Goal: Information Seeking & Learning: Learn about a topic

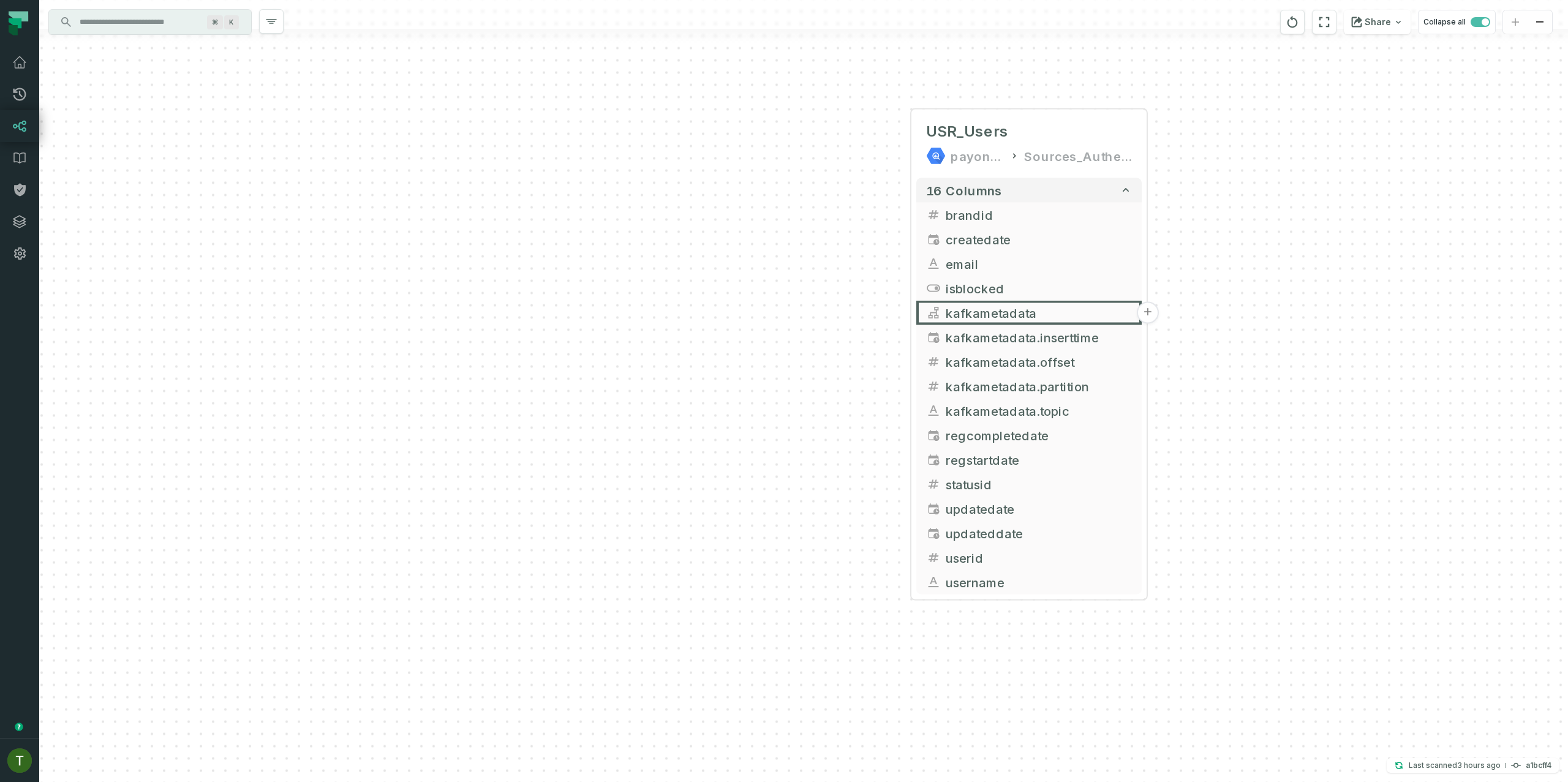
click at [366, 150] on div "USR_Users payoneer-prod-eu-svc-data-016f Sources_Authentication_B + 16 columns …" at bounding box center [803, 391] width 1529 height 782
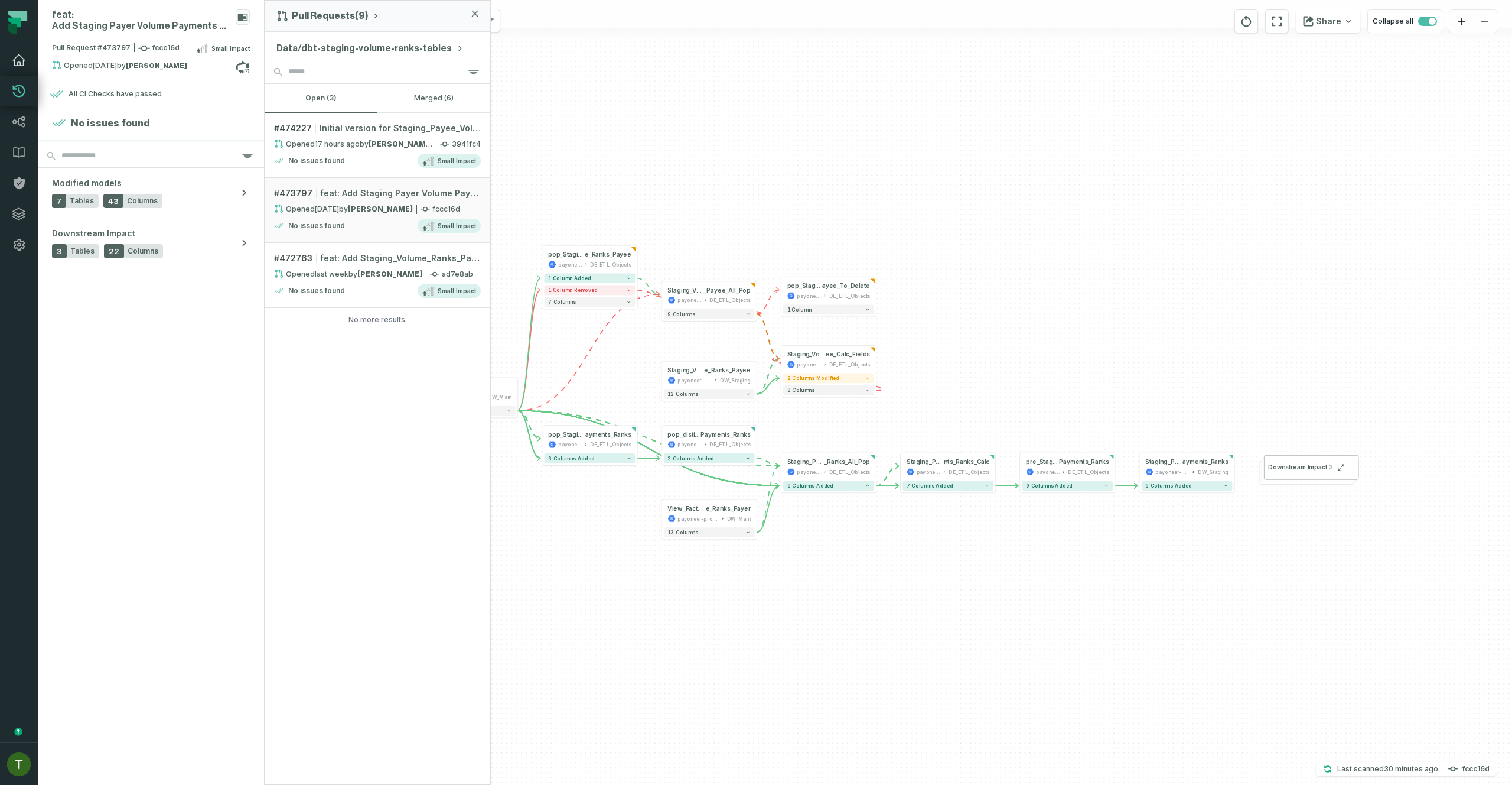
click at [20, 60] on icon at bounding box center [19, 60] width 14 height 14
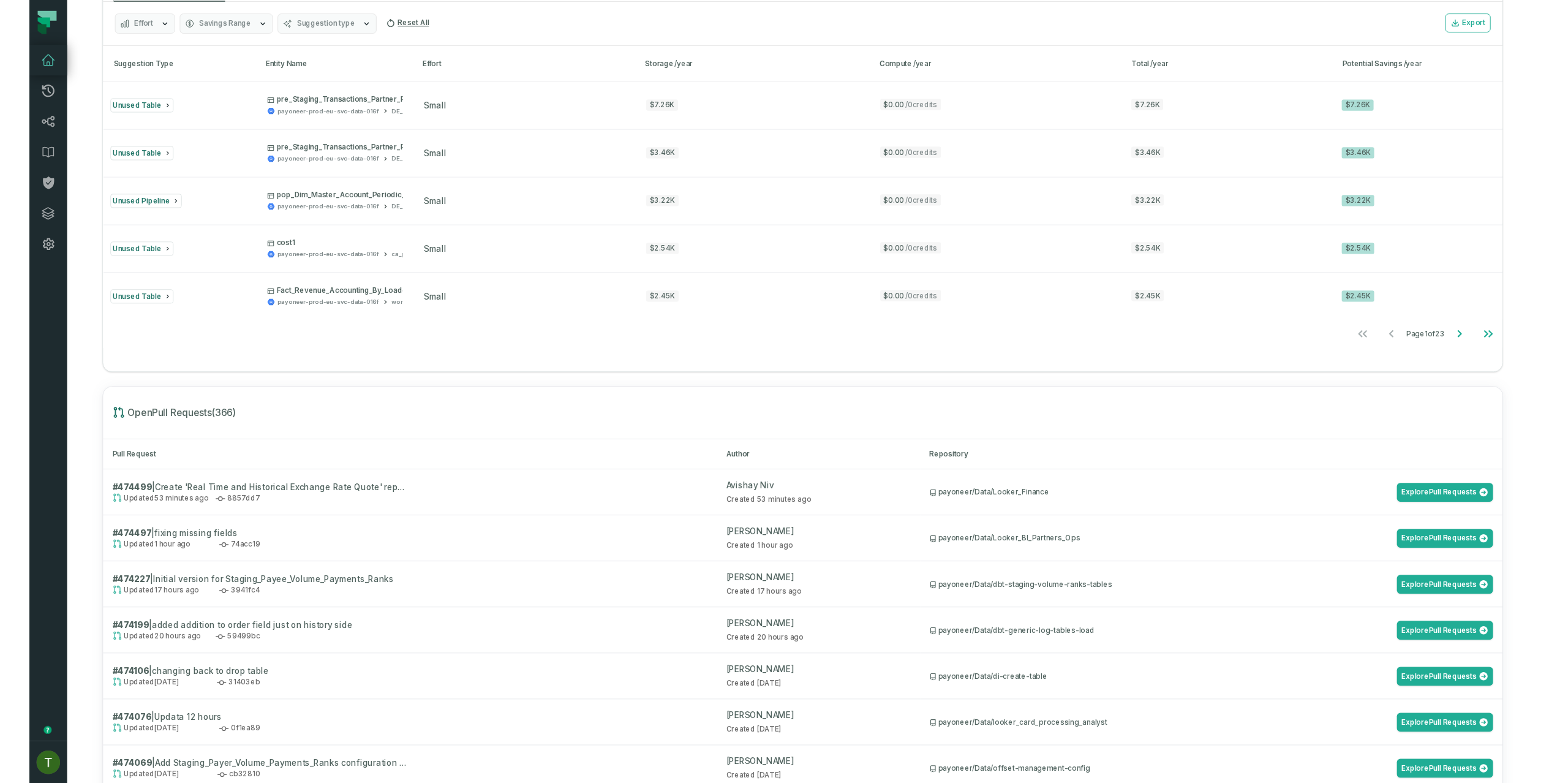
scroll to position [1087, 0]
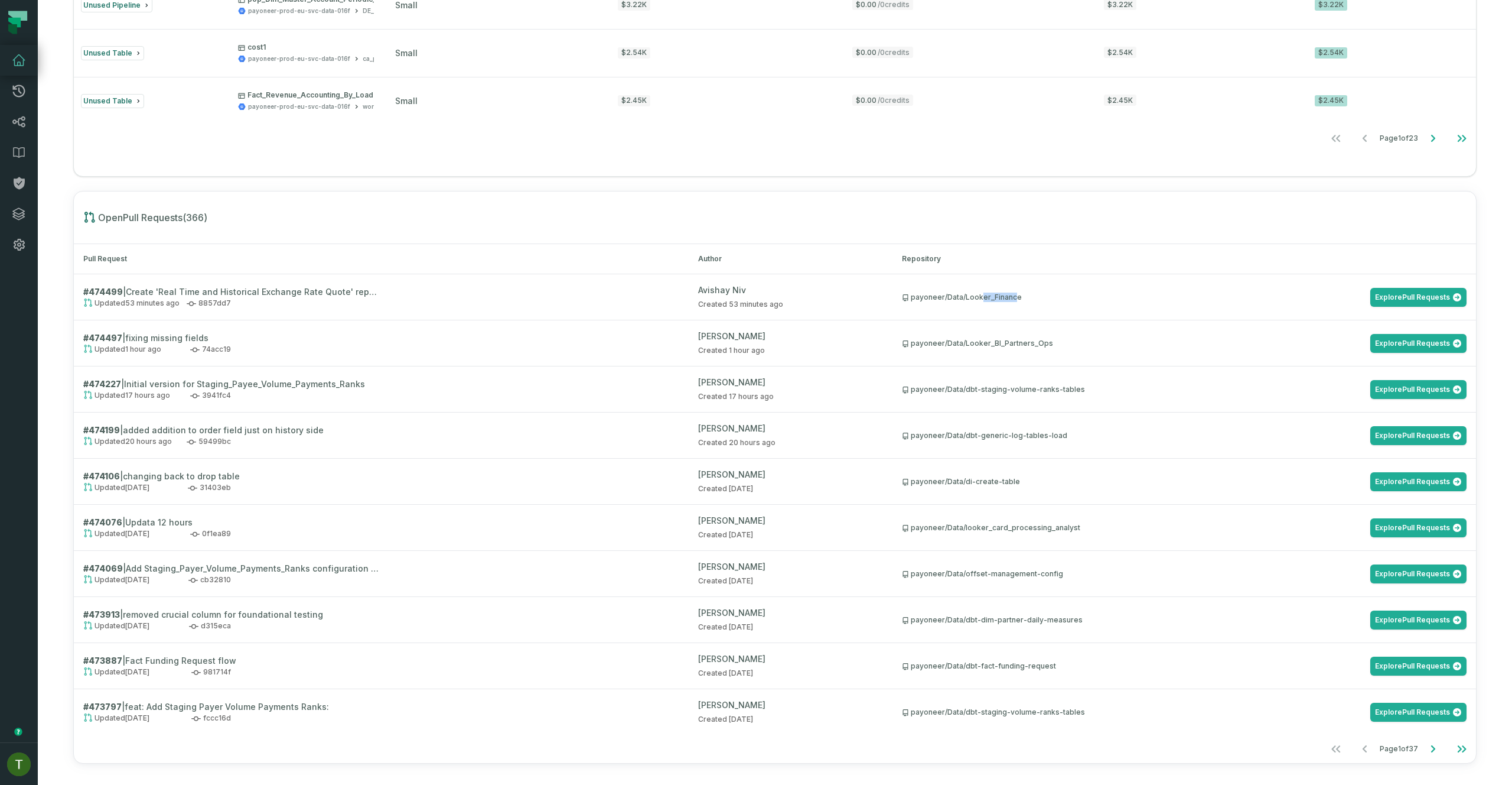
drag, startPoint x: 1016, startPoint y: 293, endPoint x: 976, endPoint y: 296, distance: 40.1
click at [976, 296] on div "payoneer/Data/Looker_Finance" at bounding box center [962, 297] width 120 height 10
click at [993, 343] on div "payoneer/Data/Looker_BI_Partners_Ops" at bounding box center [978, 343] width 151 height 10
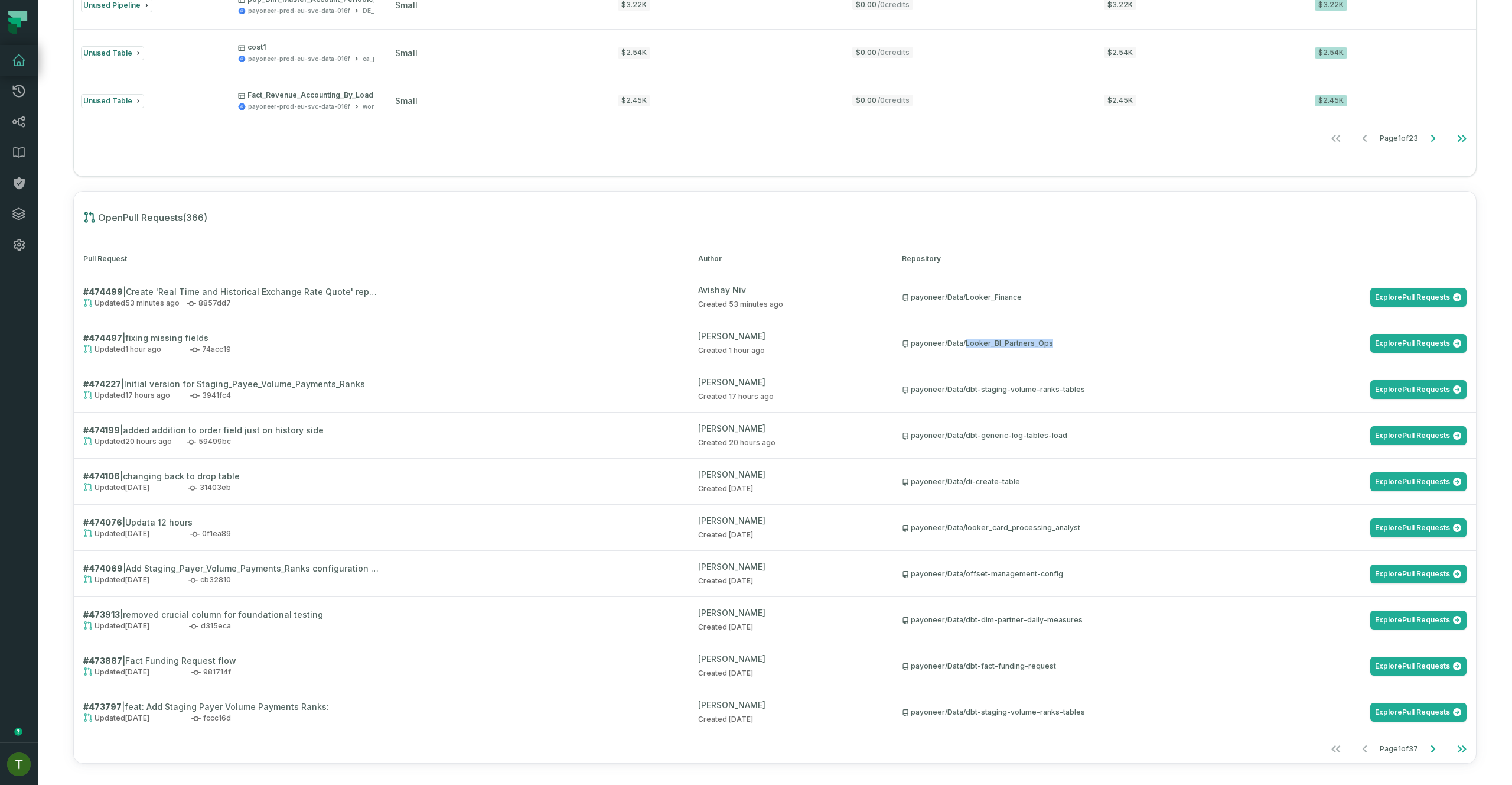
click at [993, 343] on div "payoneer/Data/Looker_BI_Partners_Ops" at bounding box center [978, 343] width 151 height 10
click at [1392, 348] on link "Explore Pull Requests" at bounding box center [1418, 343] width 96 height 19
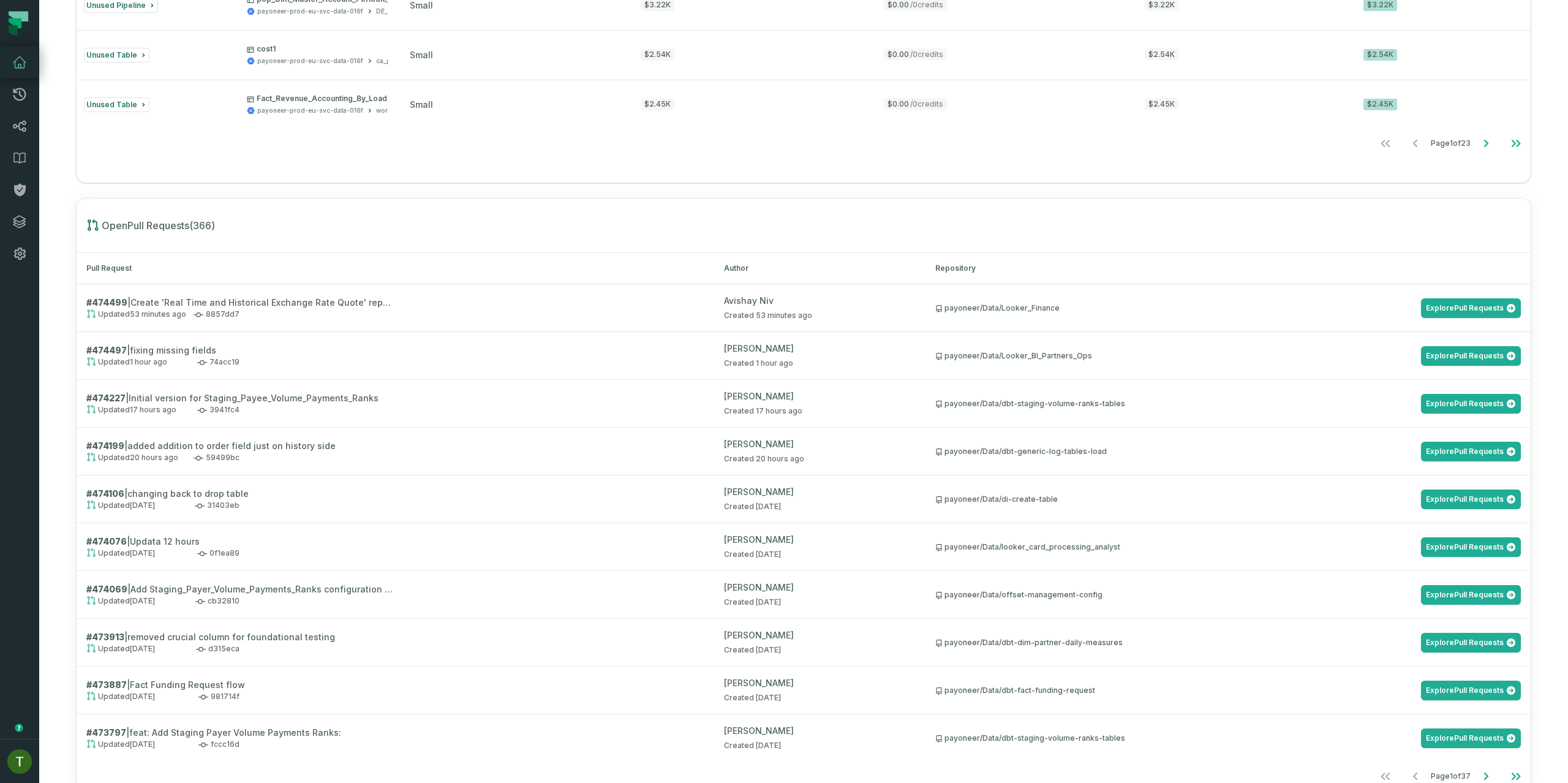
click at [1008, 406] on div "payoneer/Data/dbt-staging-volume-ranks-tables" at bounding box center [1031, 403] width 190 height 10
drag, startPoint x: 1029, startPoint y: 399, endPoint x: 1049, endPoint y: 401, distance: 20.1
click at [1029, 399] on div "payoneer/Data/dbt-staging-volume-ranks-tables" at bounding box center [1031, 403] width 190 height 10
click at [1136, 382] on td "payoneer/Data/dbt-staging-volume-ranks-tables Explore Pull Requests" at bounding box center [1228, 404] width 605 height 48
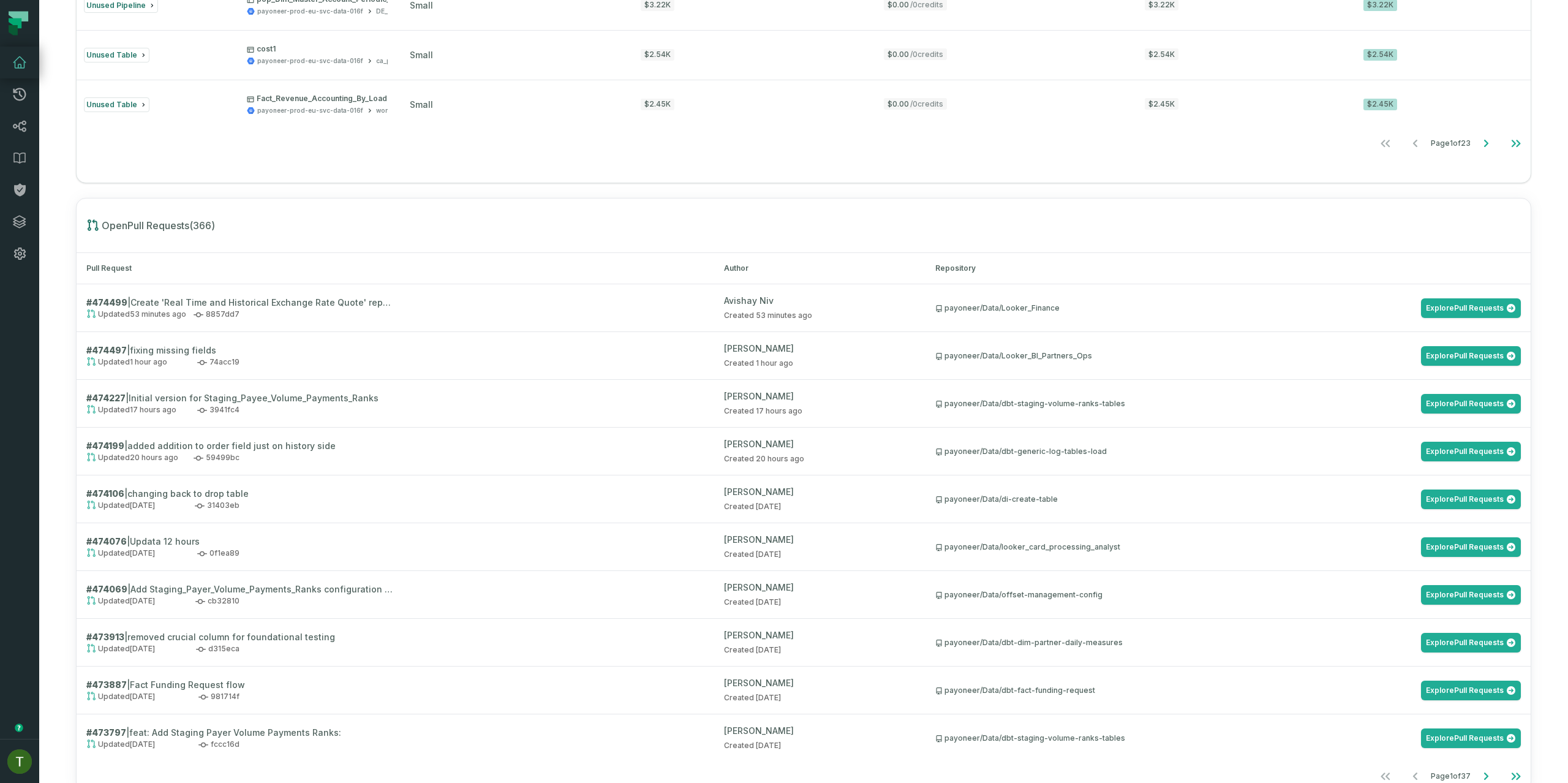
click at [1049, 384] on td "payoneer/Data/dbt-staging-volume-ranks-tables Explore Pull Requests" at bounding box center [1228, 404] width 605 height 48
click at [1486, 406] on link "Explore Pull Requests" at bounding box center [1471, 404] width 100 height 20
drag, startPoint x: 1131, startPoint y: 447, endPoint x: 998, endPoint y: 450, distance: 133.0
click at [998, 450] on div "payoneer/Data/dbt-generic-log-tables-load Explore Pull Requests" at bounding box center [1228, 452] width 585 height 20
copy div "dbt-generic-log-tables-load"
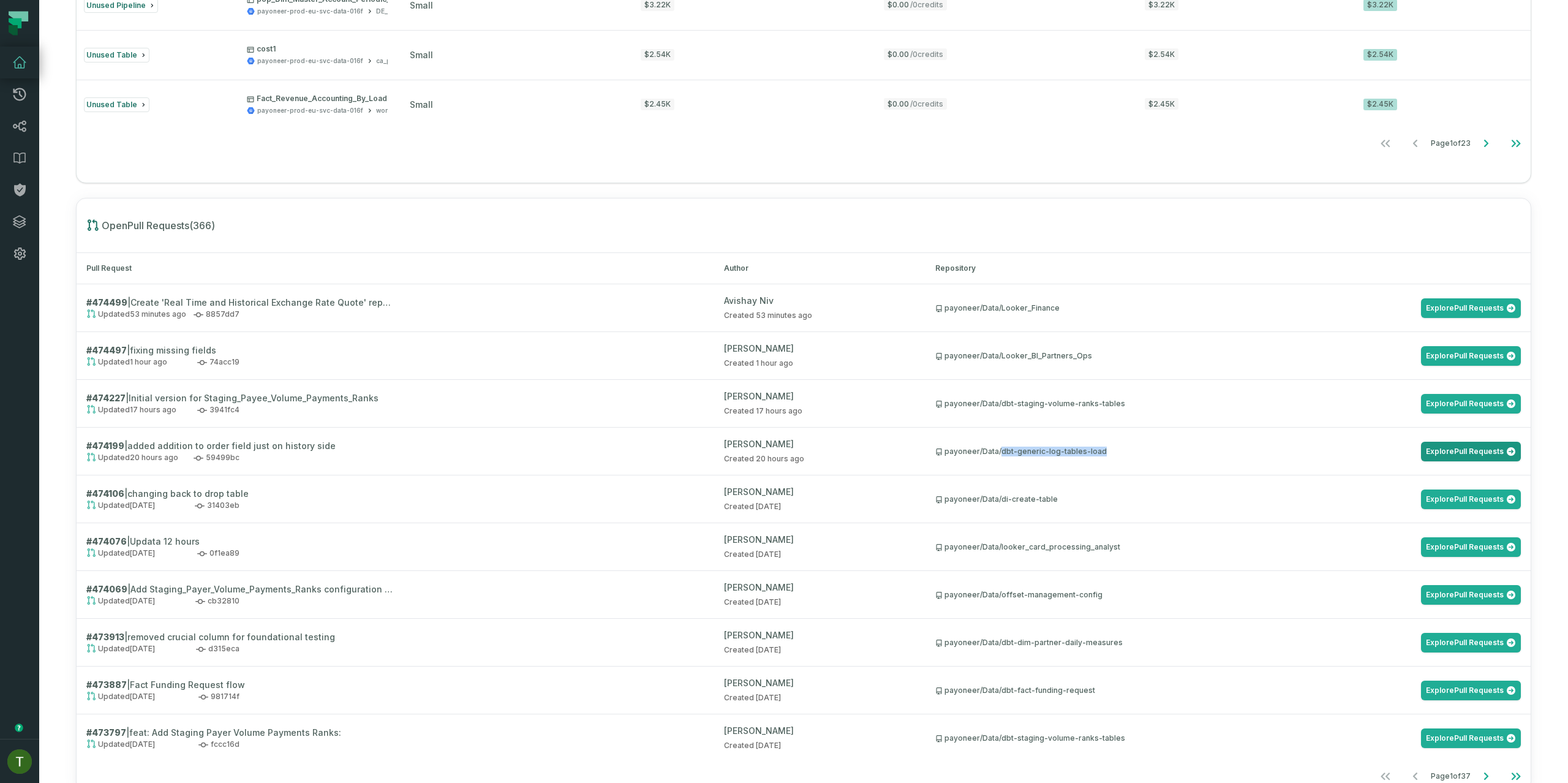
click at [1443, 443] on link "Explore Pull Requests" at bounding box center [1471, 452] width 100 height 20
click at [1014, 503] on div "payoneer/Data/di-create-table" at bounding box center [997, 499] width 123 height 10
click at [1064, 548] on div "payoneer/Data/looker_card_processing_analyst" at bounding box center [1028, 547] width 185 height 10
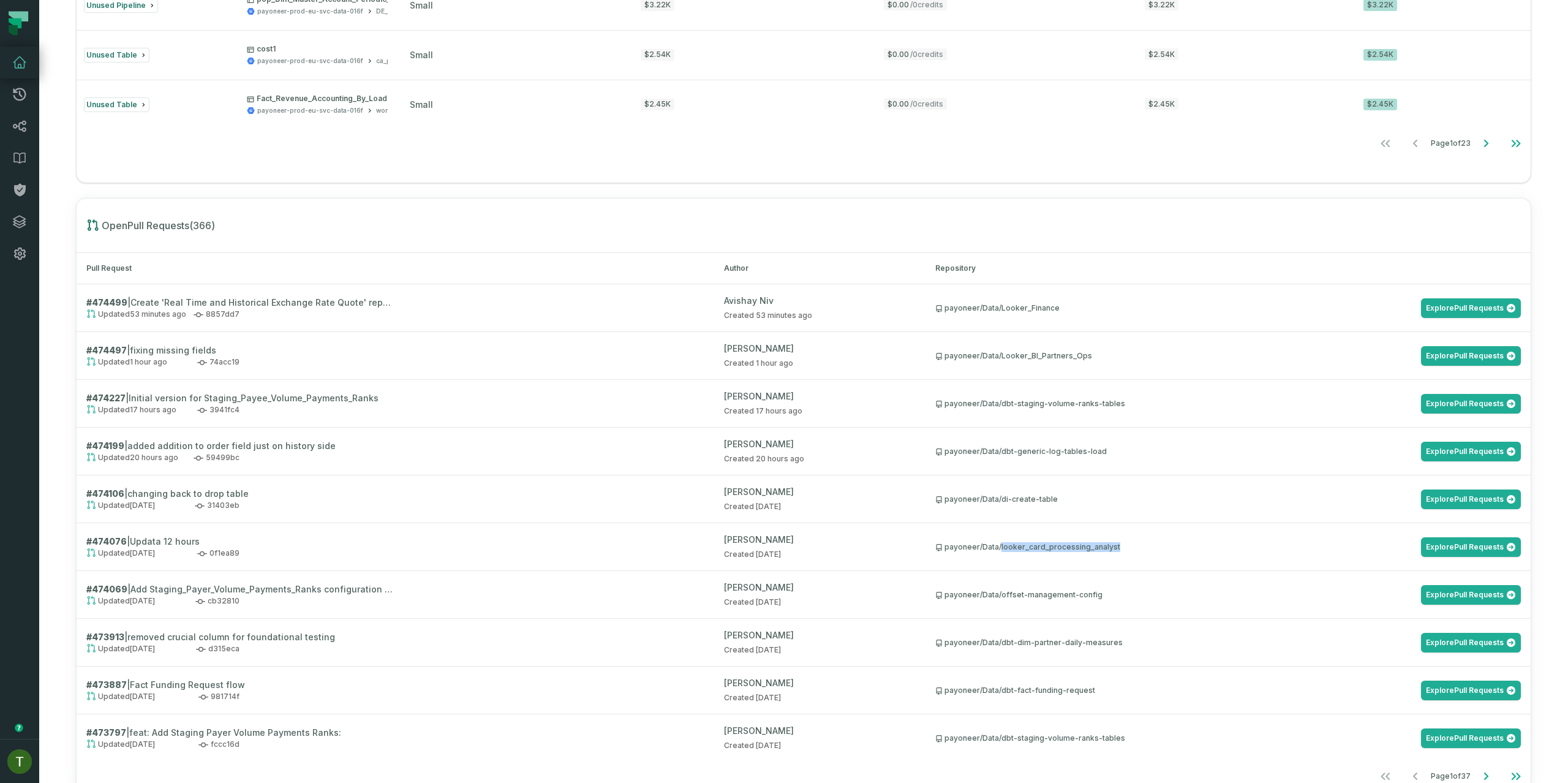
click at [1062, 563] on td "payoneer/Data/looker_card_processing_analyst Explore Pull Requests" at bounding box center [1228, 547] width 605 height 48
click at [1068, 541] on div "payoneer/Data/looker_card_processing_analyst Explore Pull Requests" at bounding box center [1228, 547] width 585 height 20
click at [1483, 551] on link "Explore Pull Requests" at bounding box center [1471, 547] width 100 height 20
click at [1446, 644] on link "Explore Pull Requests" at bounding box center [1471, 643] width 100 height 20
click at [1448, 682] on link "Explore Pull Requests" at bounding box center [1471, 691] width 100 height 20
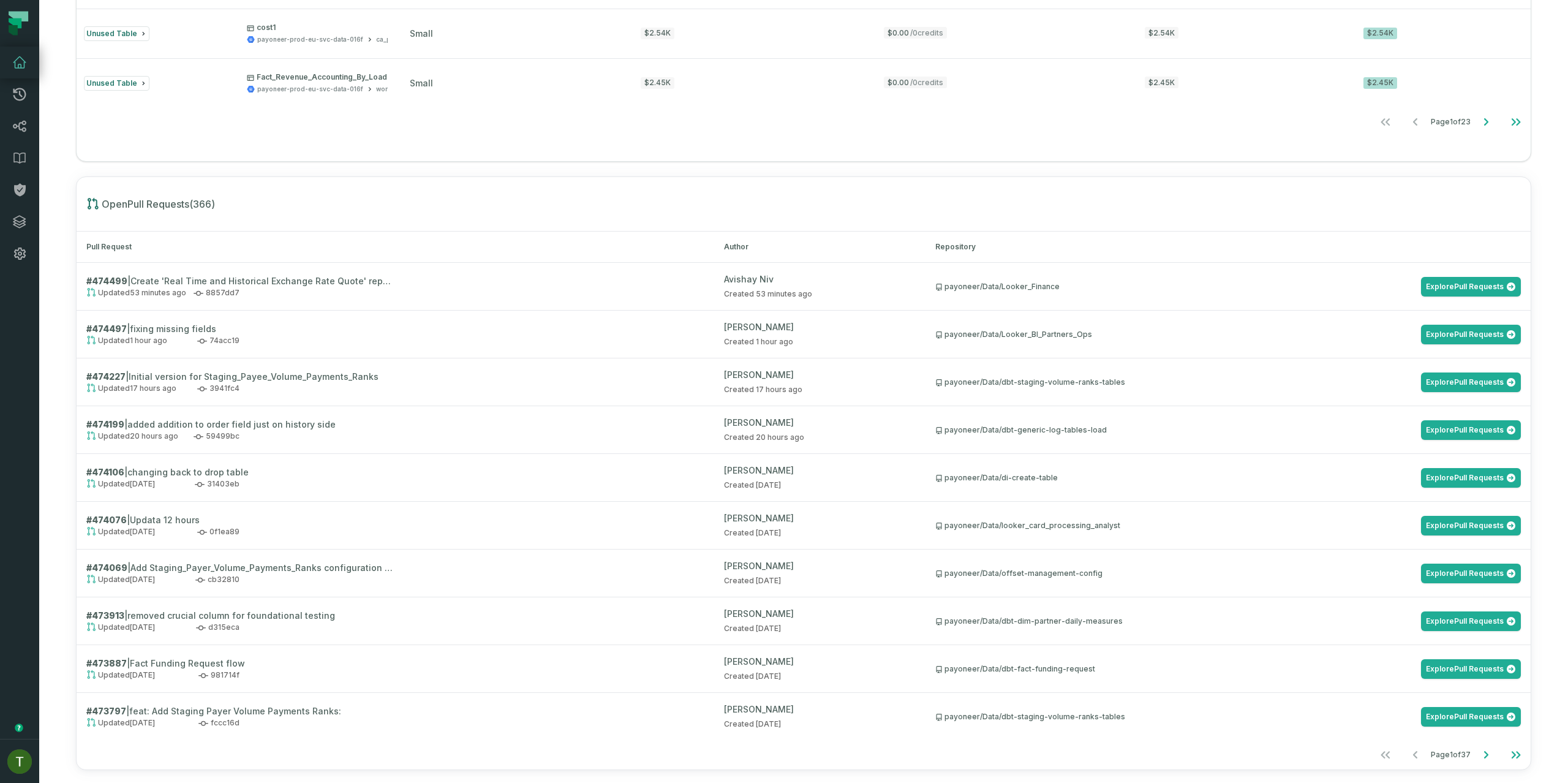
scroll to position [1117, 0]
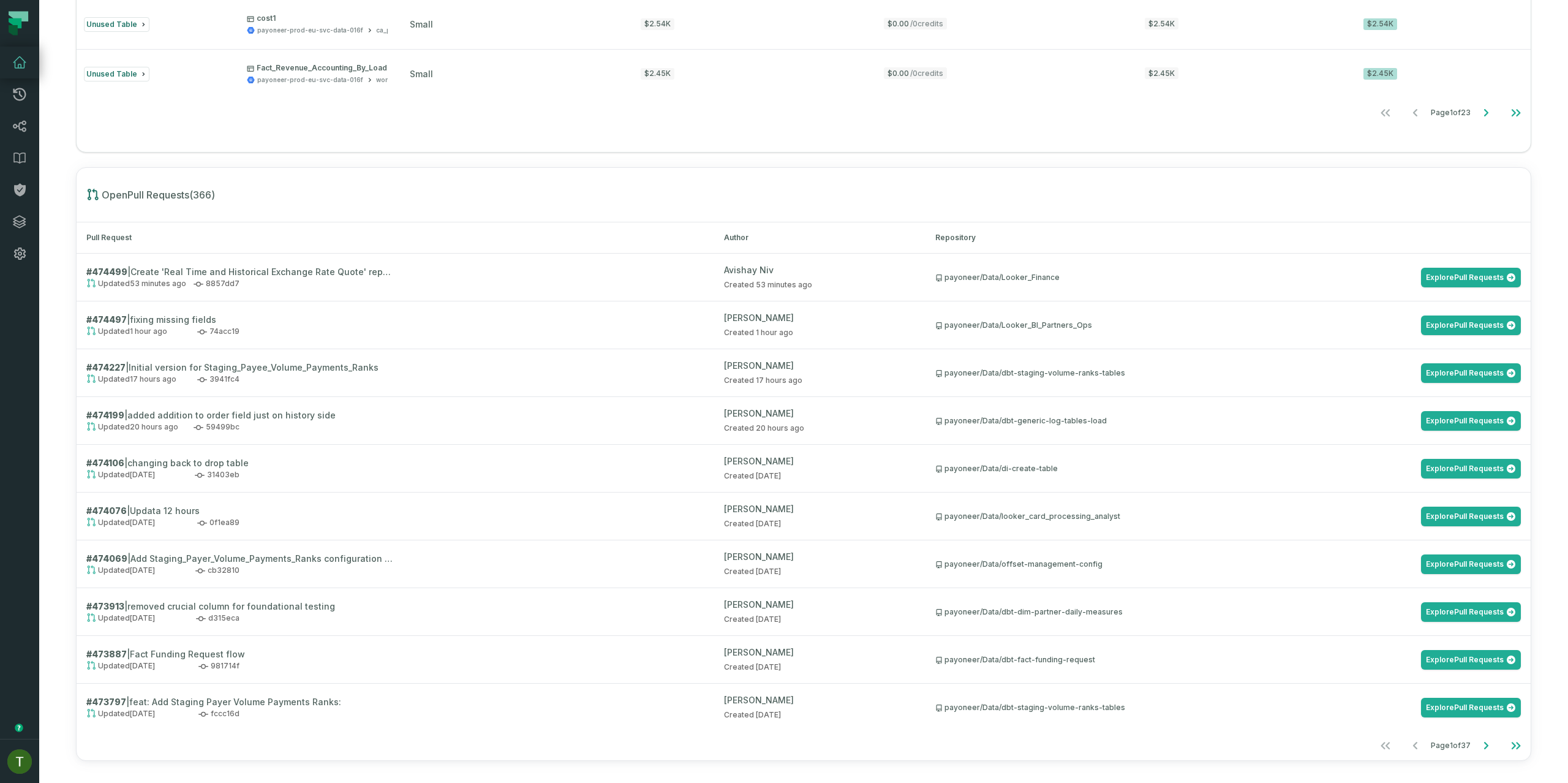
click at [1295, 612] on div "payoneer/Data/dbt-dim-partner-daily-measures Explore Pull Requests" at bounding box center [1228, 613] width 585 height 20
click at [1484, 747] on button "Go to next page" at bounding box center [1486, 745] width 30 height 24
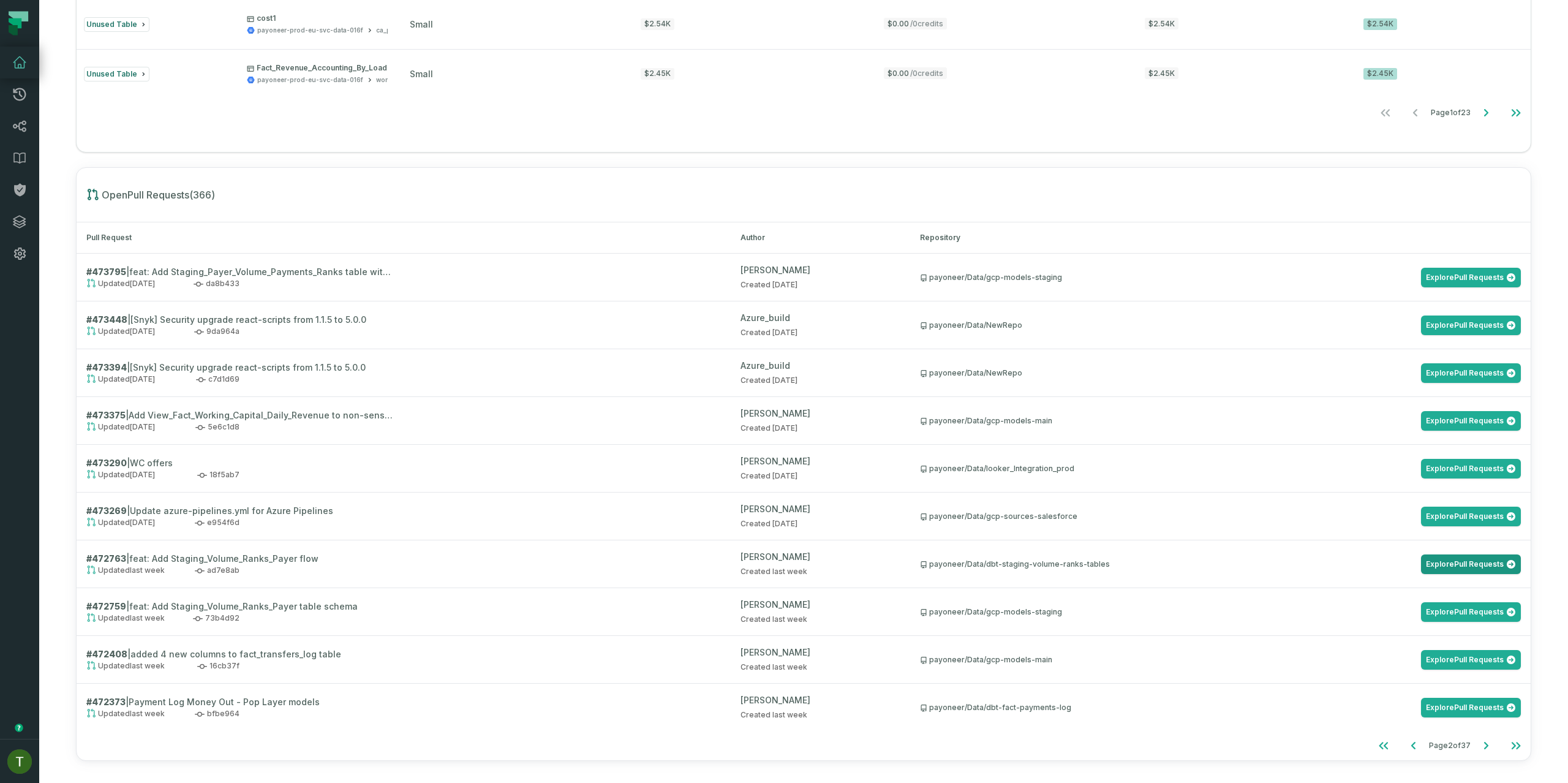
click at [1492, 570] on link "Explore Pull Requests" at bounding box center [1471, 564] width 100 height 20
click at [1450, 700] on link "Explore Pull Requests" at bounding box center [1471, 708] width 100 height 20
click at [1484, 744] on icon "Go to next page" at bounding box center [1486, 745] width 4 height 7
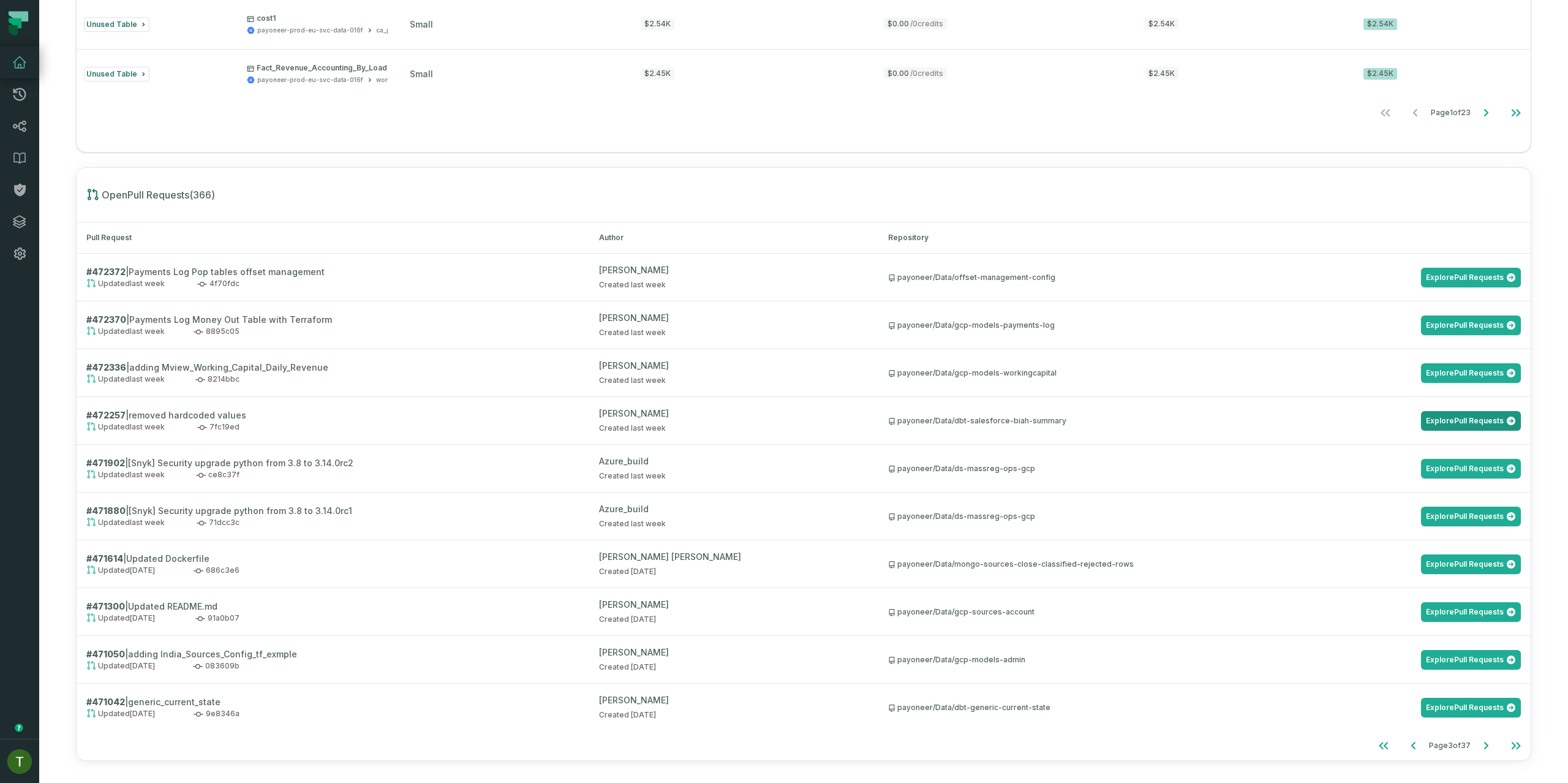
click at [1457, 422] on link "Explore Pull Requests" at bounding box center [1471, 421] width 100 height 20
click at [1455, 713] on link "Explore Pull Requests" at bounding box center [1471, 708] width 100 height 20
click at [1482, 743] on icon "Go to next page" at bounding box center [1486, 746] width 15 height 15
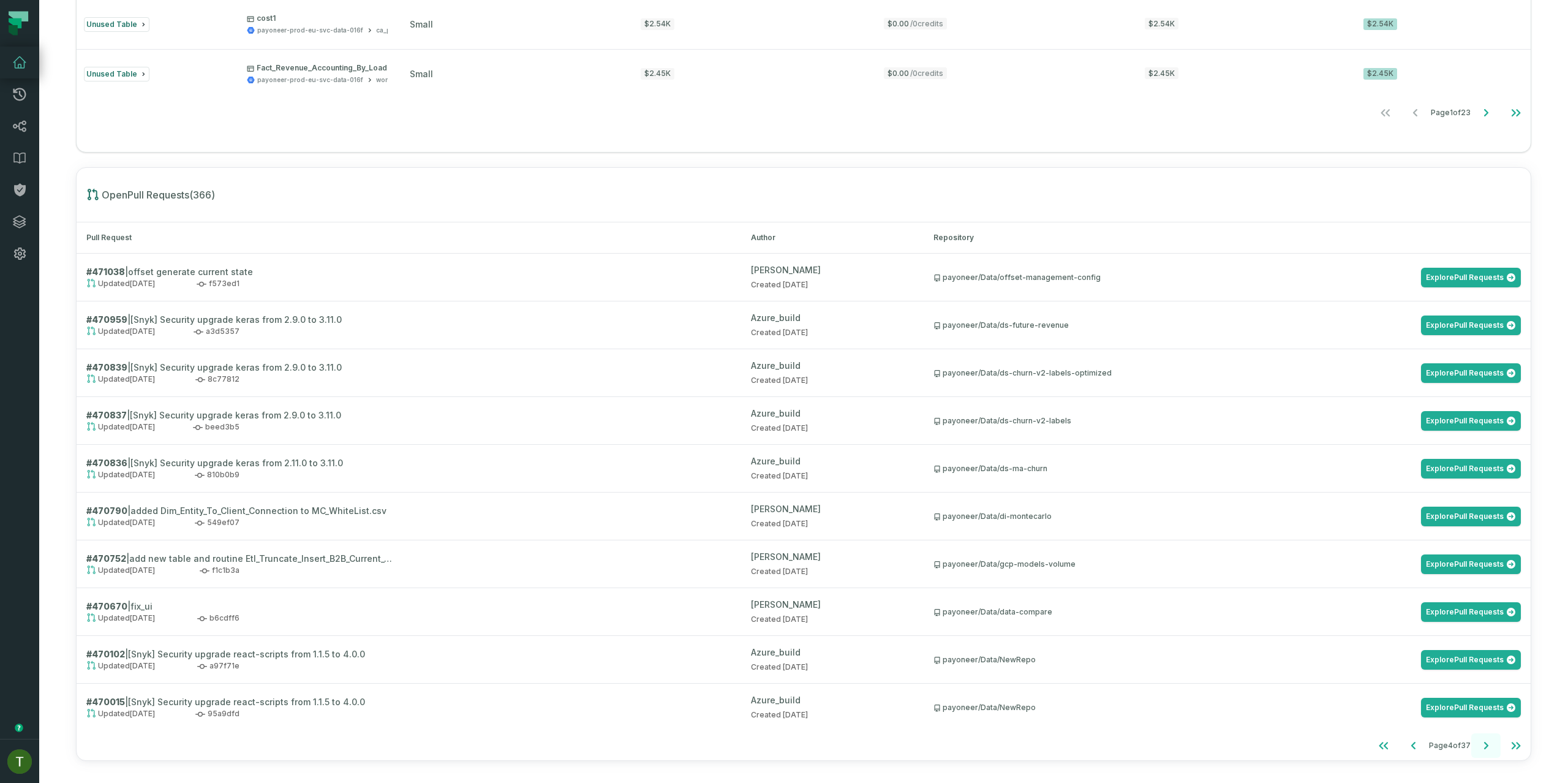
click at [1479, 744] on icon "Go to next page" at bounding box center [1486, 746] width 15 height 15
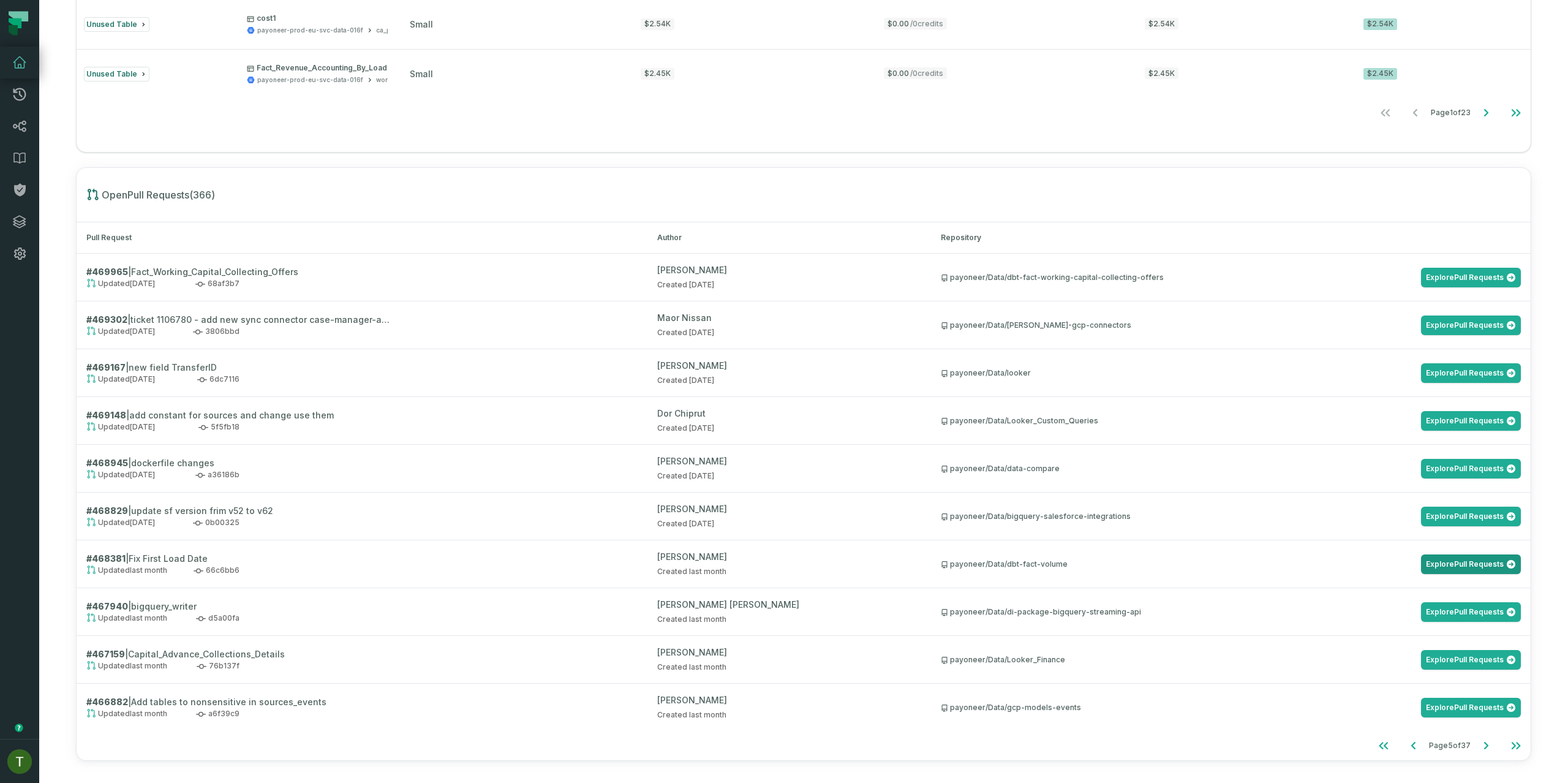
click at [1448, 569] on link "Explore Pull Requests" at bounding box center [1471, 564] width 100 height 20
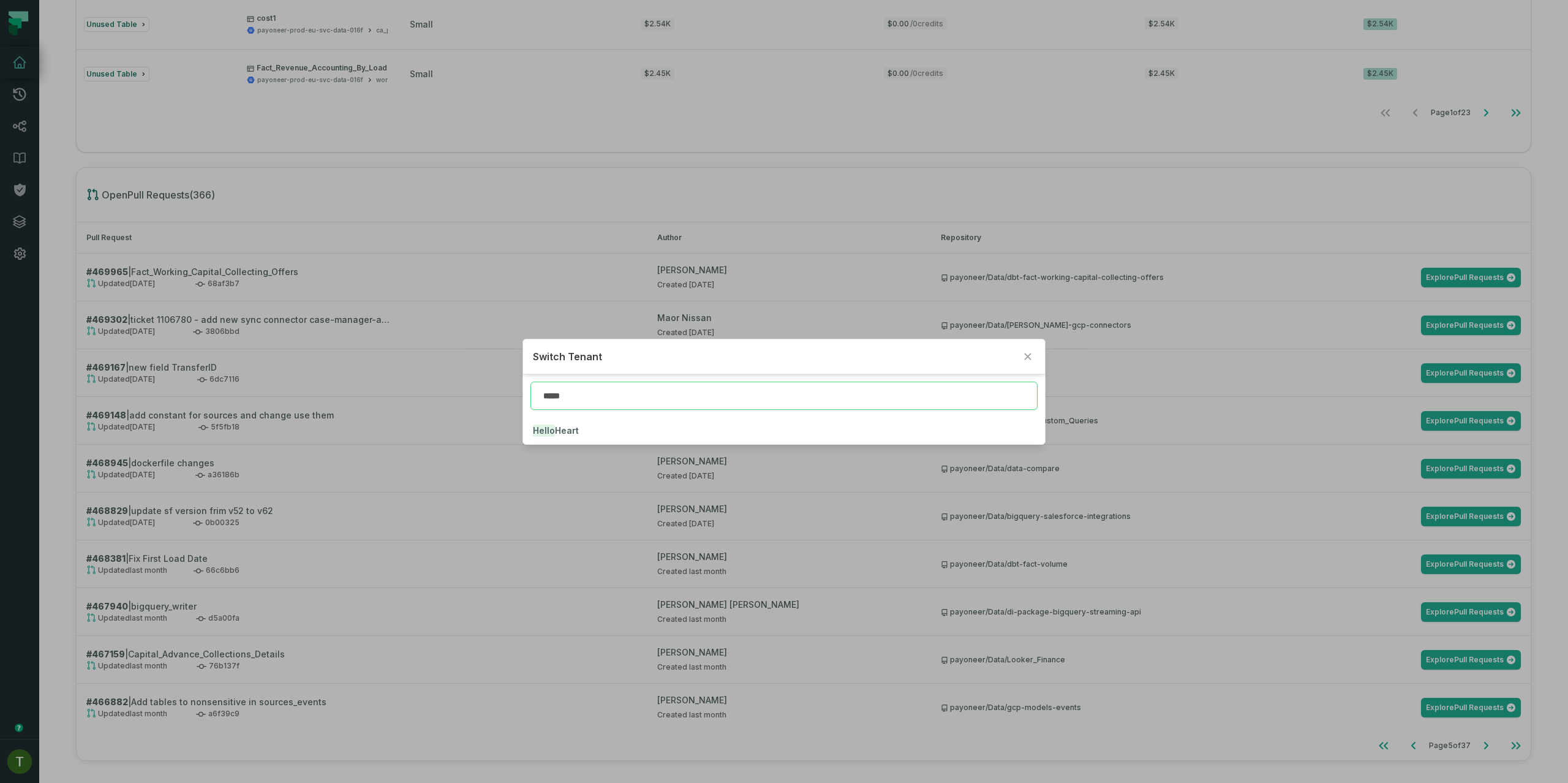
type input "*****"
click button "Hello Heart" at bounding box center [784, 430] width 521 height 27
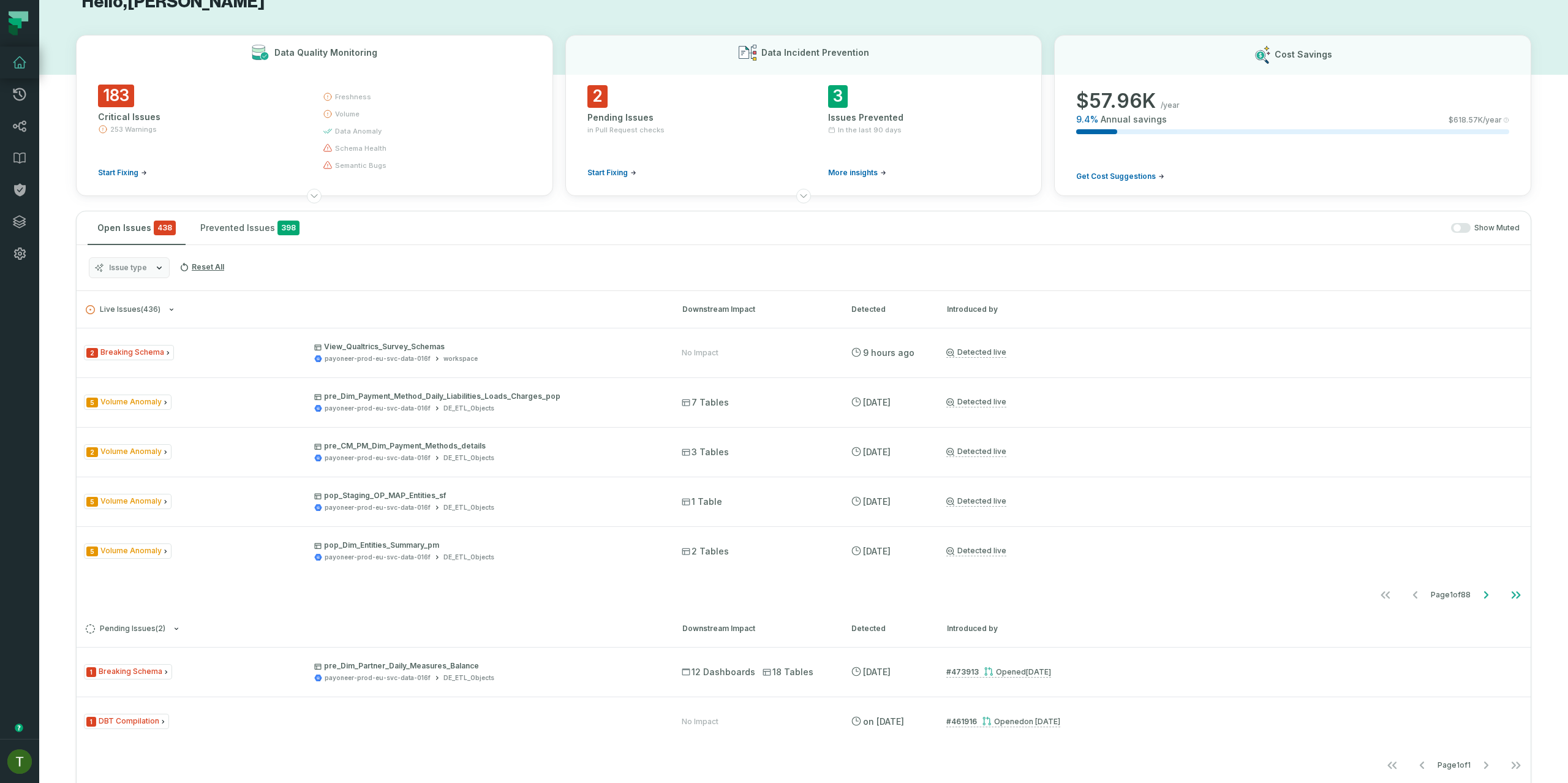
scroll to position [0, 0]
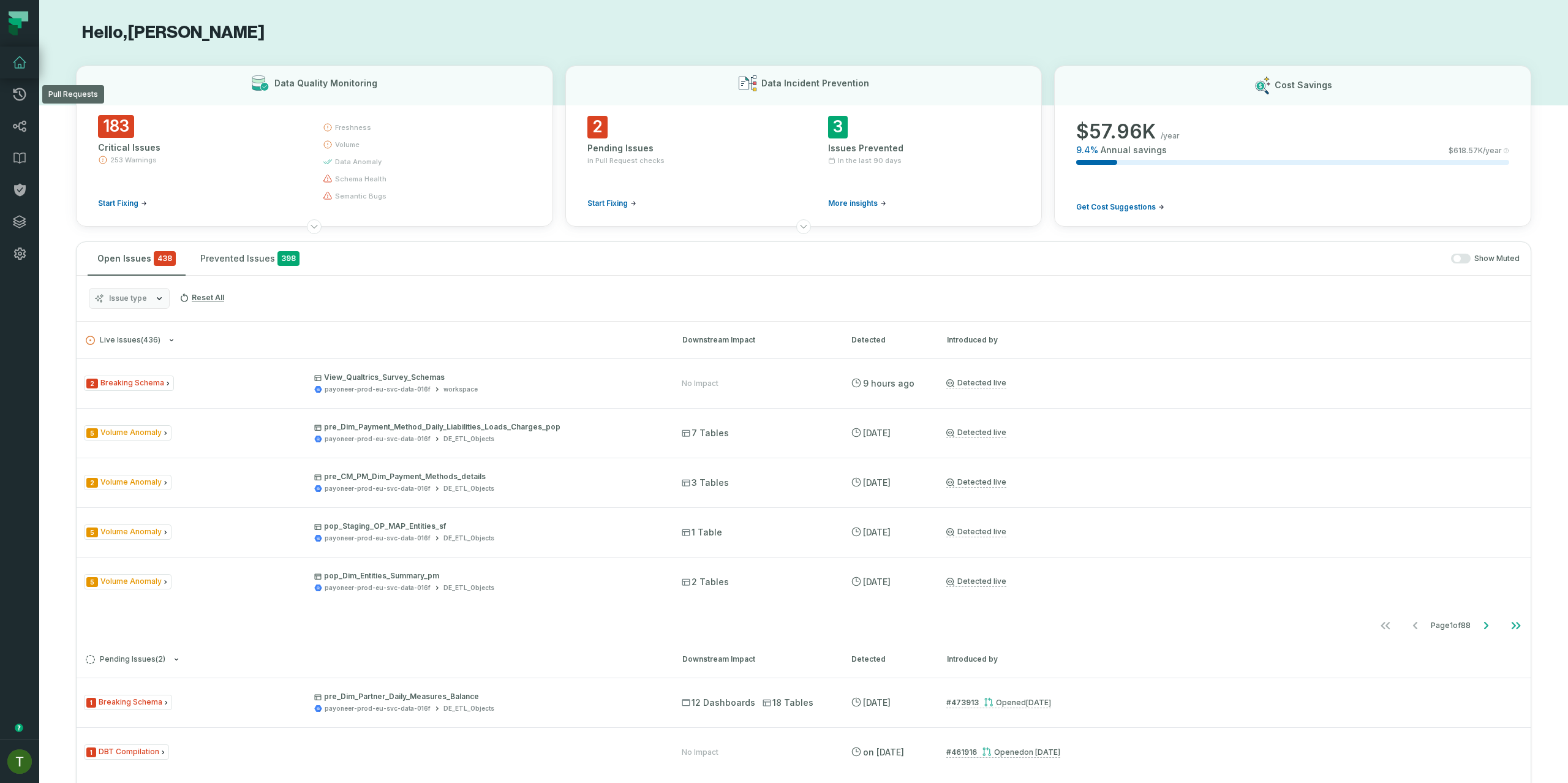
click at [20, 126] on icon at bounding box center [20, 126] width 15 height 15
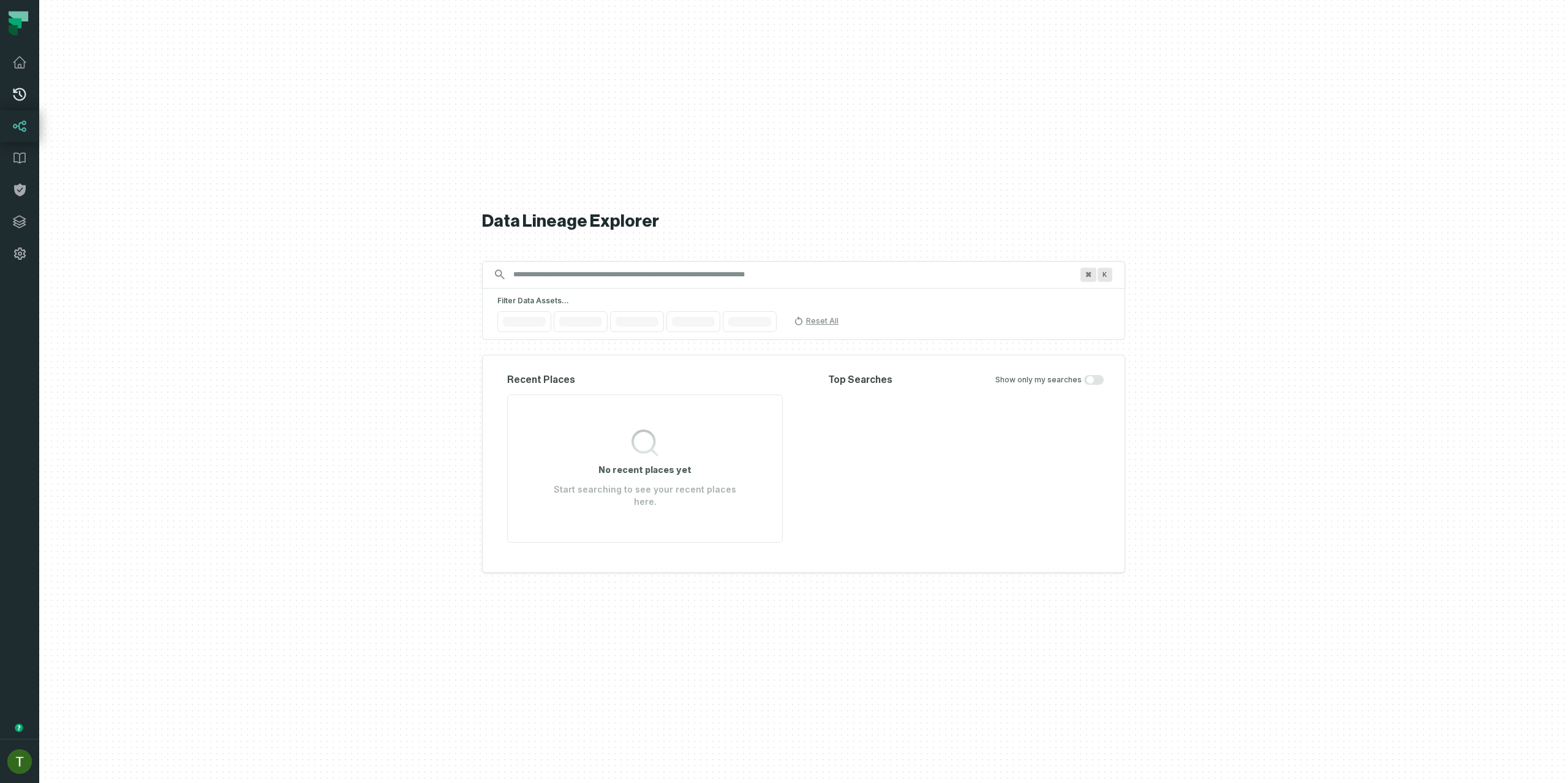
click at [24, 96] on icon at bounding box center [19, 94] width 13 height 13
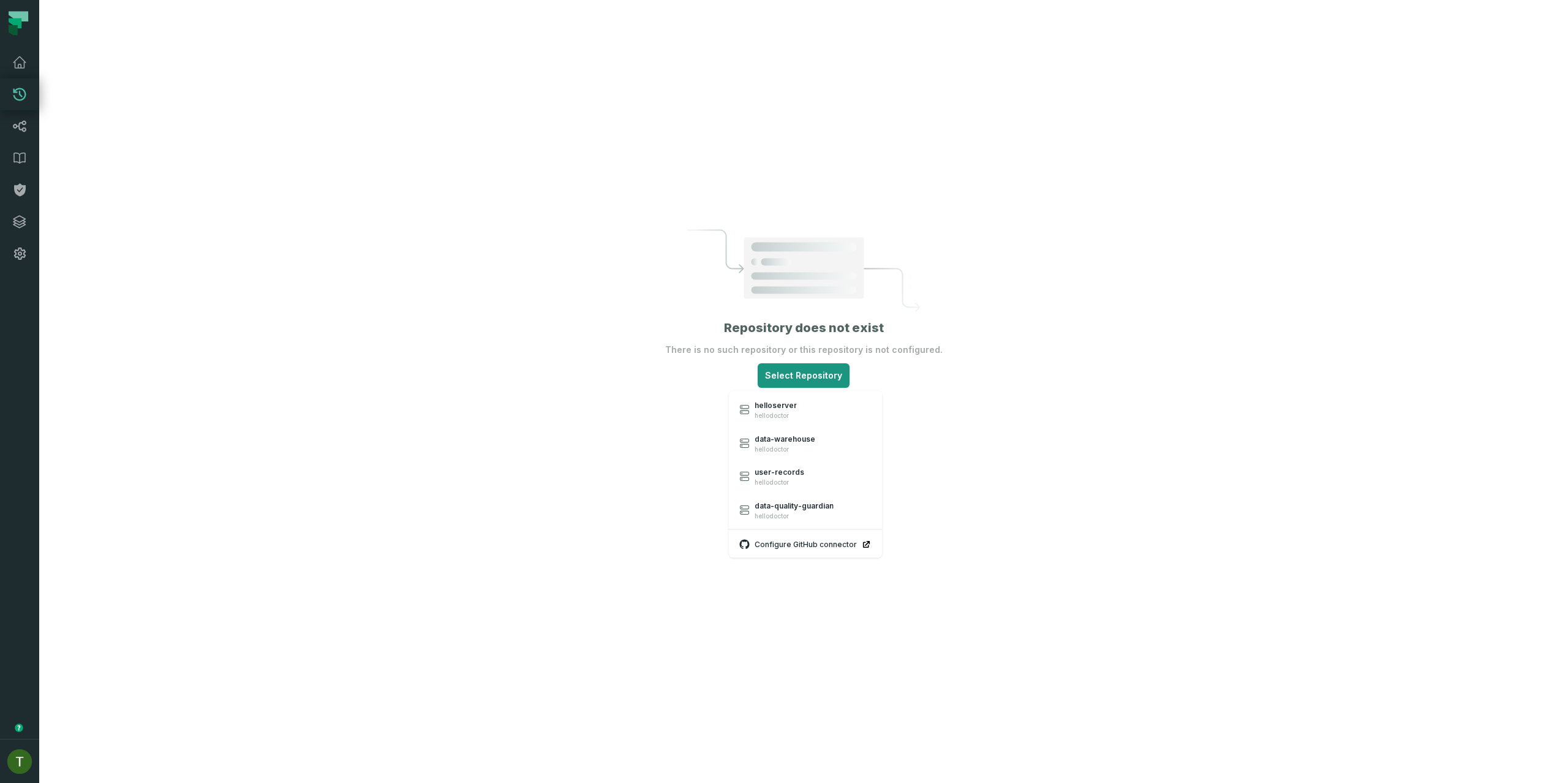
click at [793, 386] on html "Pull Requests Dashboard Lineage Data Catalog Policies Integrations Settings Tom…" at bounding box center [784, 392] width 1568 height 783
click at [824, 515] on span "hellodoctor" at bounding box center [795, 516] width 79 height 8
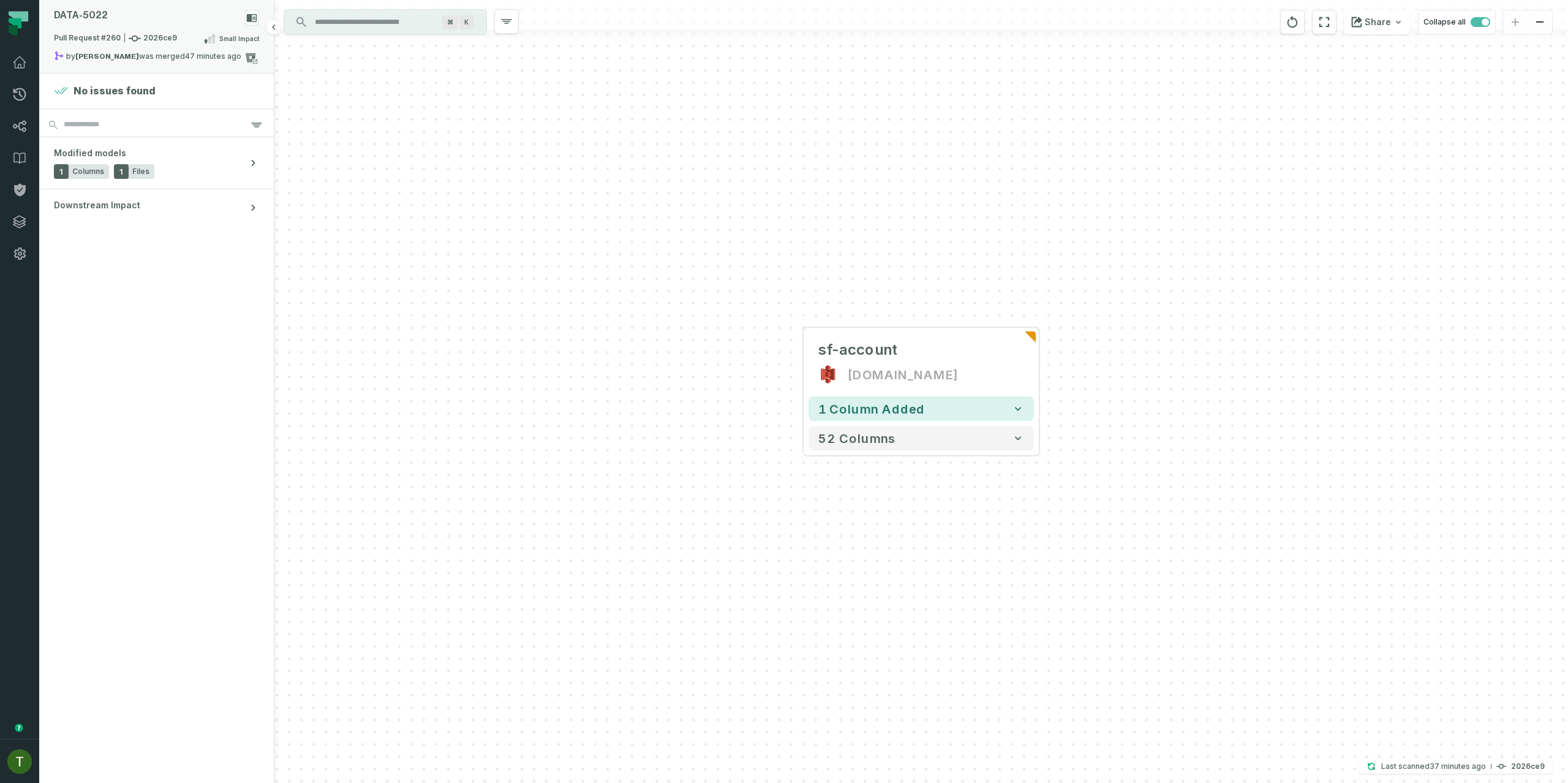
click at [130, 45] on div "Pull Request #260 2026ce9 Small Impact" at bounding box center [156, 41] width 205 height 20
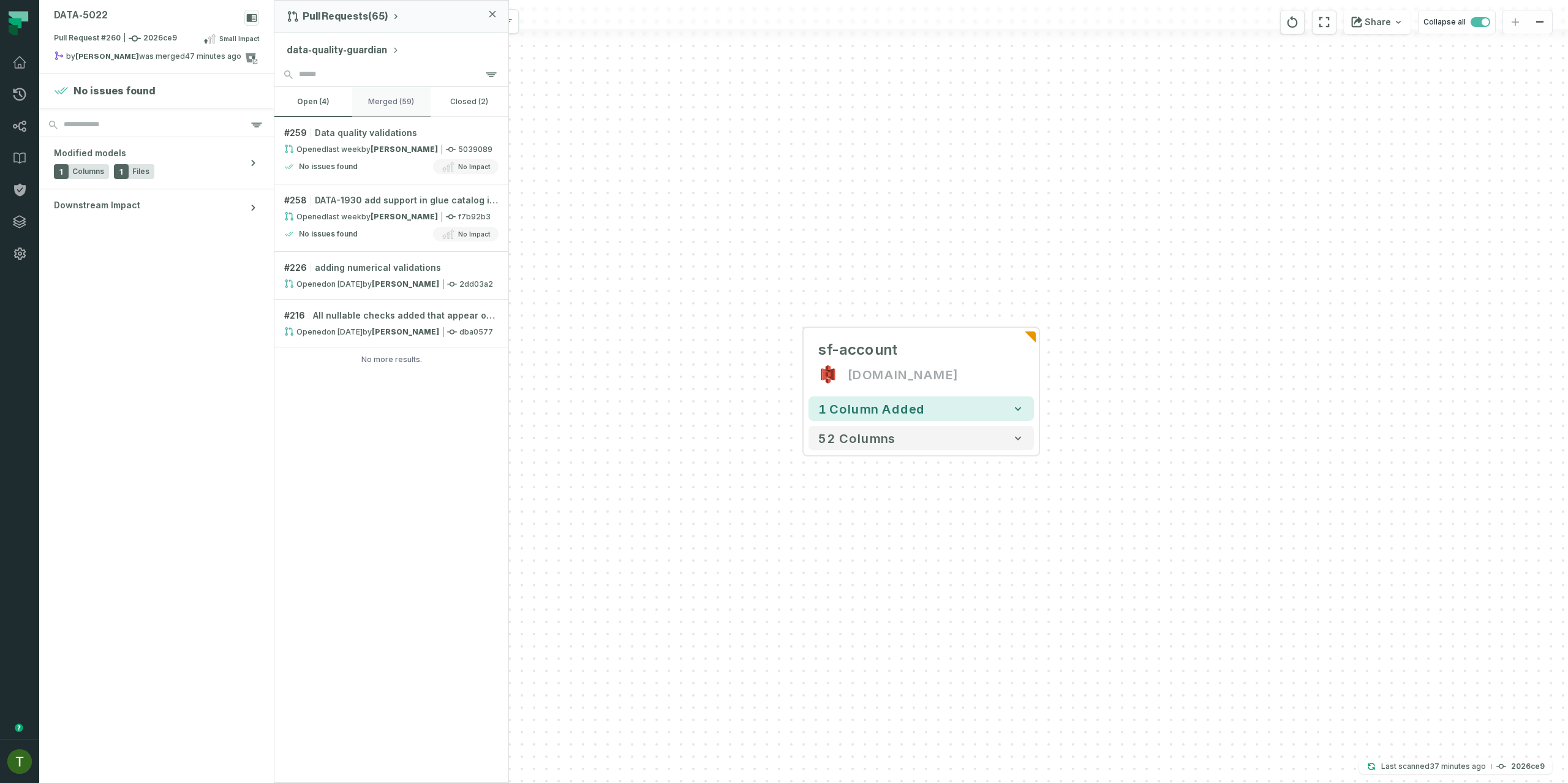
click at [383, 99] on button "merged (59)" at bounding box center [391, 102] width 78 height 30
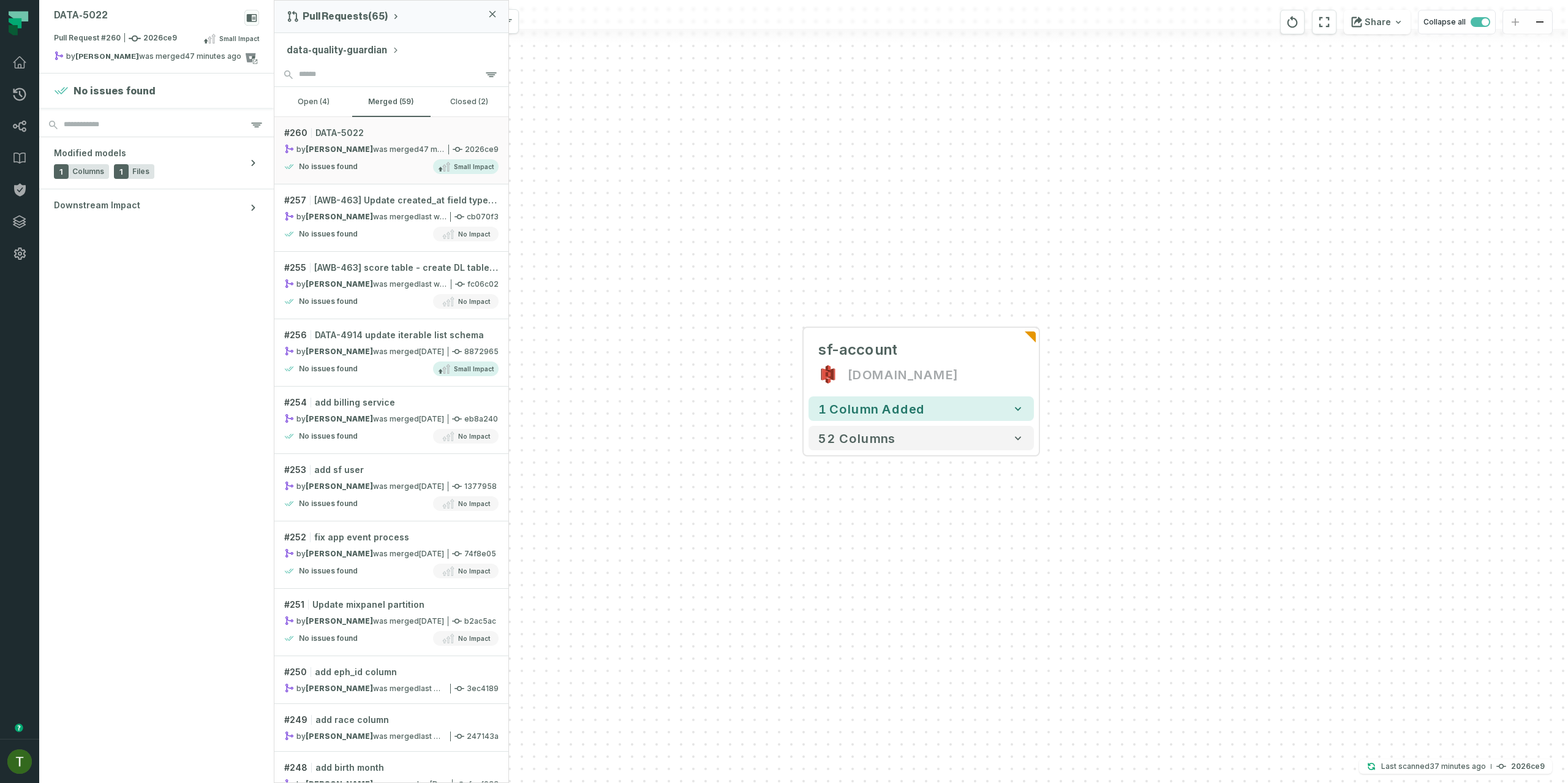
click at [339, 44] on button "data-quality-guardian" at bounding box center [343, 50] width 113 height 15
click at [348, 107] on input "search" at bounding box center [358, 106] width 133 height 23
type input "******"
click at [365, 42] on div "data-quality-guardian Choose repository: ****** No repositories found matching …" at bounding box center [391, 48] width 234 height 30
click at [372, 53] on button "data-quality-guardian" at bounding box center [343, 50] width 113 height 15
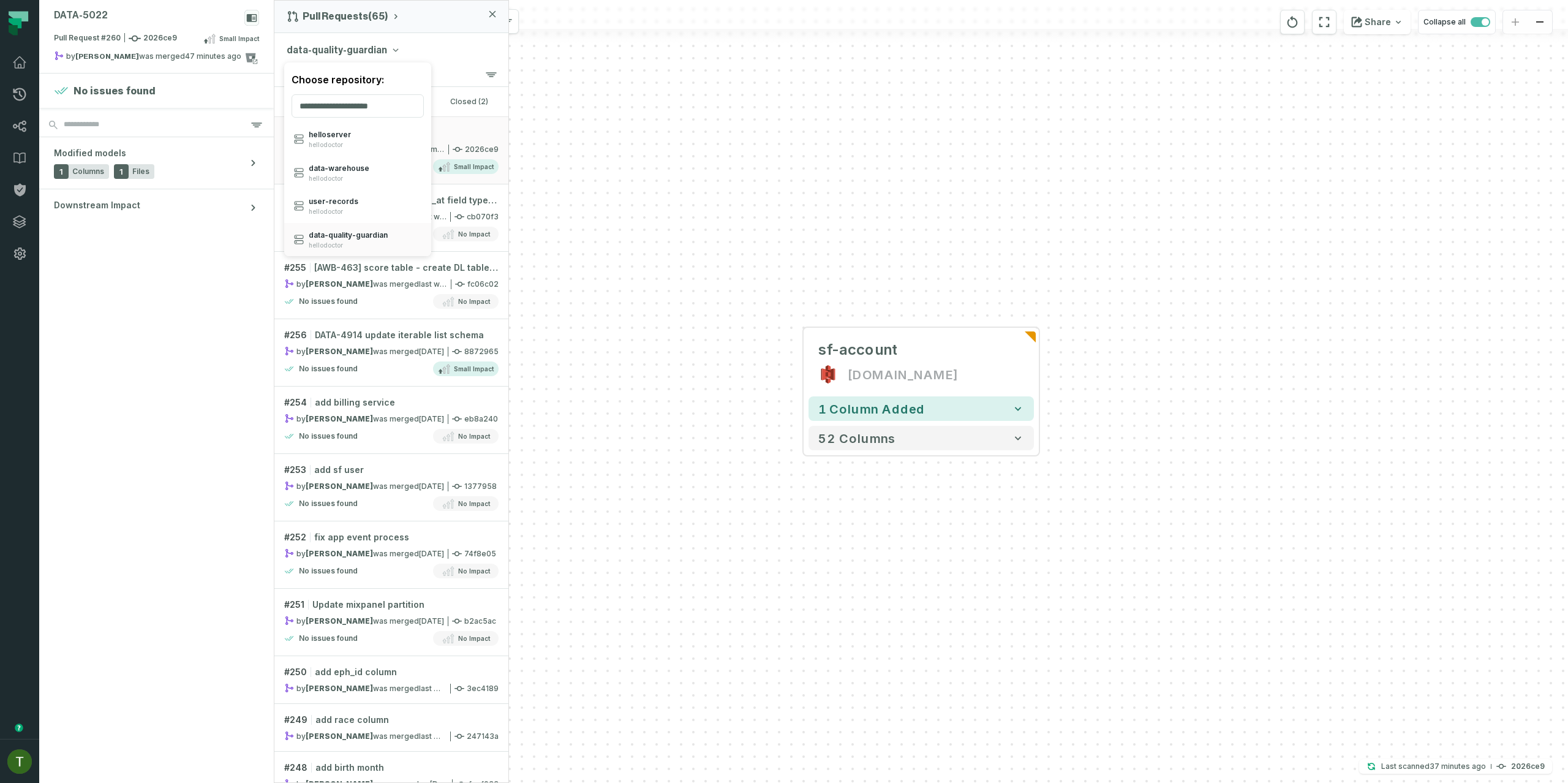
click at [372, 50] on button "data-quality-guardian" at bounding box center [343, 50] width 113 height 15
click at [1127, 202] on div "+ sf-account s3.hello.do.gold.data.prod + 1 column added 52 columns" at bounding box center [921, 392] width 1294 height 783
click at [573, 280] on div "+ sf-account s3.hello.do.gold.data.prod + 1 column added 52 columns" at bounding box center [921, 392] width 1294 height 783
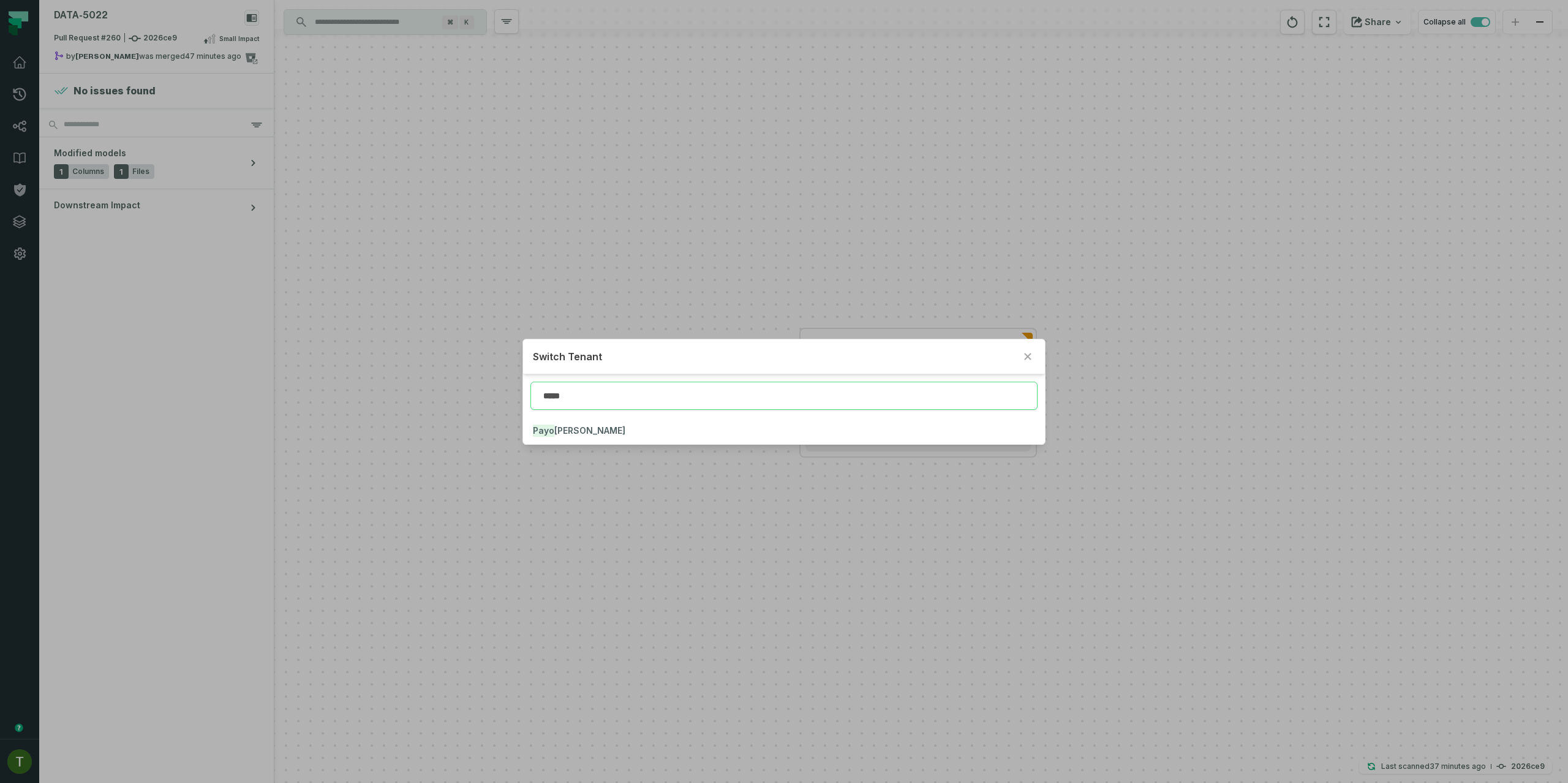
type input "*****"
click button "Payon eer" at bounding box center [784, 430] width 521 height 27
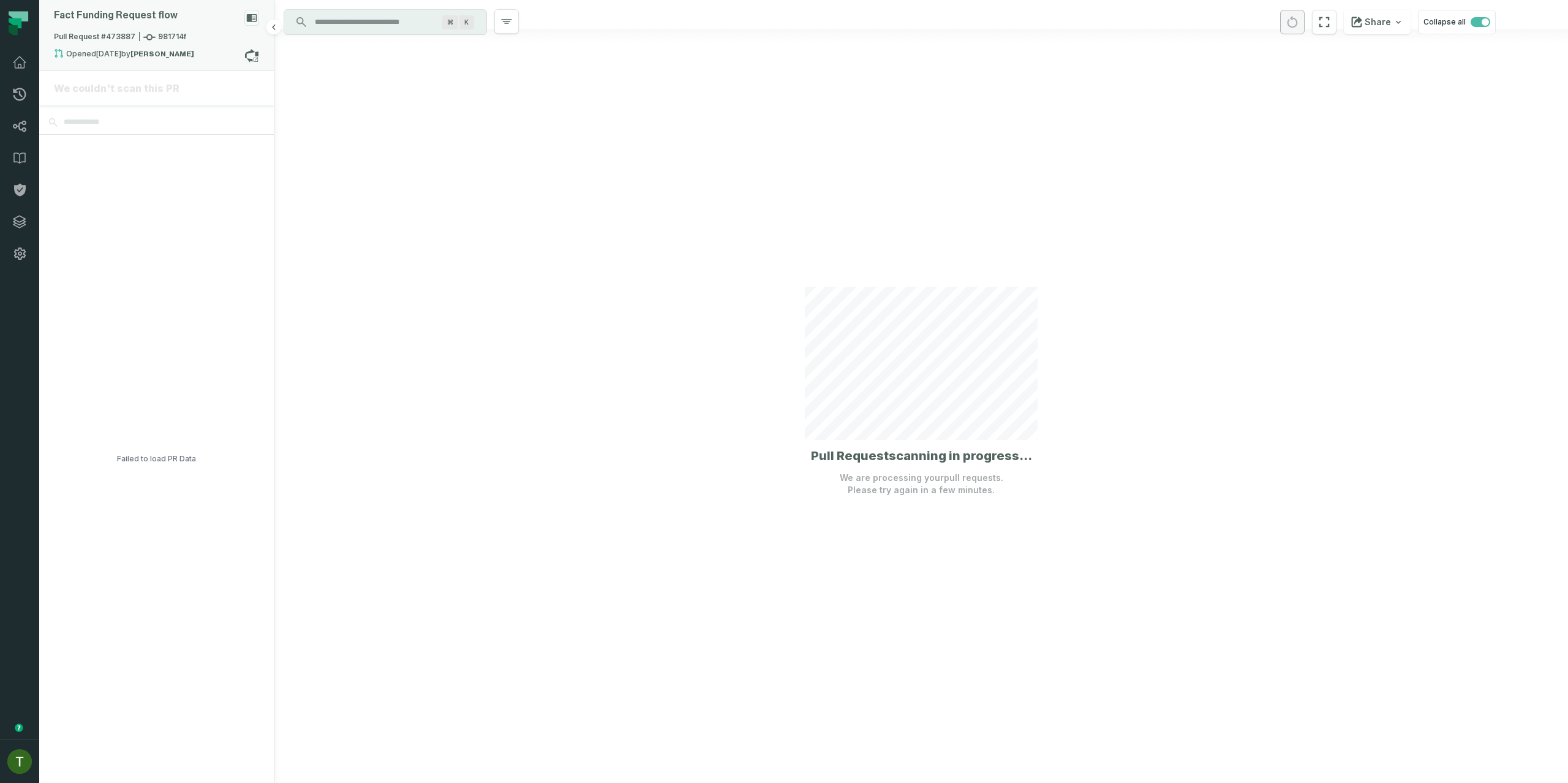
click at [209, 53] on div "Opened 8/24/2025, 3:27:42 PM by Kobi Avriel" at bounding box center [149, 55] width 191 height 15
drag, startPoint x: 310, startPoint y: 48, endPoint x: 364, endPoint y: 48, distance: 54.0
click at [364, 49] on button "Data/dbt-fact-funding-request" at bounding box center [366, 50] width 158 height 15
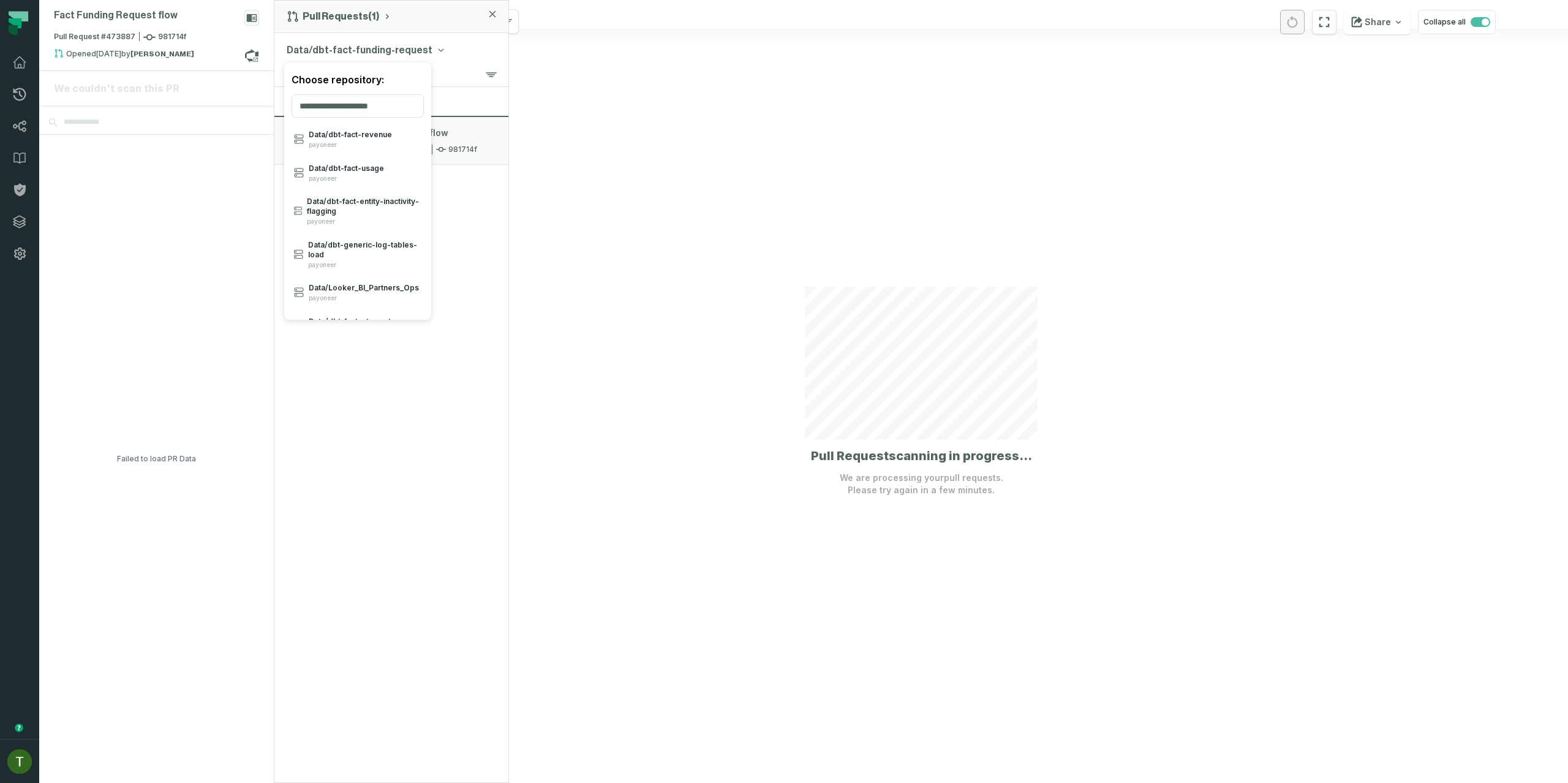
click at [656, 175] on div "Fact Funding Request flow Pull Request #473887 981714f Opened 8/24/2025, 3:27:4…" at bounding box center [803, 392] width 1529 height 783
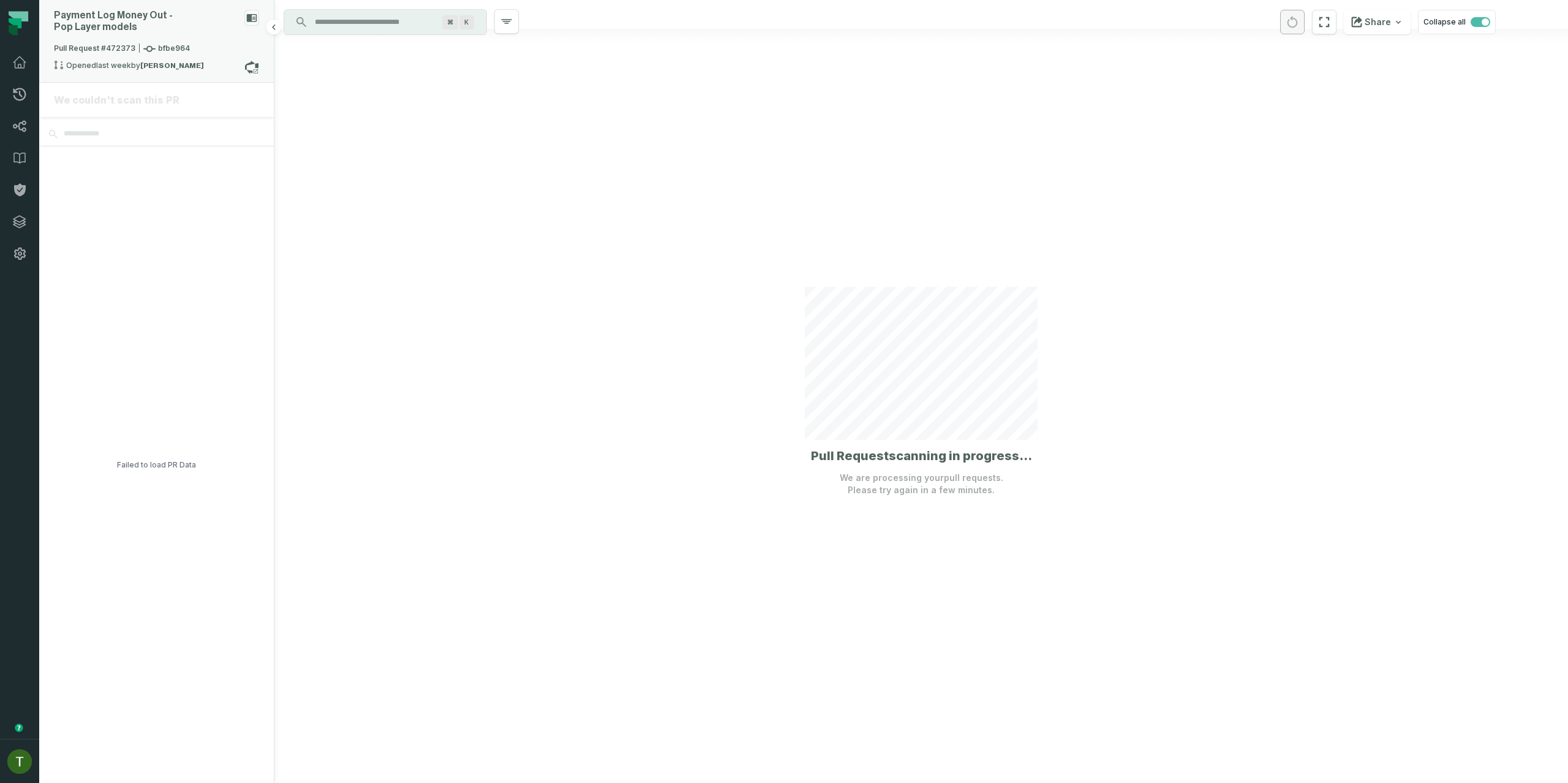
click at [88, 47] on span "Pull Request #472373 bfbe964" at bounding box center [122, 49] width 136 height 13
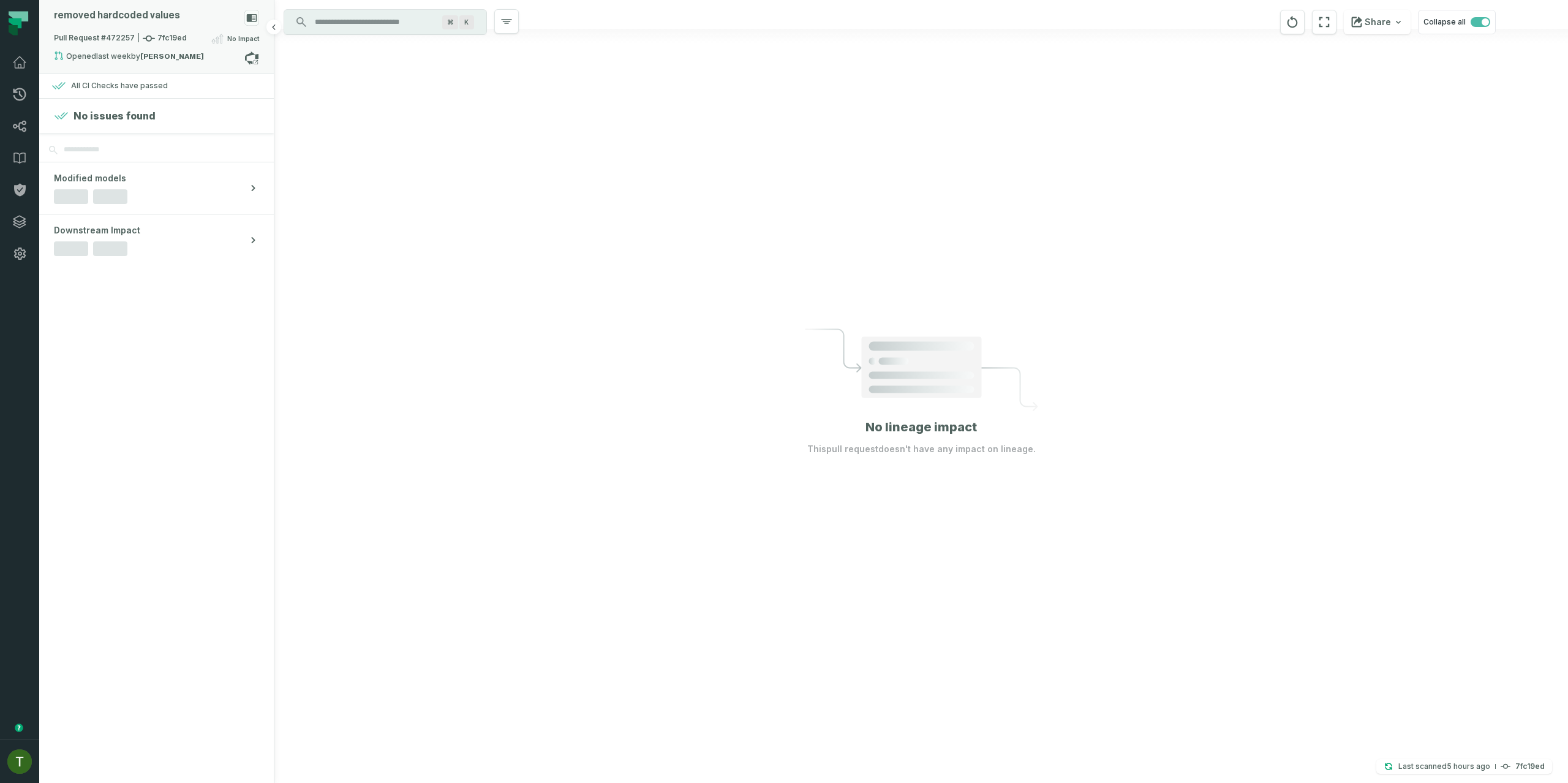
click at [195, 55] on div "Opened [DATE] 11:13:04 AM by [PERSON_NAME]" at bounding box center [149, 58] width 191 height 15
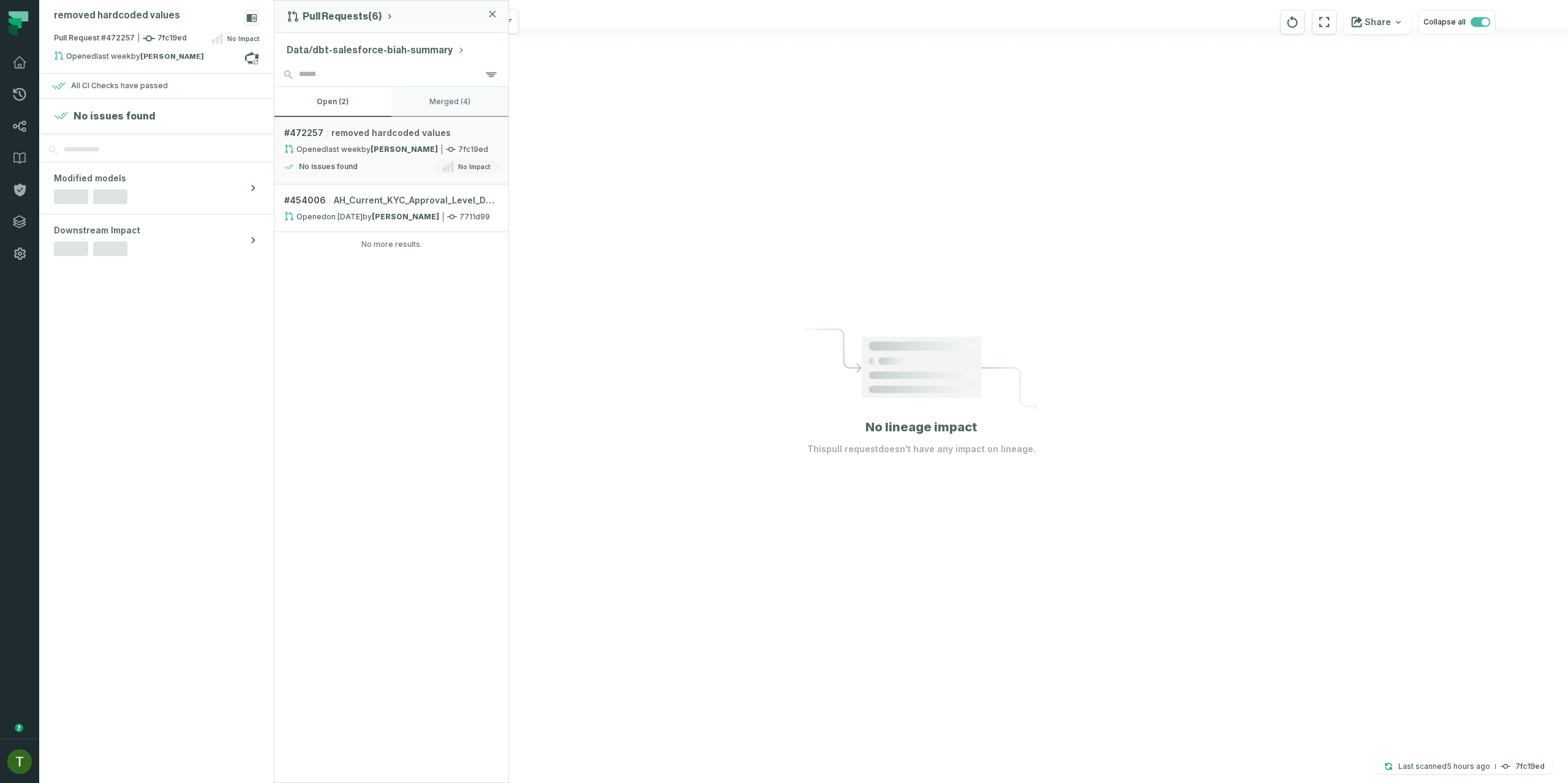
click at [453, 110] on button "merged (4)" at bounding box center [449, 102] width 117 height 30
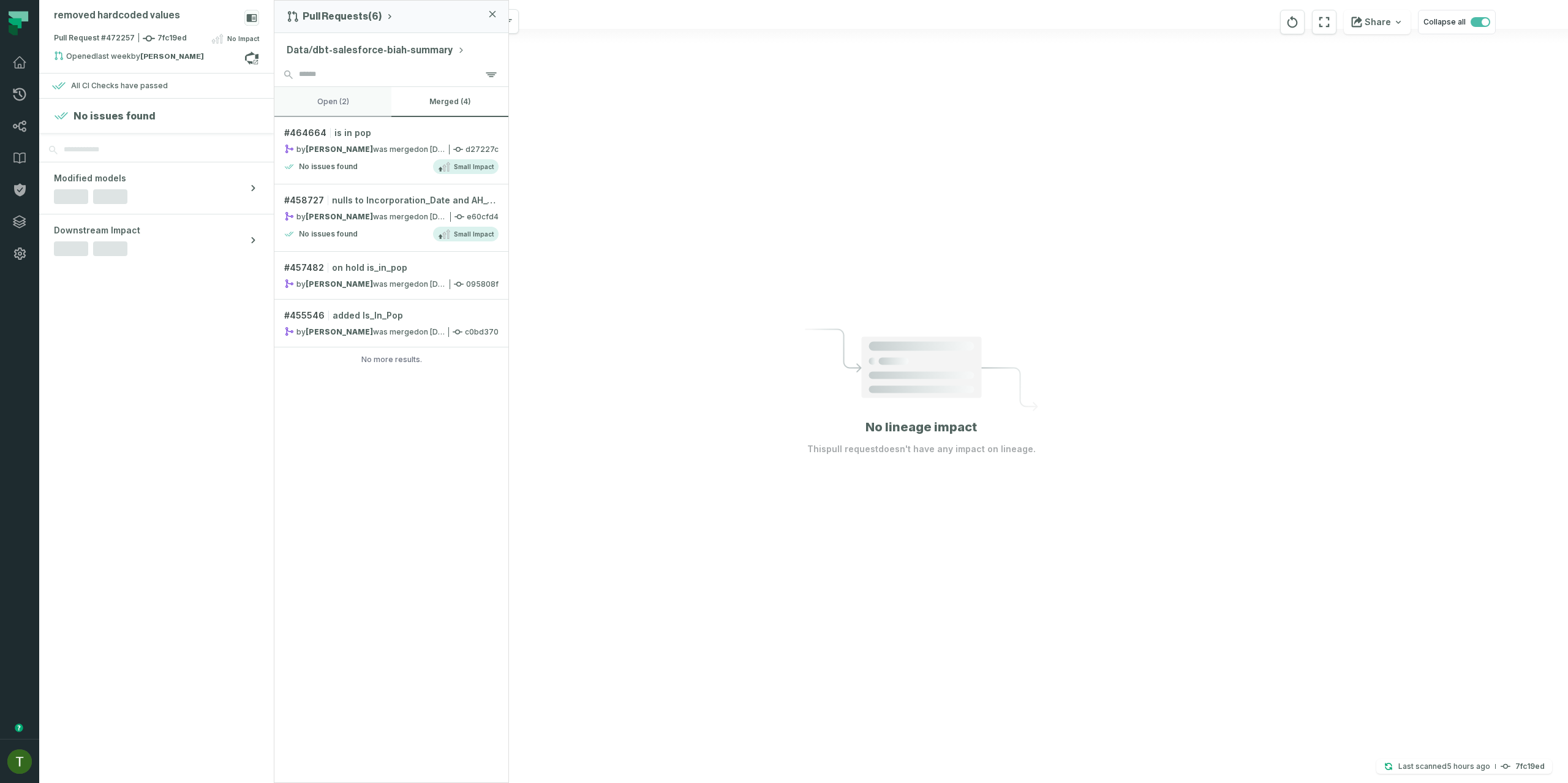
click at [343, 107] on button "open (2)" at bounding box center [333, 102] width 117 height 30
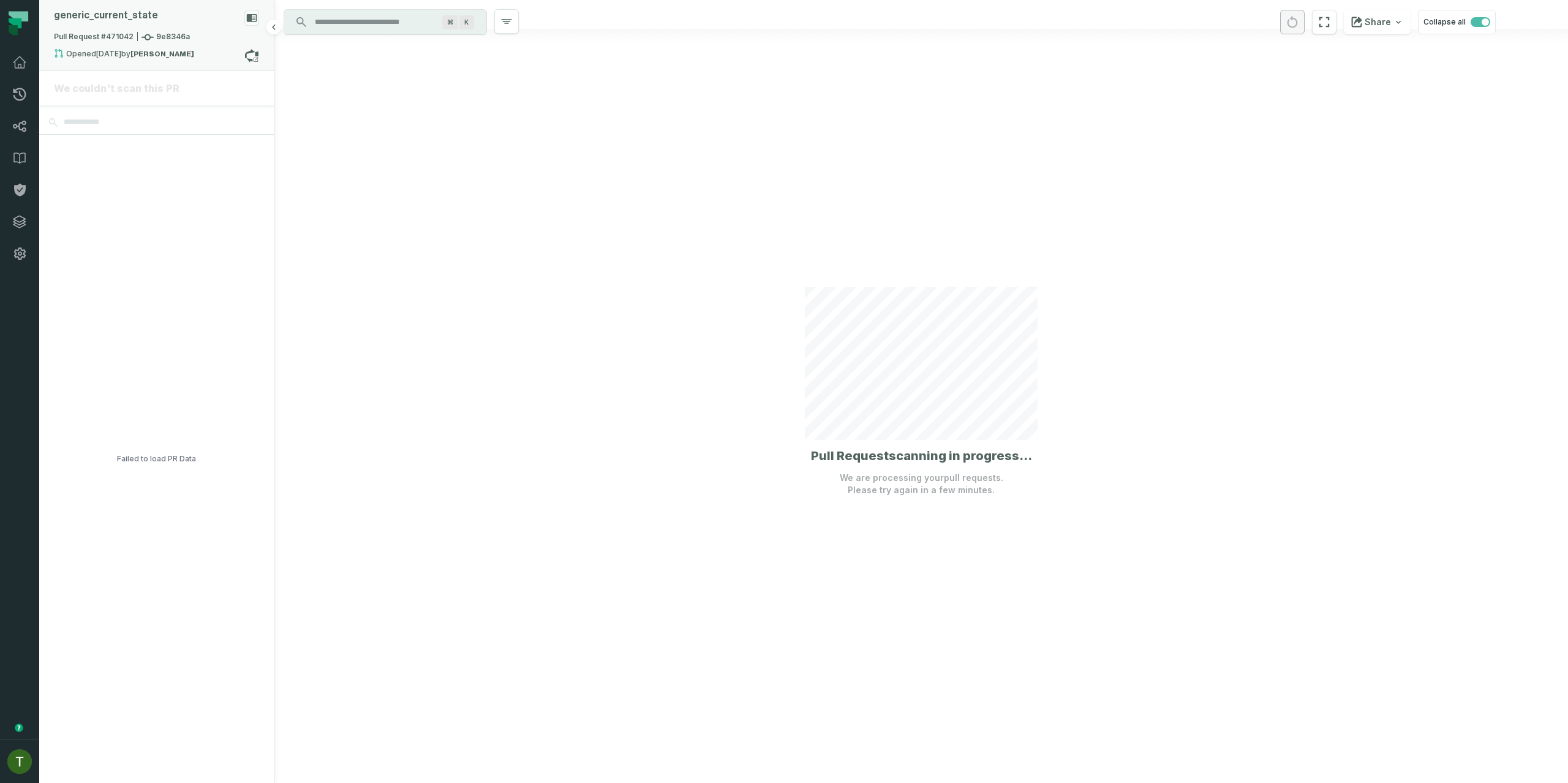
click at [164, 45] on div "Pull Request #471042 9e8346a" at bounding box center [156, 40] width 205 height 17
click at [355, 53] on button "Data/dbt-generic-current-state" at bounding box center [367, 50] width 161 height 15
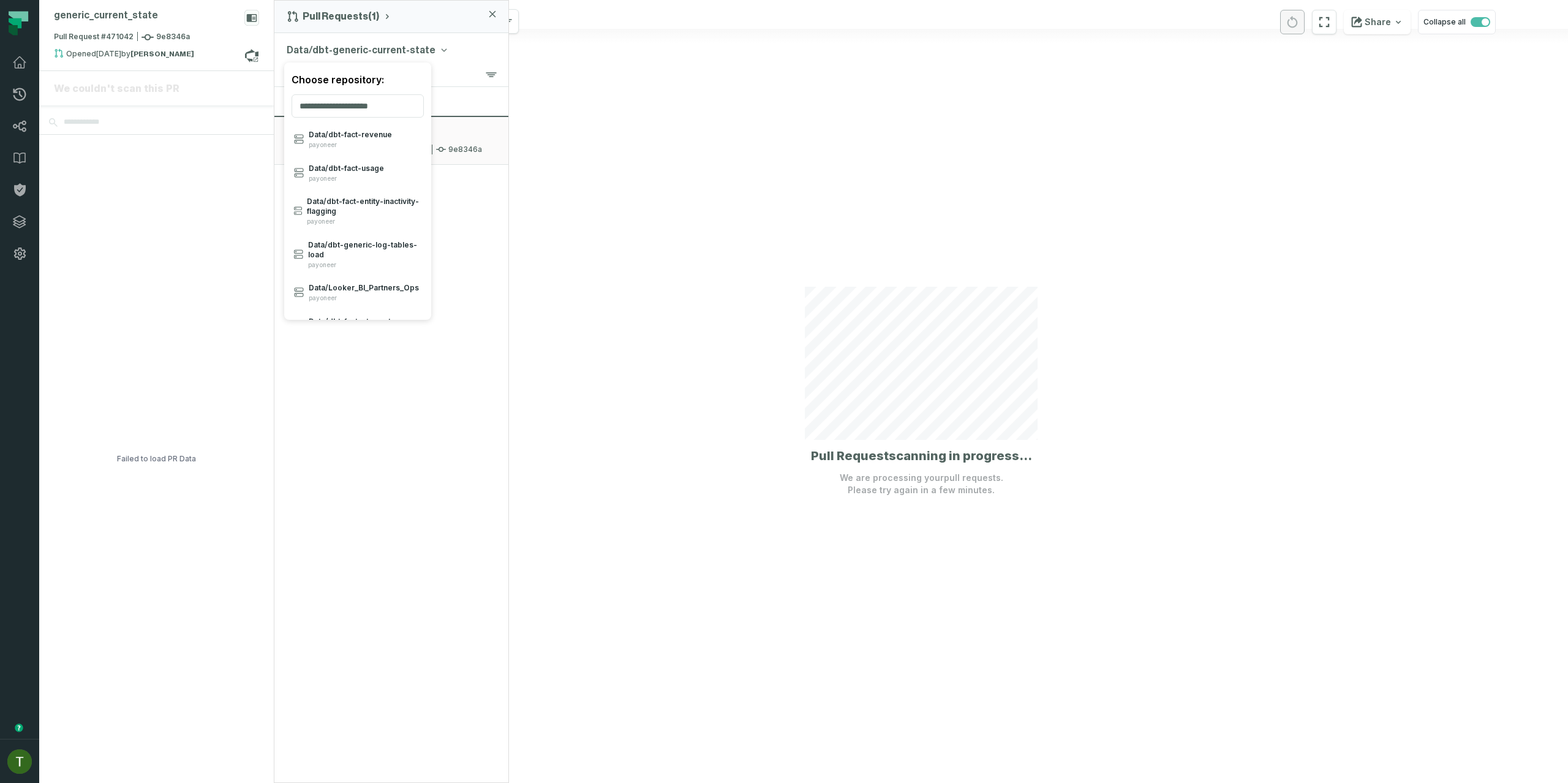
click at [346, 47] on button "Data/dbt-generic-current-state" at bounding box center [367, 50] width 161 height 15
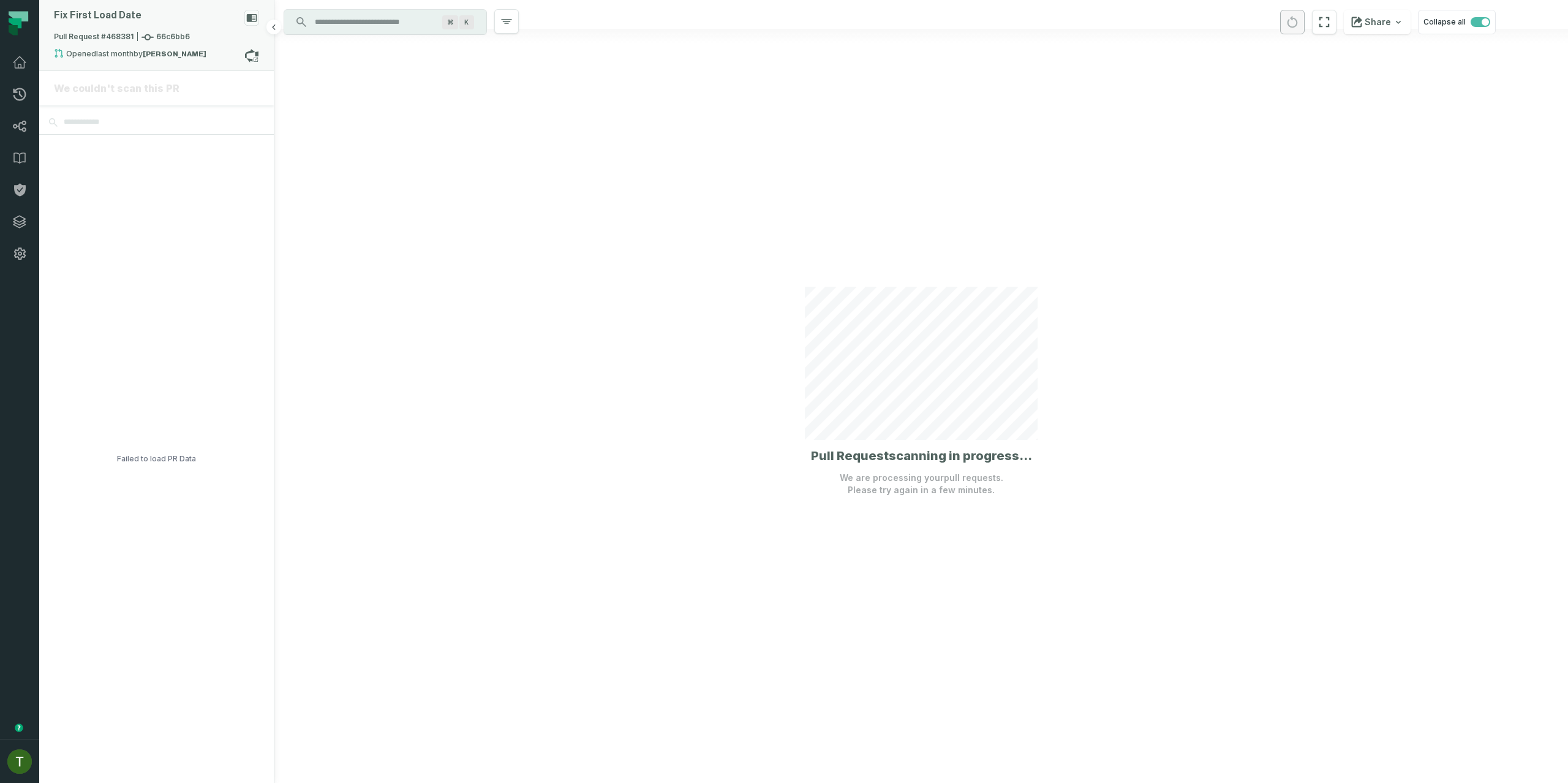
click at [156, 30] on div "Fix First Load Date" at bounding box center [156, 20] width 205 height 21
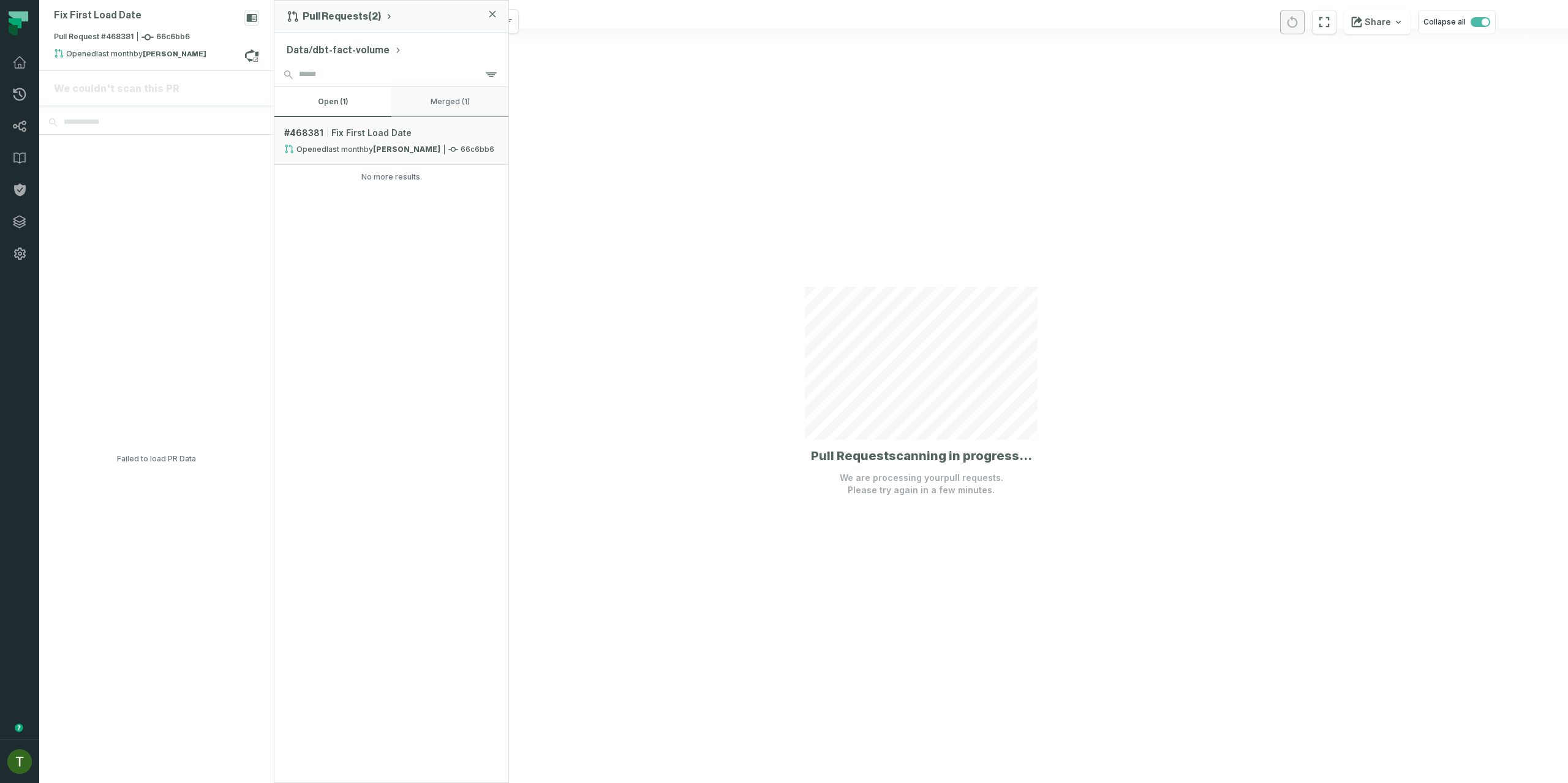
click at [443, 115] on button "merged (1)" at bounding box center [449, 102] width 117 height 30
click at [308, 101] on button "open (1)" at bounding box center [333, 102] width 117 height 30
click at [432, 107] on button "merged (1)" at bounding box center [449, 102] width 117 height 30
click at [359, 104] on button "open (1)" at bounding box center [333, 102] width 117 height 30
click at [399, 101] on button "merged (1)" at bounding box center [449, 102] width 117 height 30
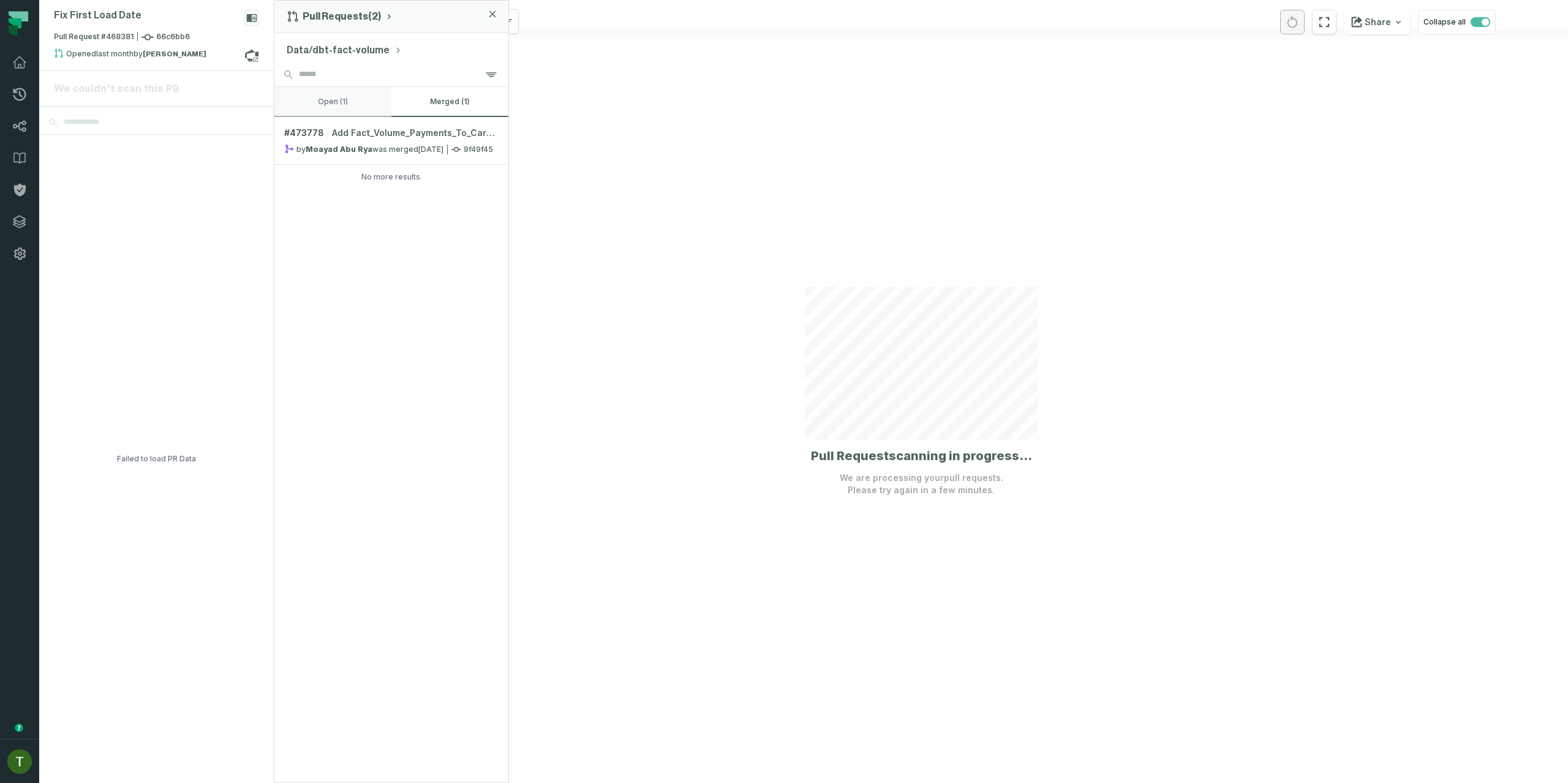
click at [351, 103] on button "open (1)" at bounding box center [333, 102] width 117 height 30
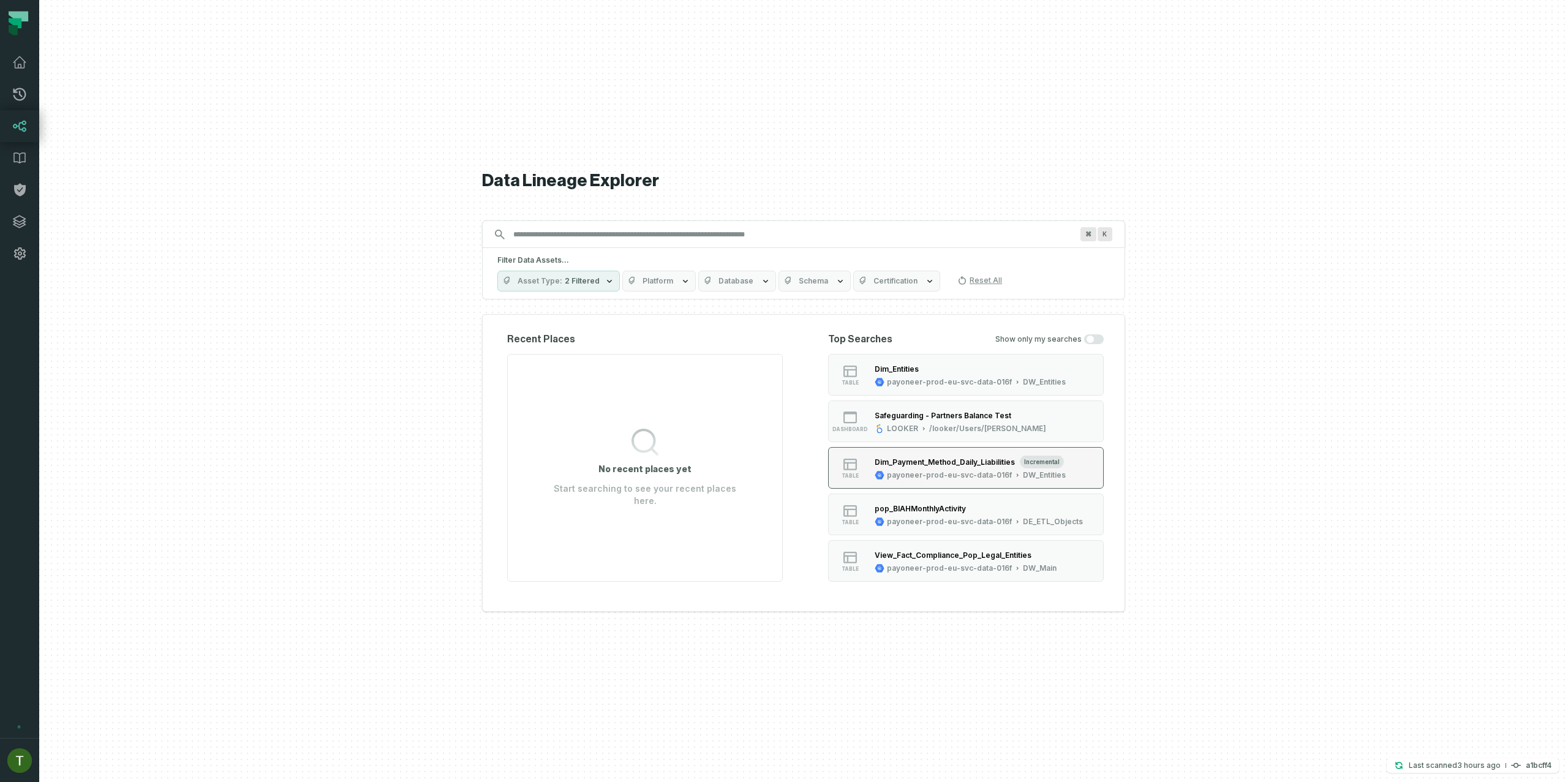
click at [900, 457] on div "Dim_Payment_Method_Daily_Liabilities" at bounding box center [945, 462] width 141 height 9
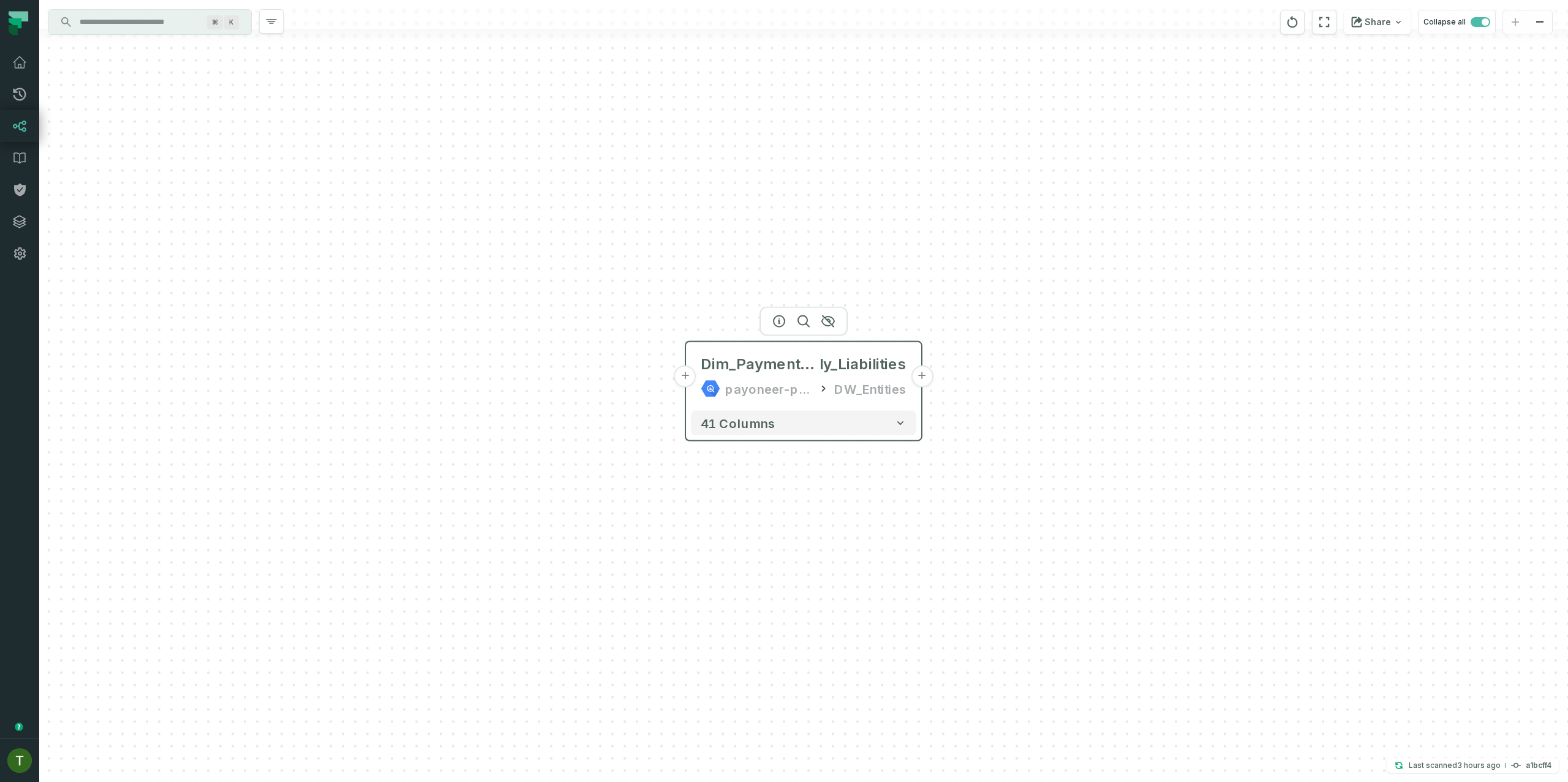
click at [909, 372] on div "Dim_Payment_Method_Dai ly_Liabilities payoneer-prod-eu-svc-data-016f DW_Entities" at bounding box center [804, 376] width 226 height 59
click at [925, 385] on button "+" at bounding box center [921, 386] width 22 height 22
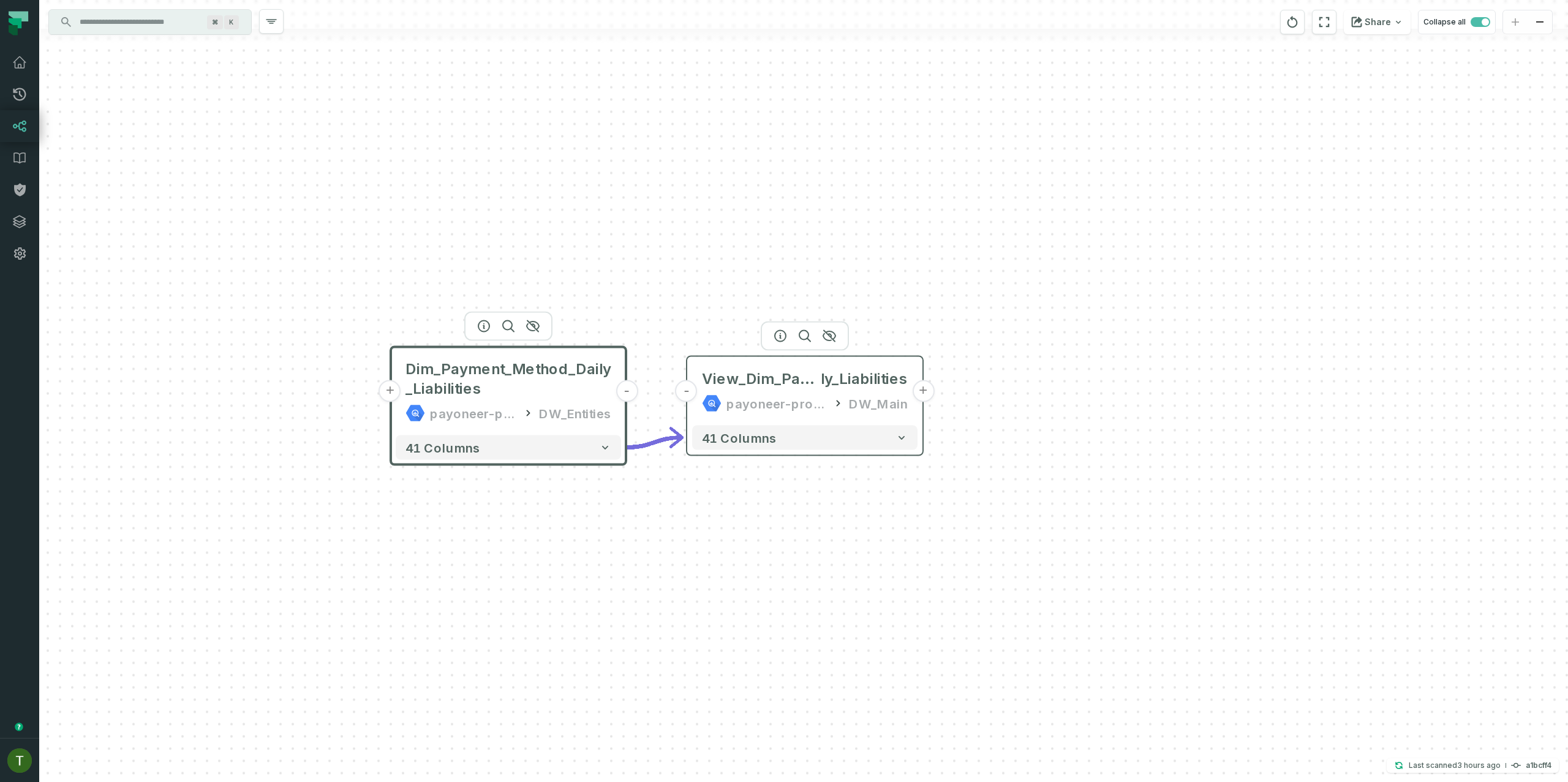
click at [917, 393] on button "+" at bounding box center [923, 391] width 22 height 22
click at [919, 393] on button "+" at bounding box center [927, 390] width 22 height 22
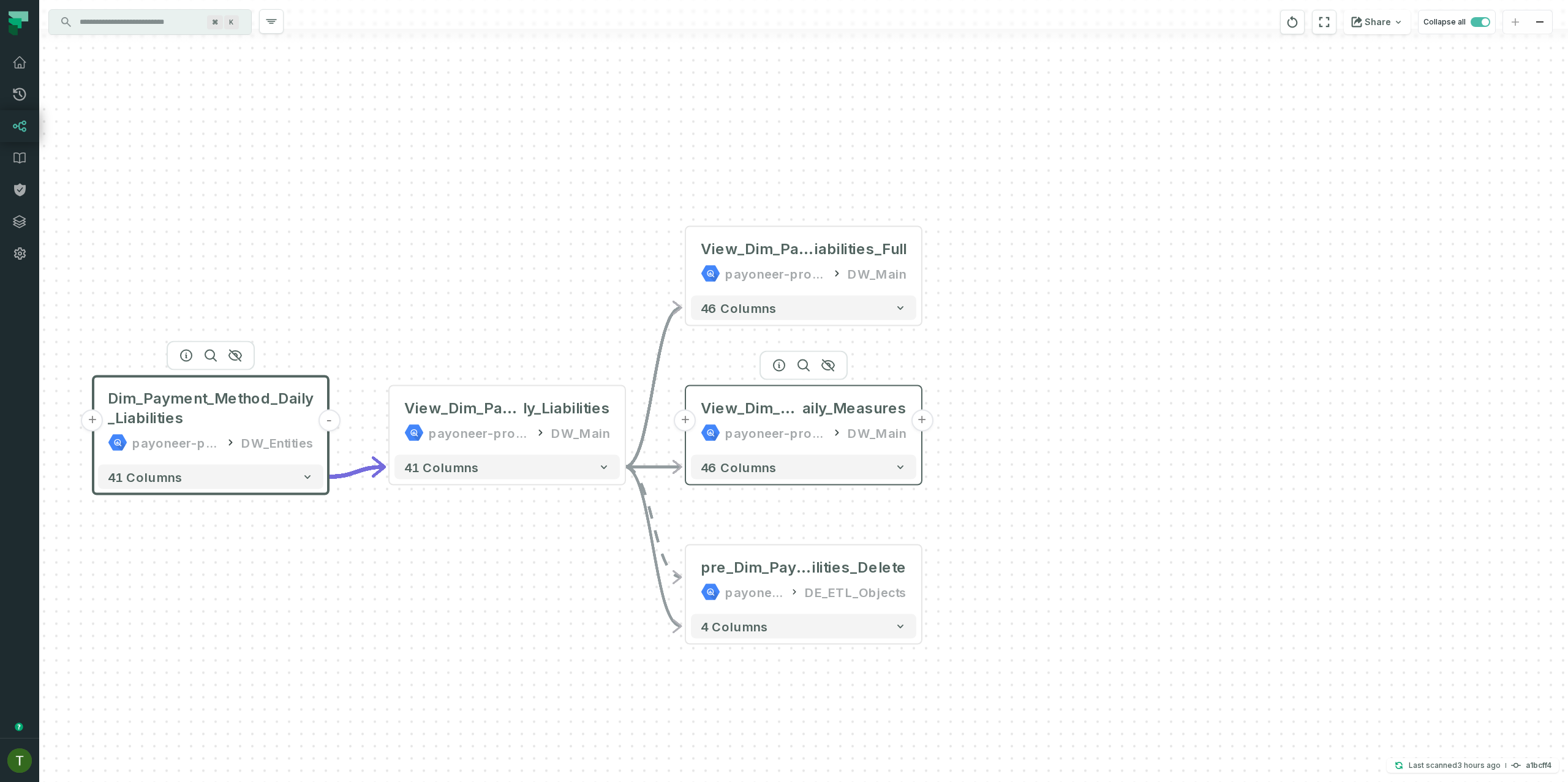
click at [917, 424] on button "+" at bounding box center [921, 420] width 22 height 22
click at [917, 424] on button "+" at bounding box center [922, 420] width 22 height 22
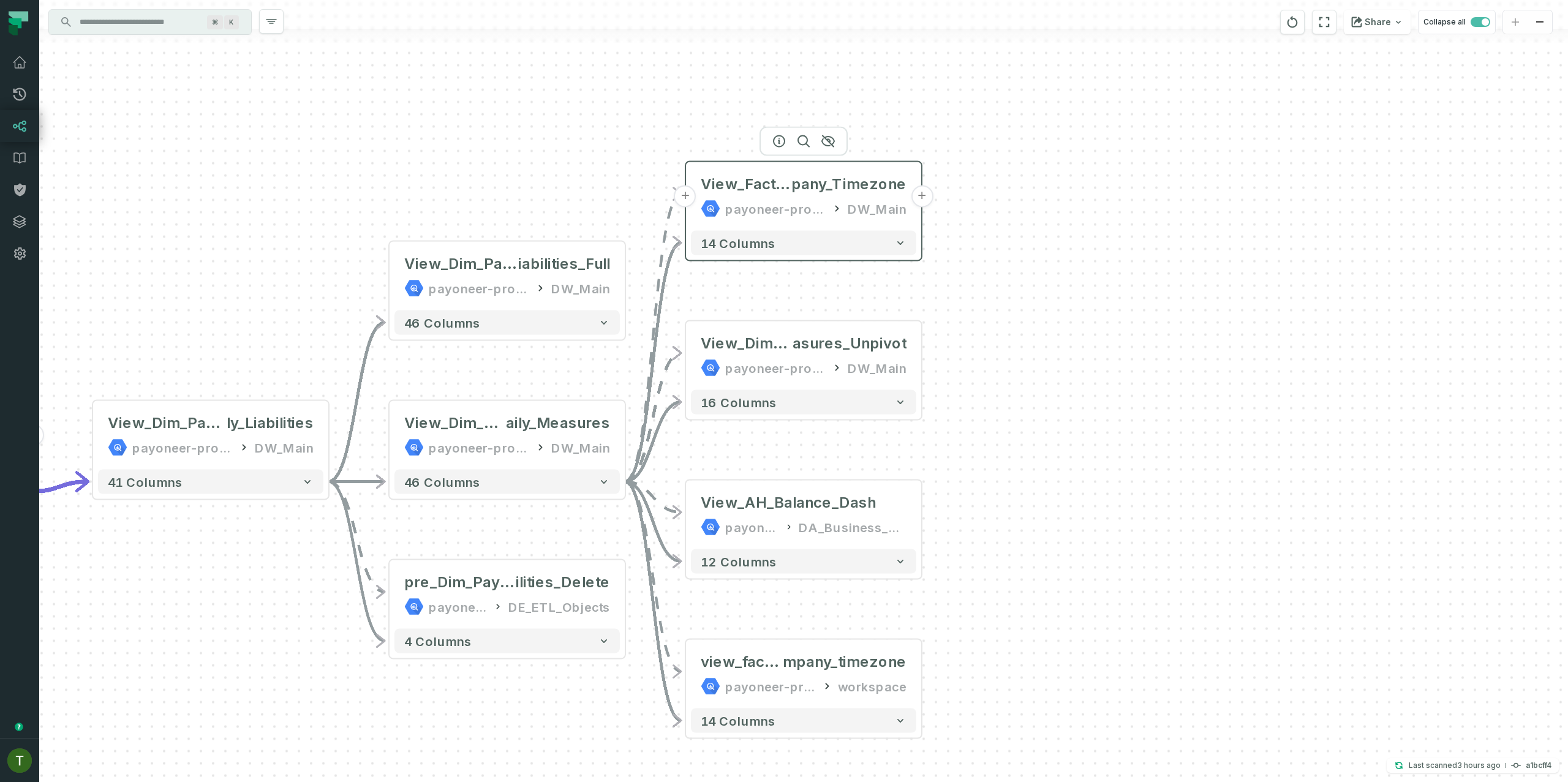
click at [915, 200] on button "+" at bounding box center [921, 196] width 22 height 22
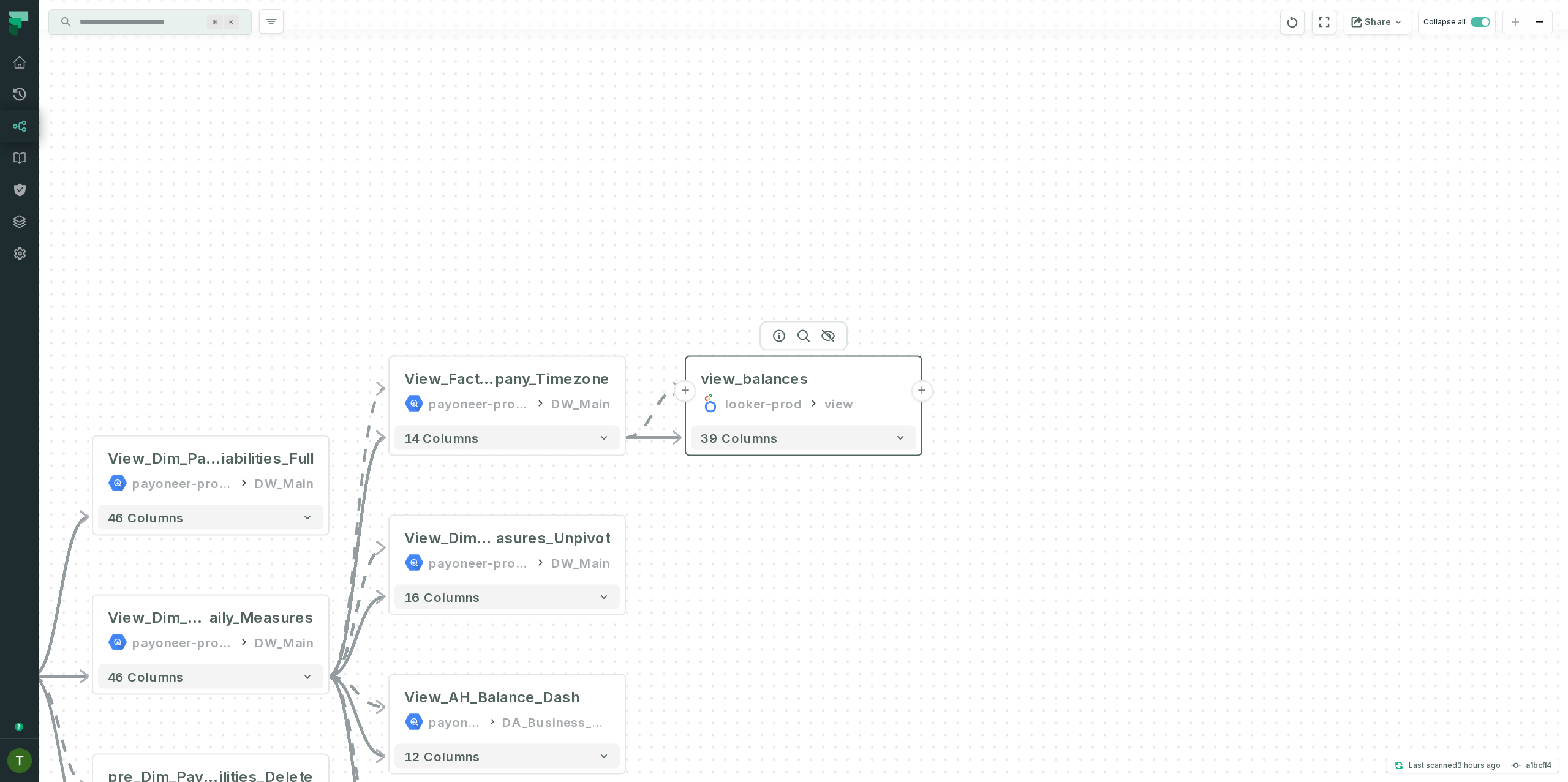
click at [921, 397] on button "+" at bounding box center [921, 391] width 22 height 22
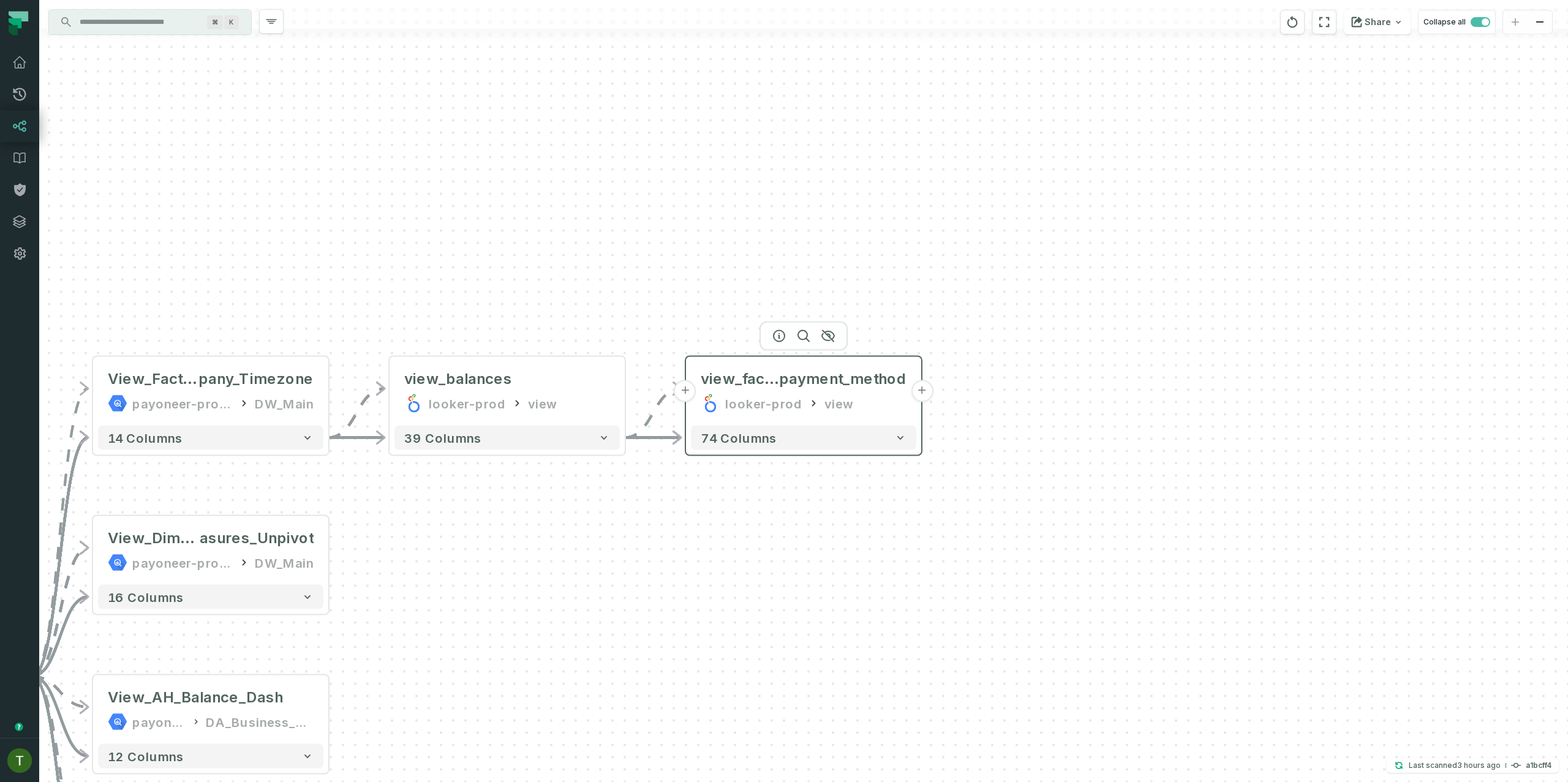
click at [920, 392] on button "+" at bounding box center [921, 391] width 22 height 22
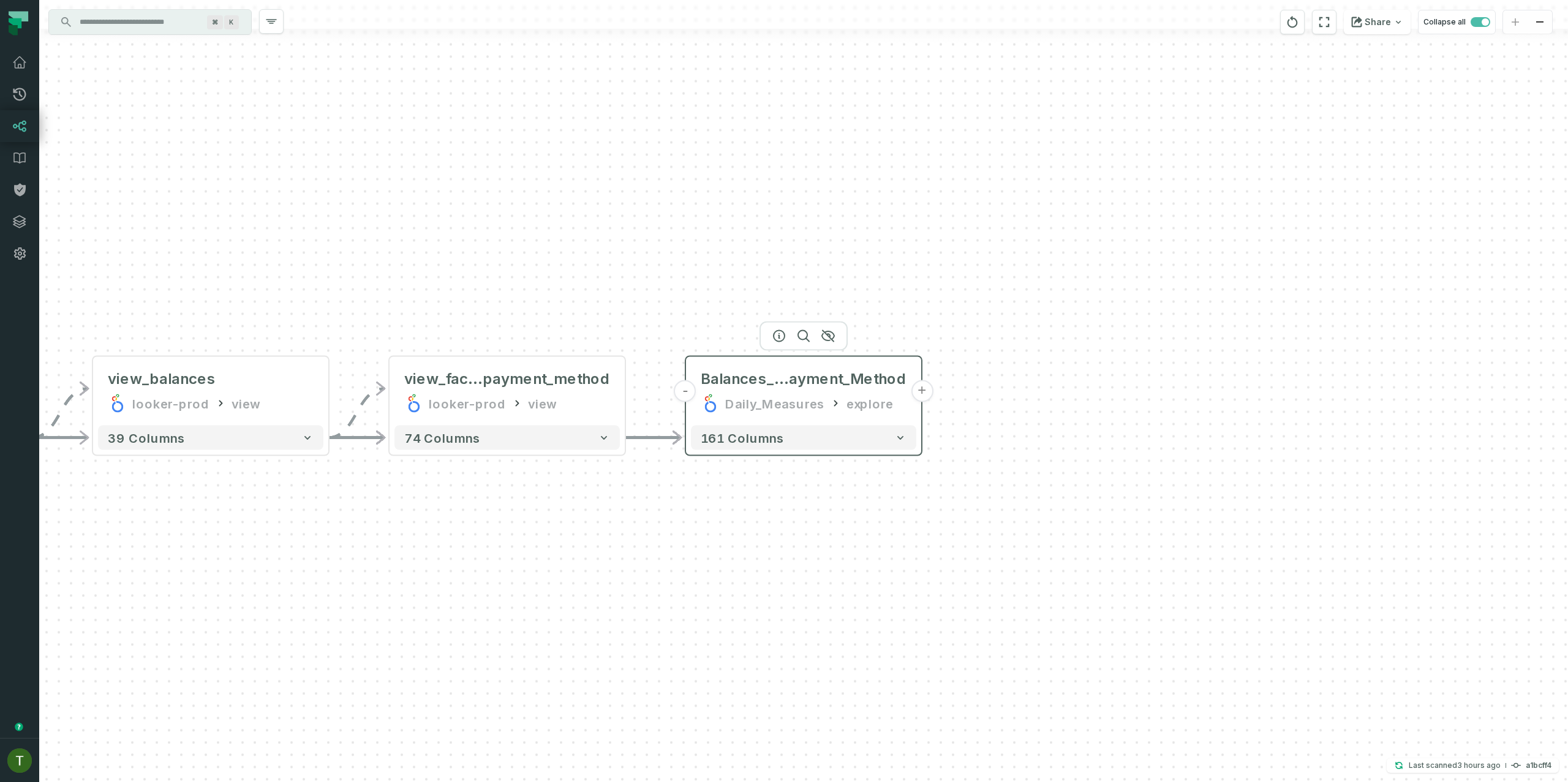
click at [919, 393] on button "+" at bounding box center [921, 391] width 22 height 22
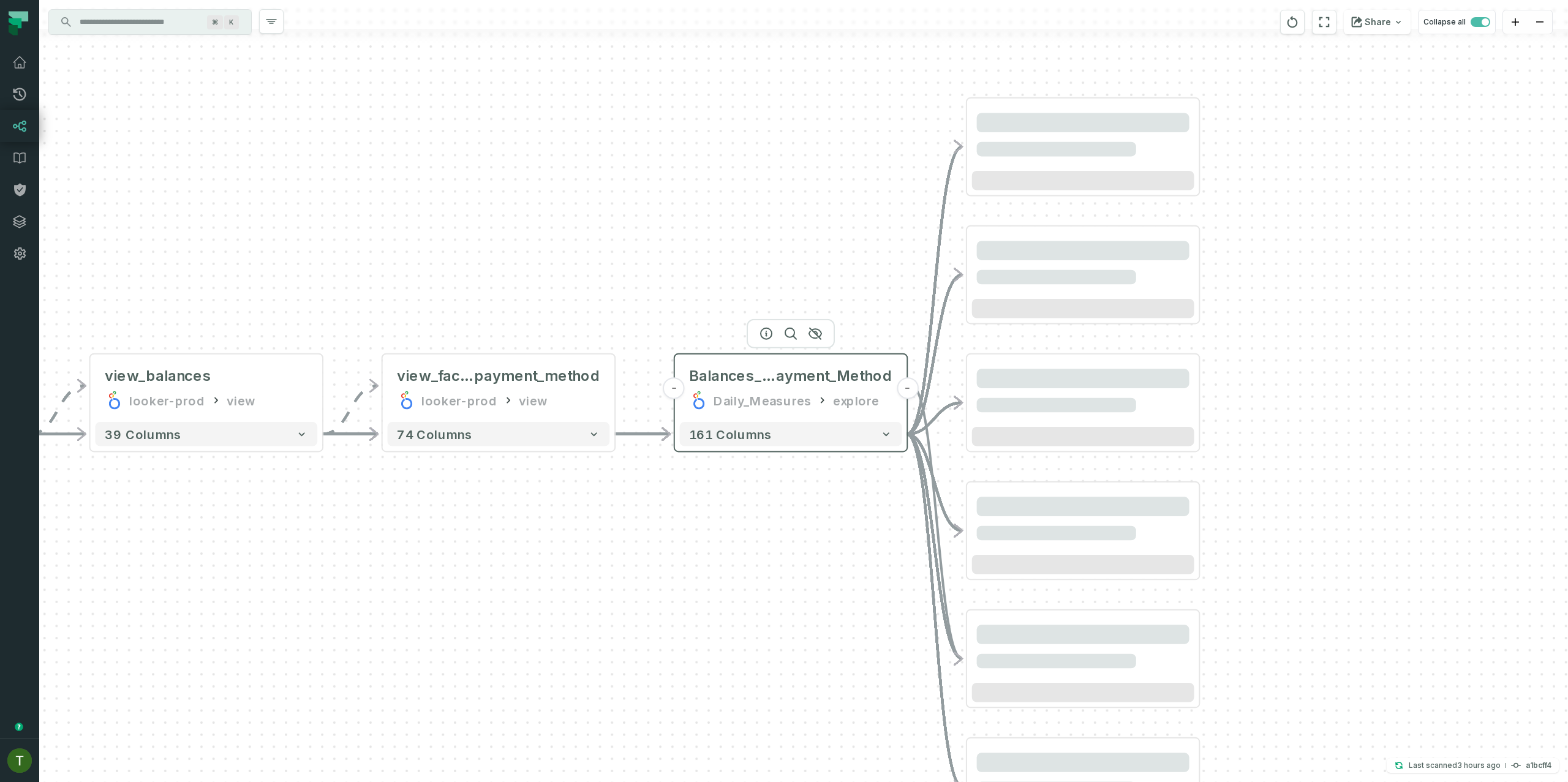
click at [919, 393] on g at bounding box center [204, 526] width 1517 height 758
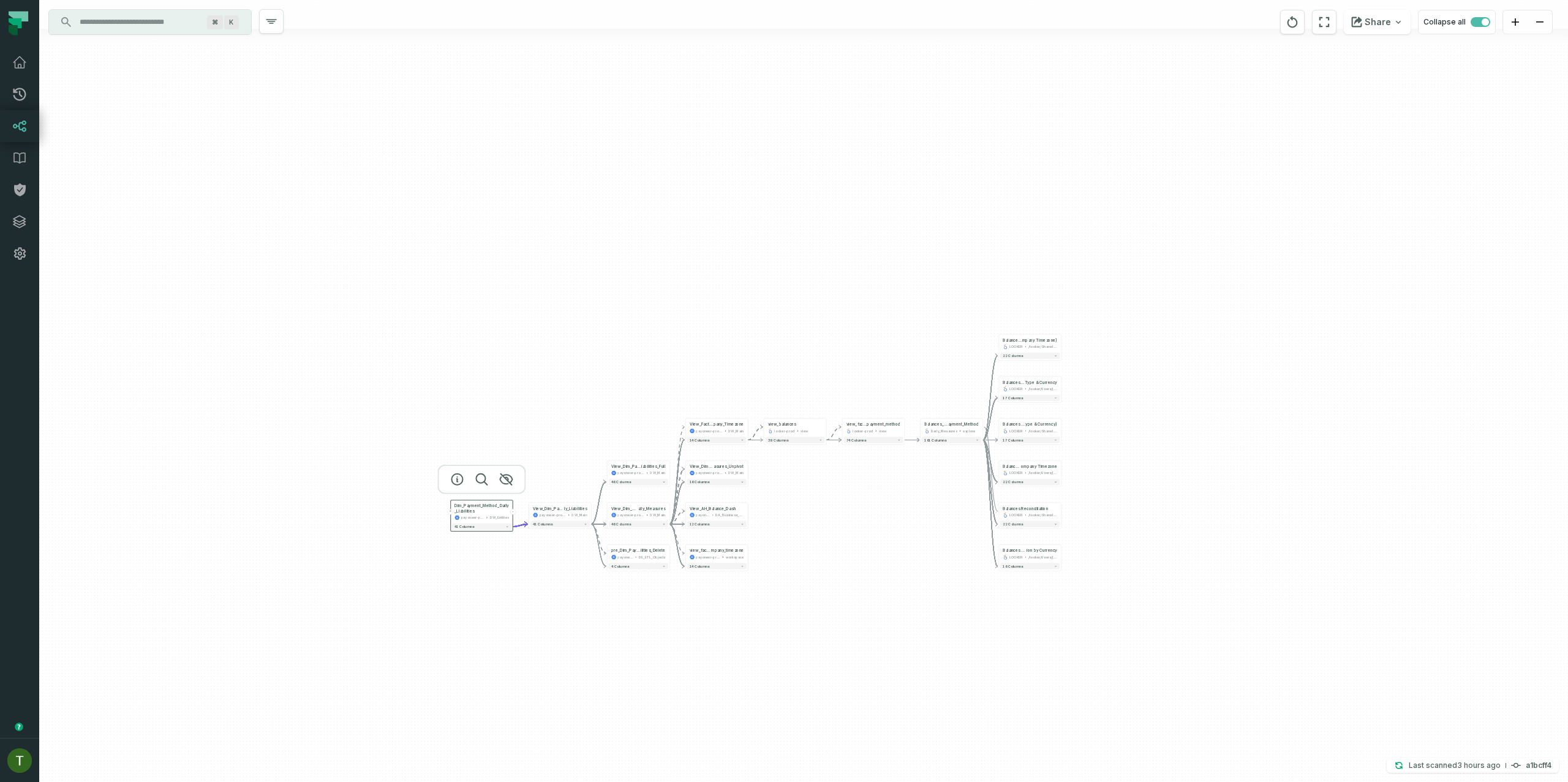
drag, startPoint x: 896, startPoint y: 613, endPoint x: 948, endPoint y: 538, distance: 91.3
click at [944, 544] on div "- Balances Reconciliation (by Entity - correct to Co mpany Timezone) LOOKER /lo…" at bounding box center [803, 391] width 1529 height 782
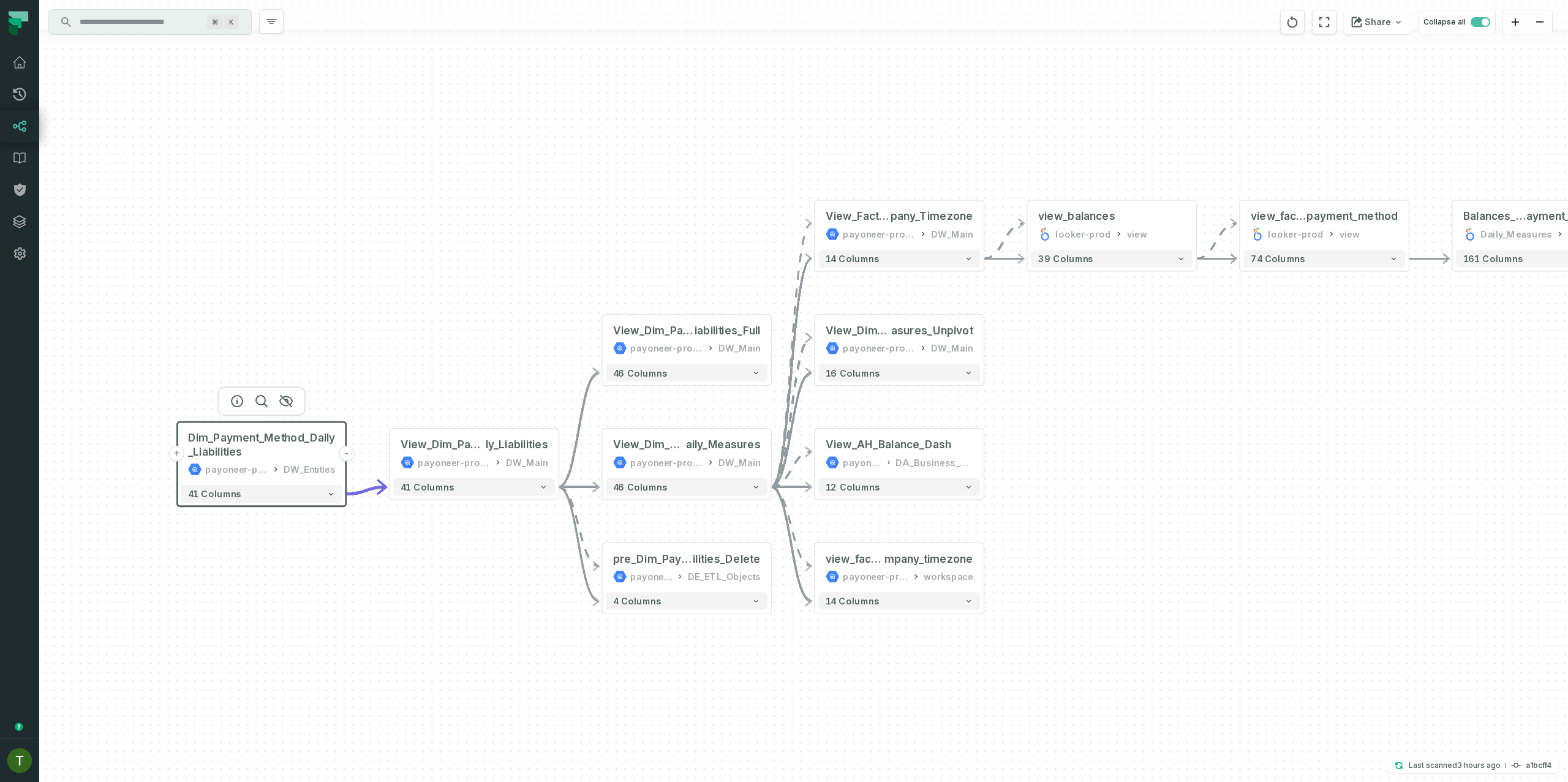
drag, startPoint x: 436, startPoint y: 365, endPoint x: 679, endPoint y: 350, distance: 243.5
click at [651, 352] on div "- Balances Reconciliation (by Entity - correct to Co mpany Timezone) LOOKER /lo…" at bounding box center [803, 391] width 1529 height 782
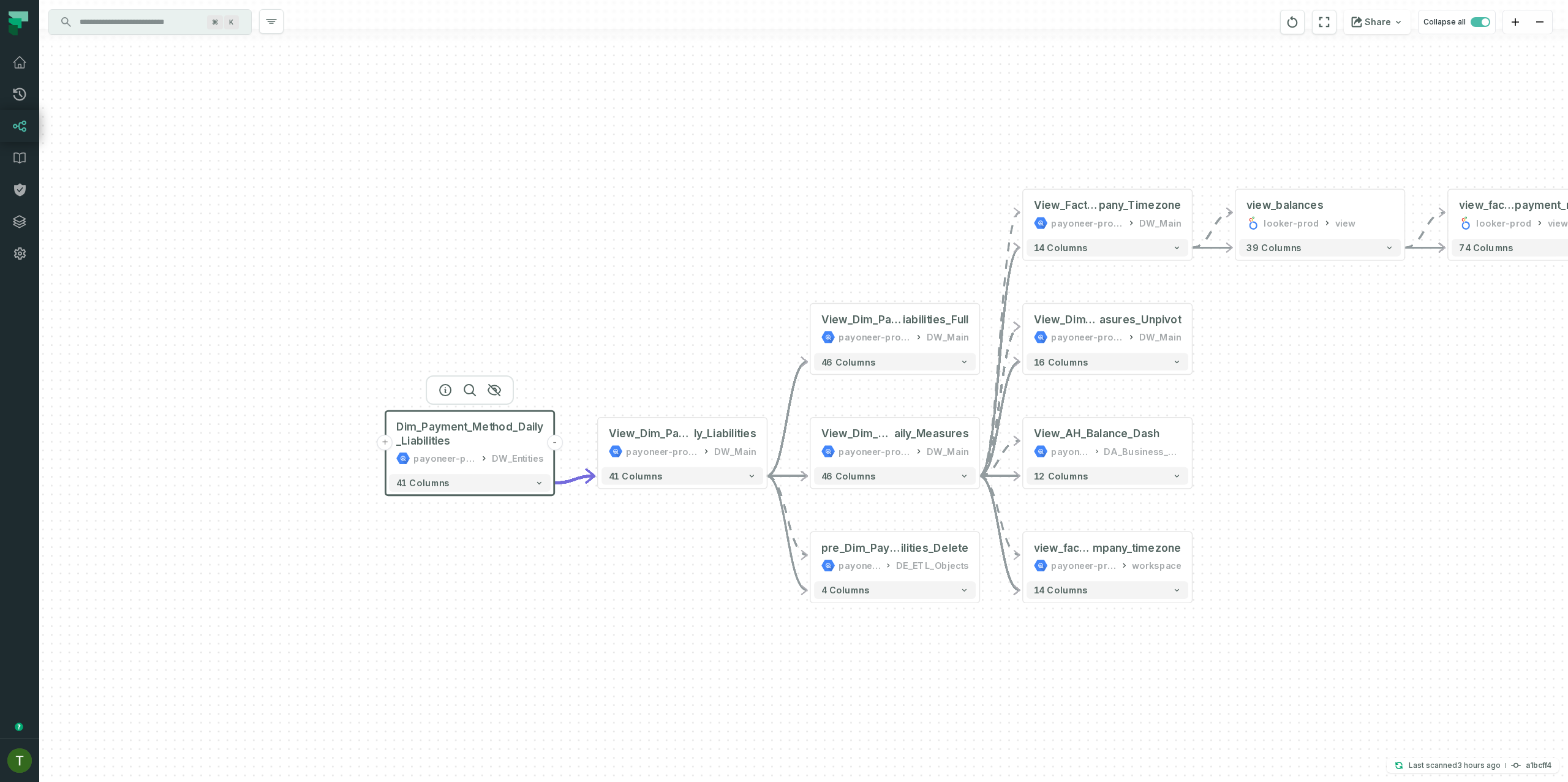
click at [586, 364] on div "- Balances Reconciliation (by Entity - correct to Co mpany Timezone) LOOKER /lo…" at bounding box center [803, 391] width 1529 height 782
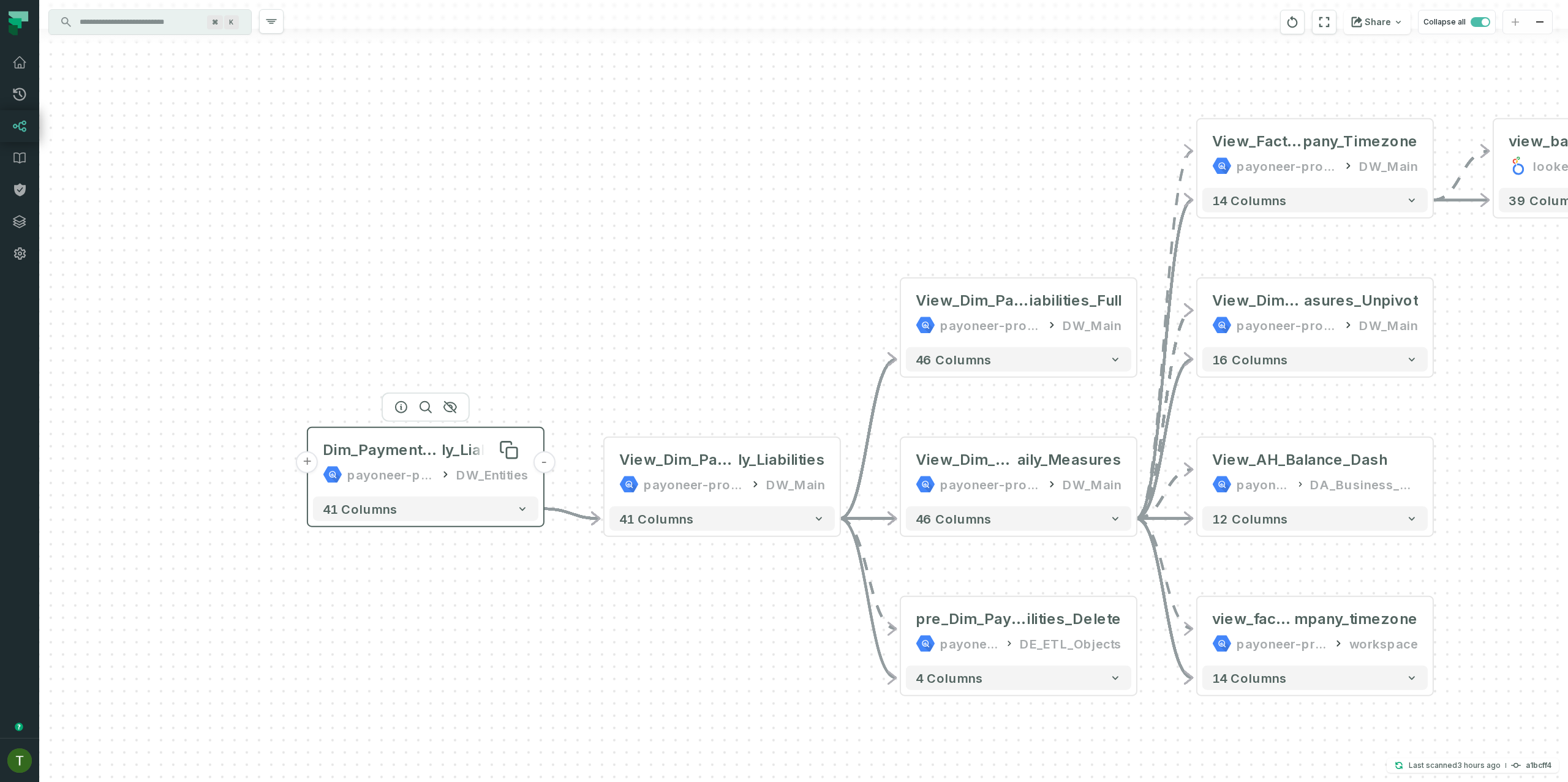
click at [471, 455] on span "ly_Liabilities" at bounding box center [485, 450] width 87 height 20
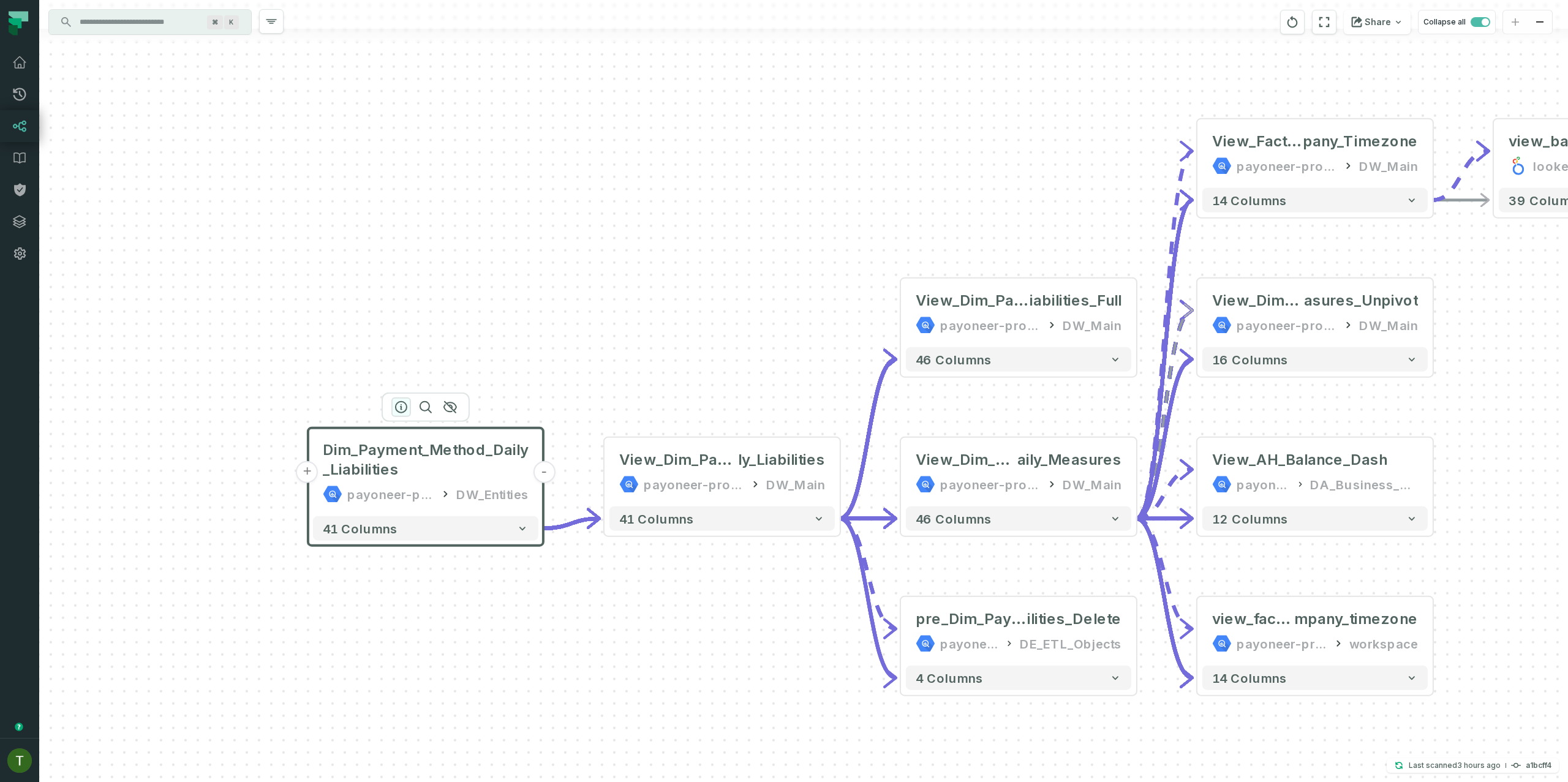
click at [407, 406] on icon "button" at bounding box center [401, 407] width 15 height 15
click at [406, 410] on icon "button" at bounding box center [401, 407] width 15 height 15
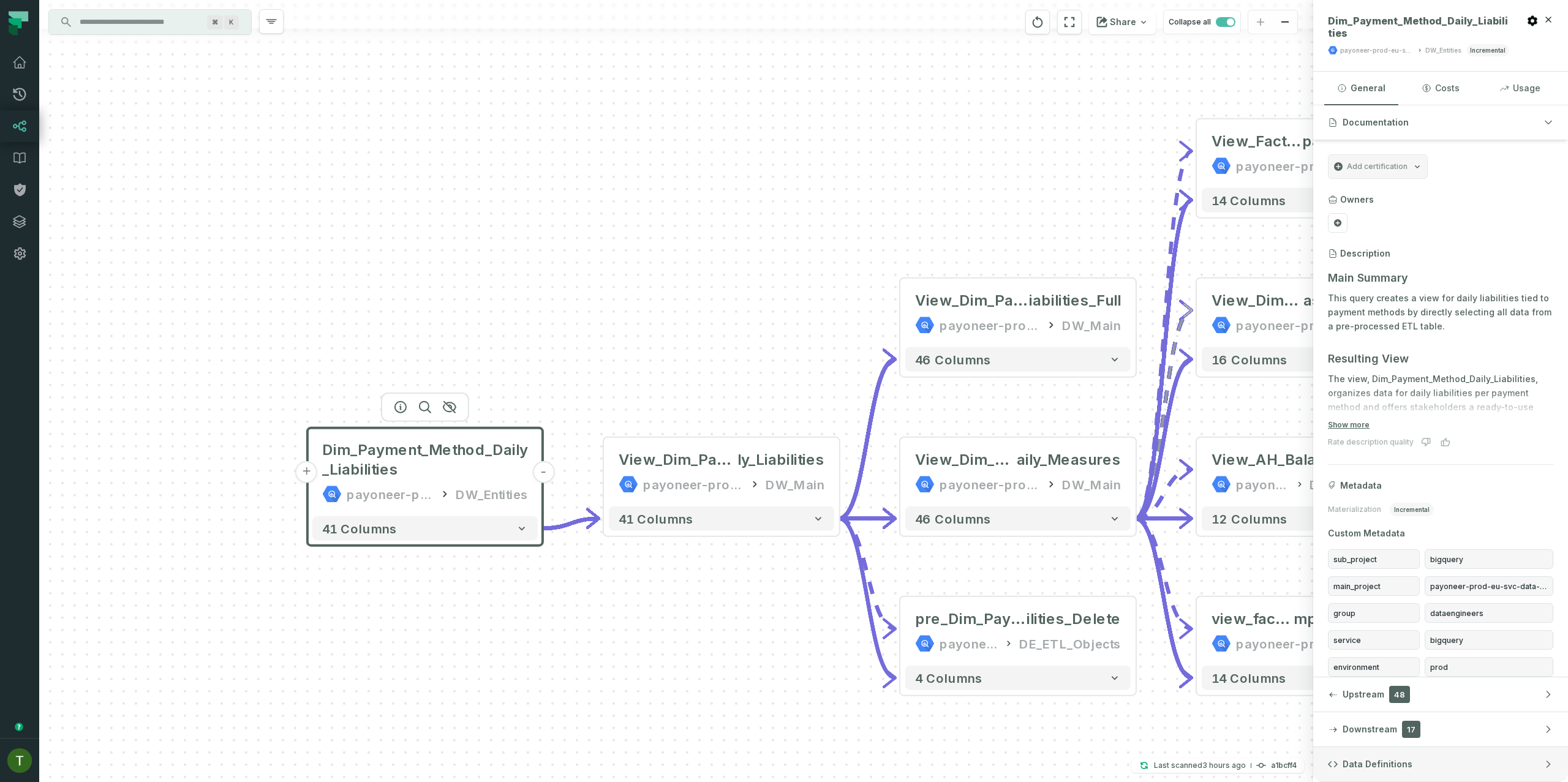
click at [1385, 773] on button "Data Definitions" at bounding box center [1441, 765] width 255 height 34
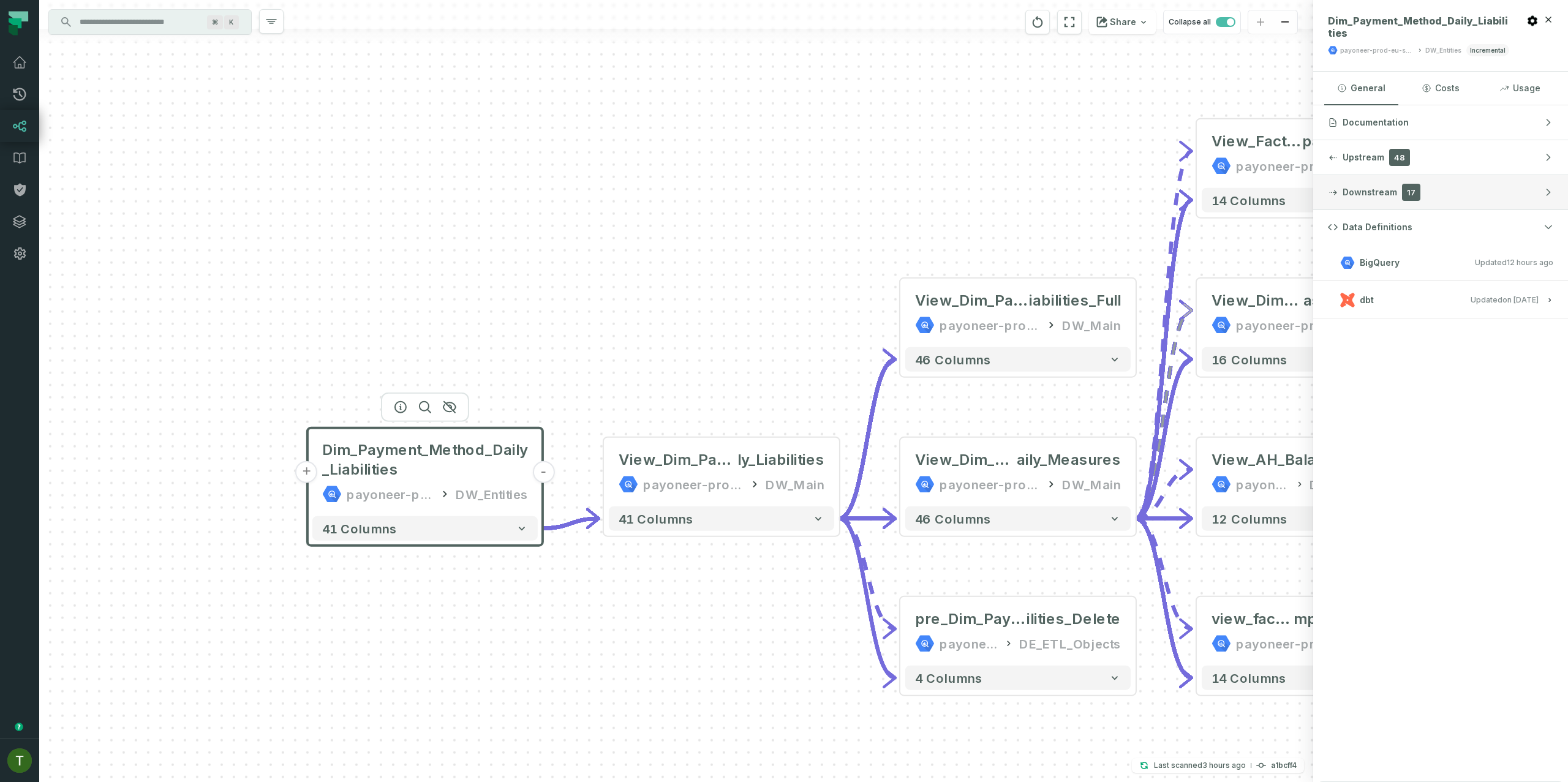
click at [1420, 209] on button "Downstream 17" at bounding box center [1441, 192] width 255 height 34
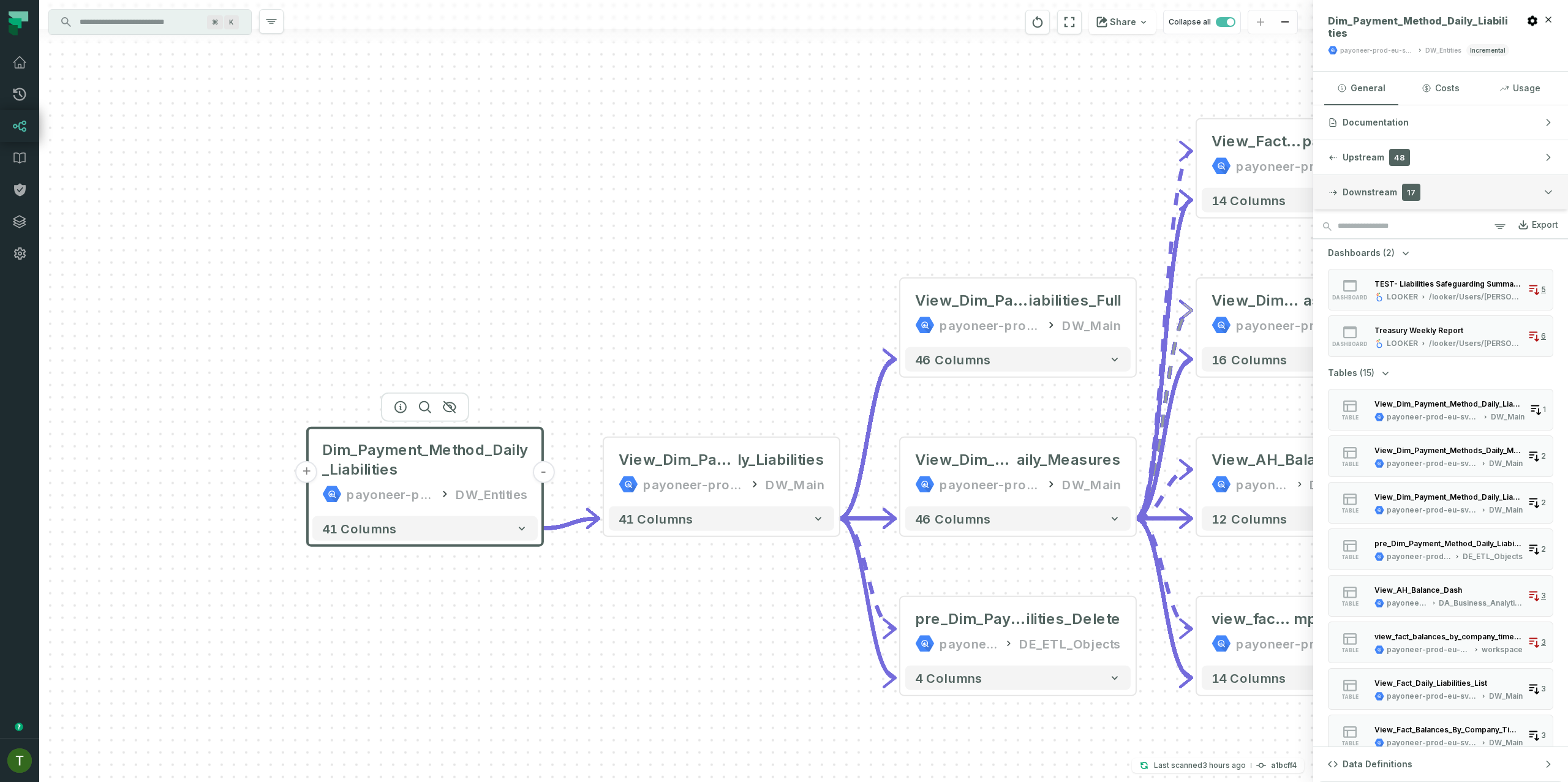
click at [1423, 207] on button "Downstream 17" at bounding box center [1441, 192] width 255 height 34
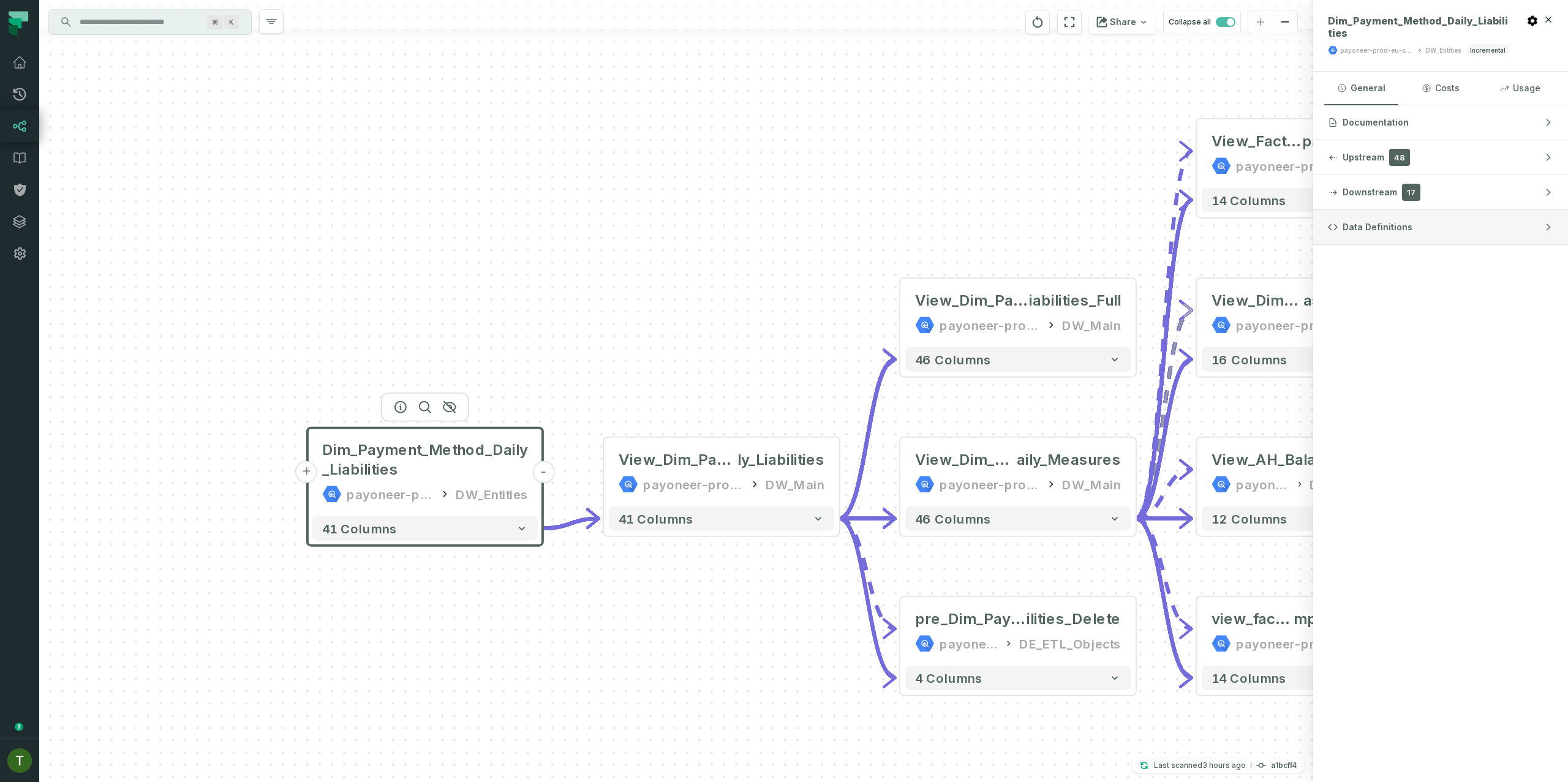
click at [1423, 220] on button "Data Definitions" at bounding box center [1441, 227] width 255 height 34
click at [1431, 300] on button "dbt Updated 7/22/2025, 8:20:24 AM" at bounding box center [1441, 300] width 226 height 16
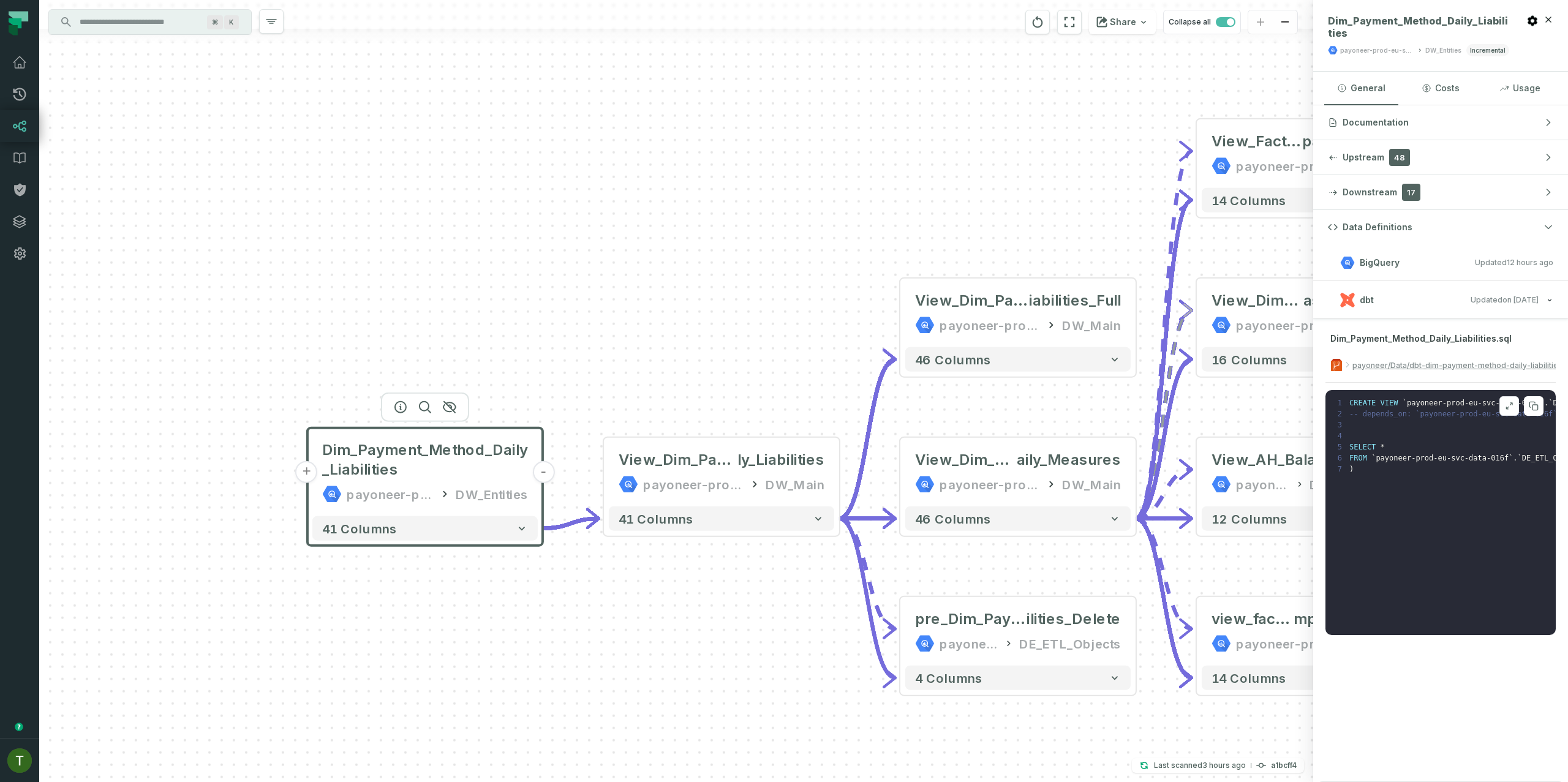
click at [1393, 622] on pre "1 CREATE VIEW ` payoneer-prod-eu-svc-data-016f ` . ` DW_Entities ` . ` Dim_Paym…" at bounding box center [1441, 512] width 230 height 245
drag, startPoint x: 1397, startPoint y: 625, endPoint x: 1450, endPoint y: 622, distance: 53.1
click at [1450, 622] on pre "1 CREATE VIEW ` payoneer-prod-eu-svc-data-016f ` . ` DW_Entities ` . ` Dim_Paym…" at bounding box center [1441, 512] width 230 height 245
click at [1417, 306] on button "dbt Updated 7/22/2025, 8:20:24 AM" at bounding box center [1441, 300] width 226 height 16
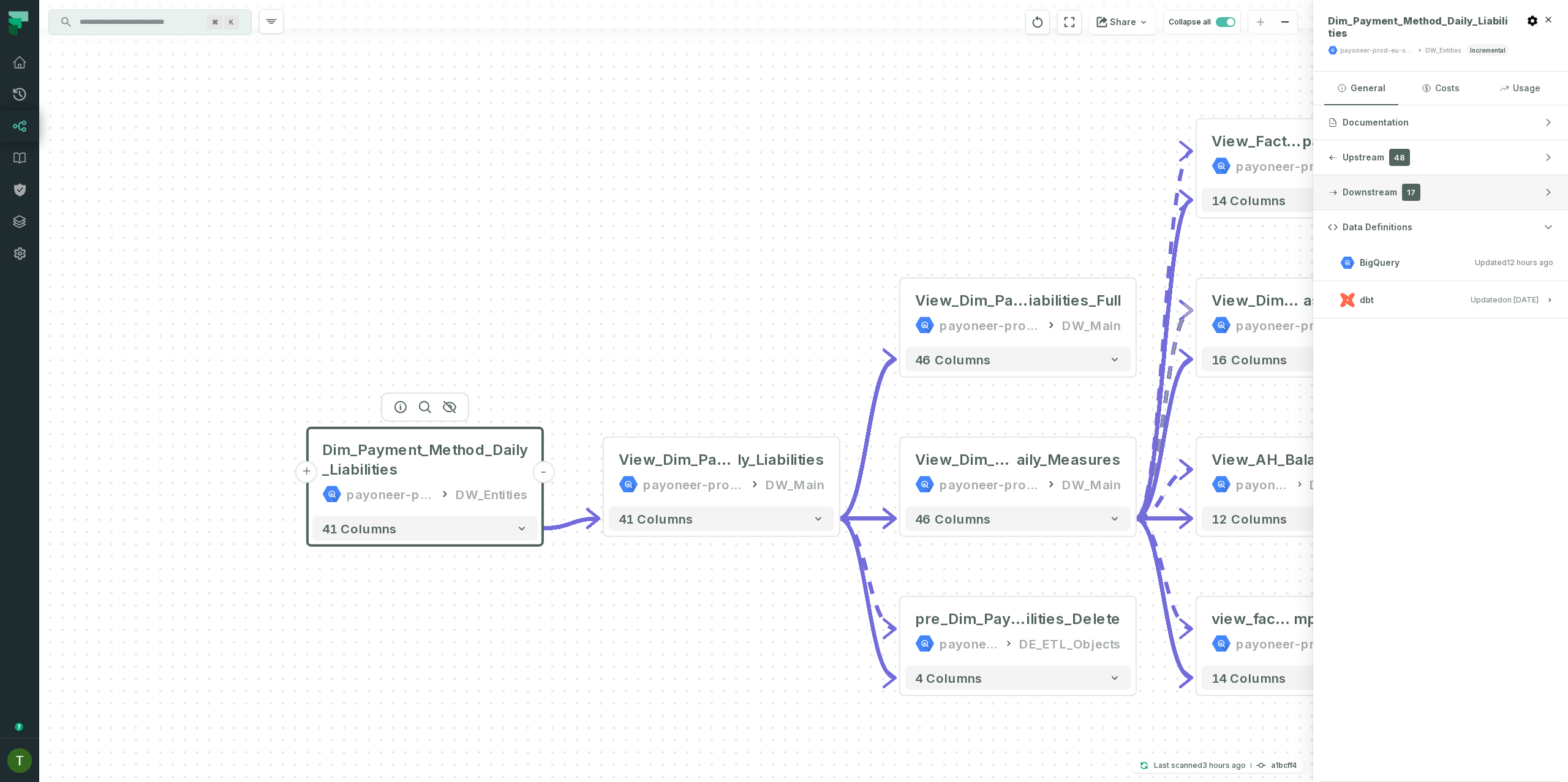
click at [1433, 208] on button "Downstream 17" at bounding box center [1441, 192] width 255 height 34
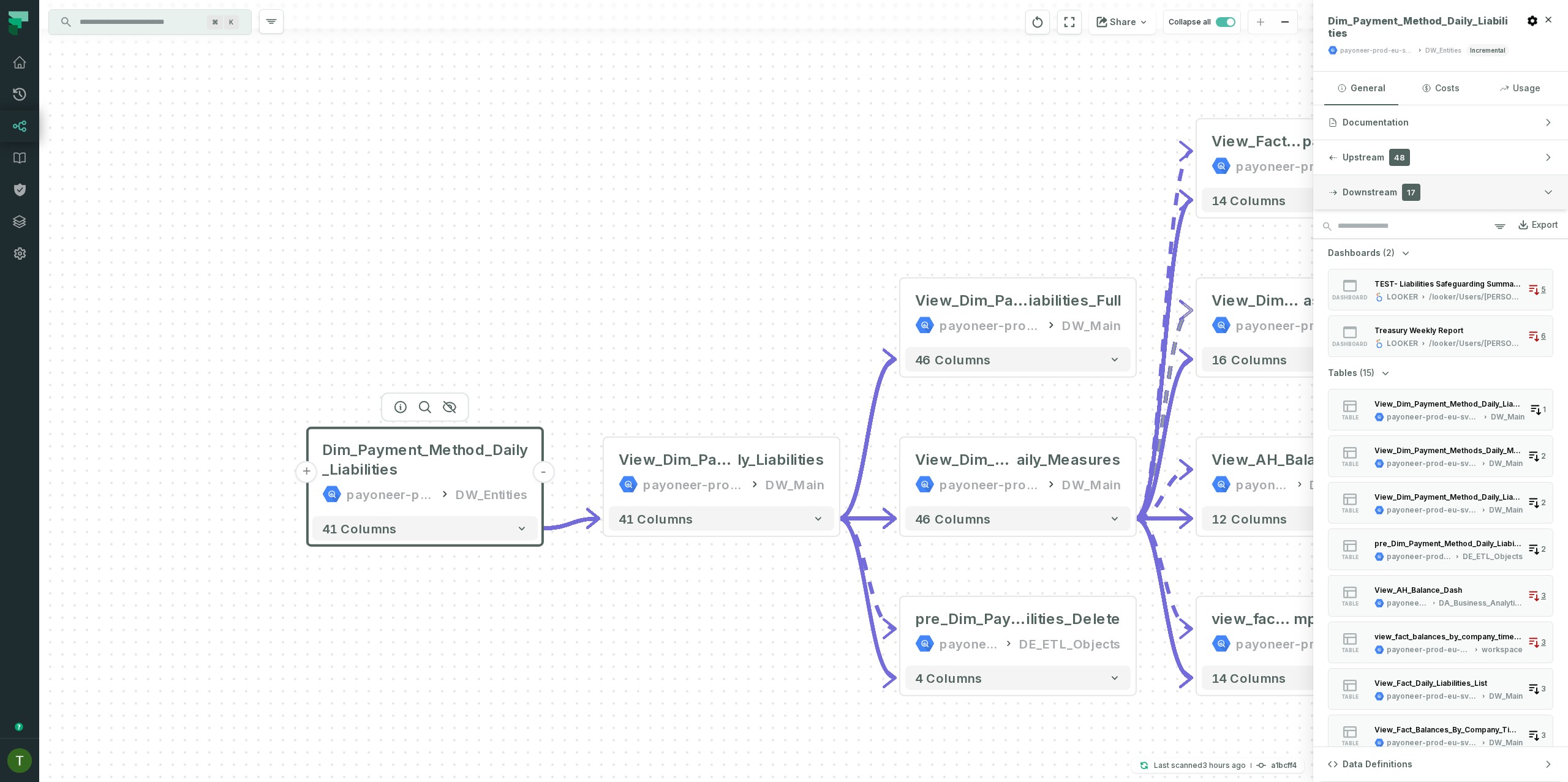
click at [1437, 202] on button "Downstream 17" at bounding box center [1441, 192] width 255 height 34
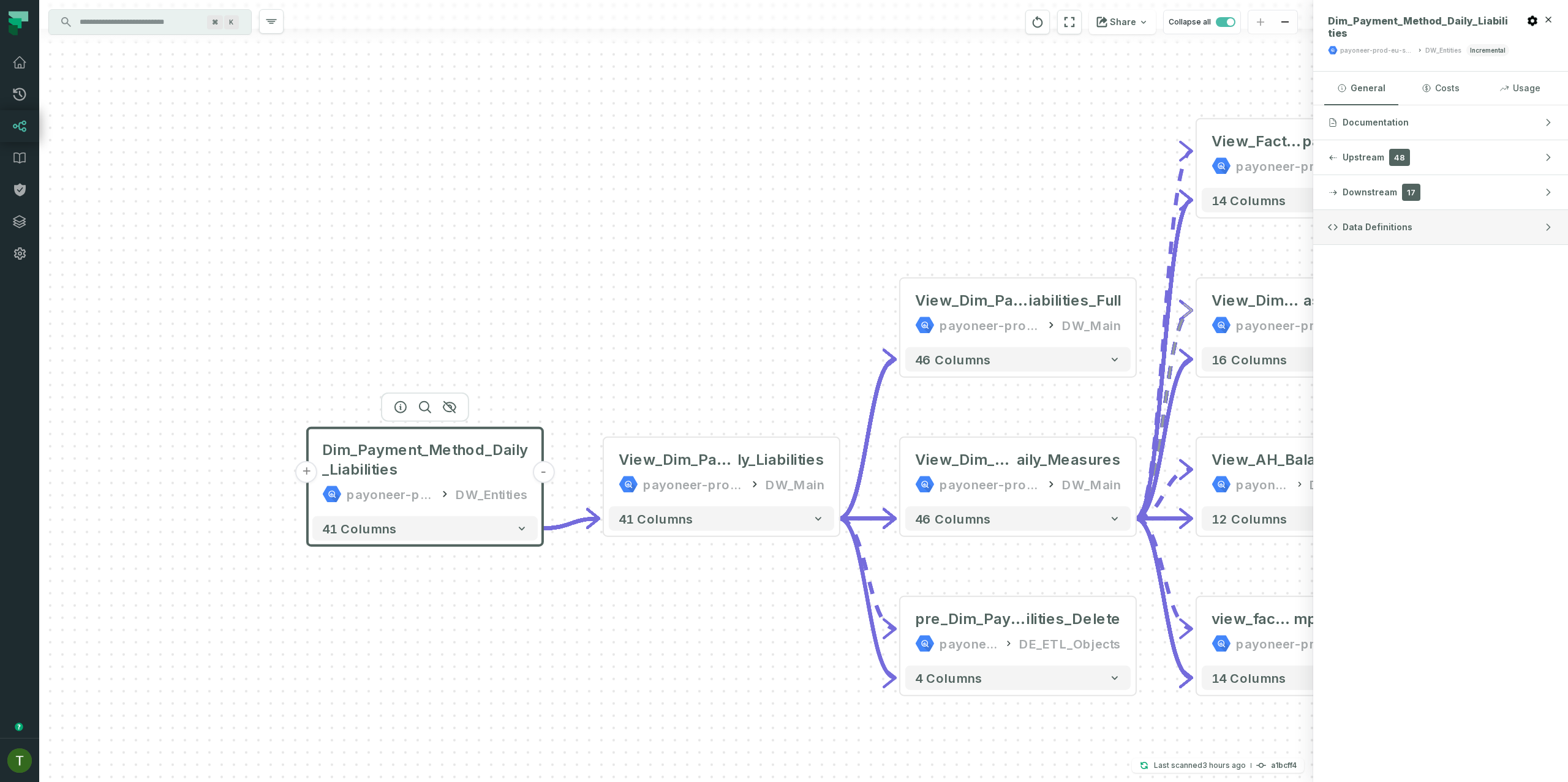
click at [1434, 220] on button "Data Definitions" at bounding box center [1441, 227] width 255 height 34
click at [1439, 327] on div "Data Definitions BigQuery Updated 8/26/2025, 1:03:27 AM dbt Updated 7/22/2025, …" at bounding box center [1441, 496] width 255 height 572
click at [1440, 303] on button "dbt Updated 7/22/2025, 8:20:24 AM" at bounding box center [1441, 300] width 226 height 16
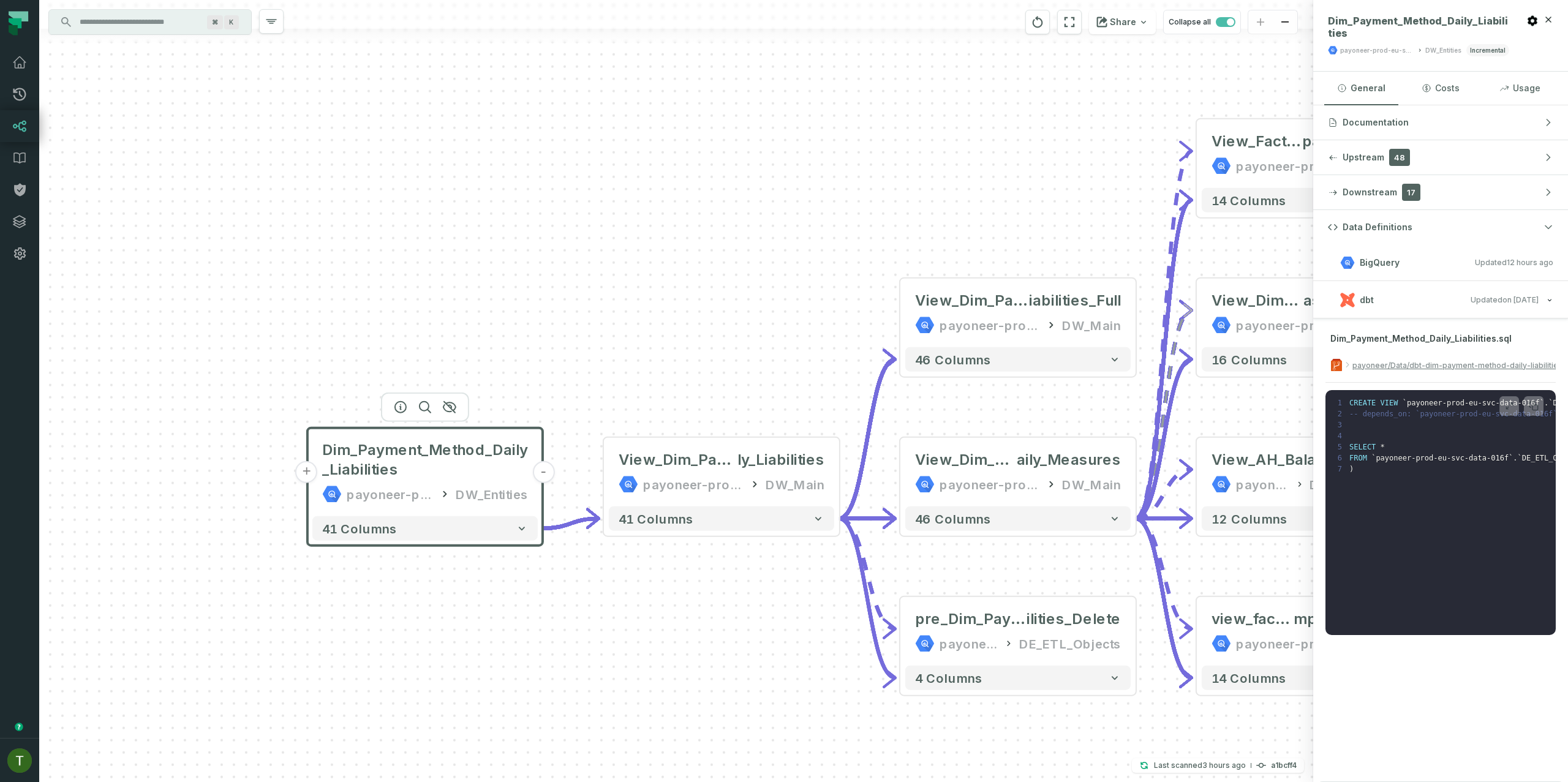
click at [722, 370] on div "- Balances Reconciliation (by Entity - correct to Co mpany Timezone) LOOKER /lo…" at bounding box center [676, 391] width 1274 height 782
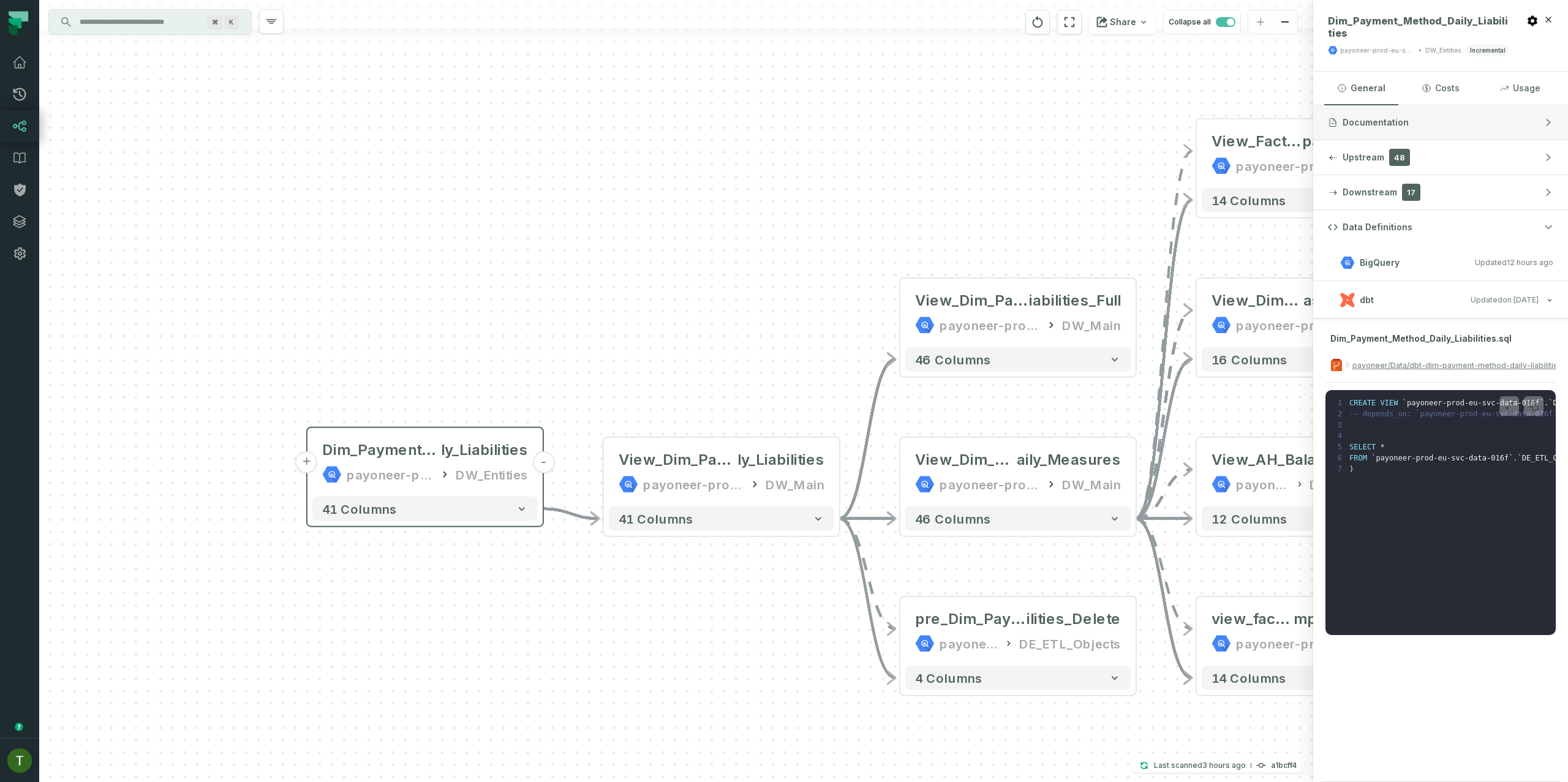
click at [1390, 121] on span "Documentation" at bounding box center [1376, 122] width 66 height 13
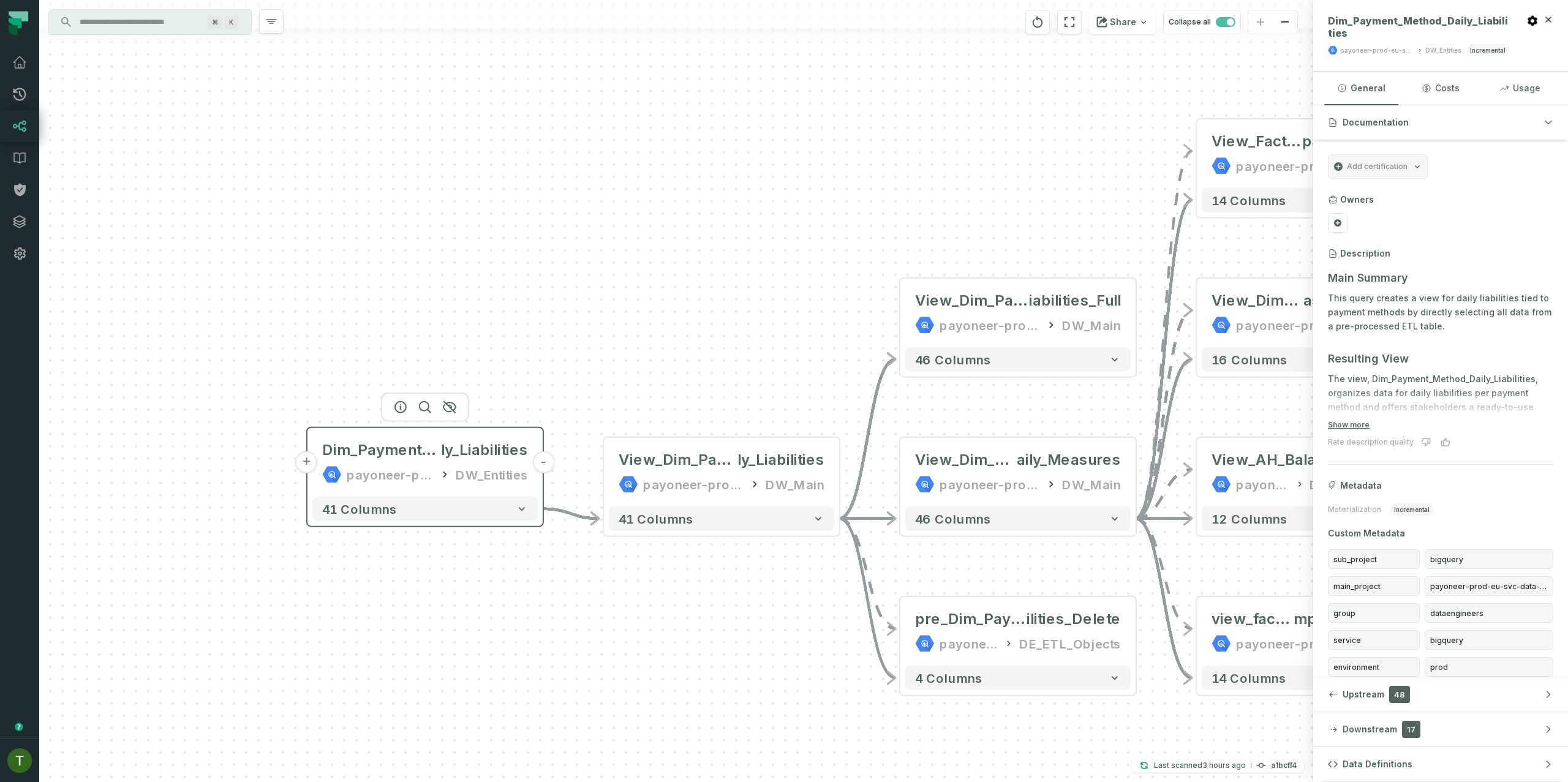
click at [313, 467] on button "+" at bounding box center [306, 462] width 22 height 22
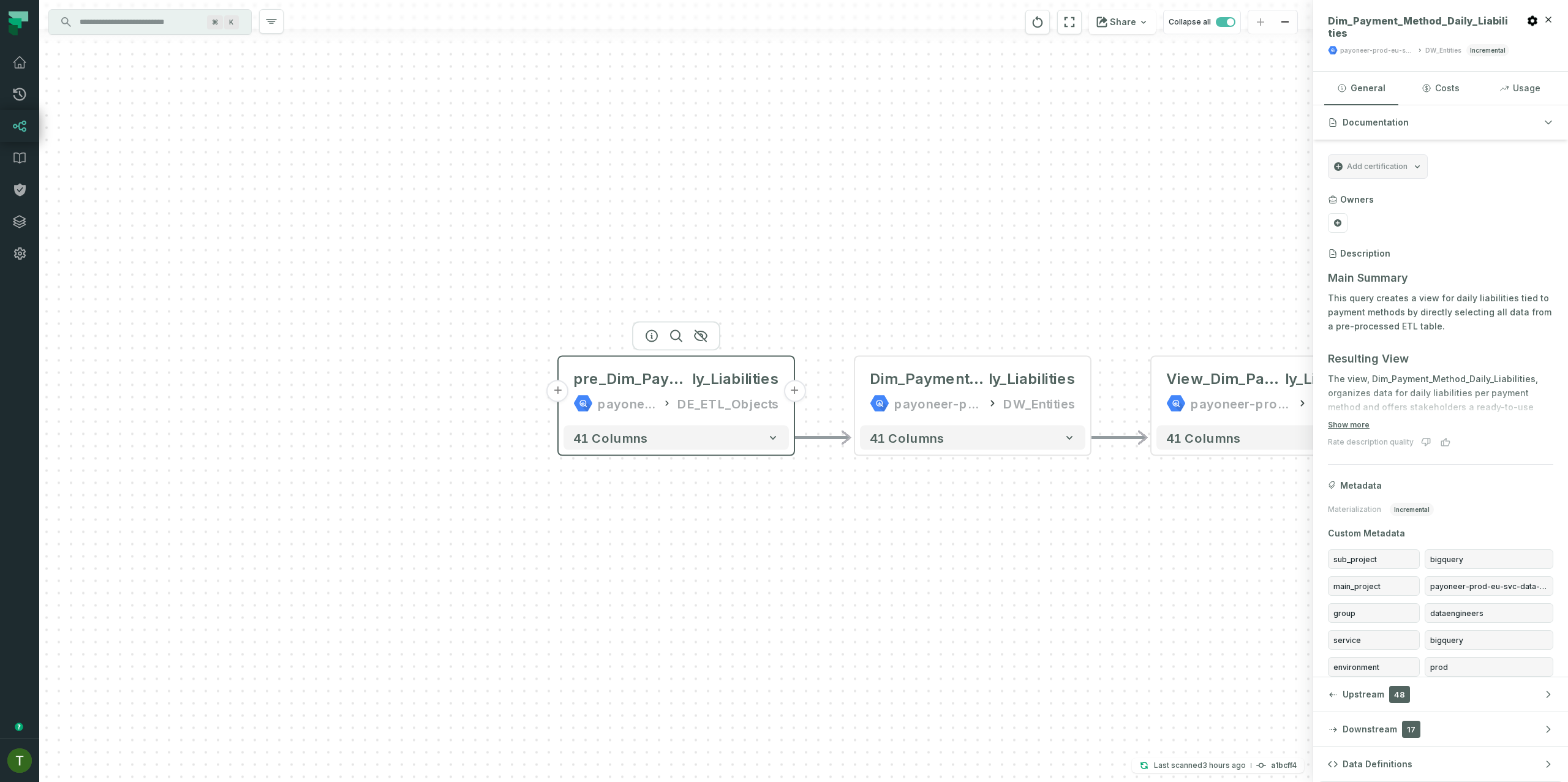
click at [663, 395] on div "payoneer-prod-eu-svc-data-016f DE_ETL_Objects" at bounding box center [676, 404] width 206 height 20
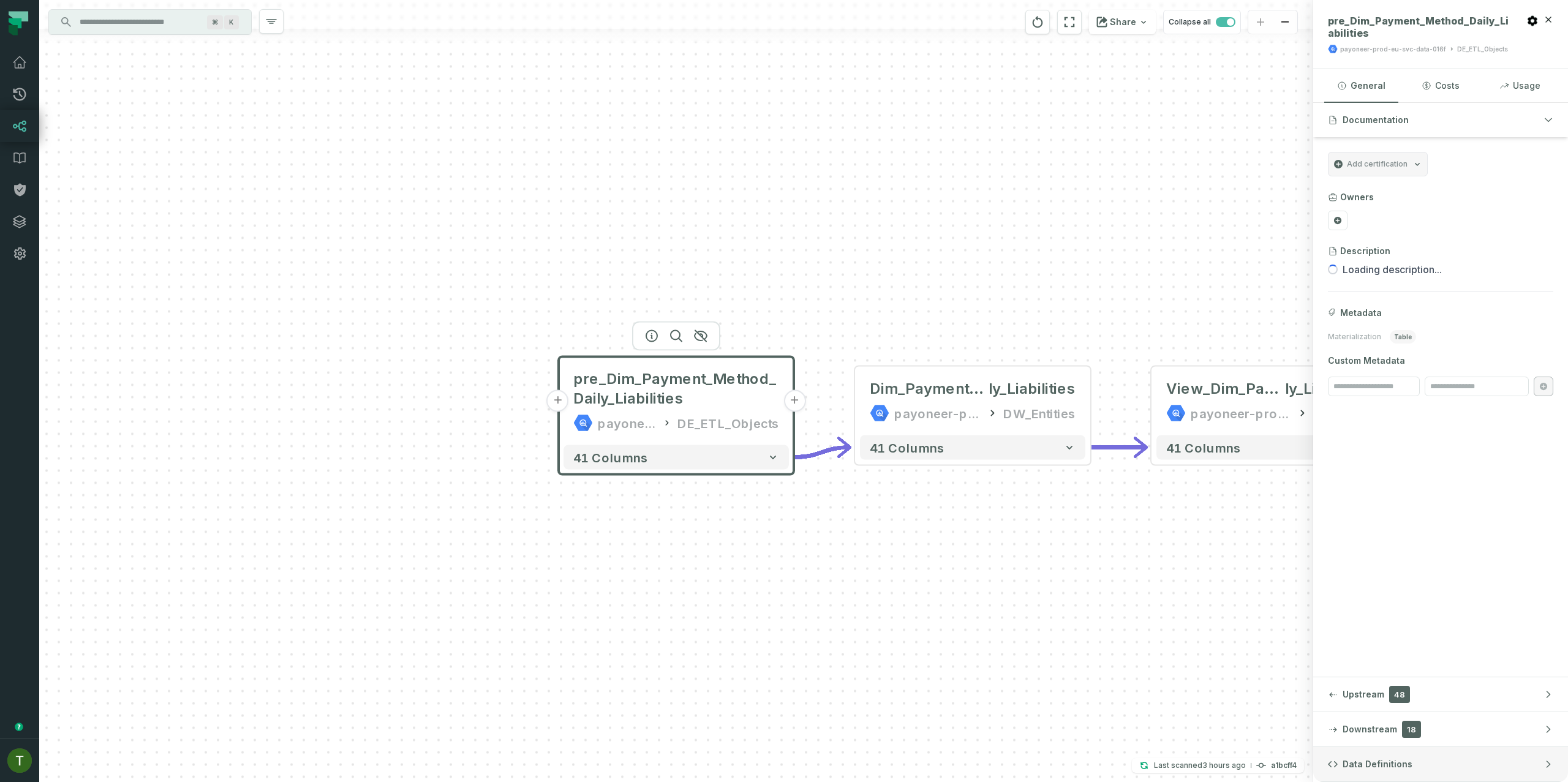
click at [1435, 760] on button "Data Definitions" at bounding box center [1441, 765] width 255 height 34
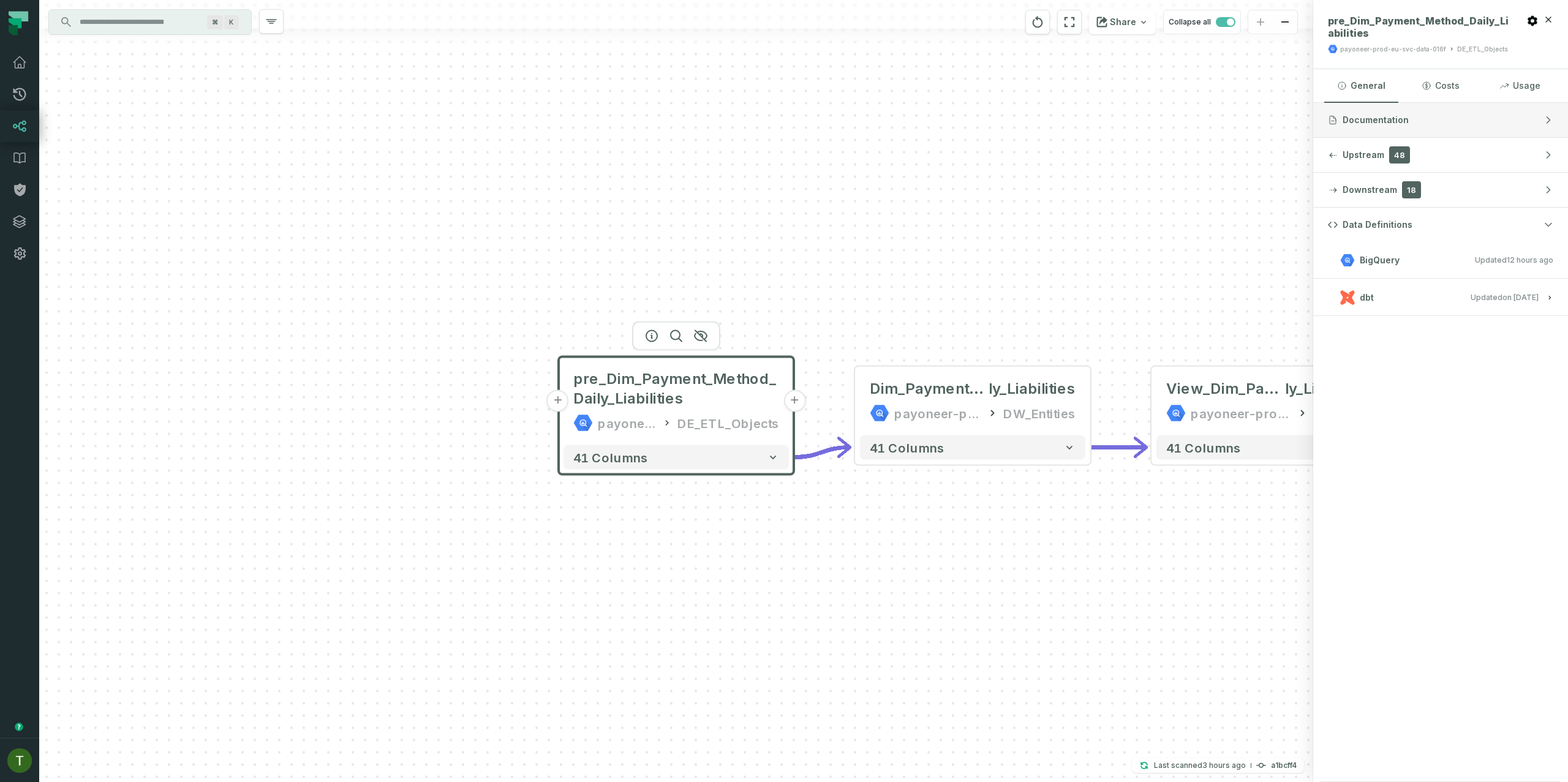
click at [1452, 114] on button "Documentation" at bounding box center [1441, 120] width 255 height 34
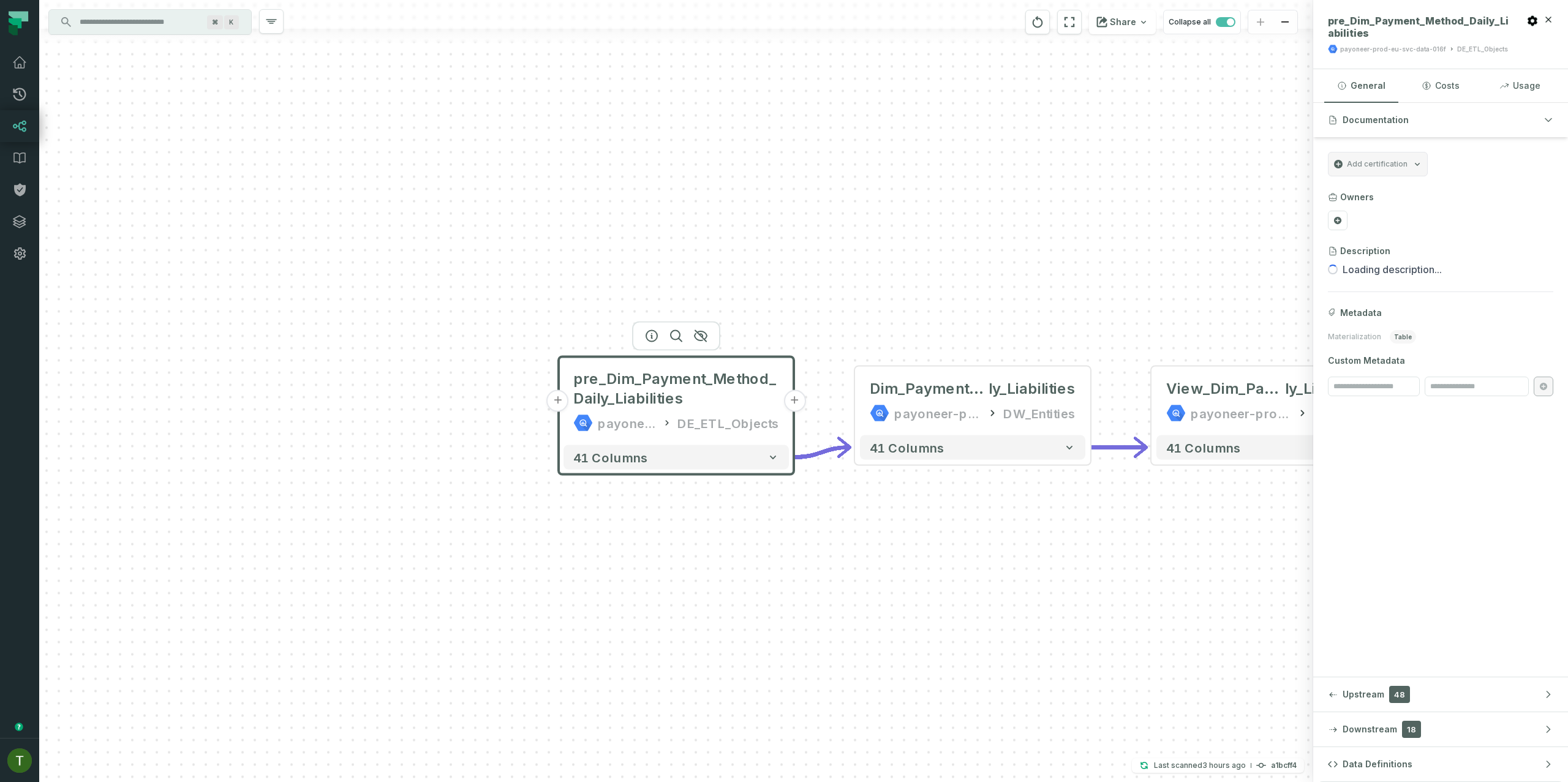
click at [566, 397] on button "+" at bounding box center [558, 401] width 22 height 22
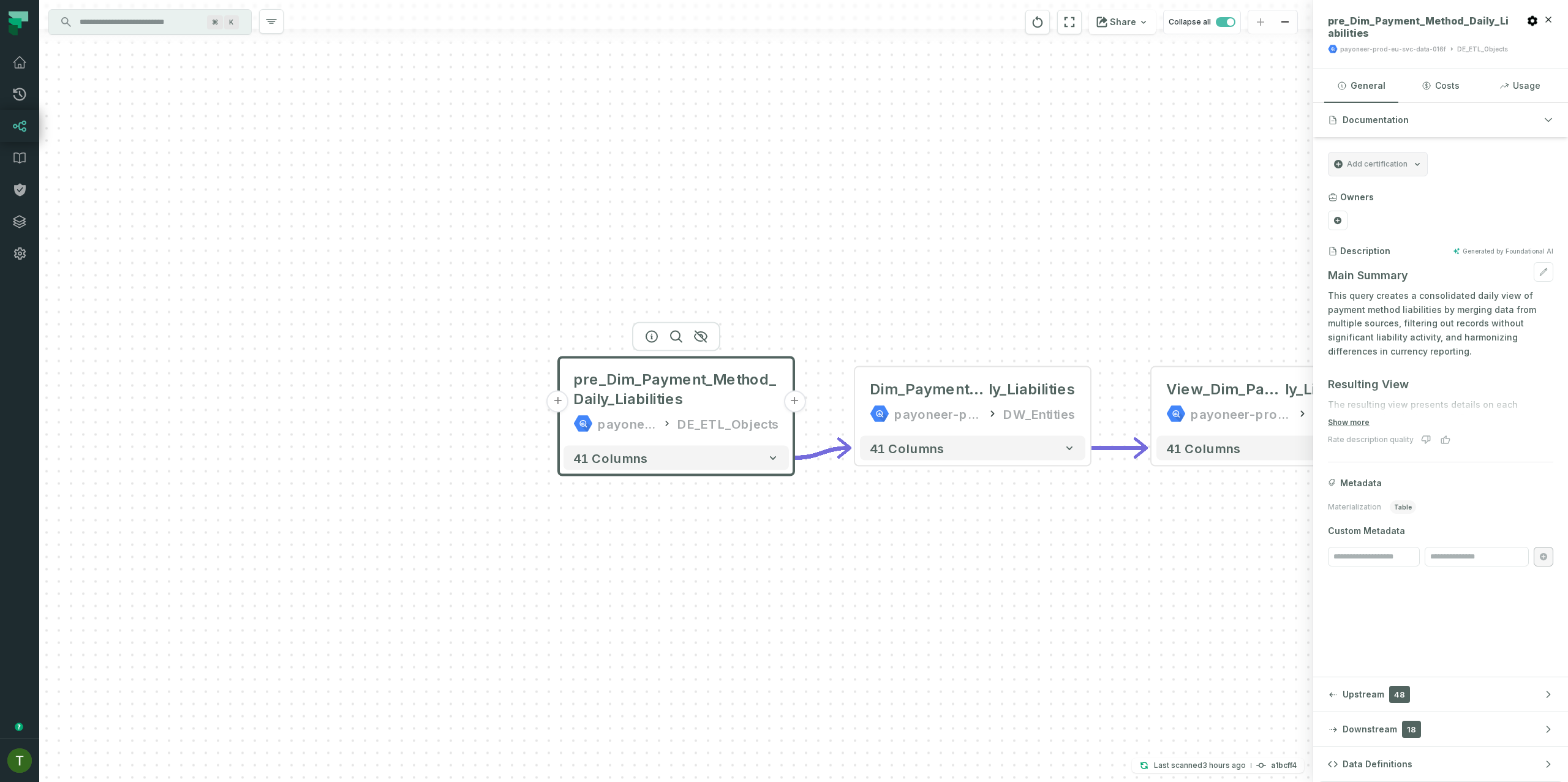
click at [1384, 375] on div "Main Summary This query creates a consolidated daily view of payment method lia…" at bounding box center [1441, 790] width 226 height 1056
click at [566, 395] on button "+" at bounding box center [558, 401] width 22 height 22
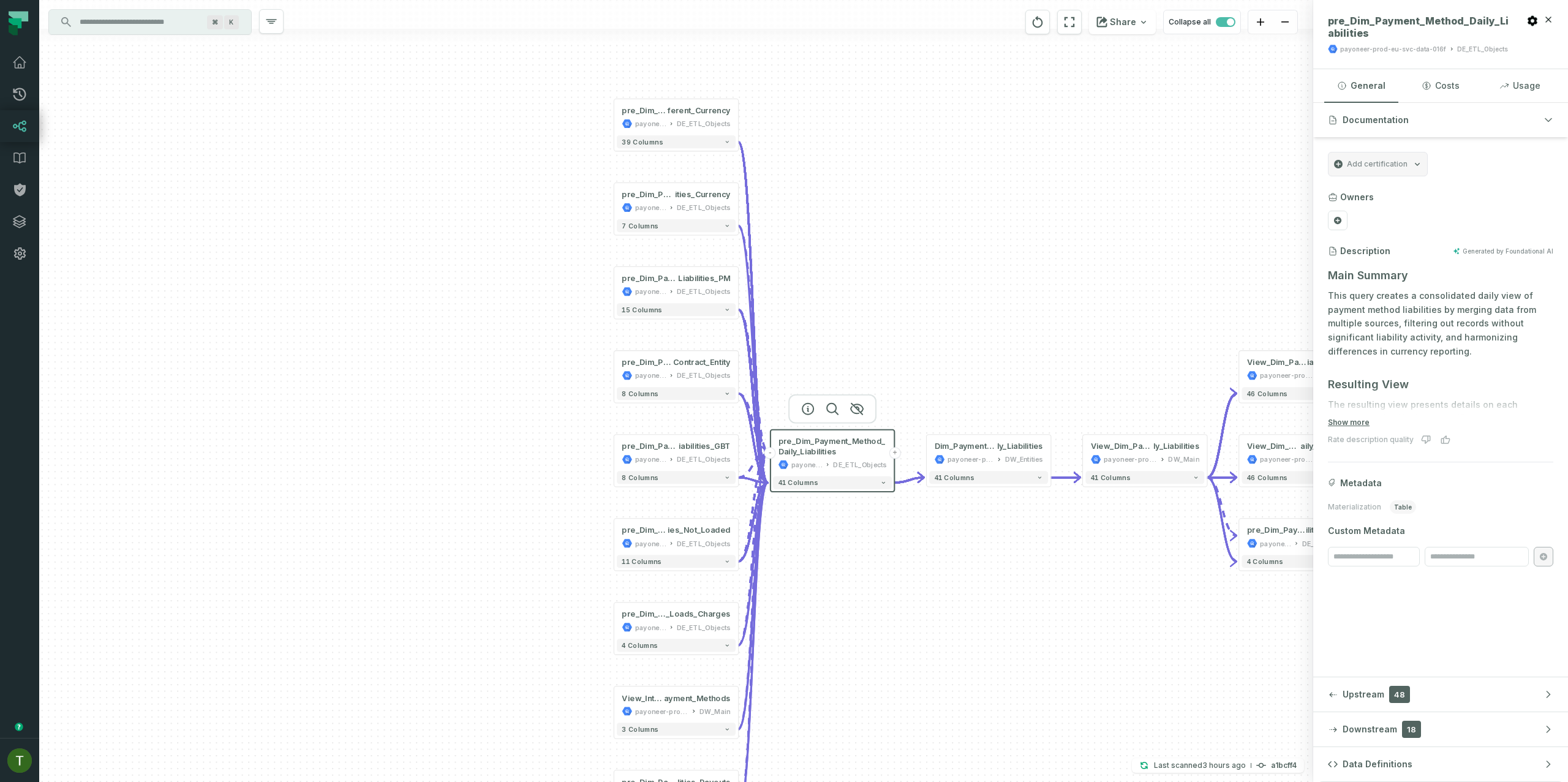
click at [769, 454] on button "-" at bounding box center [771, 453] width 12 height 12
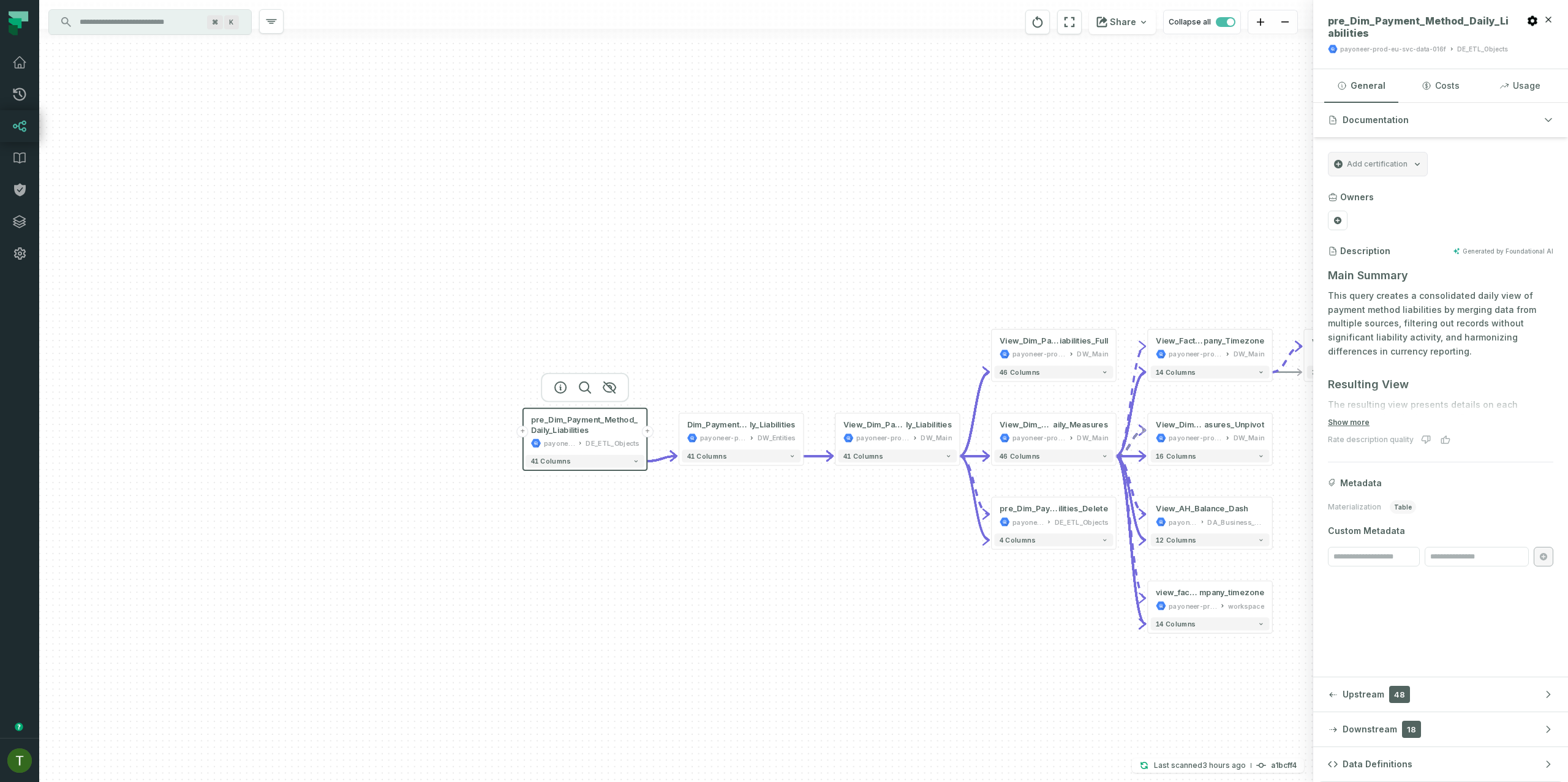
drag, startPoint x: 556, startPoint y: 205, endPoint x: 61, endPoint y: 145, distance: 498.6
click at [61, 145] on div "+ pre_Dim_Payment_Method_Daily_Liabilities payoneer-prod-eu-svc-data-016f DE_ET…" at bounding box center [676, 391] width 1274 height 782
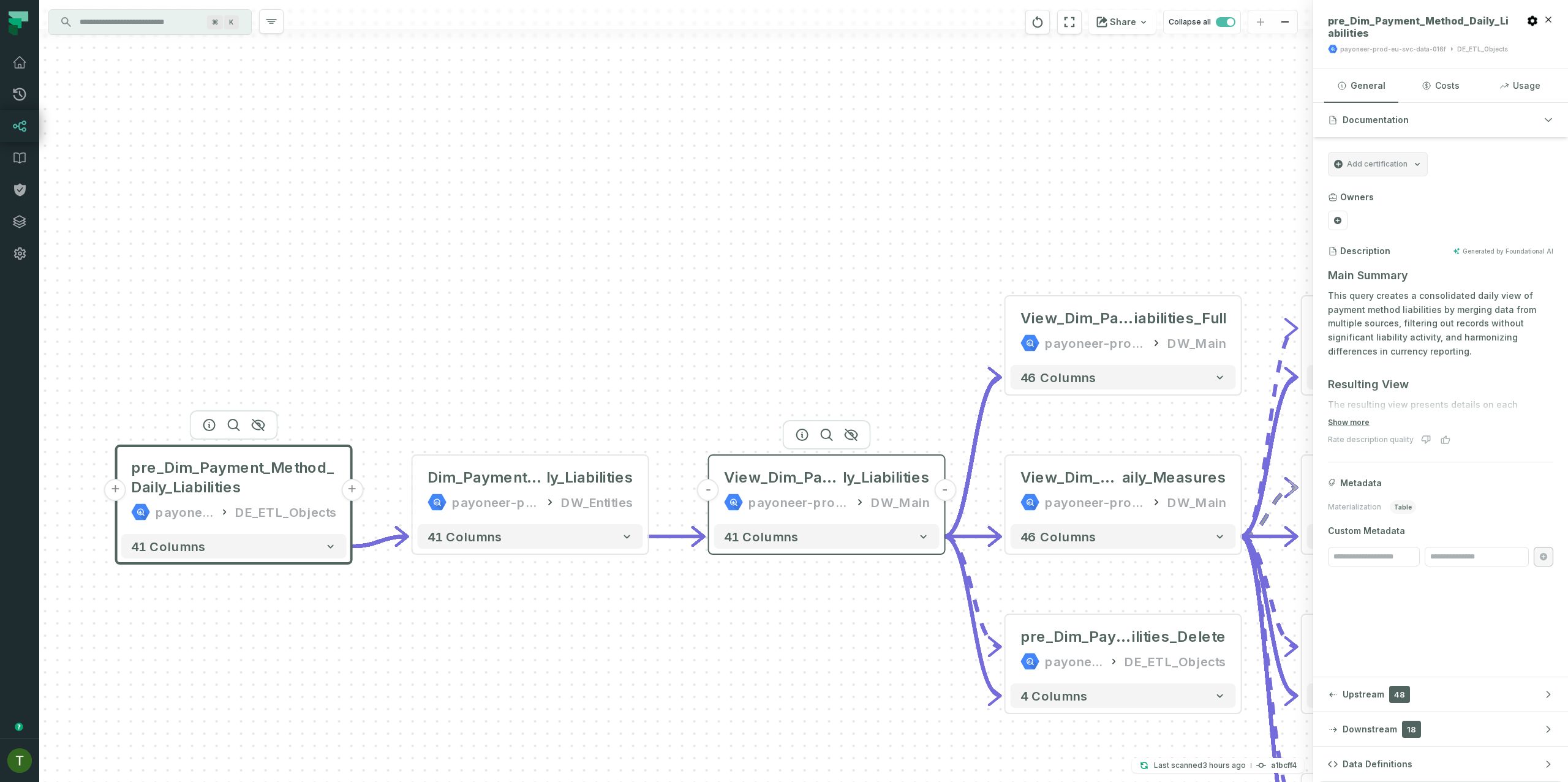
click at [752, 501] on div "payoneer-prod-eu-svc-data-016f" at bounding box center [799, 502] width 100 height 20
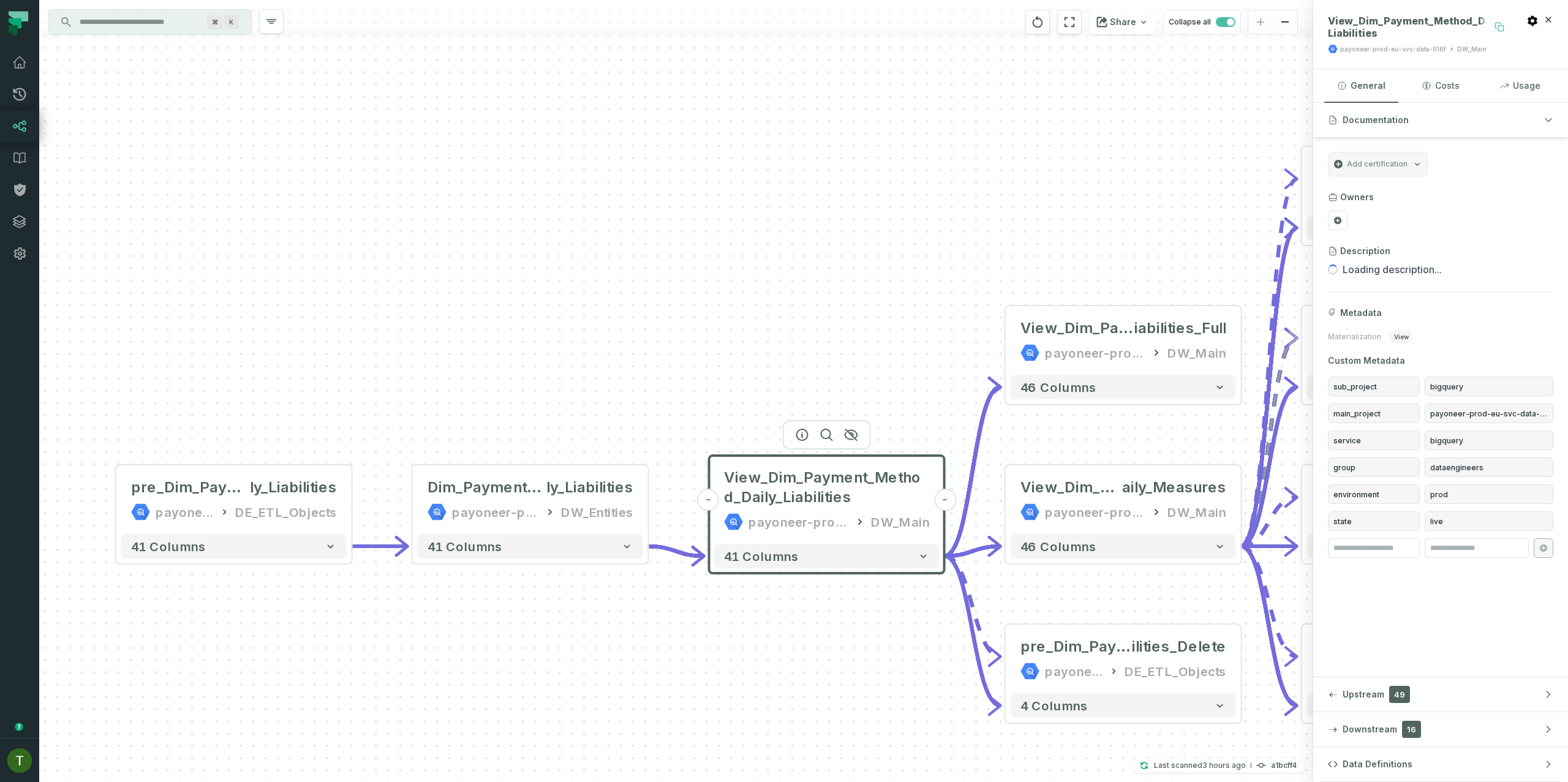
click at [1503, 26] on icon at bounding box center [1501, 28] width 5 height 5
click at [1505, 77] on button "Usage" at bounding box center [1520, 86] width 74 height 33
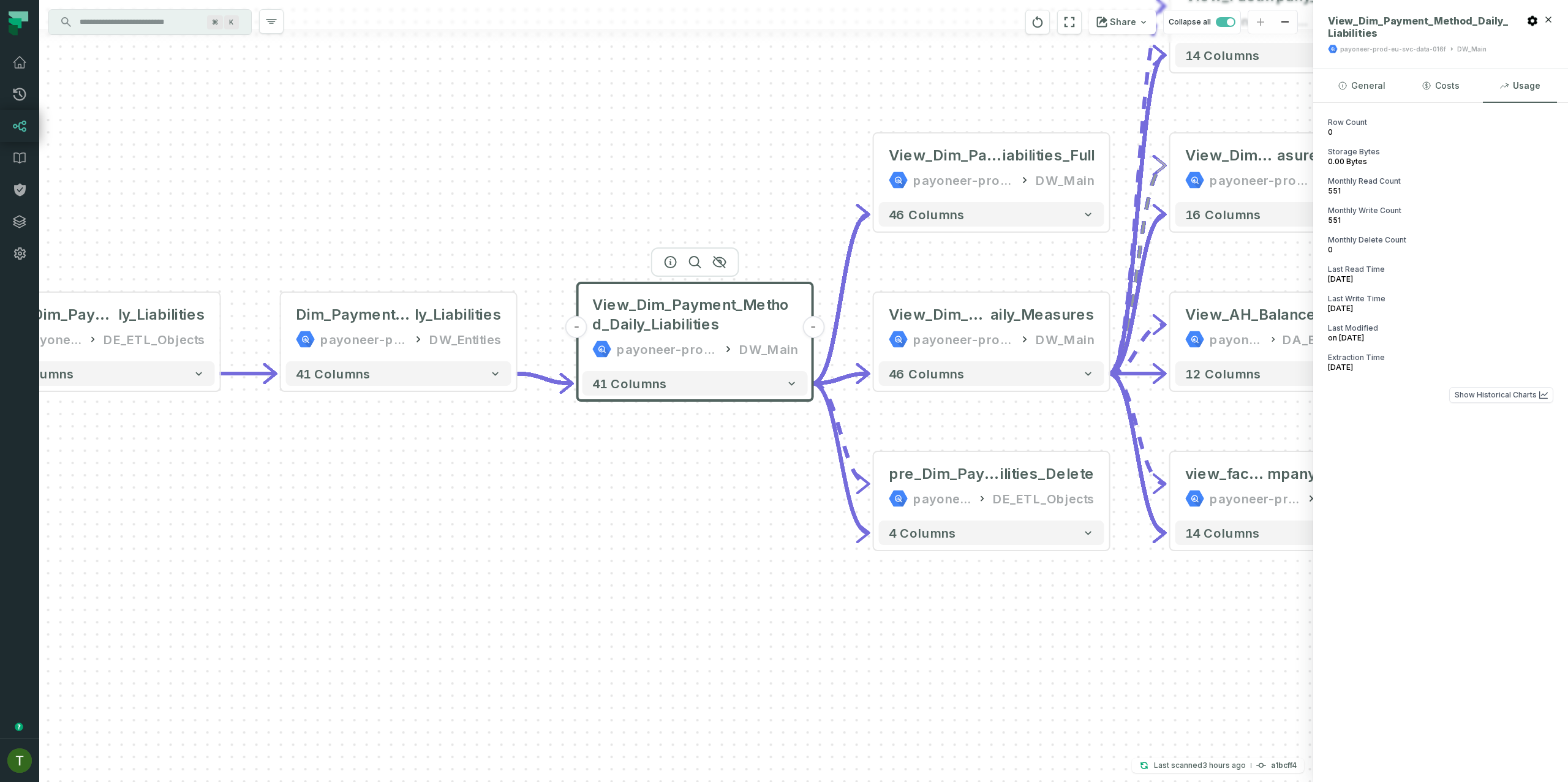
drag, startPoint x: 970, startPoint y: 335, endPoint x: 847, endPoint y: 162, distance: 212.3
click at [847, 162] on div "+ pre_Dim_Payment_Method_Dai ly_Liabilities payoneer-prod-eu-svc-data-016f DE_E…" at bounding box center [676, 391] width 1274 height 782
click at [927, 342] on div "payoneer-prod-eu-svc-data-016f" at bounding box center [963, 339] width 100 height 20
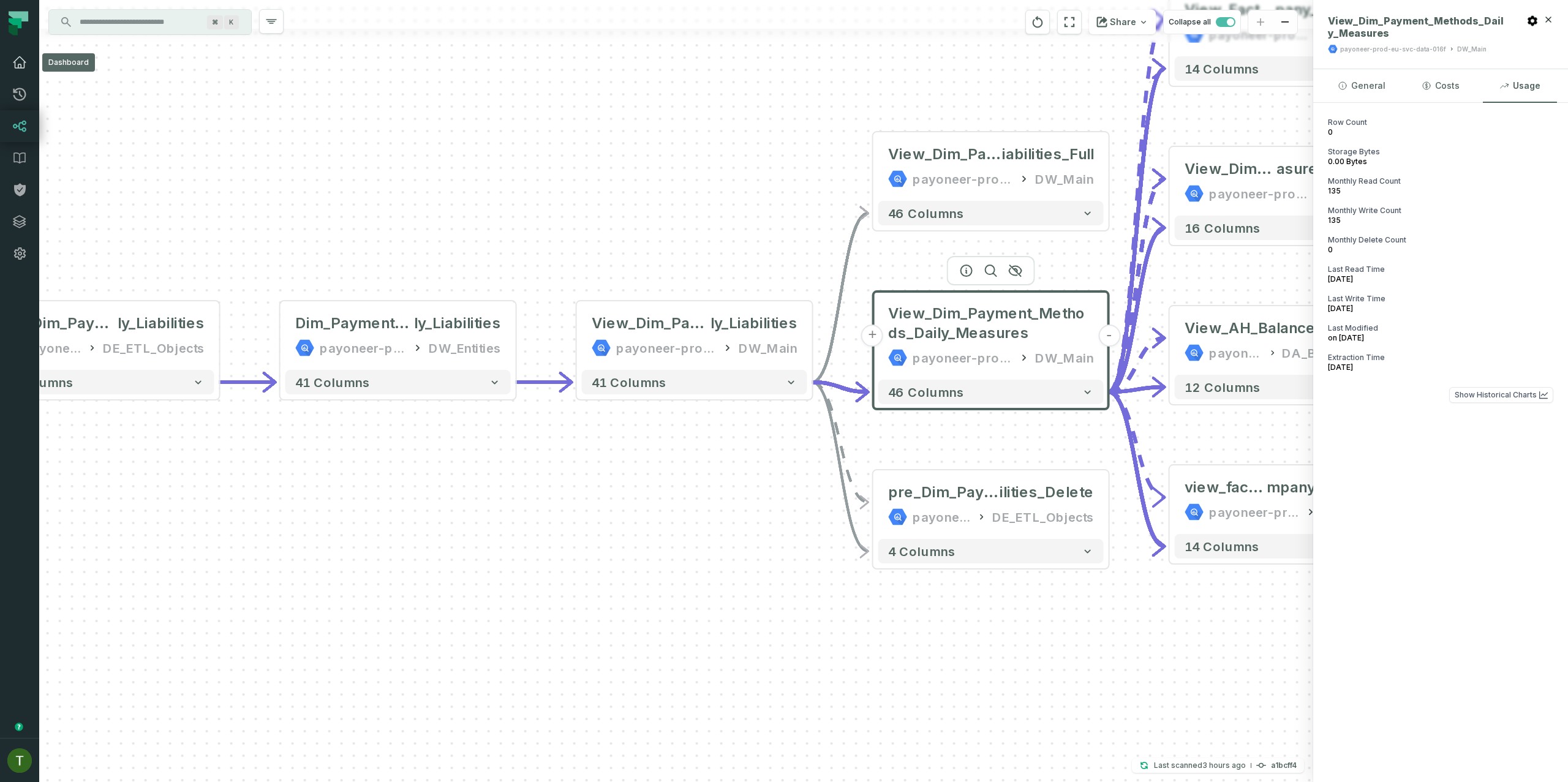
click at [37, 63] on link "Dashboard" at bounding box center [19, 63] width 39 height 32
click at [20, 63] on icon at bounding box center [20, 63] width 15 height 15
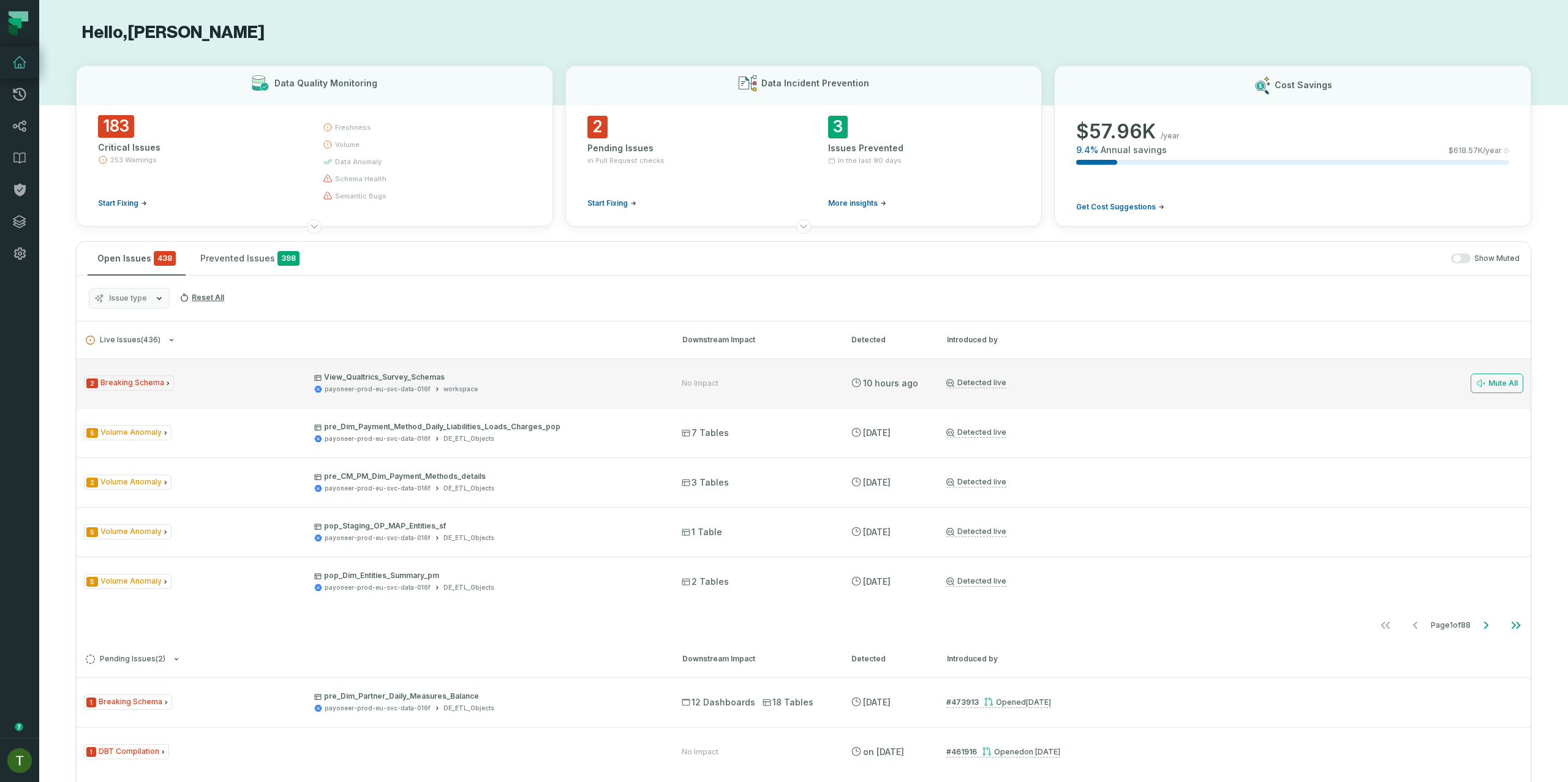
click at [257, 387] on div "2 Breaking Schema View_Qualtrics_Survey_Schemas payoneer-prod-eu-svc-data-016f …" at bounding box center [372, 383] width 576 height 21
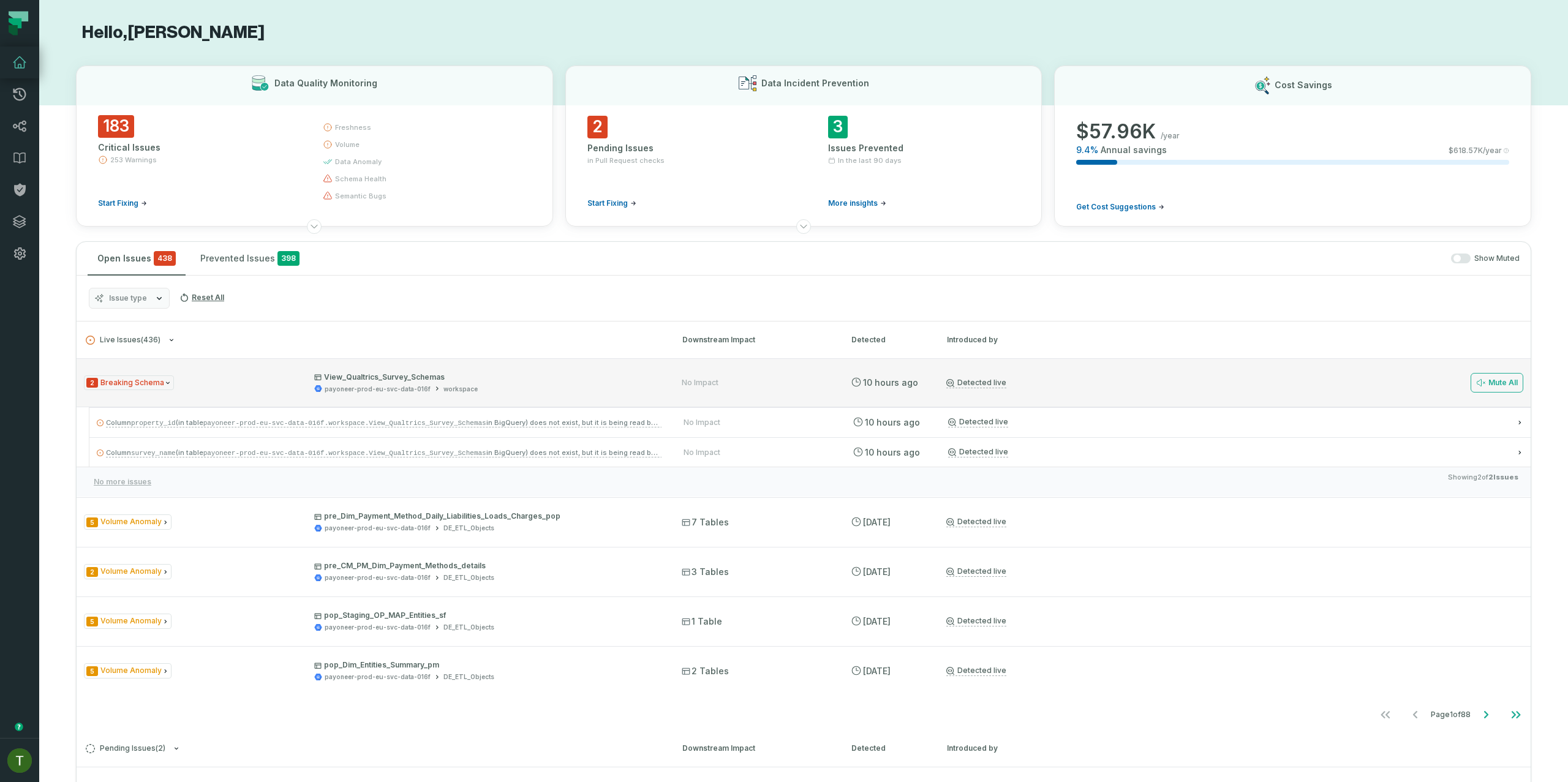
click at [886, 372] on div "2 Breaking Schema View_Qualtrics_Survey_Schemas payoneer-prod-eu-svc-data-016f …" at bounding box center [804, 383] width 1454 height 49
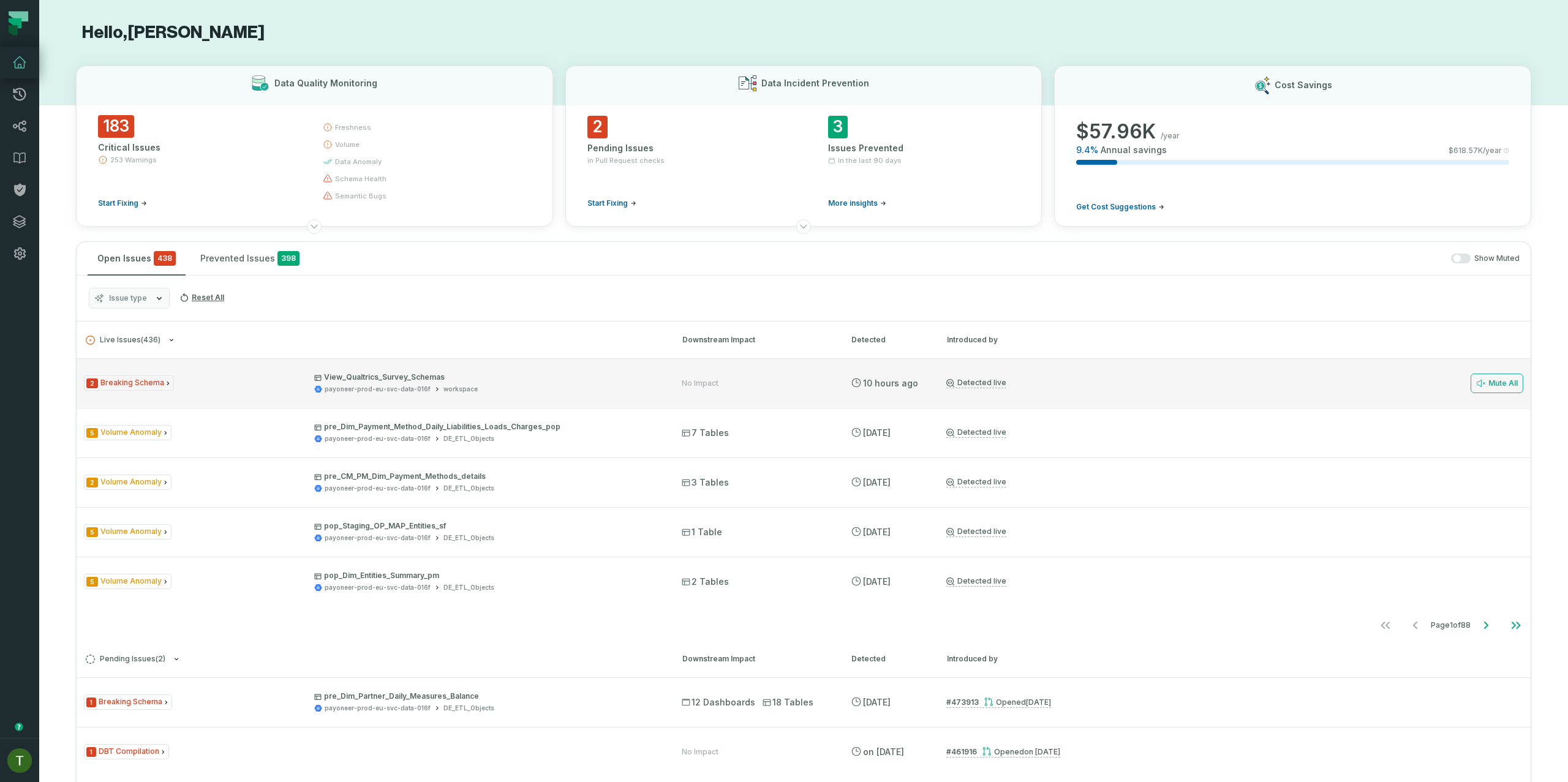
click at [806, 386] on div "No Impact" at bounding box center [755, 383] width 147 height 10
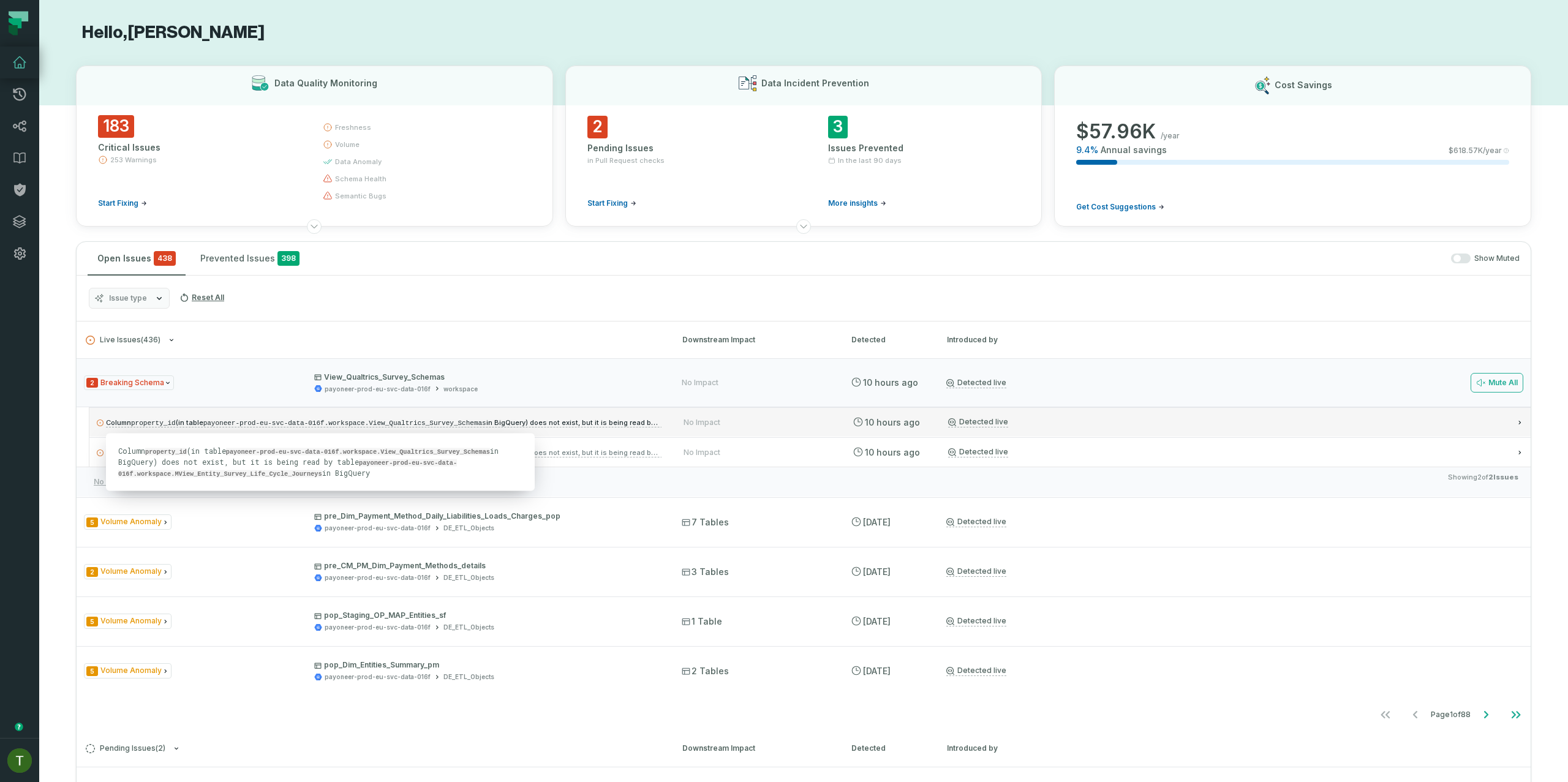
click at [713, 429] on div "Column property_id (in table payoneer-prod-eu-svc-data-016f.workspace.View_Qual…" at bounding box center [810, 422] width 1441 height 30
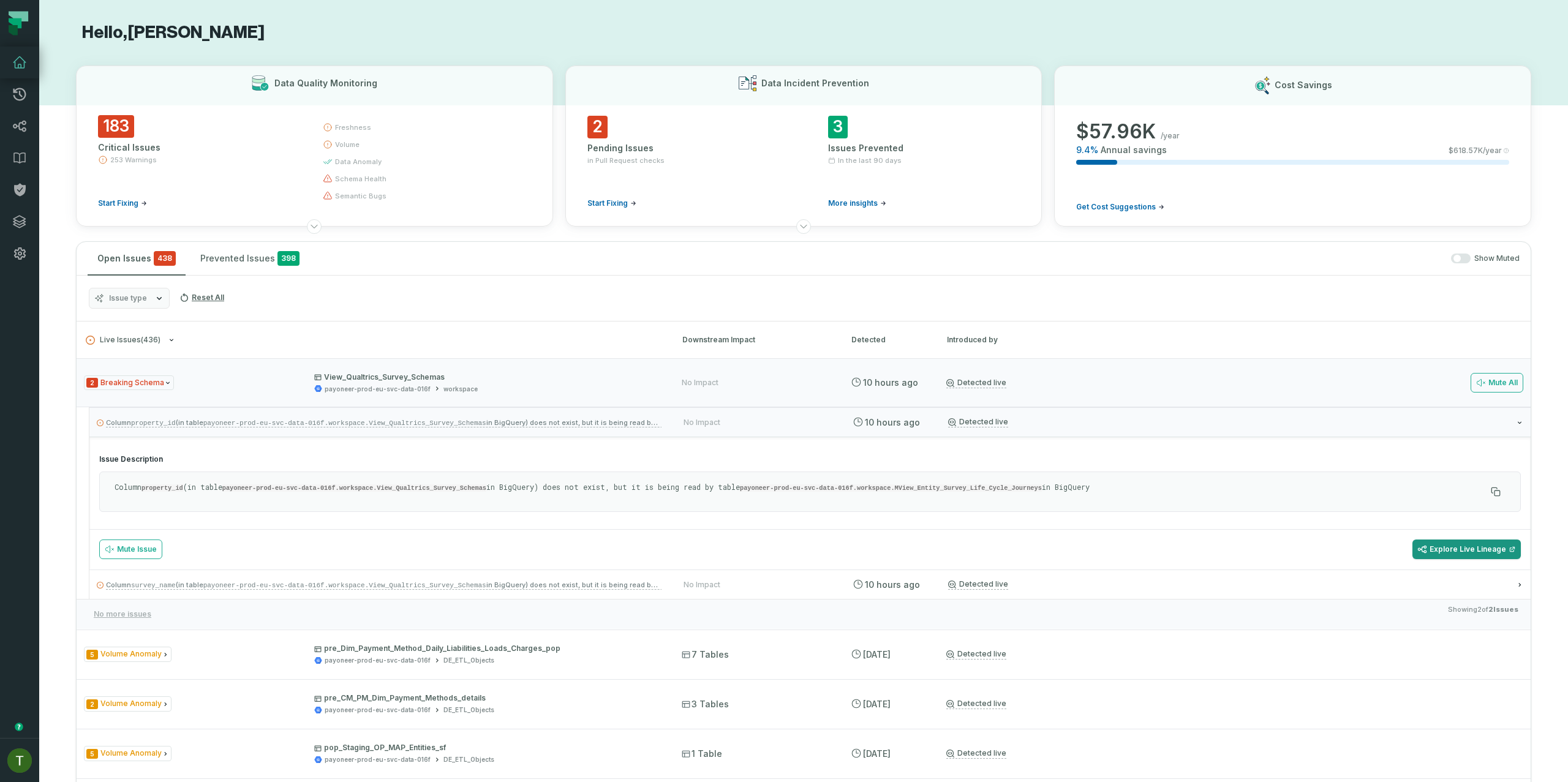
click at [1437, 550] on link "Explore Live Lineage" at bounding box center [1467, 550] width 108 height 20
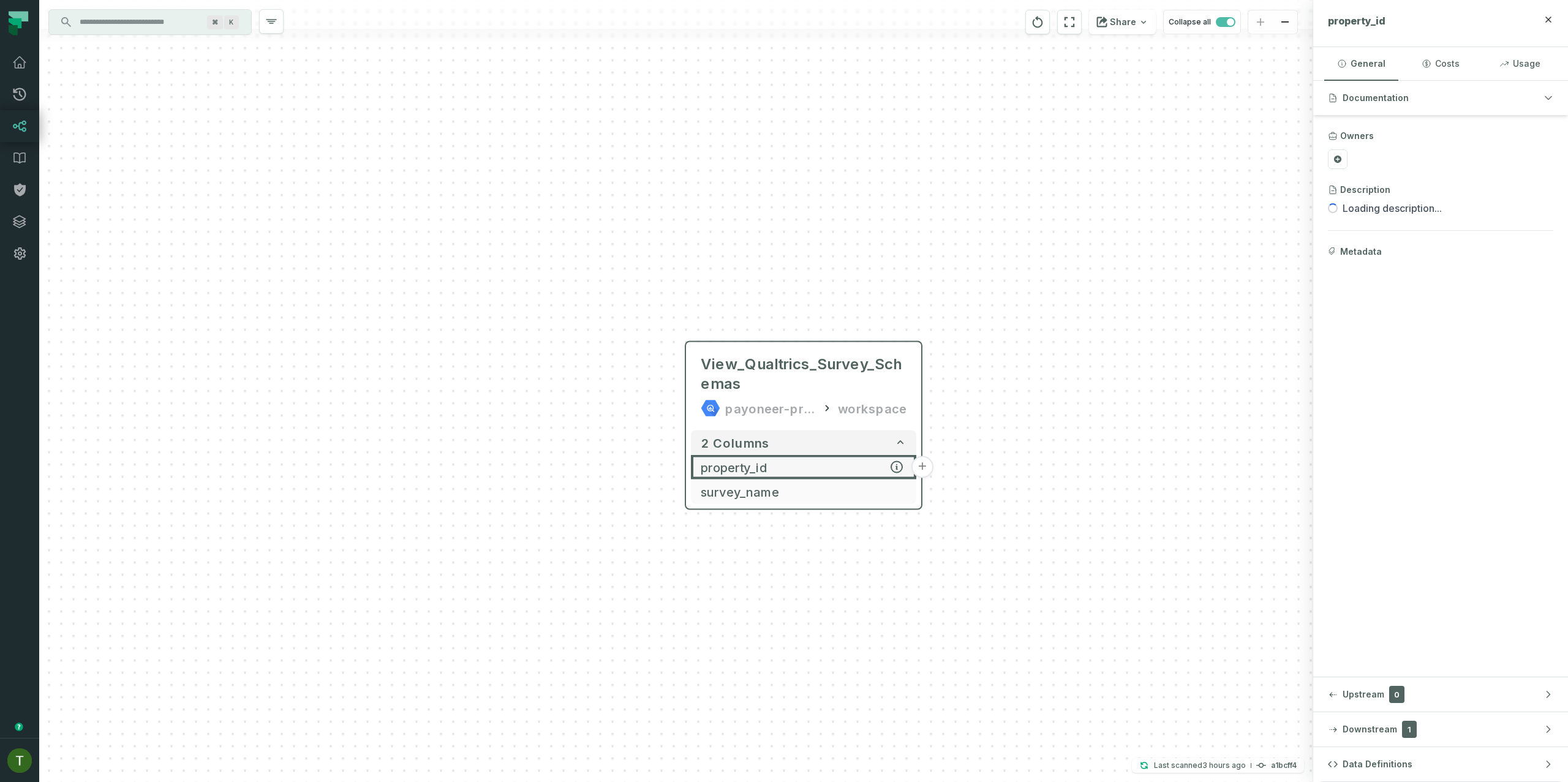
click at [927, 464] on button "+" at bounding box center [922, 467] width 22 height 22
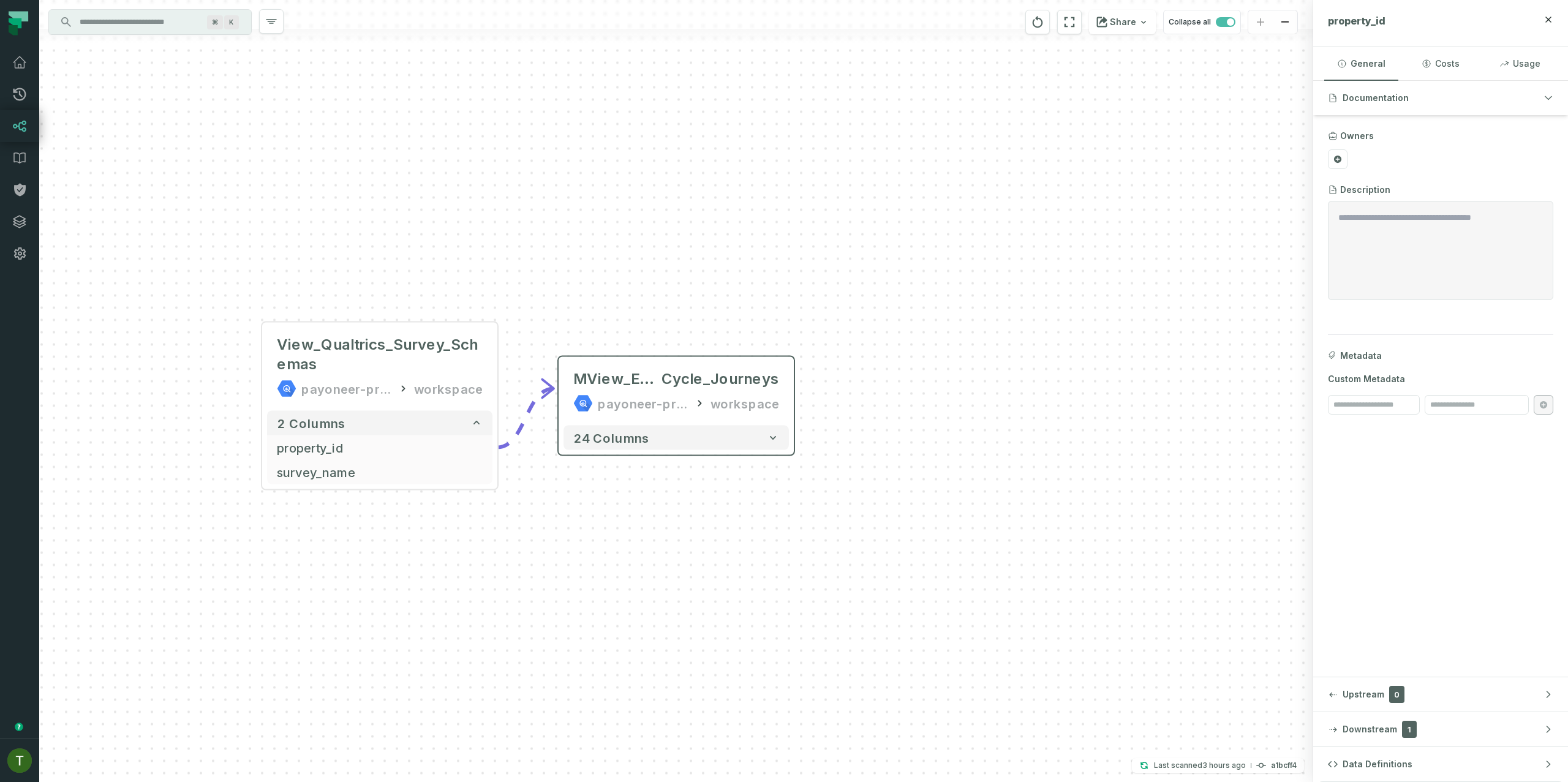
click at [708, 422] on div "24 columns" at bounding box center [676, 438] width 235 height 34
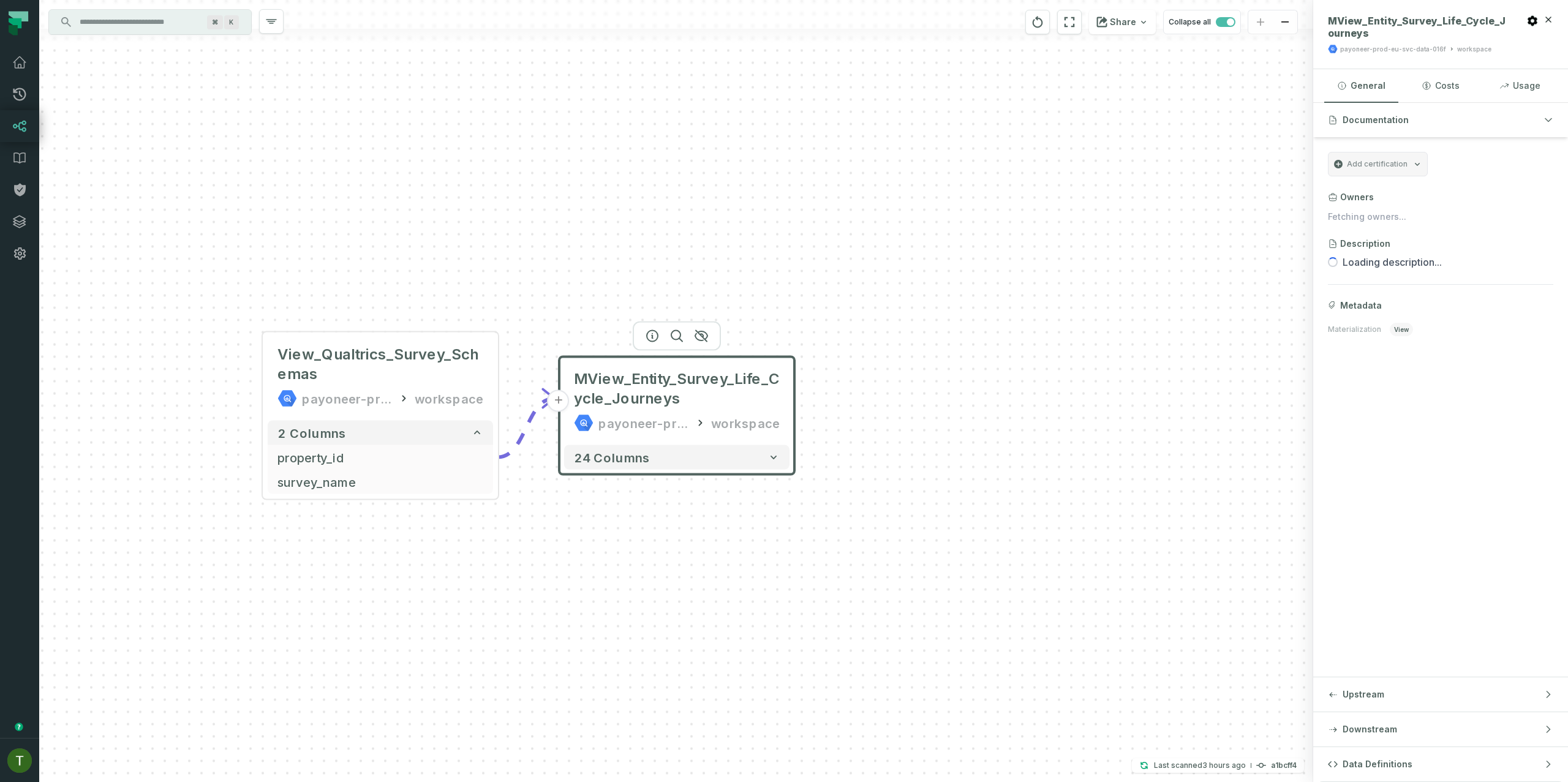
click at [712, 443] on div "24 columns" at bounding box center [677, 457] width 235 height 34
click at [717, 458] on button "24 columns" at bounding box center [677, 457] width 226 height 24
click at [717, 458] on button "24 columns" at bounding box center [678, 458] width 226 height 24
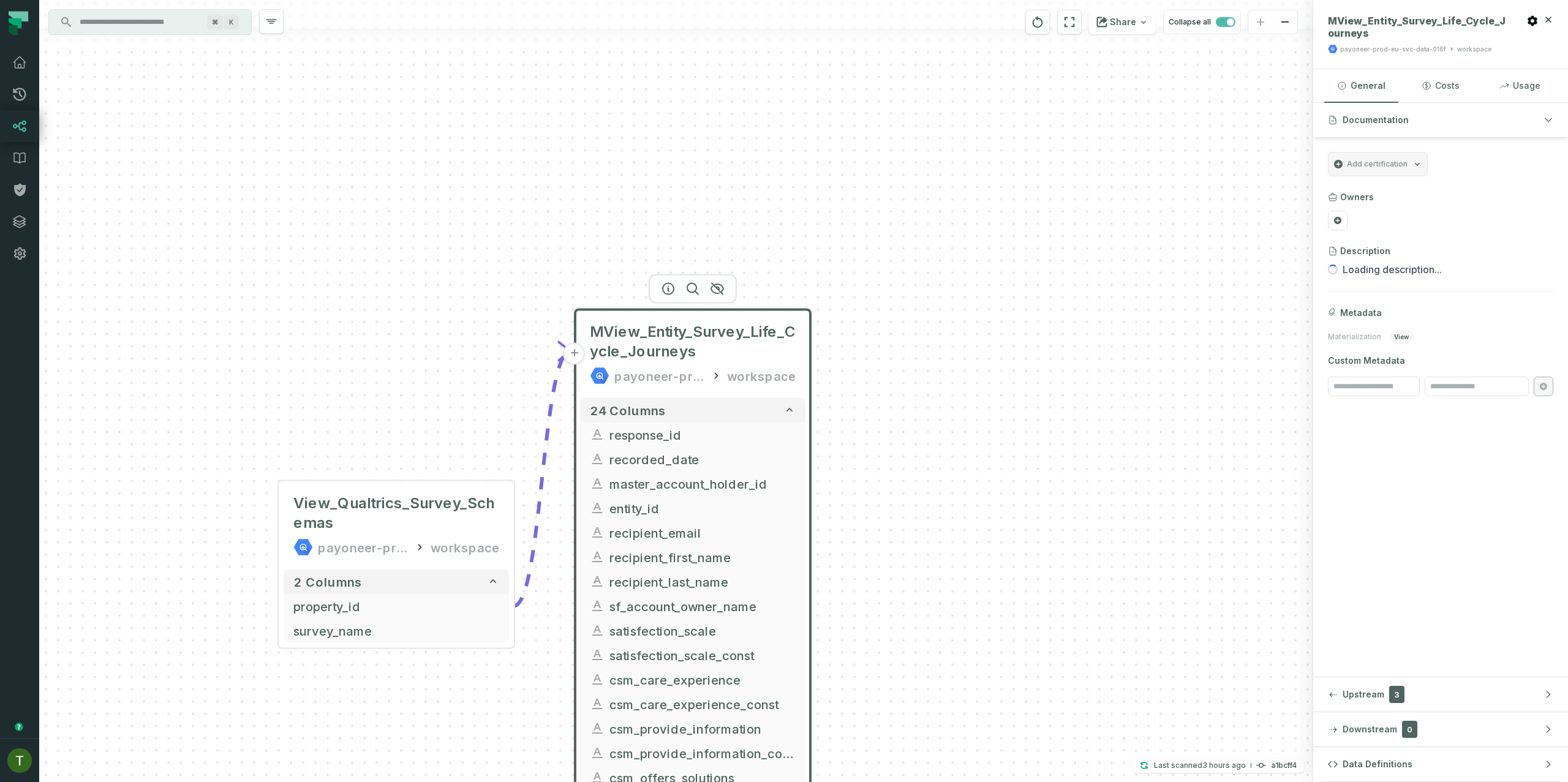
drag, startPoint x: 801, startPoint y: 522, endPoint x: 876, endPoint y: 356, distance: 182.2
click at [875, 361] on div "+ MView_Entity_Survey_Life_Cycle_Journeys payoneer-prod-eu-svc-data-016f worksp…" at bounding box center [676, 391] width 1274 height 782
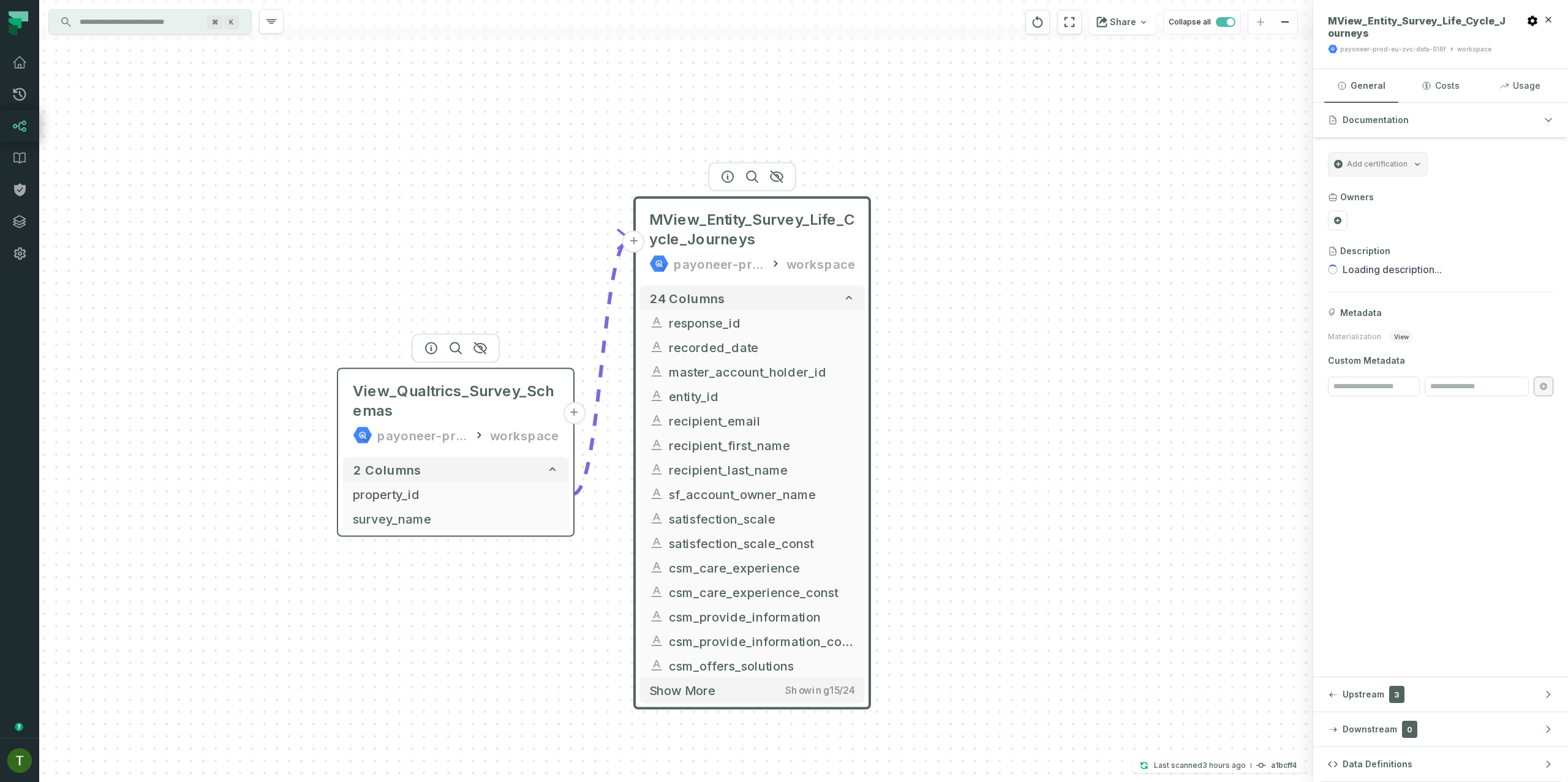
click at [472, 423] on div "View_Qualtrics_Survey_Schemas payoneer-prod-eu-svc-data-016f workspace" at bounding box center [456, 413] width 226 height 79
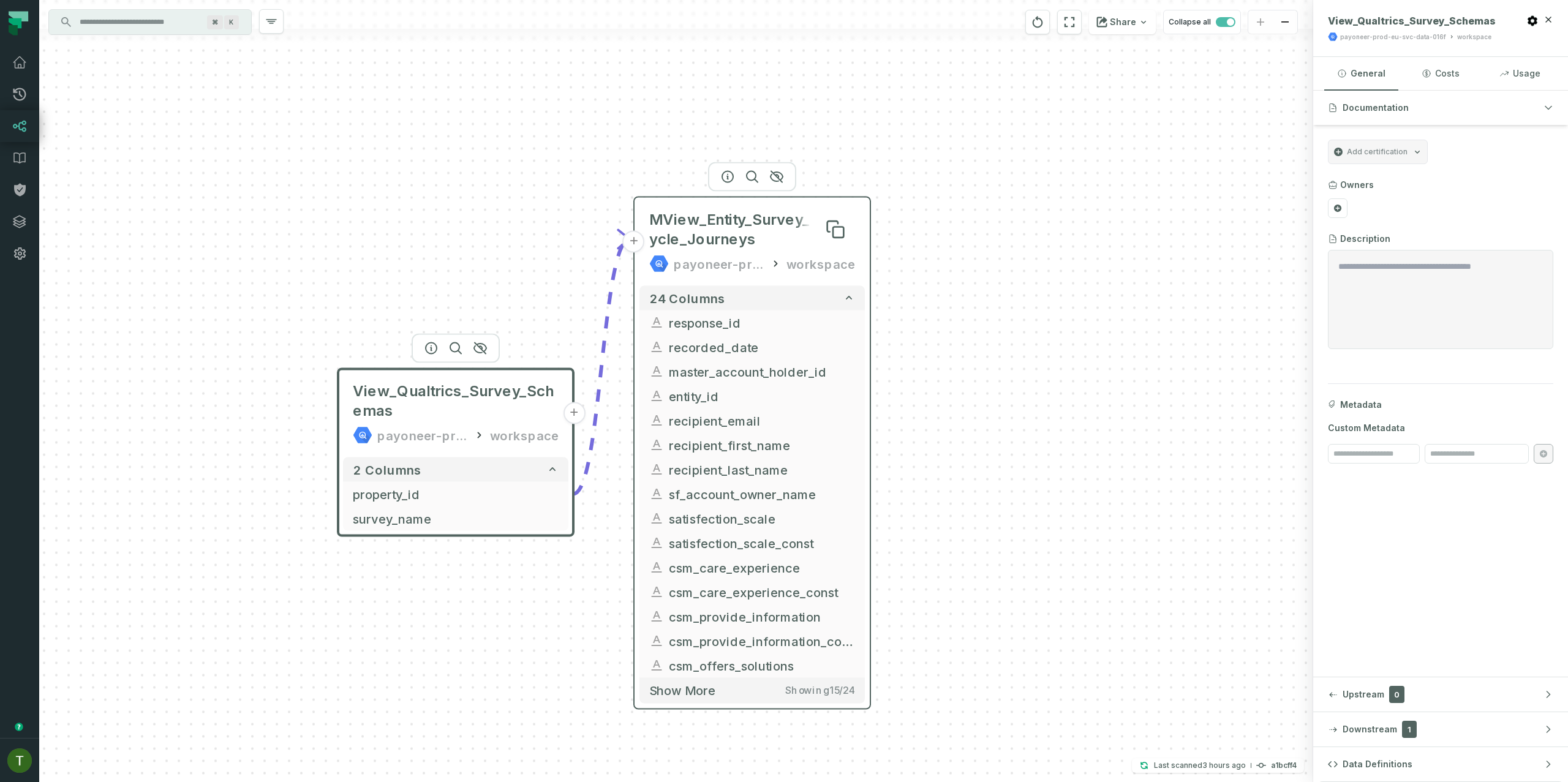
click at [709, 224] on span "MView_Entity_Survey_Life_Cycle_Journeys" at bounding box center [752, 229] width 206 height 39
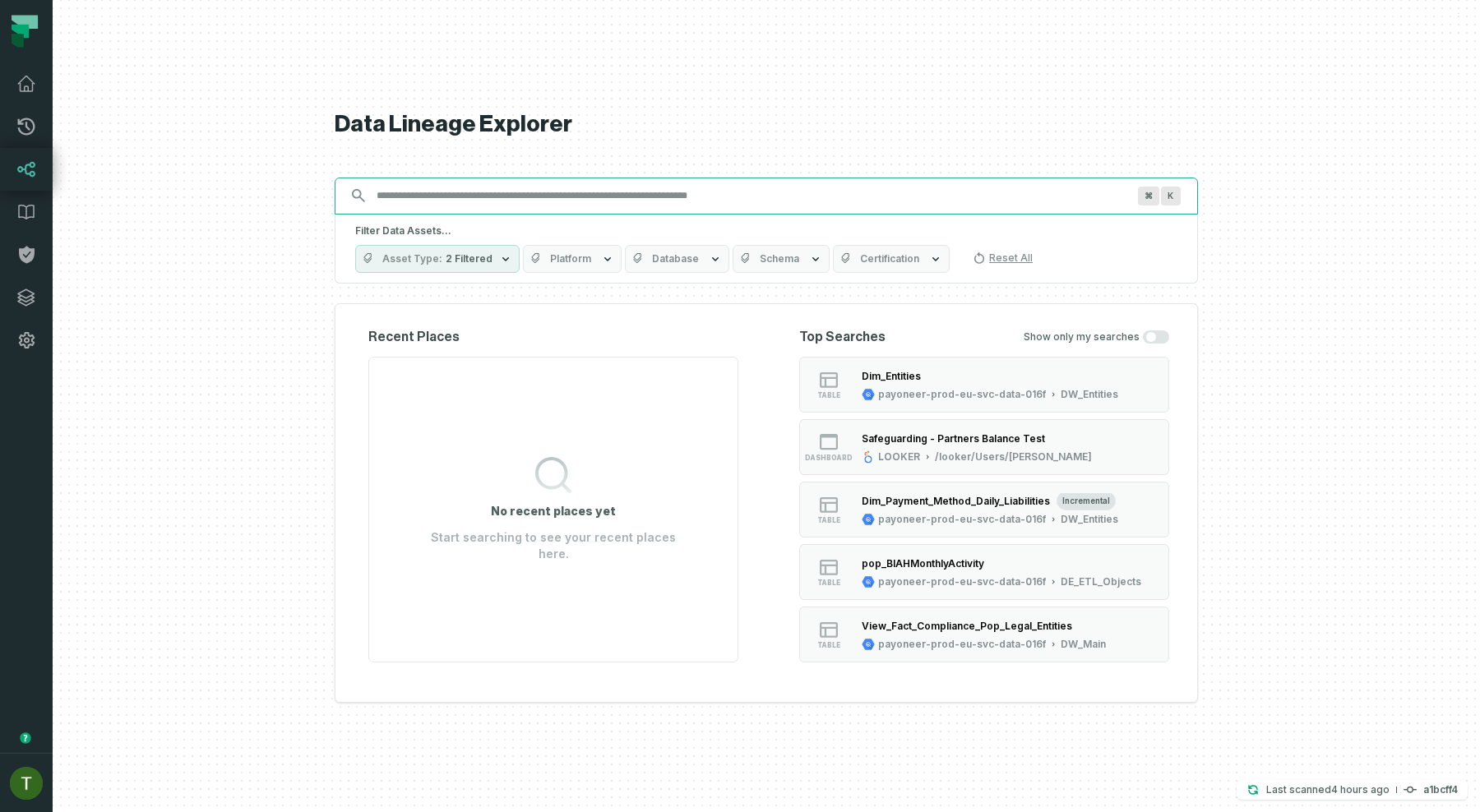
click at [453, 185] on input "Discovery Provider cmdk menu" at bounding box center [751, 196] width 770 height 27
click at [977, 506] on div "Dim_Payment_Method_Daily_Liabilities" at bounding box center [956, 501] width 189 height 12
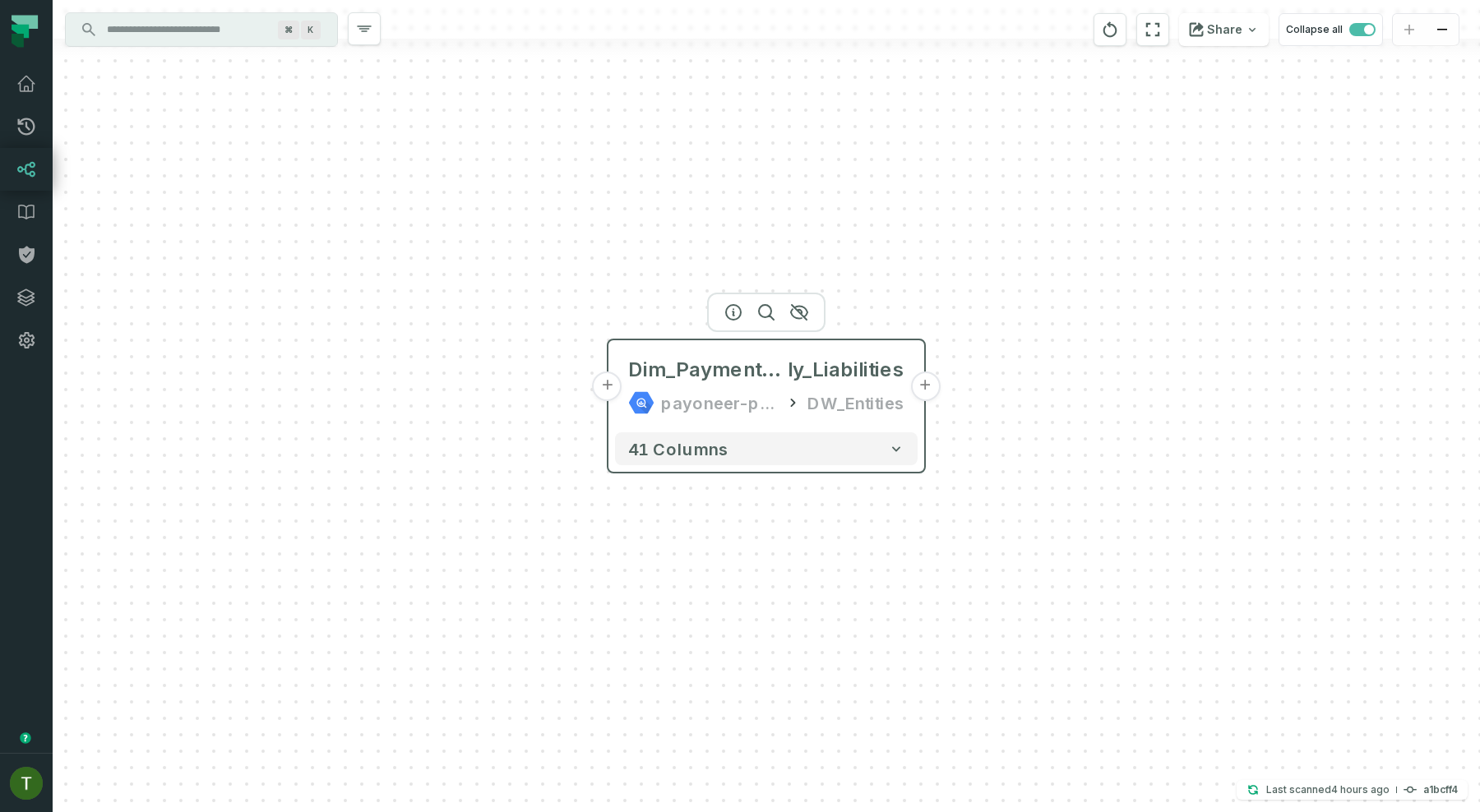
click at [730, 393] on div "payoneer-prod-eu-svc-data-016f" at bounding box center [719, 403] width 117 height 27
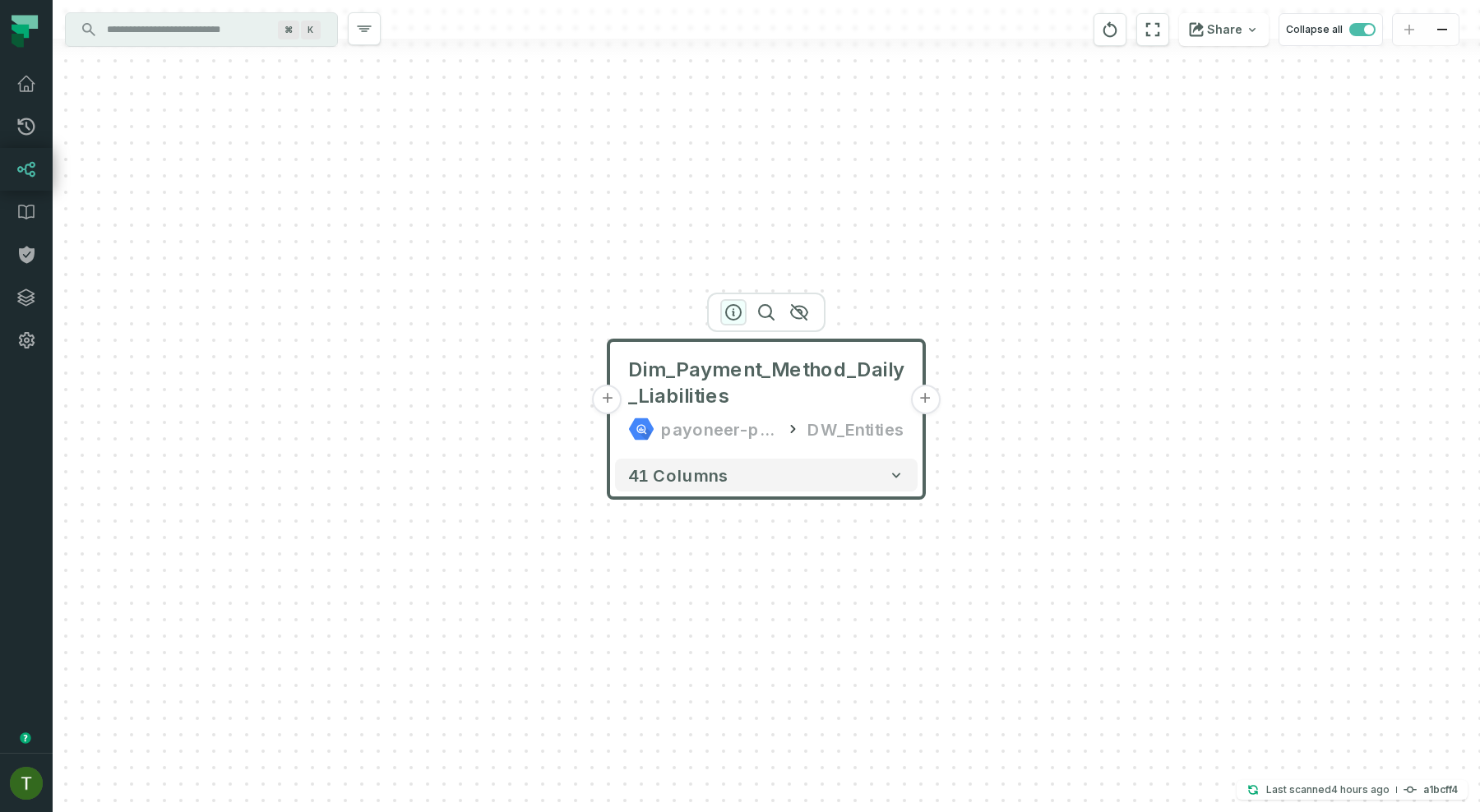
click at [739, 313] on icon "button" at bounding box center [733, 313] width 19 height 19
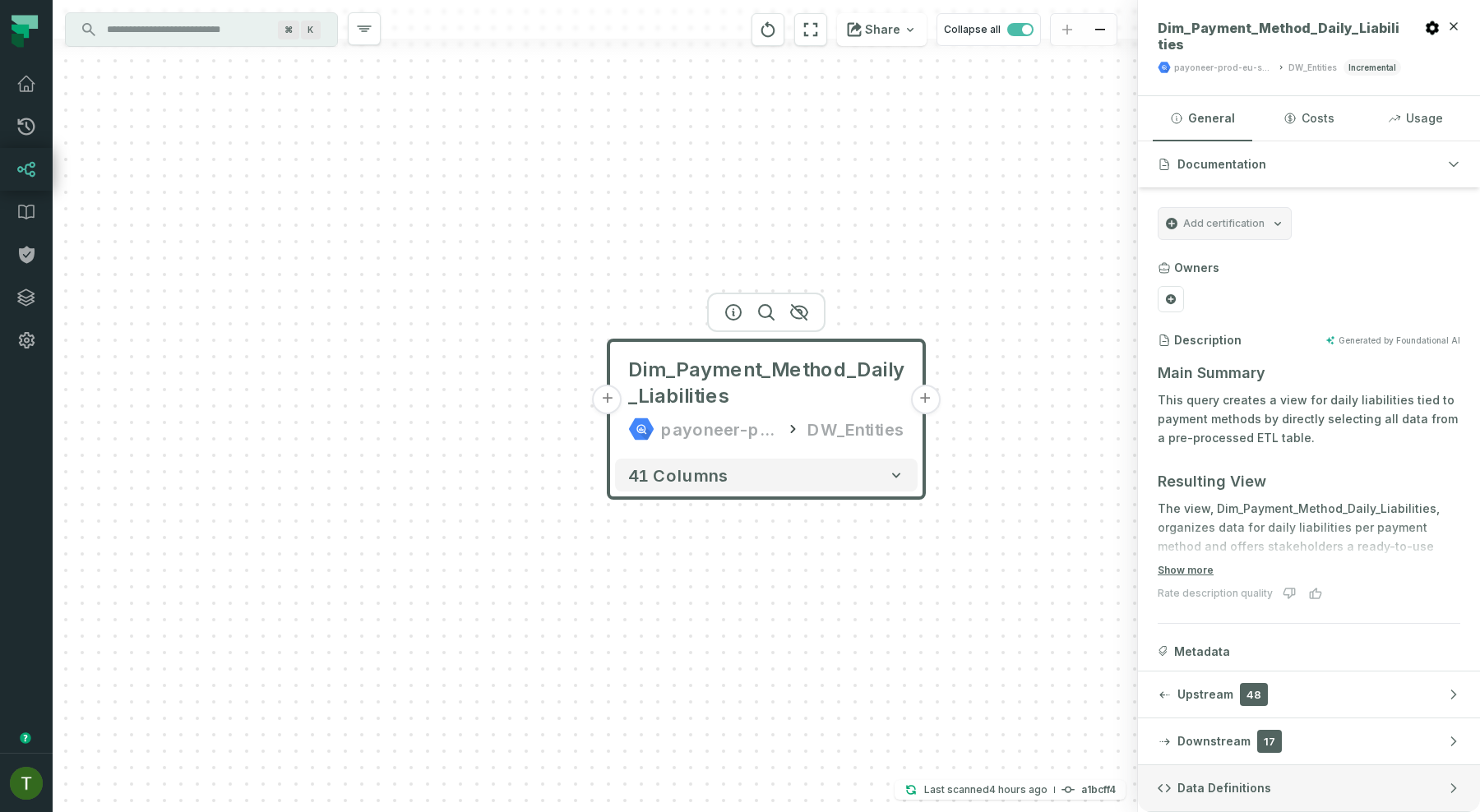
click at [1202, 773] on button "Data Definitions" at bounding box center [1309, 788] width 342 height 46
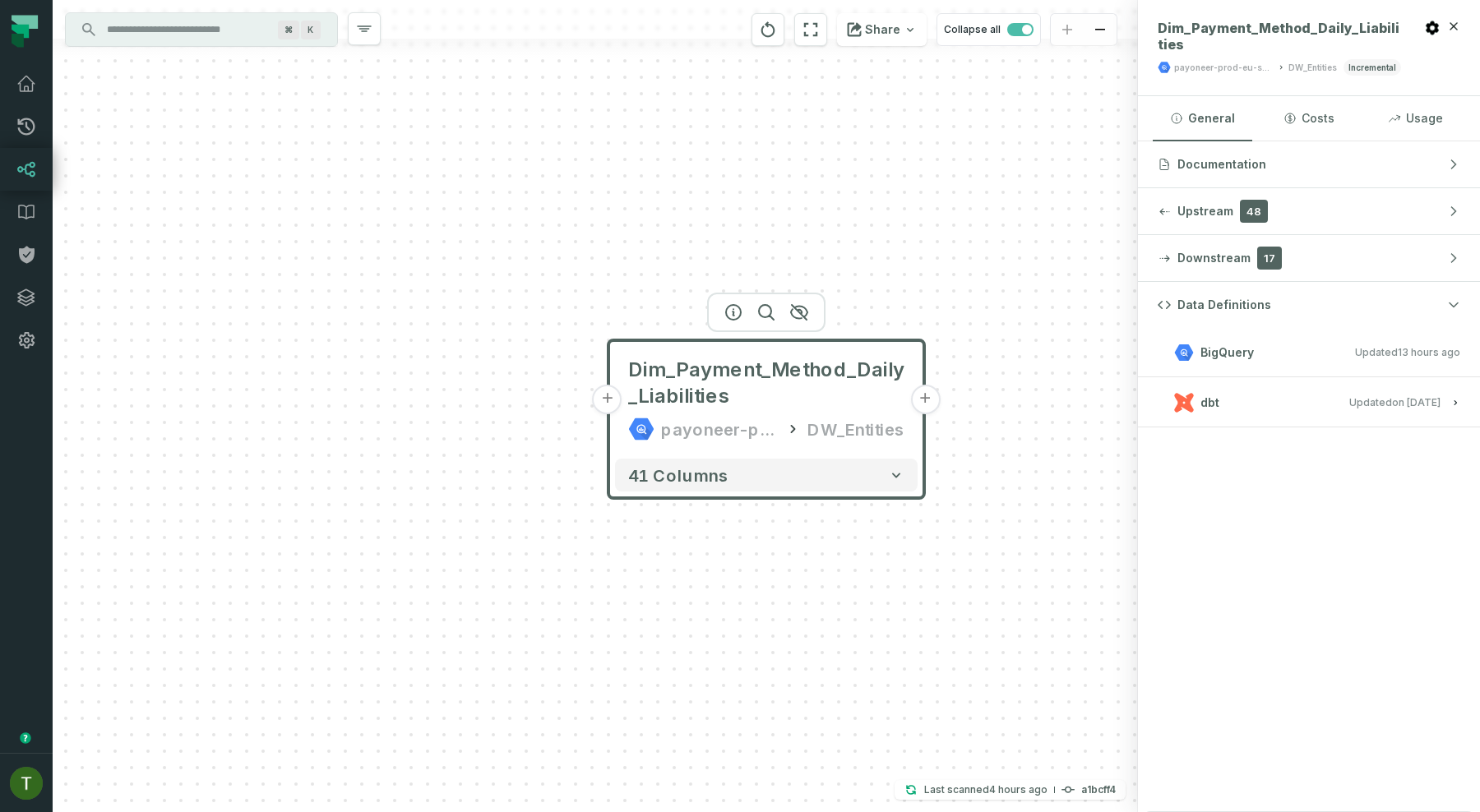
click at [1227, 399] on button "dbt Updated [DATE] 8:20:24 AM" at bounding box center [1309, 402] width 303 height 22
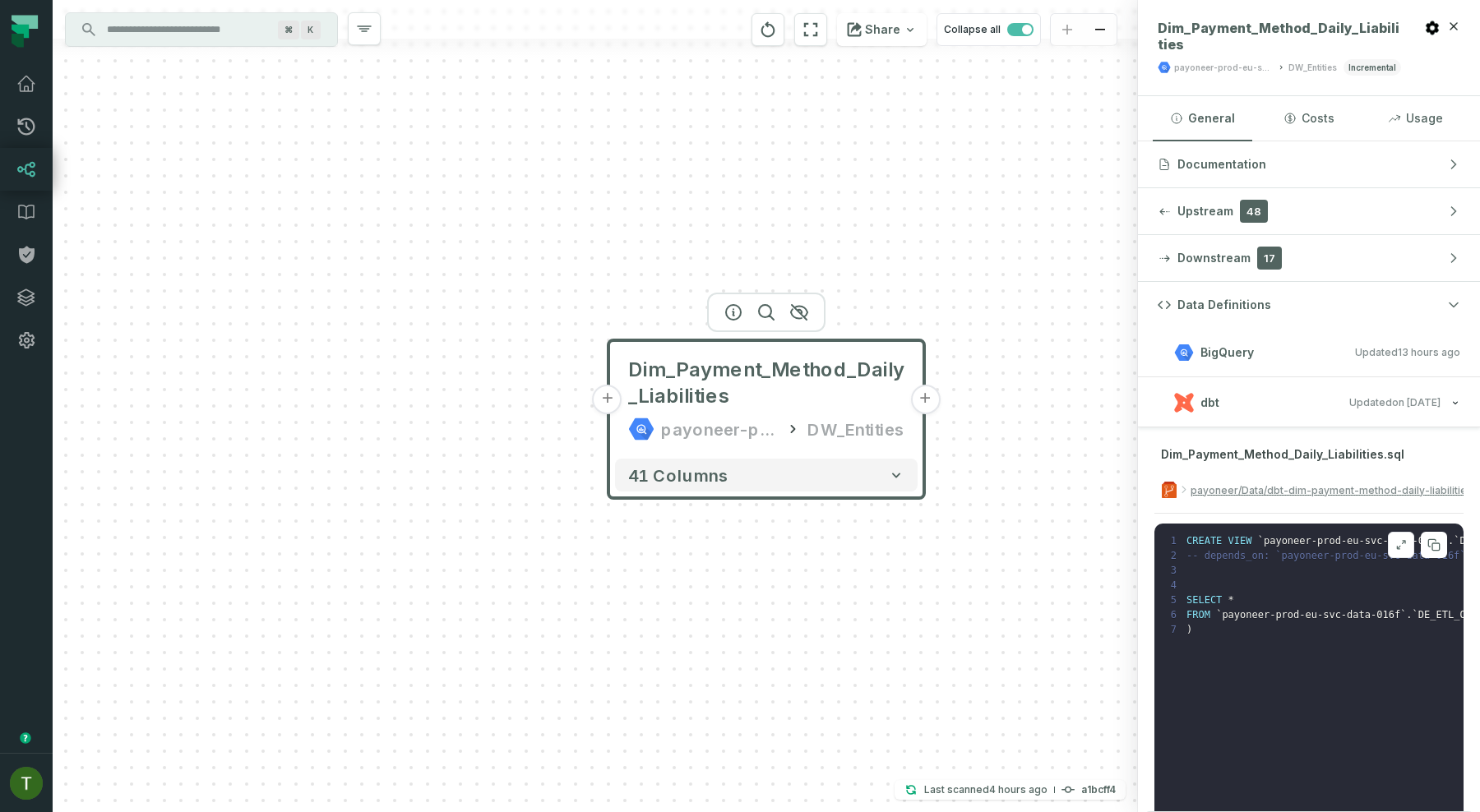
click at [1397, 556] on button at bounding box center [1401, 545] width 27 height 27
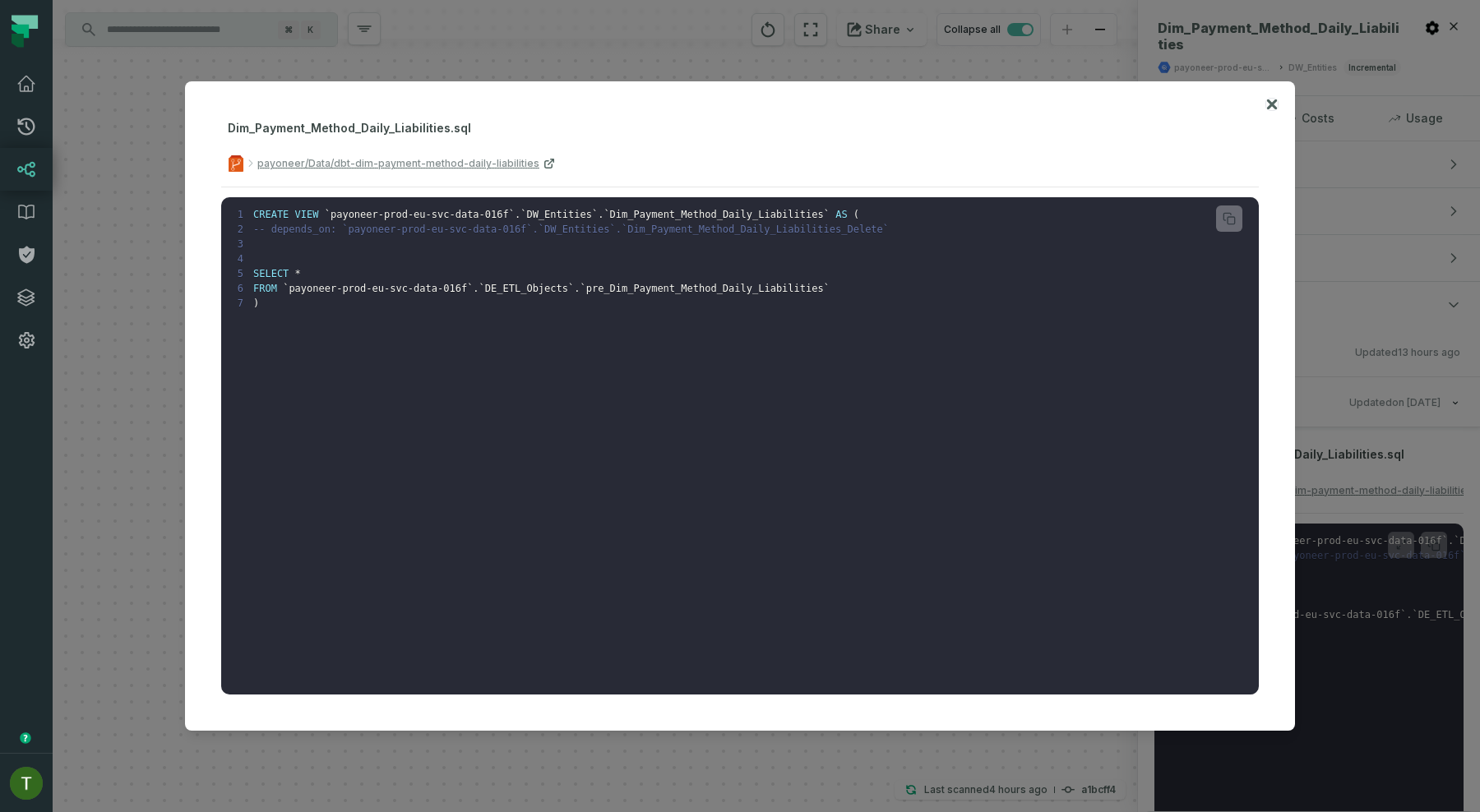
click at [1273, 109] on icon at bounding box center [1272, 104] width 12 height 19
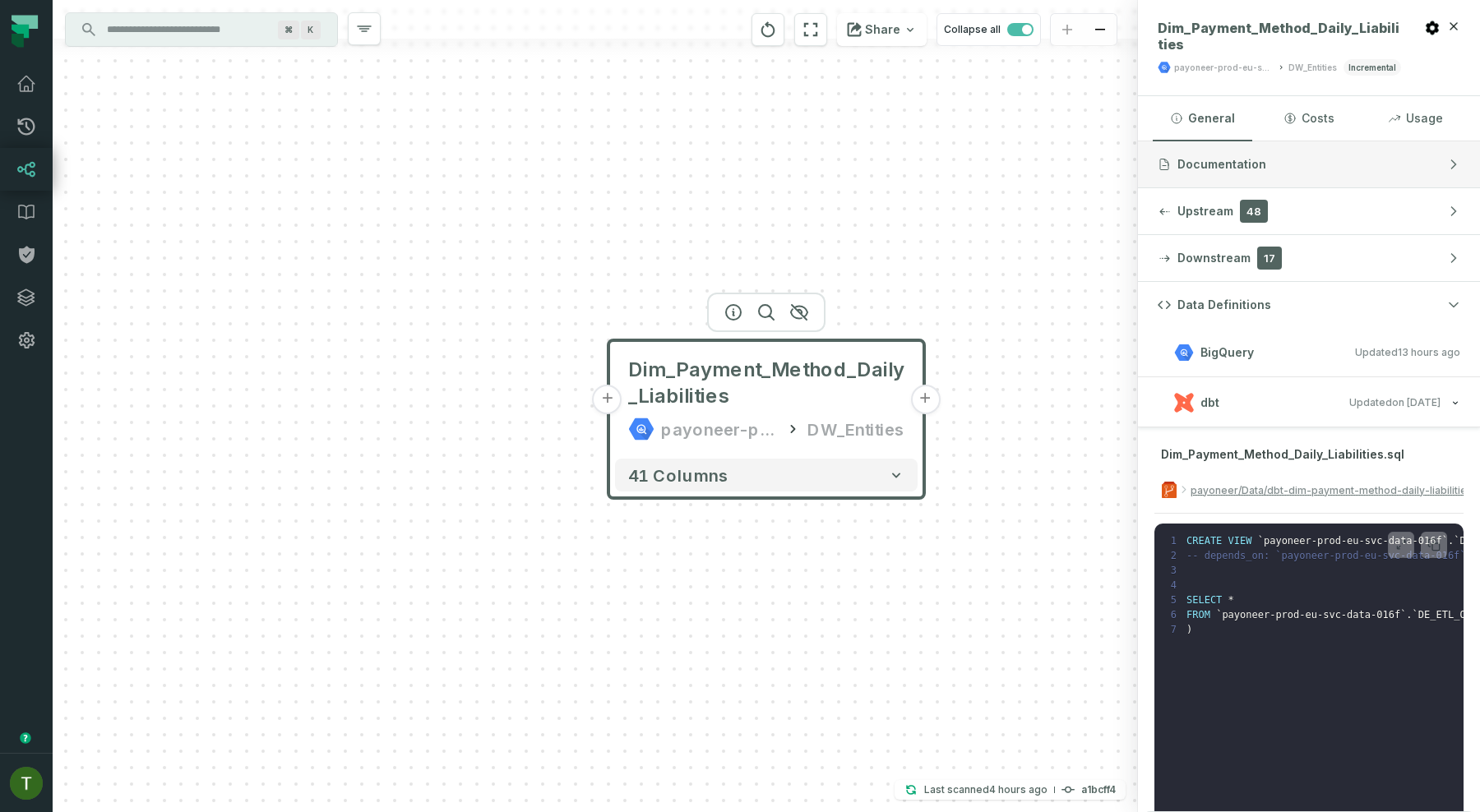
click at [1251, 167] on span "Documentation" at bounding box center [1221, 164] width 89 height 17
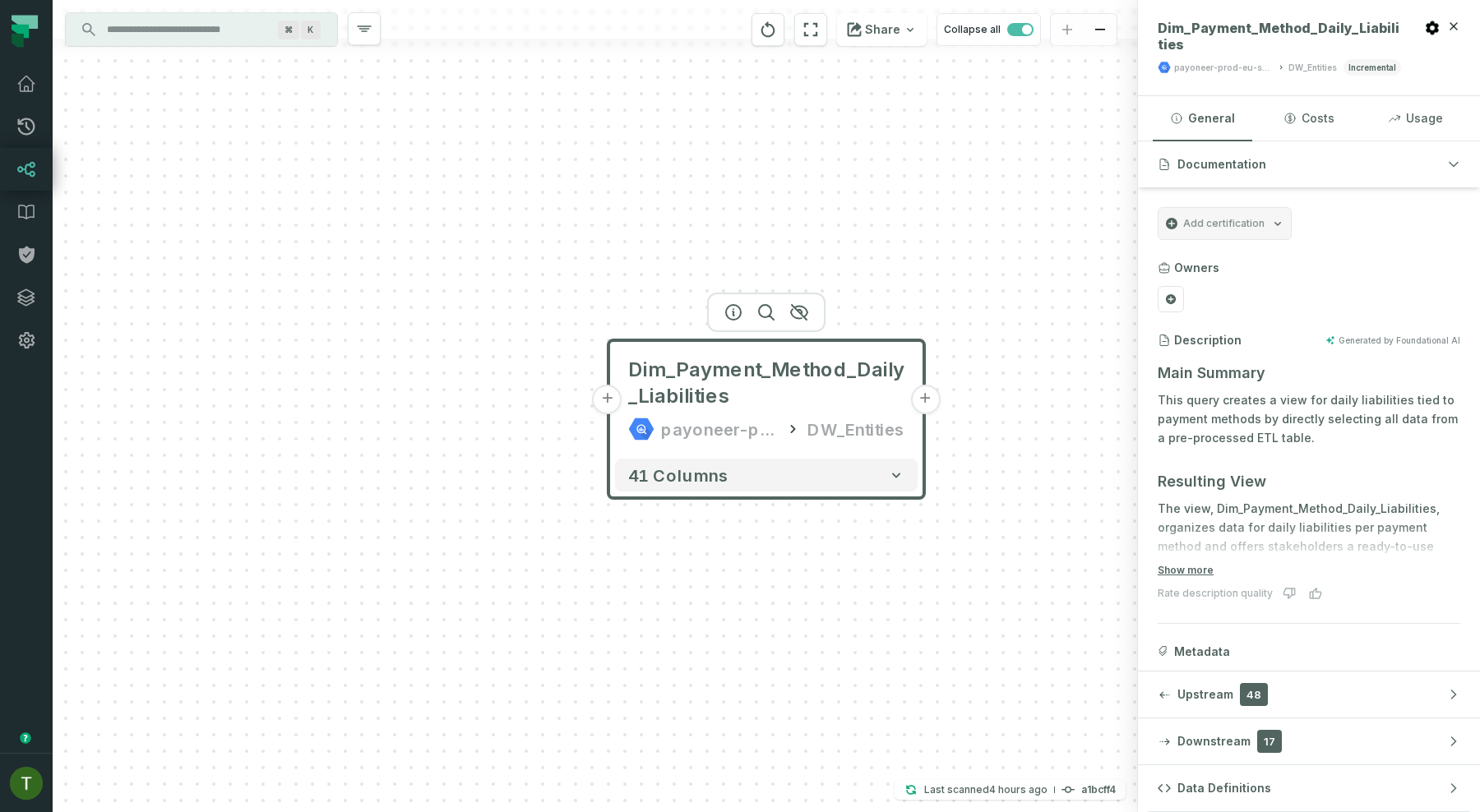
click at [1205, 657] on span "Metadata" at bounding box center [1202, 652] width 56 height 17
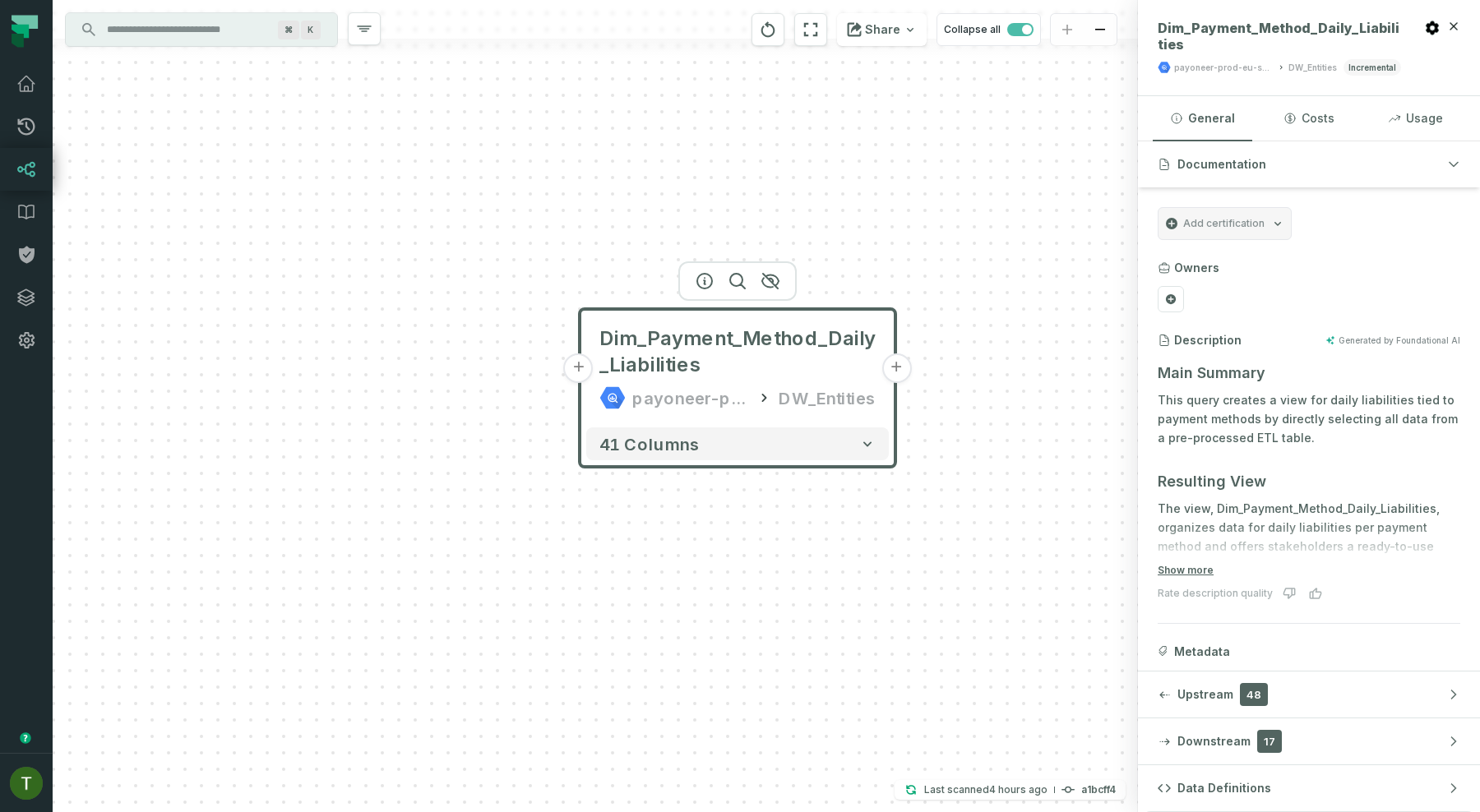
drag, startPoint x: 926, startPoint y: 282, endPoint x: 832, endPoint y: 139, distance: 171.1
click at [832, 139] on div "+ Dim_Payment_Method_Daily_Liabilities payoneer-prod-eu-svc-data-016f DW_Entiti…" at bounding box center [594, 406] width 1085 height 812
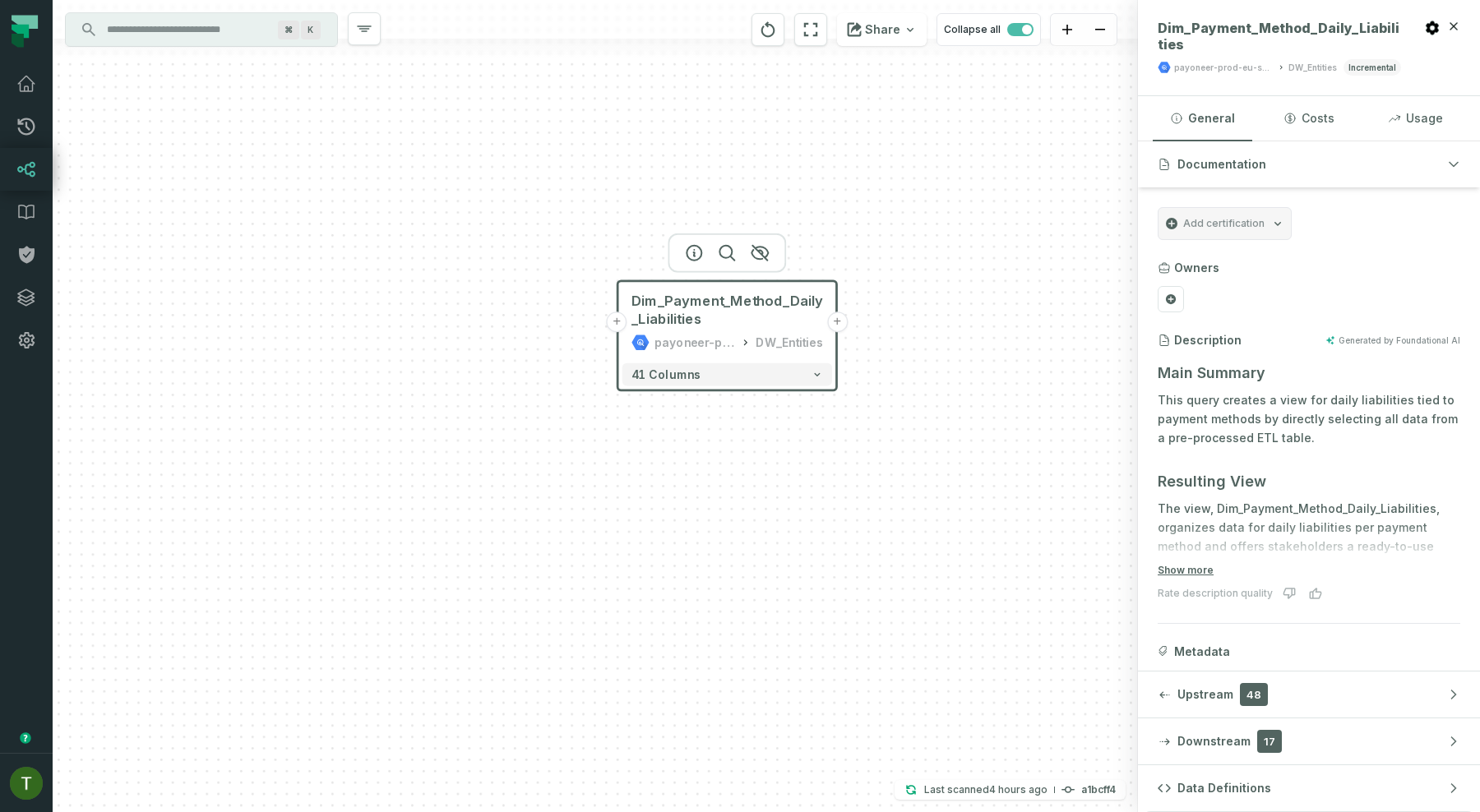
drag, startPoint x: 879, startPoint y: 148, endPoint x: 879, endPoint y: 256, distance: 108.0
click at [879, 256] on div "+ Dim_Payment_Method_Daily_Liabilities payoneer-prod-eu-svc-data-016f DW_Entiti…" at bounding box center [594, 406] width 1085 height 812
click at [1445, 370] on icon at bounding box center [1446, 367] width 9 height 9
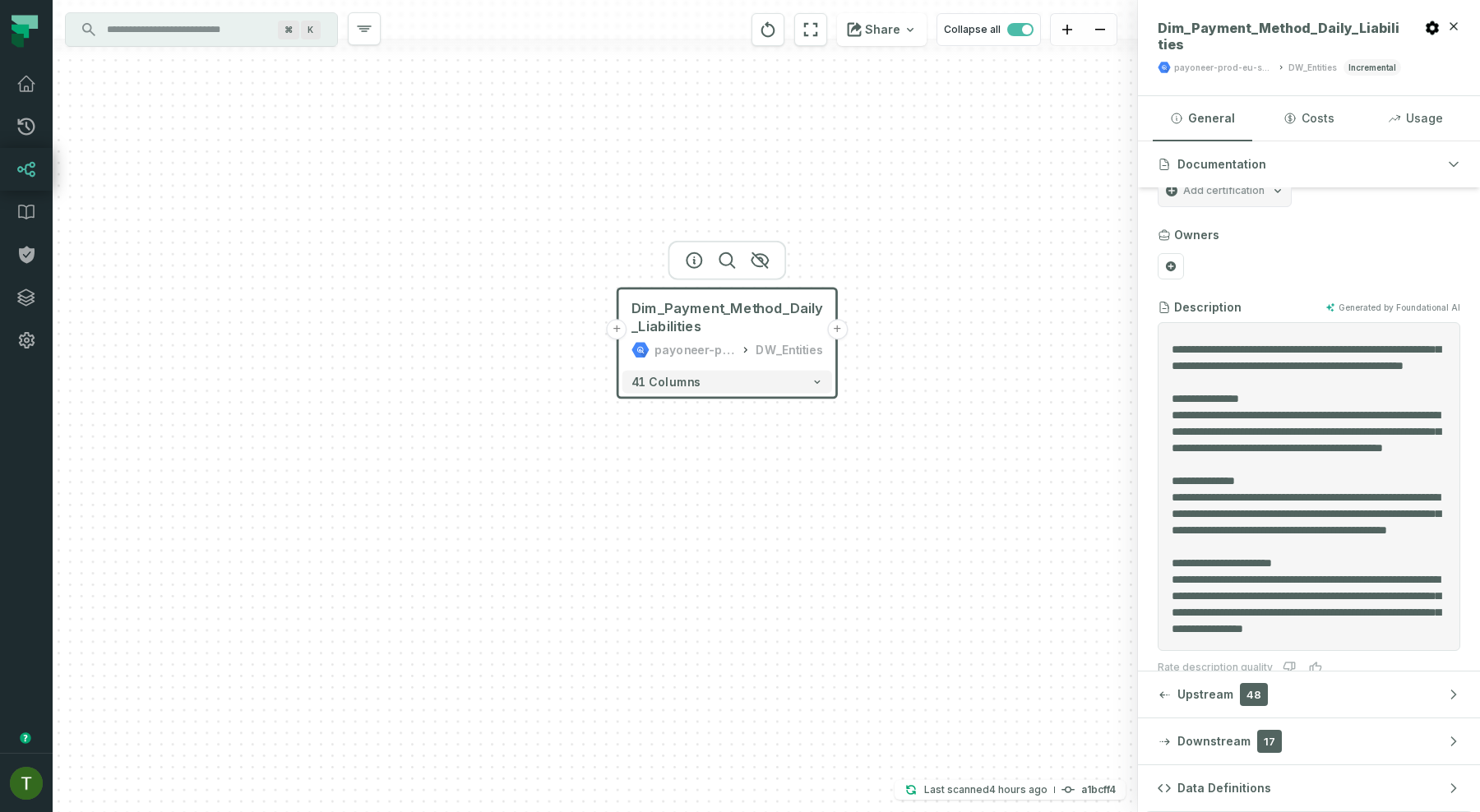
scroll to position [32, 0]
click at [1300, 251] on section "Owners" at bounding box center [1309, 253] width 303 height 52
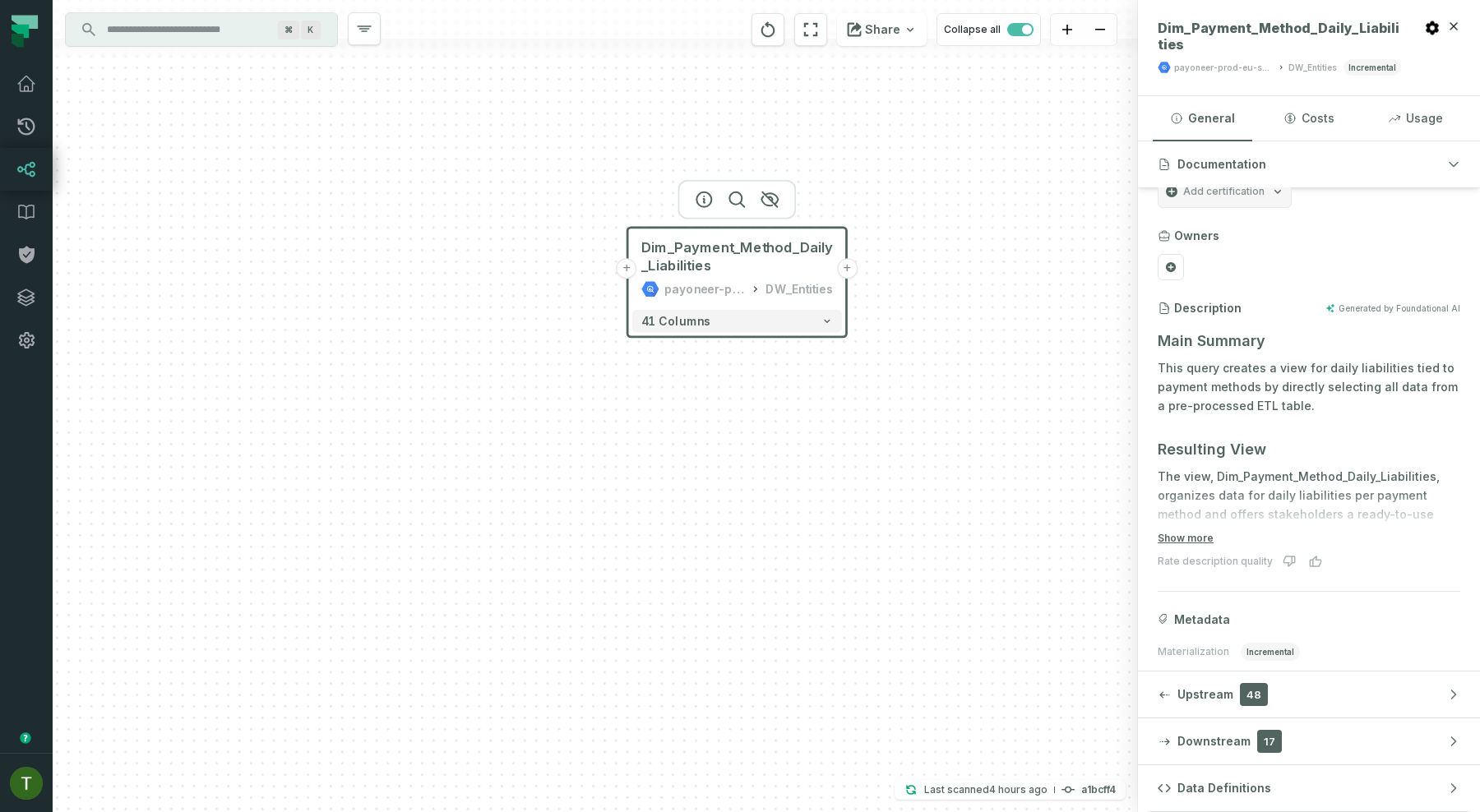
drag, startPoint x: 927, startPoint y: 279, endPoint x: 952, endPoint y: 192, distance: 90.5
click at [952, 192] on div "+ Dim_Payment_Method_Daily_Liabilities payoneer-prod-eu-svc-data-016f DW_Entiti…" at bounding box center [594, 406] width 1085 height 812
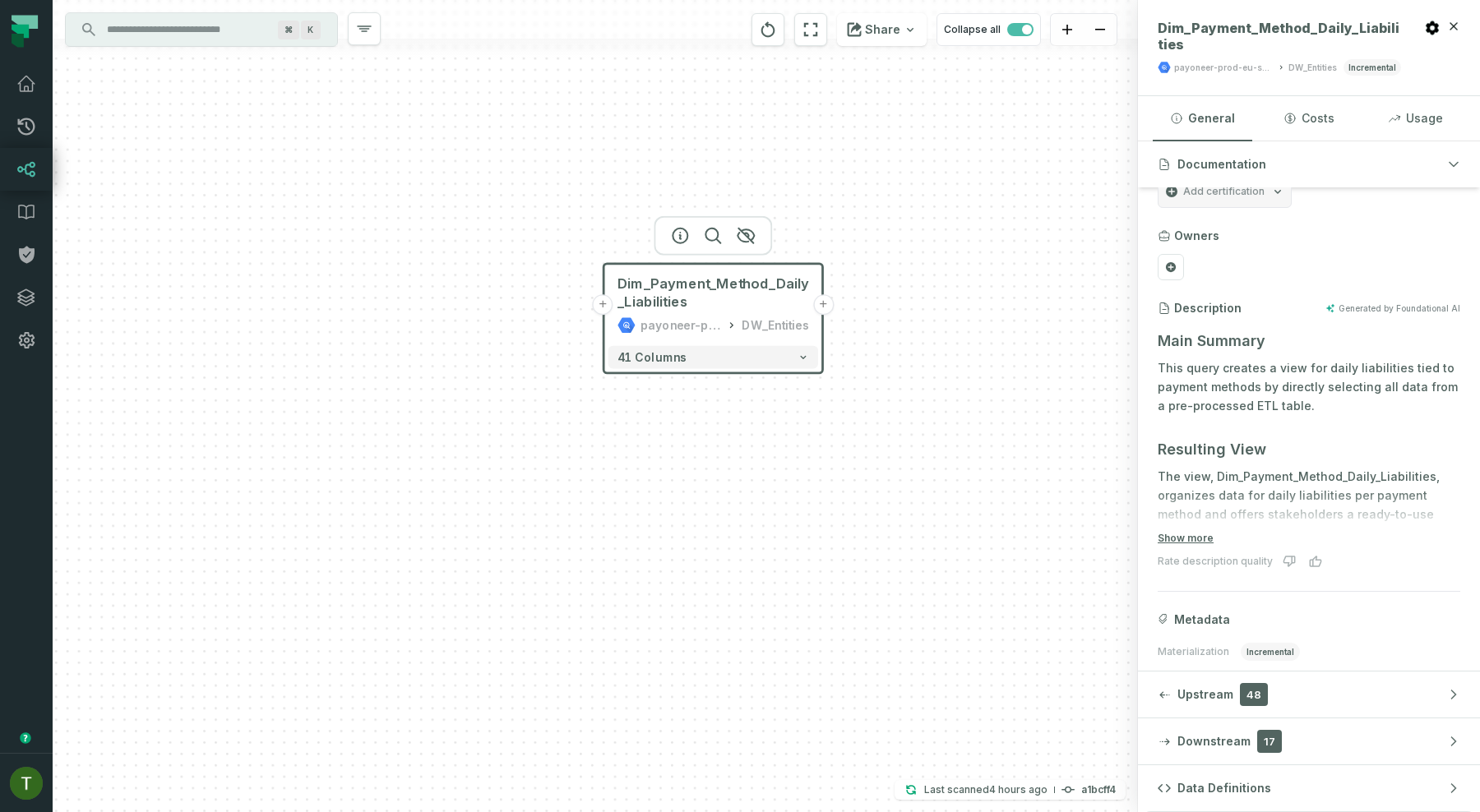
drag, startPoint x: 944, startPoint y: 199, endPoint x: 896, endPoint y: 277, distance: 91.6
click at [896, 277] on div "+ Dim_Payment_Method_Daily_Liabilities payoneer-prod-eu-svc-data-016f DW_Entiti…" at bounding box center [594, 406] width 1085 height 812
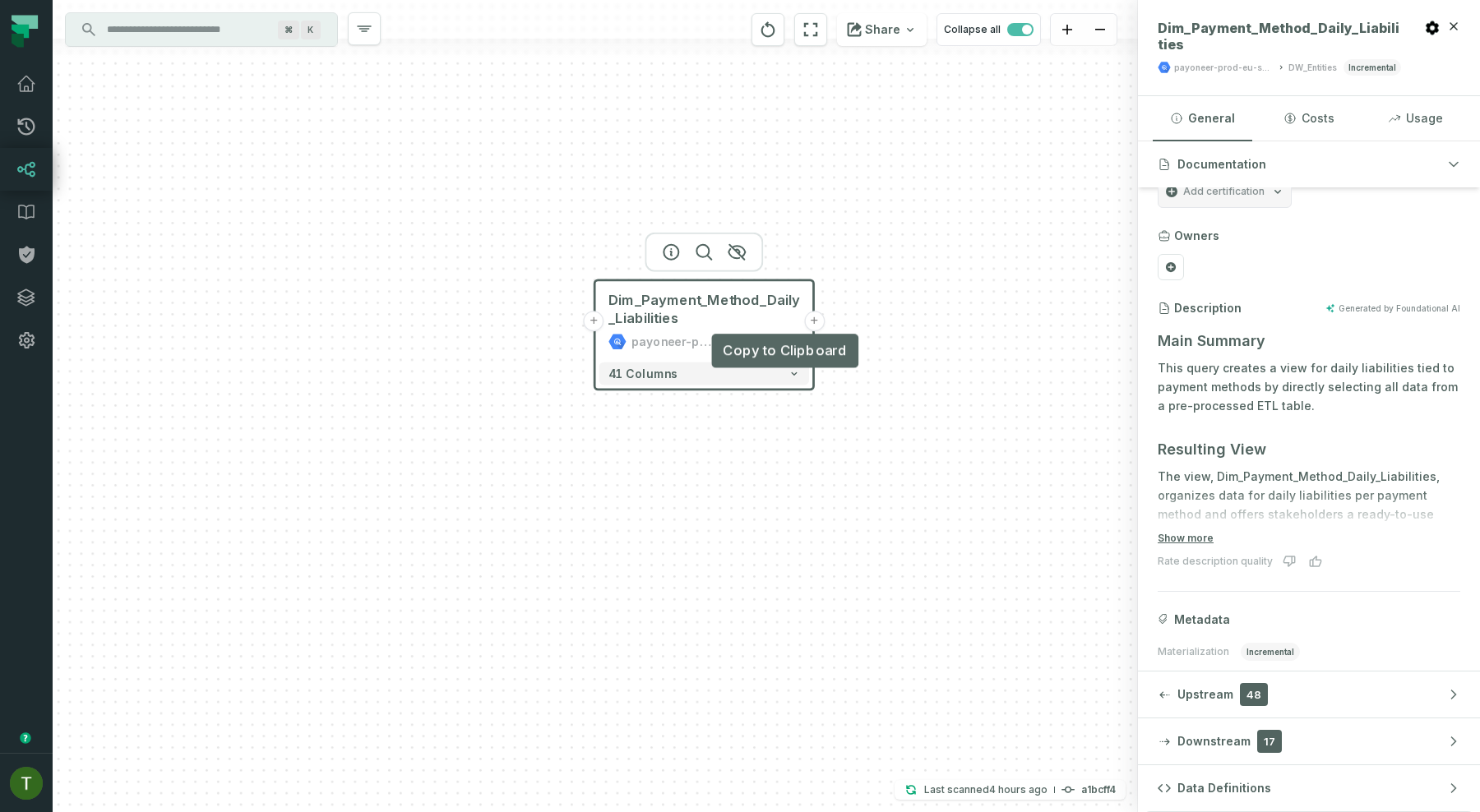
click at [809, 320] on button "+" at bounding box center [814, 321] width 20 height 20
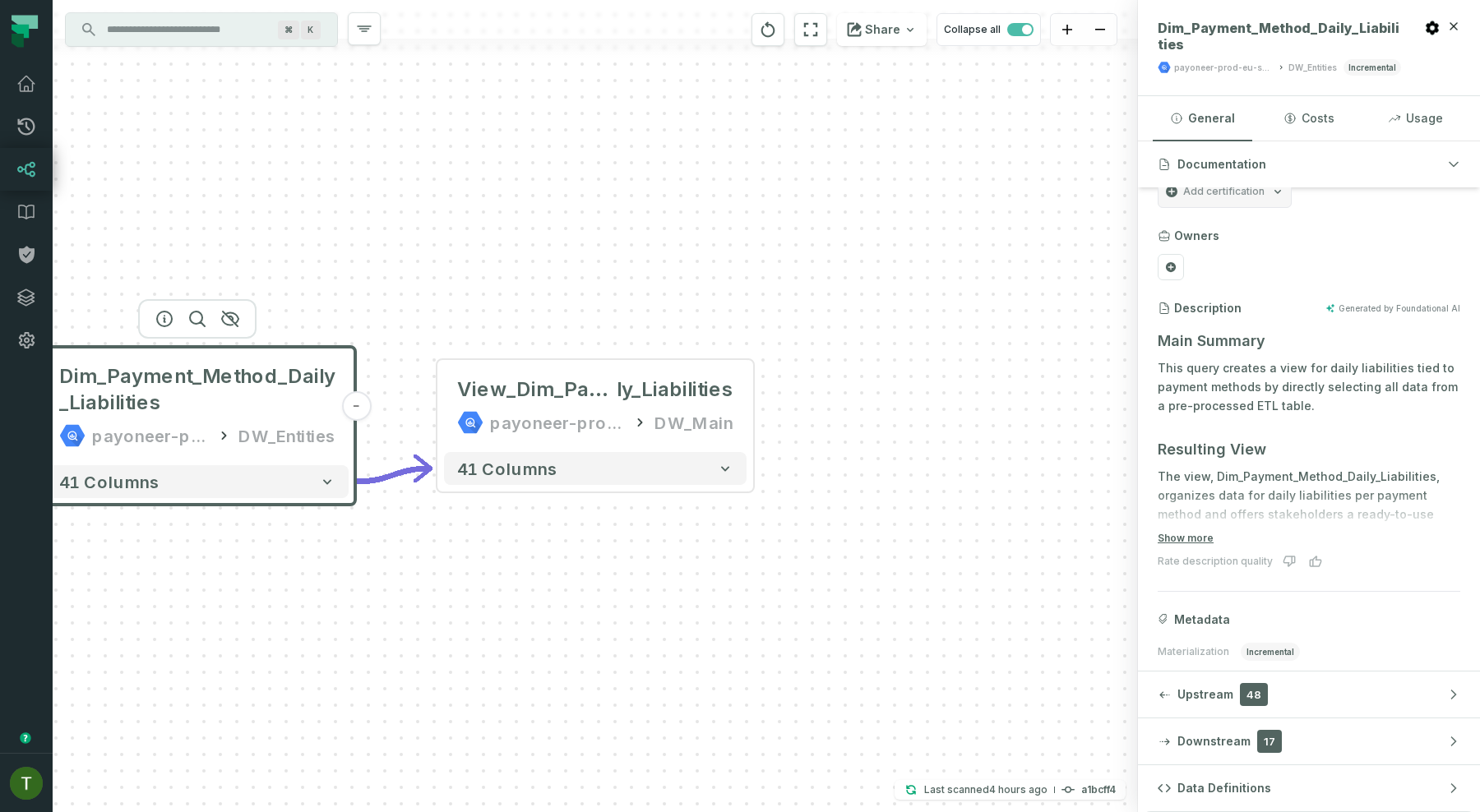
drag, startPoint x: 577, startPoint y: 296, endPoint x: 649, endPoint y: 279, distance: 74.0
click at [649, 279] on div "- View_Dim_Payment_Method_Dai ly_Liabilities payoneer-prod-eu-svc-data-016f DW_…" at bounding box center [594, 406] width 1085 height 812
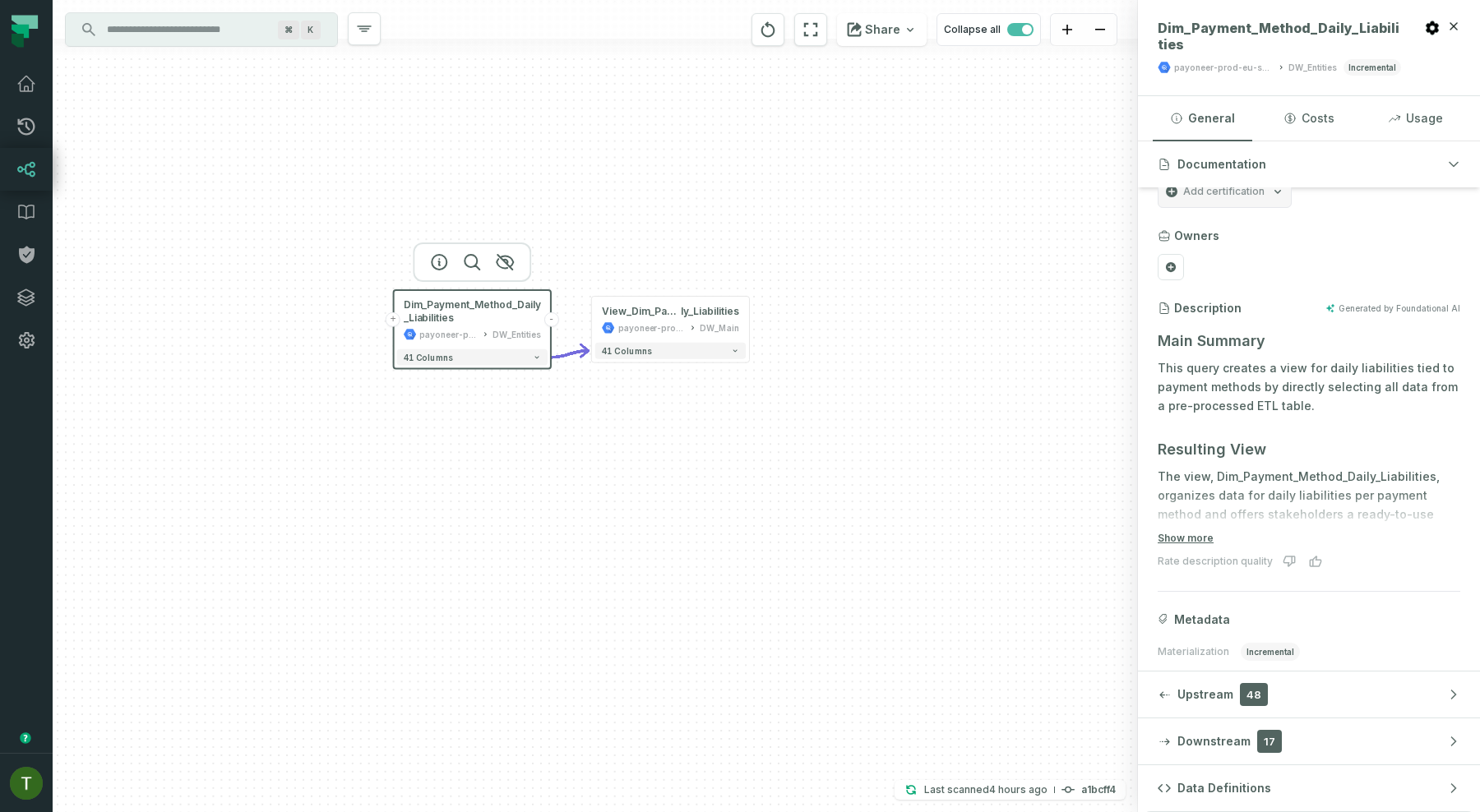
click at [754, 324] on div "- View_Dim_Payment_Method_Dai ly_Liabilities payoneer-prod-eu-svc-data-016f DW_…" at bounding box center [594, 406] width 1085 height 812
click at [751, 323] on button "+" at bounding box center [749, 320] width 15 height 15
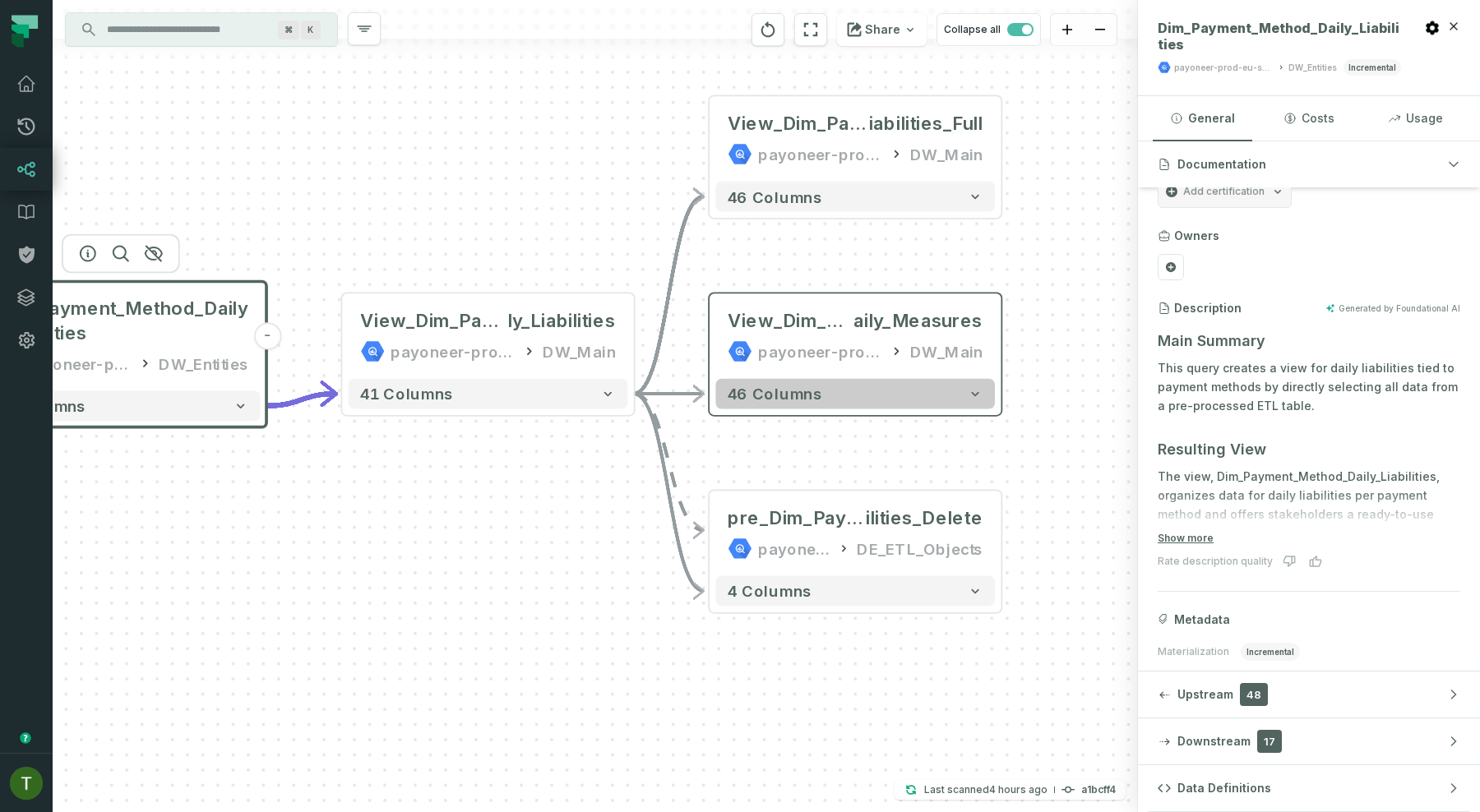
drag, startPoint x: 604, startPoint y: 504, endPoint x: 903, endPoint y: 388, distance: 320.7
click at [903, 388] on button "46 columns" at bounding box center [856, 394] width 280 height 30
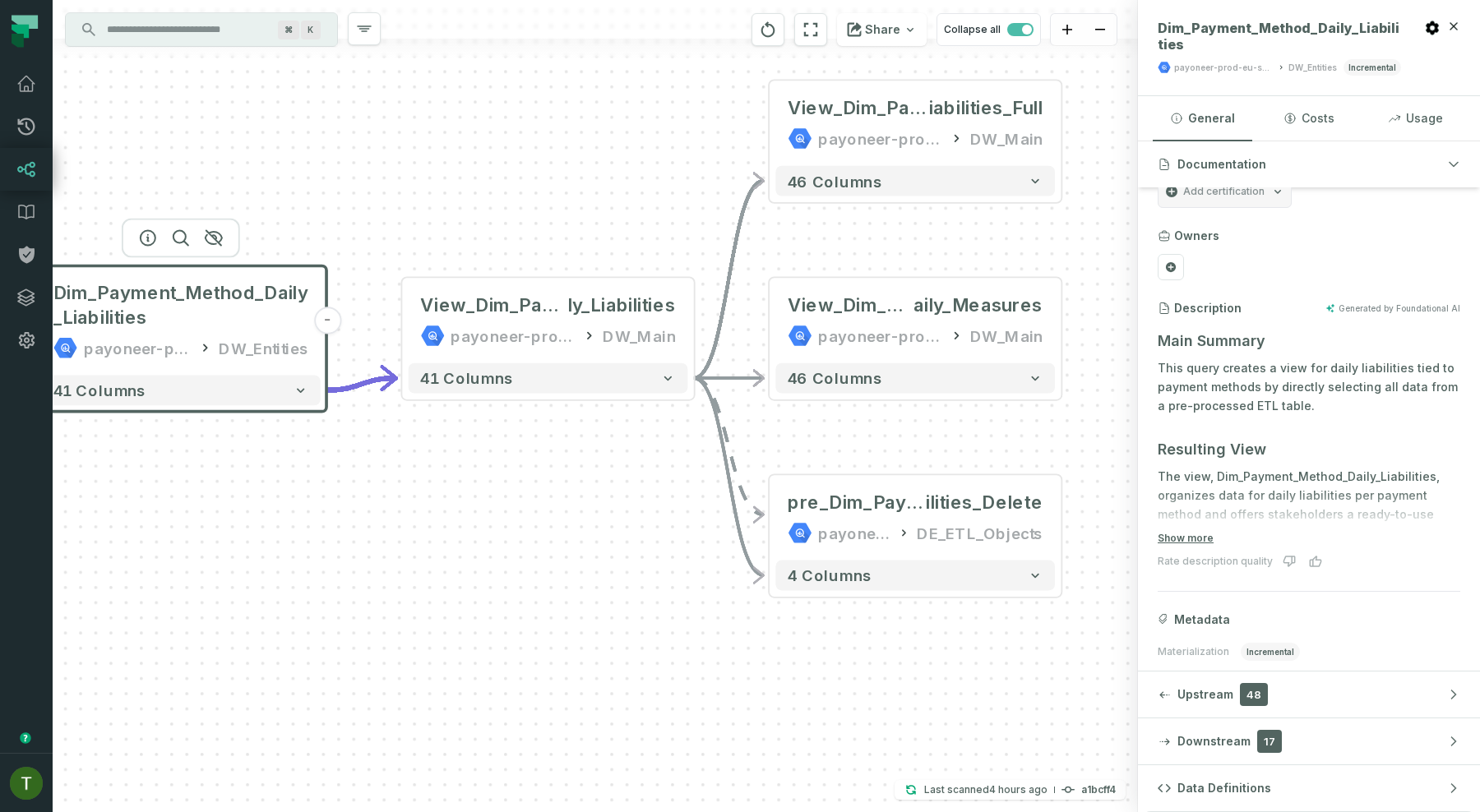
drag, startPoint x: 658, startPoint y: 475, endPoint x: 659, endPoint y: 419, distance: 56.0
click at [659, 419] on div "+ View_Dim_Payment_Method_Daily_L iabilities_Full payoneer-prod-eu-svc-data-016…" at bounding box center [594, 406] width 1085 height 812
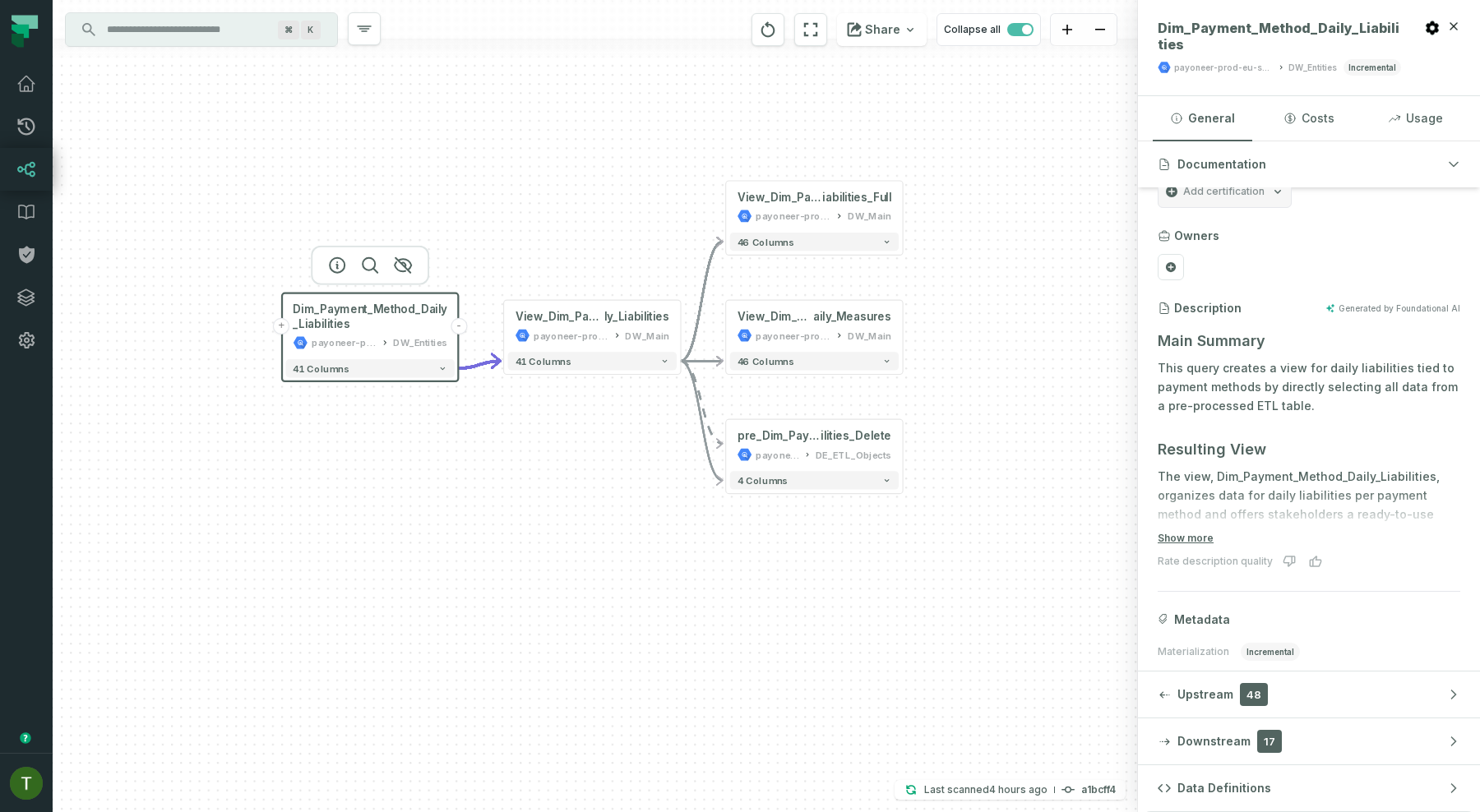
click at [441, 381] on div "41 columns" at bounding box center [369, 368] width 176 height 26
click at [441, 366] on icon "button" at bounding box center [443, 368] width 9 height 9
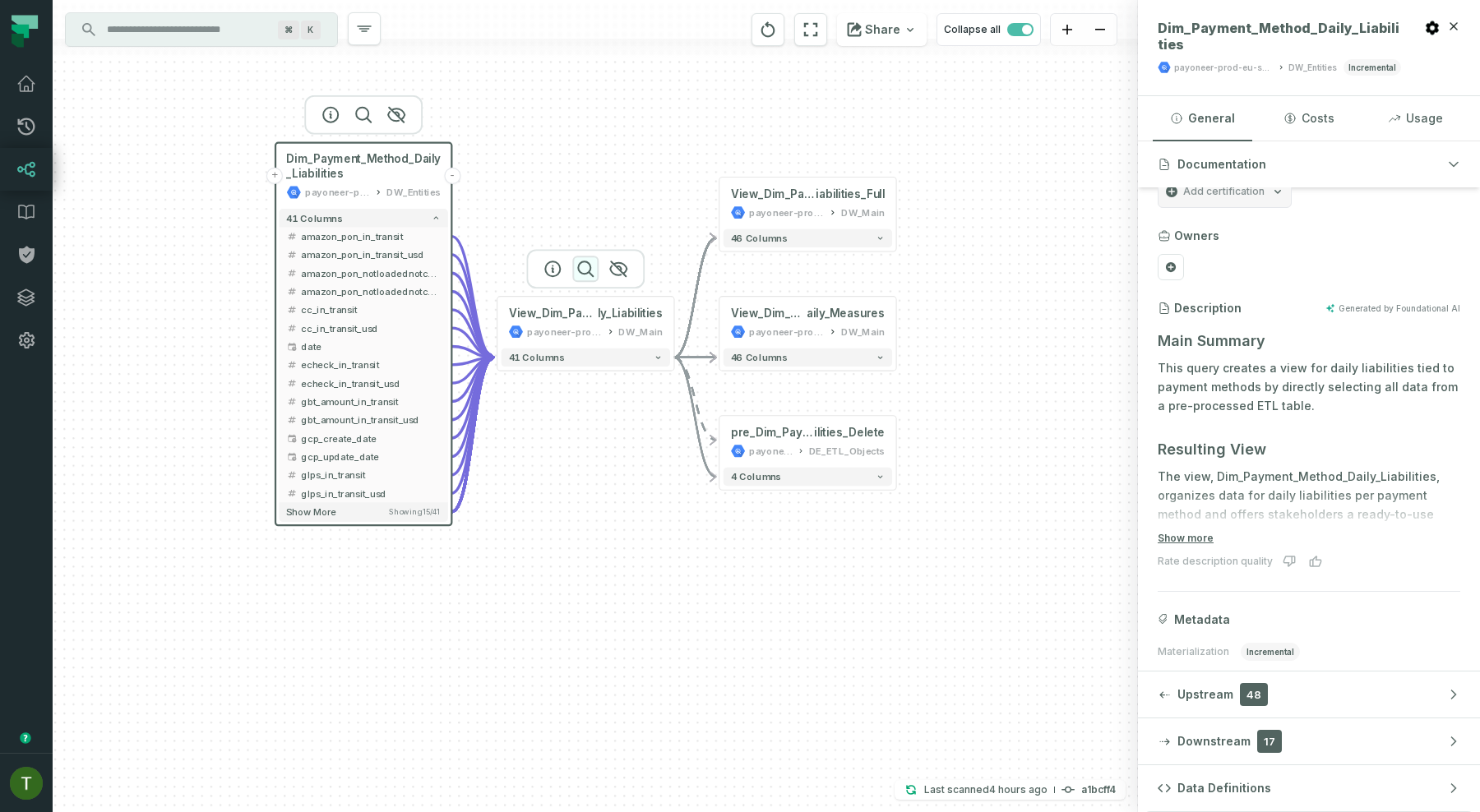
drag, startPoint x: 591, startPoint y: 425, endPoint x: 582, endPoint y: 262, distance: 163.2
click at [582, 262] on div at bounding box center [585, 268] width 119 height 40
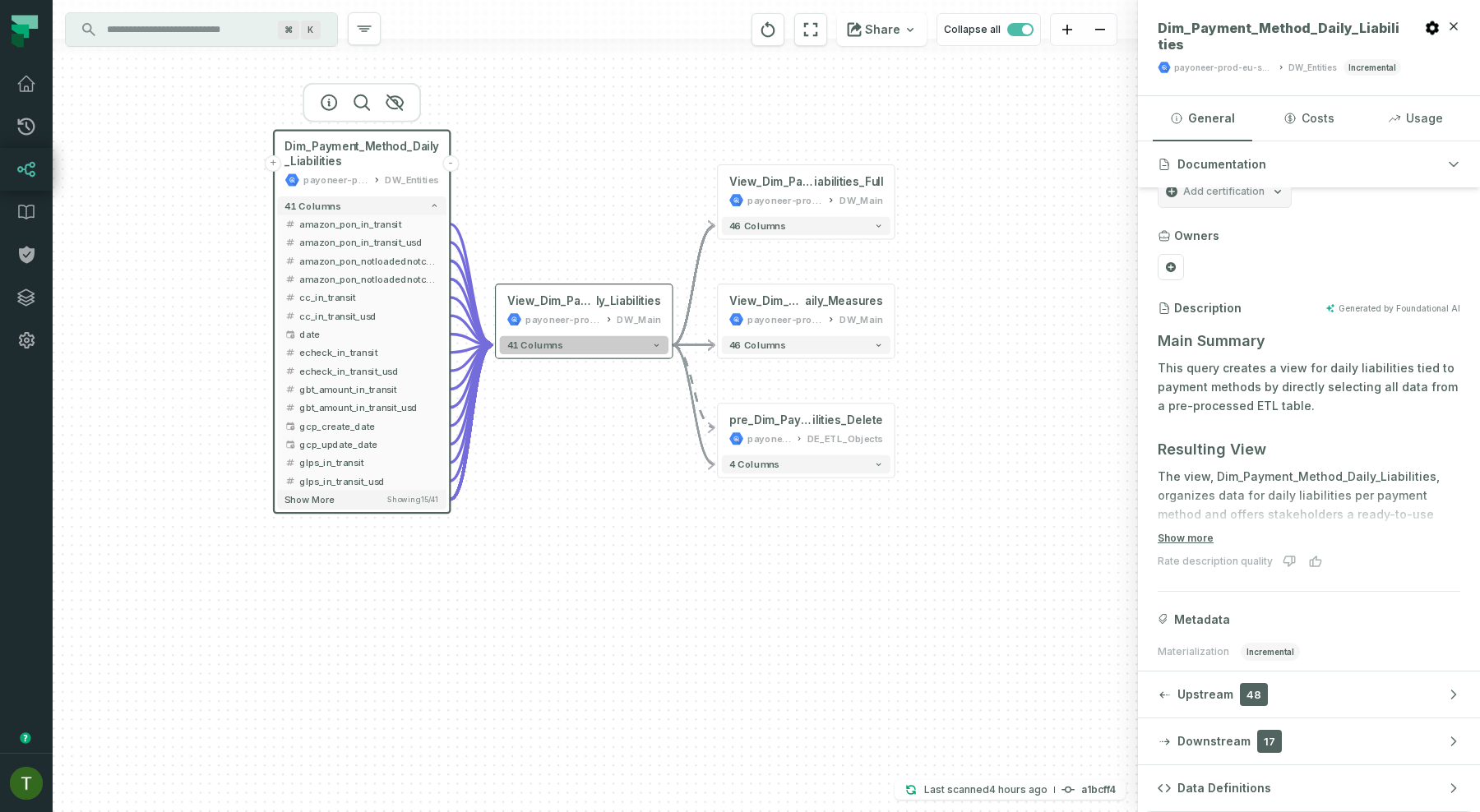
click at [571, 341] on button "41 columns" at bounding box center [584, 345] width 168 height 18
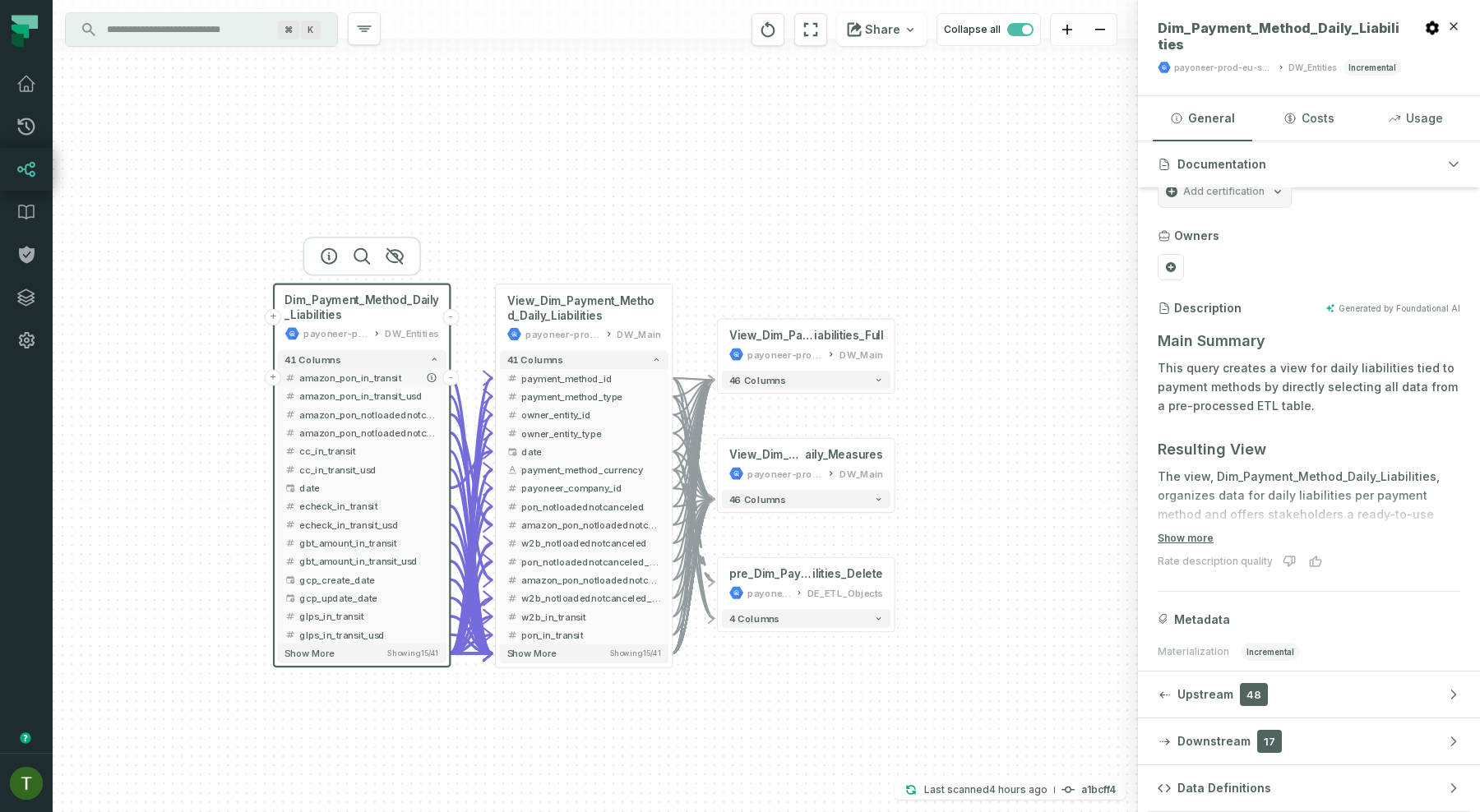
click at [416, 376] on span "amazon_pon_in_transit" at bounding box center [369, 378] width 140 height 14
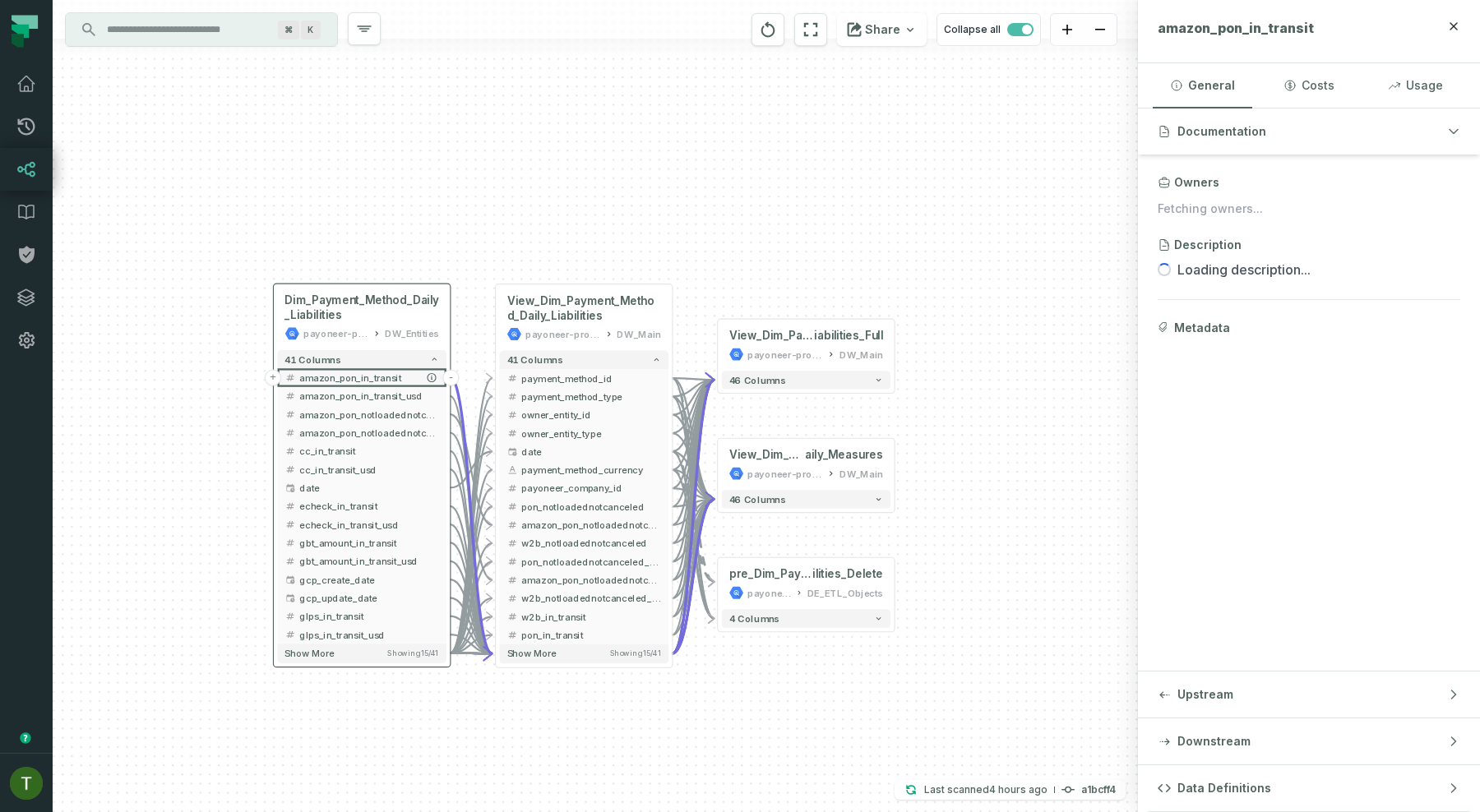
scroll to position [0, 0]
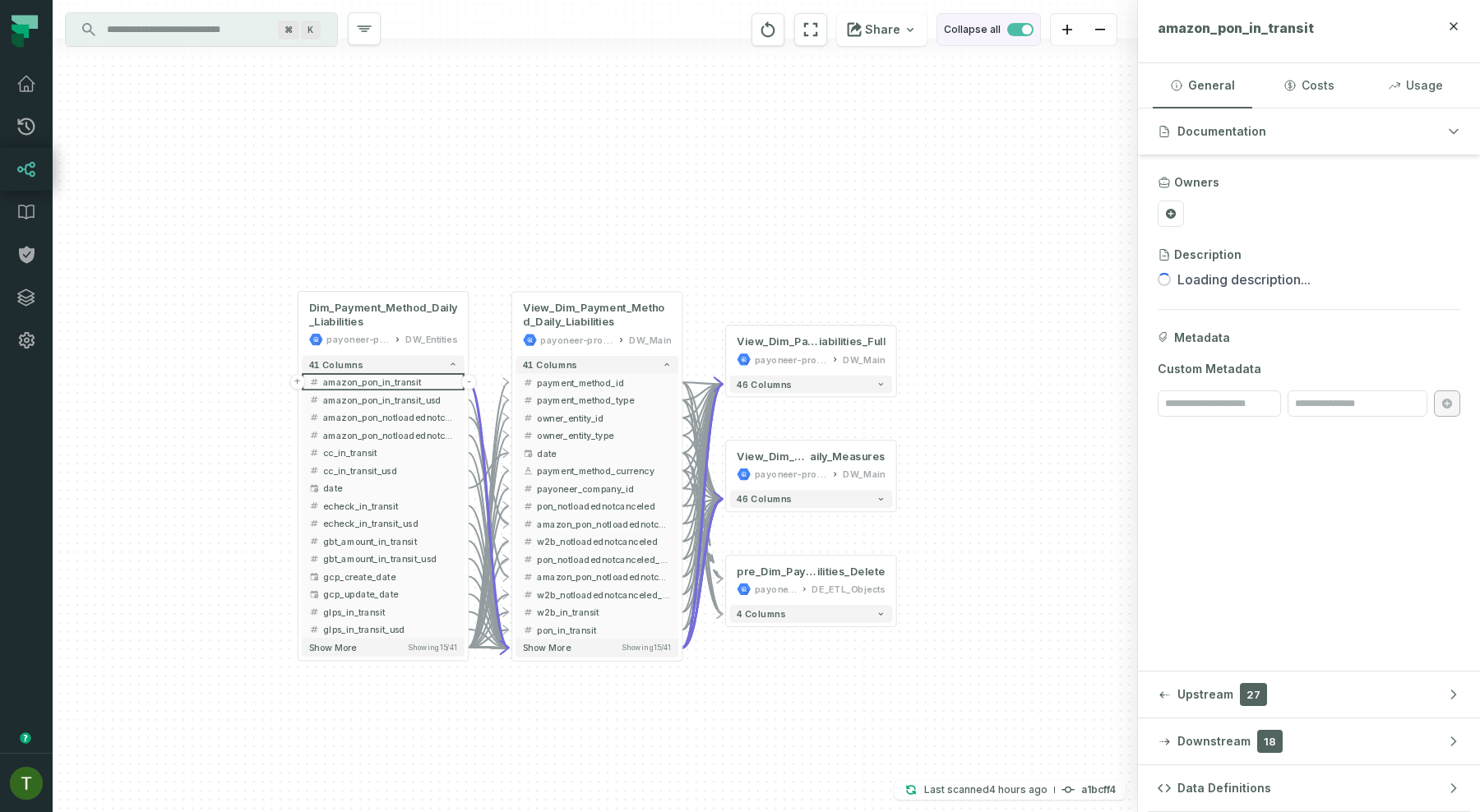
click at [1020, 25] on span "button" at bounding box center [1020, 29] width 27 height 13
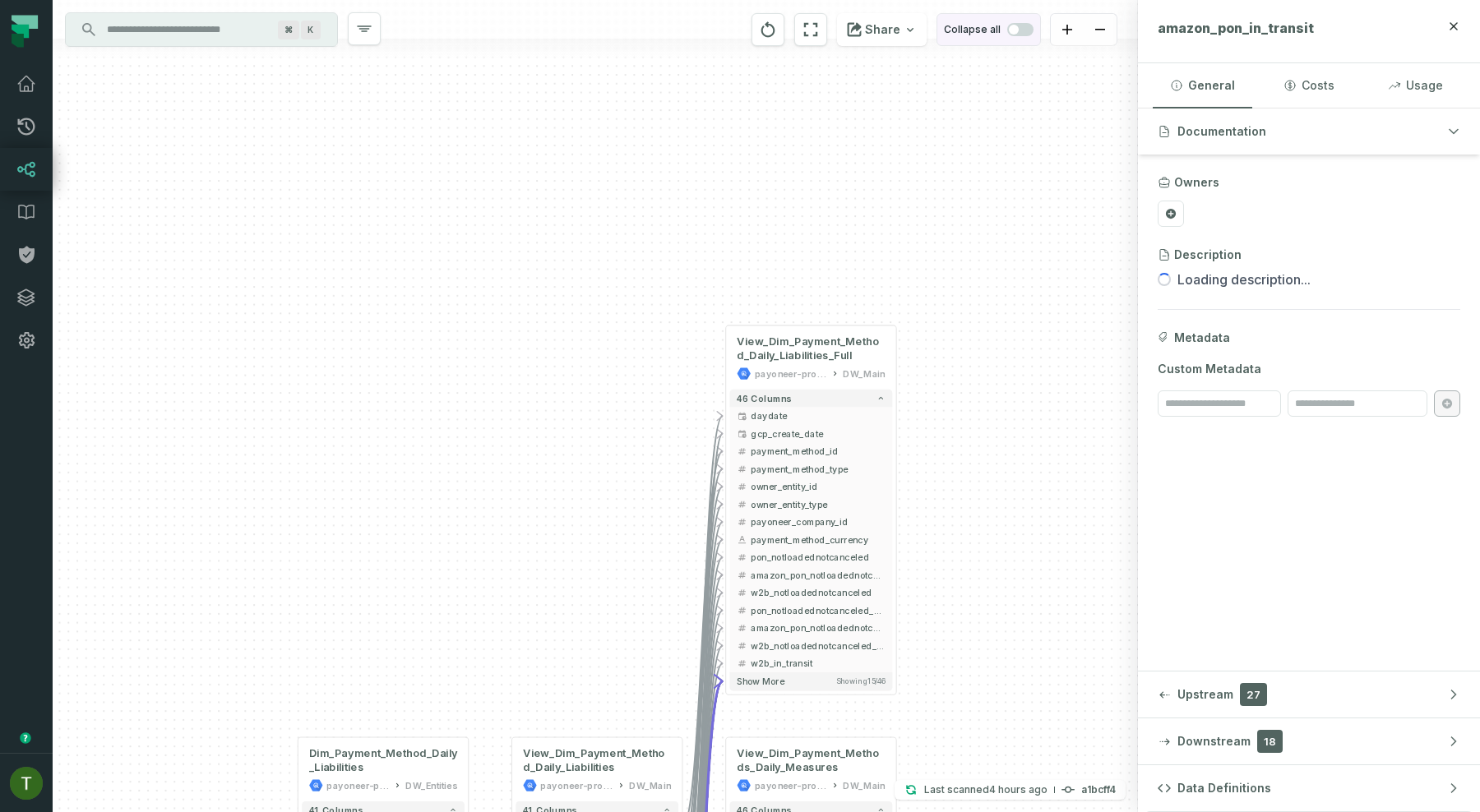
click at [1020, 25] on span "button" at bounding box center [1020, 29] width 27 height 13
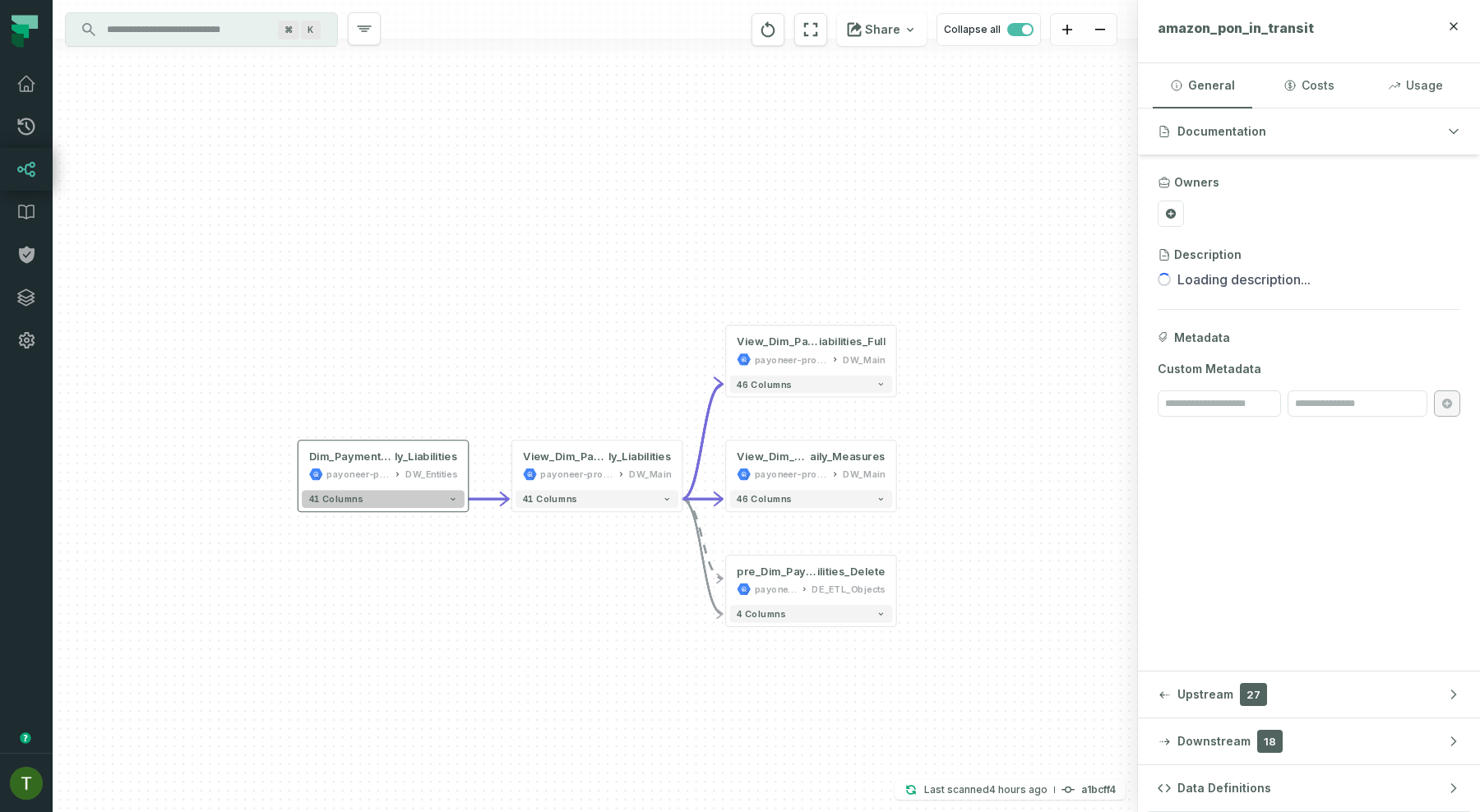
click at [430, 491] on button "41 columns" at bounding box center [384, 499] width 163 height 18
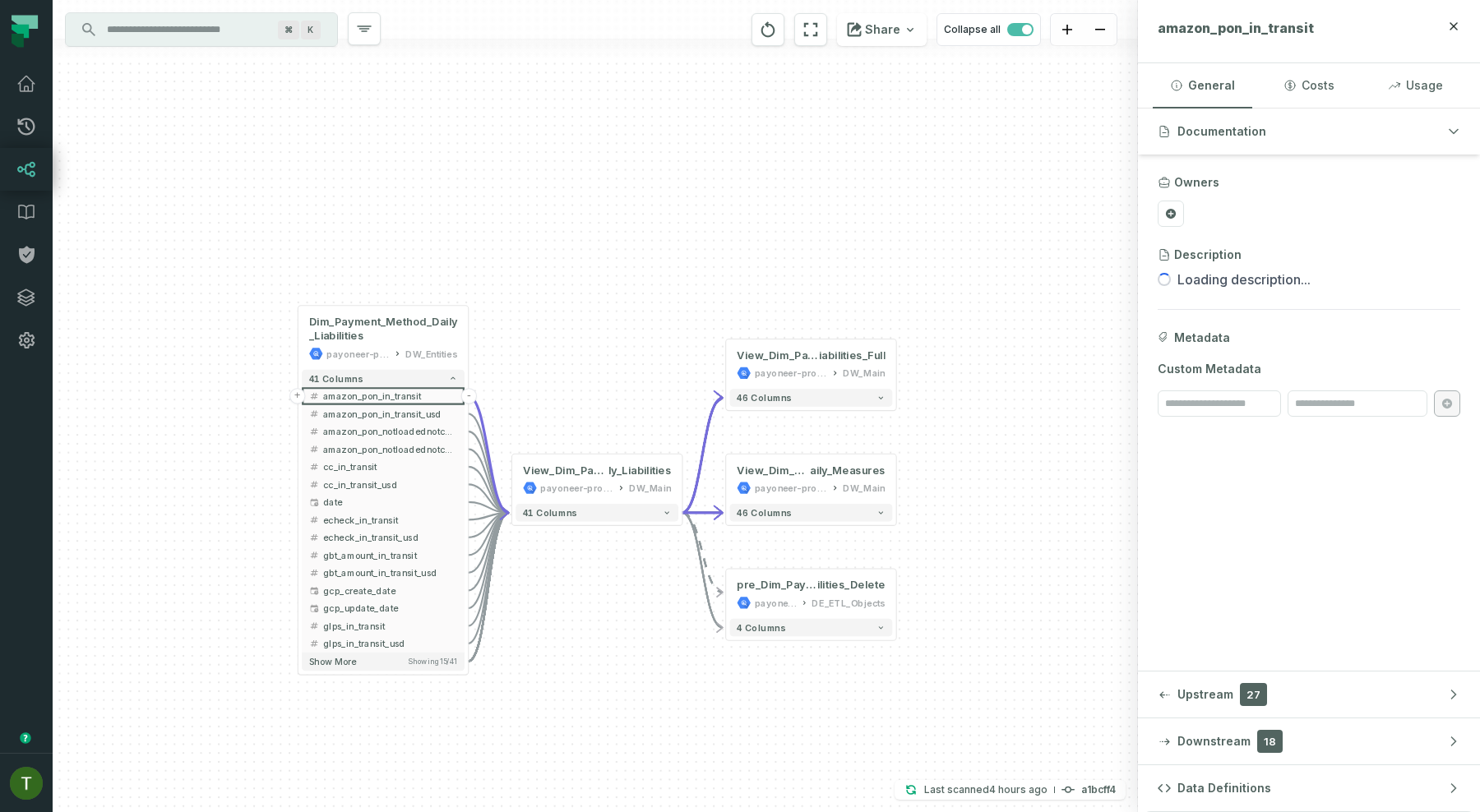
drag, startPoint x: 659, startPoint y: 467, endPoint x: 659, endPoint y: 298, distance: 169.0
click at [659, 298] on div "+ View_Dim_Payment_Method_Daily_L iabilities_Full payoneer-prod-eu-svc-data-016…" at bounding box center [594, 406] width 1085 height 812
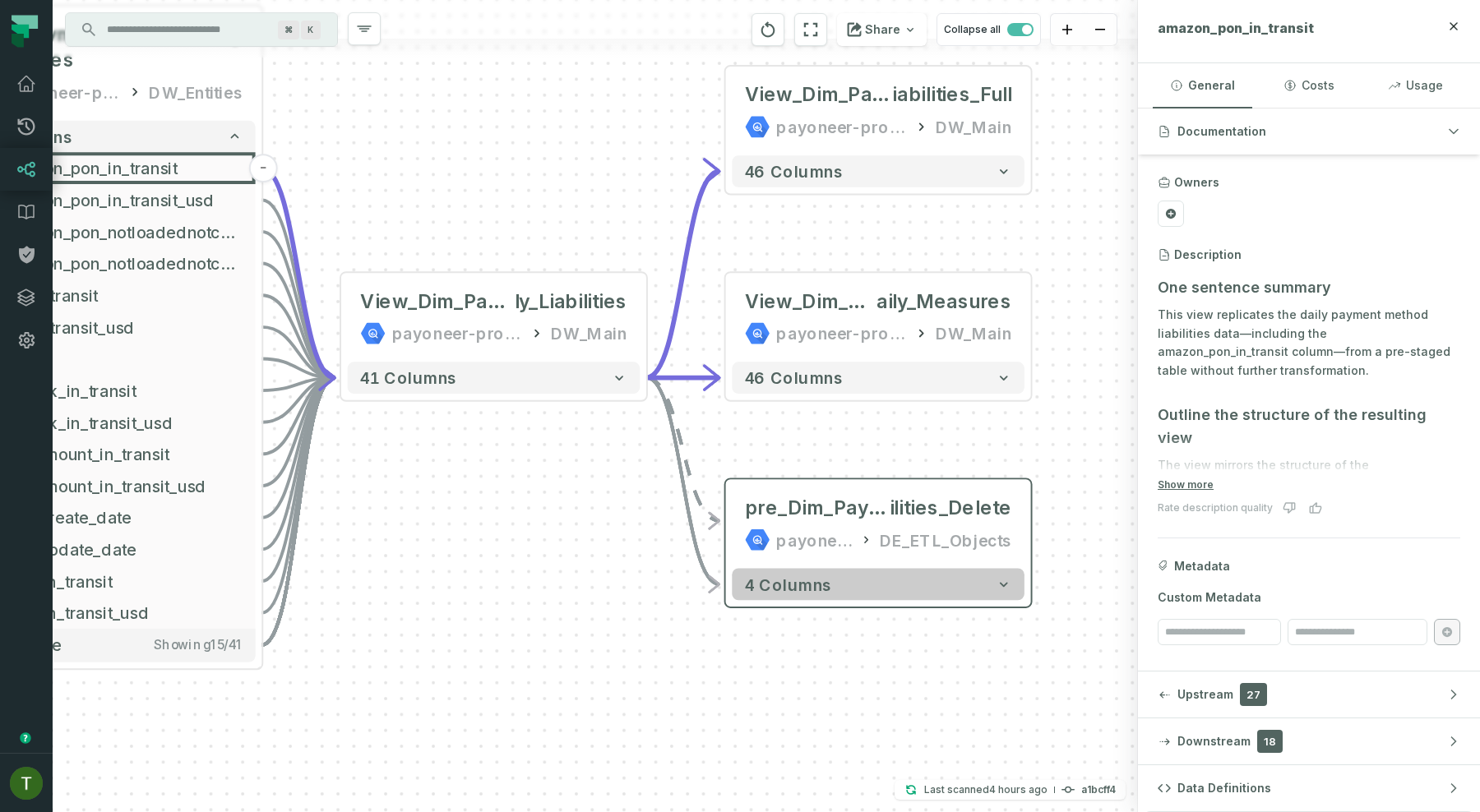
click at [779, 596] on button "4 columns" at bounding box center [878, 584] width 292 height 32
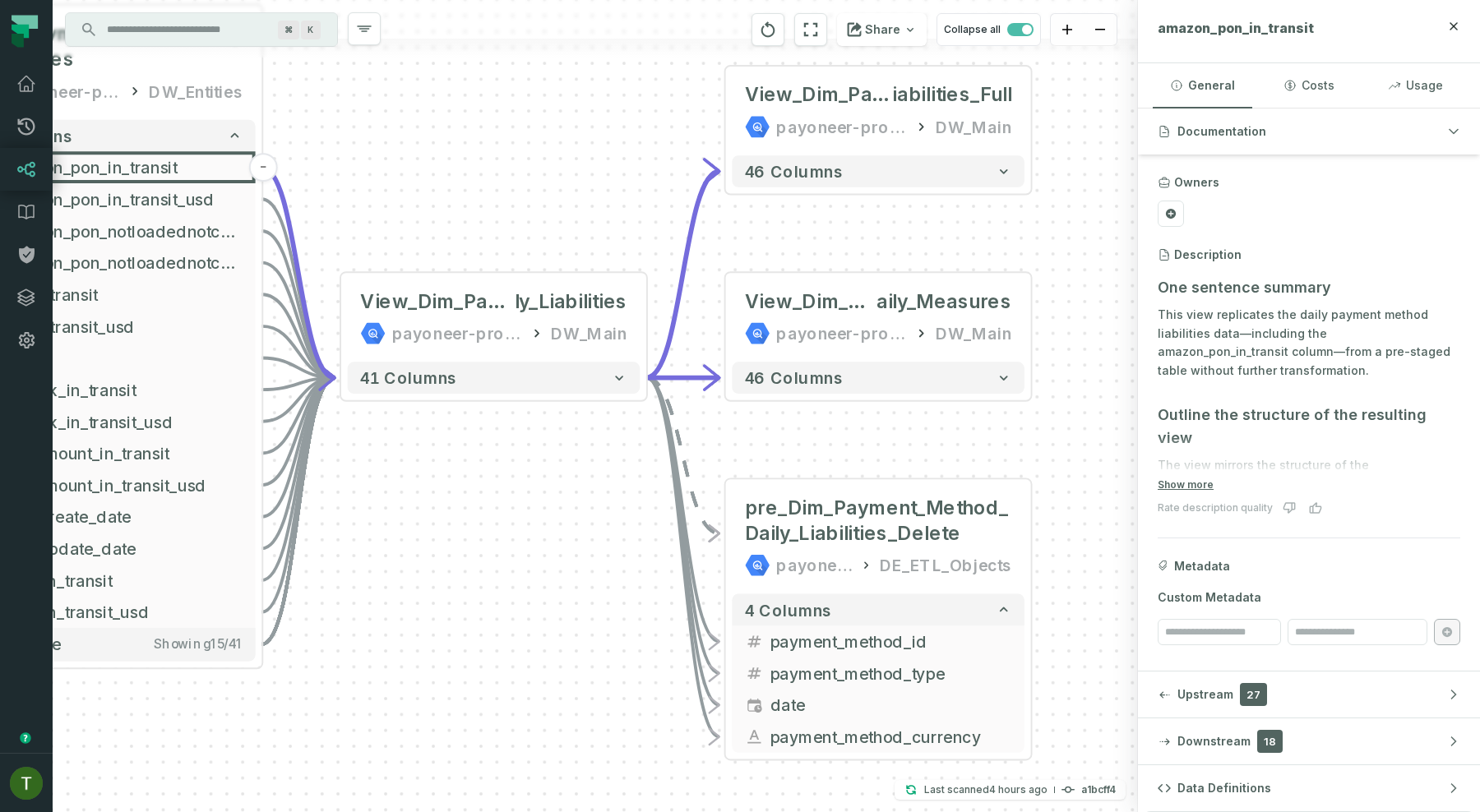
drag, startPoint x: 598, startPoint y: 535, endPoint x: 641, endPoint y: 429, distance: 114.4
click at [641, 429] on div "+ View_Dim_Payment_Method_Daily_L iabilities_Full payoneer-prod-eu-svc-data-016…" at bounding box center [594, 406] width 1085 height 812
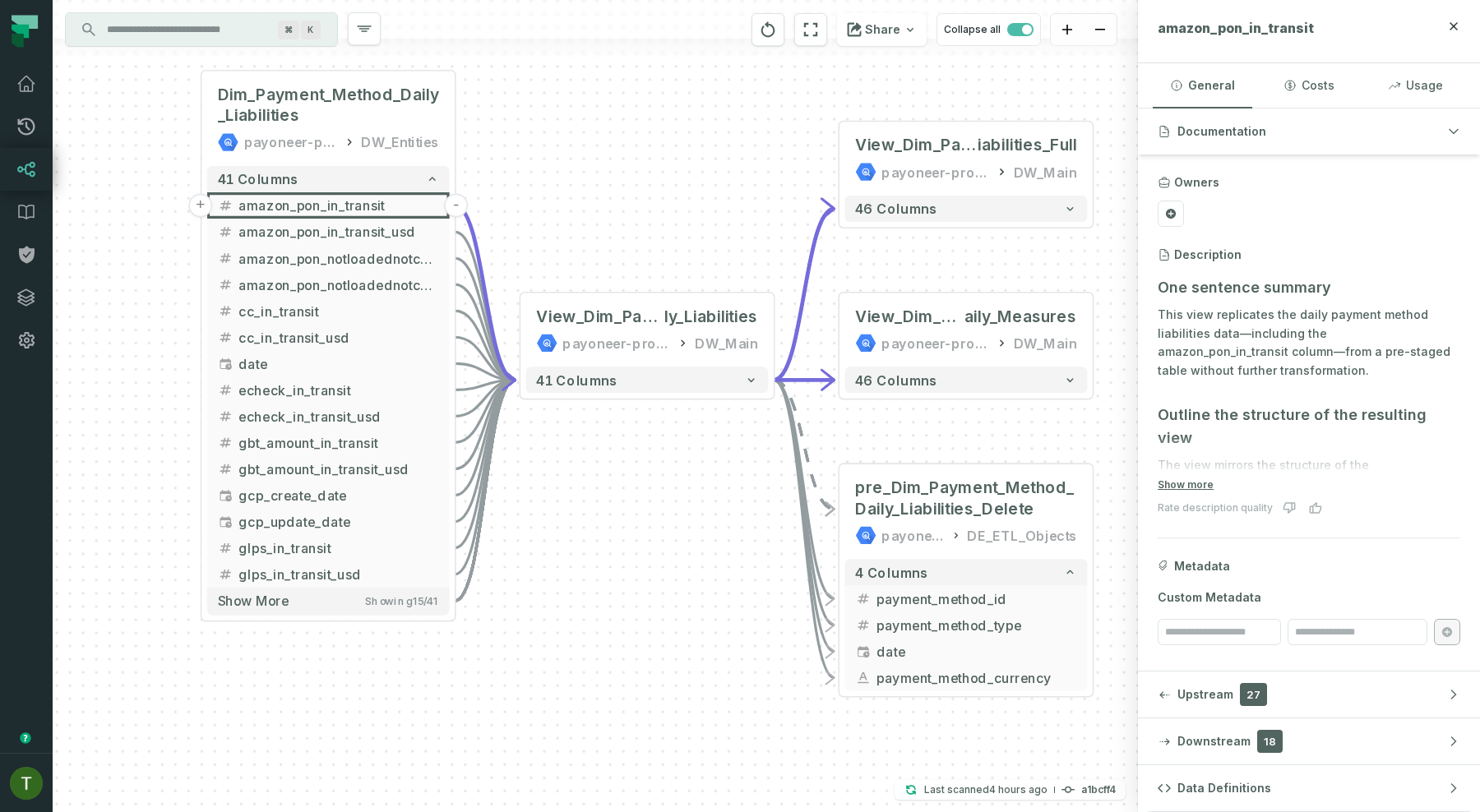
drag, startPoint x: 533, startPoint y: 387, endPoint x: 624, endPoint y: 468, distance: 121.8
click at [624, 468] on div "+ View_Dim_Payment_Method_Daily_L iabilities_Full payoneer-prod-eu-svc-data-016…" at bounding box center [594, 406] width 1085 height 812
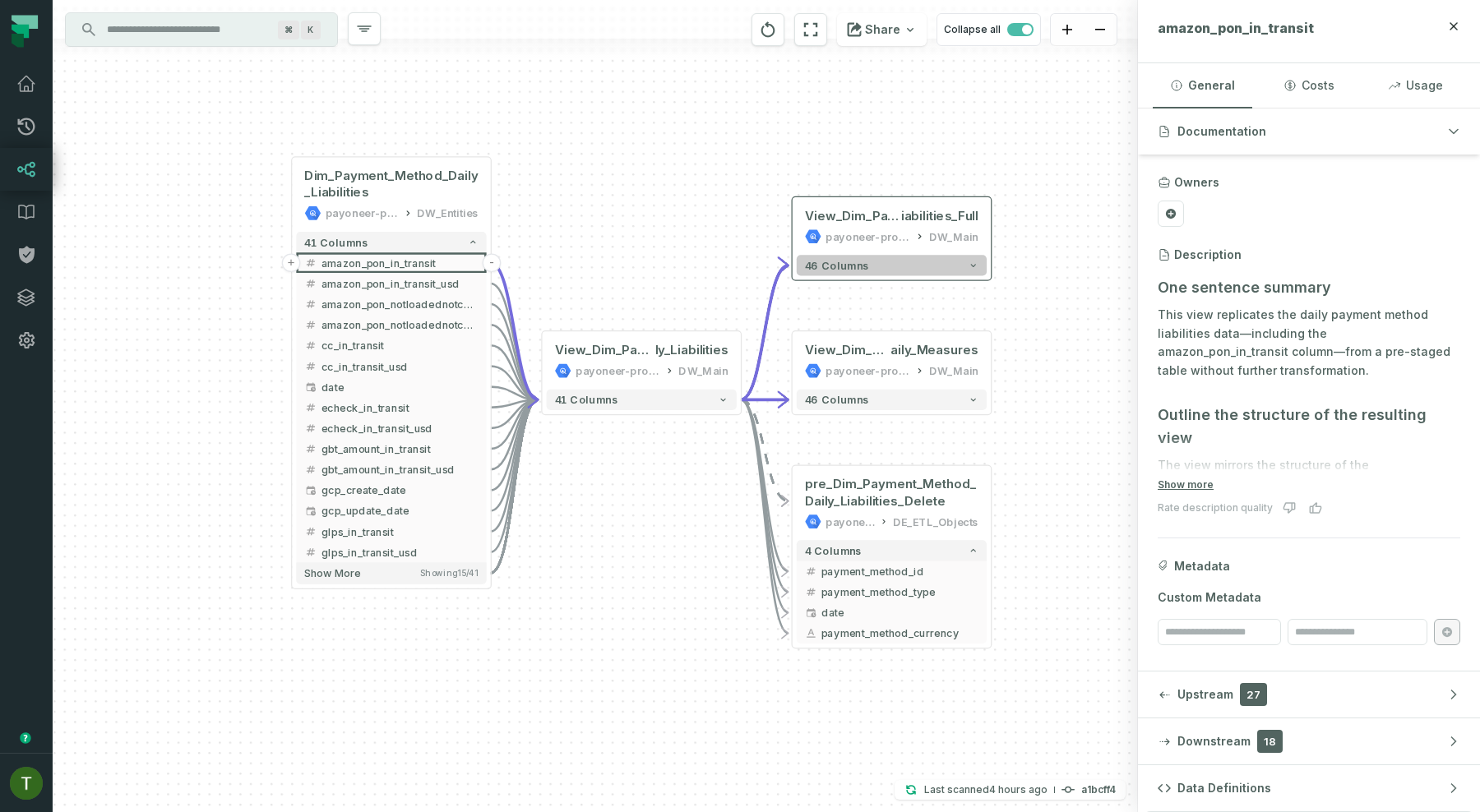
click at [911, 259] on button "46 columns" at bounding box center [892, 265] width 190 height 20
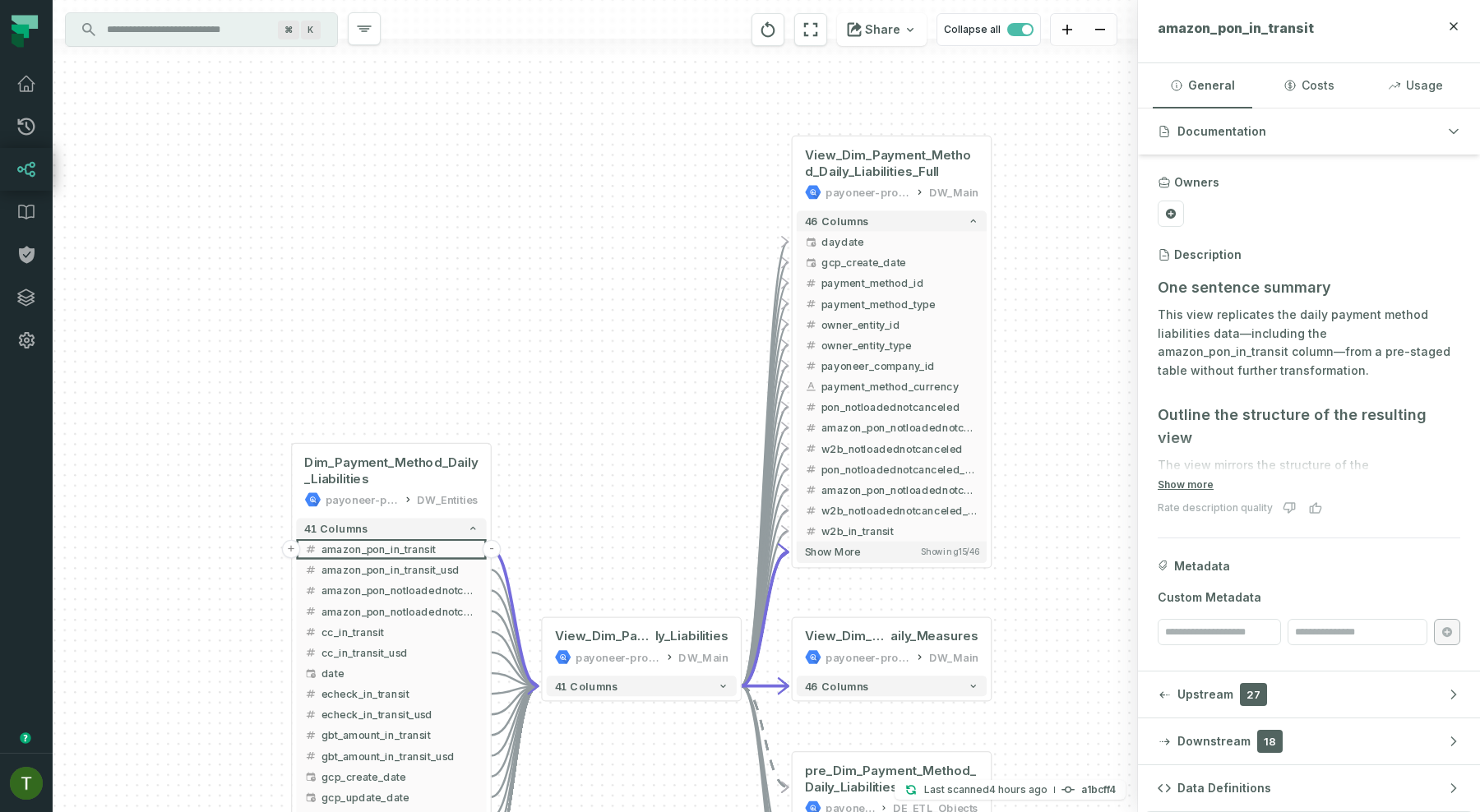
drag, startPoint x: 632, startPoint y: 419, endPoint x: 626, endPoint y: 241, distance: 178.1
click at [626, 241] on div "+ View_Dim_Payment_Method_Daily_Liabilities_Full payoneer-prod-eu-svc-data-016f…" at bounding box center [594, 406] width 1085 height 812
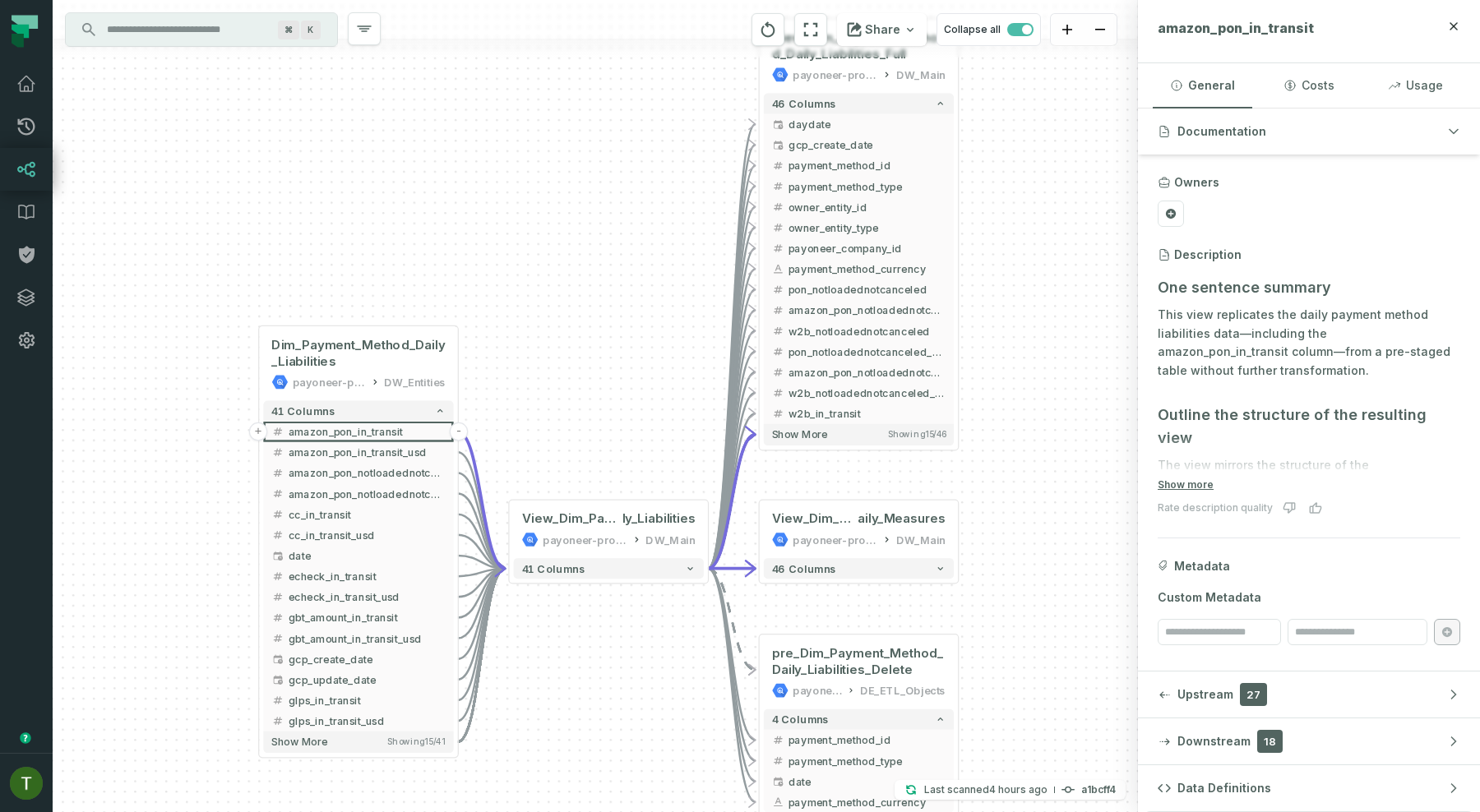
drag, startPoint x: 709, startPoint y: 452, endPoint x: 618, endPoint y: 452, distance: 91.0
click at [618, 452] on div "+ View_Dim_Payment_Method_Daily_Liabilities_Full payoneer-prod-eu-svc-data-016f…" at bounding box center [594, 406] width 1085 height 812
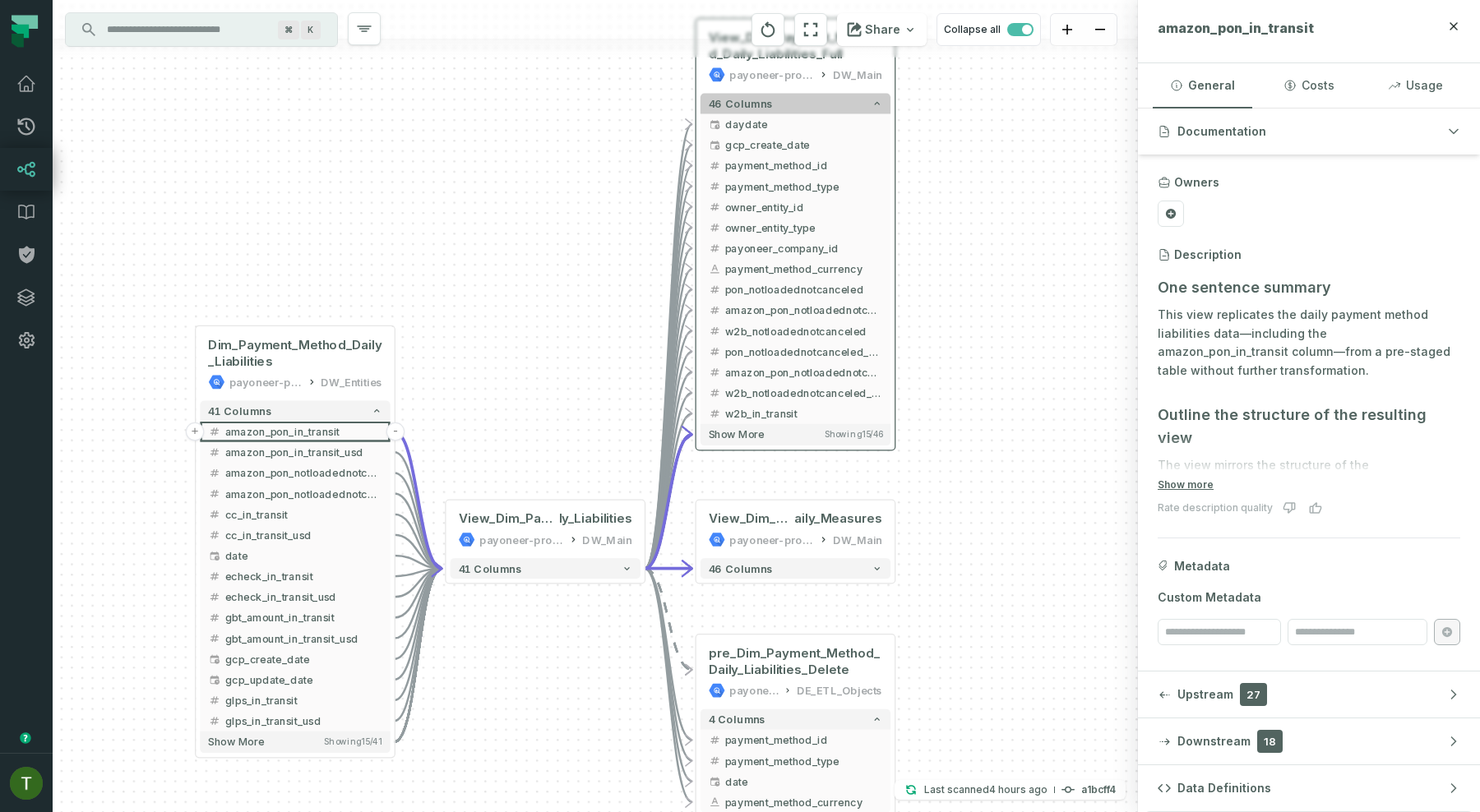
click at [825, 99] on button "46 columns" at bounding box center [795, 103] width 190 height 20
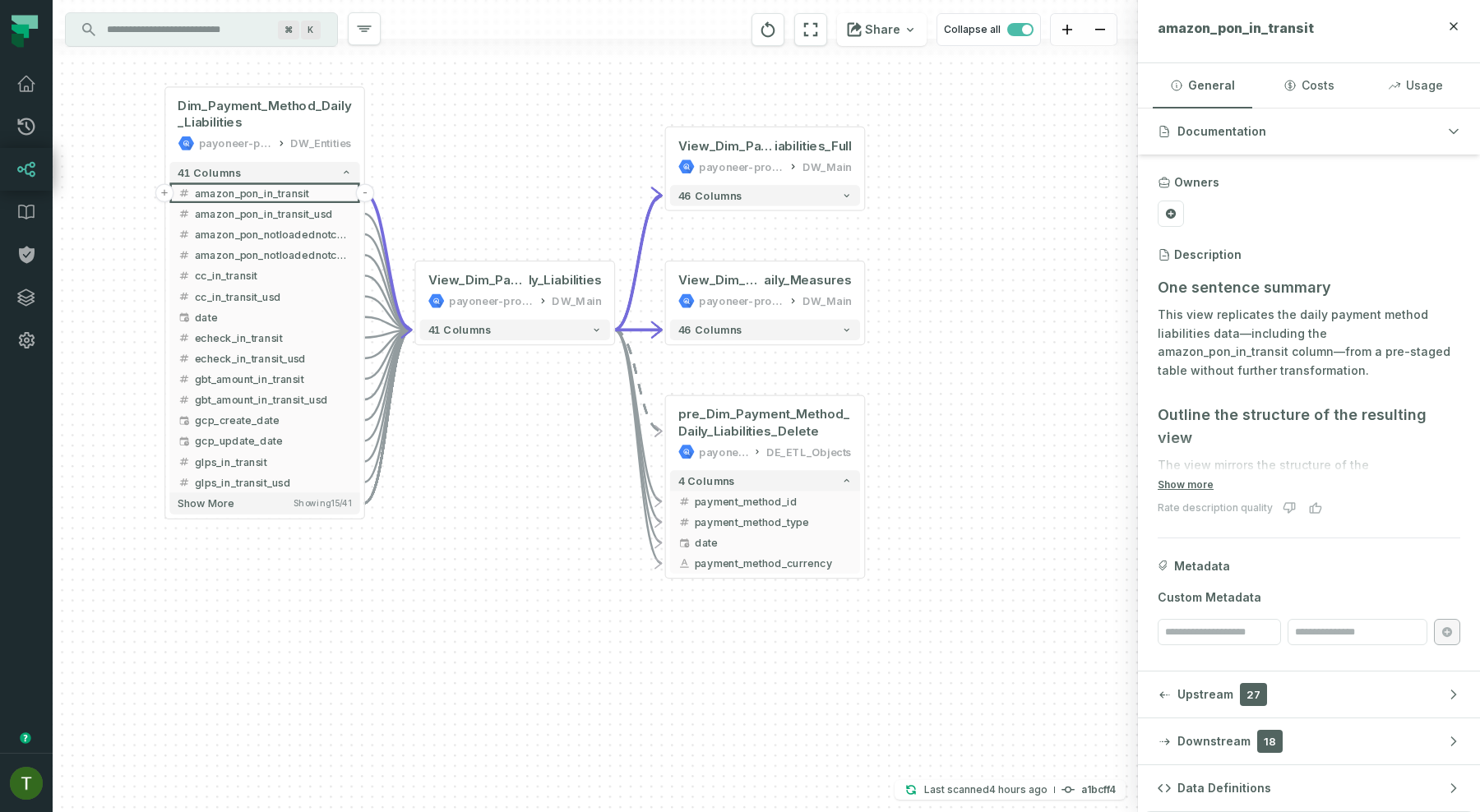
drag, startPoint x: 951, startPoint y: 104, endPoint x: 913, endPoint y: 219, distance: 121.1
click at [921, 220] on div "+ View_Dim_Payment_Method_Daily_L iabilities_Full payoneer-prod-eu-svc-data-016…" at bounding box center [594, 406] width 1085 height 812
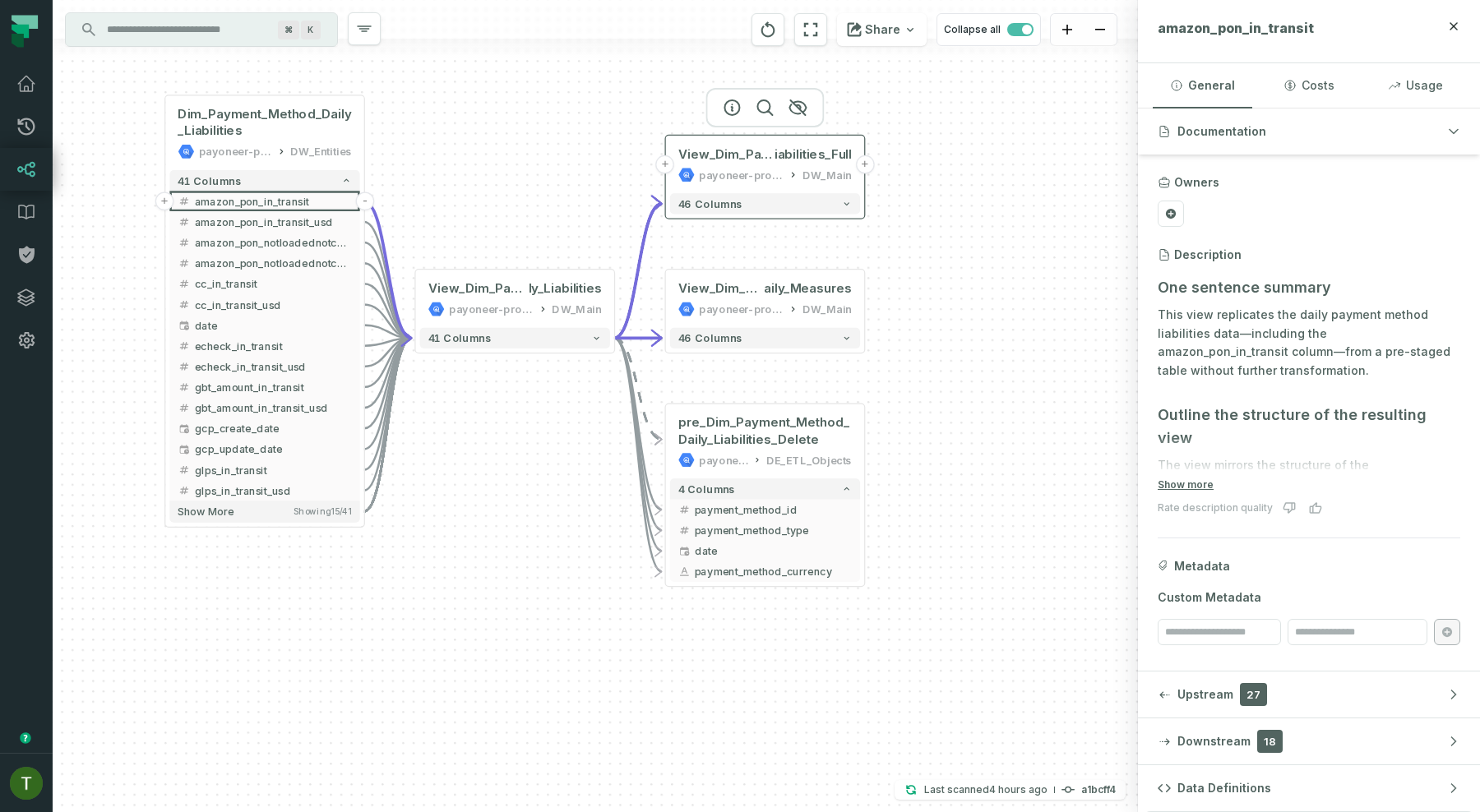
click at [861, 165] on button "+" at bounding box center [864, 164] width 19 height 19
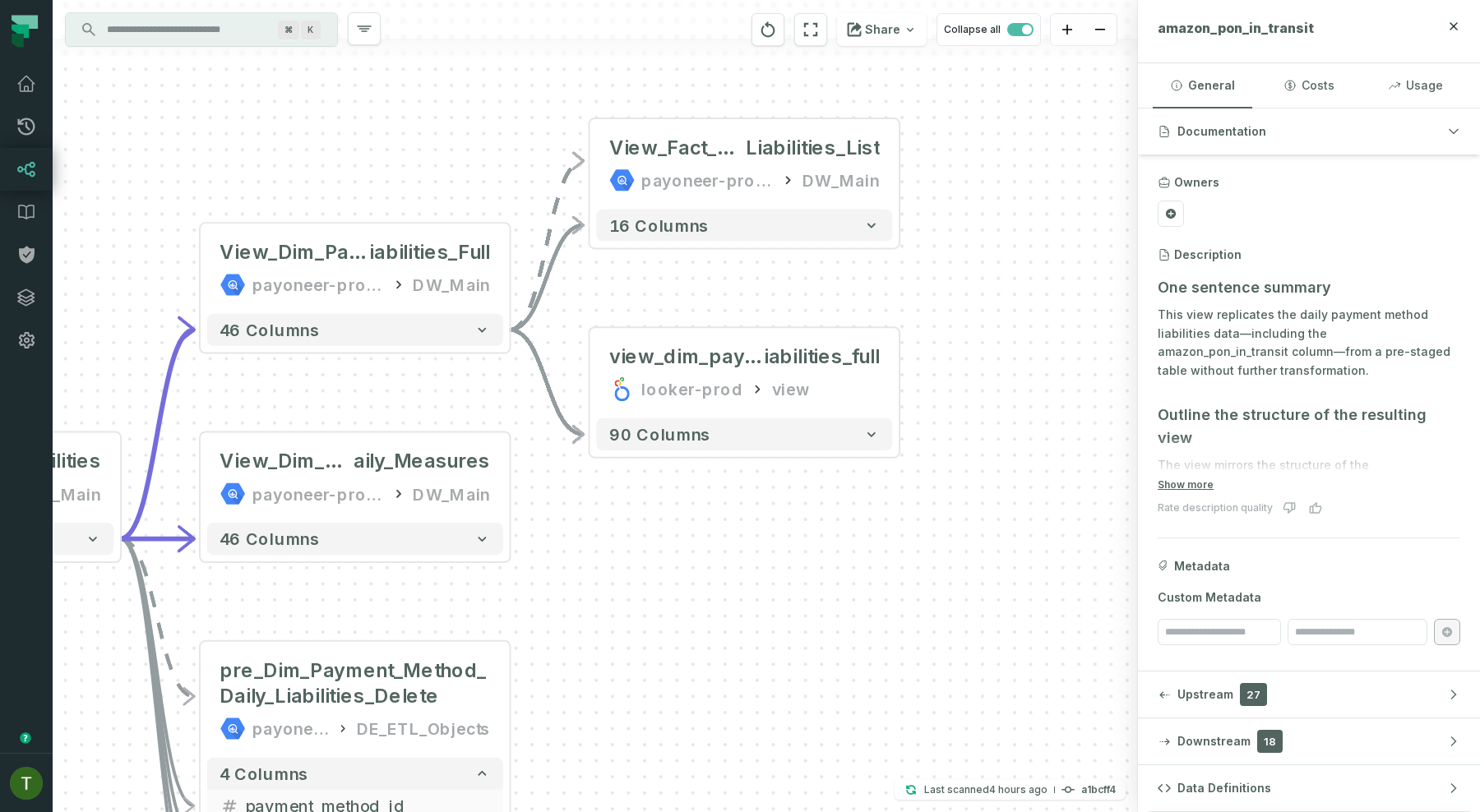
drag, startPoint x: 903, startPoint y: 259, endPoint x: 1069, endPoint y: 100, distance: 229.9
click at [1069, 100] on div "+ View_Fact_Daily_ Liabilities_List payoneer-prod-eu-svc-data-016f DW_Main + 16…" at bounding box center [594, 406] width 1085 height 812
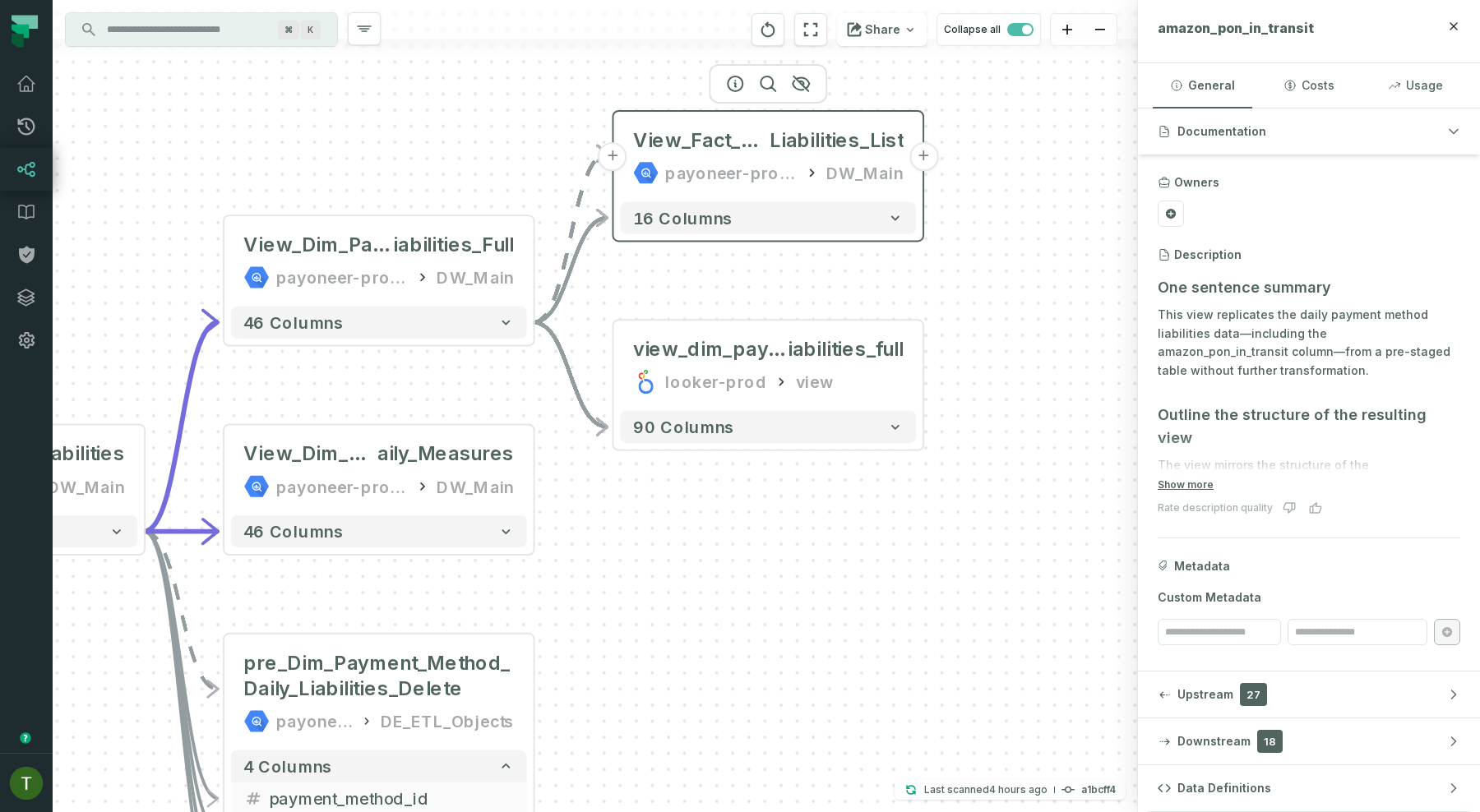
click at [923, 161] on button "+" at bounding box center [924, 157] width 28 height 28
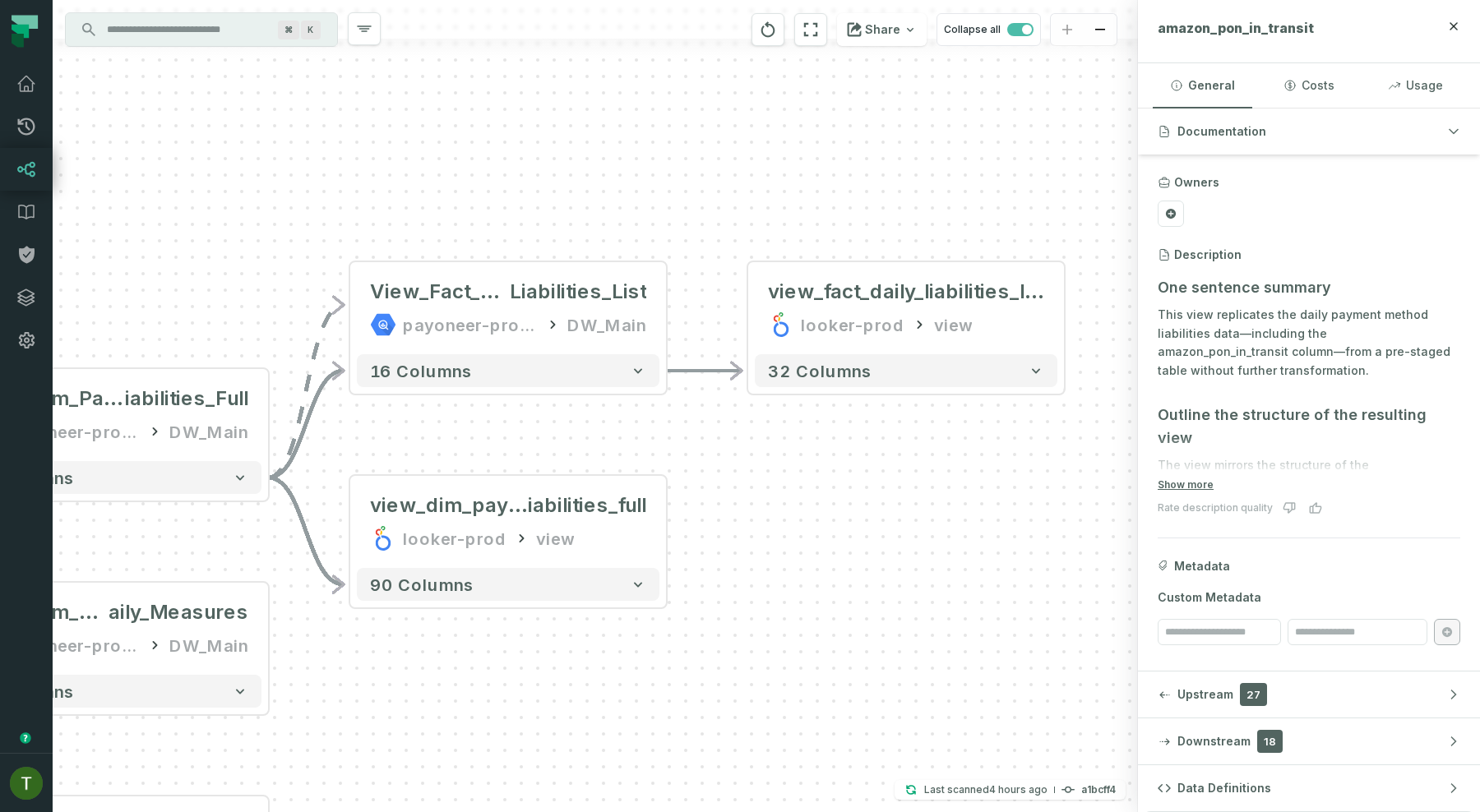
drag, startPoint x: 603, startPoint y: 315, endPoint x: 916, endPoint y: 217, distance: 328.0
click at [916, 217] on div "+ view_fact_daily_liabilities_list looker-prod view + 32 columns + View_Fact_Da…" at bounding box center [594, 406] width 1085 height 812
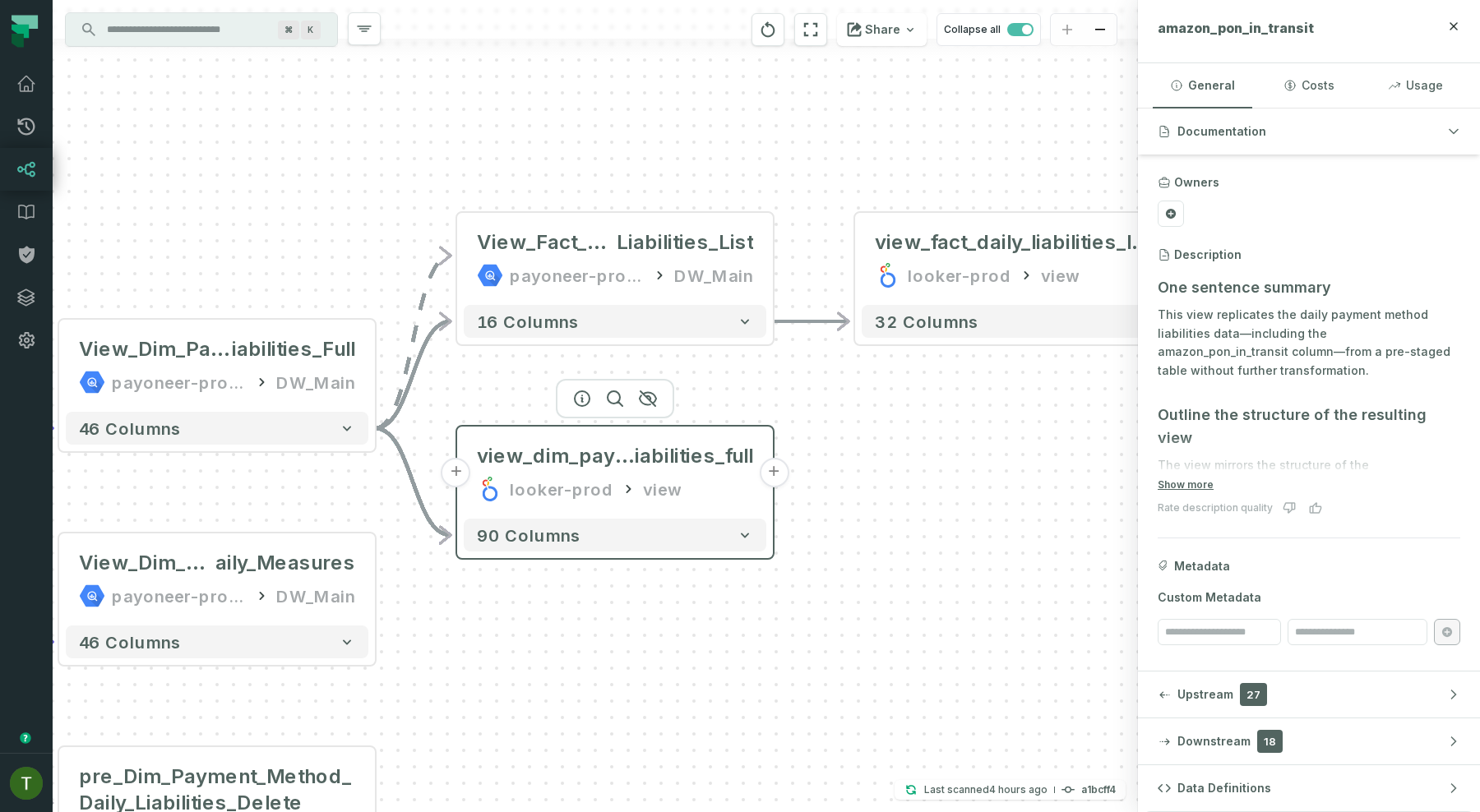
drag, startPoint x: 569, startPoint y: 499, endPoint x: 636, endPoint y: 477, distance: 70.5
click at [636, 477] on div "view_dim_payment_method_daily_l iabilities_full looker-prod view" at bounding box center [616, 472] width 303 height 79
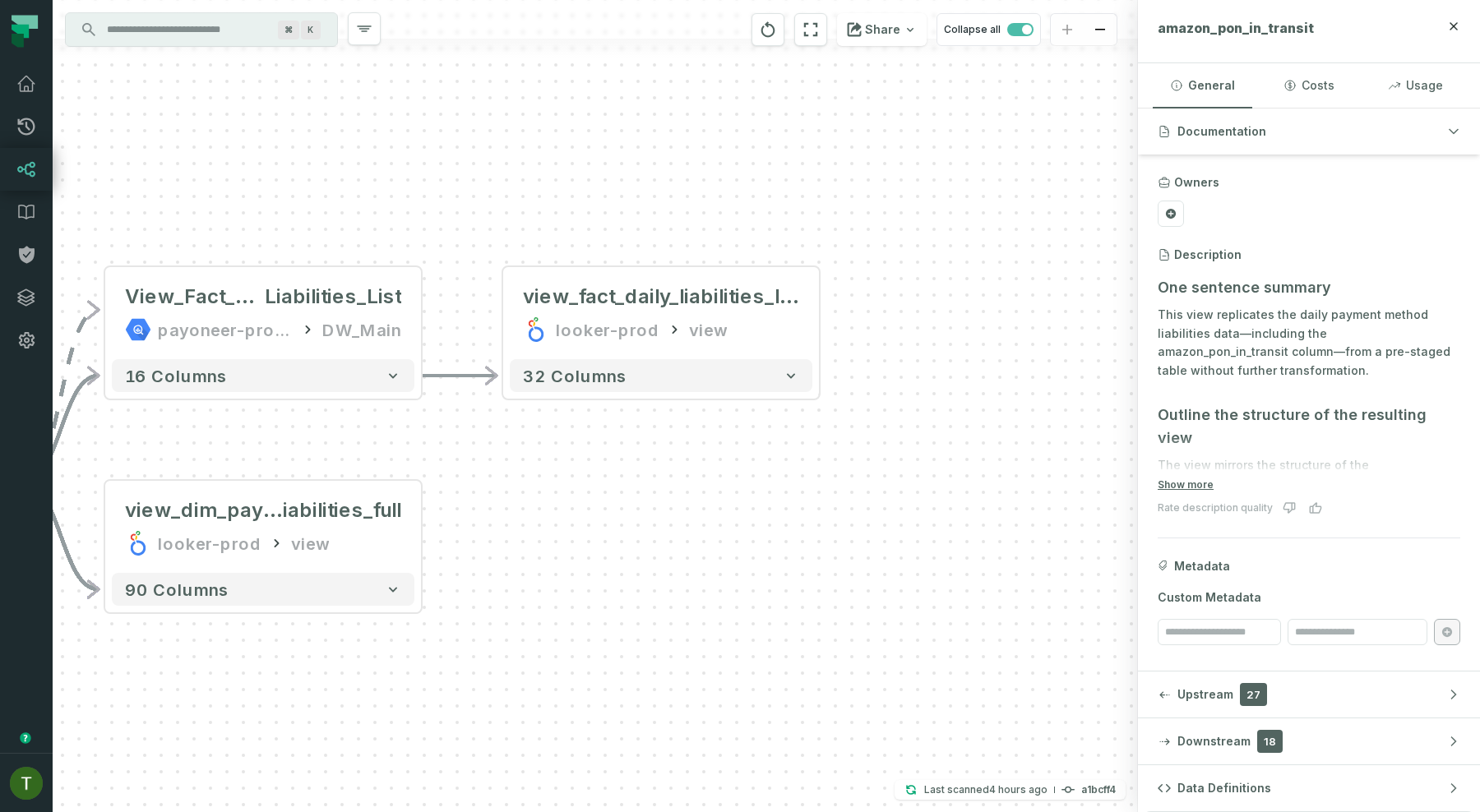
drag, startPoint x: 781, startPoint y: 403, endPoint x: 391, endPoint y: 460, distance: 394.1
click at [391, 460] on div "+ view_fact_daily_liabilities_list looker-prod view + 32 columns + View_Fact_Da…" at bounding box center [594, 406] width 1085 height 812
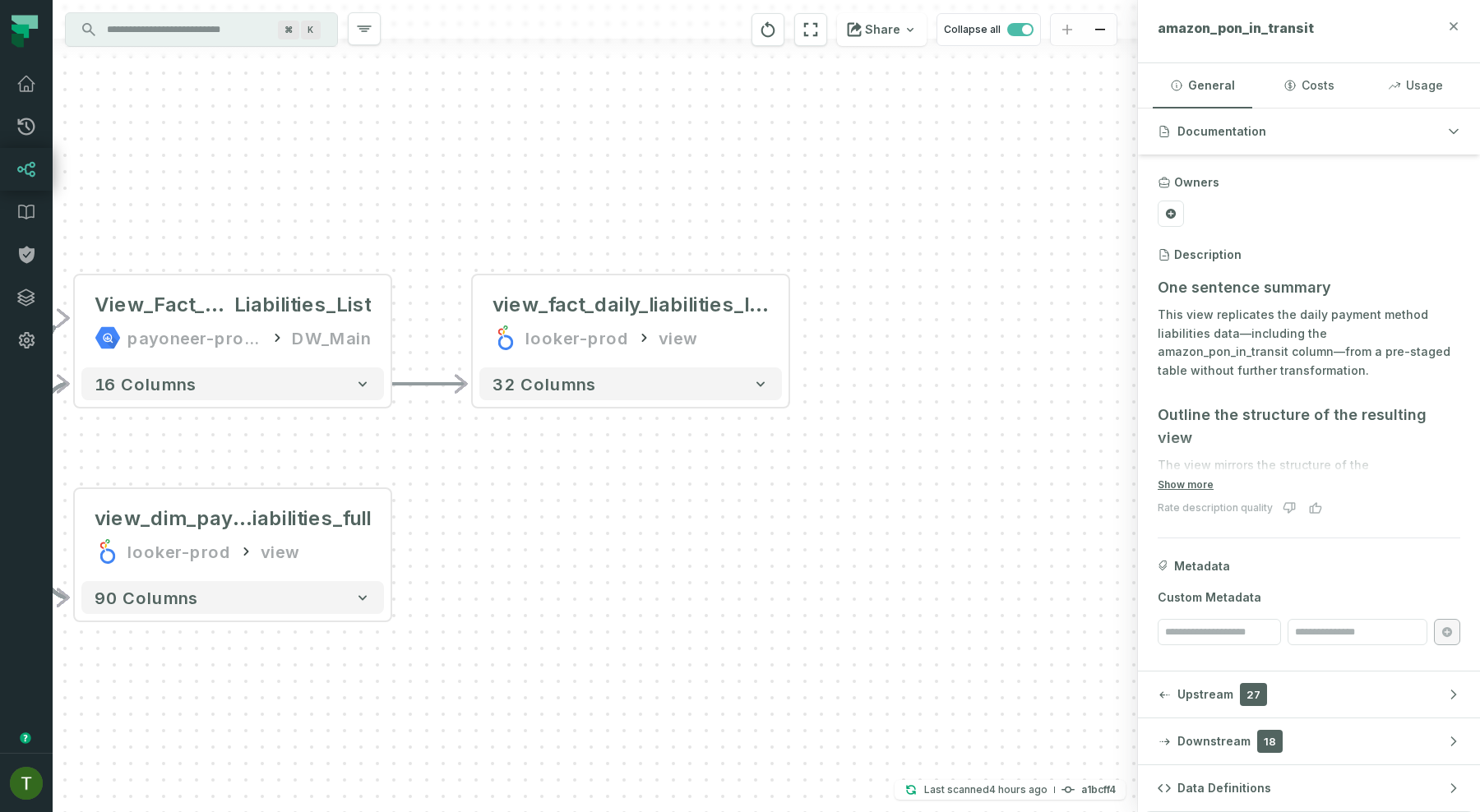
click at [1458, 22] on icon "button" at bounding box center [1453, 26] width 13 height 13
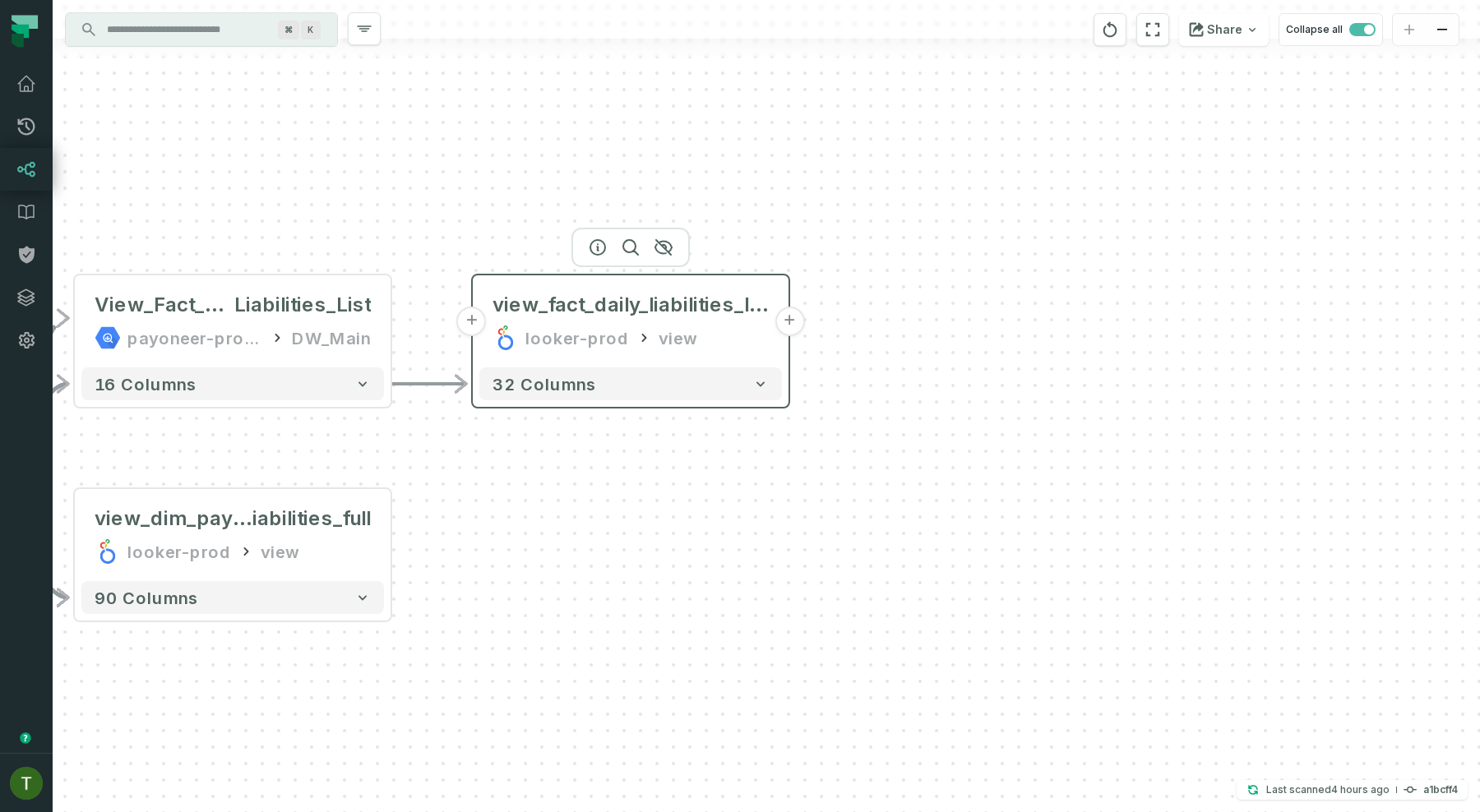
click at [792, 318] on button "+" at bounding box center [788, 321] width 29 height 29
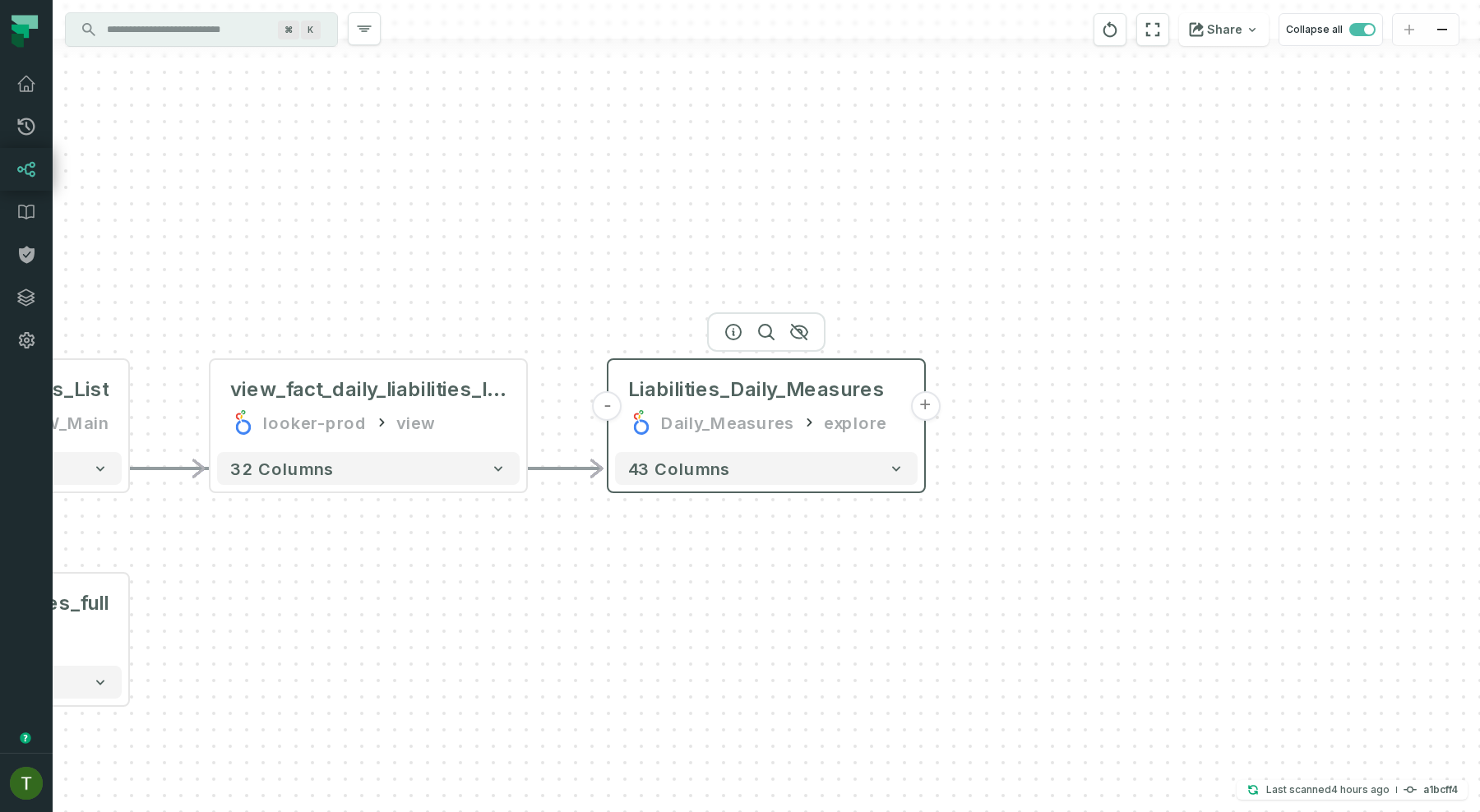
click at [926, 412] on button "+" at bounding box center [925, 406] width 29 height 29
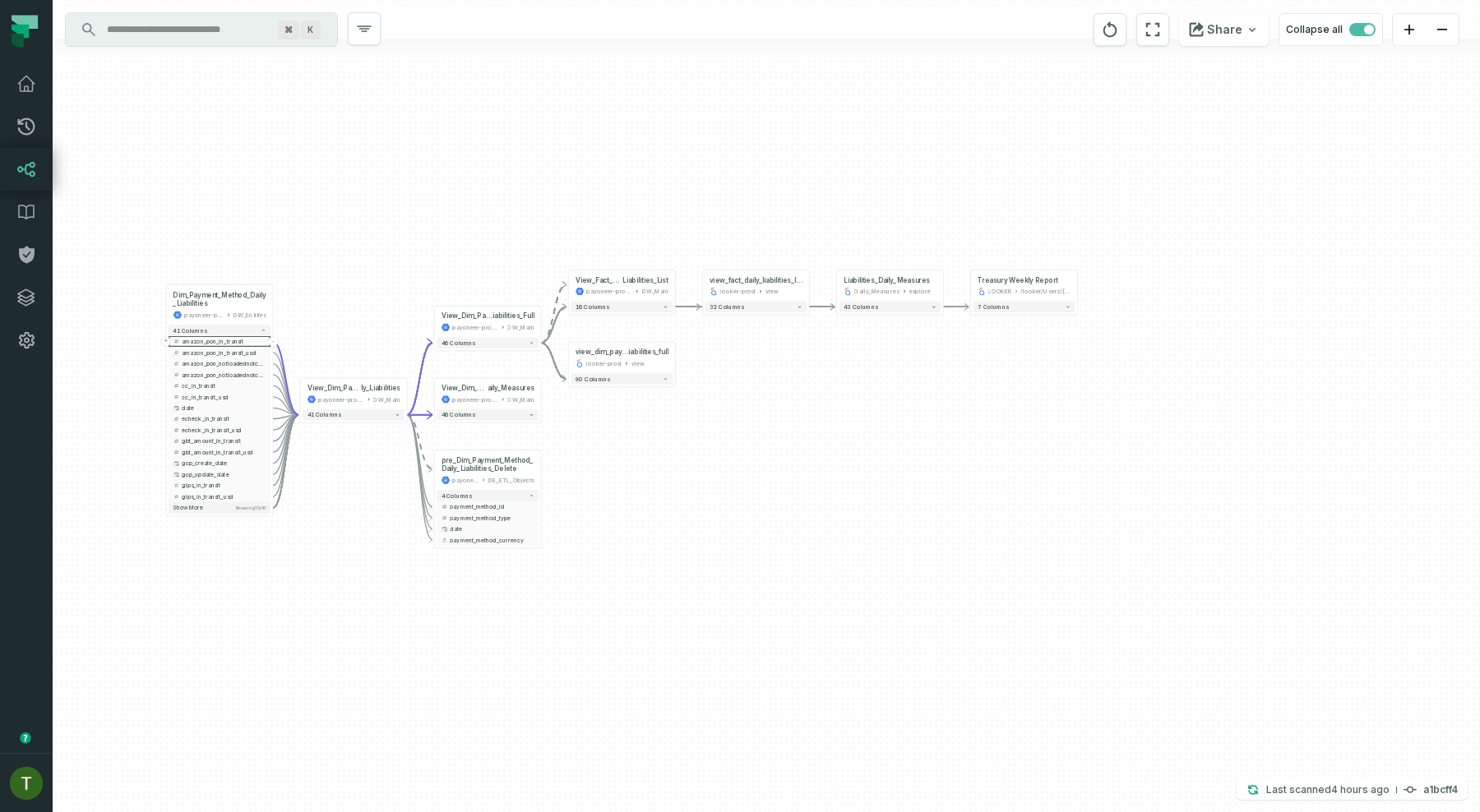
drag, startPoint x: 546, startPoint y: 377, endPoint x: 1019, endPoint y: 366, distance: 473.1
click at [1019, 366] on div "- Treasury Weekly Report LOOKER /looker/Users/Inbal Ramot 7 columns - Liabiliti…" at bounding box center [766, 406] width 1428 height 812
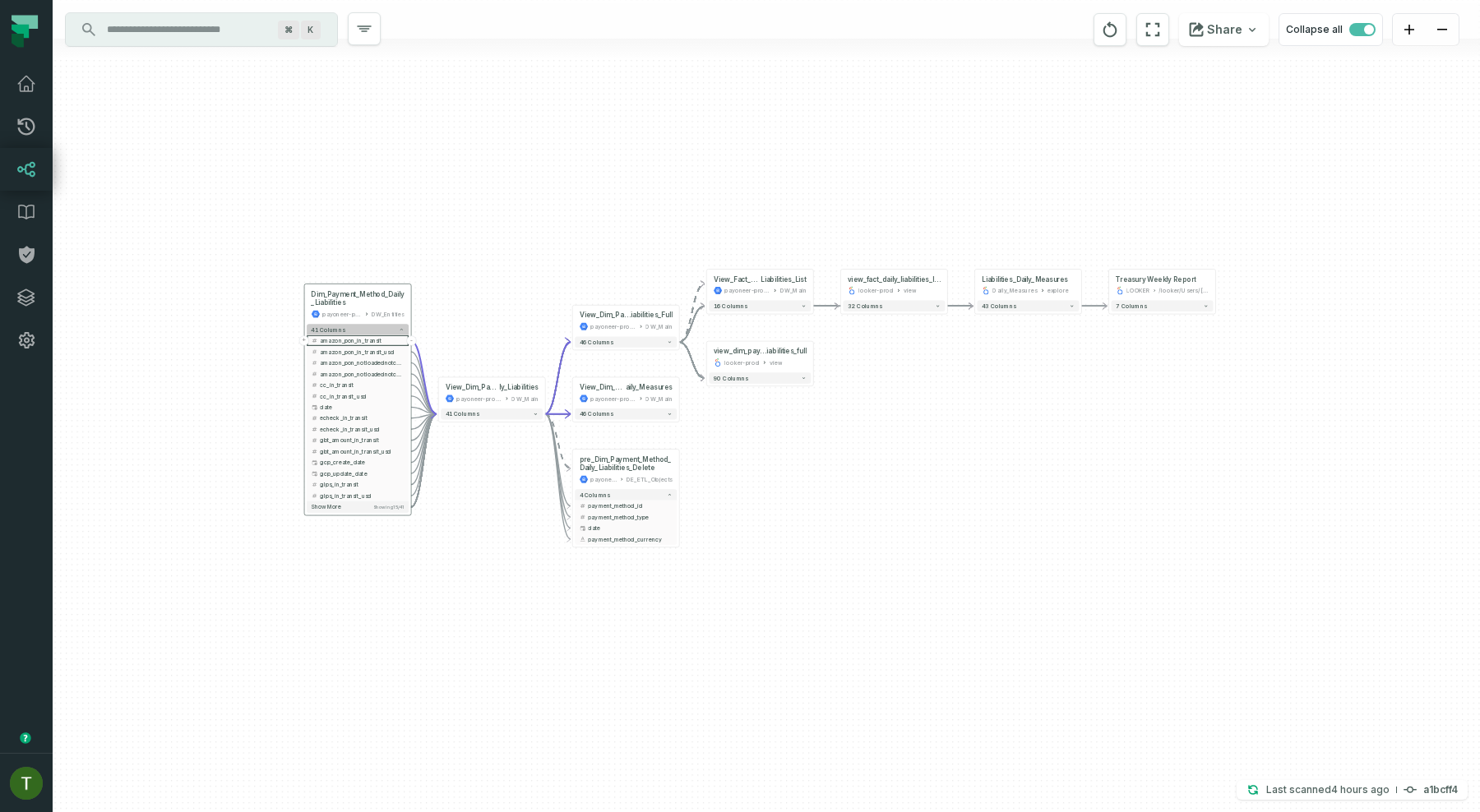
click at [387, 331] on button "41 columns" at bounding box center [357, 329] width 102 height 11
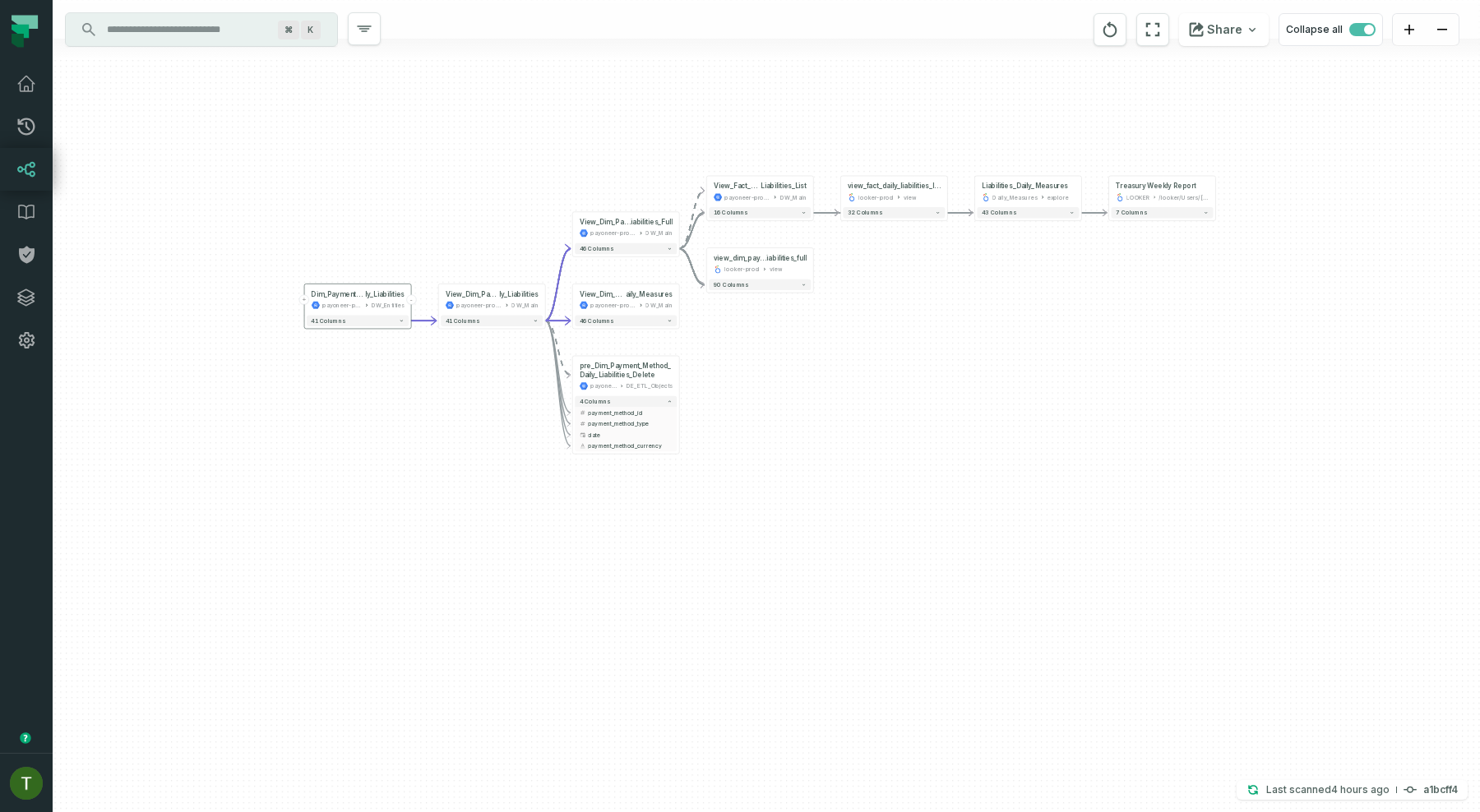
click at [373, 303] on div "DW_Entities" at bounding box center [388, 305] width 33 height 9
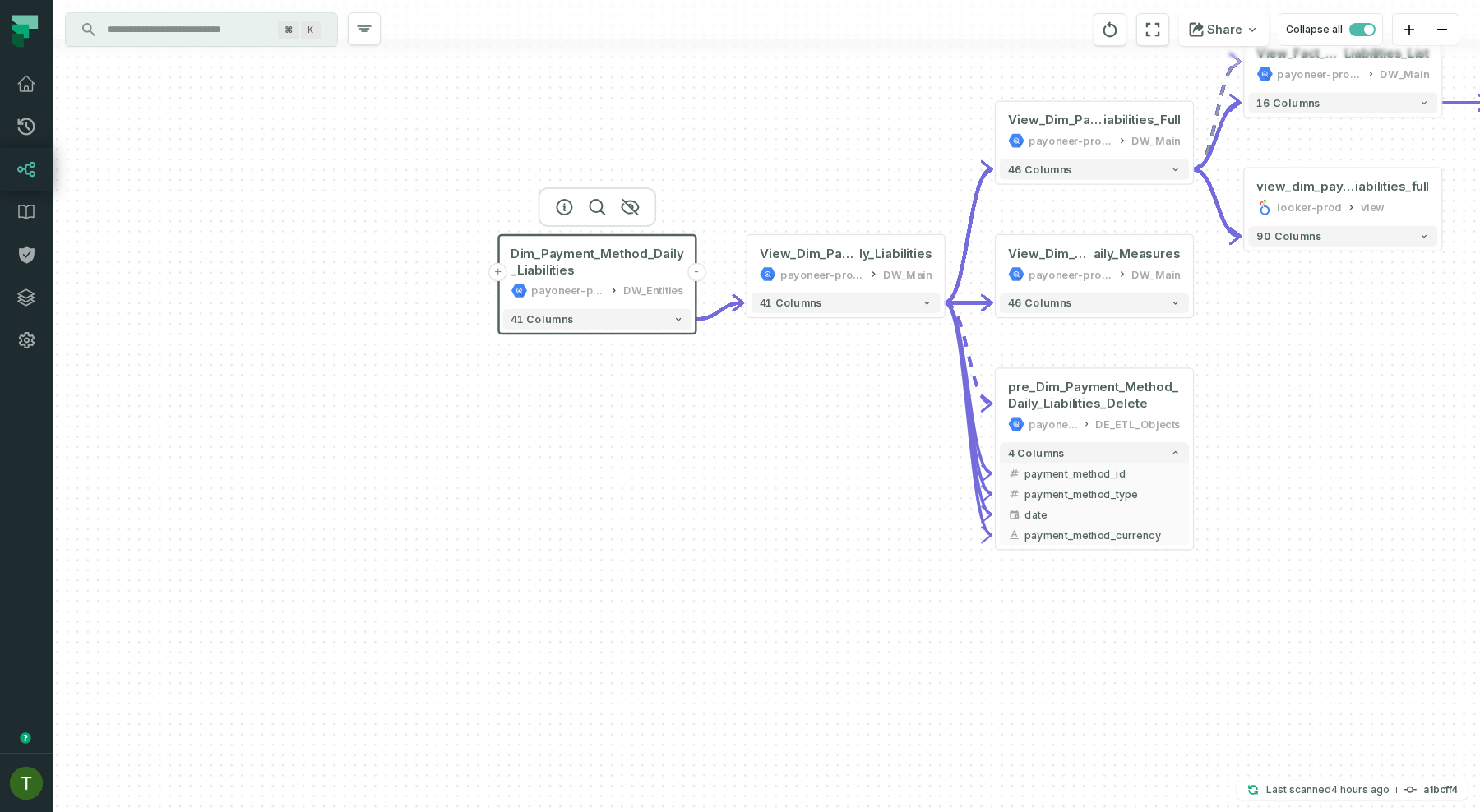
drag, startPoint x: 527, startPoint y: 203, endPoint x: 804, endPoint y: 168, distance: 279.2
click at [804, 168] on div "- Treasury Weekly Report LOOKER /looker/Users/Inbal Ramot 7 columns - Liabiliti…" at bounding box center [766, 406] width 1428 height 812
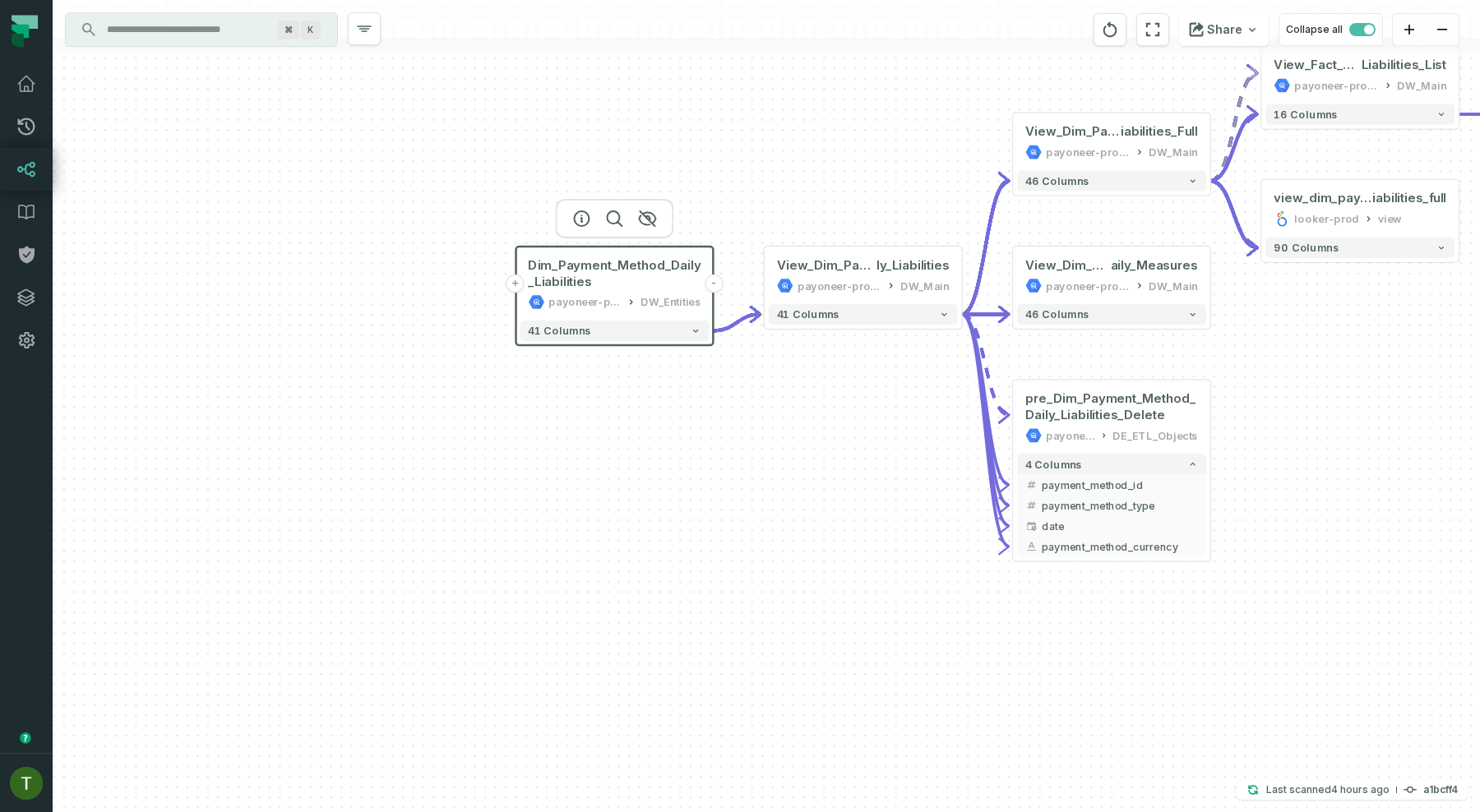
click at [518, 286] on button "+" at bounding box center [515, 283] width 18 height 18
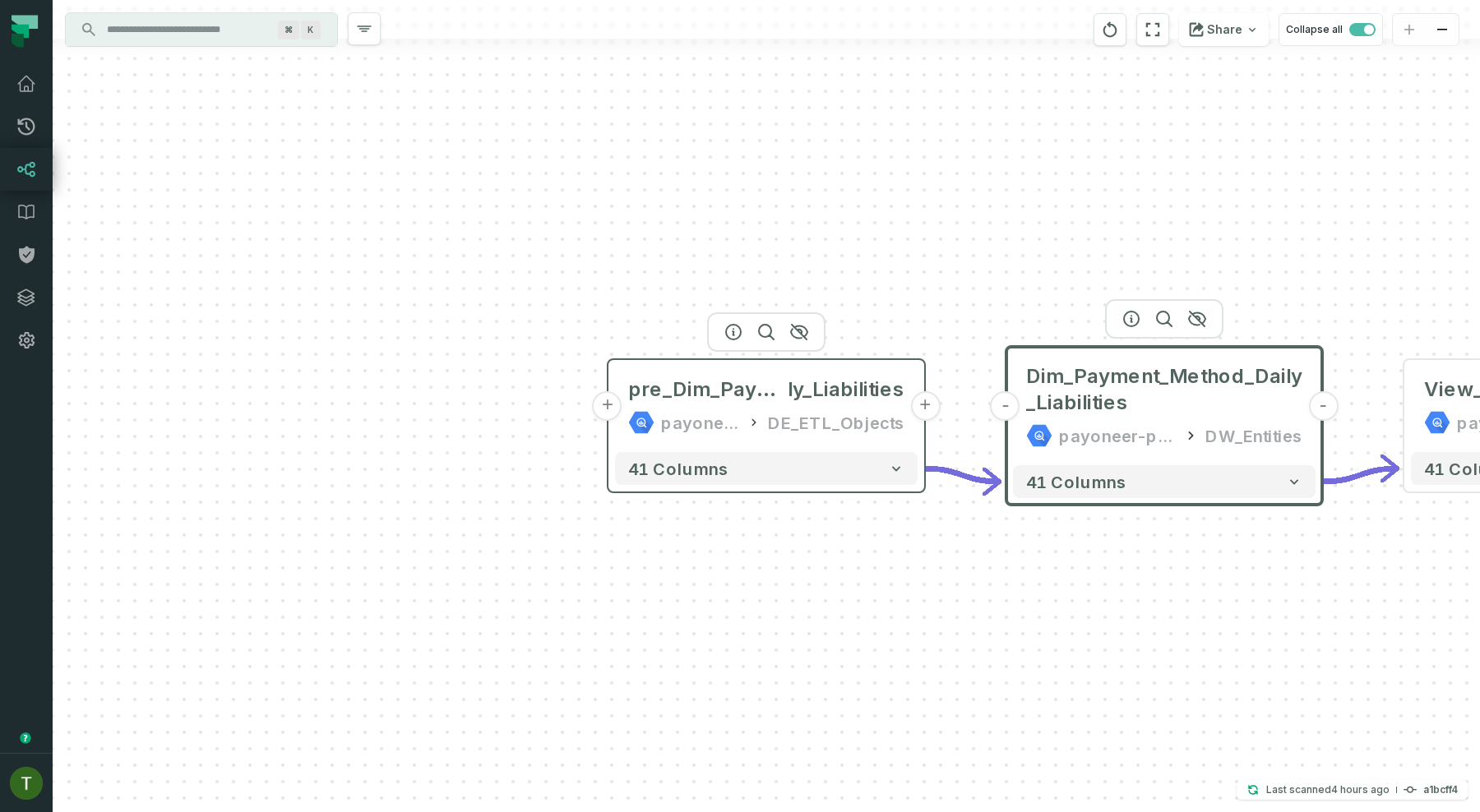
click at [609, 407] on button "+" at bounding box center [607, 406] width 29 height 29
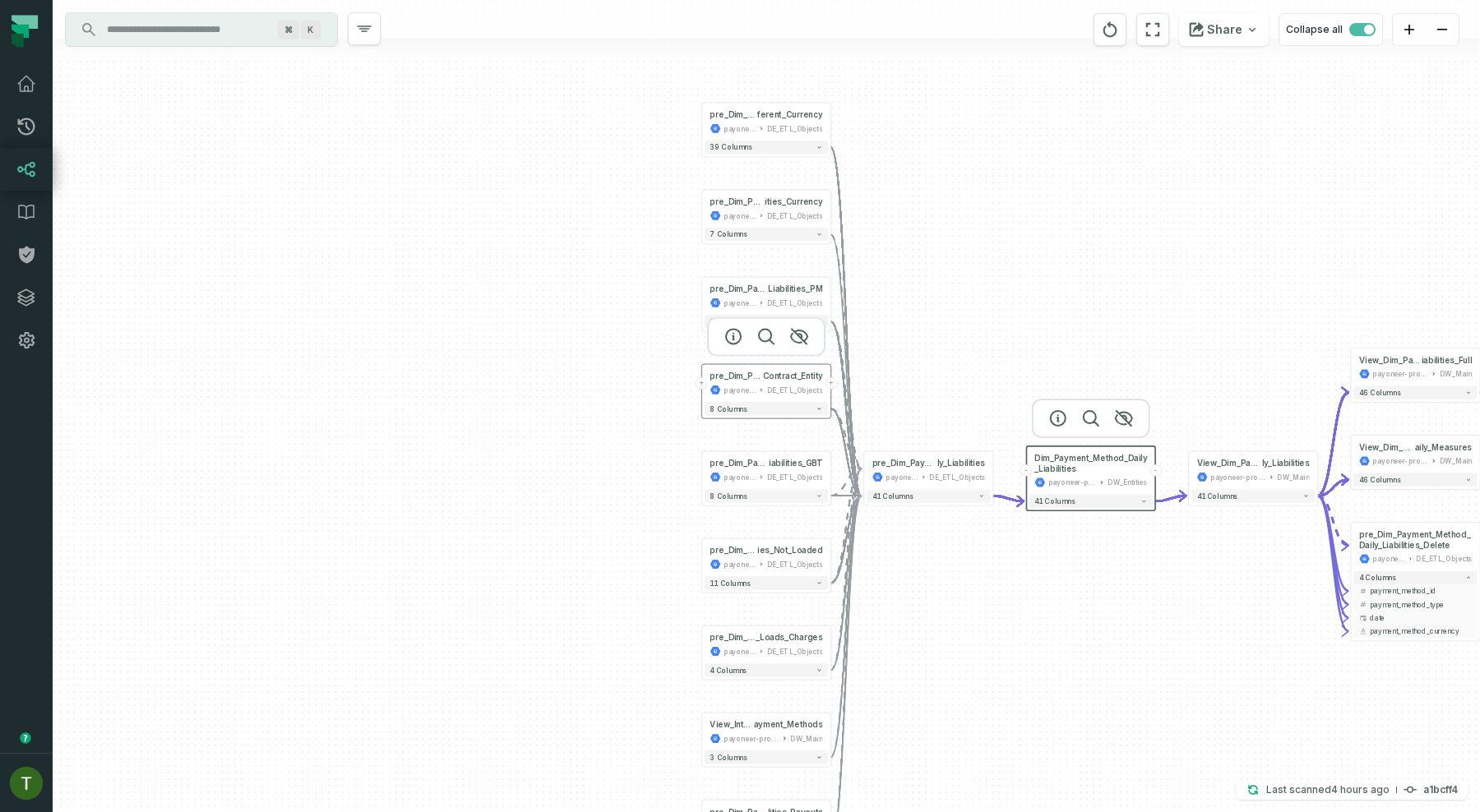
click at [708, 388] on div "pre_Dim_Payment_Method_Daily_Liabilities_ Contract_Entity payoneer-prod-eu-svc-…" at bounding box center [766, 383] width 123 height 32
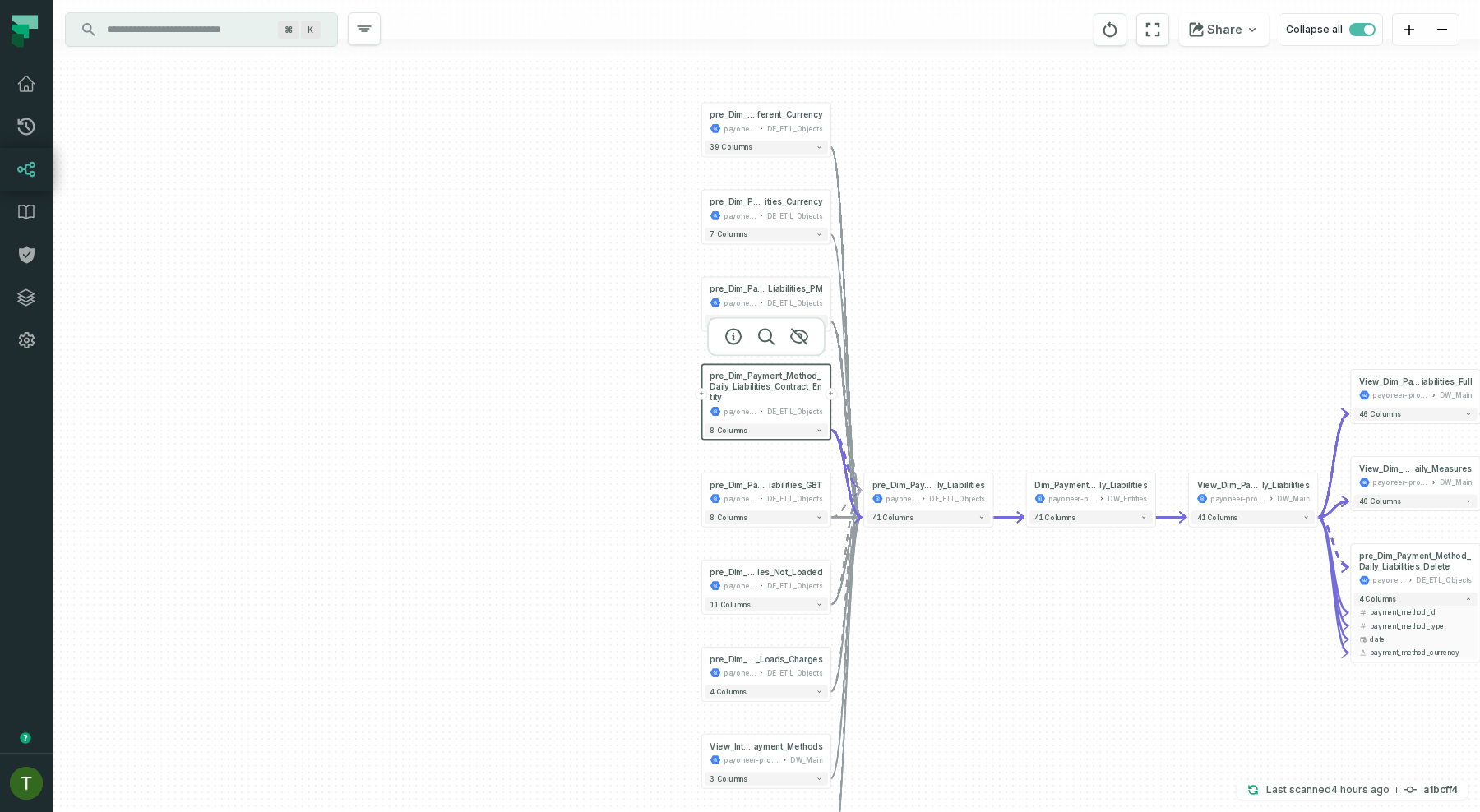
click at [708, 385] on div "pre_Dim_Payment_Method_Daily_Liabilities_Contract_Entity payoneer-prod-eu-svc-d…" at bounding box center [766, 394] width 123 height 53
click at [701, 397] on button "+" at bounding box center [701, 394] width 12 height 12
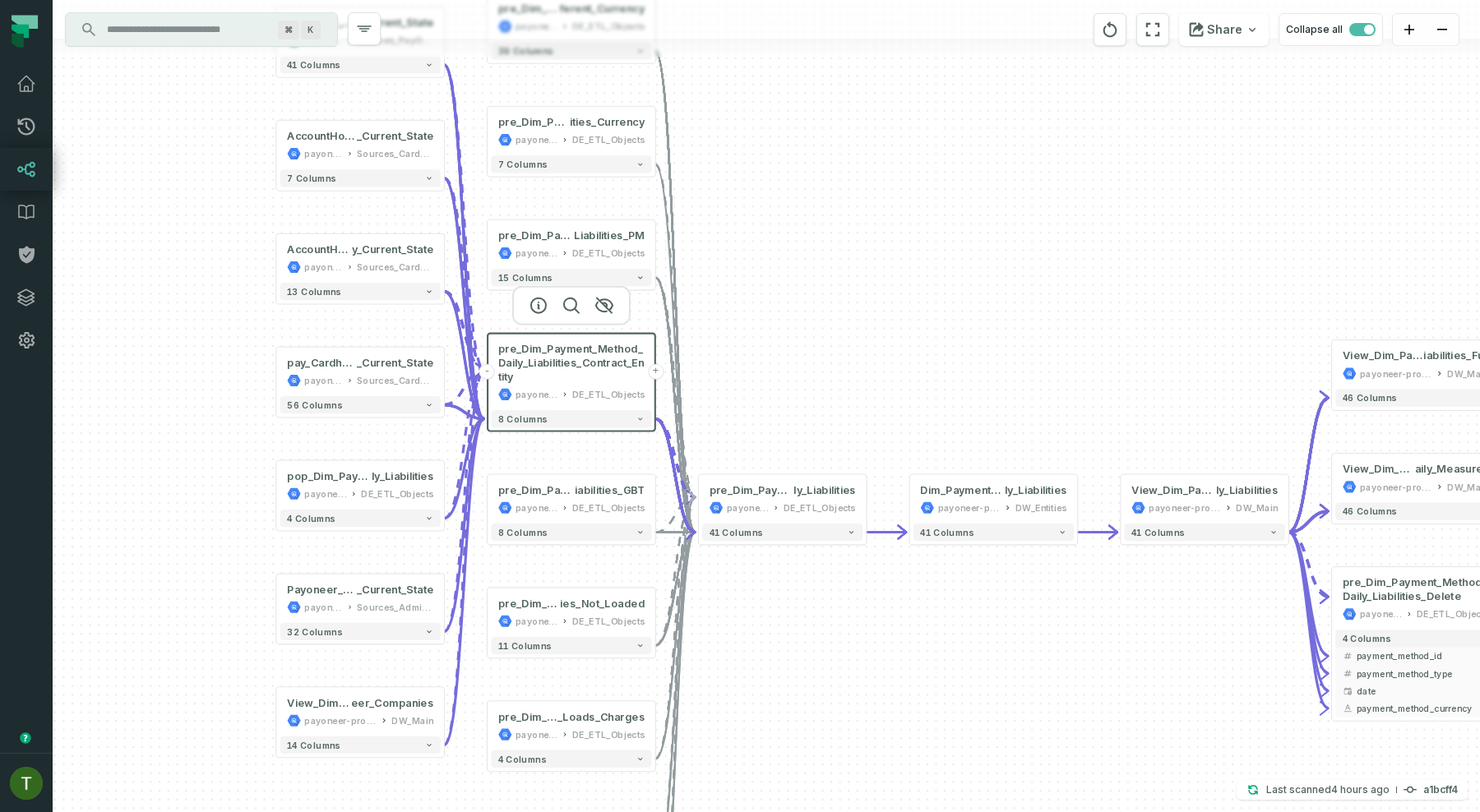
drag, startPoint x: 1210, startPoint y: 395, endPoint x: 808, endPoint y: 298, distance: 413.5
click at [808, 298] on div "+ Payoneer_PayeeiACHAcount _Current_State payoneer-prod-eu-svc-data-016f Source…" at bounding box center [766, 406] width 1428 height 812
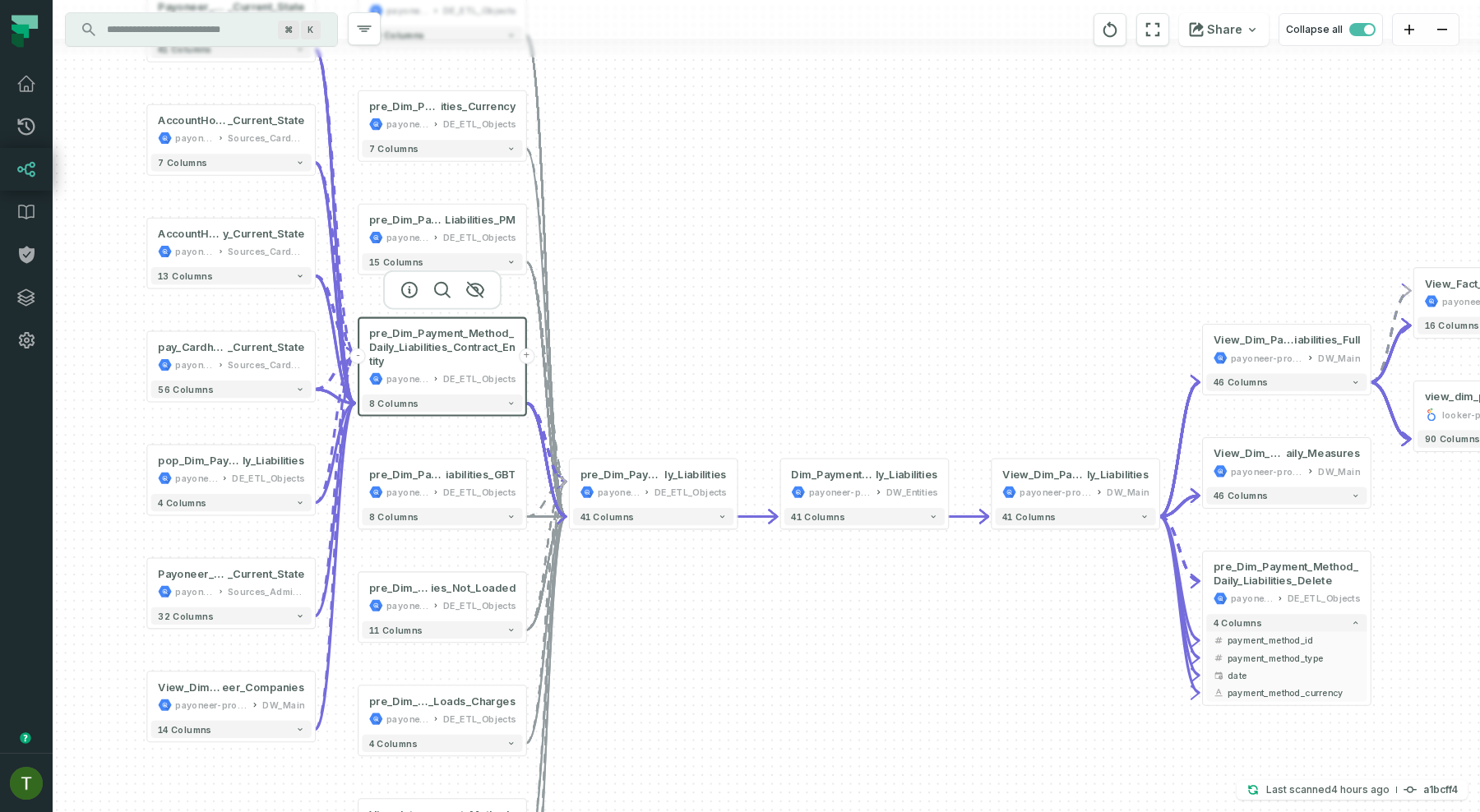
drag, startPoint x: 808, startPoint y: 298, endPoint x: 678, endPoint y: 282, distance: 131.0
click at [678, 282] on div "+ Payoneer_PayeeiACHAcount _Current_State payoneer-prod-eu-svc-data-016f Source…" at bounding box center [766, 406] width 1428 height 812
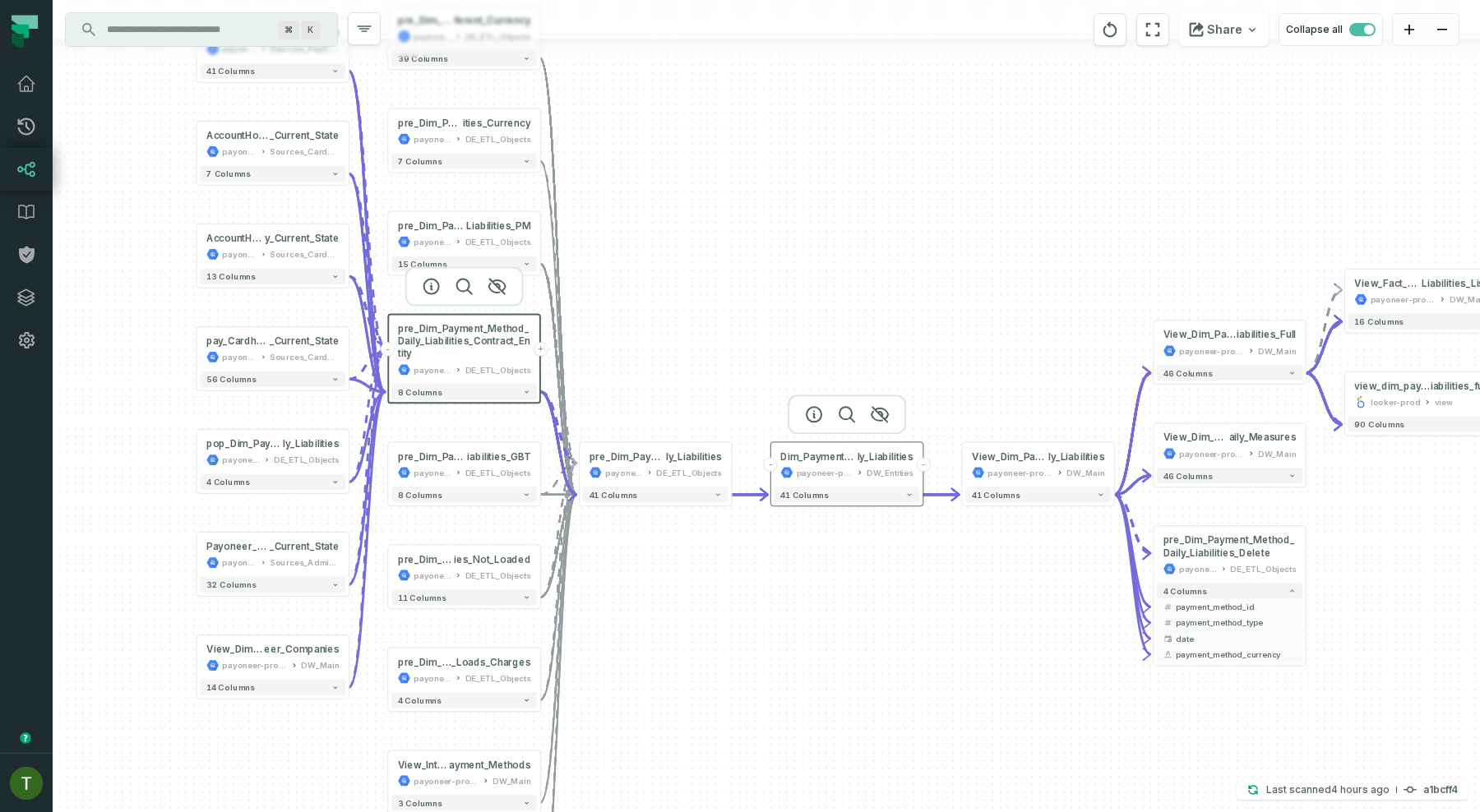
click at [855, 466] on div "payoneer-prod-eu-svc-data-016f DW_Entities" at bounding box center [847, 472] width 133 height 12
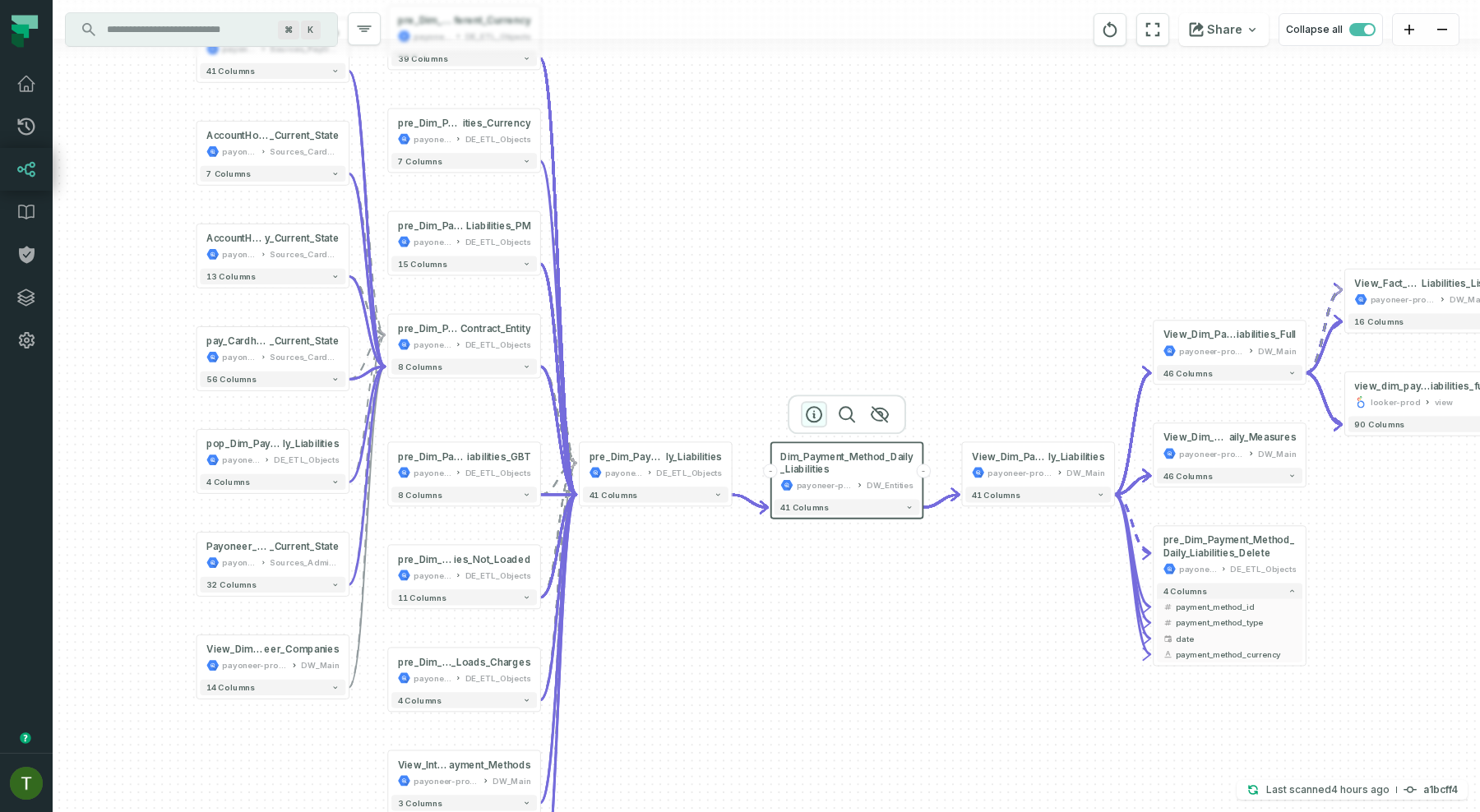
click at [811, 412] on icon "button" at bounding box center [814, 414] width 19 height 19
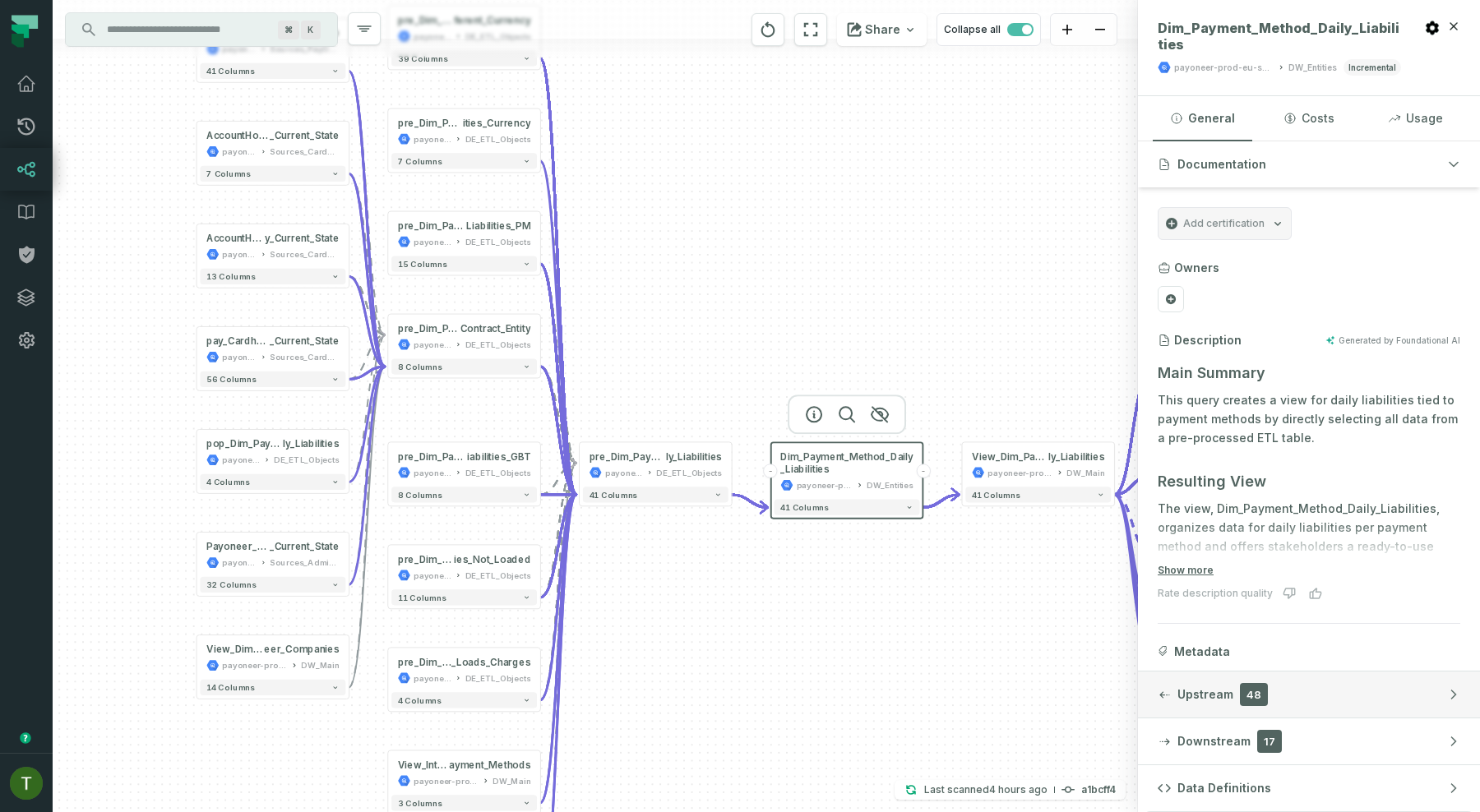
click at [1228, 699] on span "Upstream" at bounding box center [1205, 694] width 56 height 17
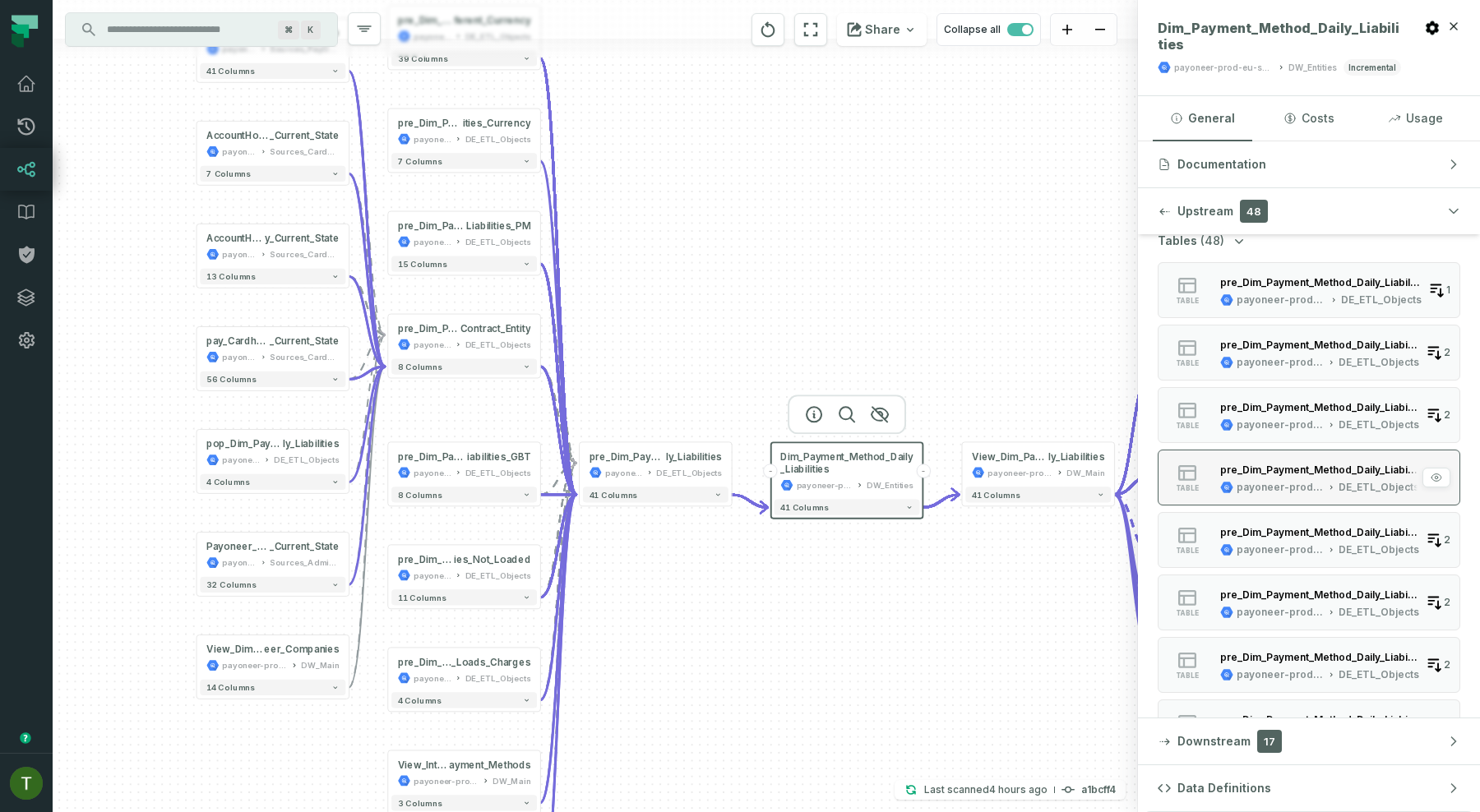
scroll to position [58, 0]
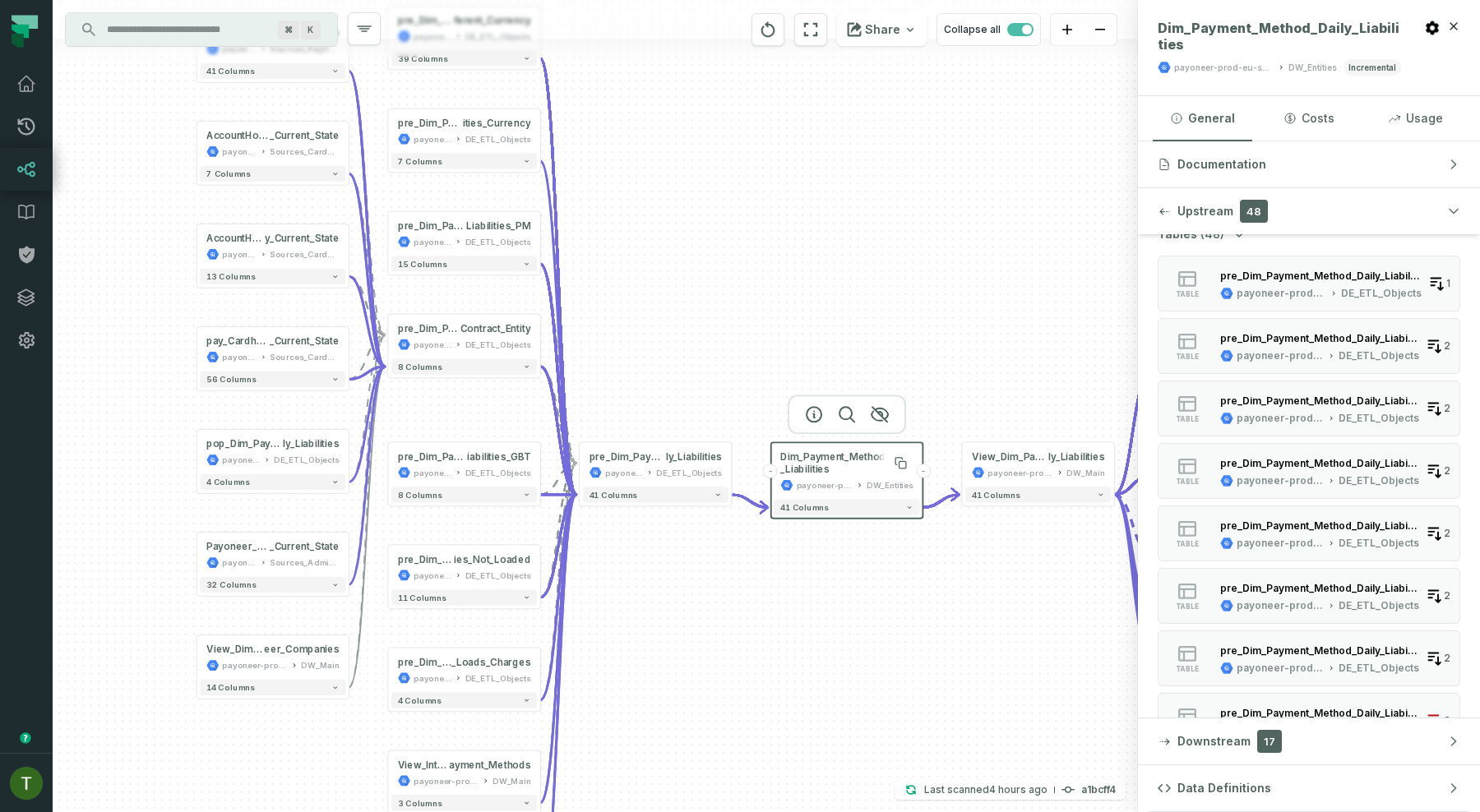
click at [848, 459] on span "Dim_Payment_Method_Daily_Liabilities" at bounding box center [847, 463] width 133 height 26
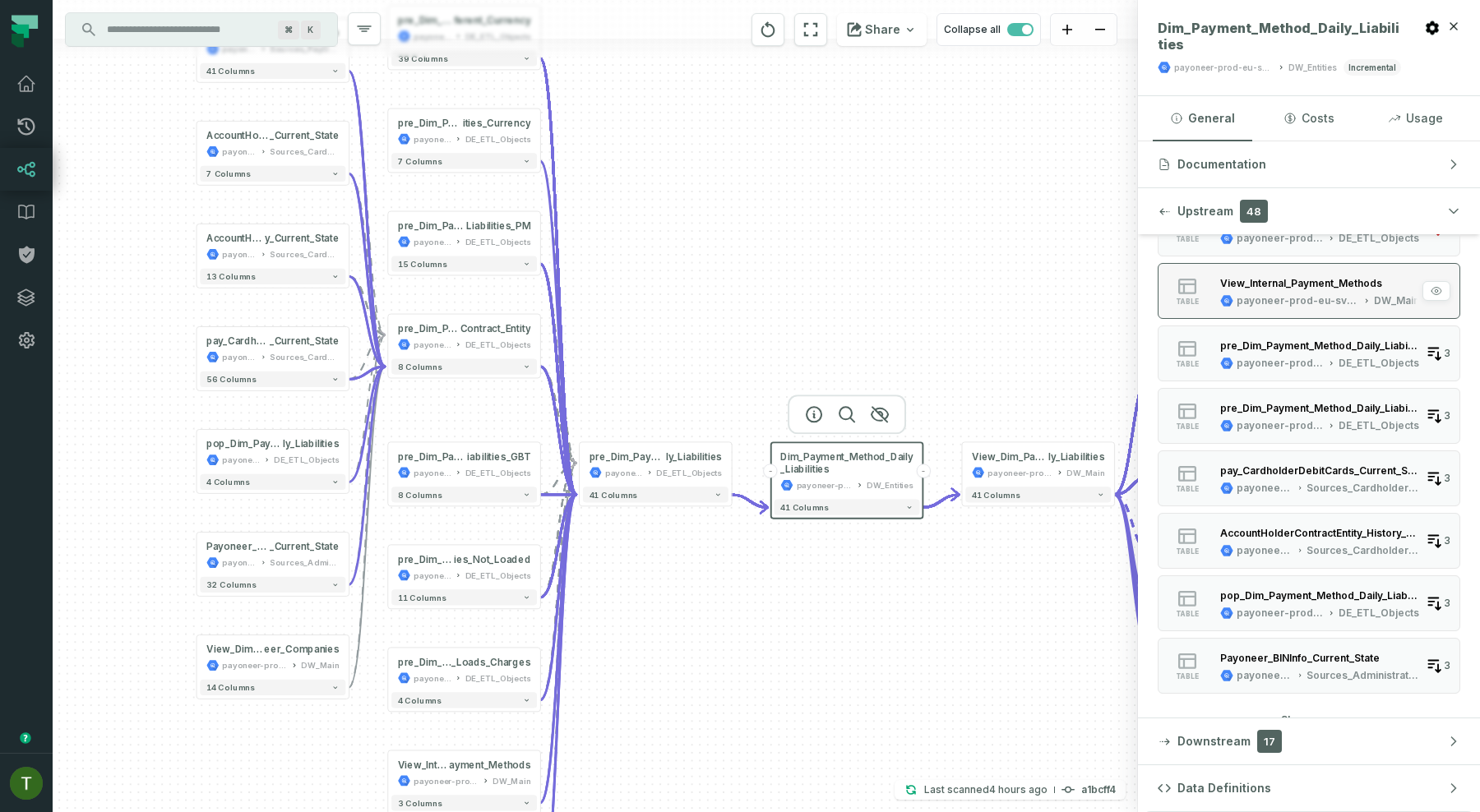
scroll to position [567, 0]
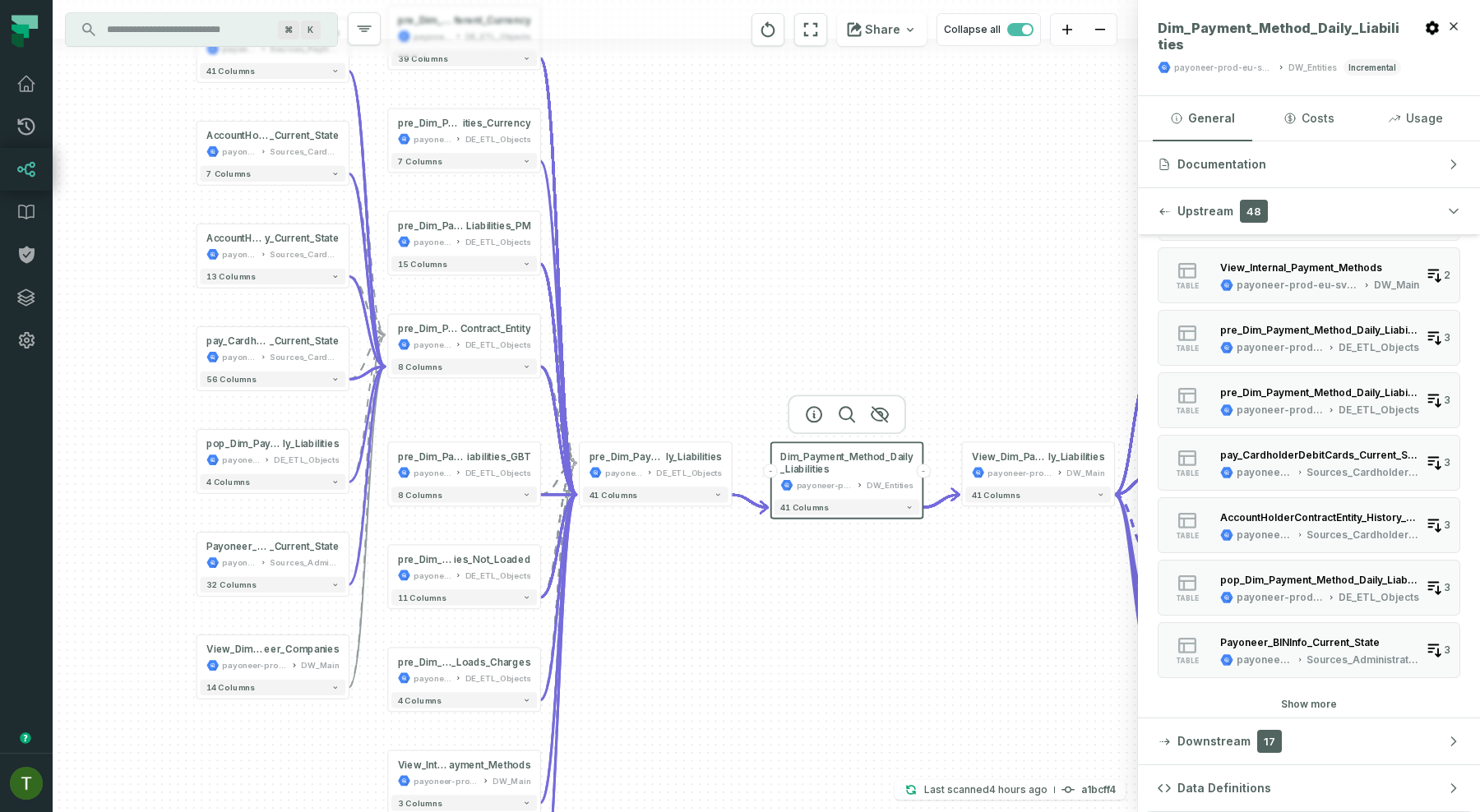
click at [1298, 701] on button "Show more" at bounding box center [1308, 704] width 56 height 13
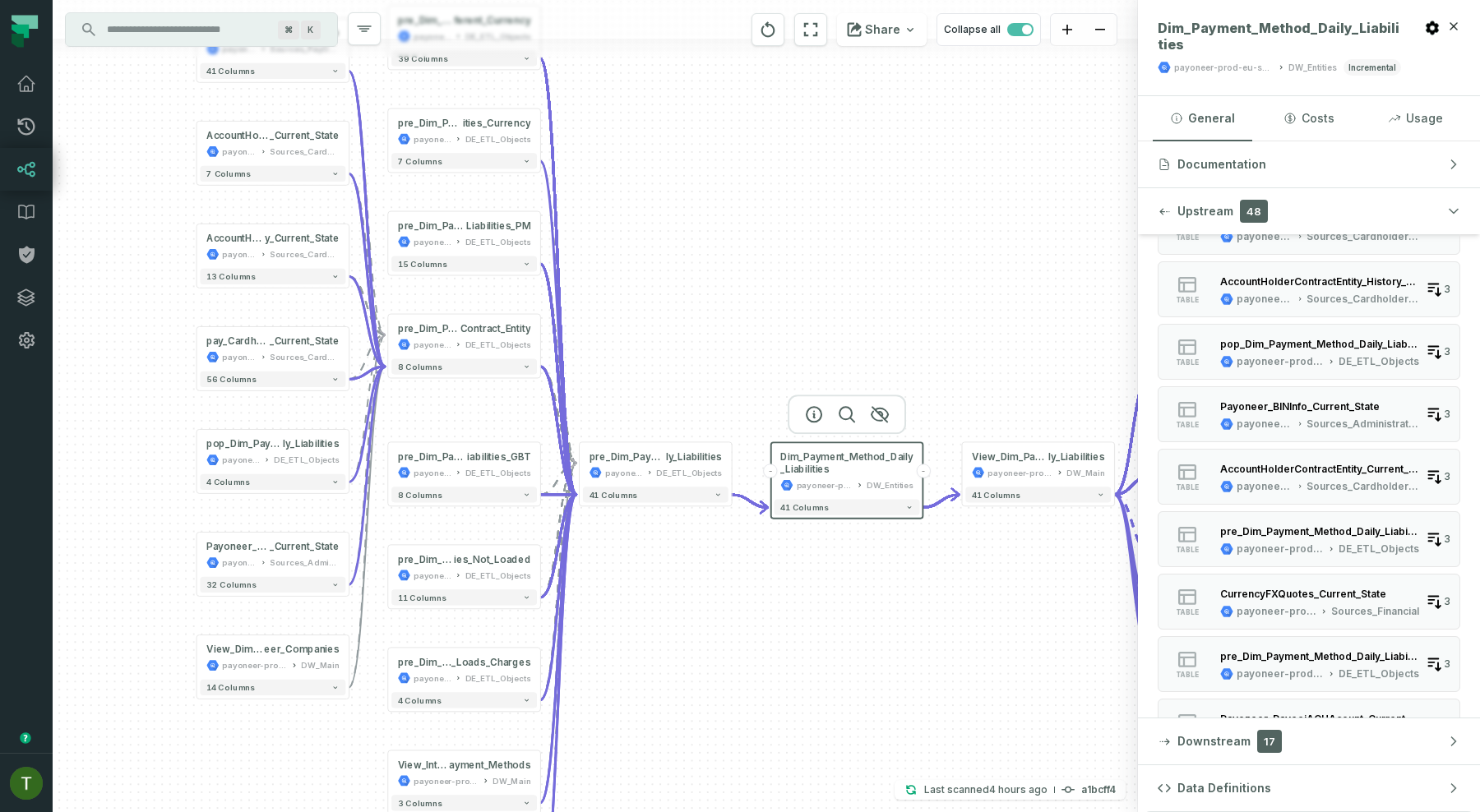
scroll to position [0, 0]
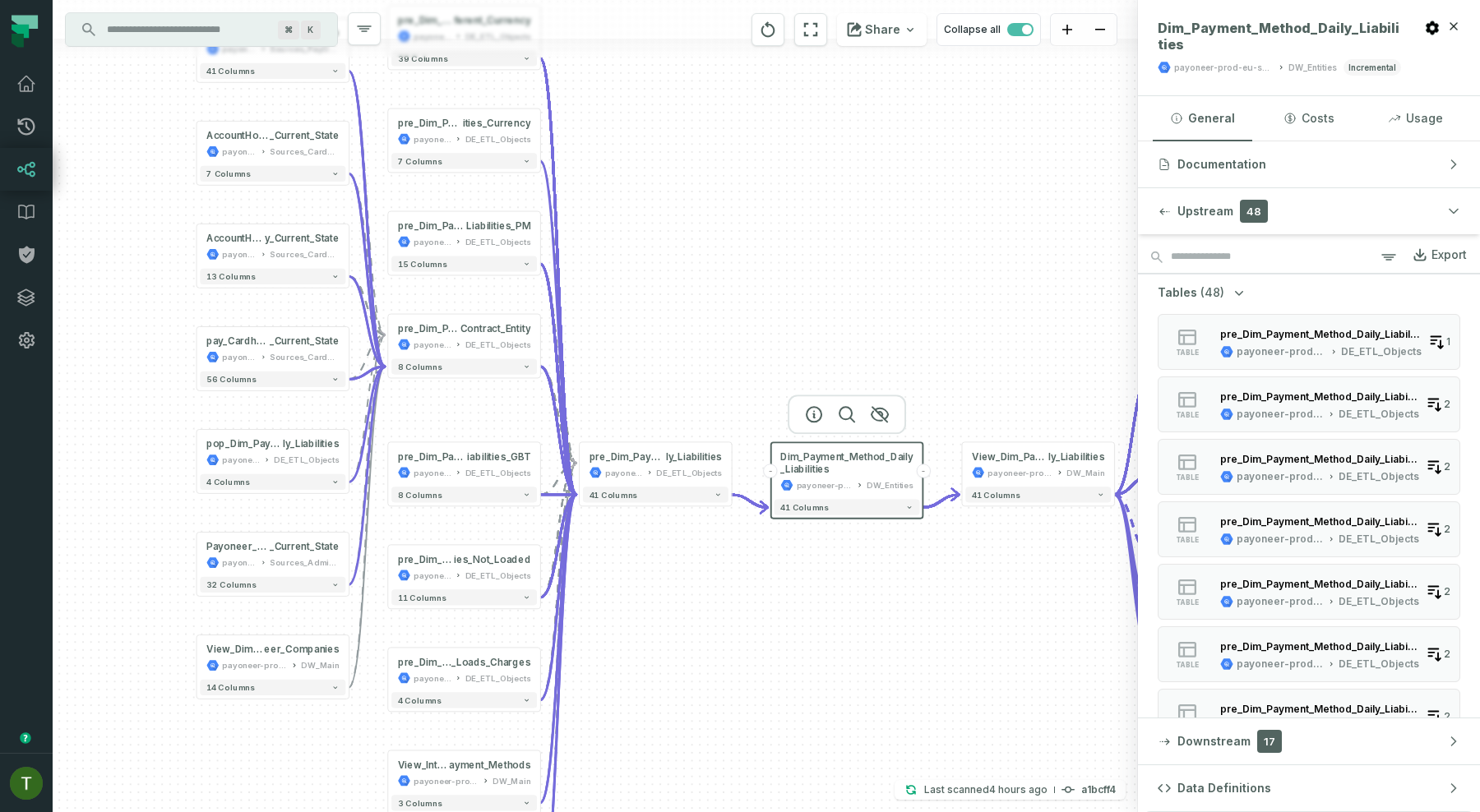
click at [1238, 284] on icon "button" at bounding box center [1239, 292] width 17 height 17
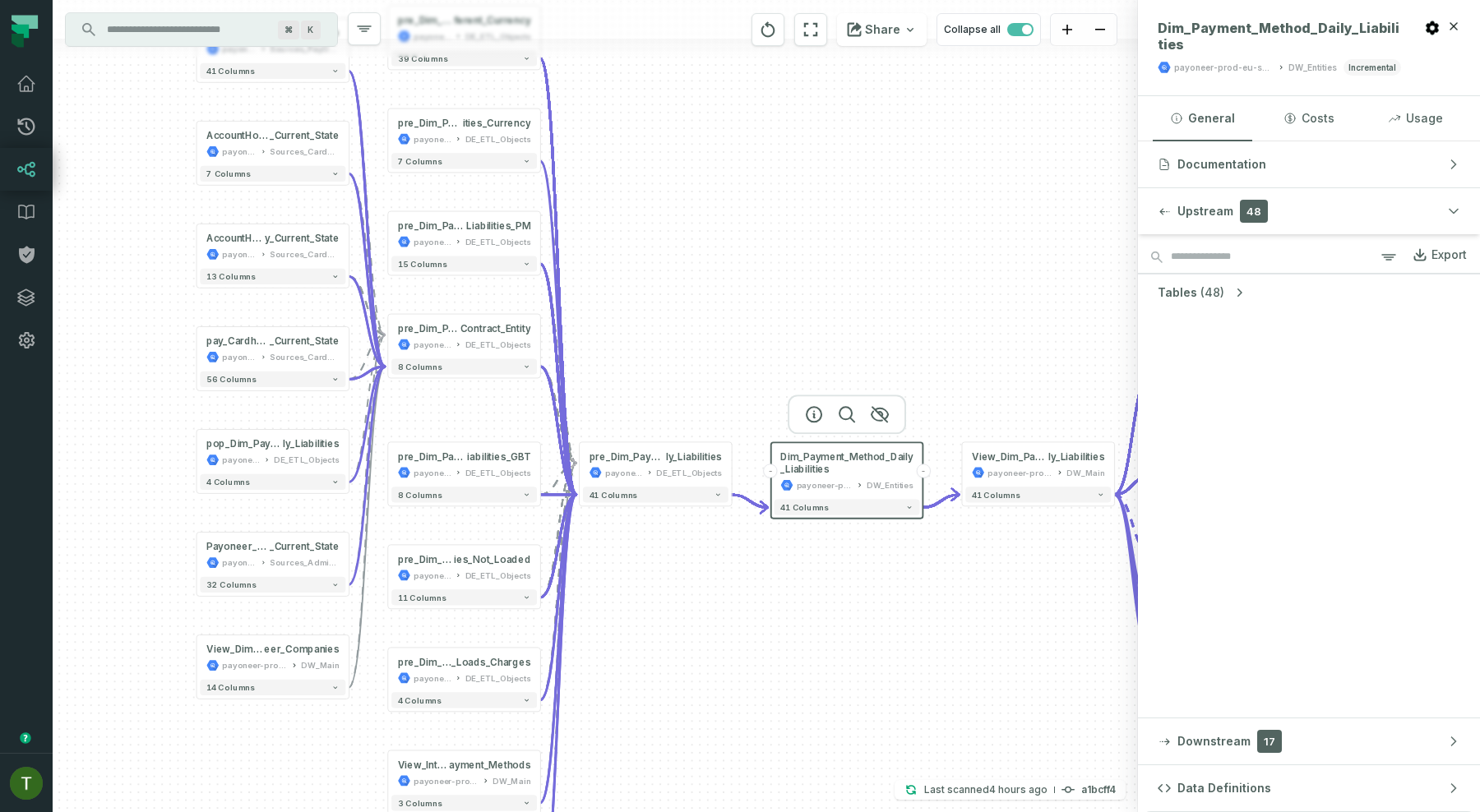
click at [1238, 284] on icon "button" at bounding box center [1239, 292] width 17 height 17
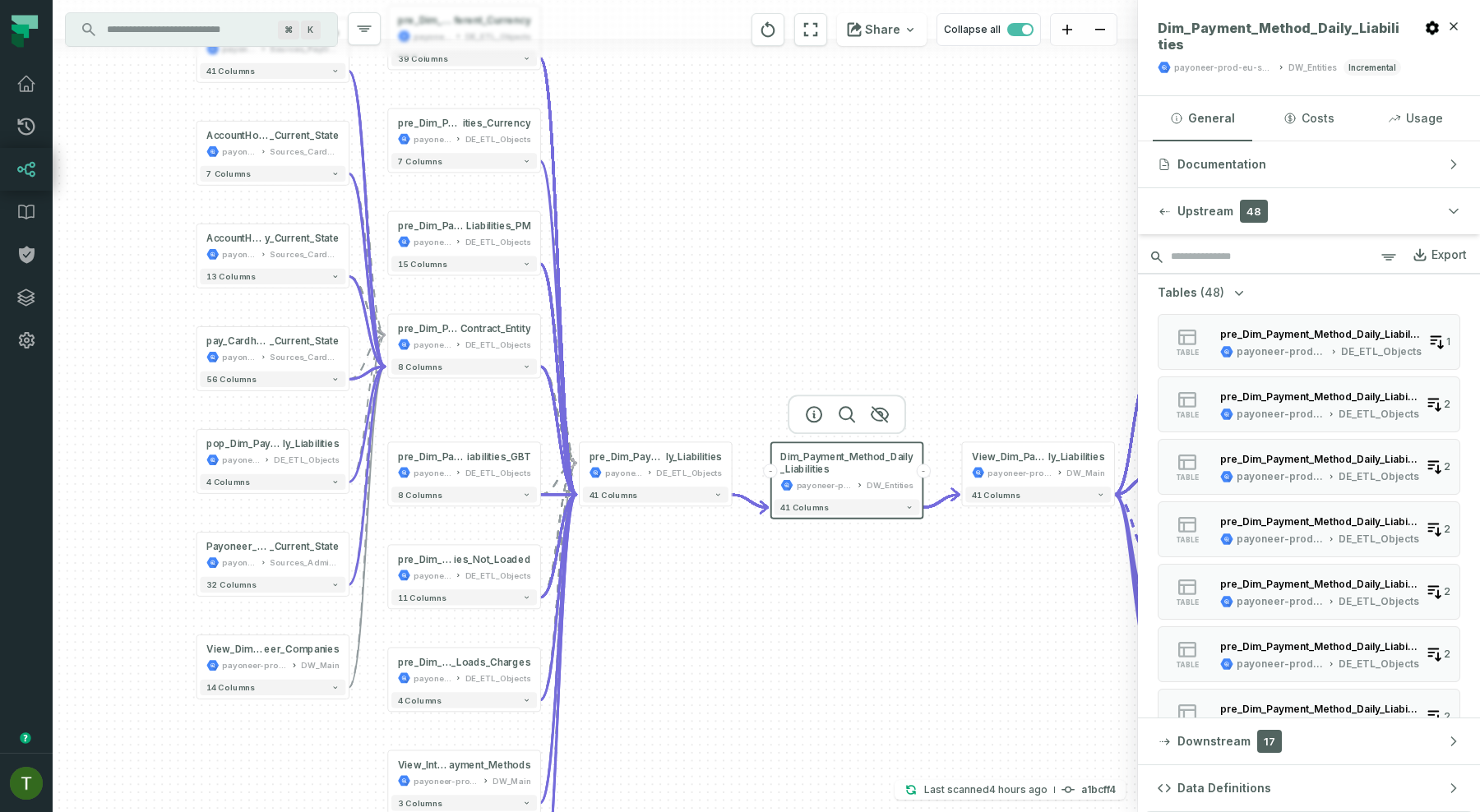
click at [1313, 256] on input "search" at bounding box center [1309, 257] width 342 height 33
click at [1390, 269] on button "button" at bounding box center [1389, 258] width 19 height 28
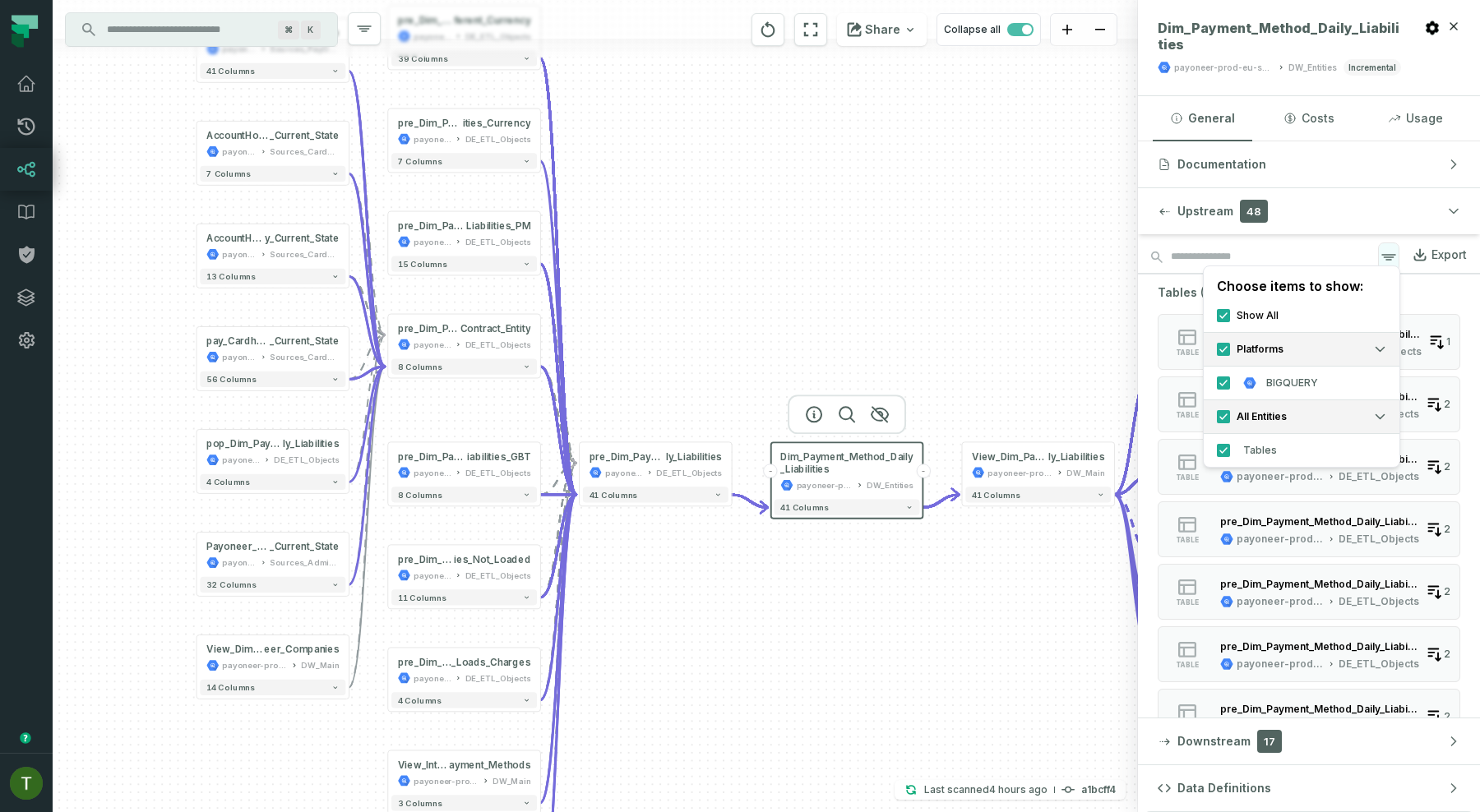
click at [1391, 262] on icon "button" at bounding box center [1389, 257] width 19 height 19
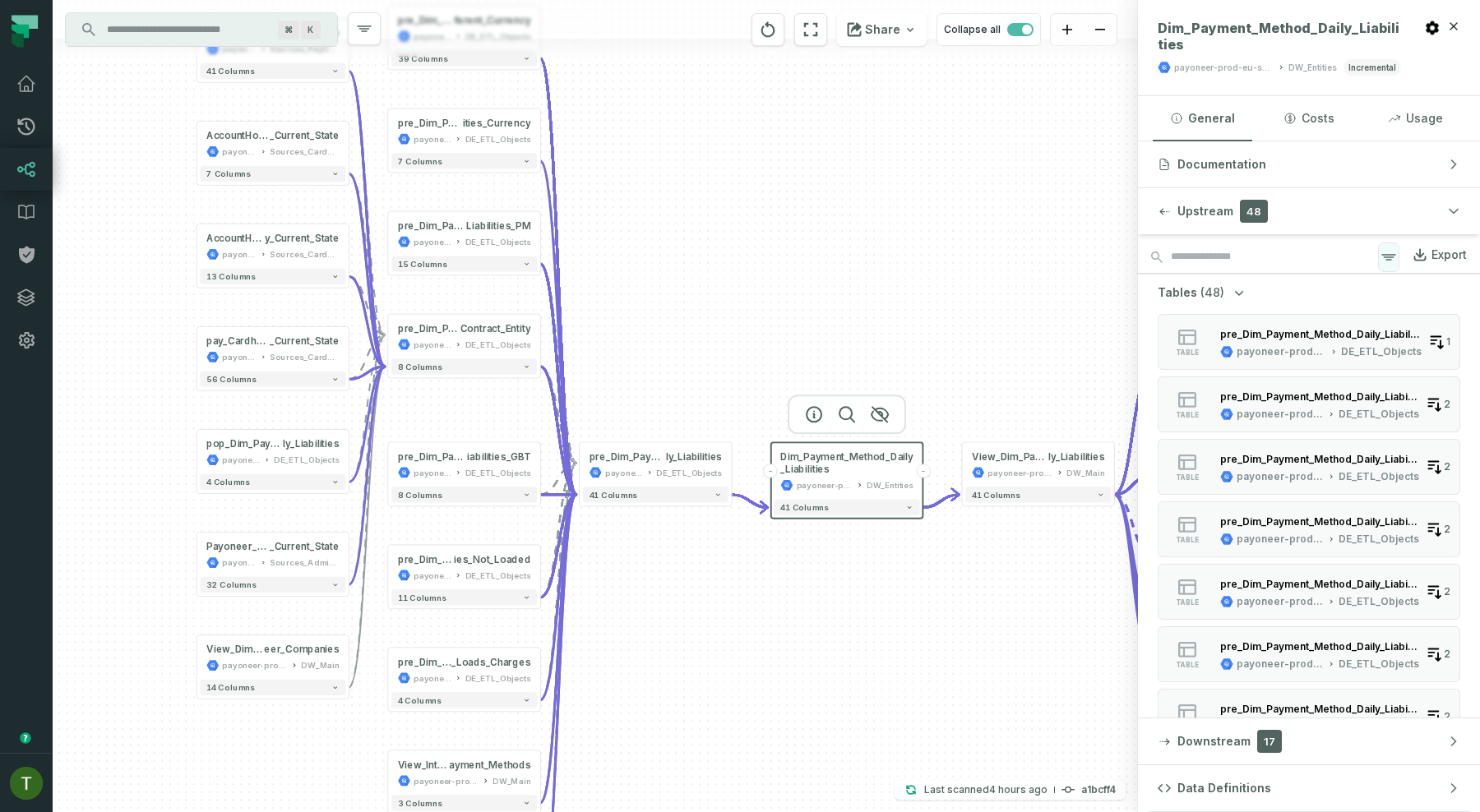
click at [1387, 253] on icon "button" at bounding box center [1389, 257] width 19 height 19
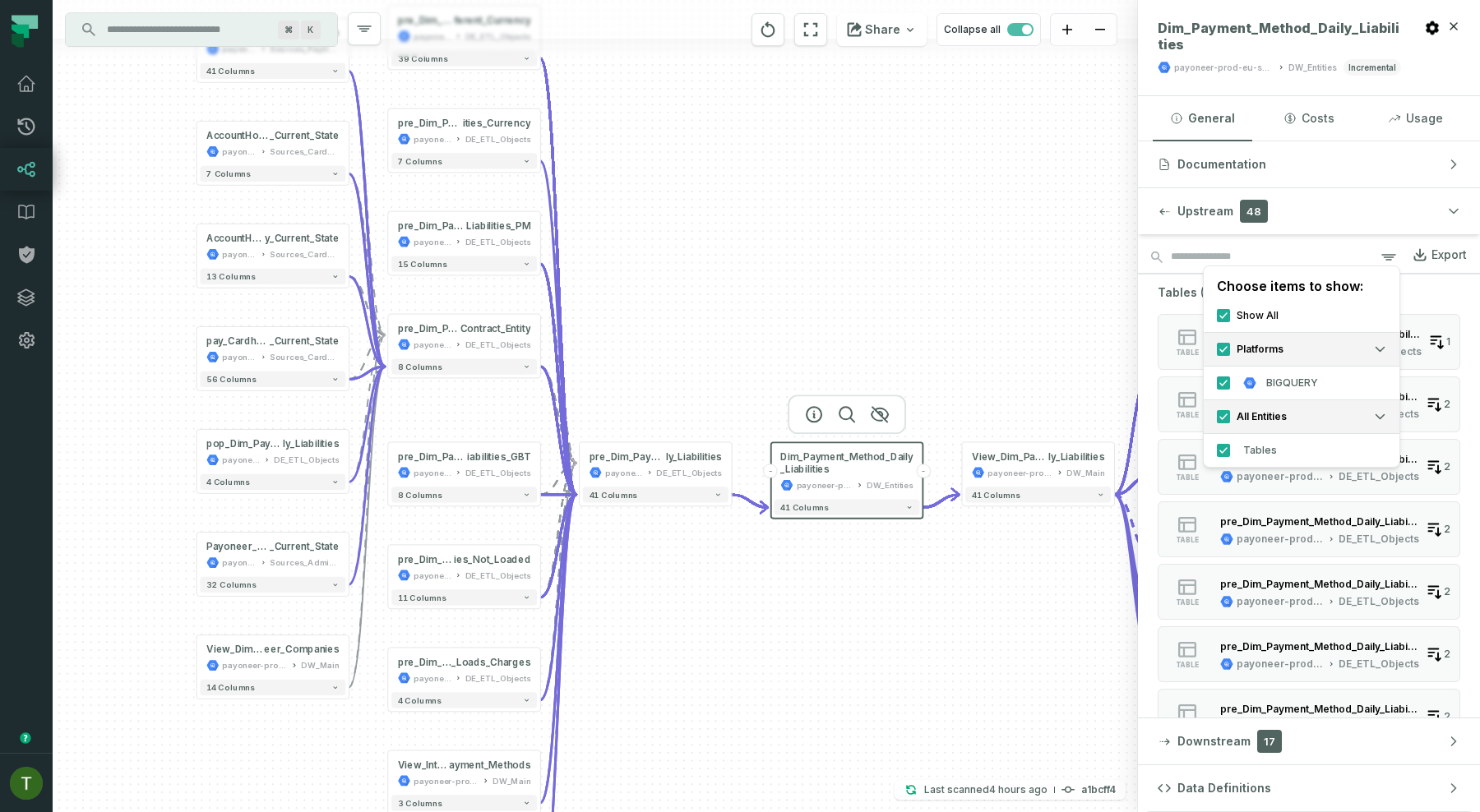
click at [1329, 269] on div "Choose items to show:" at bounding box center [1301, 283] width 196 height 29
click at [1388, 251] on icon "button" at bounding box center [1389, 257] width 19 height 19
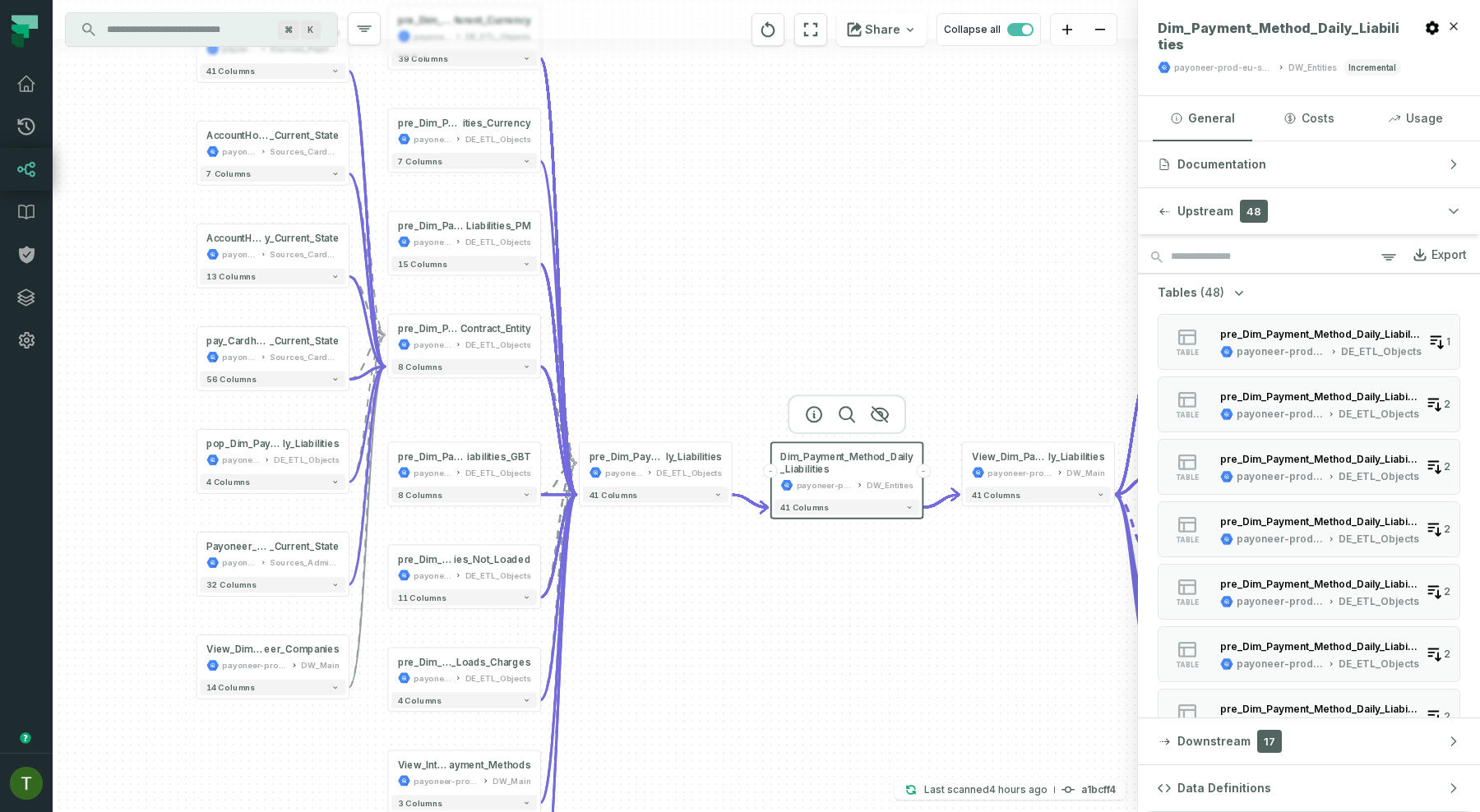
click at [992, 212] on div "+ Payoneer_PayeeiACHAcount _Current_State payoneer-prod-eu-svc-data-016f Source…" at bounding box center [594, 406] width 1085 height 812
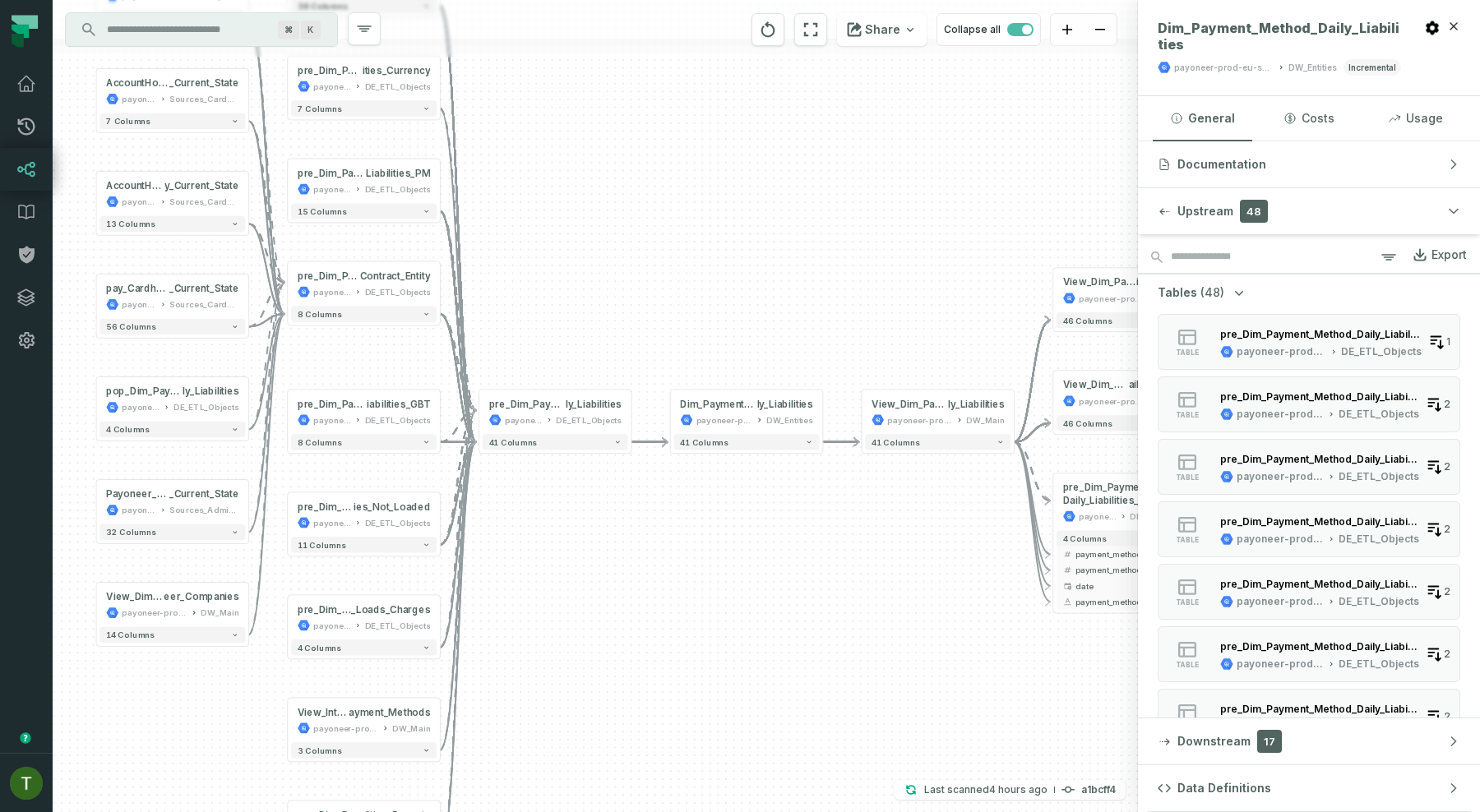
drag, startPoint x: 1015, startPoint y: 309, endPoint x: 846, endPoint y: 205, distance: 198.4
click at [846, 205] on div "+ Payoneer_PayeeiACHAcount _Current_State payoneer-prod-eu-svc-data-016f Source…" at bounding box center [594, 406] width 1085 height 812
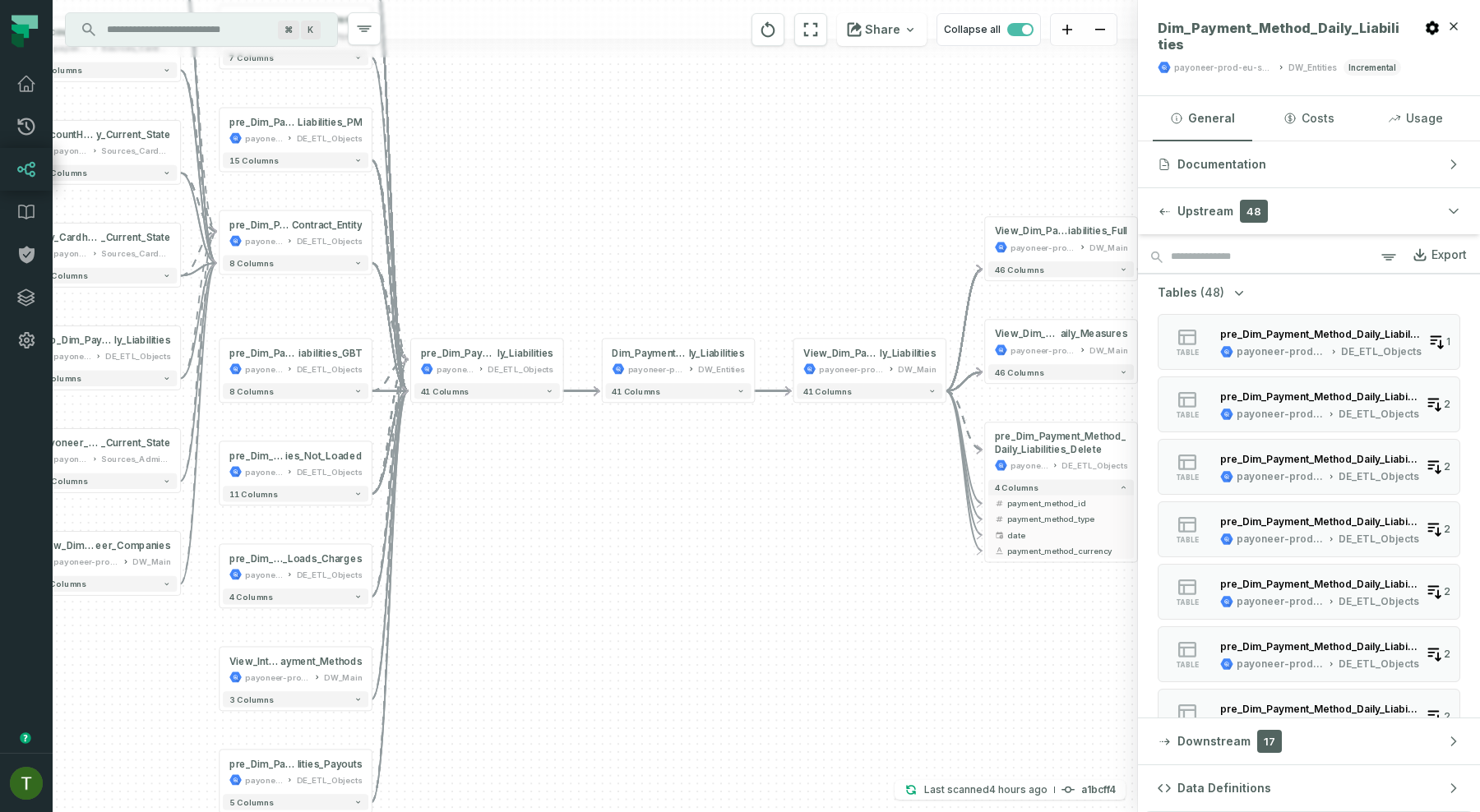
click at [847, 205] on div "+ Payoneer_PayeeiACHAcount _Current_State payoneer-prod-eu-svc-data-016f Source…" at bounding box center [594, 406] width 1085 height 812
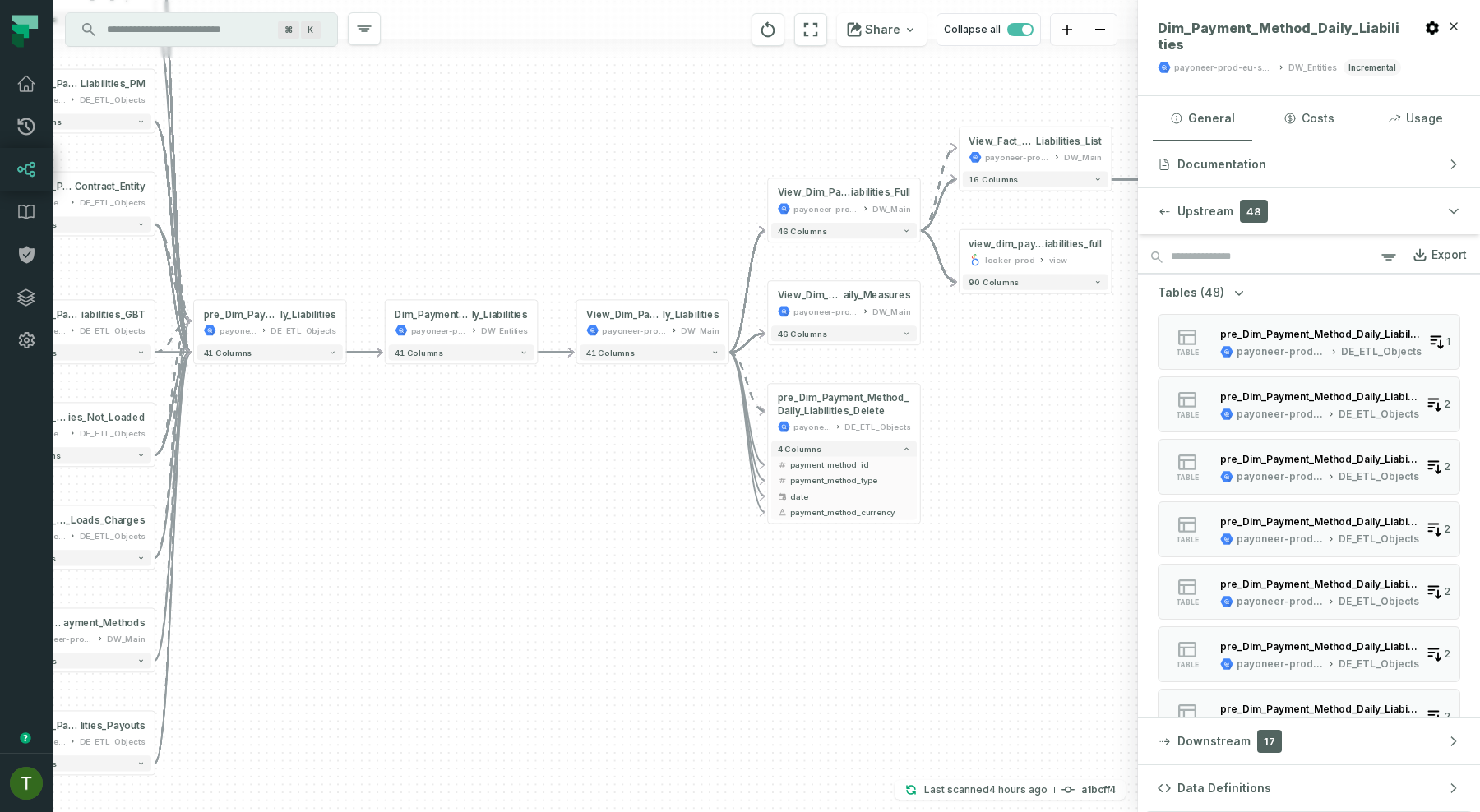
drag, startPoint x: 848, startPoint y: 524, endPoint x: 601, endPoint y: 476, distance: 251.6
click at [601, 476] on div "+ Payoneer_PayeeiACHAcount _Current_State payoneer-prod-eu-svc-data-016f Source…" at bounding box center [594, 406] width 1085 height 812
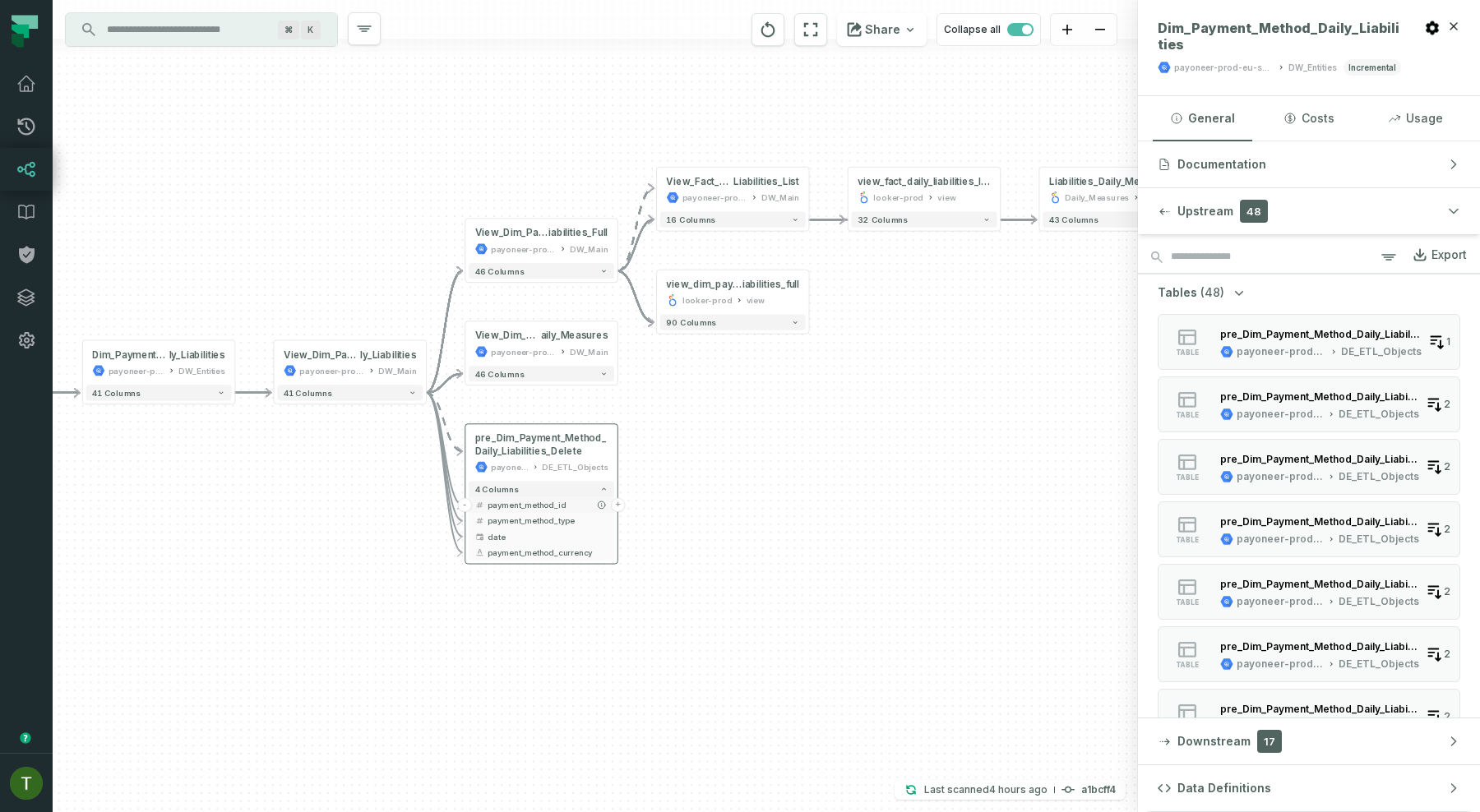
drag, startPoint x: 830, startPoint y: 454, endPoint x: 510, endPoint y: 518, distance: 326.3
click at [510, 510] on span "payment_method_id" at bounding box center [547, 504] width 120 height 12
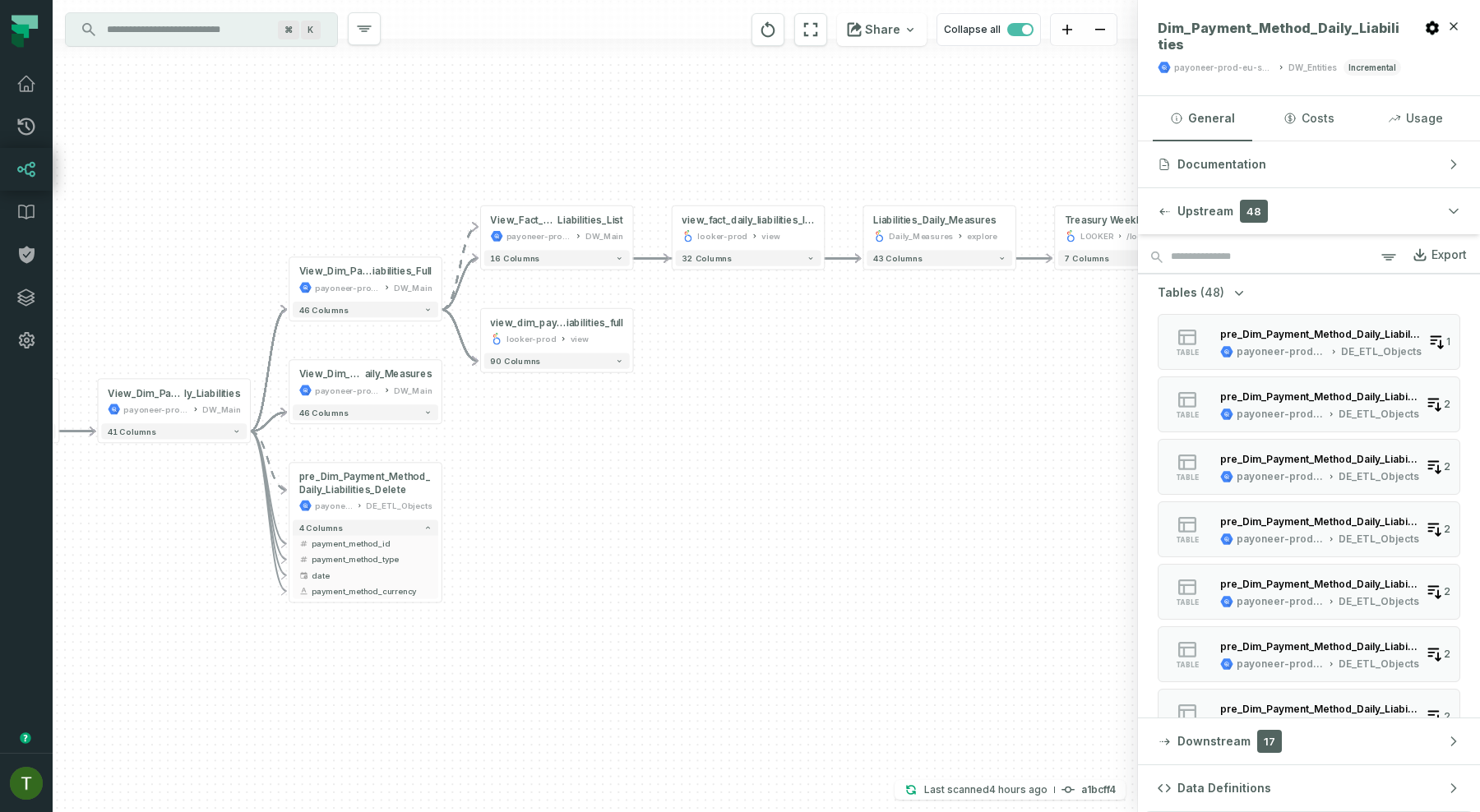
drag, startPoint x: 878, startPoint y: 433, endPoint x: 701, endPoint y: 477, distance: 182.4
click at [701, 477] on div "+ Payoneer_PayeeiACHAcount _Current_State payoneer-prod-eu-svc-data-016f Source…" at bounding box center [594, 406] width 1085 height 812
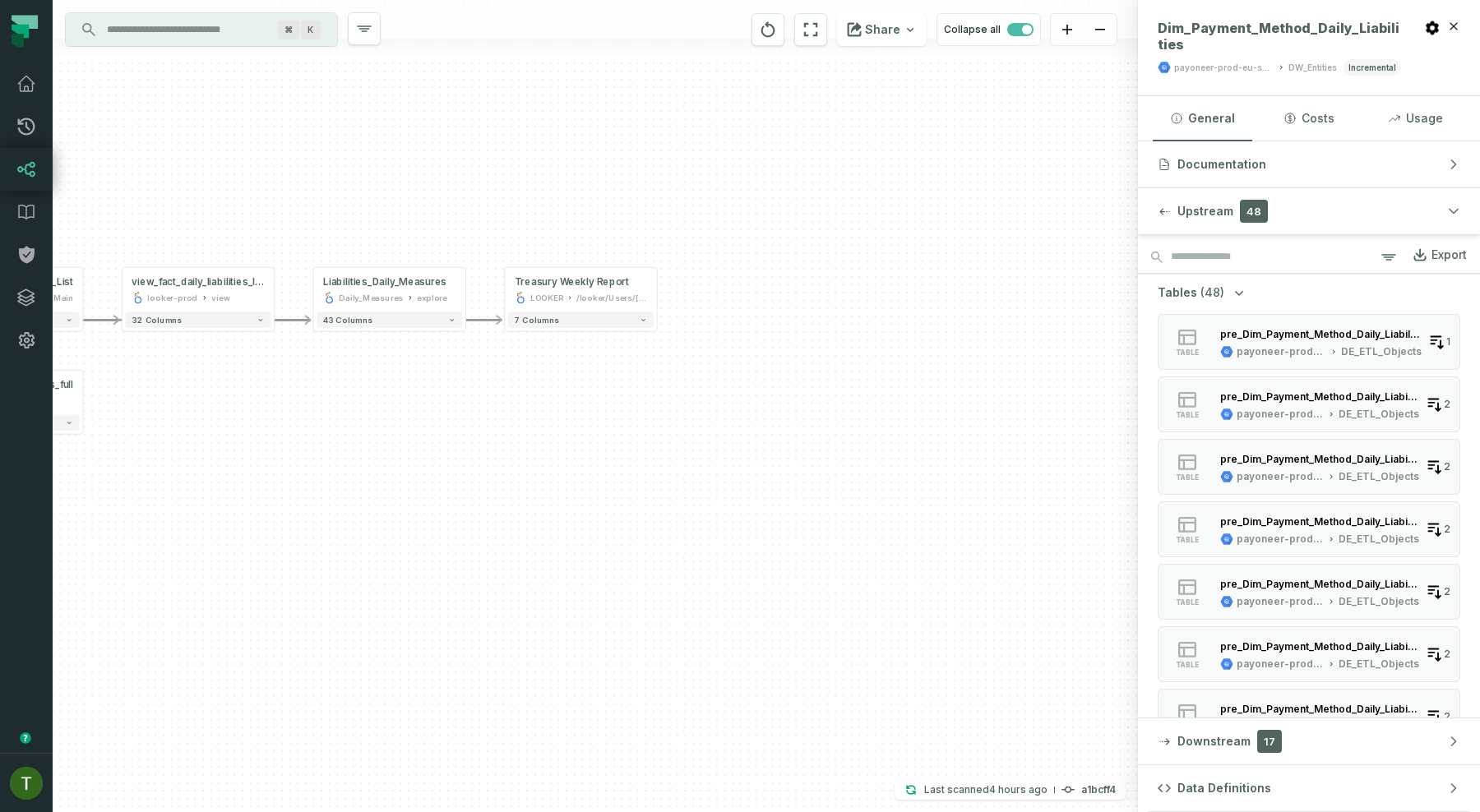
drag, startPoint x: 725, startPoint y: 464, endPoint x: 226, endPoint y: 507, distance: 500.8
click at [226, 507] on div "+ Payoneer_PayeeiACHAcount _Current_State payoneer-prod-eu-svc-data-016f Source…" at bounding box center [594, 406] width 1085 height 812
drag, startPoint x: 300, startPoint y: 507, endPoint x: 350, endPoint y: 501, distance: 50.4
click at [300, 507] on div "+ Payoneer_PayeeiACHAcount _Current_State payoneer-prod-eu-svc-data-016f Source…" at bounding box center [594, 406] width 1085 height 812
click at [550, 304] on div "LOOKER" at bounding box center [546, 298] width 33 height 12
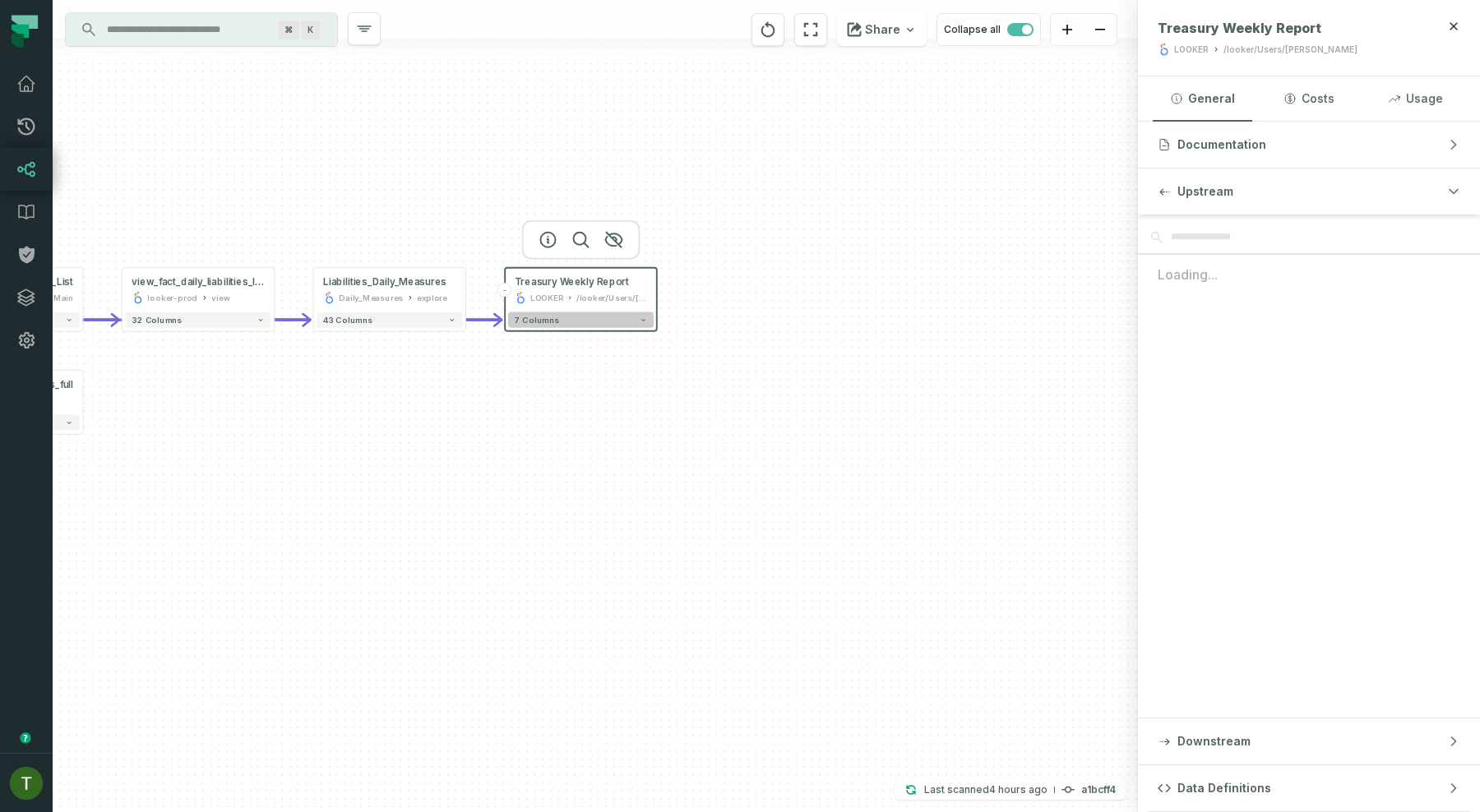
click at [549, 321] on span "7 columns" at bounding box center [537, 320] width 44 height 10
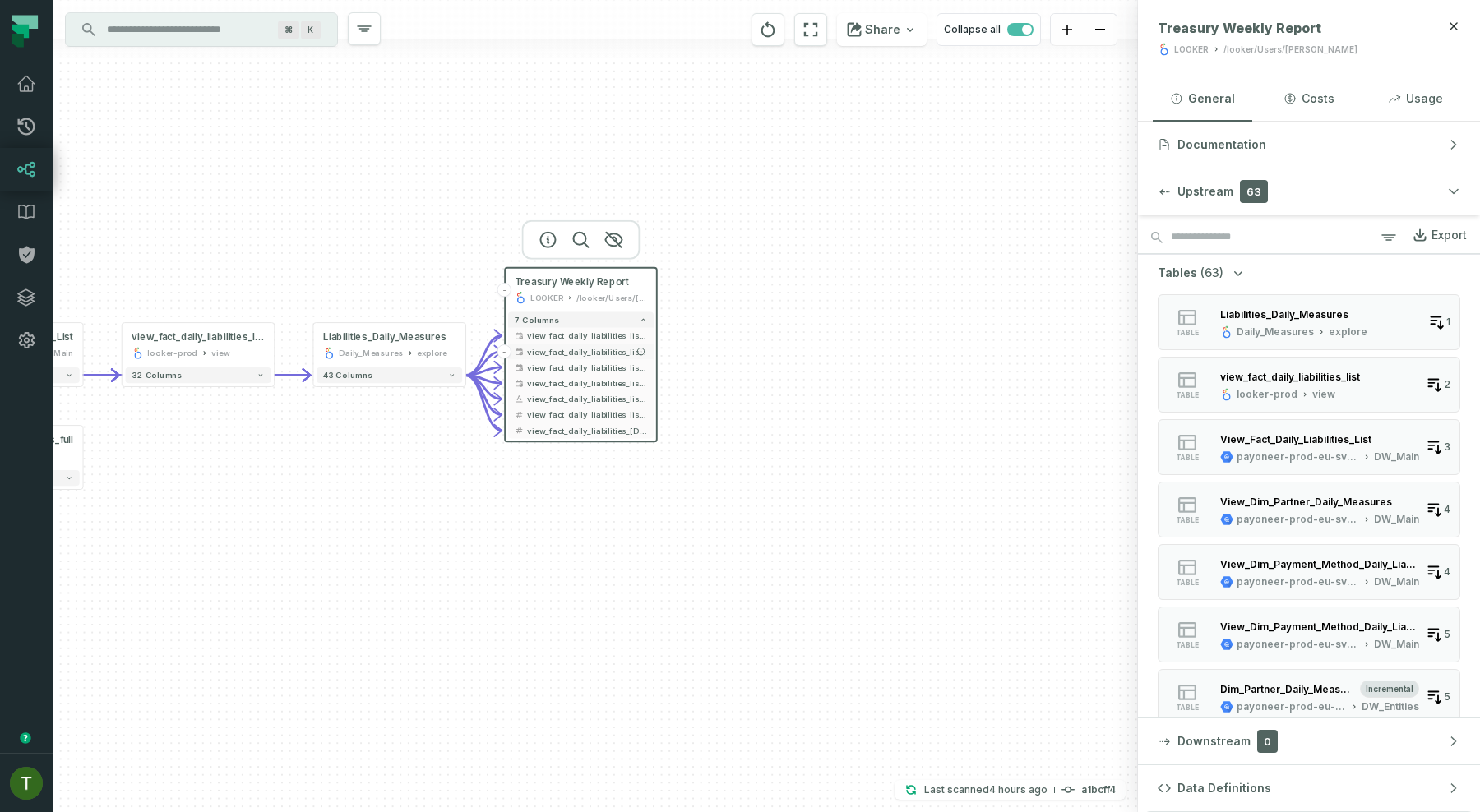
click at [548, 350] on span "view_fact_daily_liabilities_list.daydate_month" at bounding box center [587, 351] width 120 height 12
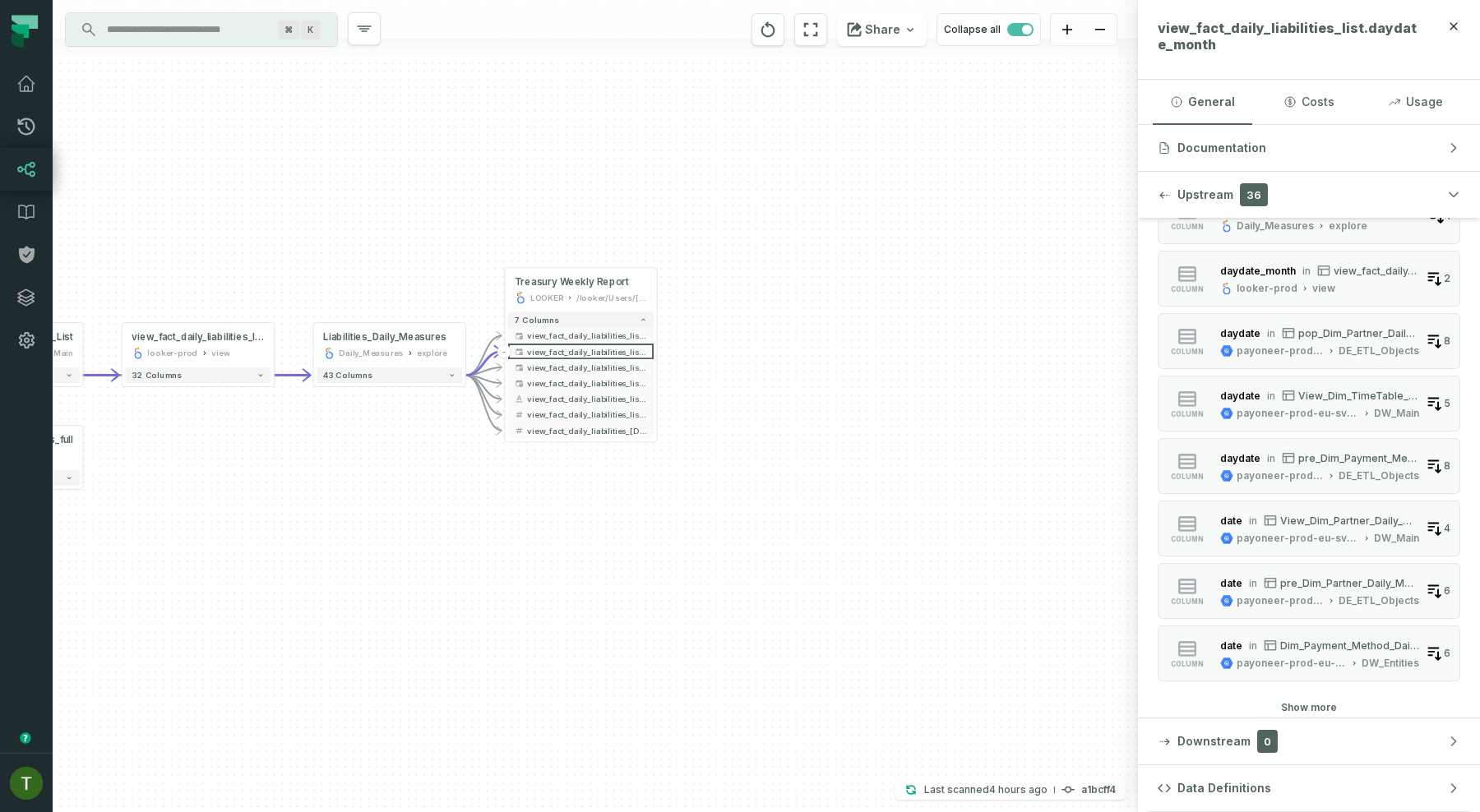
scroll to position [1556, 0]
click at [1317, 693] on div "column date in Dim_Partner_Daily_Measures payoneer-prod-eu-svc-data-016f DW_Ent…" at bounding box center [1309, 229] width 303 height 963
click at [1311, 705] on button "Show more" at bounding box center [1308, 704] width 56 height 13
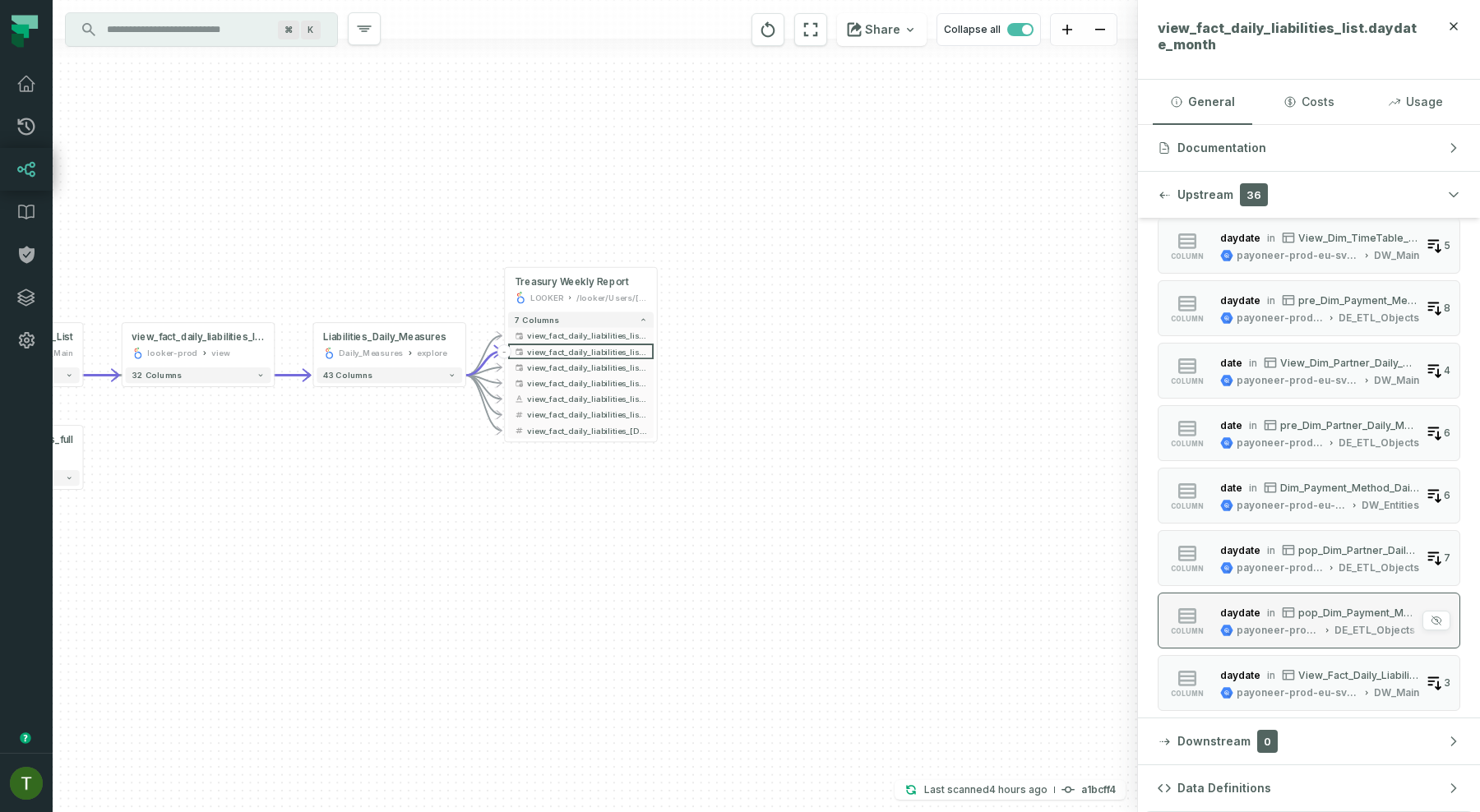
click at [1280, 599] on button "column daydate in pop_Dim_Payment_Method_Daily_Liabilities_tm payoneer-prod-eu-…" at bounding box center [1309, 620] width 303 height 56
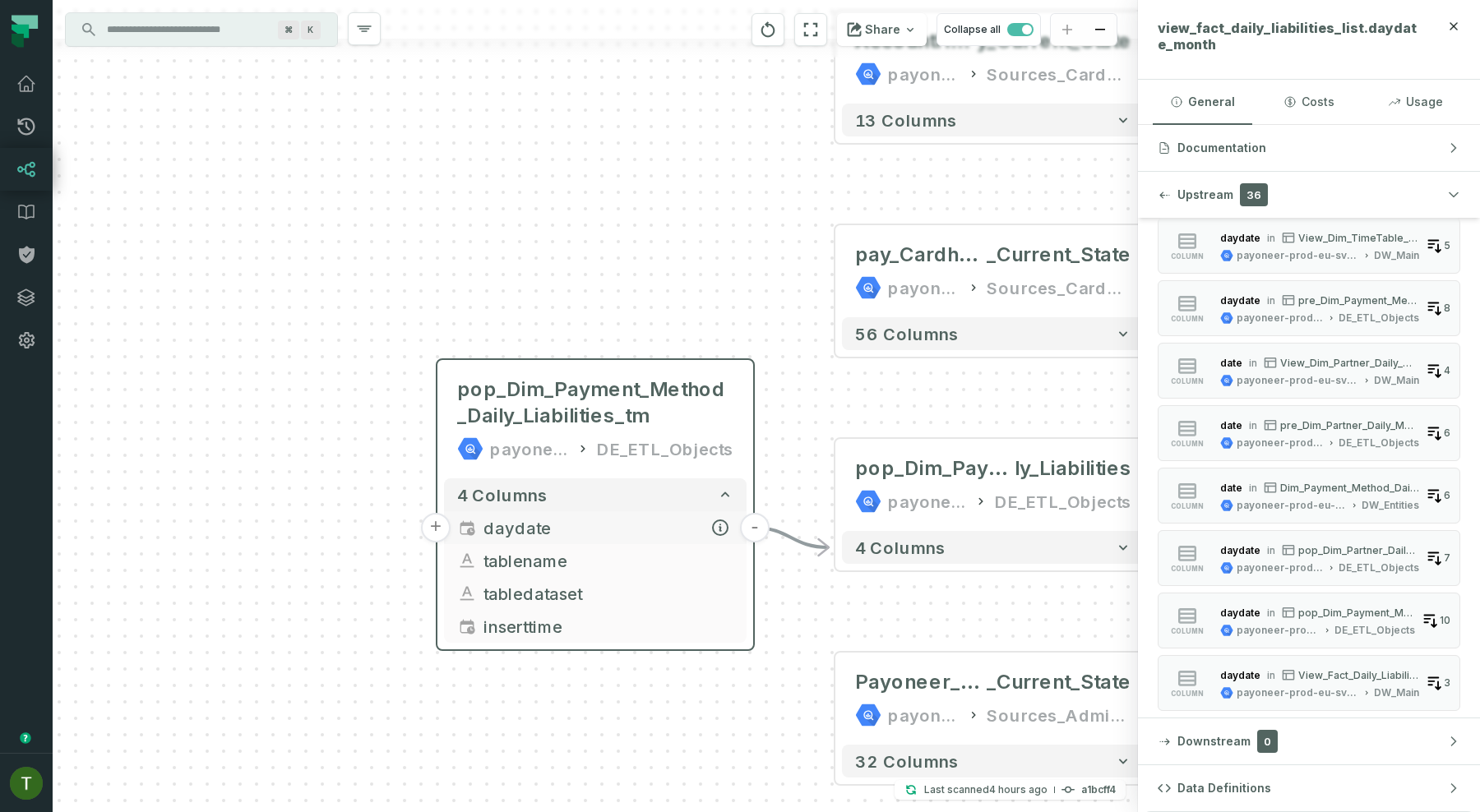
click at [527, 530] on span "daydate" at bounding box center [608, 528] width 250 height 25
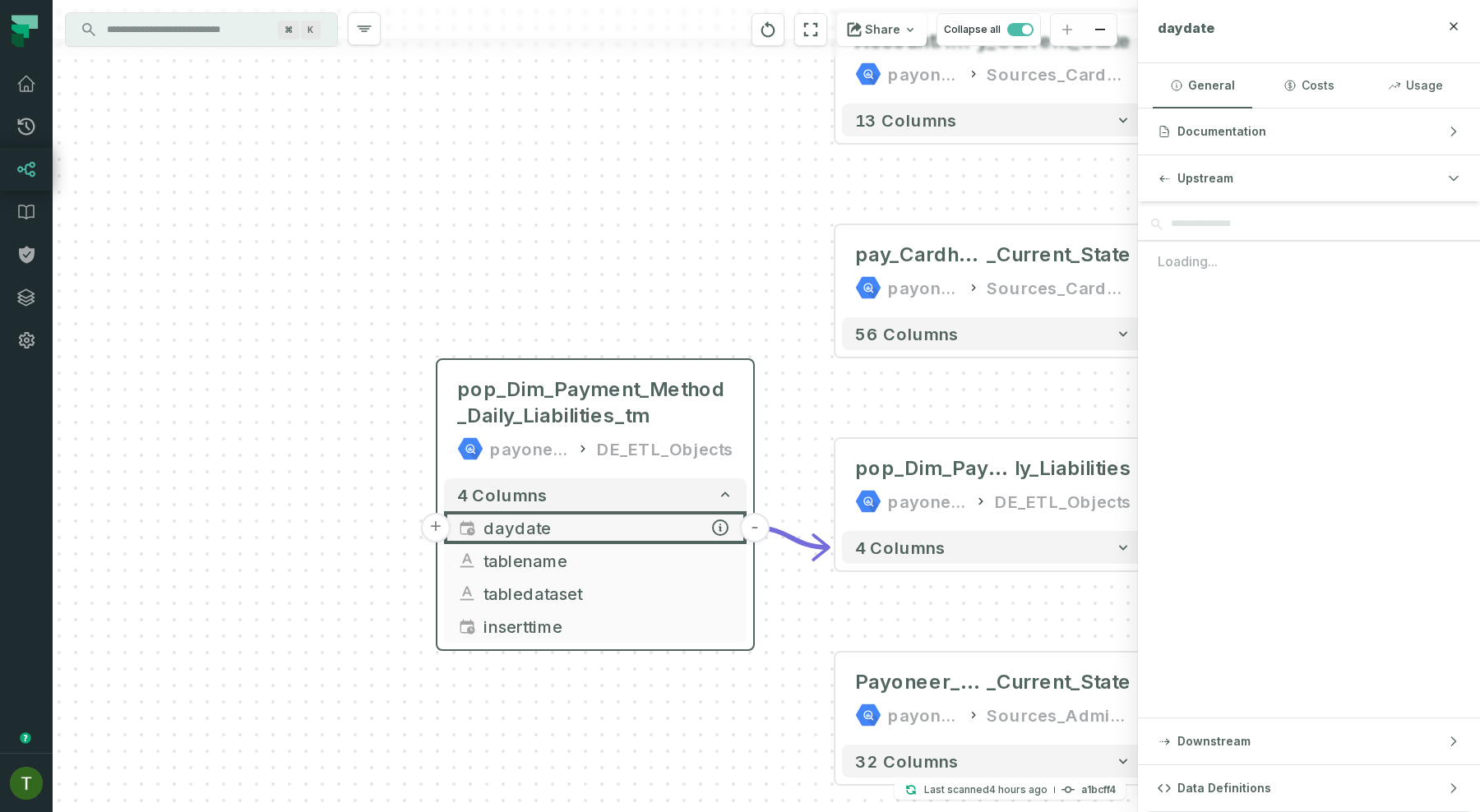
scroll to position [0, 0]
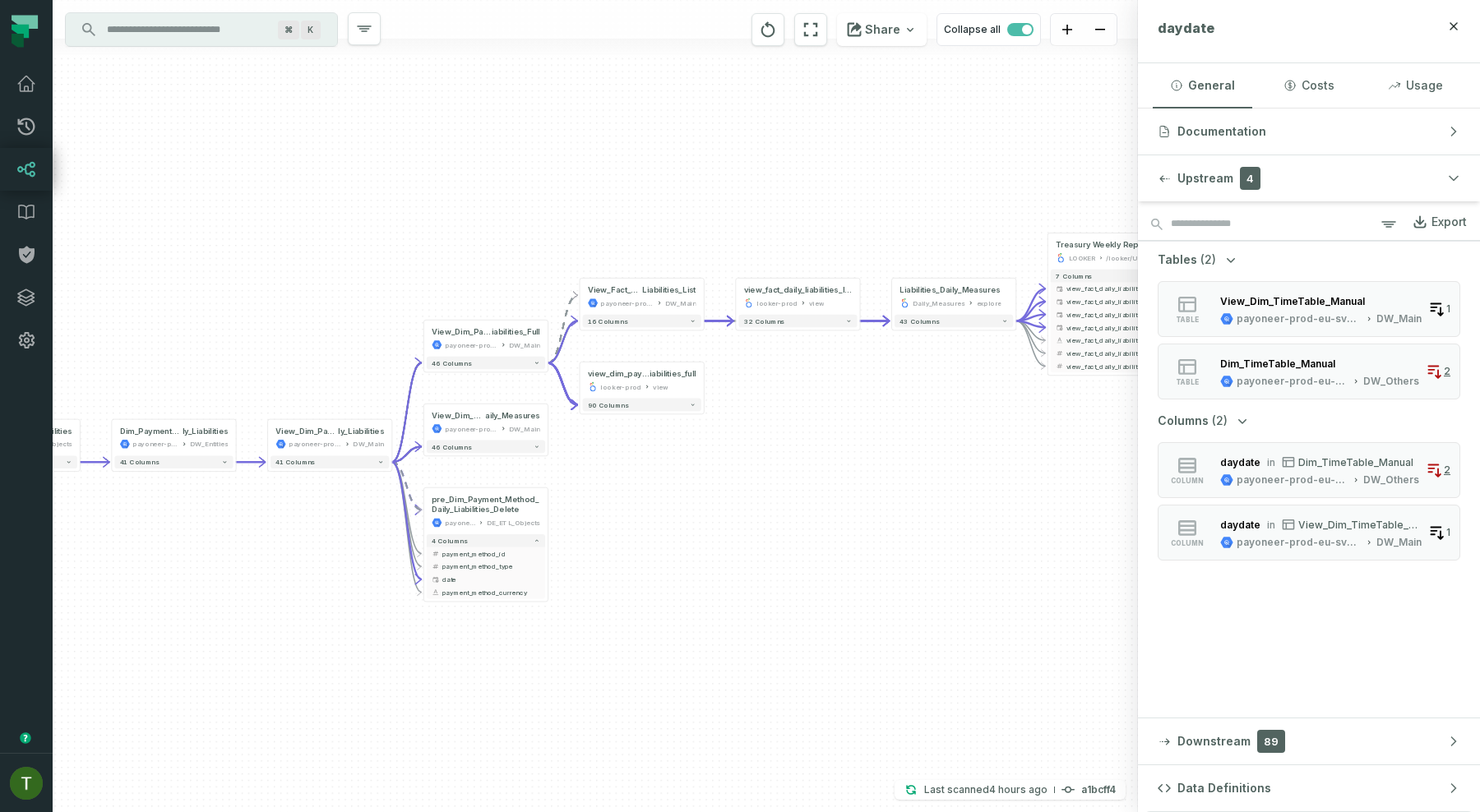
drag, startPoint x: 1003, startPoint y: 616, endPoint x: 0, endPoint y: 542, distance: 1005.7
click at [0, 542] on body "Pull Requests Dashboard Lineage Data Catalog Policies Integrations Settings Tom…" at bounding box center [740, 406] width 1480 height 812
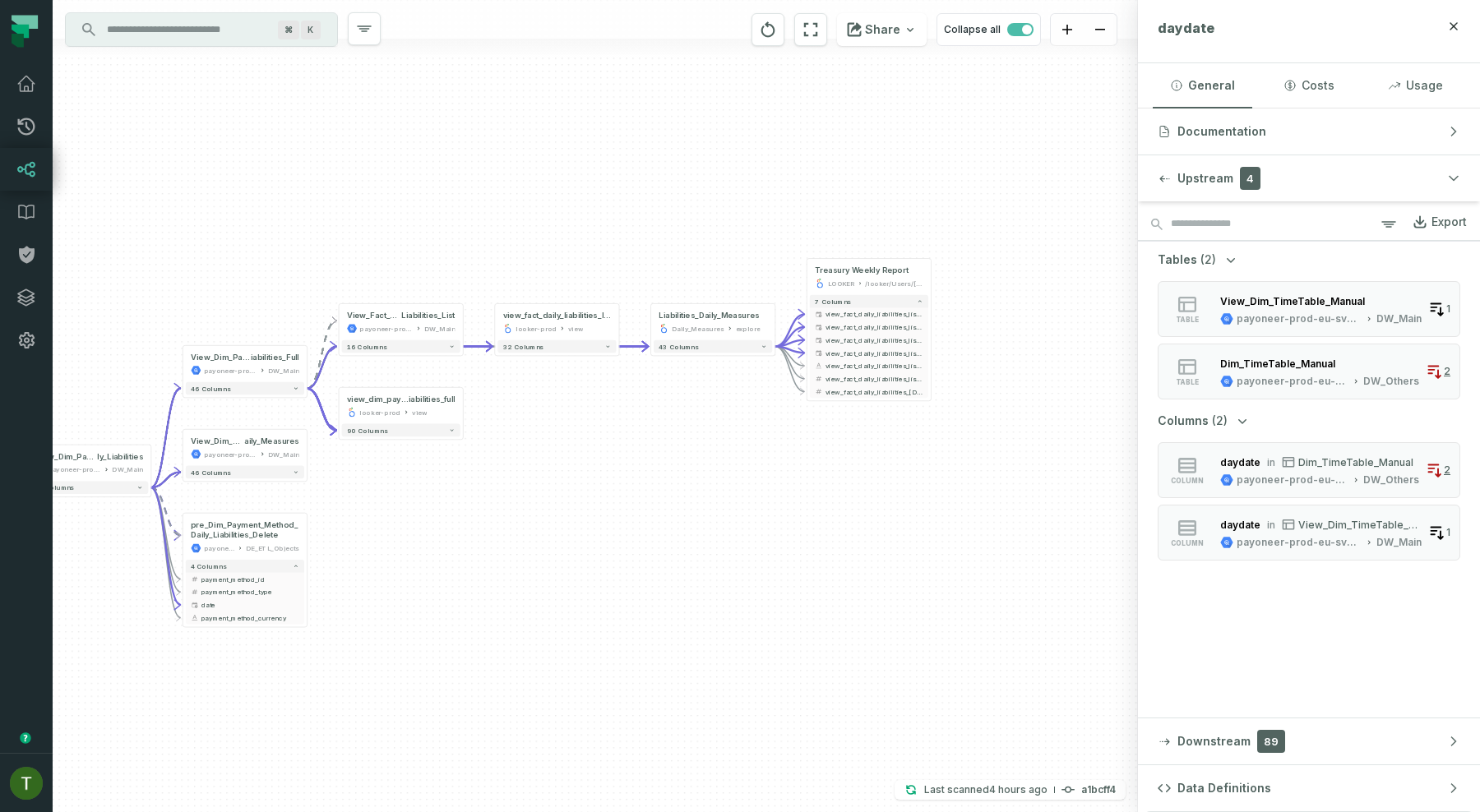
drag, startPoint x: 803, startPoint y: 480, endPoint x: 604, endPoint y: 502, distance: 200.2
click at [562, 505] on div "+ Payoneer_PayeeiACHAcount _Current_State payoneer-prod-eu-svc-data-016f Source…" at bounding box center [594, 406] width 1085 height 812
click at [722, 322] on div "Daily_Measures explore" at bounding box center [712, 328] width 109 height 11
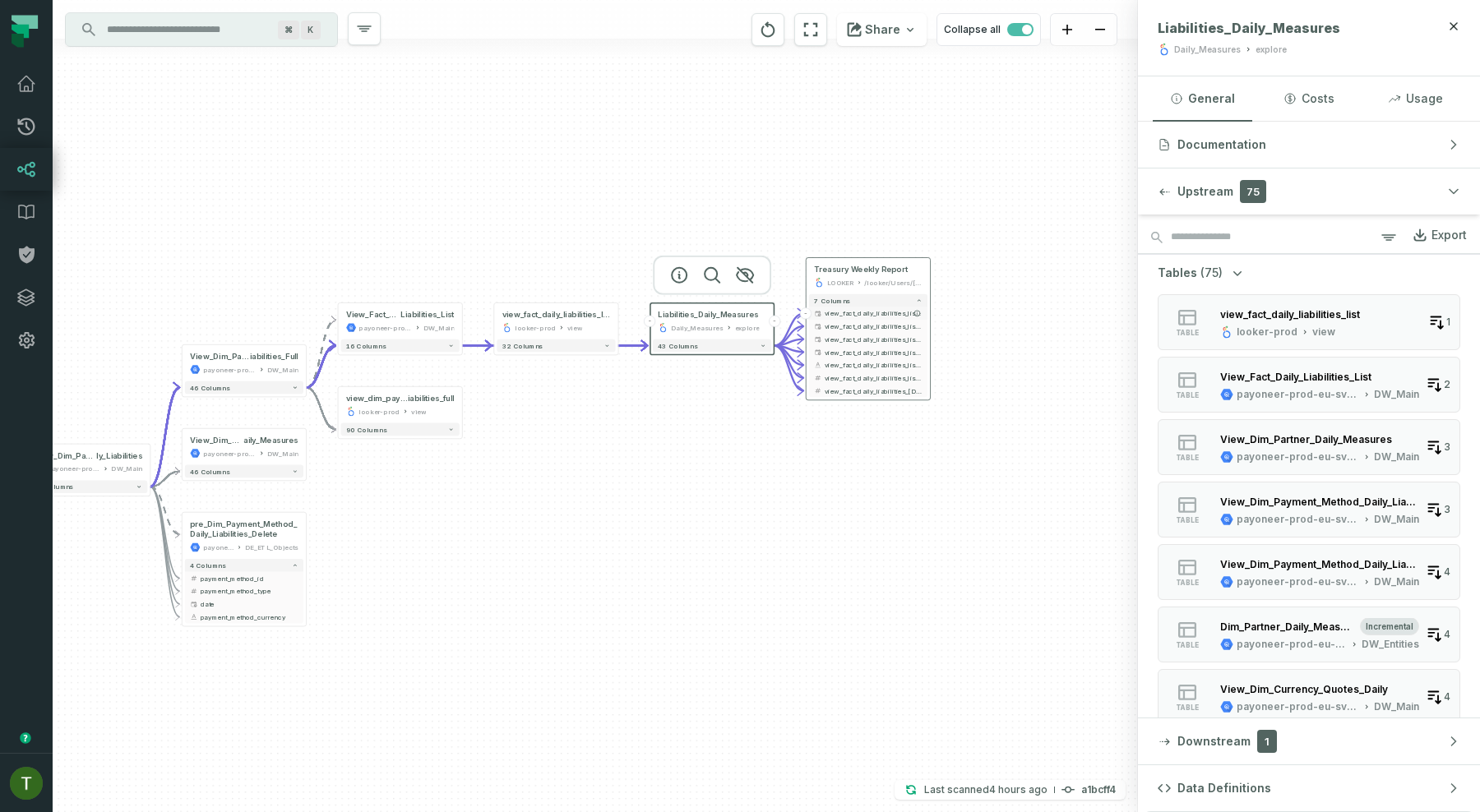
click at [843, 313] on span "view_fact_daily_liabilities_list.daydate_date" at bounding box center [873, 313] width 97 height 10
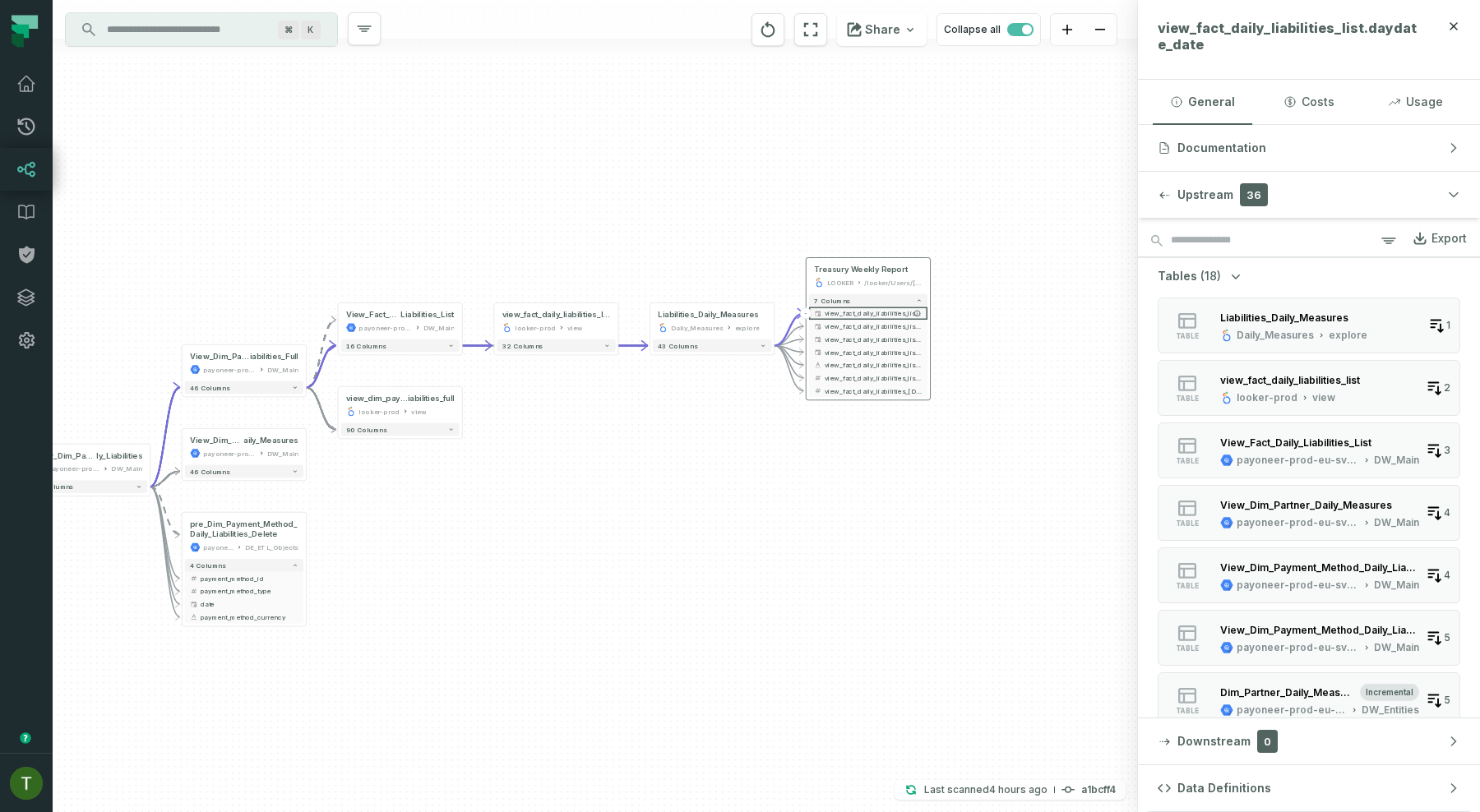
click at [805, 312] on button "-" at bounding box center [805, 313] width 12 height 12
click at [805, 312] on button "+" at bounding box center [805, 313] width 12 height 12
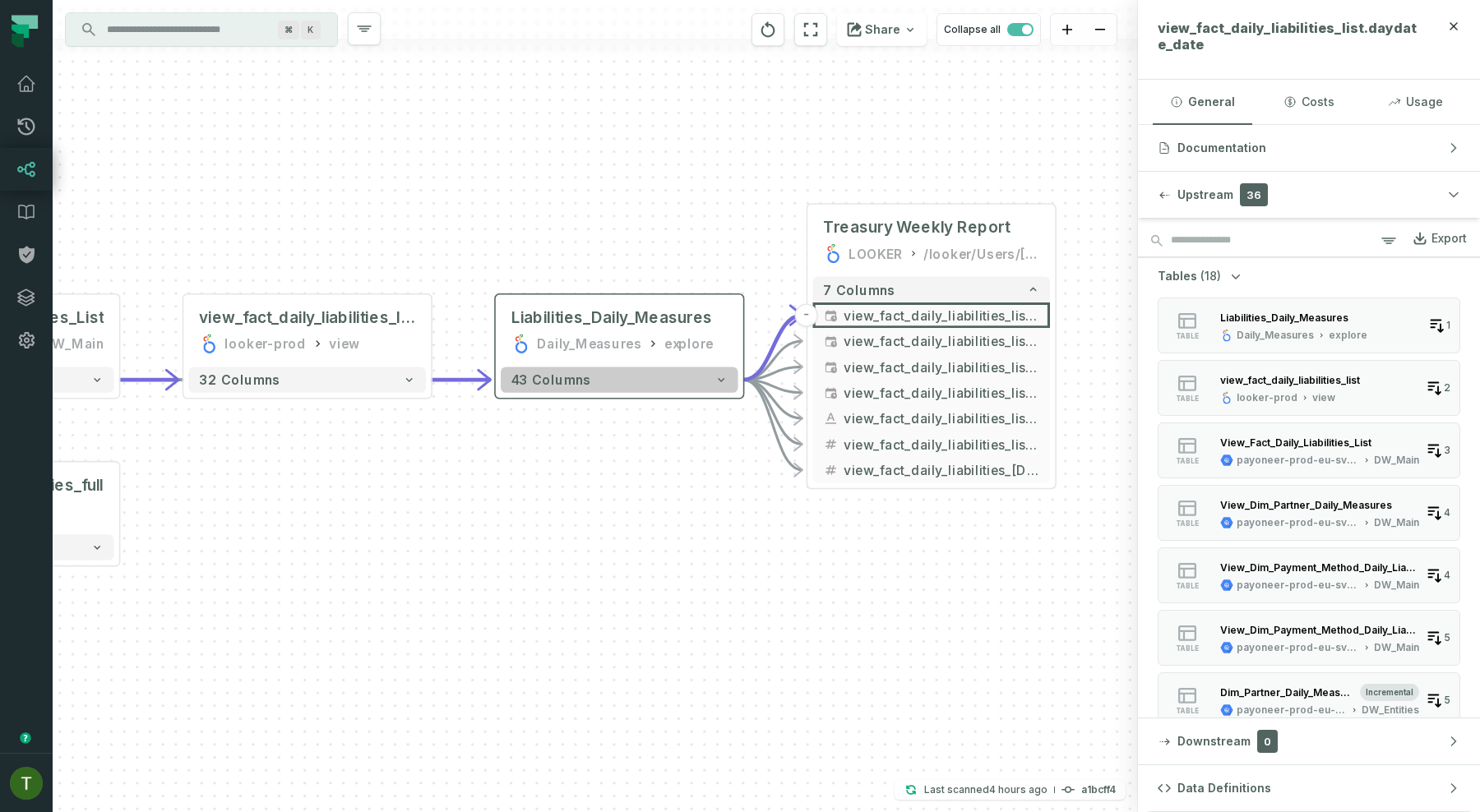
click at [701, 375] on button "43 columns" at bounding box center [619, 379] width 237 height 26
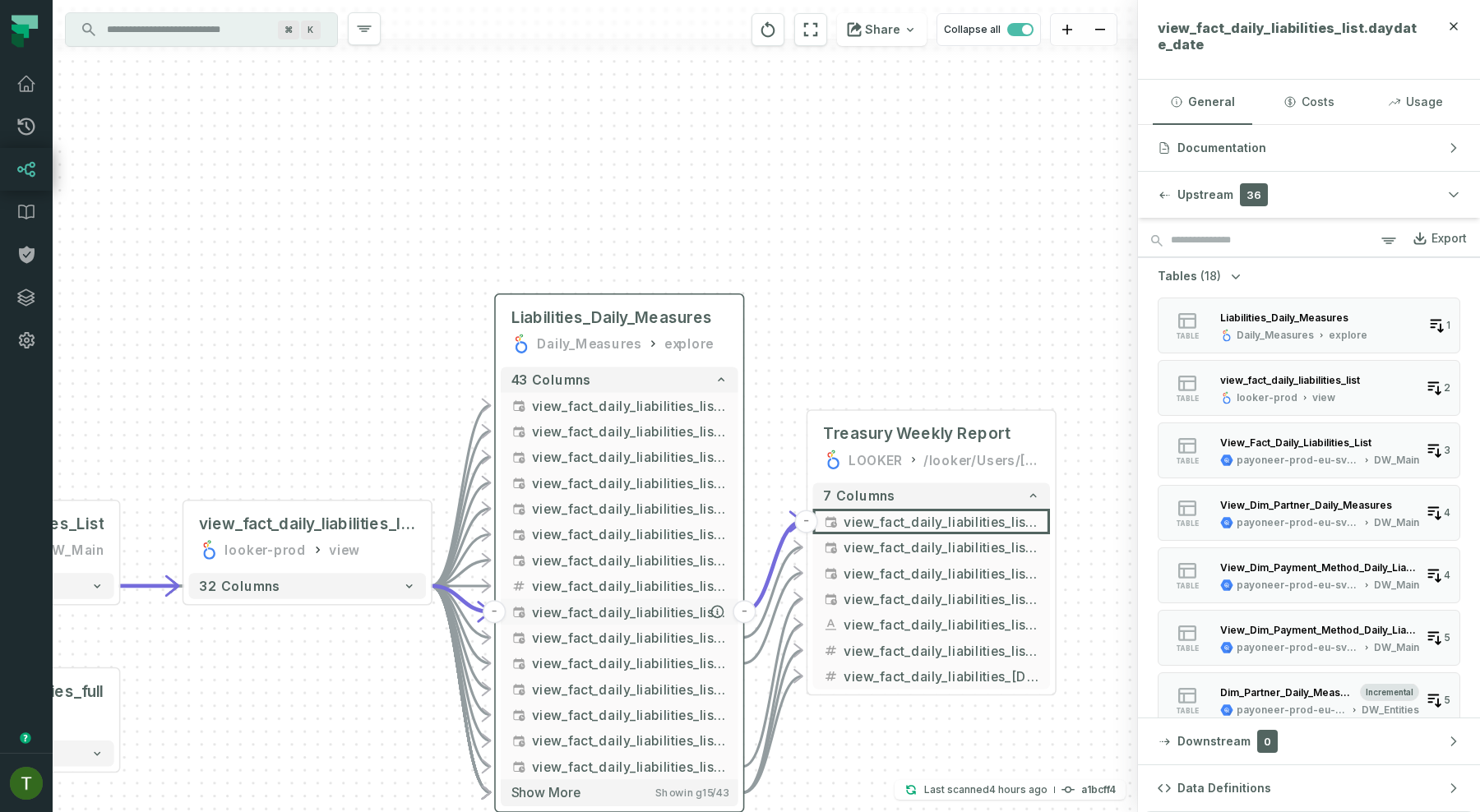
click at [649, 613] on span "view_fact_daily_liabilities_list.daydate_date" at bounding box center [630, 612] width 196 height 19
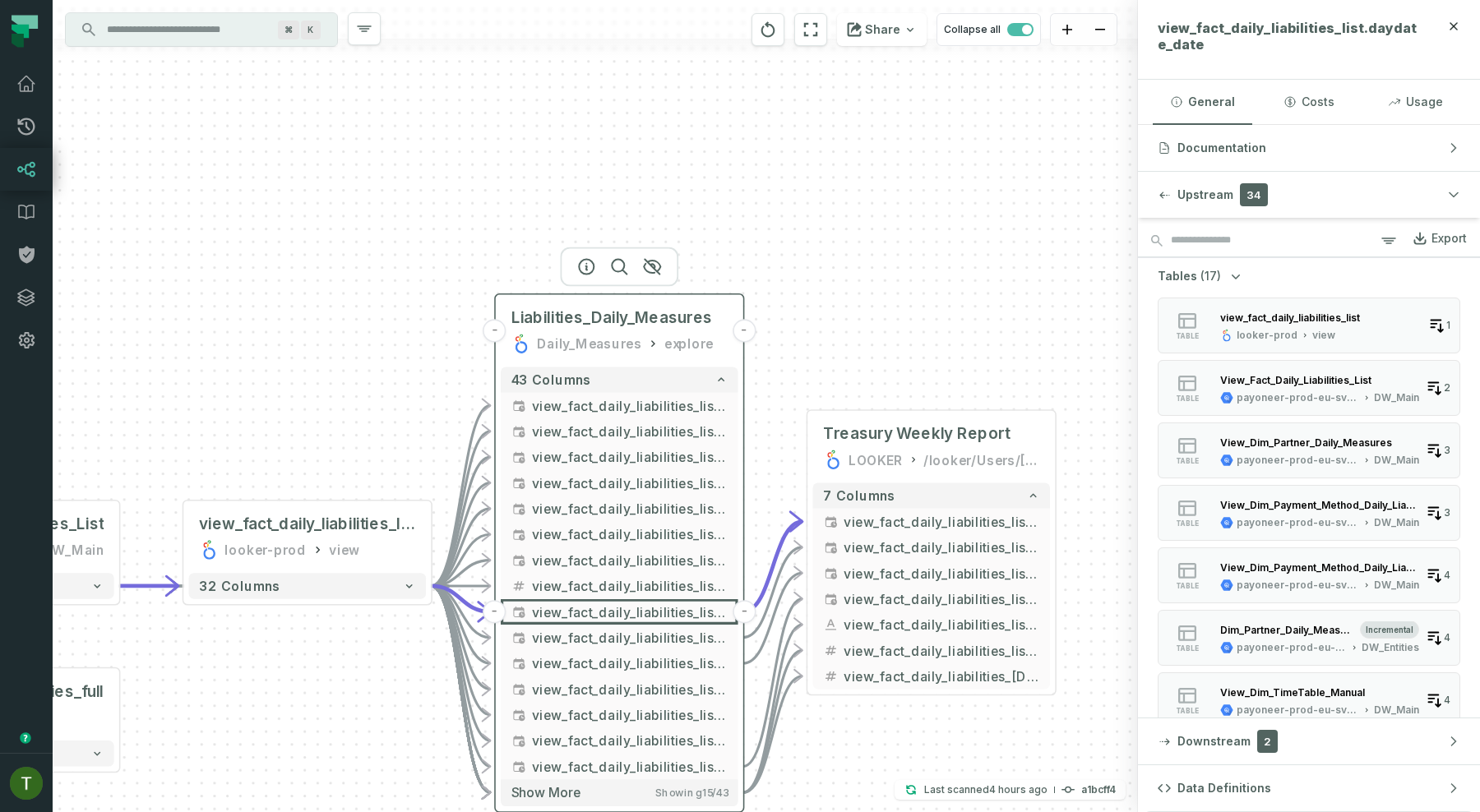
click at [668, 349] on div "explore" at bounding box center [689, 344] width 50 height 20
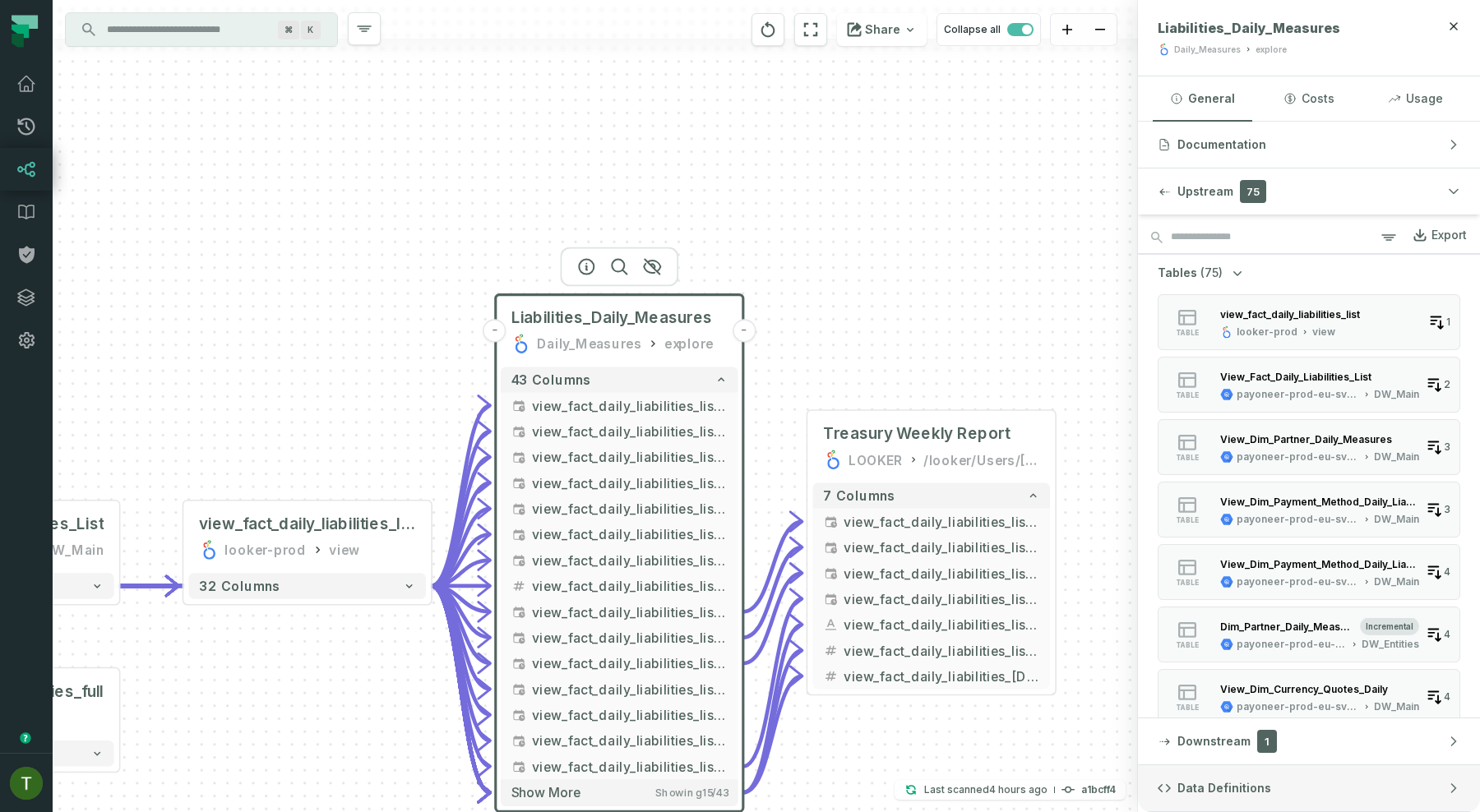
click at [1237, 787] on span "Data Definitions" at bounding box center [1224, 788] width 94 height 17
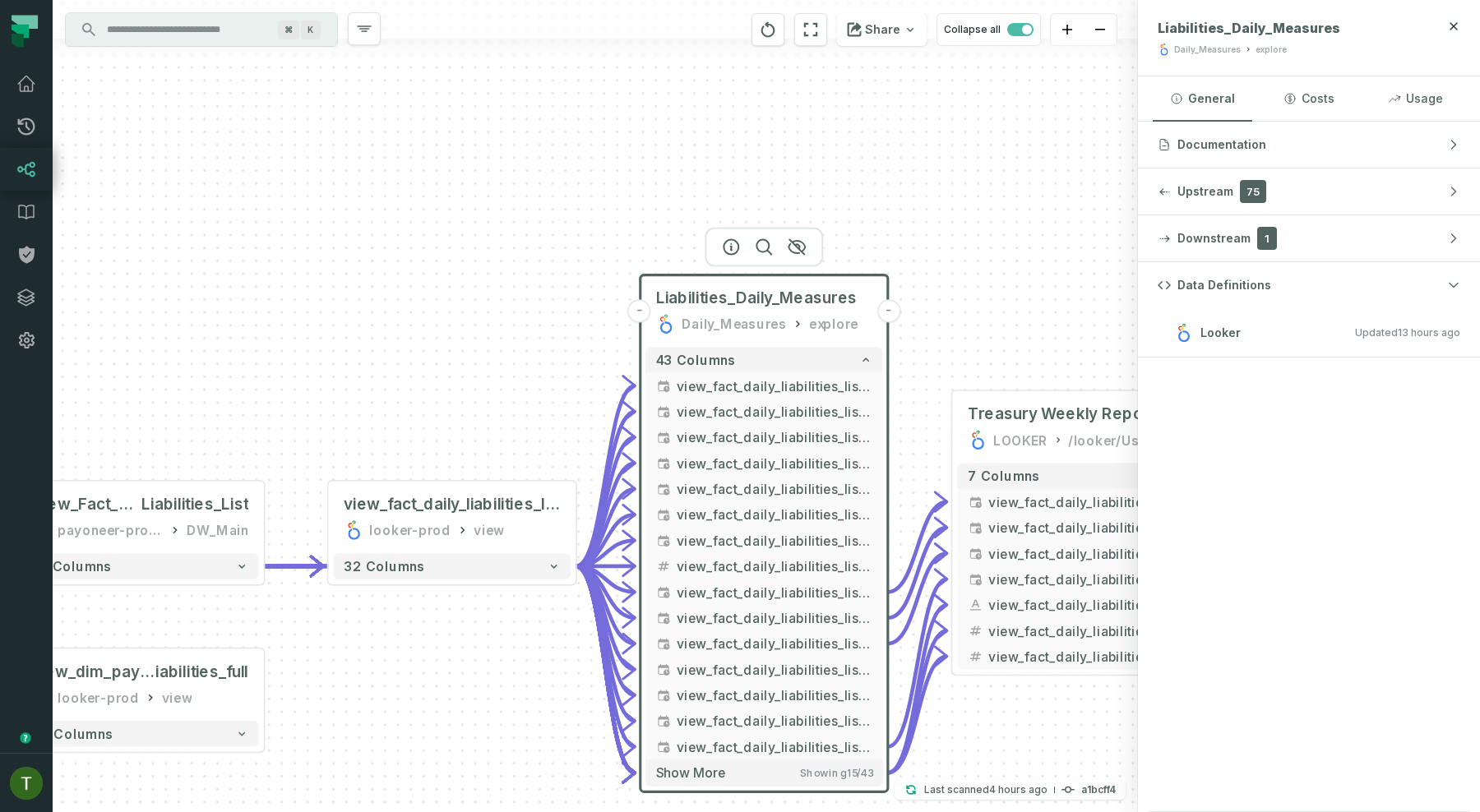
drag, startPoint x: 431, startPoint y: 413, endPoint x: 577, endPoint y: 393, distance: 147.4
click at [577, 393] on div "+ Payoneer_PayeeiACHAcount _Current_State payoneer-prod-eu-svc-data-016f Source…" at bounding box center [594, 406] width 1085 height 812
click at [491, 510] on div "view_fact_daily_liabilities_list" at bounding box center [452, 504] width 216 height 20
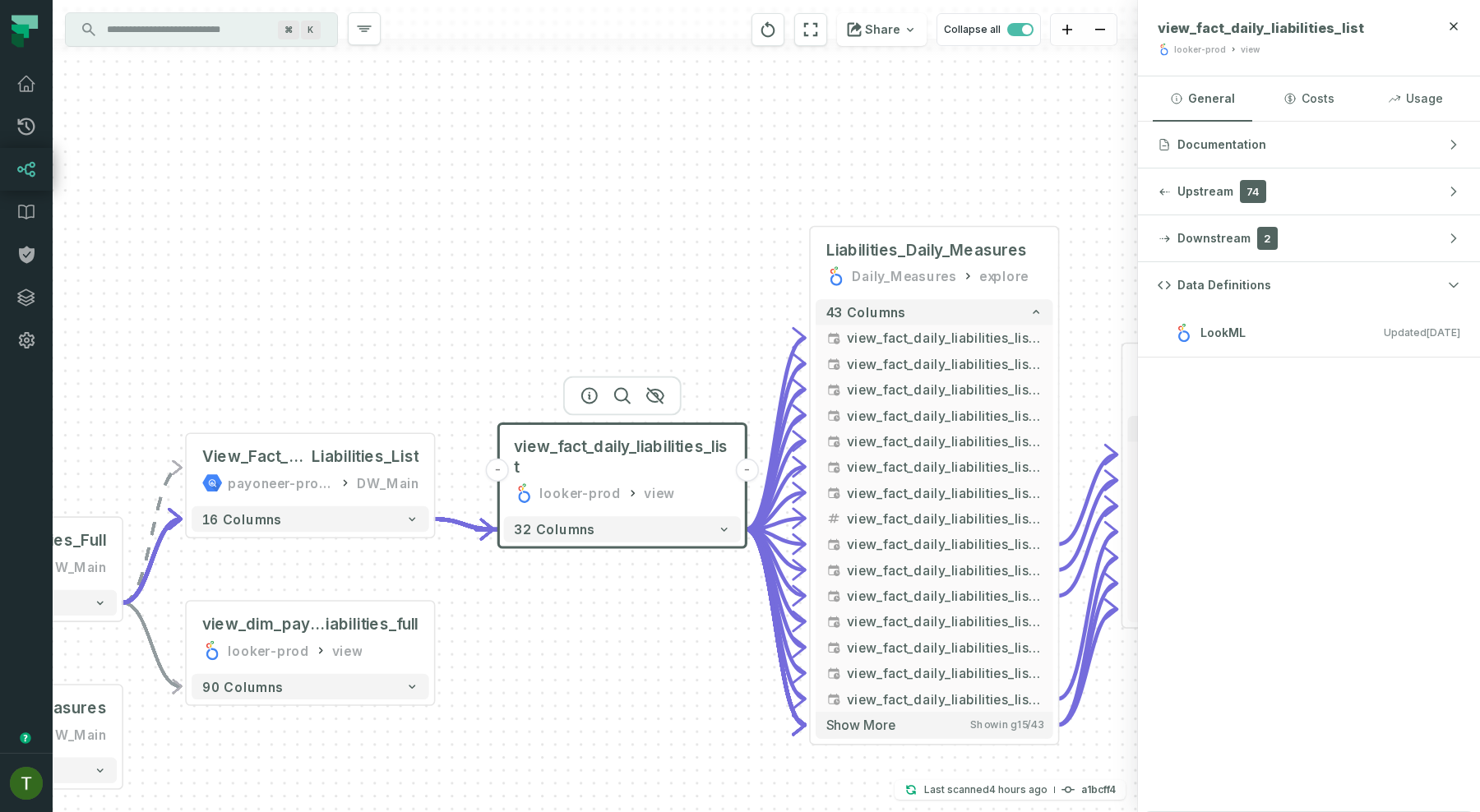
drag, startPoint x: 319, startPoint y: 418, endPoint x: 492, endPoint y: 360, distance: 182.5
click at [492, 360] on div "+ Payoneer_PayeeiACHAcount _Current_State payoneer-prod-eu-svc-data-016f Source…" at bounding box center [594, 406] width 1085 height 812
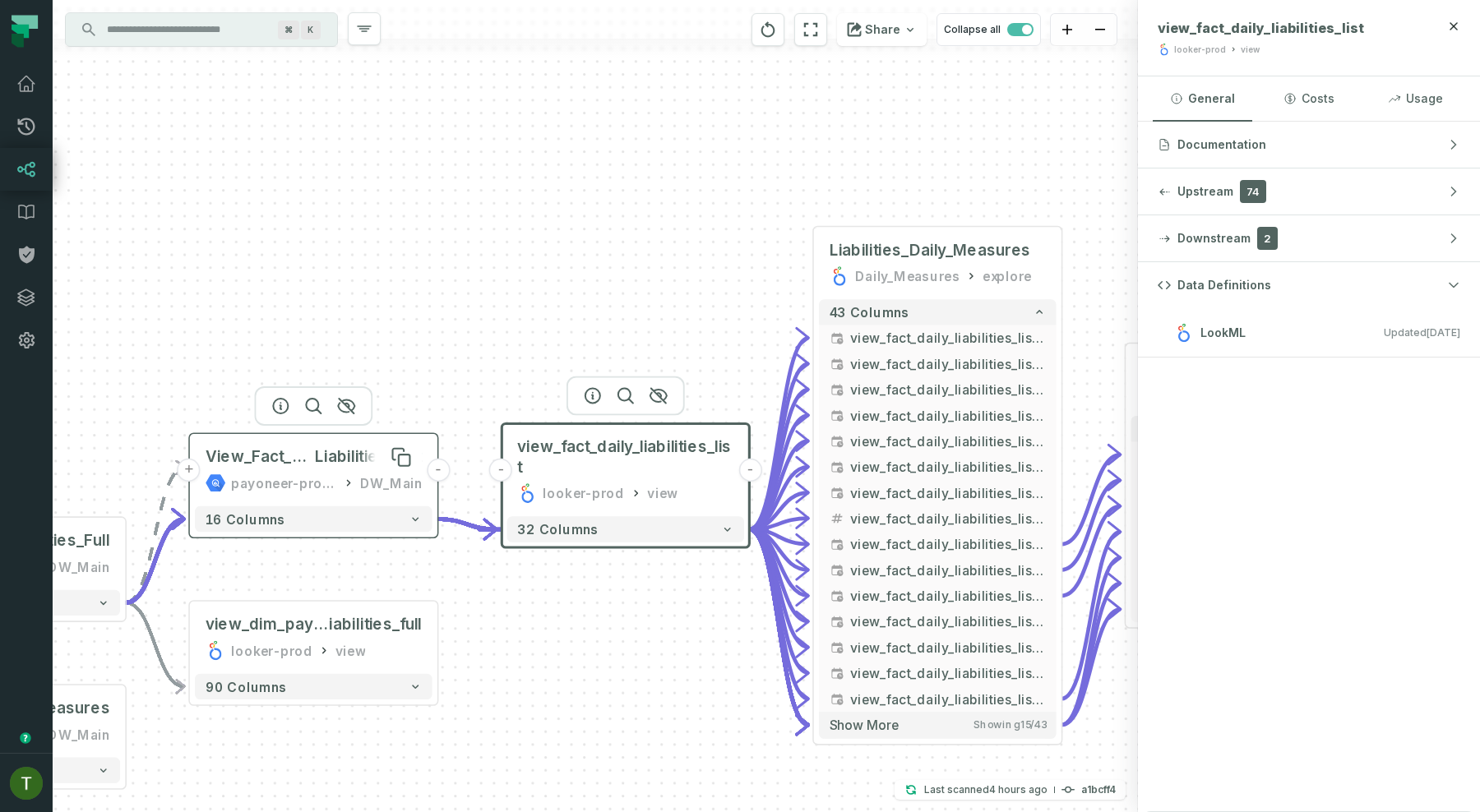
click at [344, 464] on span "Liabilities_List" at bounding box center [368, 457] width 107 height 20
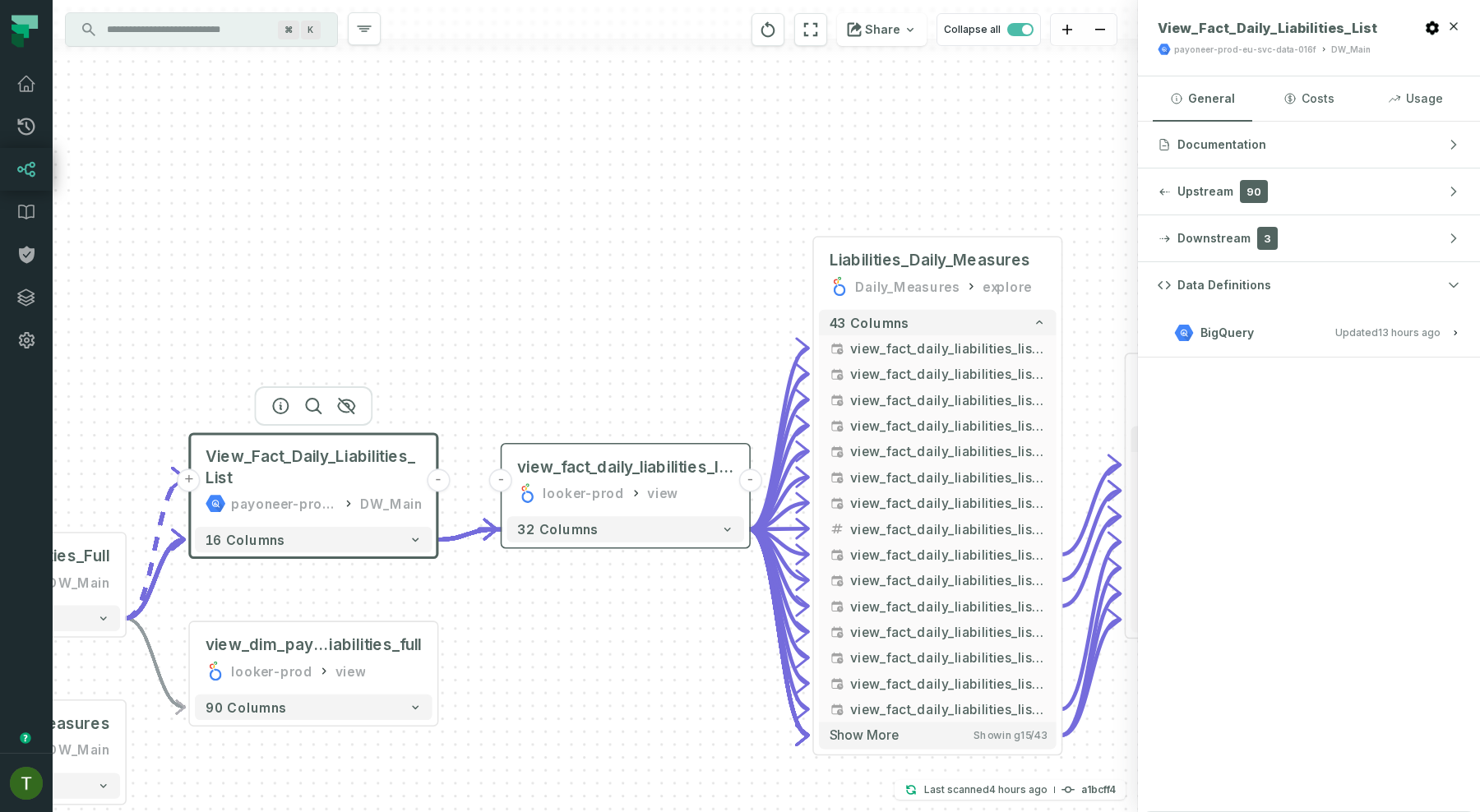
click at [1292, 339] on button "BigQuery Updated 8/26/2025, 1:03:27 AM" at bounding box center [1309, 332] width 303 height 22
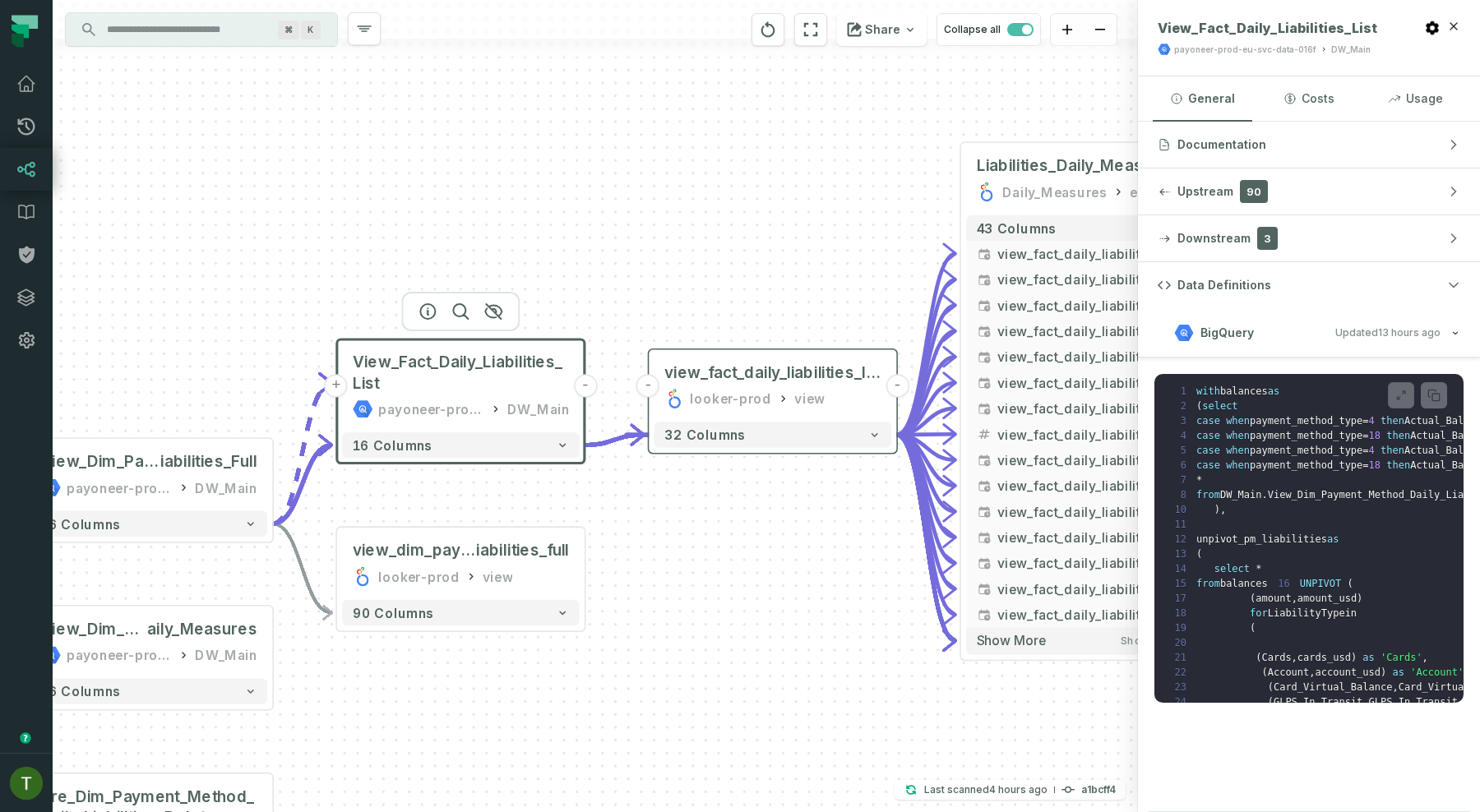
drag, startPoint x: 626, startPoint y: 366, endPoint x: 809, endPoint y: 239, distance: 222.8
click at [809, 239] on div "+ Payoneer_PayeeiACHAcount _Current_State payoneer-prod-eu-svc-data-016f Source…" at bounding box center [594, 406] width 1085 height 812
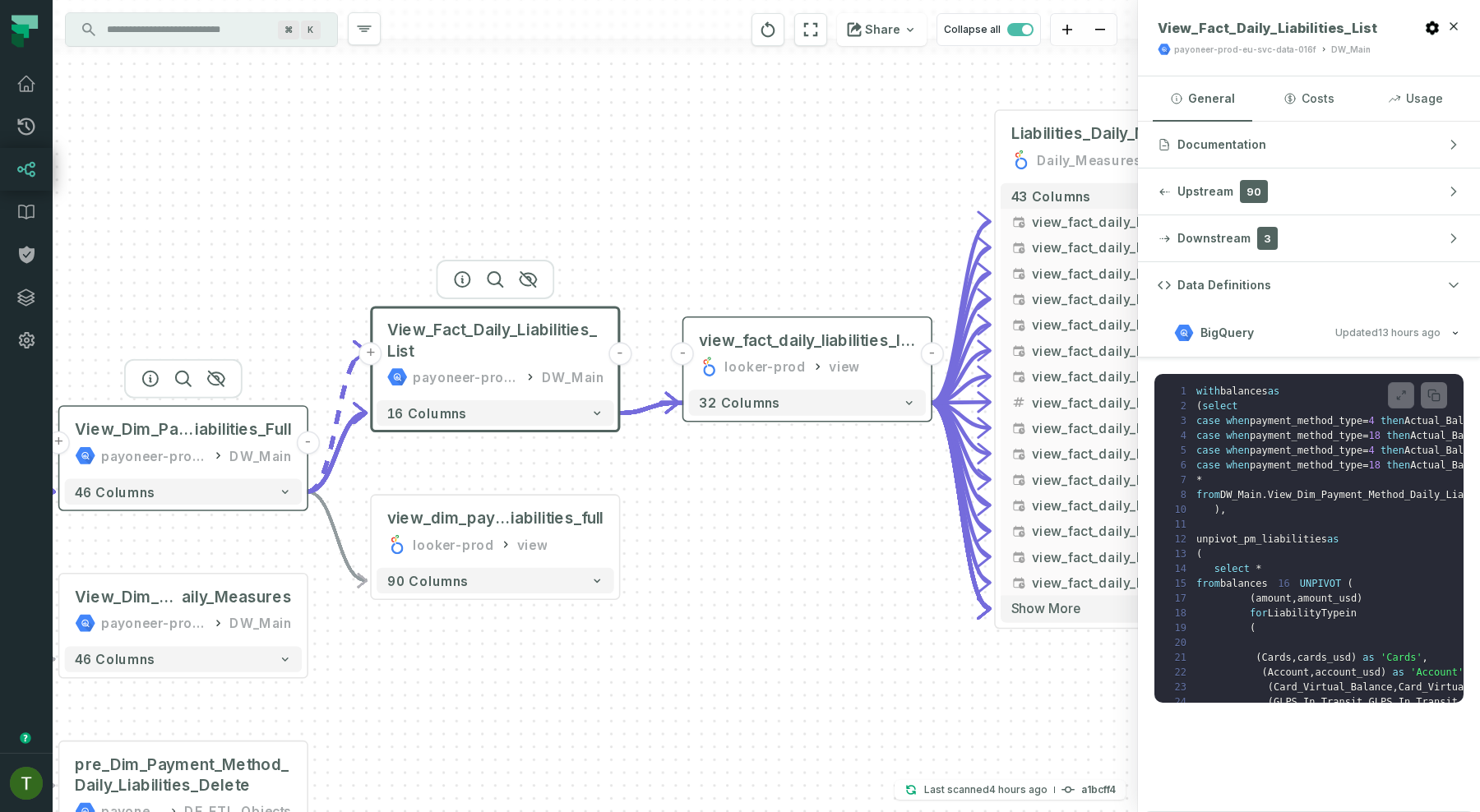
click at [185, 452] on div "payoneer-prod-eu-svc-data-016f" at bounding box center [154, 455] width 106 height 20
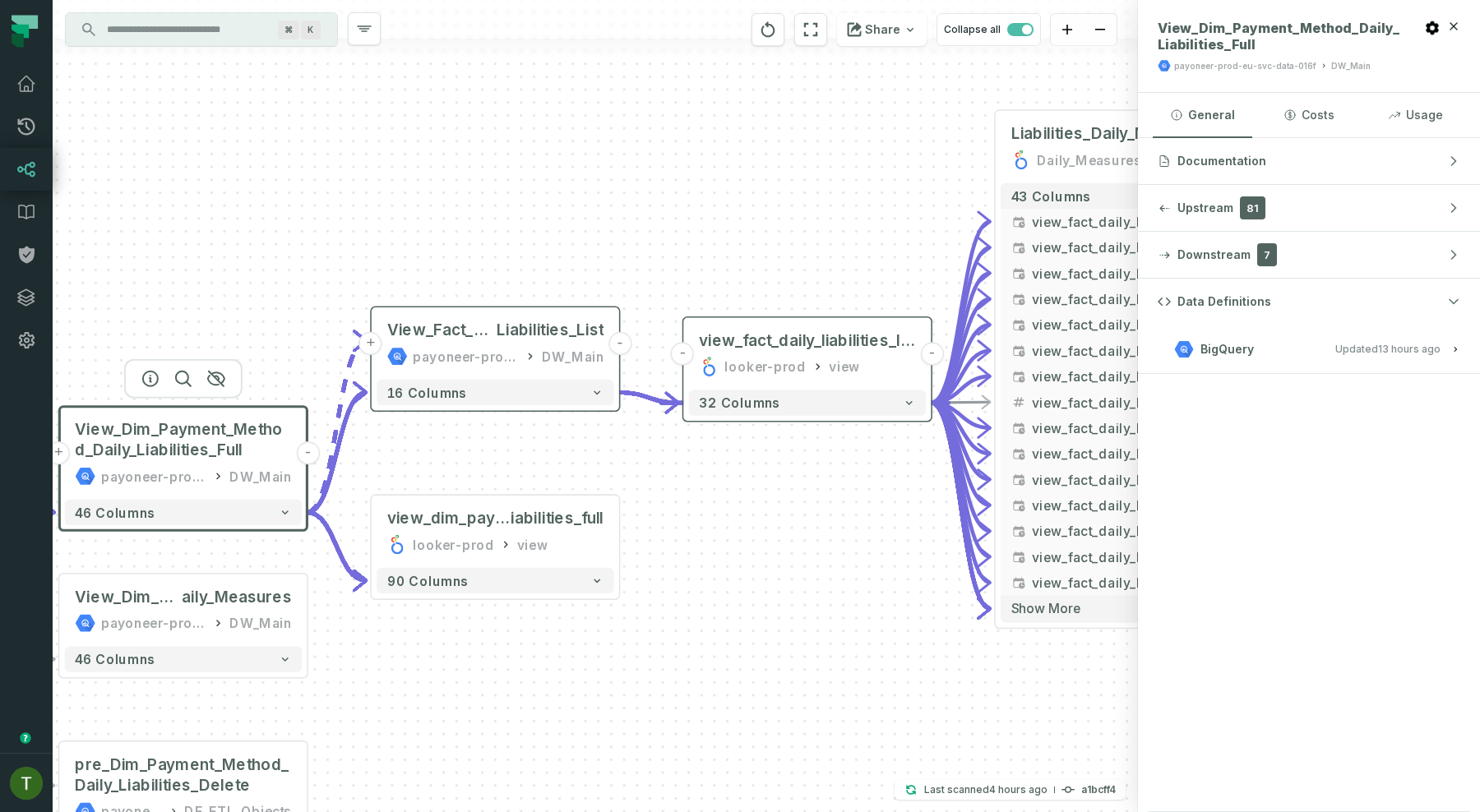
click at [1252, 347] on button "BigQuery Updated 8/26/2025, 1:03:27 AM" at bounding box center [1309, 349] width 303 height 22
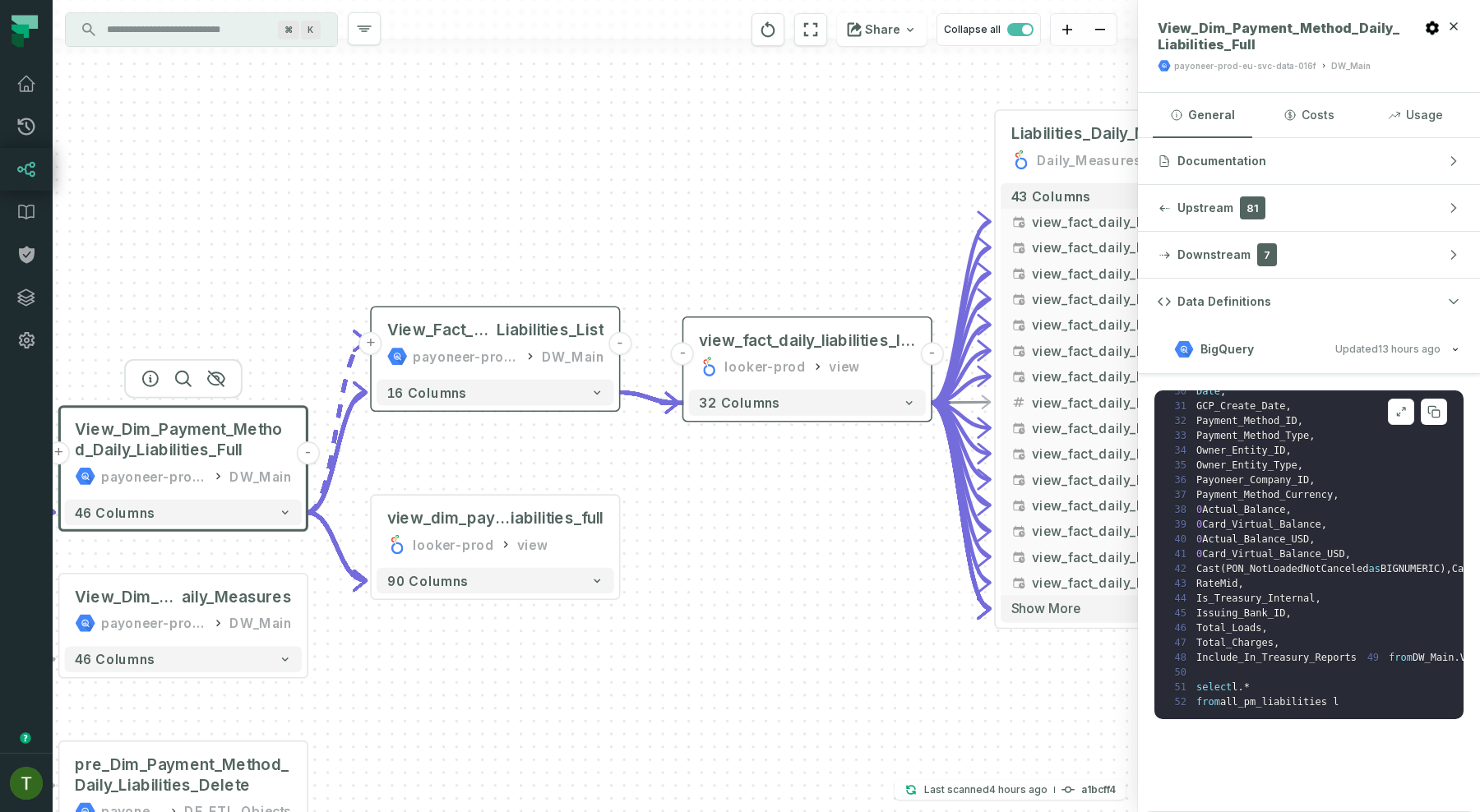
scroll to position [460, 0]
click at [1081, 327] on span "view_fact_daily_liabilities_list.GCP_Create_Date_time" at bounding box center [1129, 325] width 196 height 19
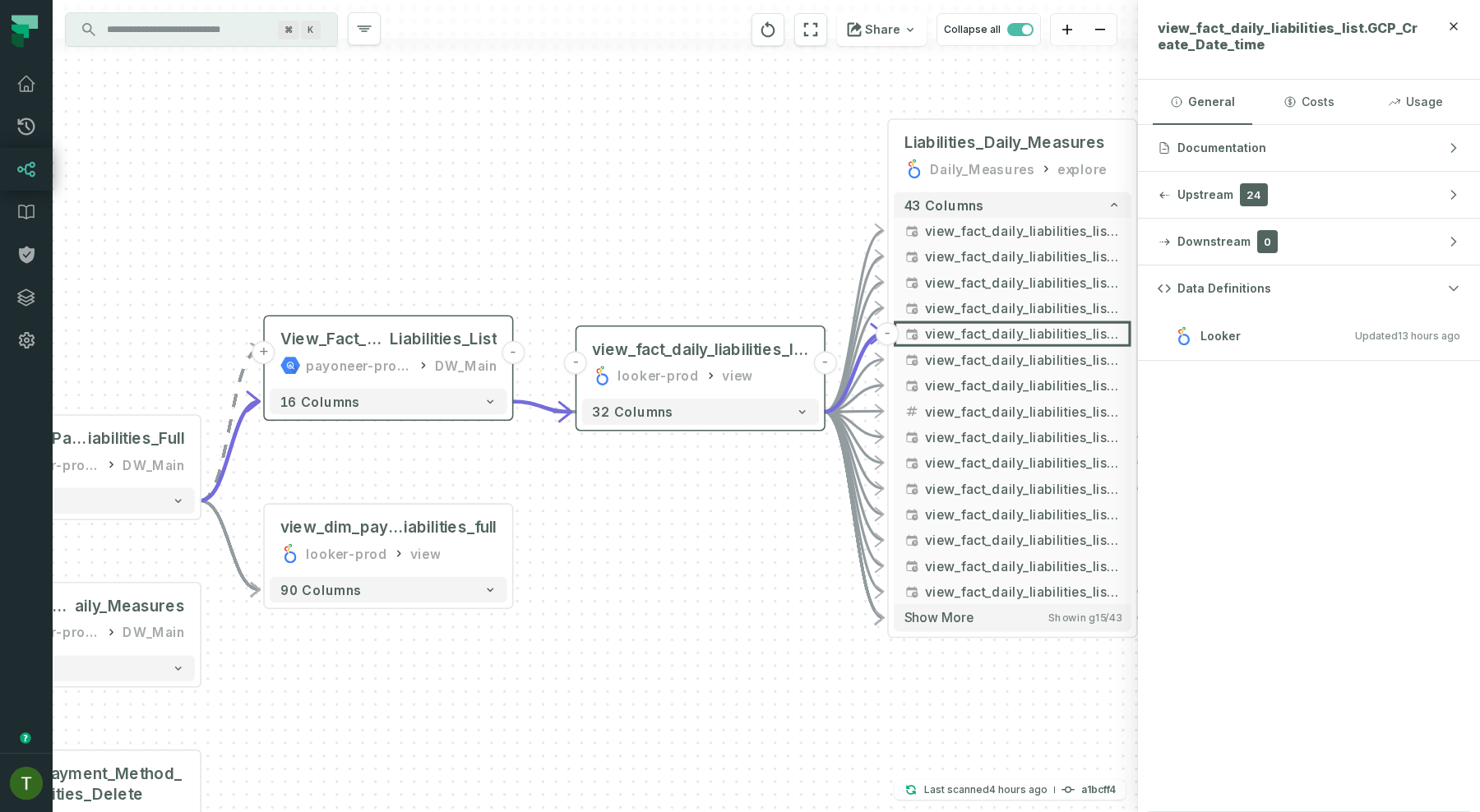
drag, startPoint x: 822, startPoint y: 533, endPoint x: 716, endPoint y: 544, distance: 106.6
click at [716, 544] on div "+ Payoneer_PayeeiACHAcount _Current_State payoneer-prod-eu-svc-data-016f Source…" at bounding box center [594, 406] width 1085 height 812
click at [437, 360] on div "payoneer-prod-eu-svc-data-016f DW_Main" at bounding box center [389, 366] width 216 height 20
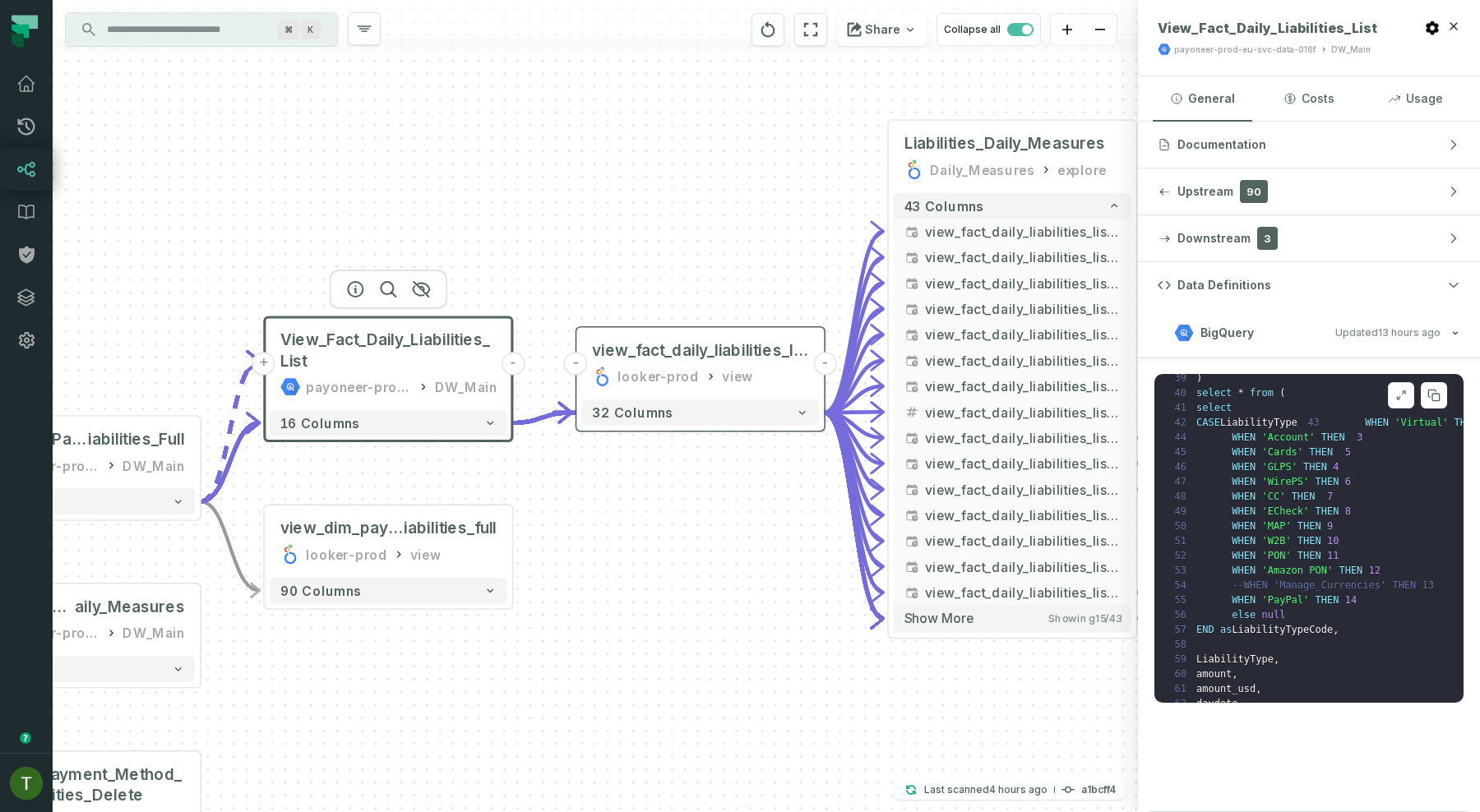
scroll to position [546, 0]
click at [561, 112] on div "+ Payoneer_PayeeiACHAcount _Current_State payoneer-prod-eu-svc-data-016f Source…" at bounding box center [594, 406] width 1085 height 812
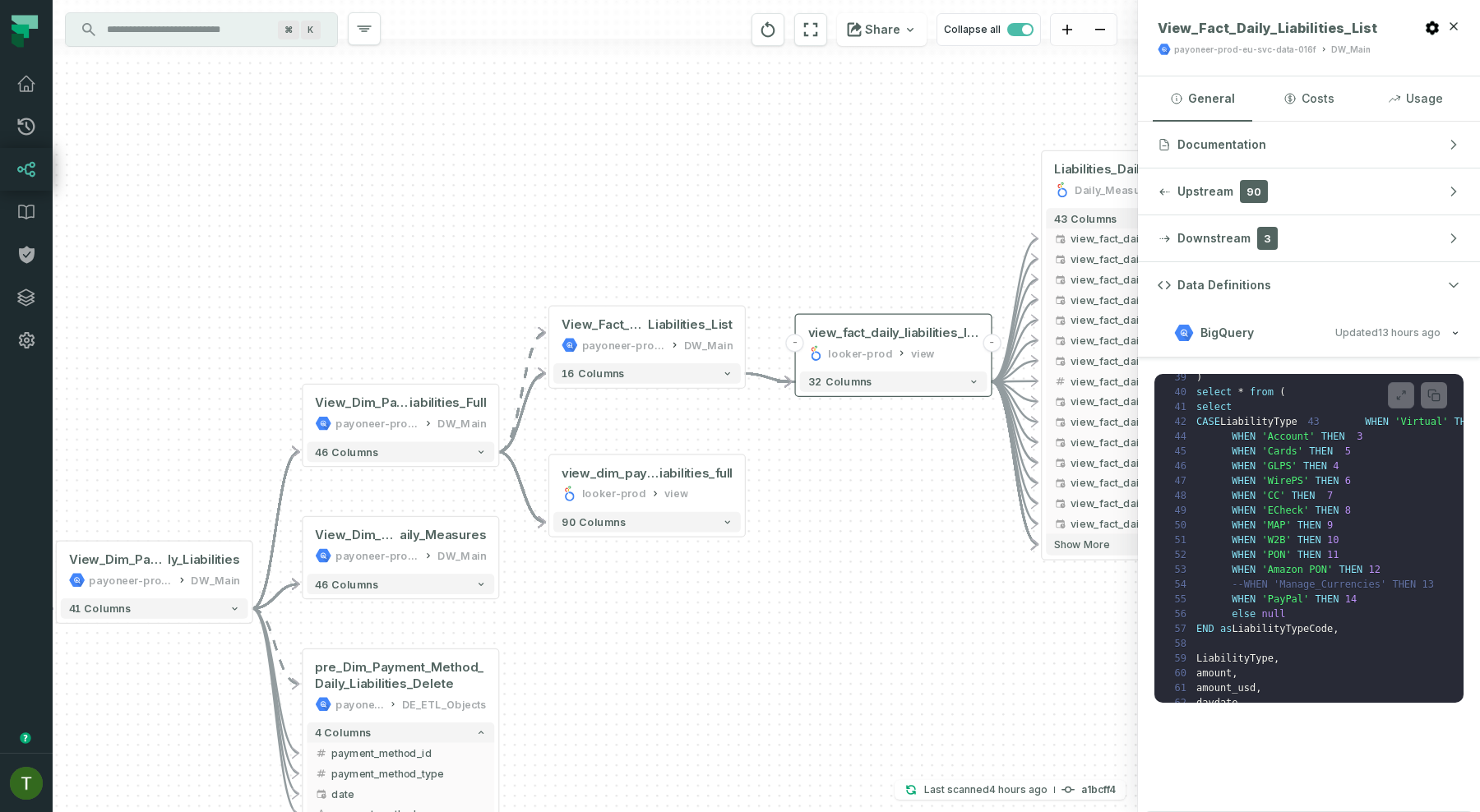
drag, startPoint x: 345, startPoint y: 258, endPoint x: 563, endPoint y: 244, distance: 218.4
click at [563, 244] on div "+ Payoneer_PayeeiACHAcount _Current_State payoneer-prod-eu-svc-data-016f Source…" at bounding box center [594, 406] width 1085 height 812
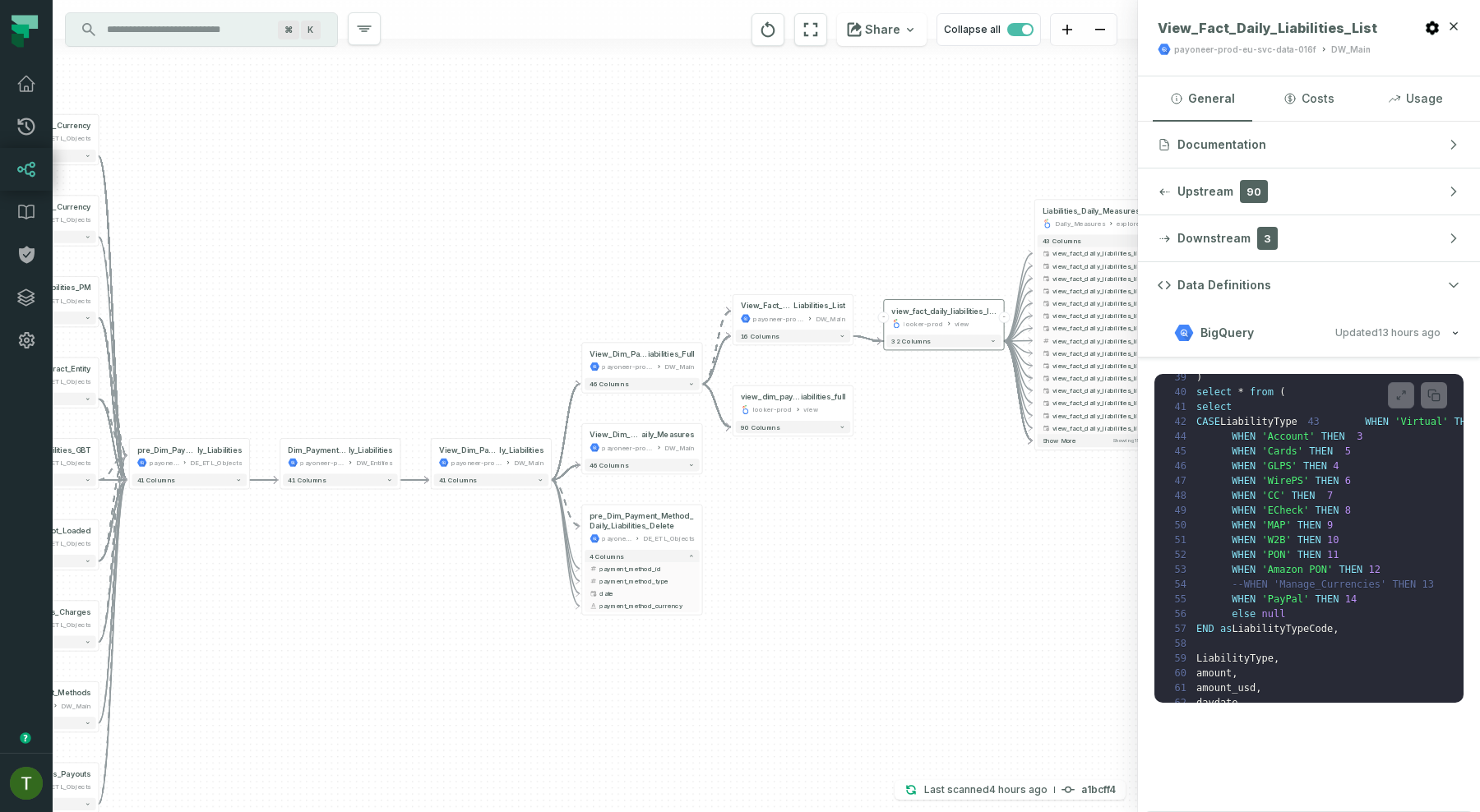
drag, startPoint x: 481, startPoint y: 289, endPoint x: 659, endPoint y: 304, distance: 178.6
click at [659, 304] on div "+ Payoneer_PayeeiACHAcount _Current_State payoneer-prod-eu-svc-data-016f Source…" at bounding box center [594, 406] width 1085 height 812
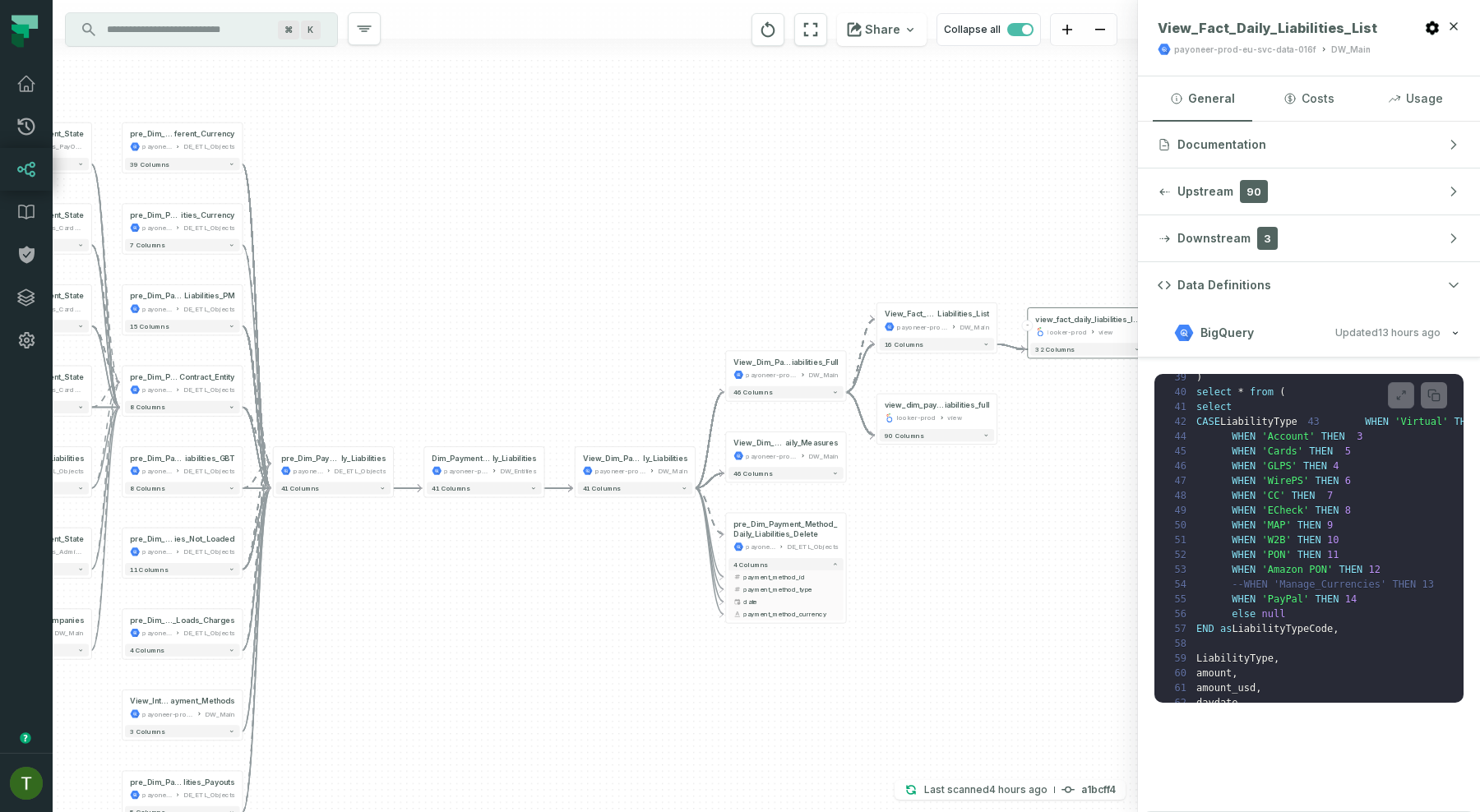
drag, startPoint x: 439, startPoint y: 325, endPoint x: 600, endPoint y: 337, distance: 161.4
click at [600, 337] on div "+ Payoneer_PayeeiACHAcount _Current_State payoneer-prod-eu-svc-data-016f Source…" at bounding box center [594, 406] width 1085 height 812
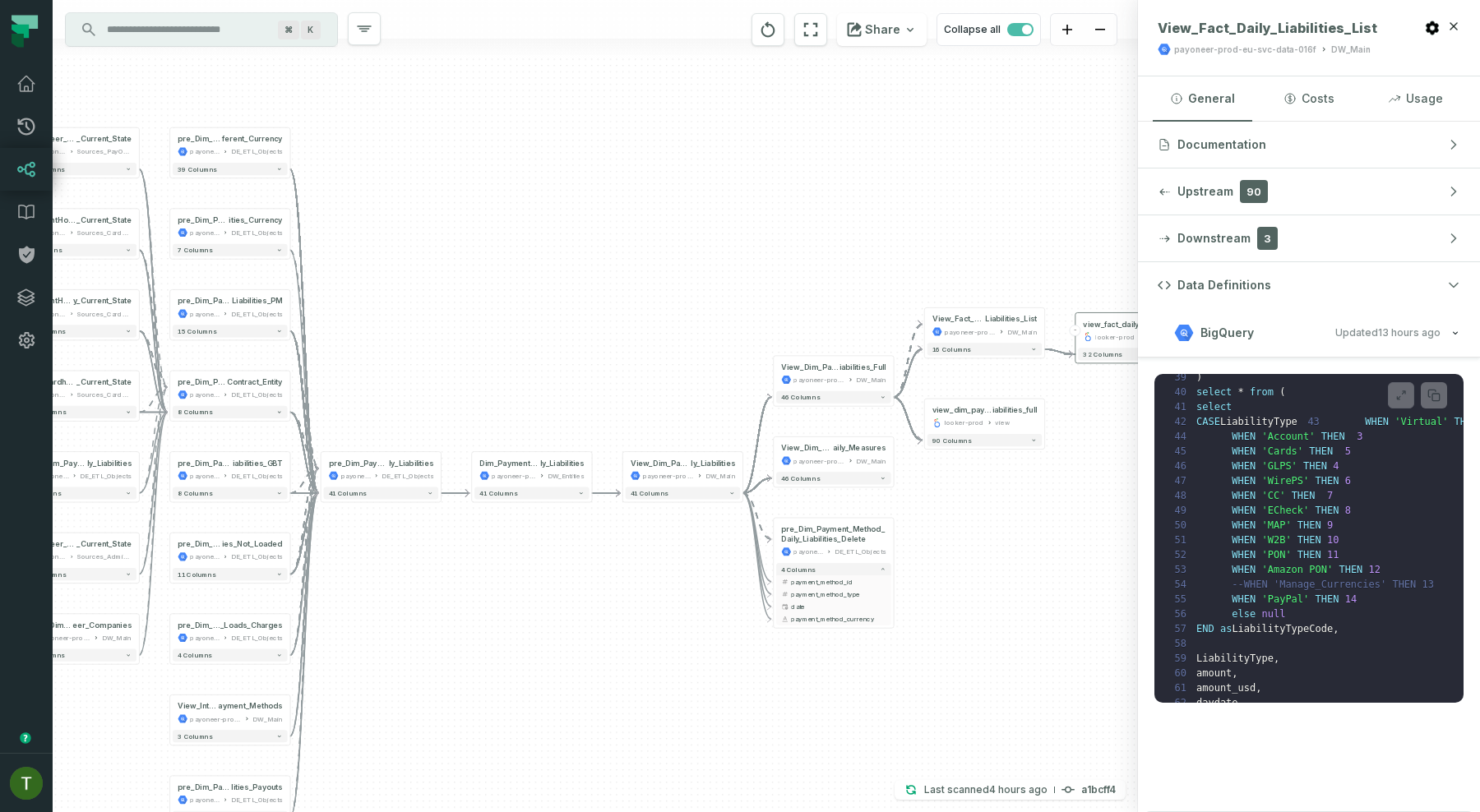
drag, startPoint x: 632, startPoint y: 225, endPoint x: 673, endPoint y: 227, distance: 41.0
click at [673, 227] on div "+ Payoneer_PayeeiACHAcount _Current_State payoneer-prod-eu-svc-data-016f Source…" at bounding box center [594, 406] width 1085 height 812
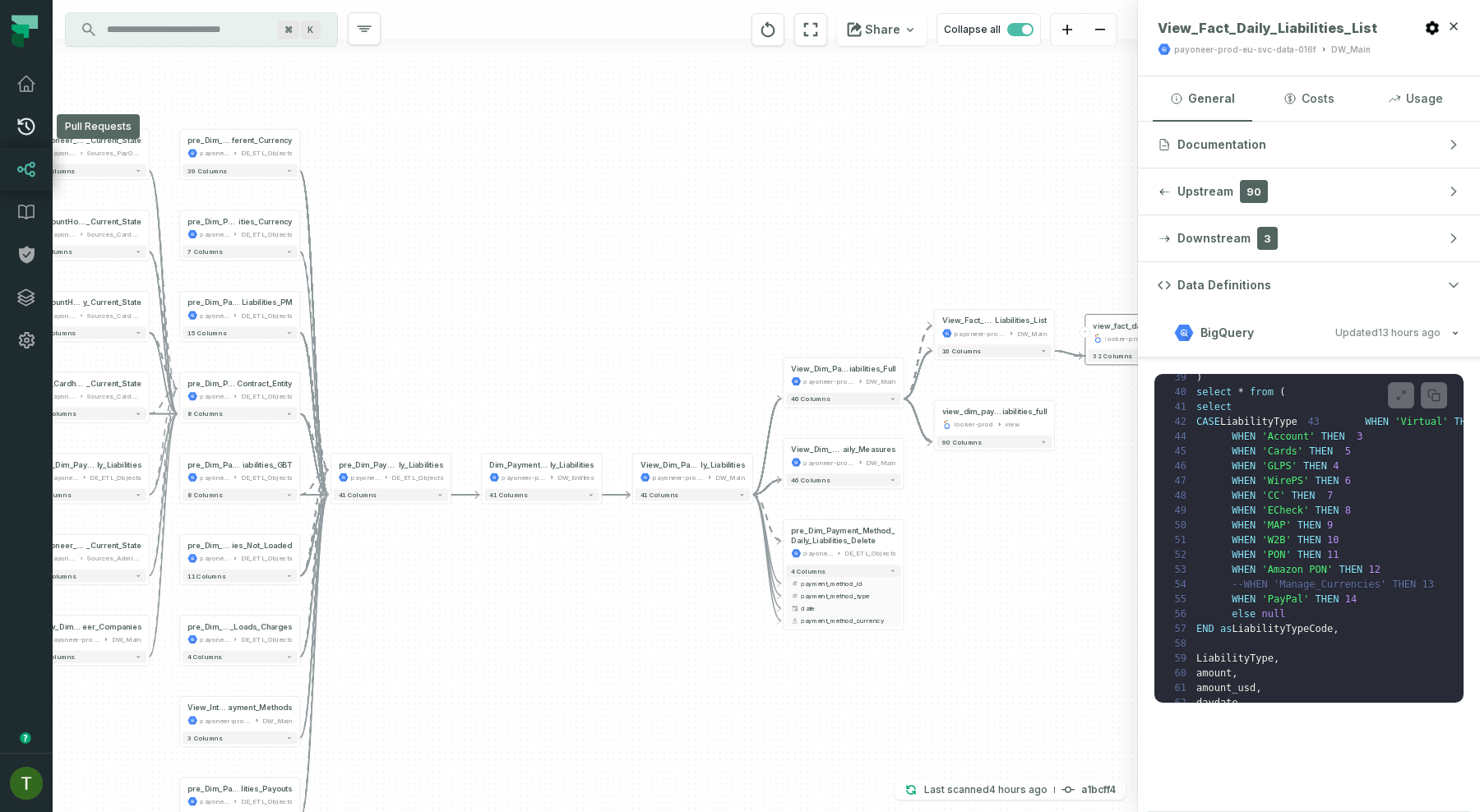
click at [30, 127] on icon at bounding box center [27, 127] width 19 height 19
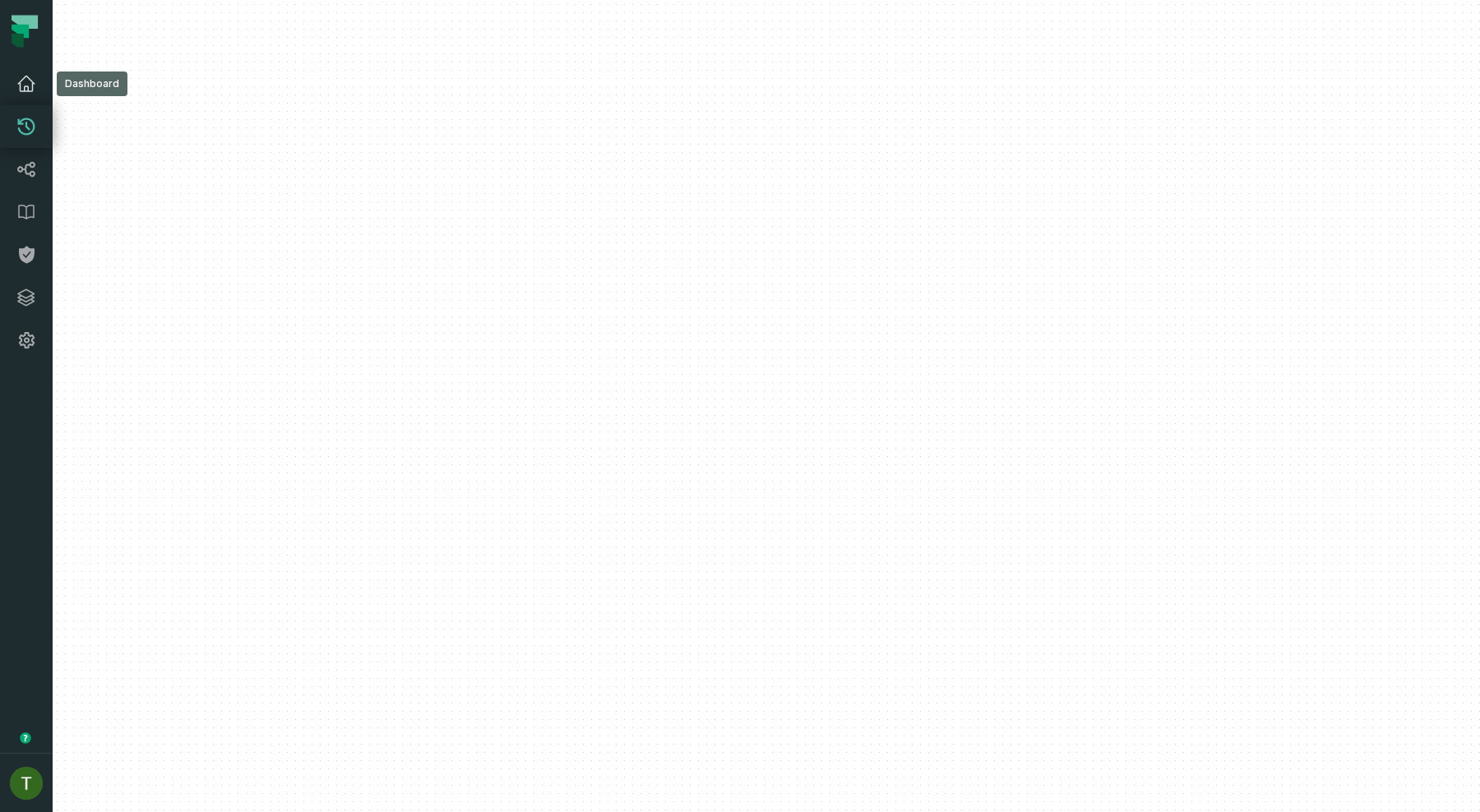
click at [26, 77] on icon at bounding box center [27, 84] width 19 height 19
click at [24, 83] on icon at bounding box center [27, 84] width 19 height 19
click at [35, 166] on icon at bounding box center [26, 170] width 18 height 16
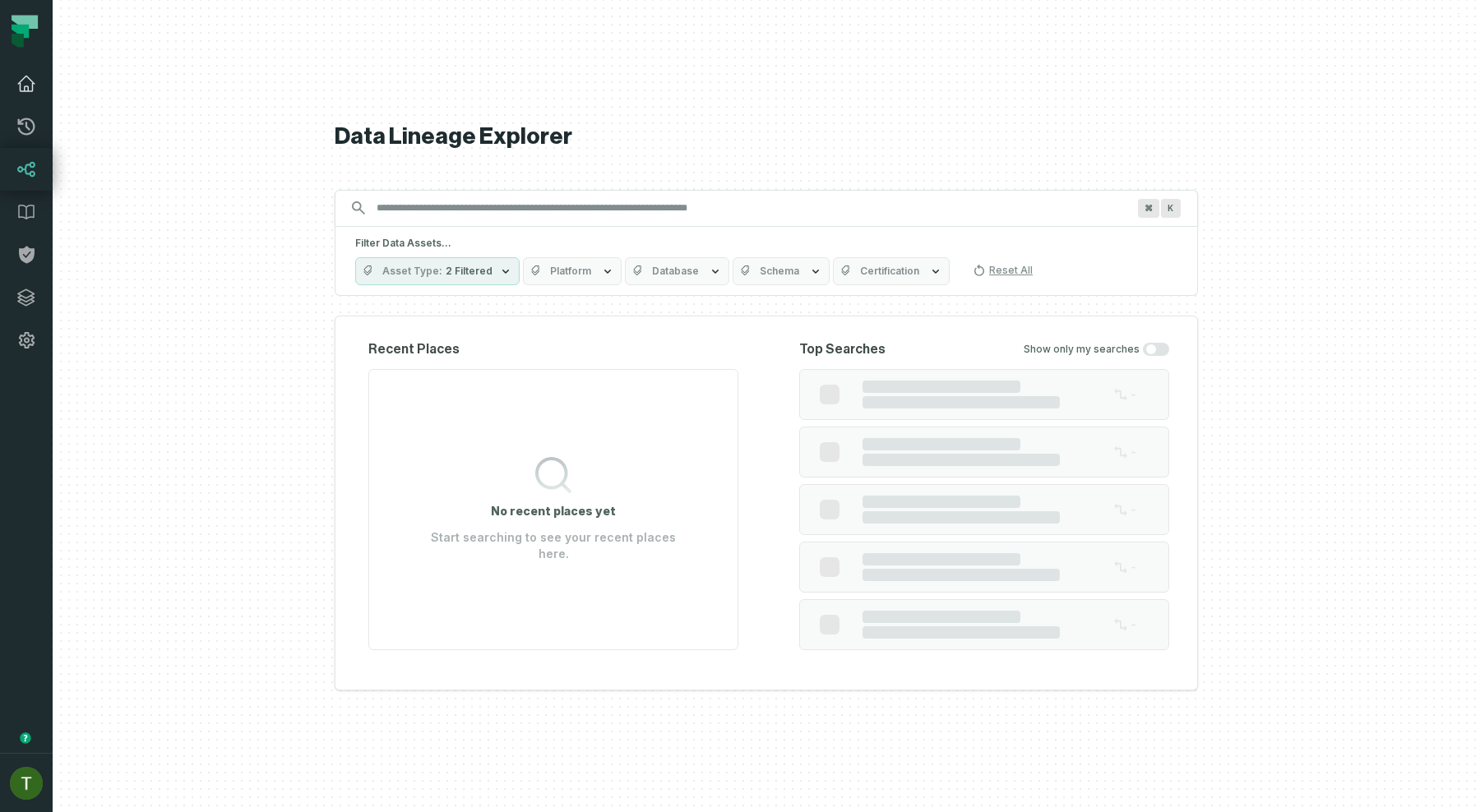
click at [22, 94] on link "Dashboard" at bounding box center [26, 84] width 52 height 43
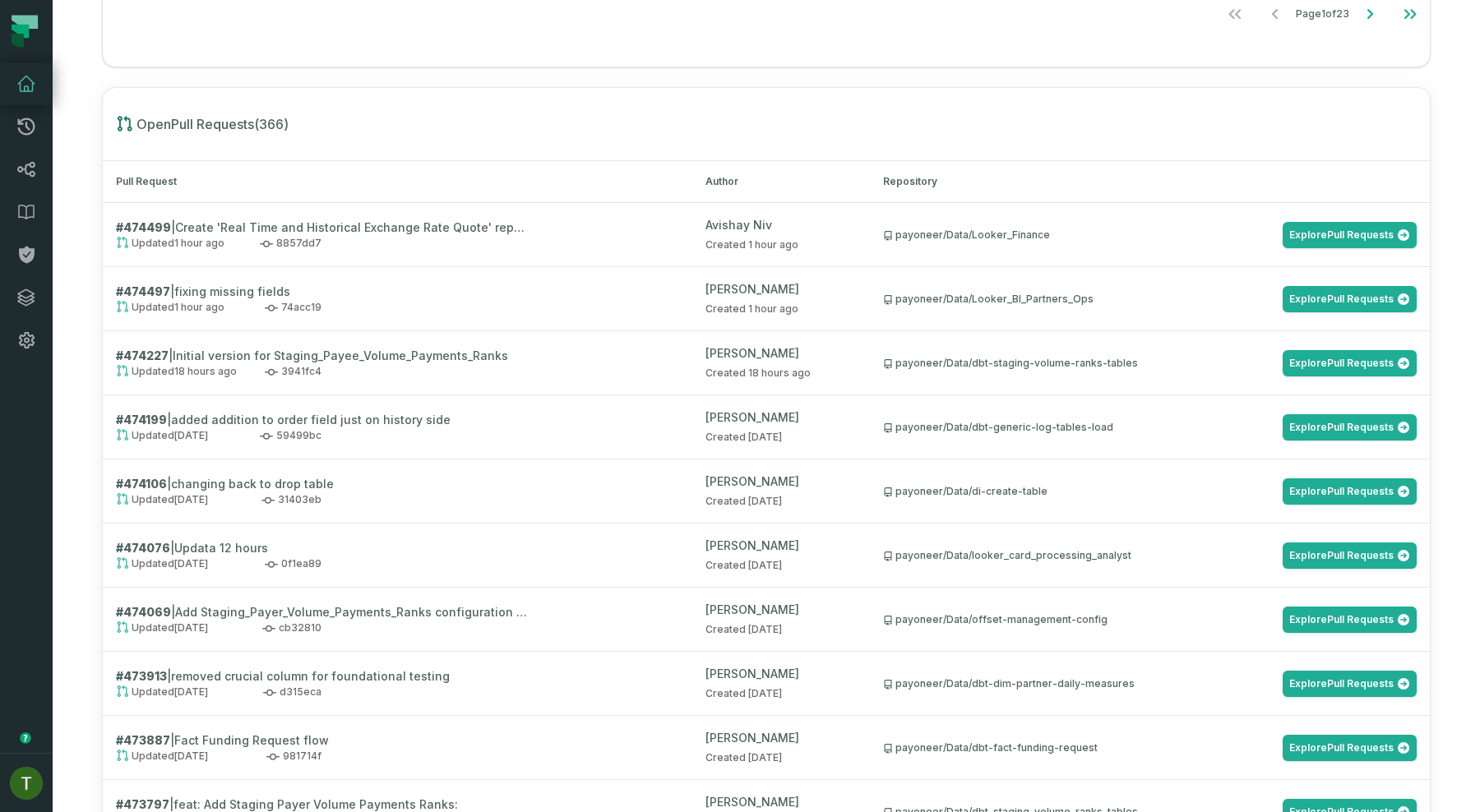
scroll to position [1736, 0]
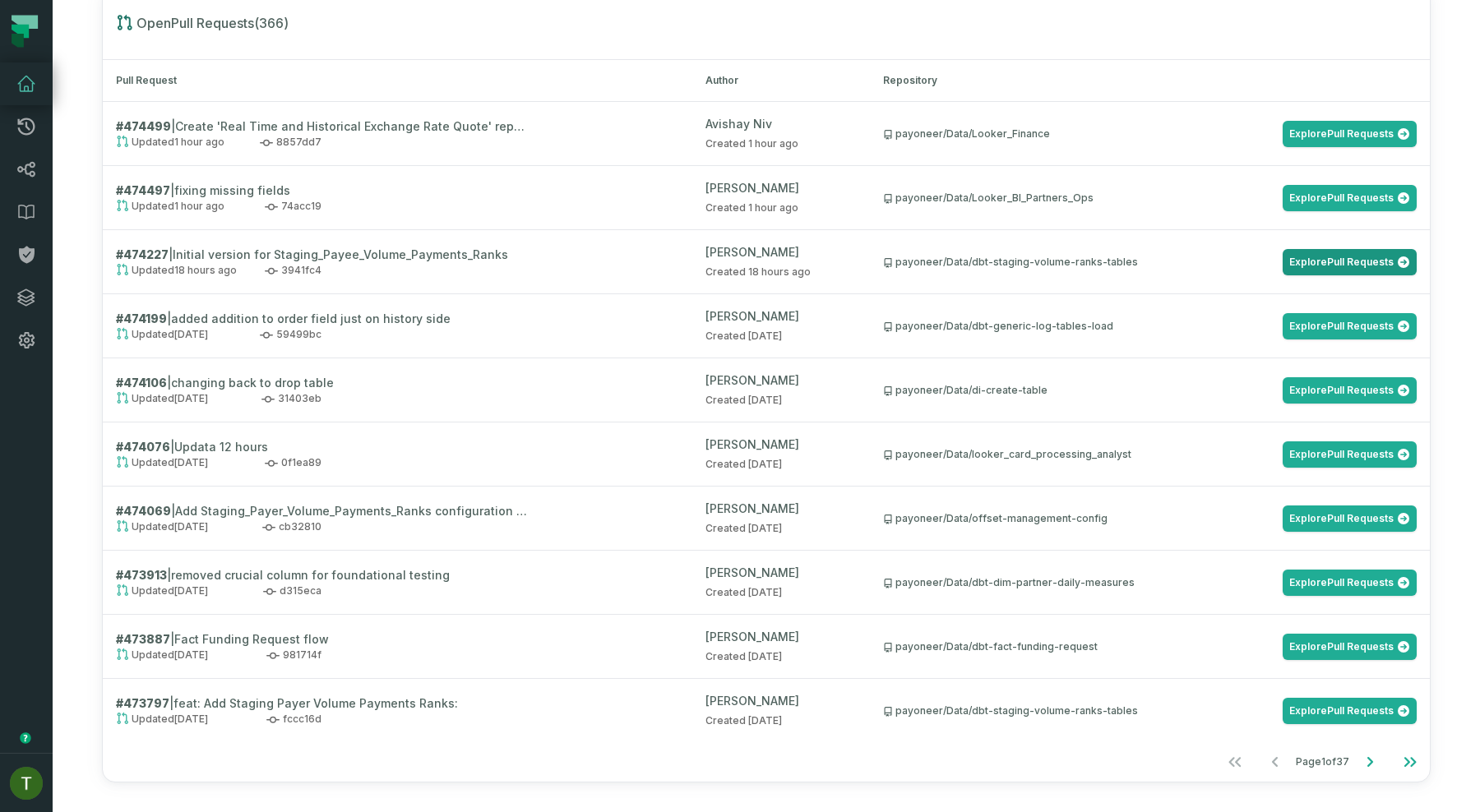
click at [1305, 267] on link "Explore Pull Requests" at bounding box center [1349, 262] width 134 height 27
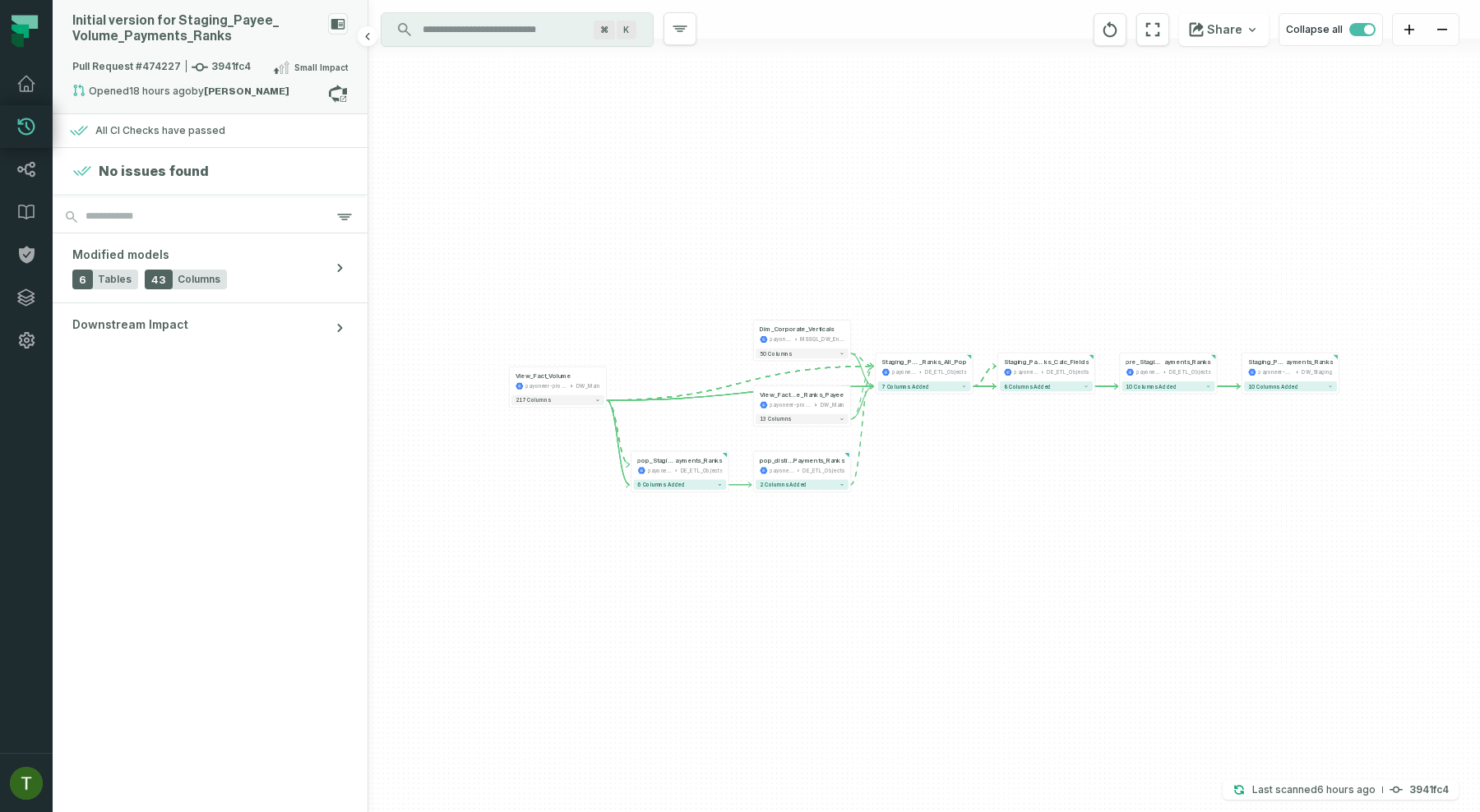
click at [229, 63] on span "Pull Request #474227 3941fc4" at bounding box center [161, 67] width 178 height 17
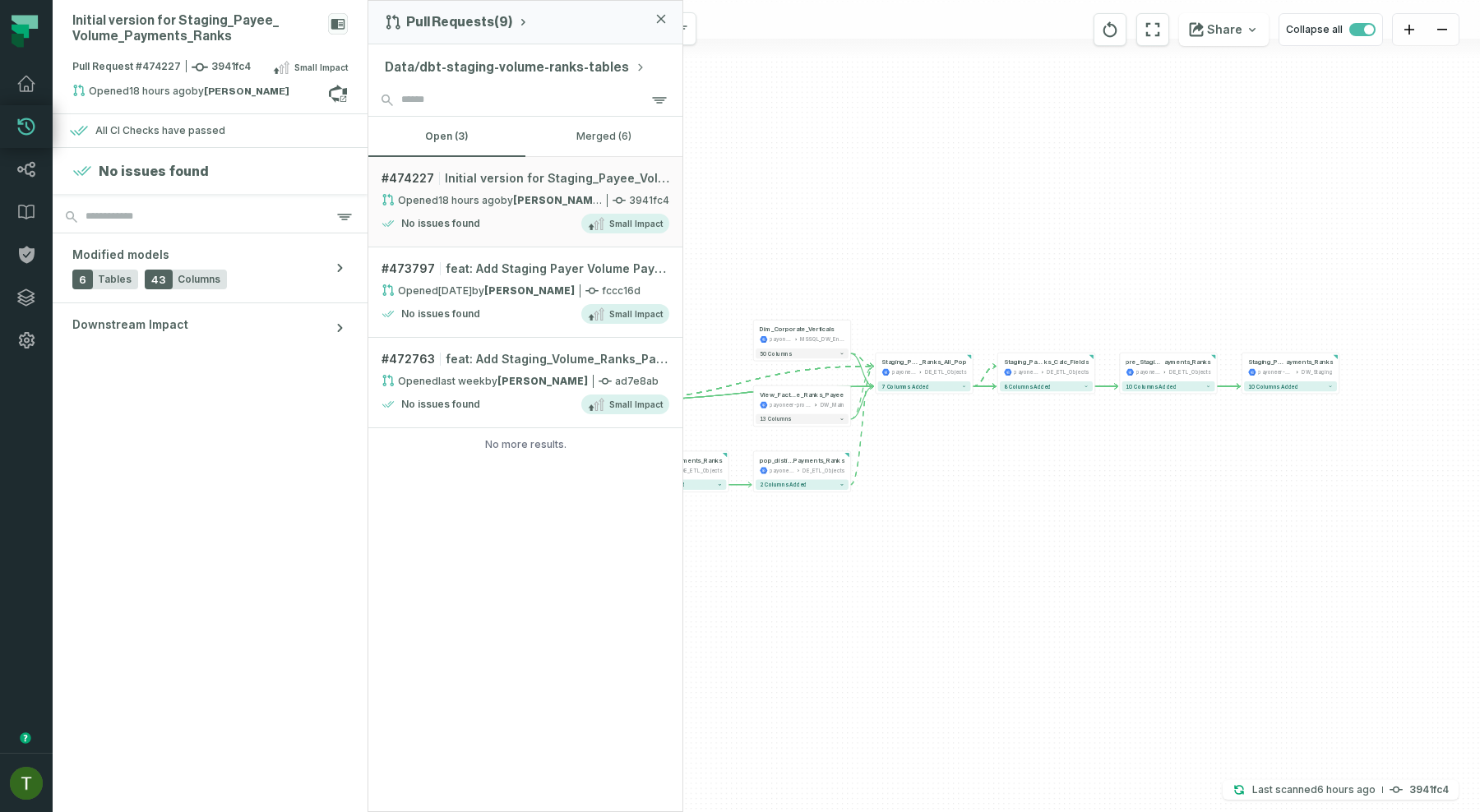
click at [856, 214] on div "- pre_Staging_Payee_Volume_P ayments_Ranks payoneer-prod-eu-svc-data-016f DE_ET…" at bounding box center [924, 406] width 1112 height 812
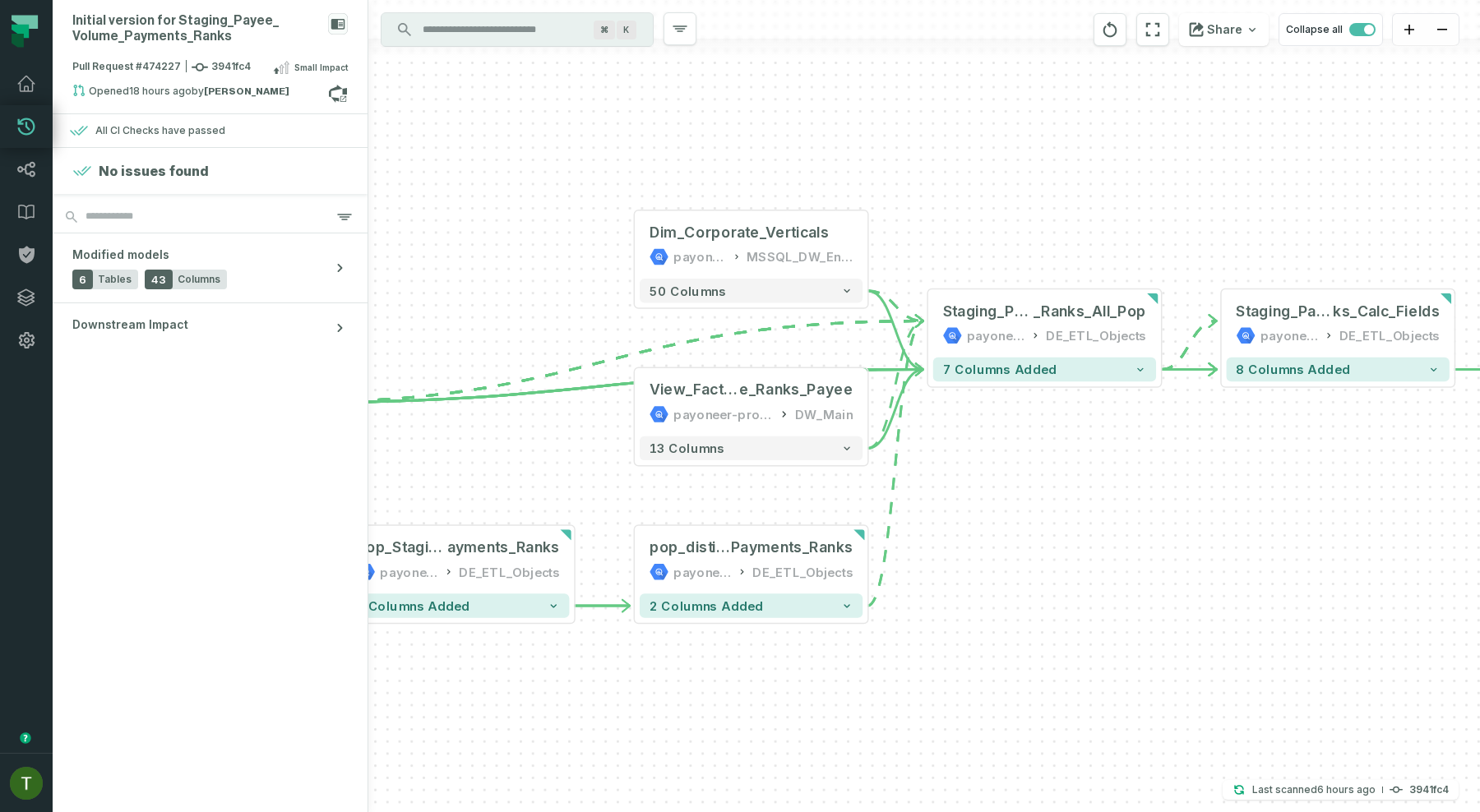
drag, startPoint x: 741, startPoint y: 345, endPoint x: 475, endPoint y: 201, distance: 302.5
click at [475, 201] on div "- pre_Staging_Payee_Volume_P ayments_Ranks payoneer-prod-eu-svc-data-016f DE_ET…" at bounding box center [924, 406] width 1112 height 812
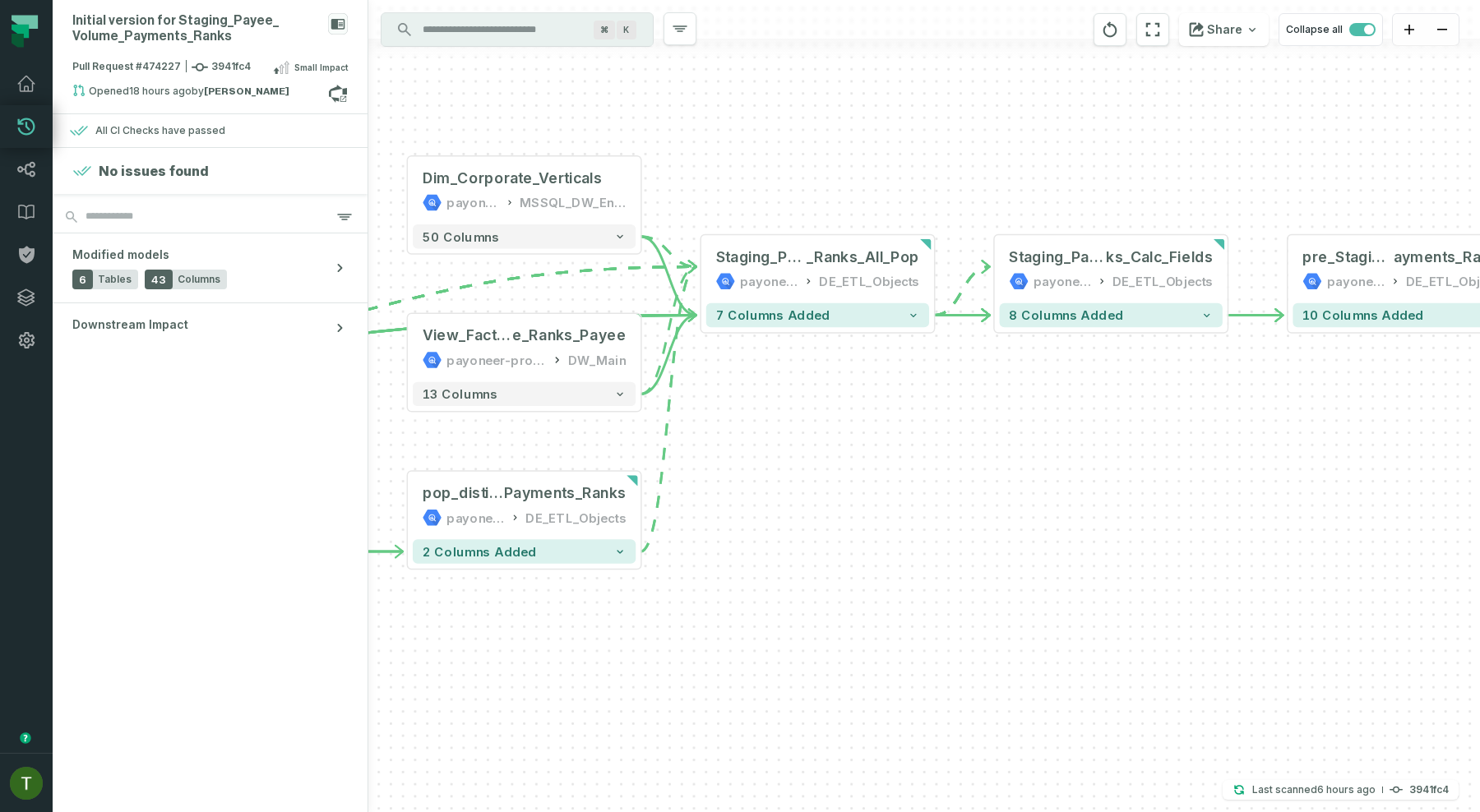
drag, startPoint x: 931, startPoint y: 383, endPoint x: 805, endPoint y: 370, distance: 126.7
click at [805, 370] on div "- pre_Staging_Payee_Volume_P ayments_Ranks payoneer-prod-eu-svc-data-016f DE_ET…" at bounding box center [924, 406] width 1112 height 812
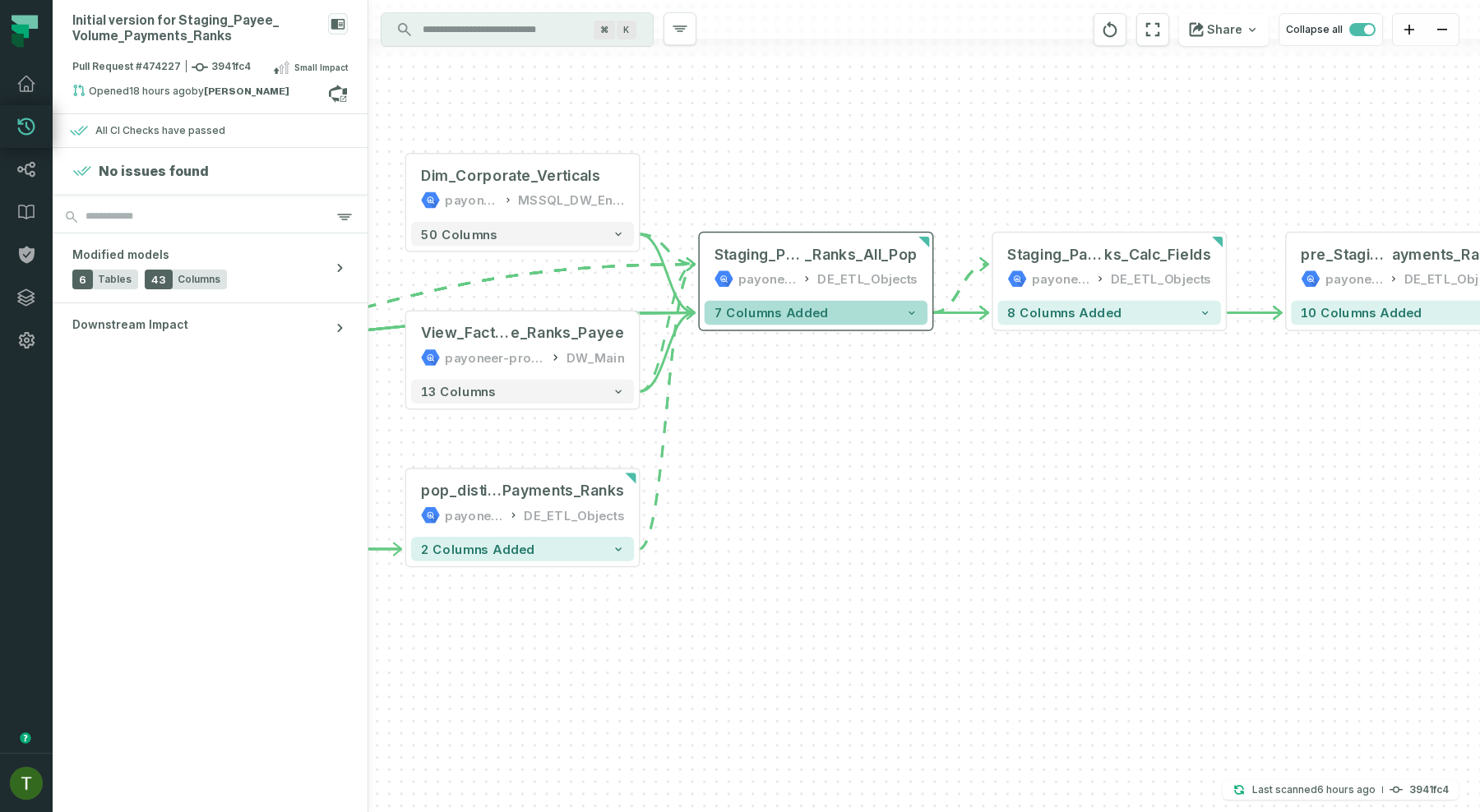
click at [822, 321] on button "7 columns added" at bounding box center [817, 313] width 223 height 24
click at [823, 321] on button "7 columns added" at bounding box center [817, 313] width 223 height 24
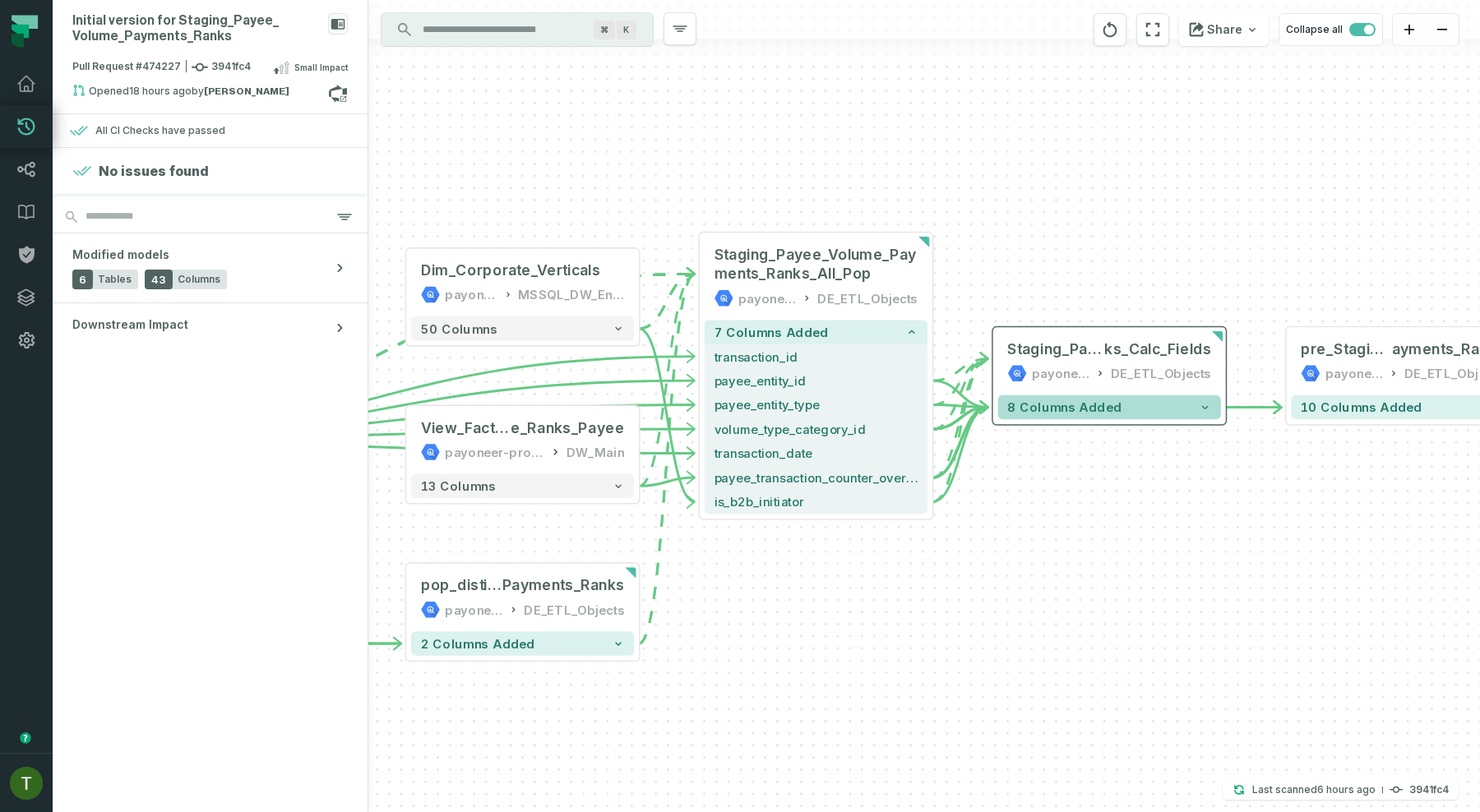
click at [1096, 414] on span "8 columns added" at bounding box center [1064, 407] width 114 height 15
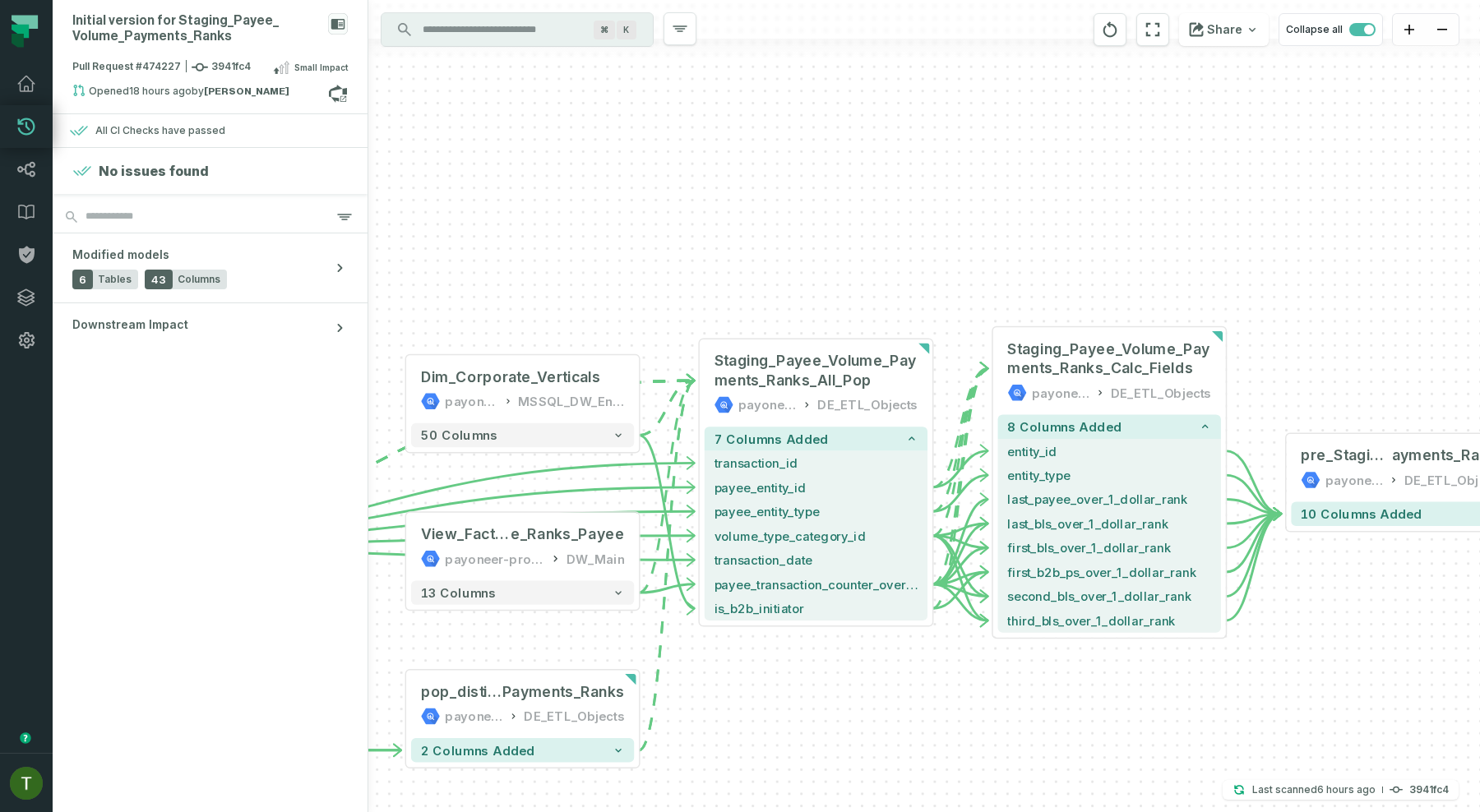
drag, startPoint x: 1260, startPoint y: 532, endPoint x: 945, endPoint y: 414, distance: 336.4
click at [945, 414] on div "- pre_Staging_Payee_Volume_P ayments_Ranks payoneer-prod-eu-svc-data-016f DE_ET…" at bounding box center [924, 406] width 1112 height 812
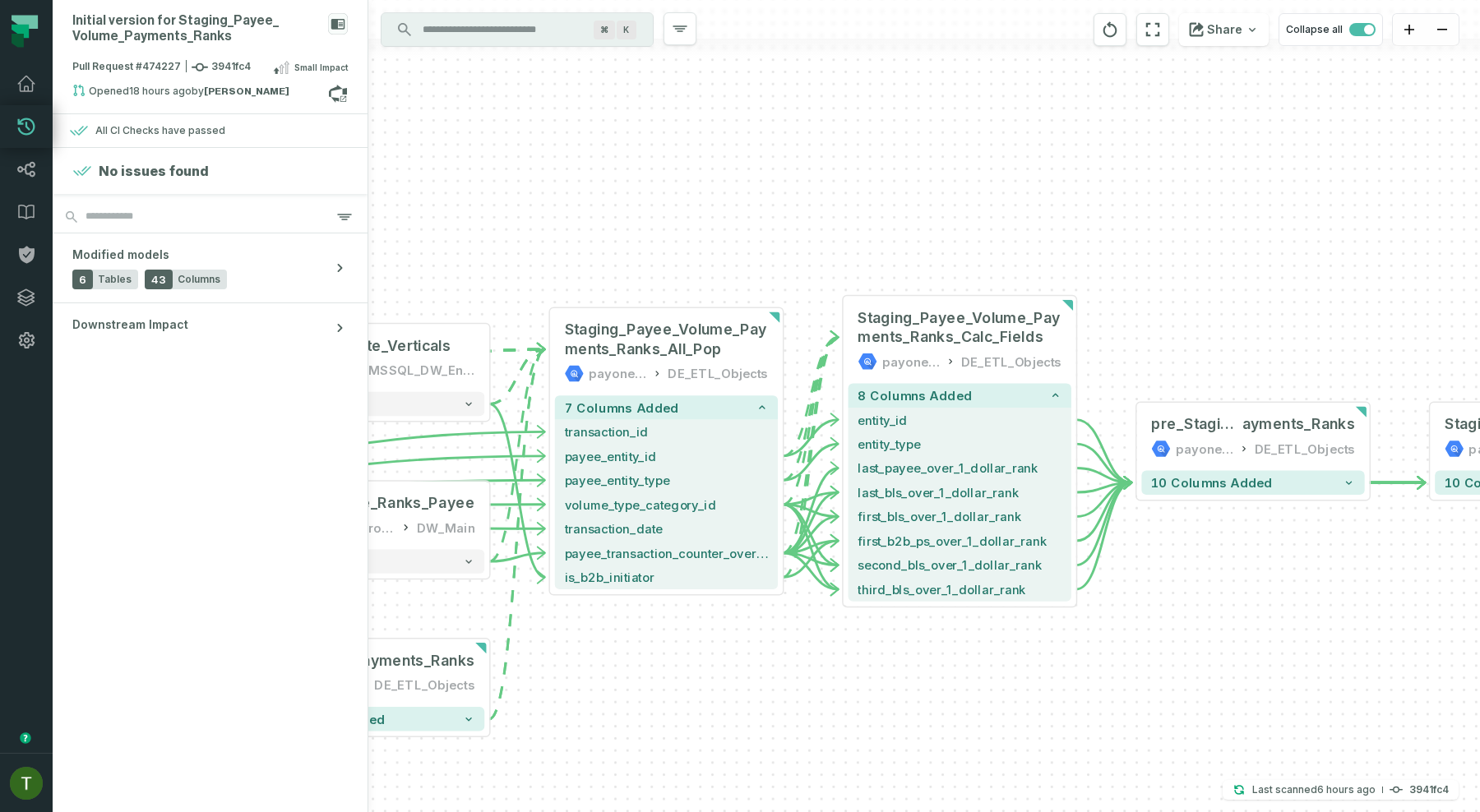
drag, startPoint x: 931, startPoint y: 258, endPoint x: 782, endPoint y: 233, distance: 151.1
click at [782, 233] on div "- pre_Staging_Payee_Volume_P ayments_Ranks payoneer-prod-eu-svc-data-016f DE_ET…" at bounding box center [924, 406] width 1112 height 812
click at [1176, 472] on button "10 columns added" at bounding box center [1251, 482] width 223 height 24
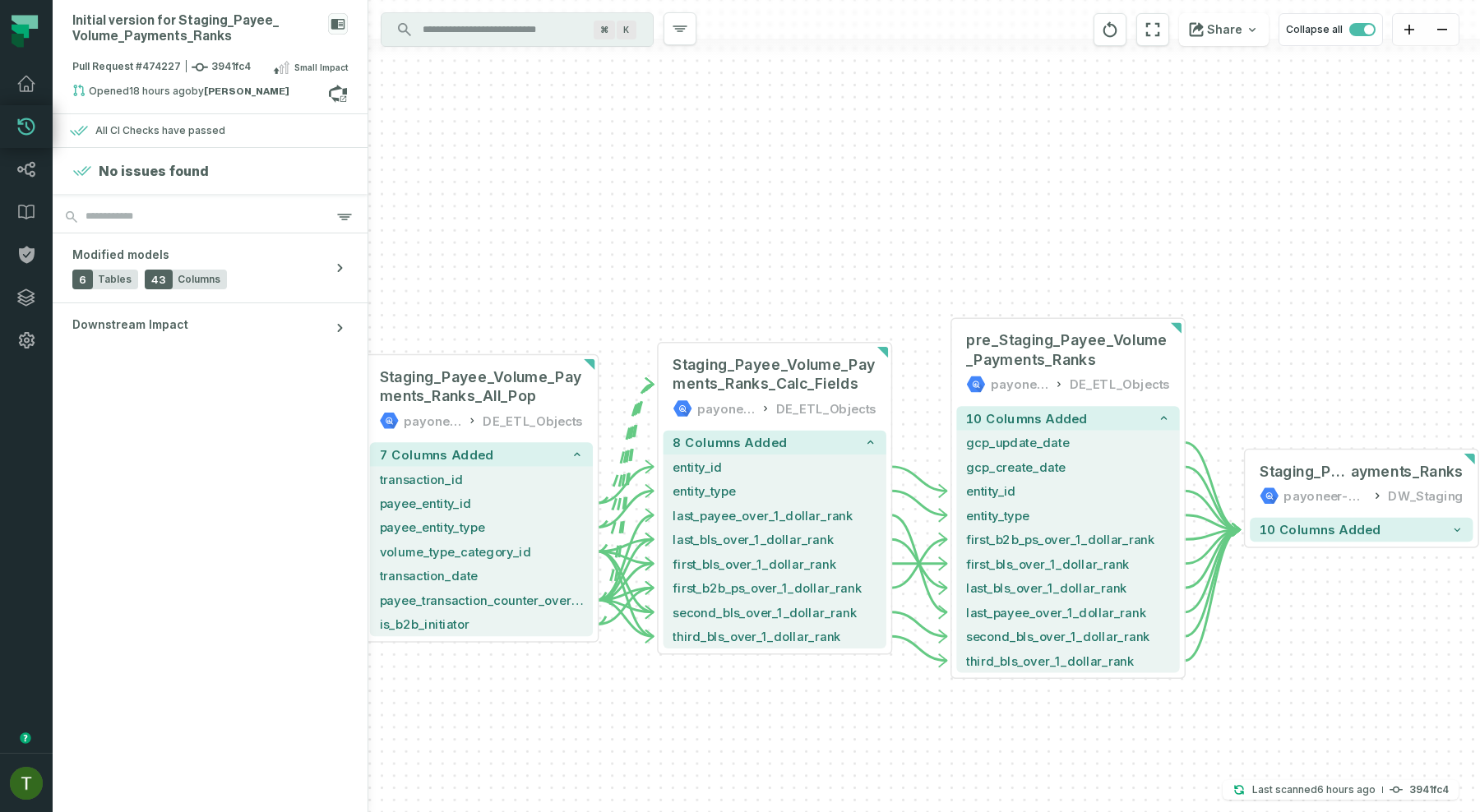
drag, startPoint x: 1033, startPoint y: 286, endPoint x: 828, endPoint y: 189, distance: 226.8
click at [828, 189] on div "- pre_Staging_Payee_Volume_Payments_Ranks payoneer-prod-eu-svc-data-016f DE_ETL…" at bounding box center [924, 406] width 1112 height 812
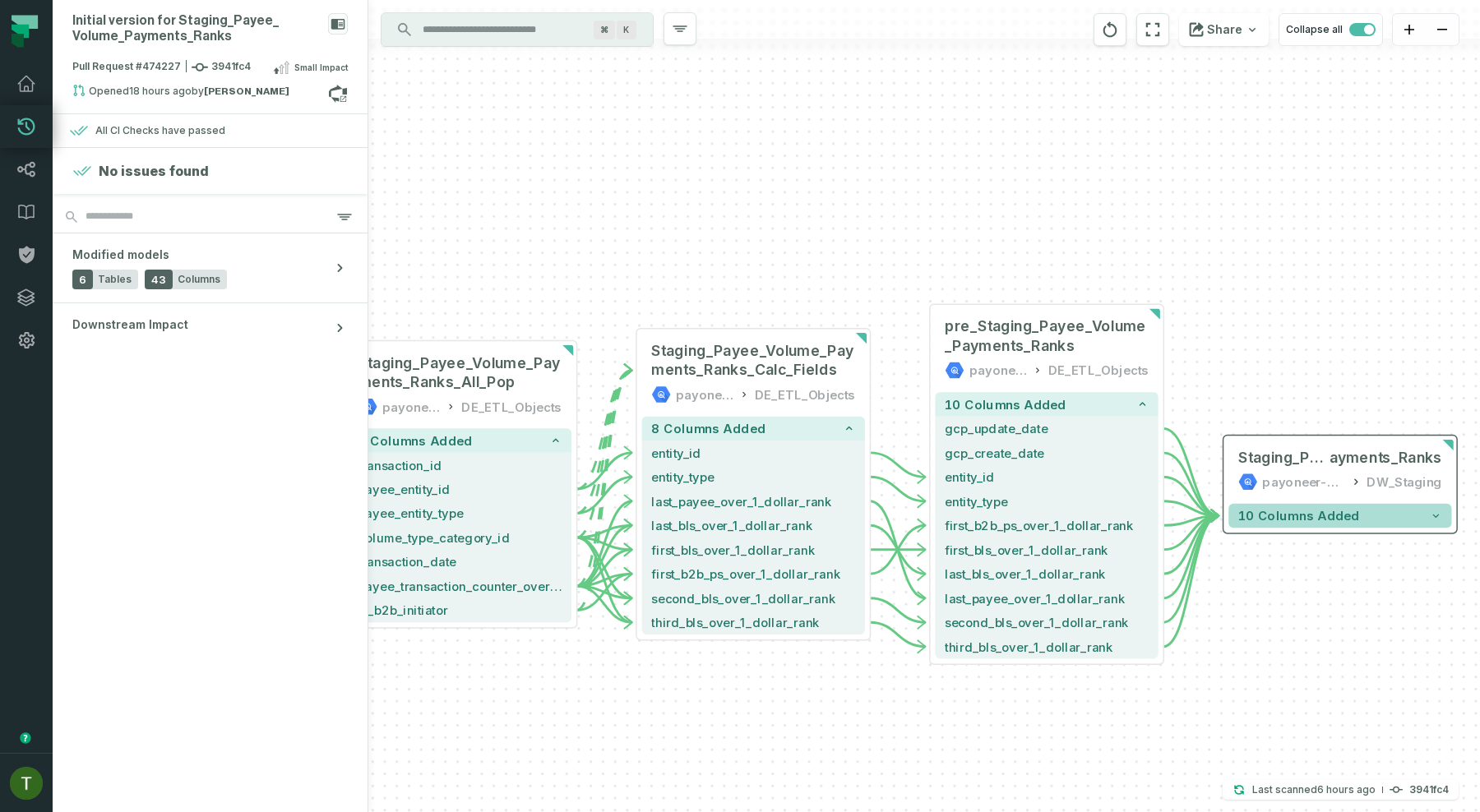
click at [1349, 522] on button "10 columns added" at bounding box center [1340, 515] width 223 height 24
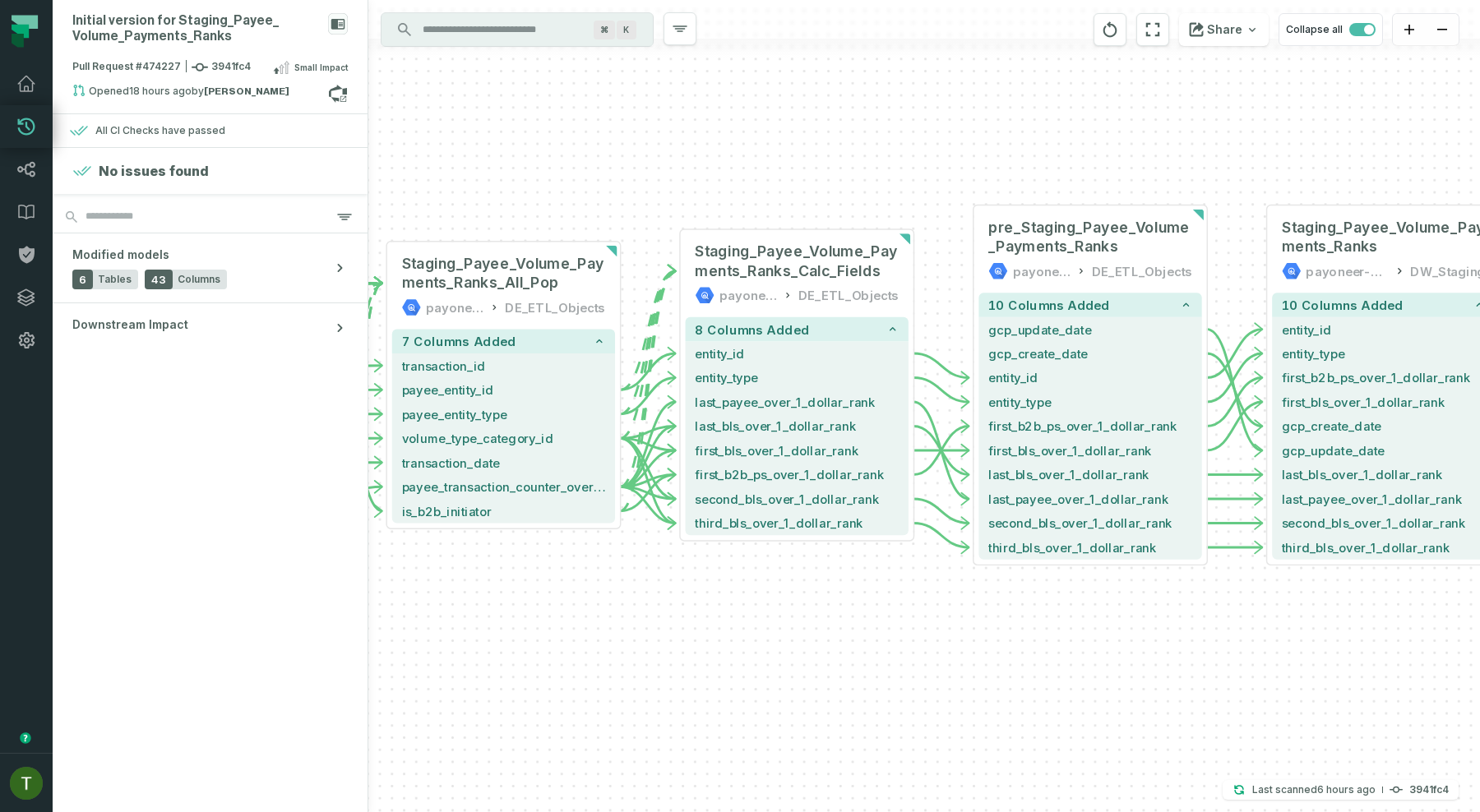
drag, startPoint x: 964, startPoint y: 349, endPoint x: 958, endPoint y: 120, distance: 229.1
click at [958, 120] on div "- pre_Staging_Payee_Volume_Payments_Ranks payoneer-prod-eu-svc-data-016f DE_ETL…" at bounding box center [924, 406] width 1112 height 812
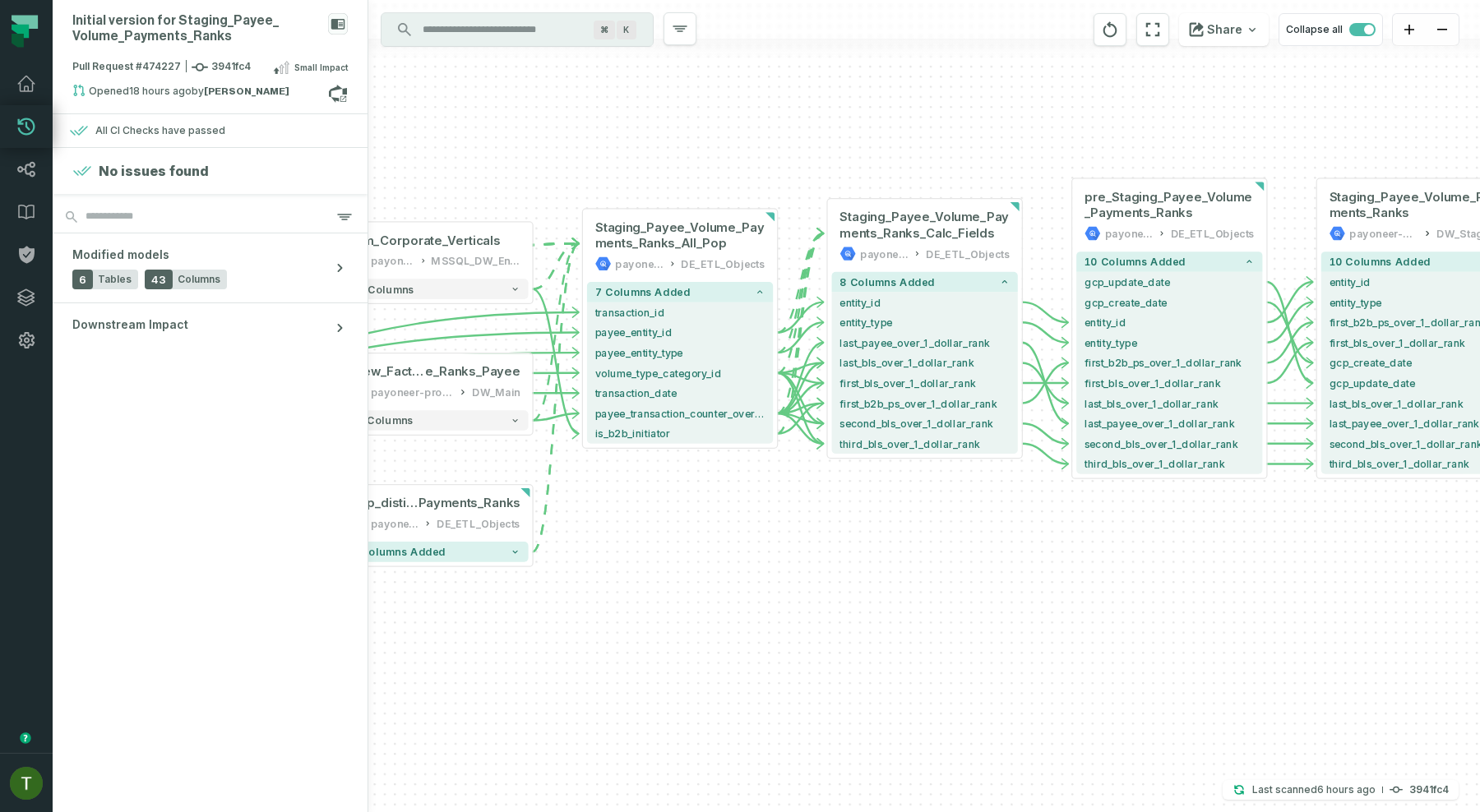
drag, startPoint x: 563, startPoint y: 112, endPoint x: 705, endPoint y: 97, distance: 142.8
click at [705, 97] on div "- pre_Staging_Payee_Volume_Payments_Ranks payoneer-prod-eu-svc-data-016f DE_ETL…" at bounding box center [924, 406] width 1112 height 812
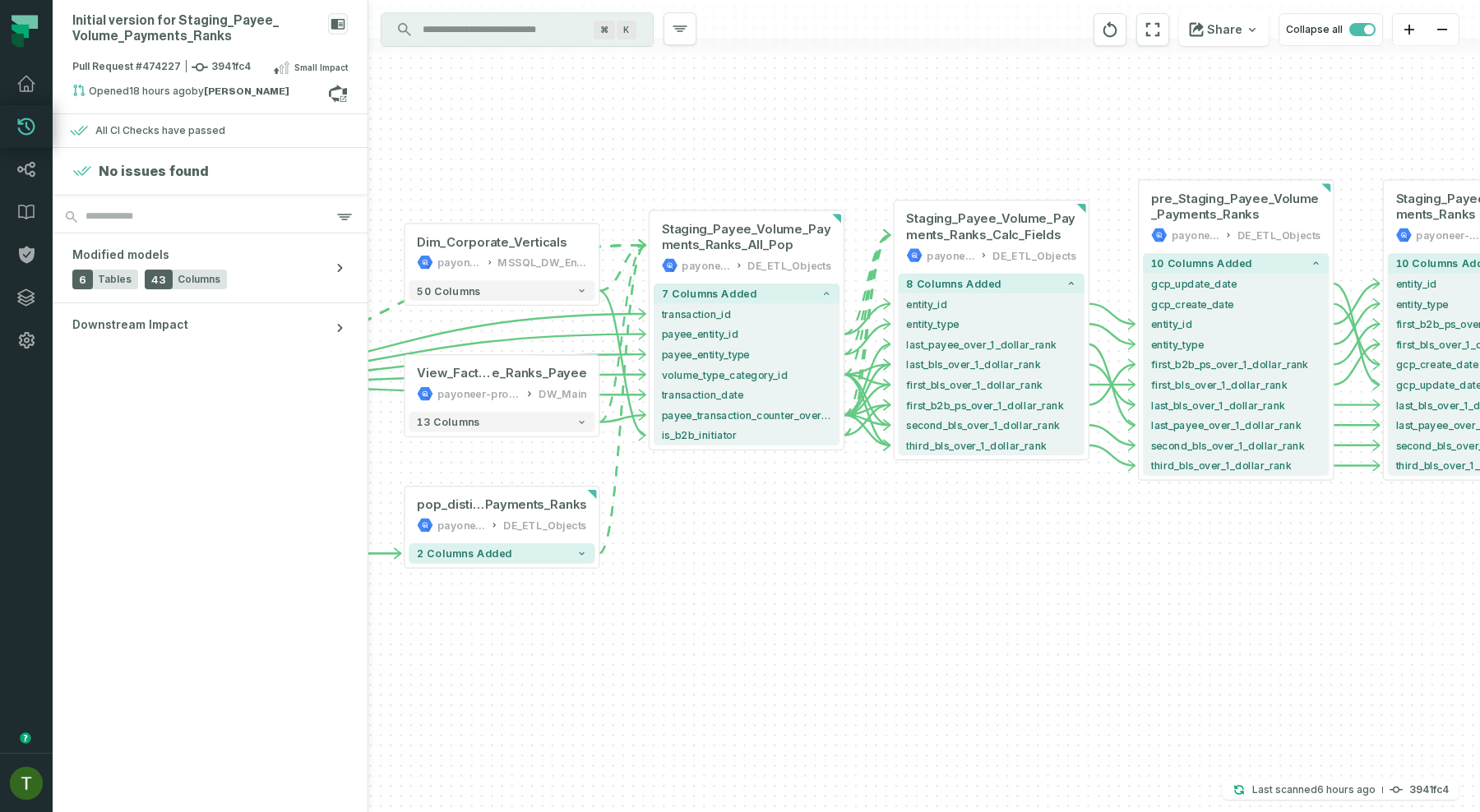
drag, startPoint x: 531, startPoint y: 119, endPoint x: 598, endPoint y: 120, distance: 67.0
click at [598, 120] on div "- pre_Staging_Payee_Volume_Payments_Ranks payoneer-prod-eu-svc-data-016f DE_ETL…" at bounding box center [924, 406] width 1112 height 812
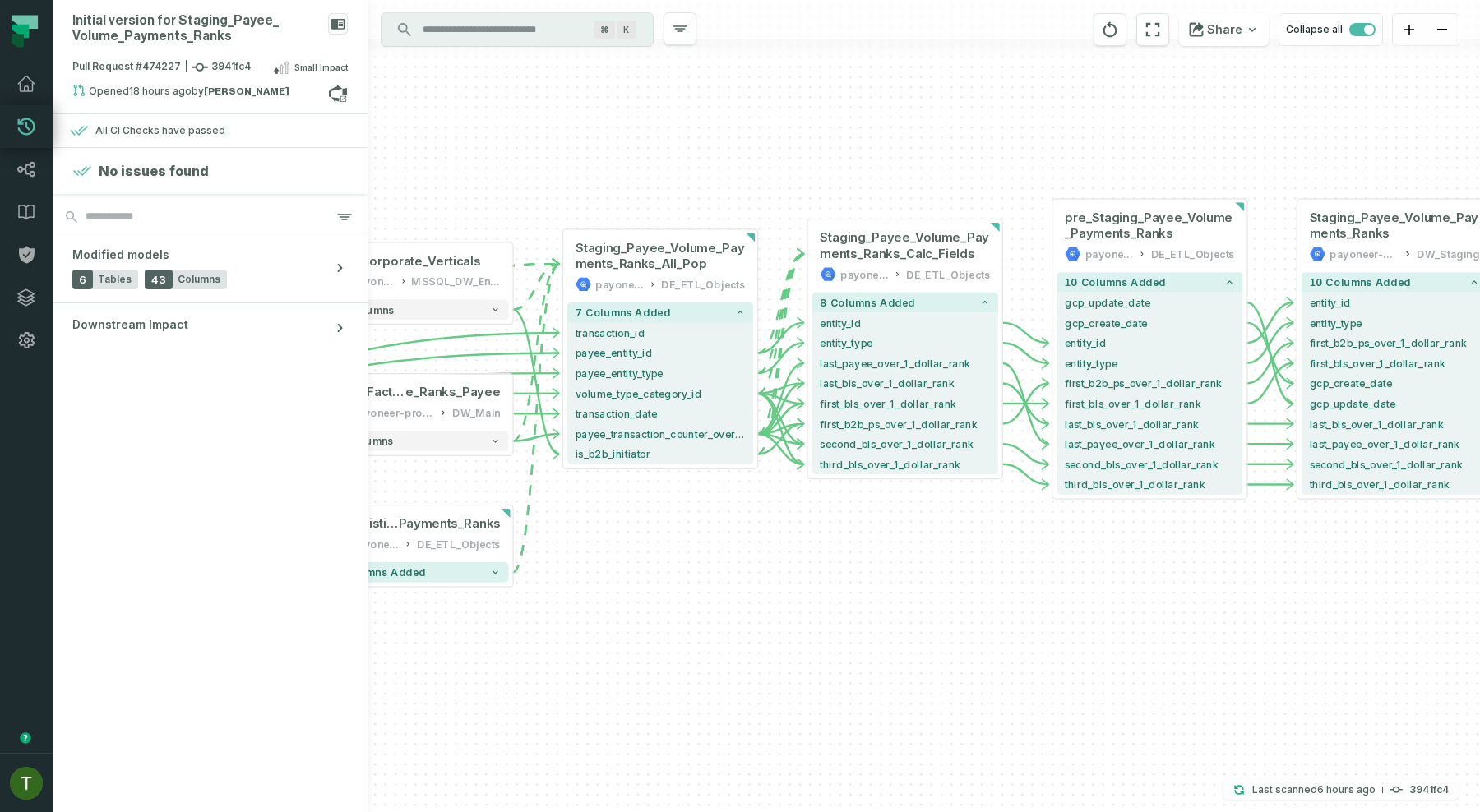
drag, startPoint x: 680, startPoint y: 128, endPoint x: 593, endPoint y: 147, distance: 89.1
click at [593, 147] on div "- pre_Staging_Payee_Volume_Payments_Ranks payoneer-prod-eu-svc-data-016f DE_ETL…" at bounding box center [924, 406] width 1112 height 812
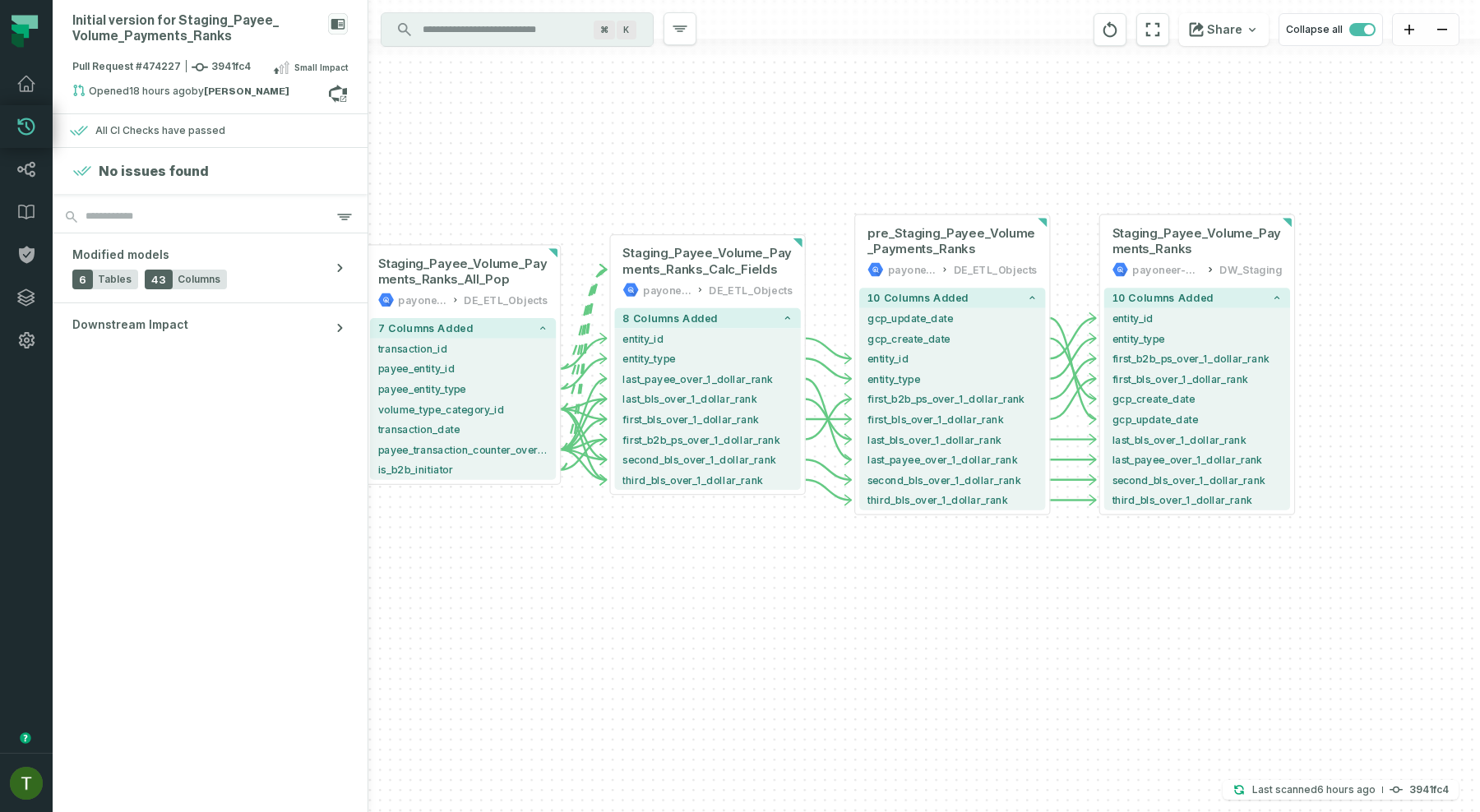
drag, startPoint x: 1224, startPoint y: 165, endPoint x: 824, endPoint y: 205, distance: 402.0
click at [824, 205] on div "- pre_Staging_Payee_Volume_Payments_Ranks payoneer-prod-eu-svc-data-016f DE_ETL…" at bounding box center [924, 406] width 1112 height 812
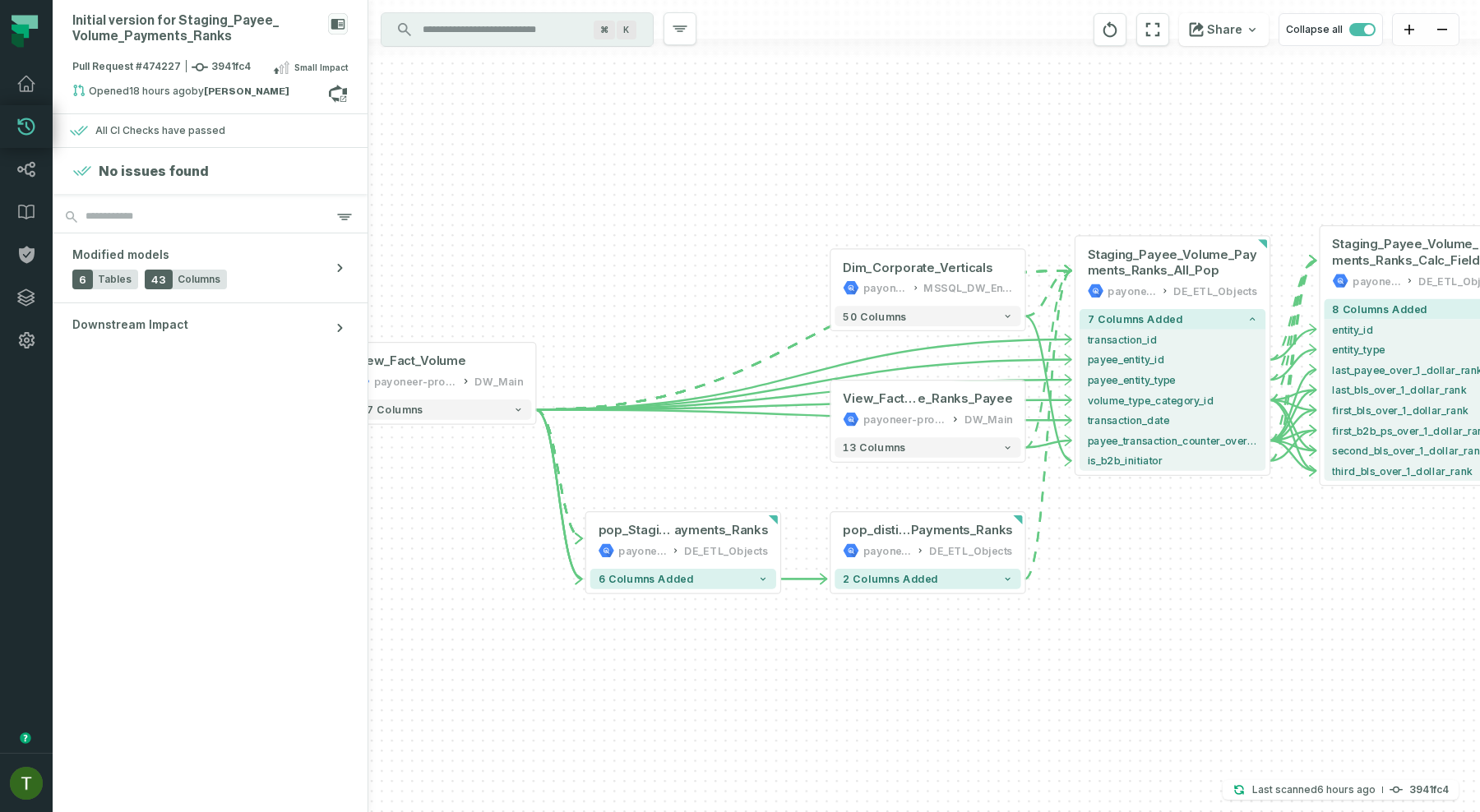
drag, startPoint x: 556, startPoint y: 165, endPoint x: 1392, endPoint y: 123, distance: 837.1
click at [1392, 123] on div "- pre_Staging_Payee_Volume_Payments_Ranks payoneer-prod-eu-svc-data-016f DE_ETL…" at bounding box center [924, 406] width 1112 height 812
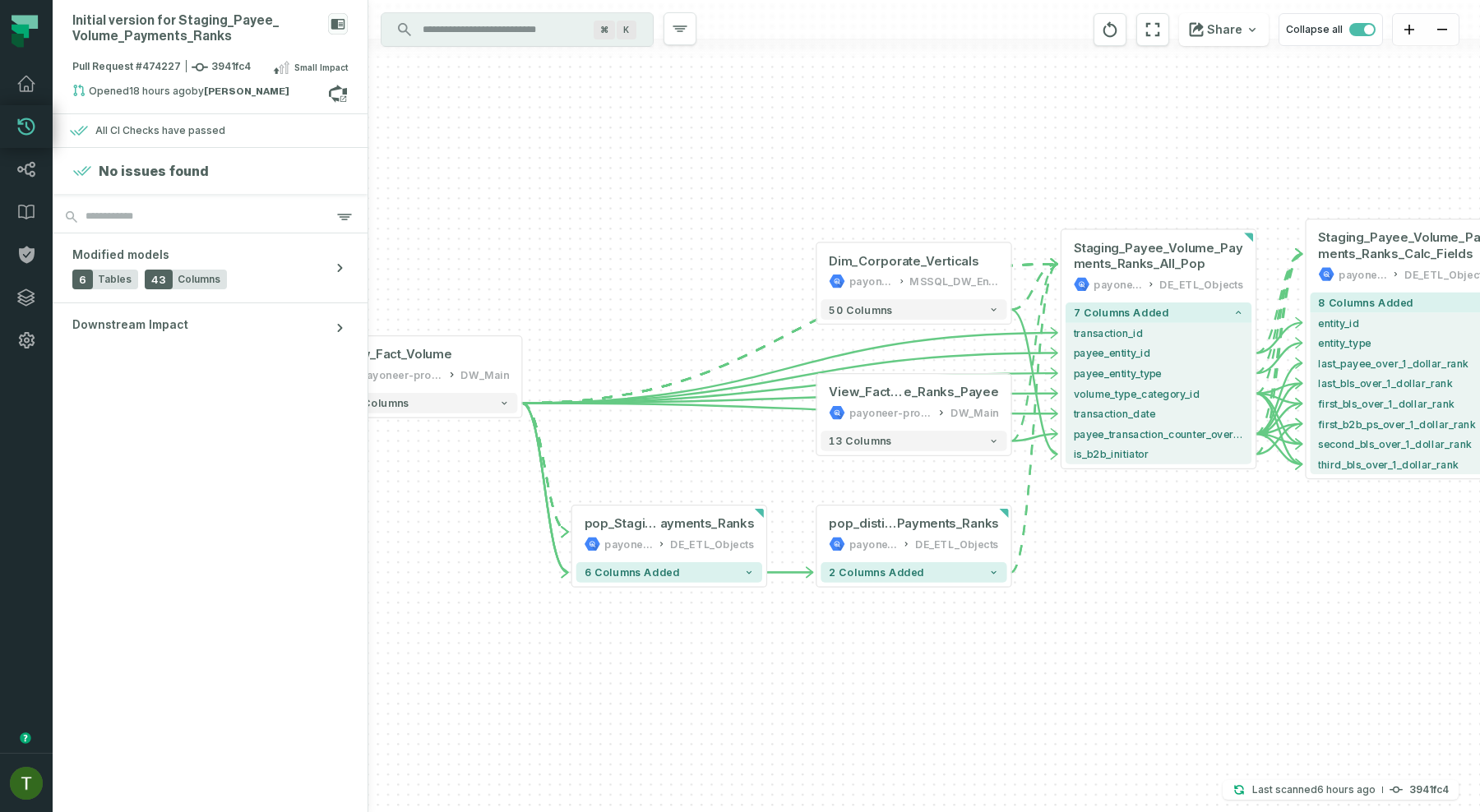
drag, startPoint x: 1027, startPoint y: 194, endPoint x: 1146, endPoint y: 175, distance: 120.5
click at [1146, 175] on div "- pre_Staging_Payee_Volume_Payments_Ranks payoneer-prod-eu-svc-data-016f DE_ETL…" at bounding box center [924, 406] width 1112 height 812
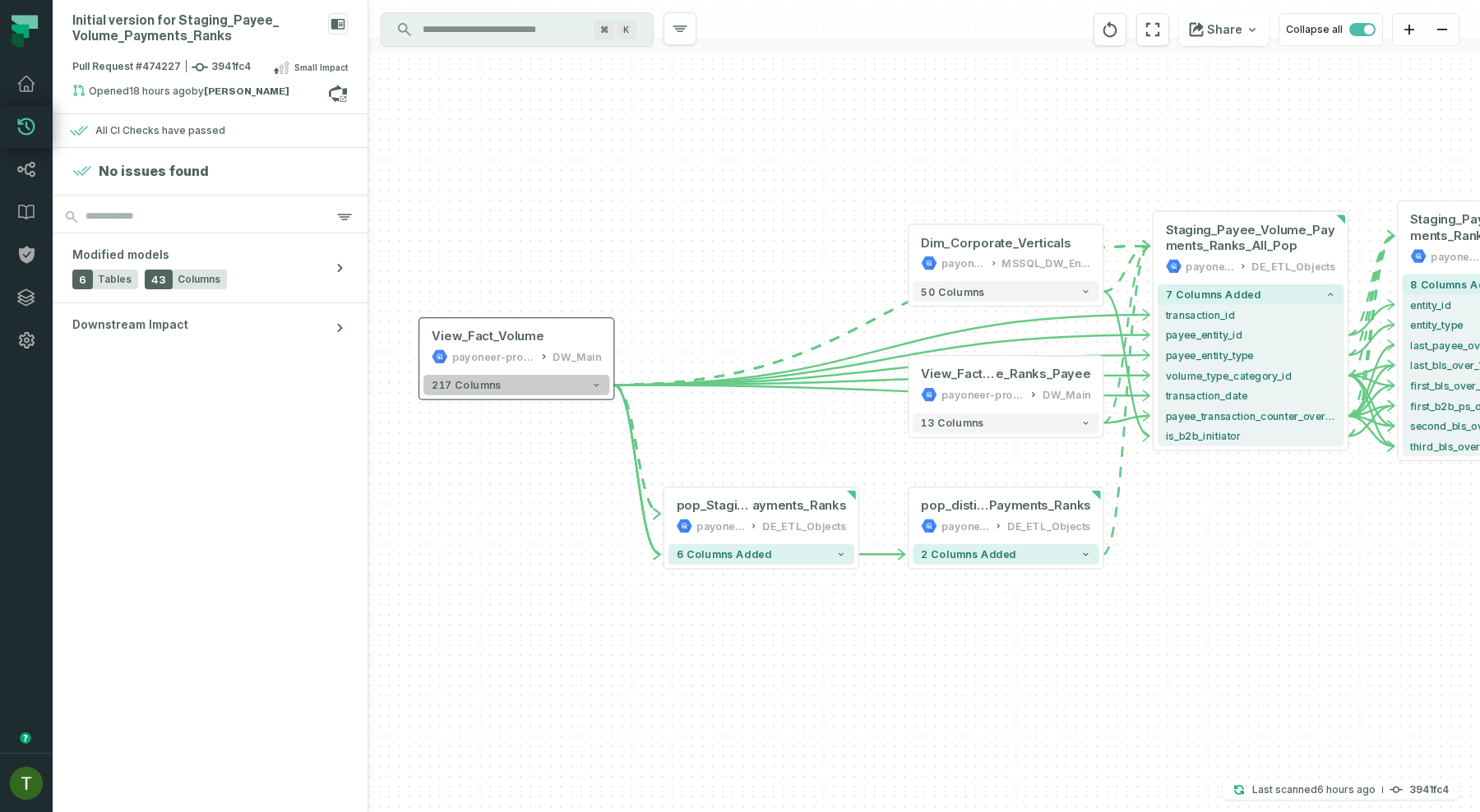
click at [544, 376] on button "217 columns" at bounding box center [516, 384] width 186 height 20
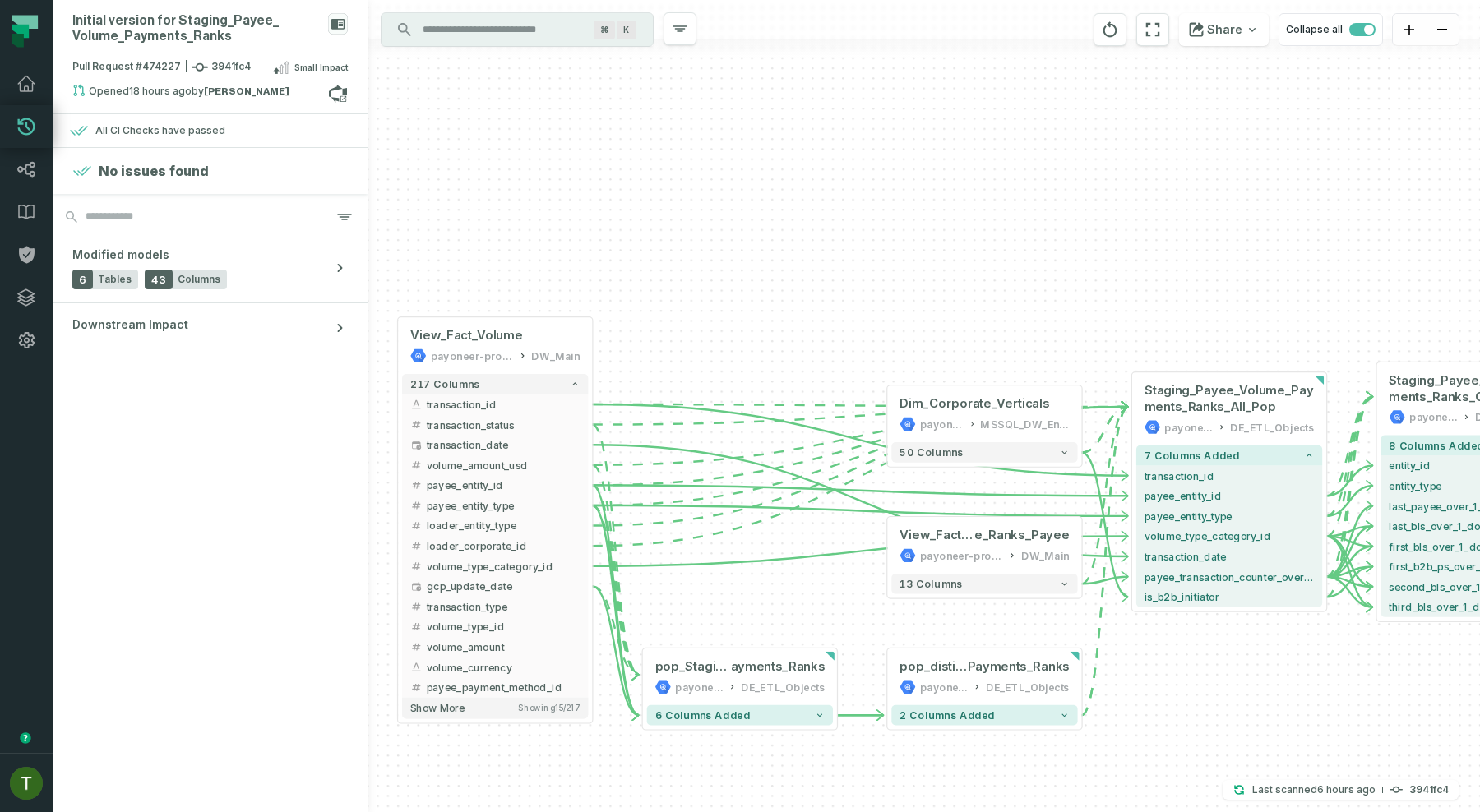
drag, startPoint x: 1187, startPoint y: 655, endPoint x: 1073, endPoint y: 626, distance: 117.6
click at [1073, 626] on div "- pre_Staging_Payee_Volume_Payments_Ranks payoneer-prod-eu-svc-data-016f DE_ETL…" at bounding box center [924, 406] width 1112 height 812
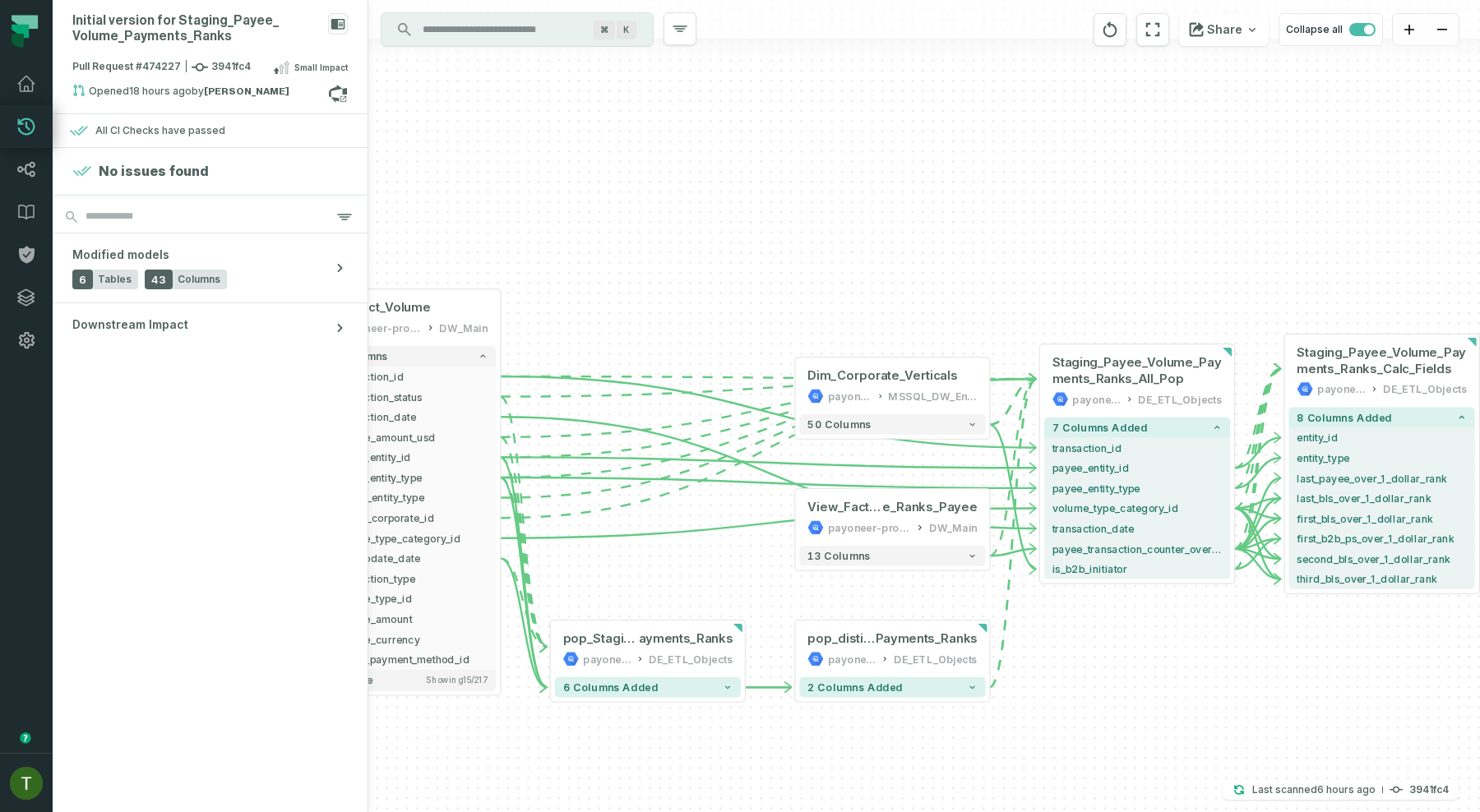
drag, startPoint x: 898, startPoint y: 213, endPoint x: 1029, endPoint y: 169, distance: 138.2
click at [1029, 169] on div "- pre_Staging_Payee_Volume_Payments_Ranks payoneer-prod-eu-svc-data-016f DE_ETL…" at bounding box center [924, 406] width 1112 height 812
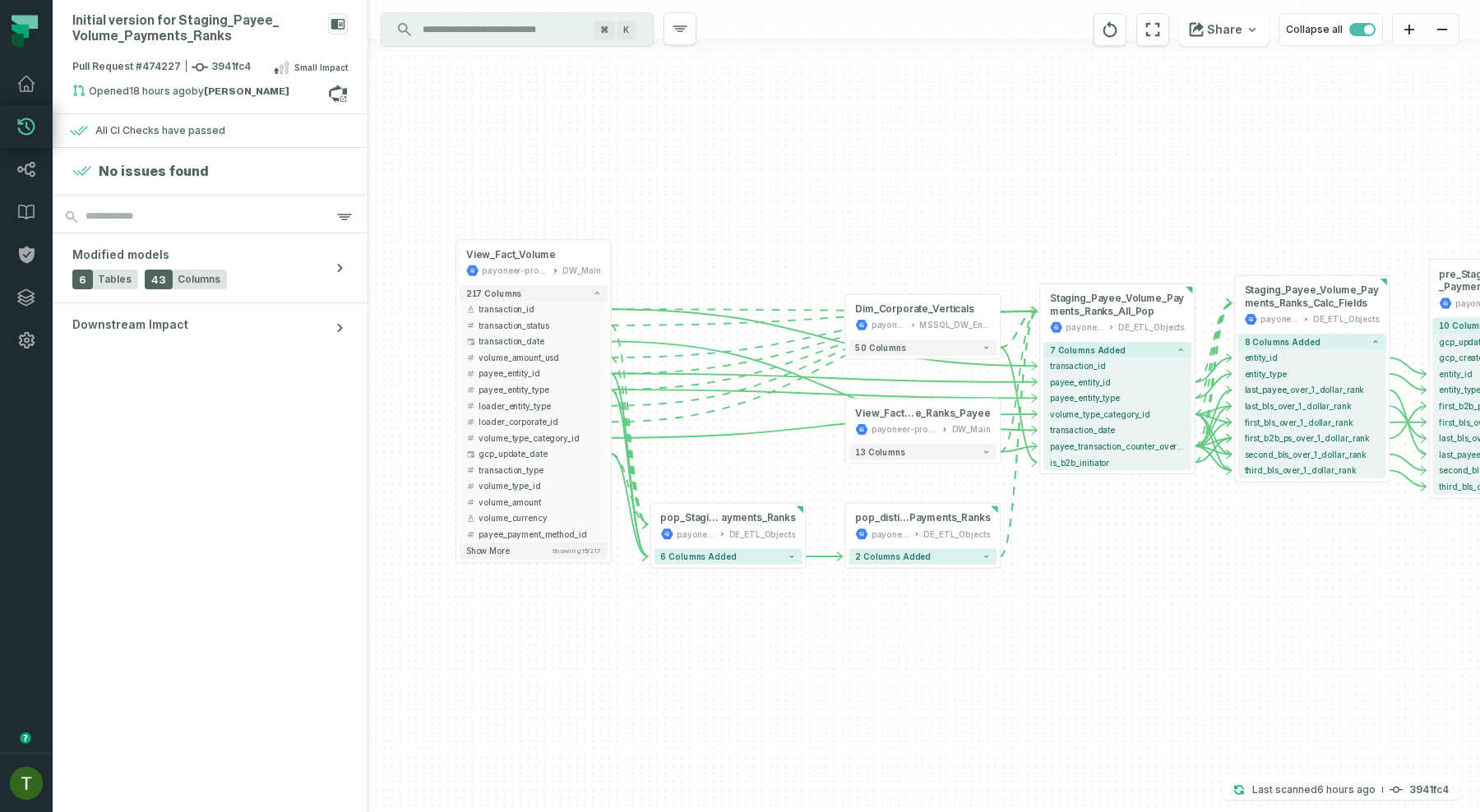
drag, startPoint x: 996, startPoint y: 178, endPoint x: 875, endPoint y: 198, distance: 122.6
click at [875, 198] on div "- pre_Staging_Payee_Volume_Payments_Ranks payoneer-prod-eu-svc-data-016f DE_ETL…" at bounding box center [924, 406] width 1112 height 812
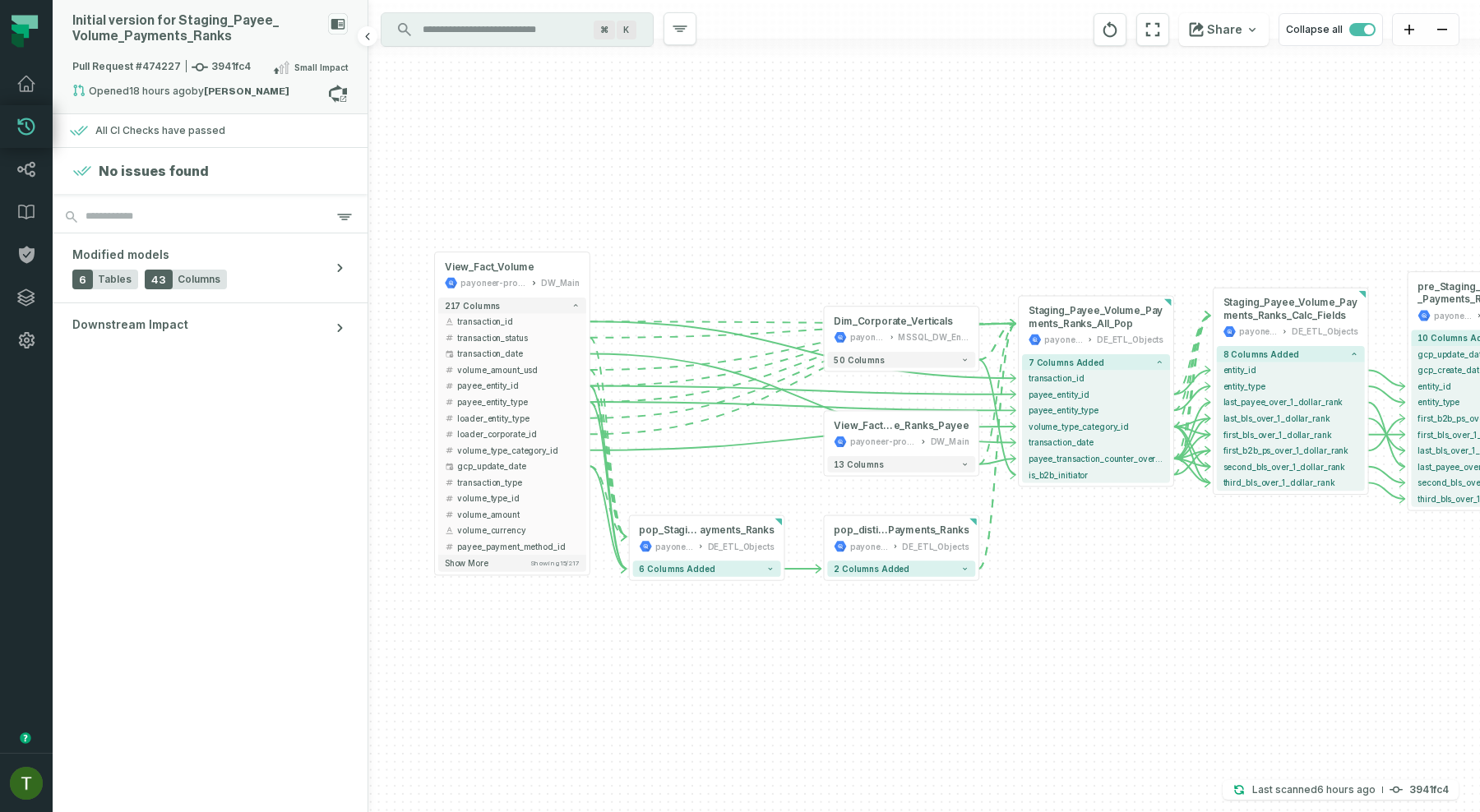
click at [239, 59] on span "Pull Request #474227 3941fc4" at bounding box center [161, 67] width 178 height 17
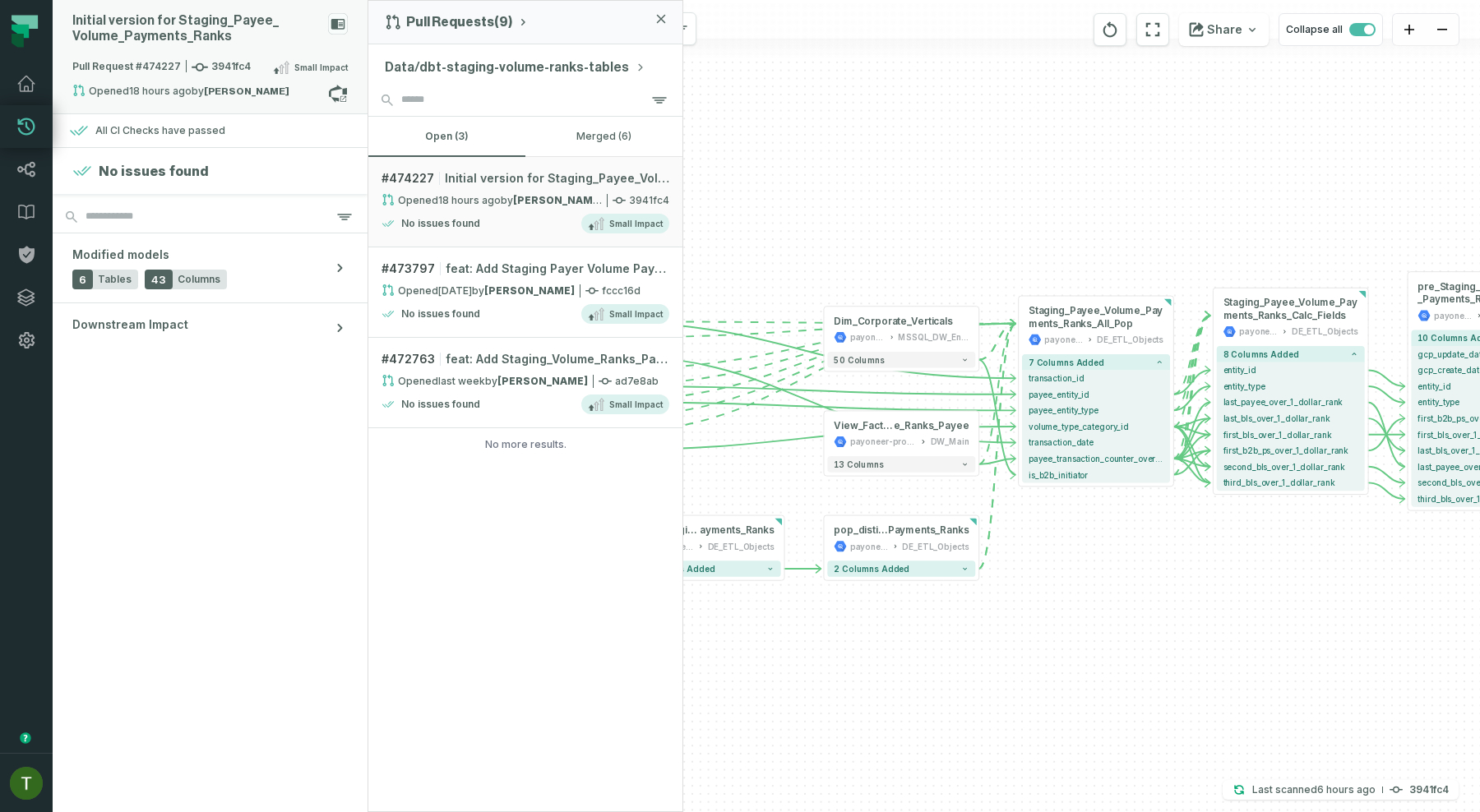
click at [239, 59] on span "Pull Request #474227 3941fc4" at bounding box center [161, 67] width 178 height 17
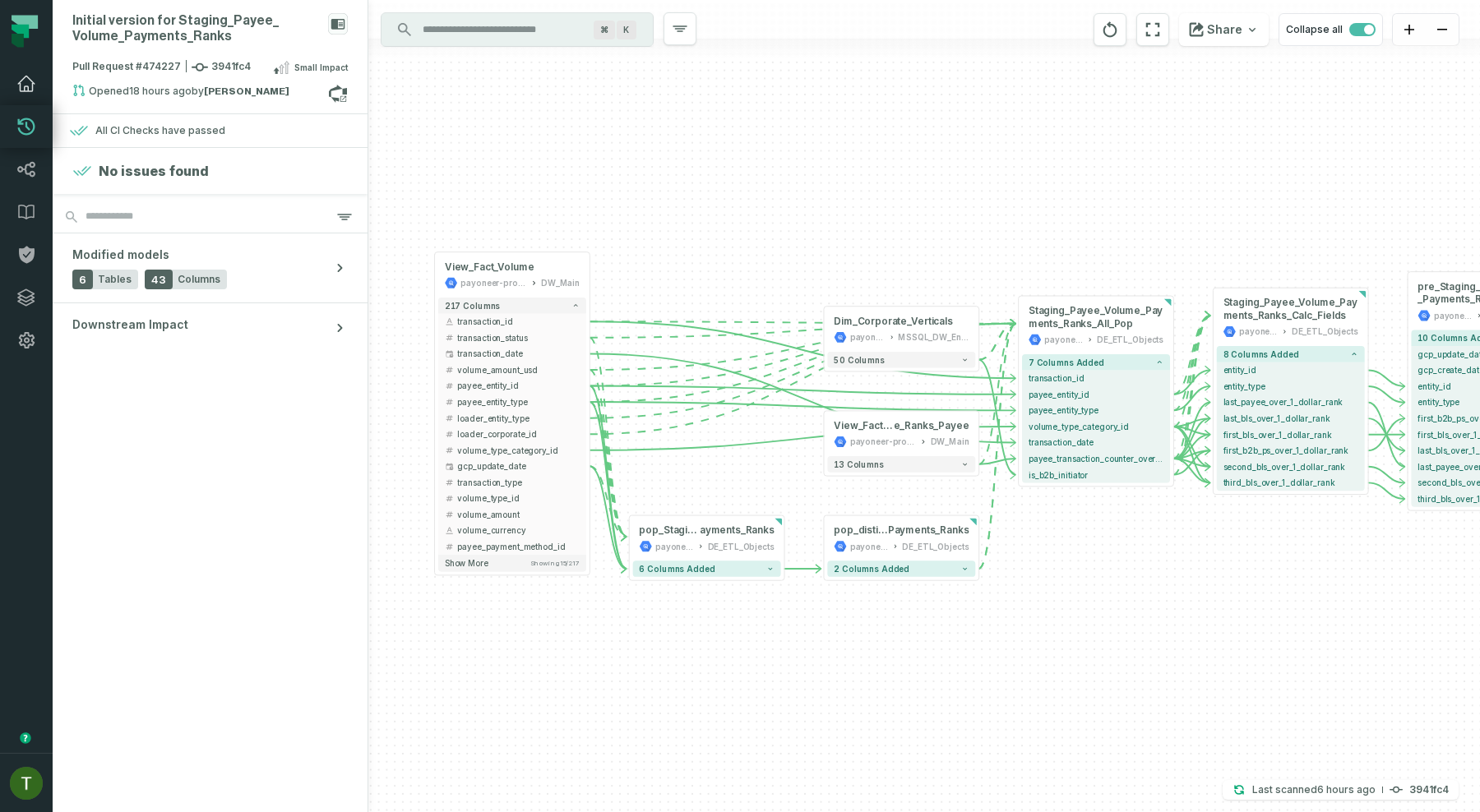
click at [25, 90] on icon at bounding box center [26, 83] width 17 height 15
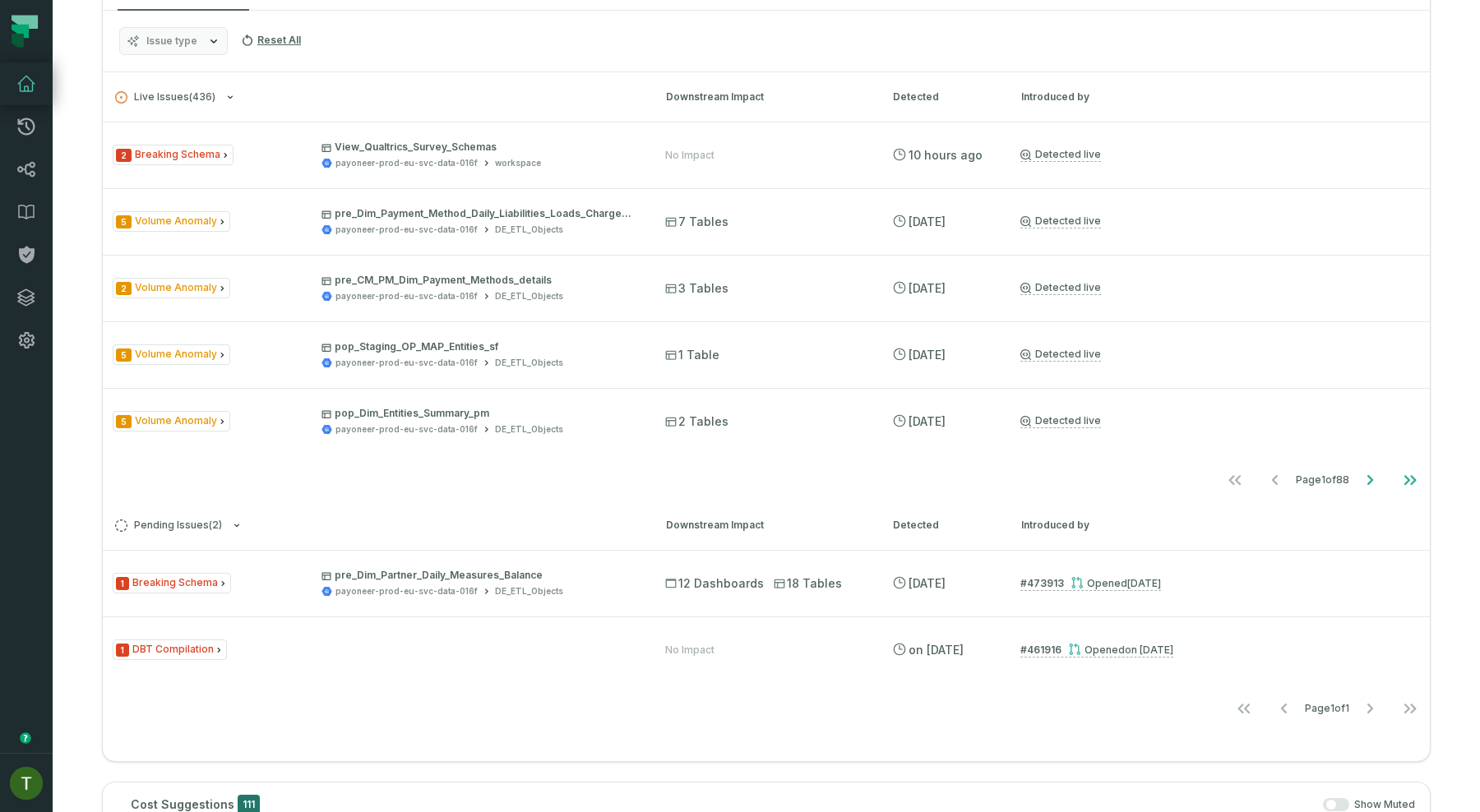
scroll to position [361, 0]
click at [988, 545] on h3 "Pending Issues ( 2 ) Downstream Impact Detected Introduced by" at bounding box center [766, 523] width 1327 height 50
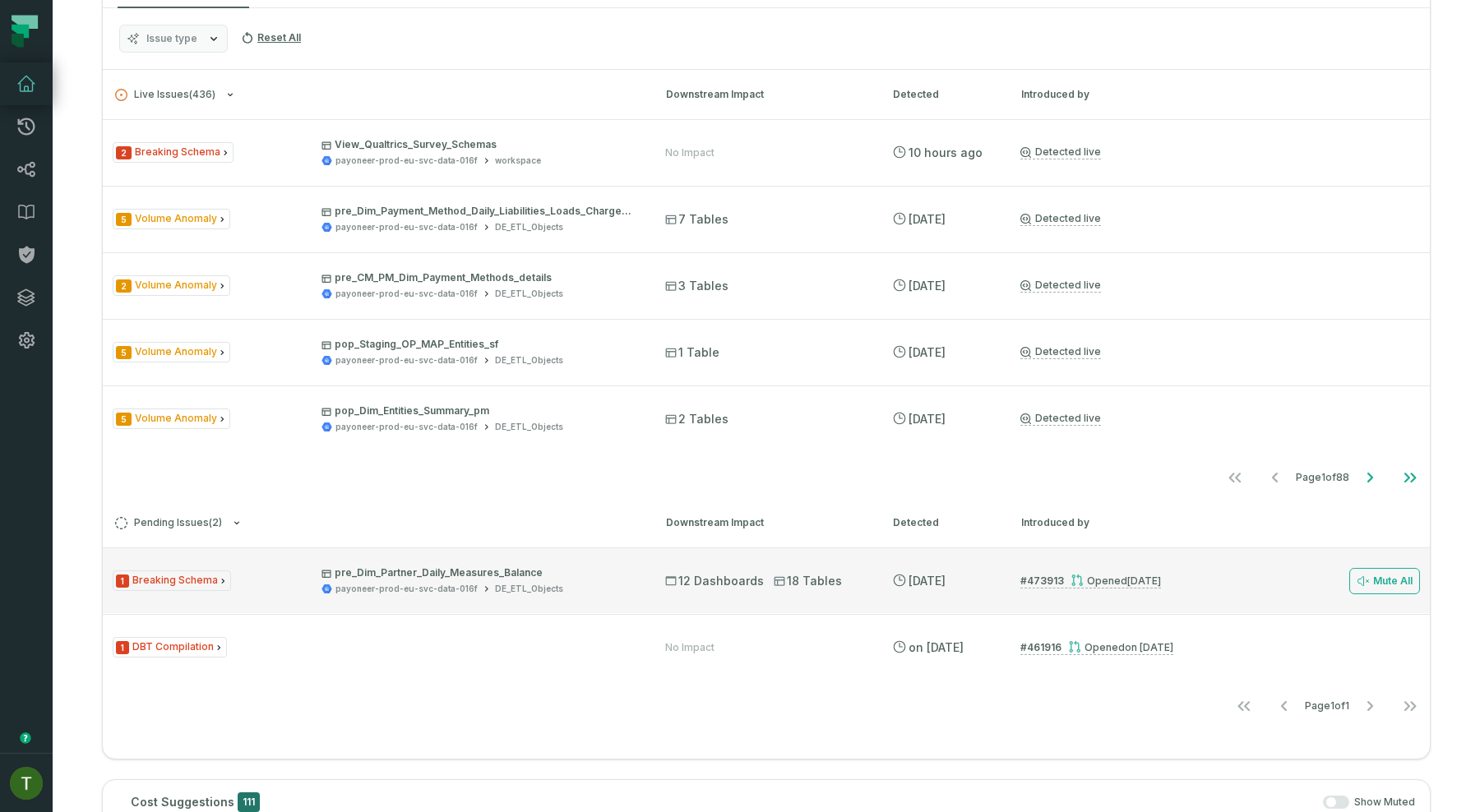
click at [971, 561] on div "1 Breaking Schema pre_Dim_Partner_Daily_Measures_Balance payoneer-prod-eu-svc-d…" at bounding box center [766, 580] width 1327 height 66
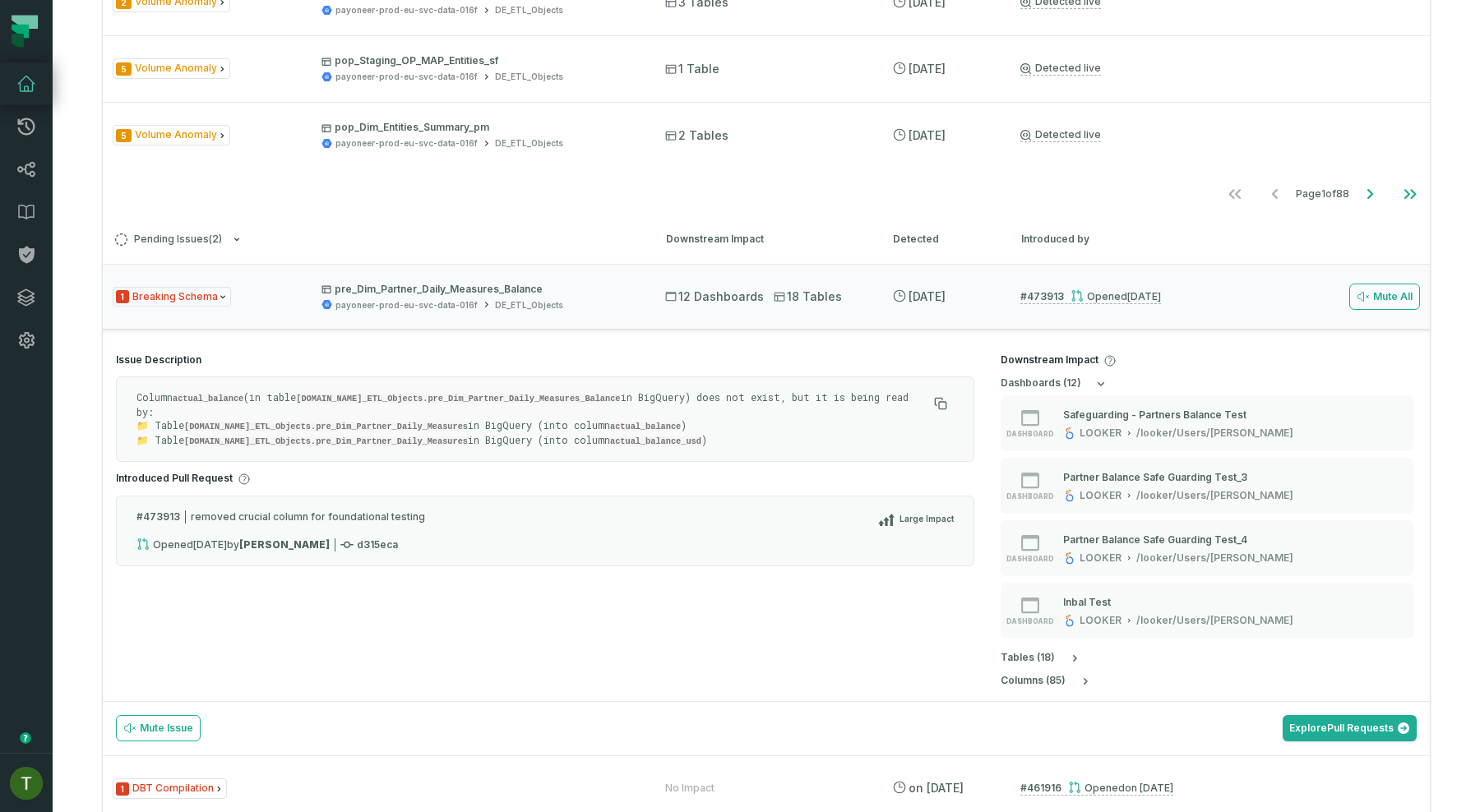
scroll to position [649, 0]
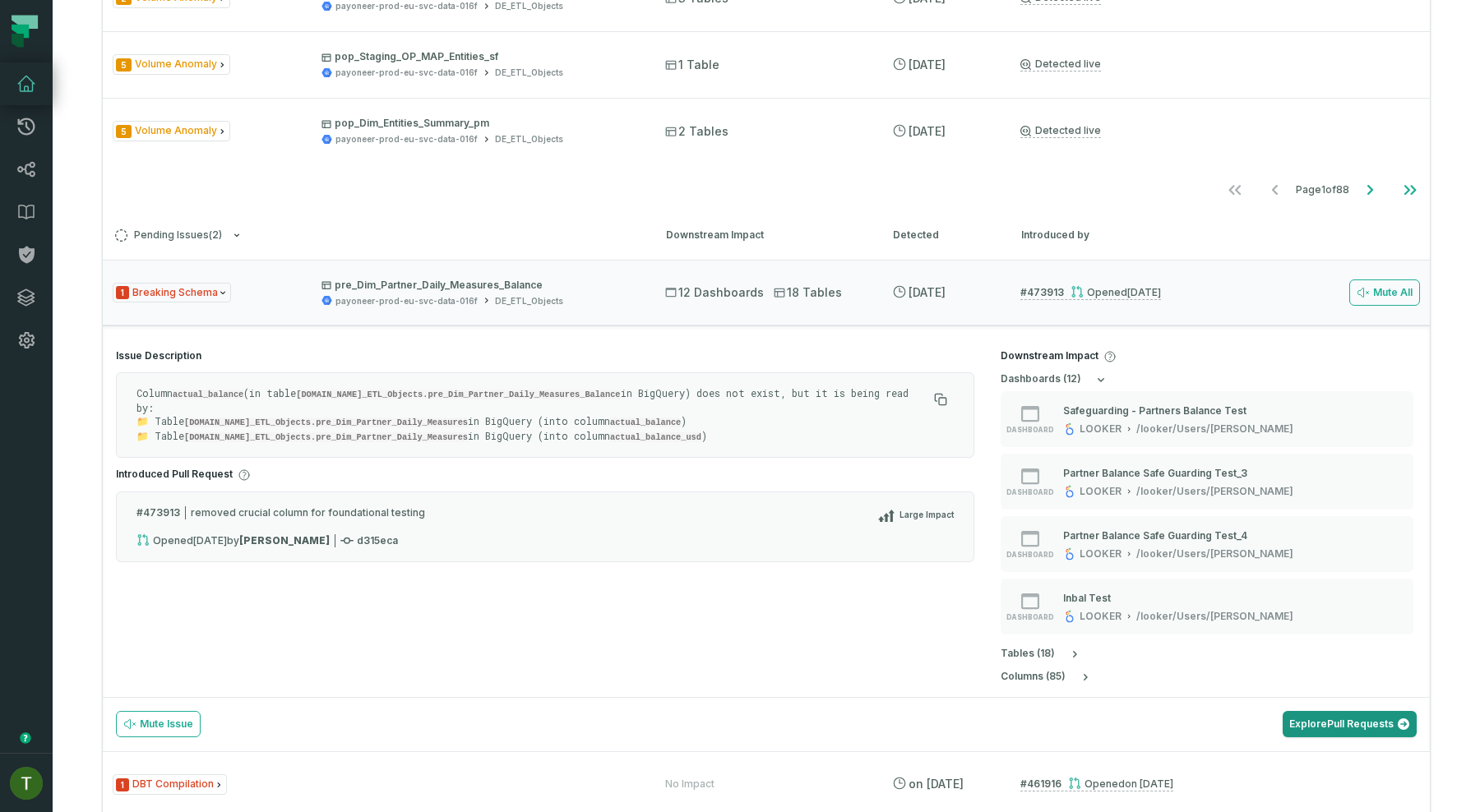
click at [1352, 715] on link "Explore Pull Requests" at bounding box center [1349, 724] width 134 height 27
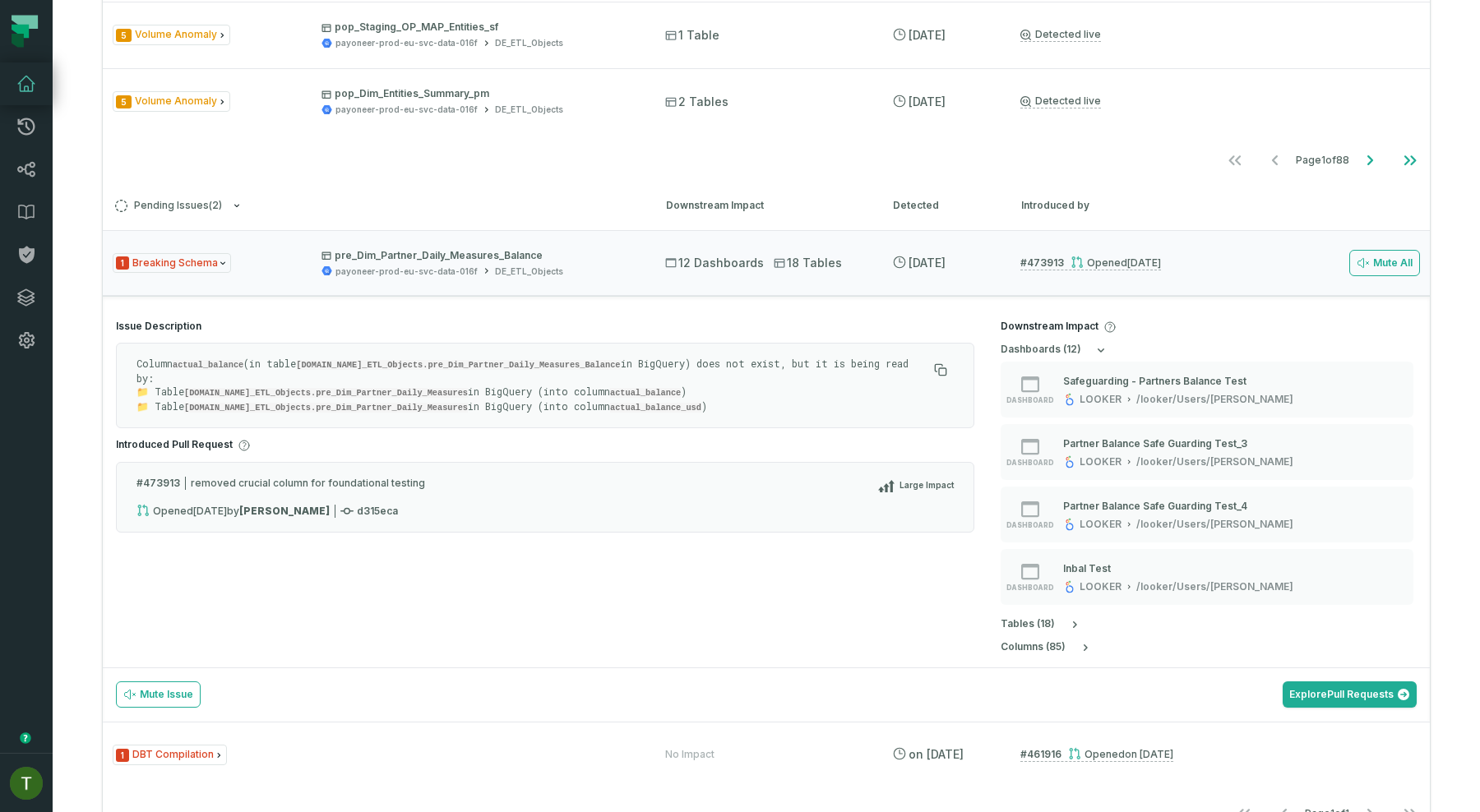
scroll to position [677, 0]
click at [337, 247] on div "1 Breaking Schema pre_Dim_Partner_Daily_Measures_Balance payoneer-prod-eu-svc-d…" at bounding box center [766, 265] width 1327 height 66
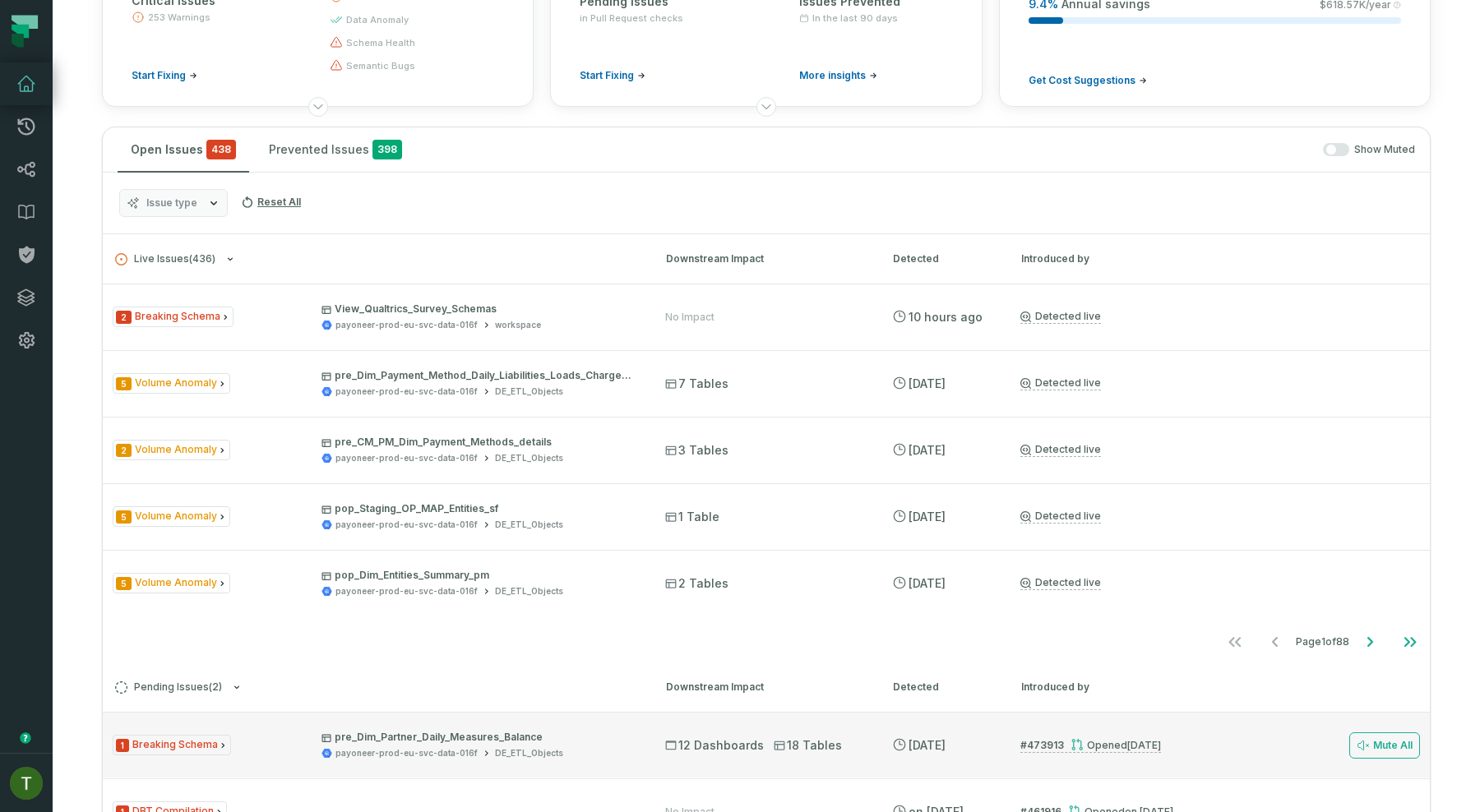
scroll to position [198, 0]
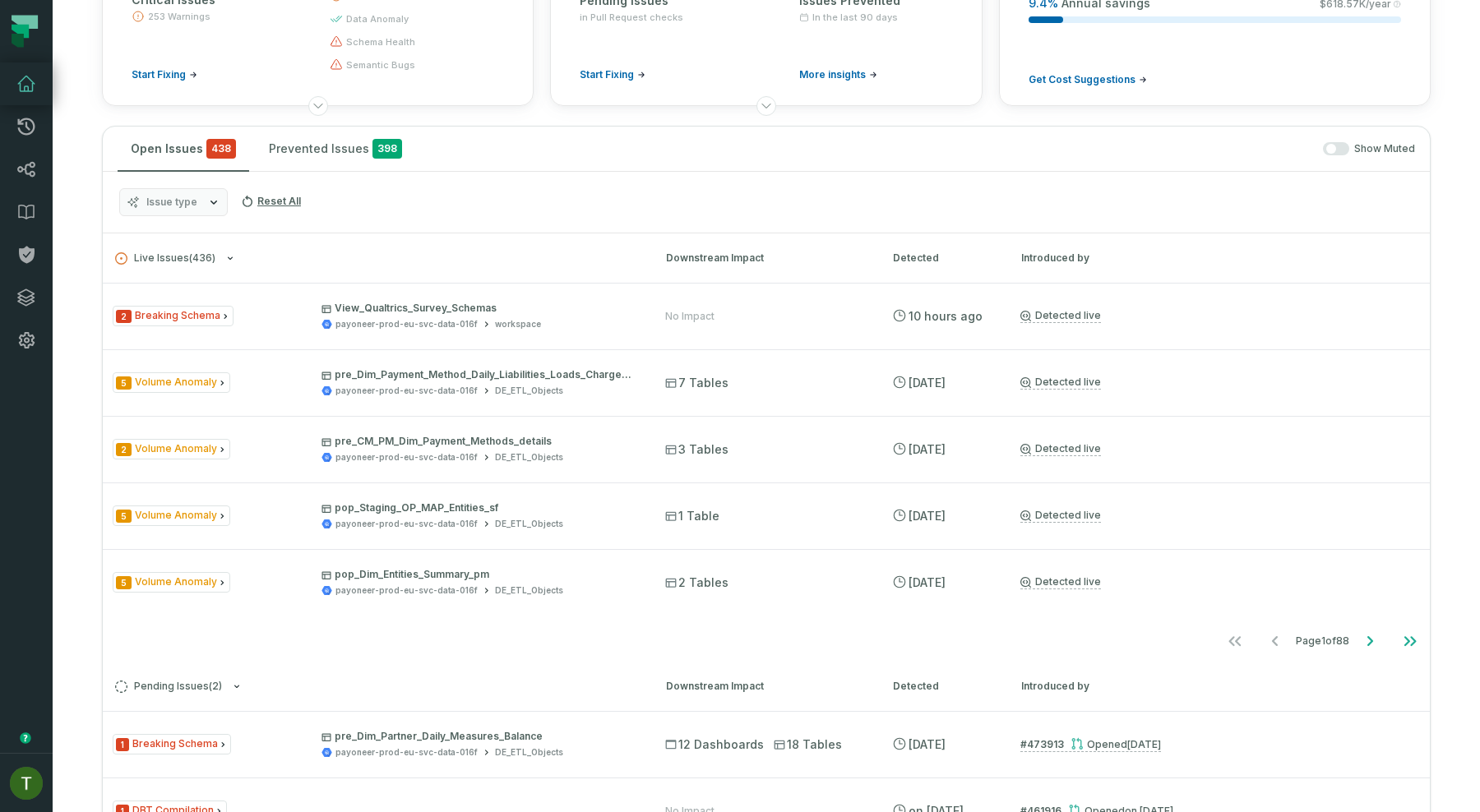
click at [203, 198] on button "Issue type" at bounding box center [174, 203] width 109 height 28
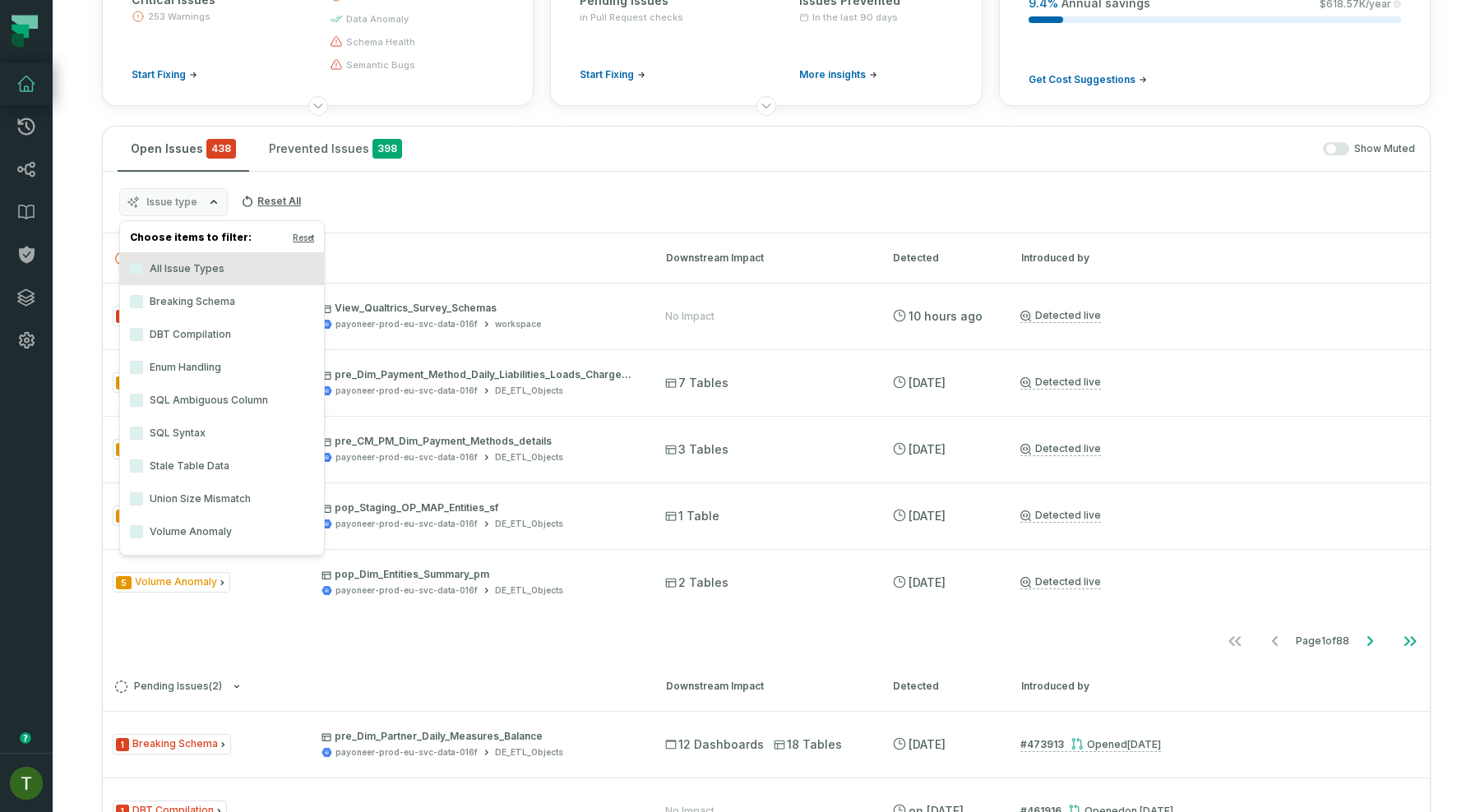
click at [174, 467] on label "Stale Table Data" at bounding box center [222, 466] width 204 height 33
click at [143, 467] on button "Stale Table Data" at bounding box center [136, 466] width 13 height 13
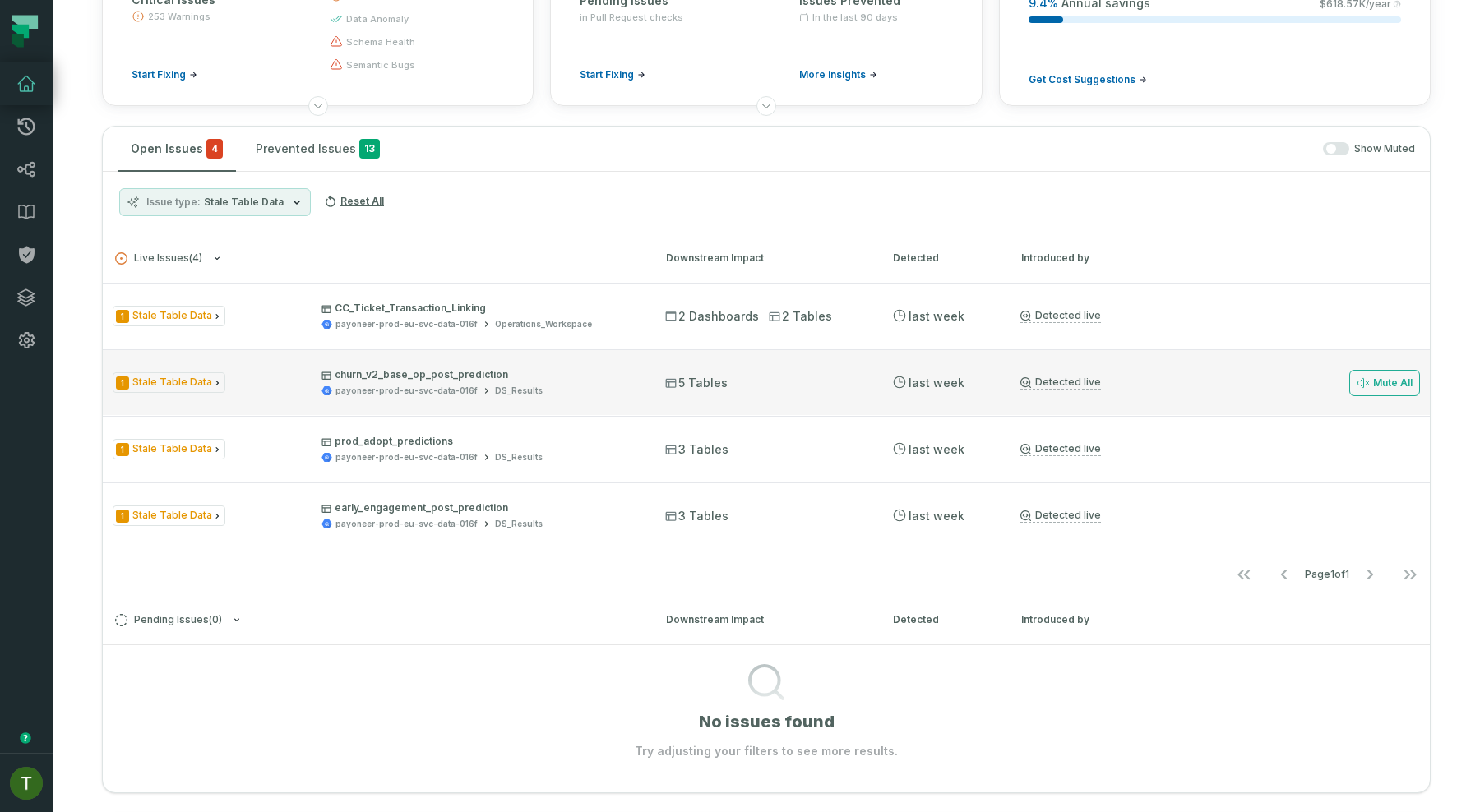
click at [564, 405] on div "1 Stale Table Data churn_v2_base_op_post_prediction payoneer-prod-eu-svc-data-0…" at bounding box center [766, 383] width 1327 height 66
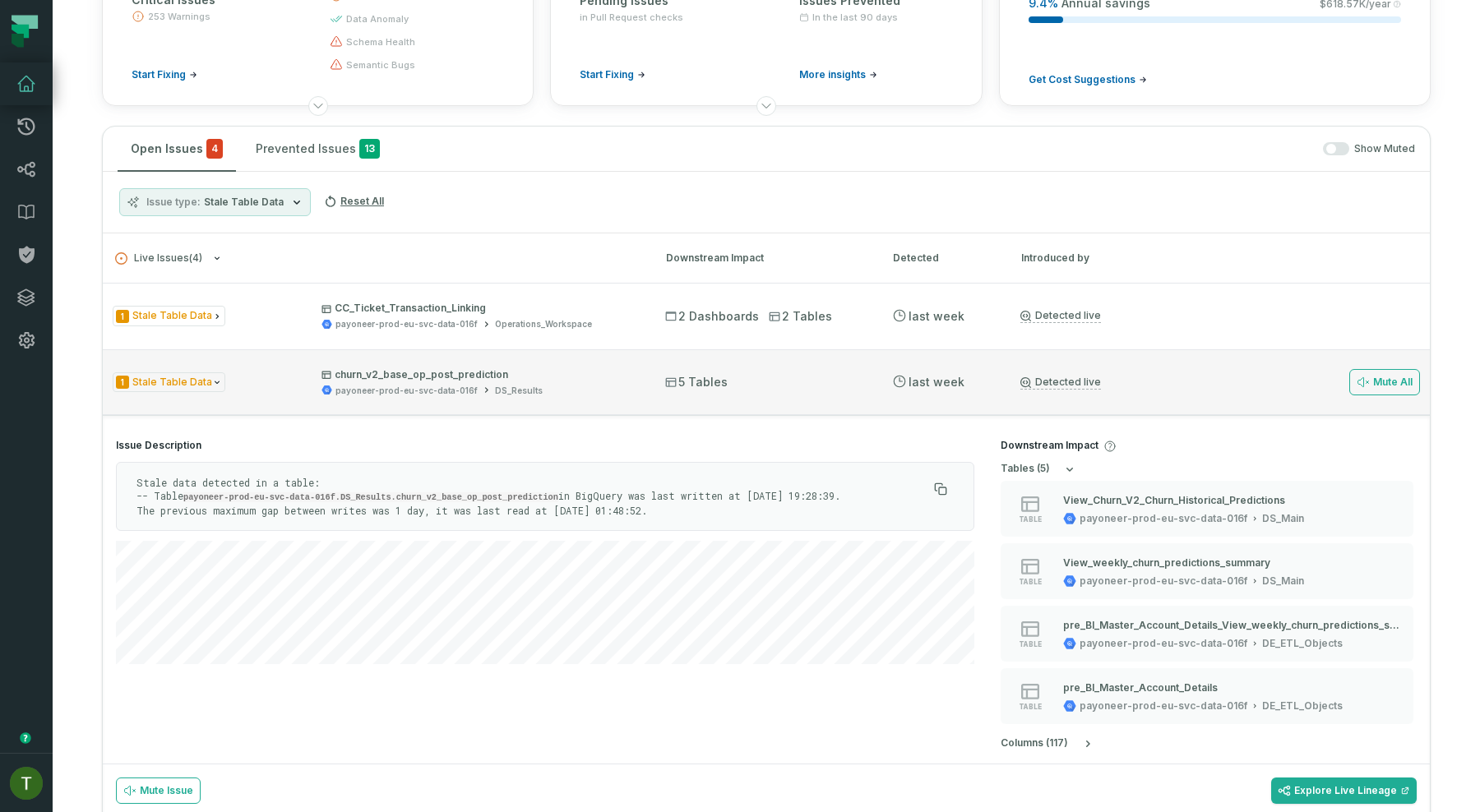
click at [640, 369] on div "1 Stale Table Data churn_v2_base_op_post_prediction payoneer-prod-eu-svc-data-0…" at bounding box center [766, 383] width 1327 height 66
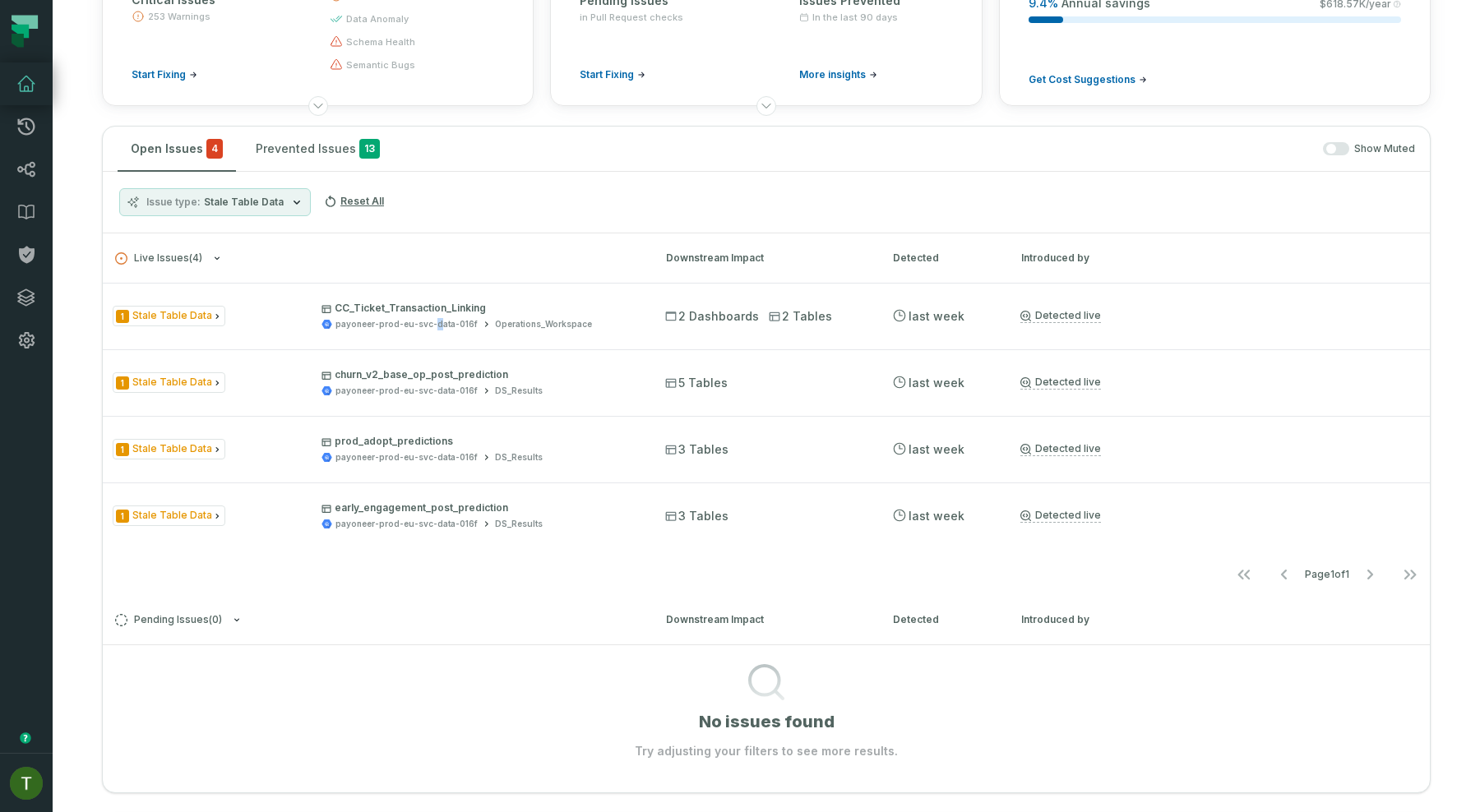
drag, startPoint x: 436, startPoint y: 324, endPoint x: 383, endPoint y: 275, distance: 72.2
click at [424, 316] on span "CC_Ticket_Transaction_Linking payoneer-prod-eu-svc-data-016f Operations_Workspa…" at bounding box center [478, 316] width 314 height 28
click at [284, 212] on button "Issue type Stale Table Data" at bounding box center [215, 203] width 191 height 28
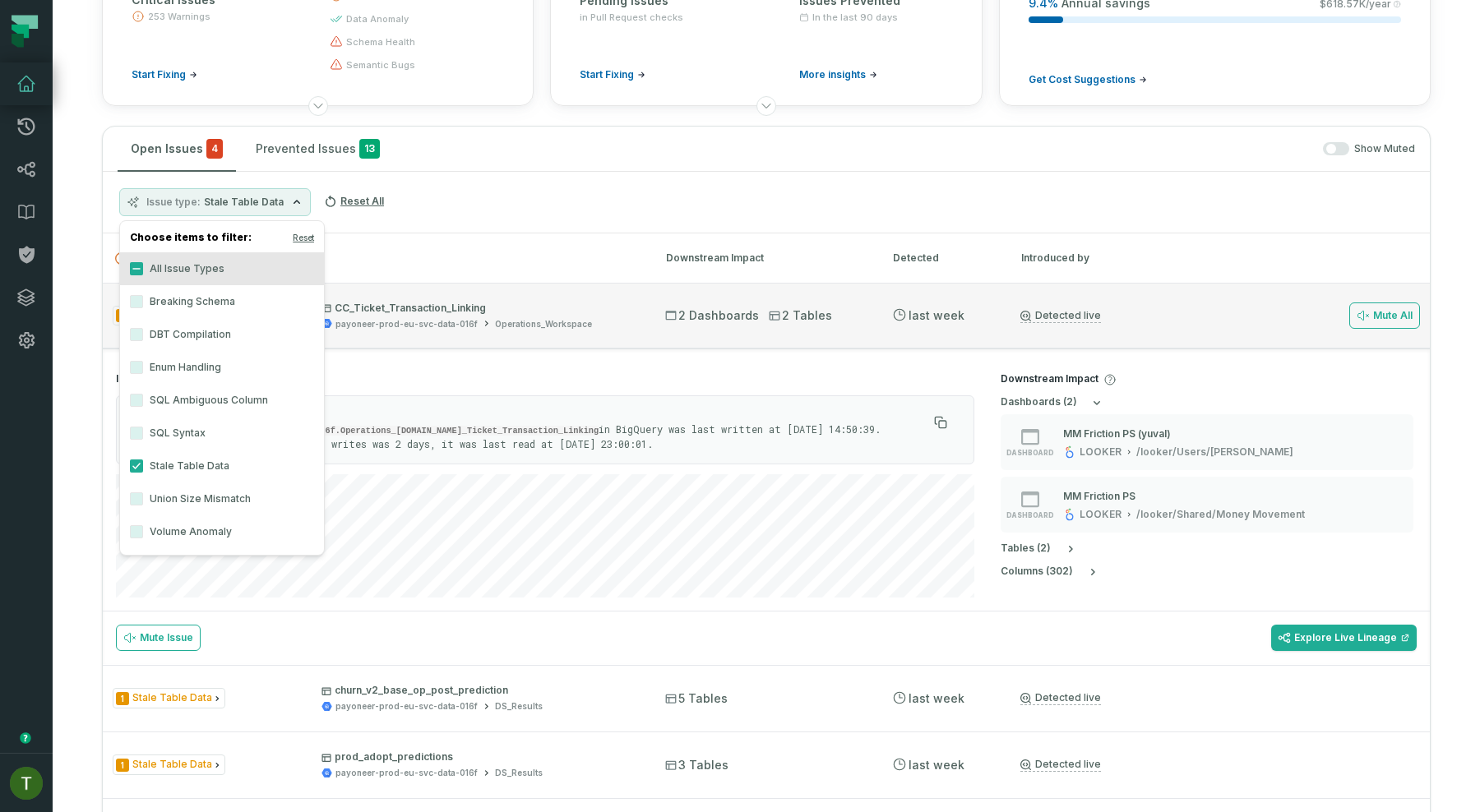
click at [546, 315] on span "CC_Ticket_Transaction_Linking payoneer-prod-eu-svc-data-016f Operations_Workspa…" at bounding box center [478, 316] width 314 height 28
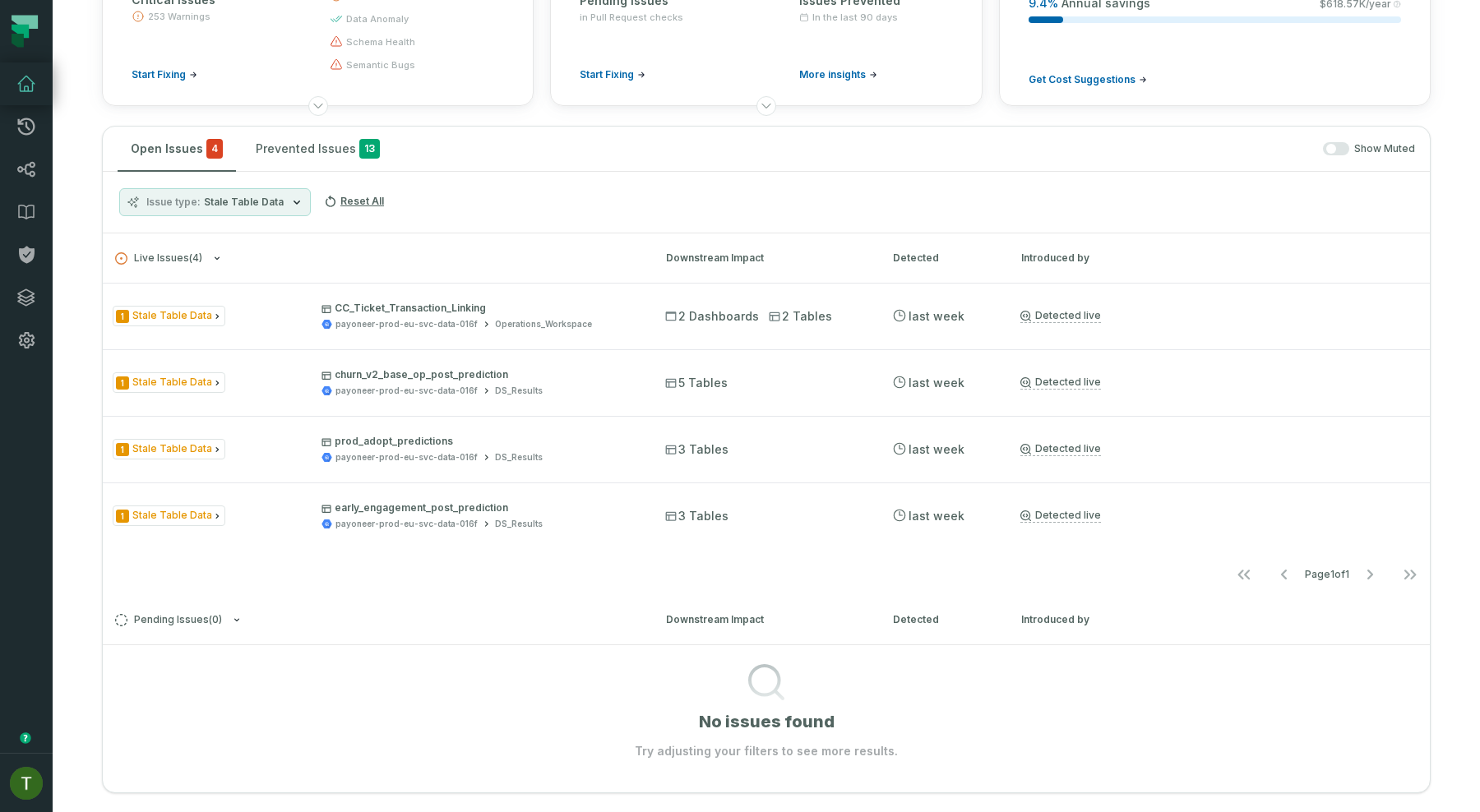
click at [248, 192] on button "Issue type Stale Table Data" at bounding box center [215, 203] width 191 height 28
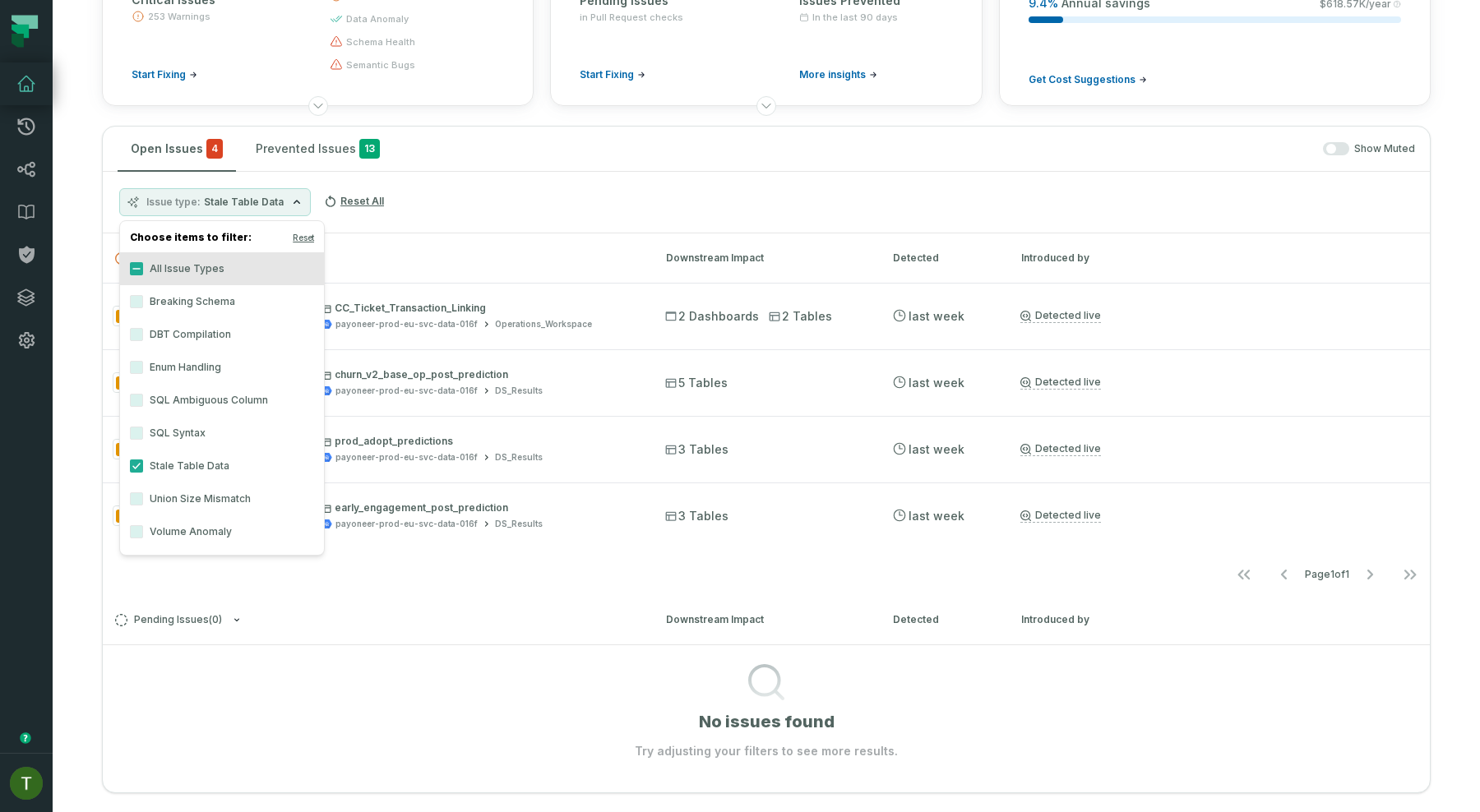
click at [194, 528] on label "Volume Anomaly" at bounding box center [222, 531] width 204 height 33
click at [143, 528] on button "Volume Anomaly" at bounding box center [136, 531] width 13 height 13
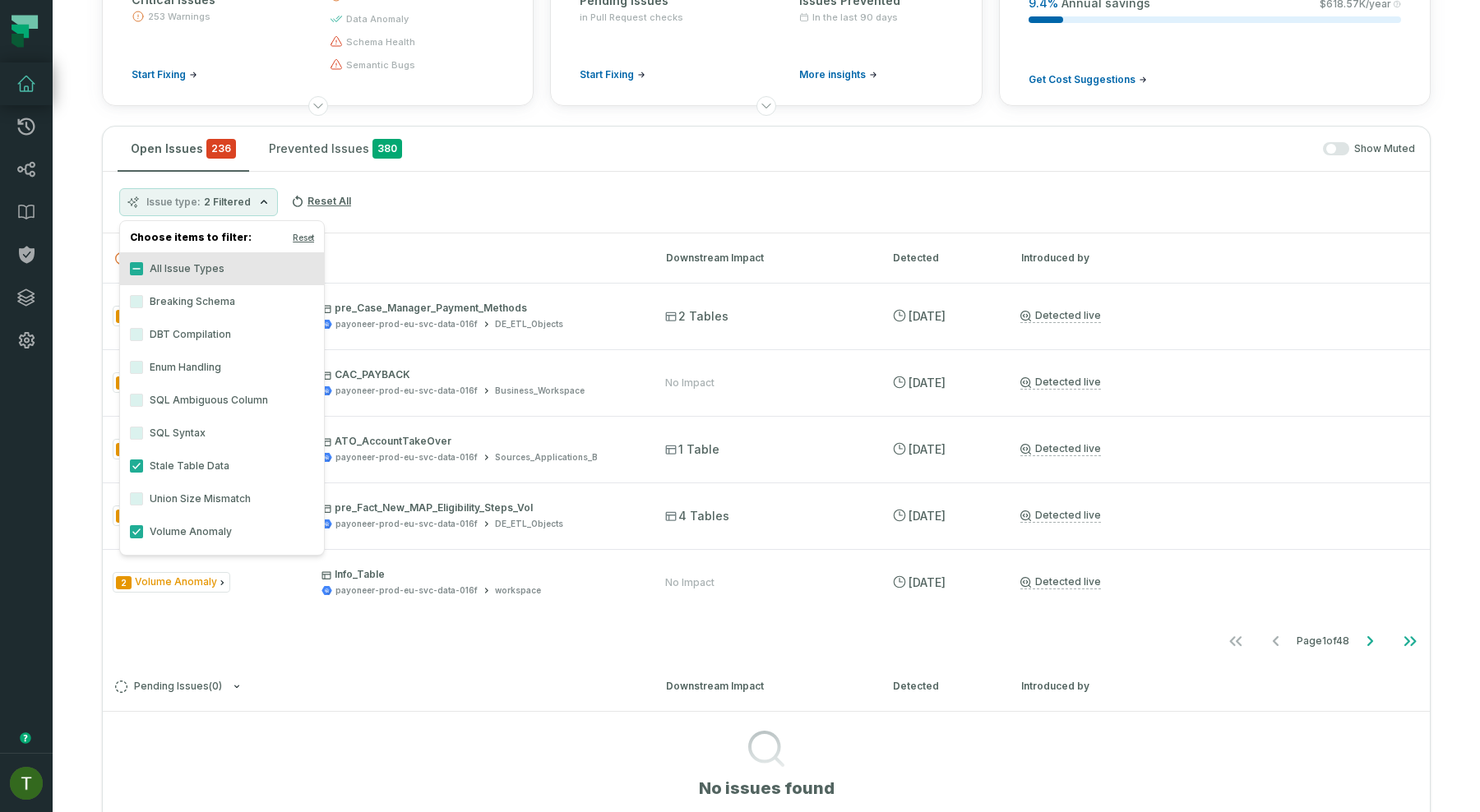
click at [199, 469] on label "Stale Table Data" at bounding box center [222, 466] width 204 height 33
click at [143, 469] on button "Stale Table Data" at bounding box center [136, 466] width 13 height 13
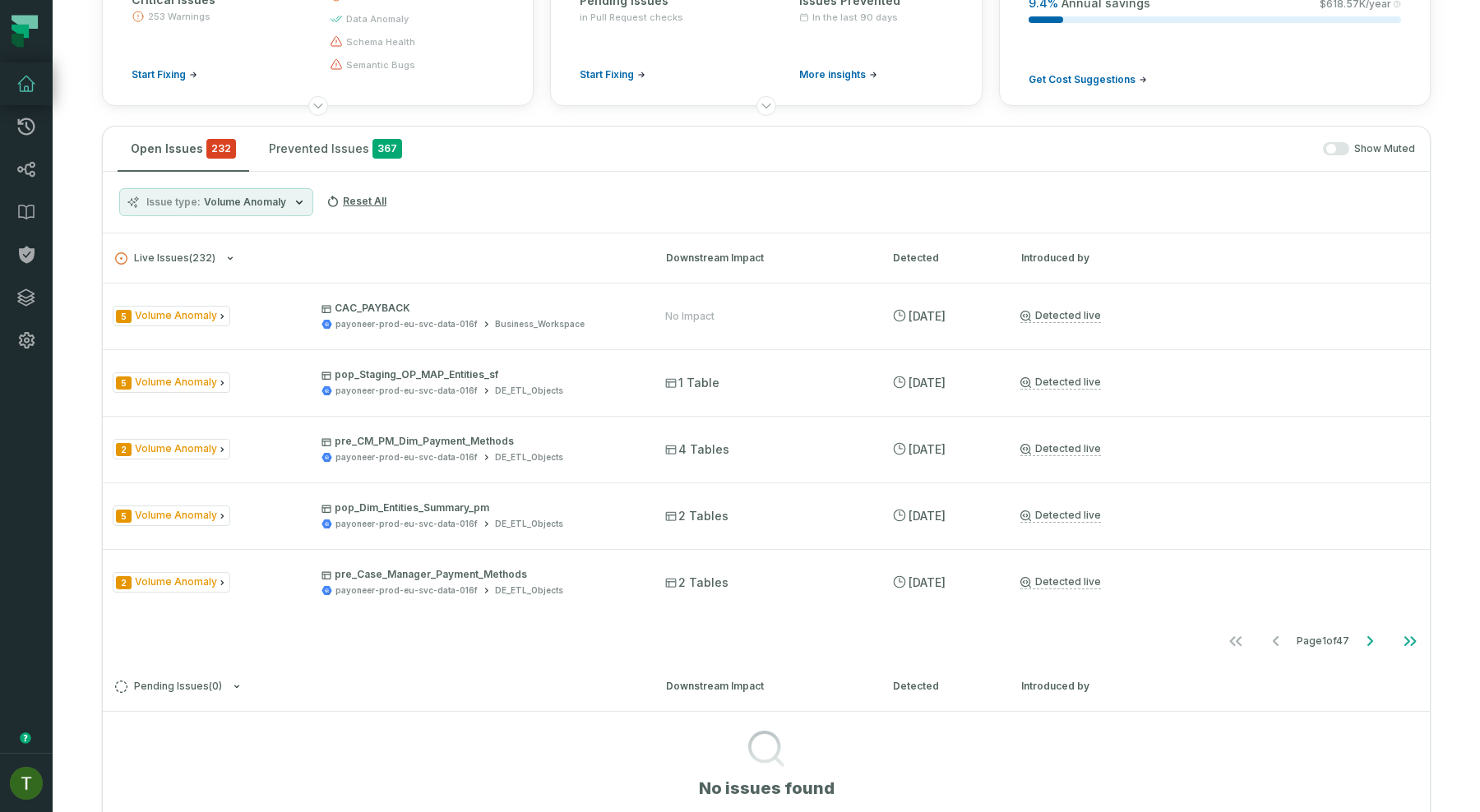
click at [529, 248] on h3 "Live Issues ( 232 ) Downstream Impact Detected Introduced by" at bounding box center [766, 259] width 1327 height 50
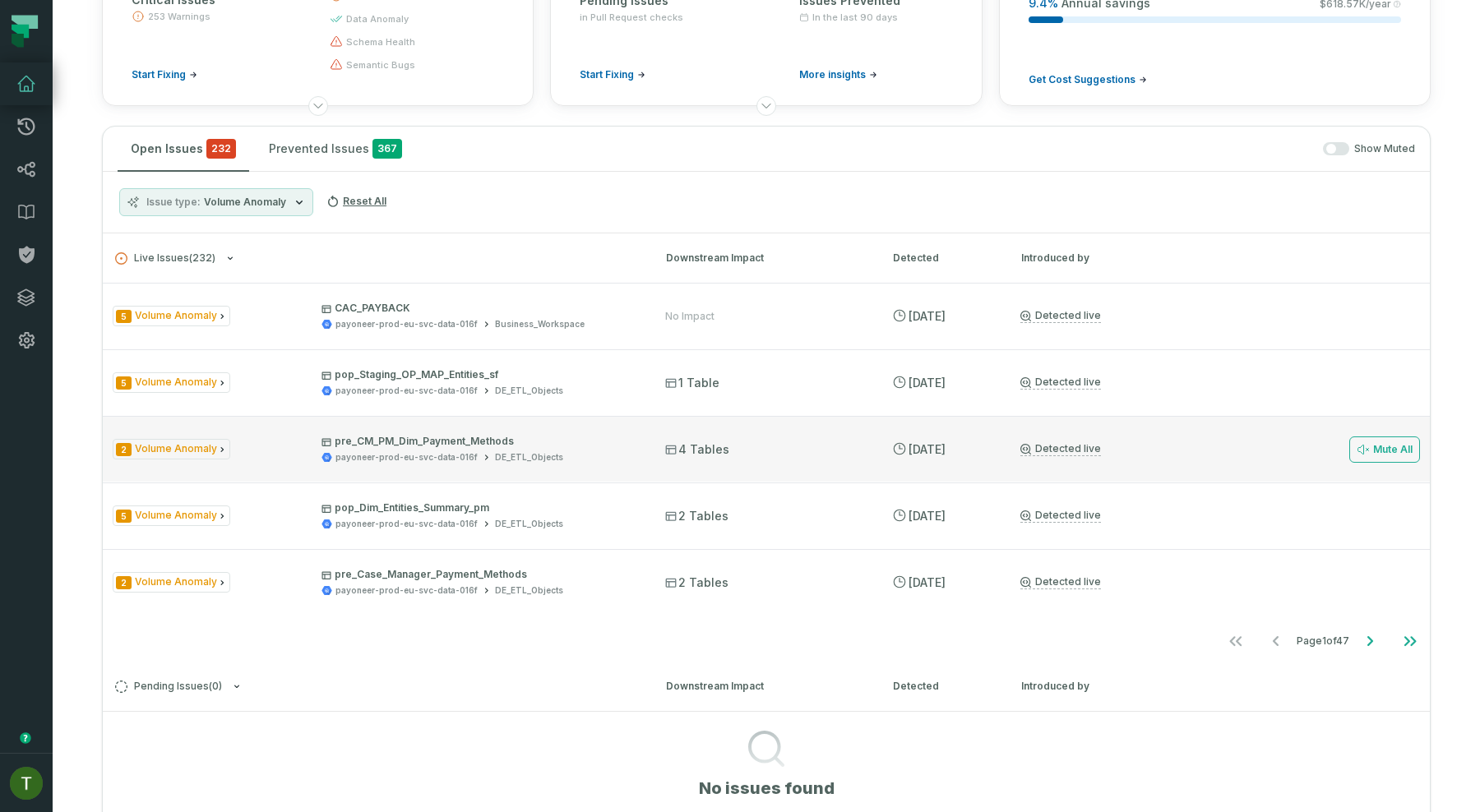
click at [486, 428] on div "2 Volume Anomaly pre_CM_PM_Dim_Payment_Methods payoneer-prod-eu-svc-data-016f D…" at bounding box center [766, 449] width 1327 height 66
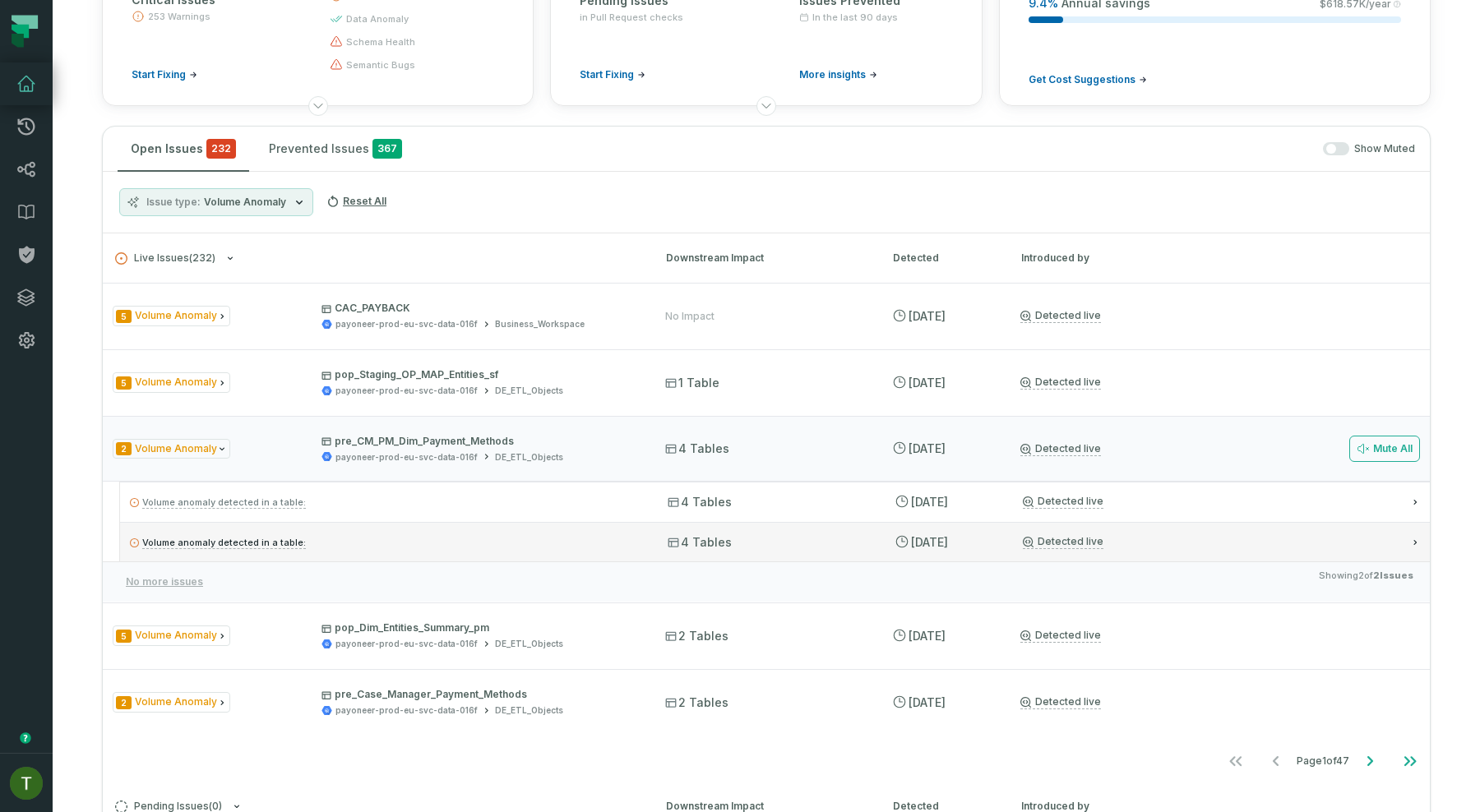
click at [441, 525] on div "Volume anomaly detected in a table: 4 Tables 8/7/2025, 10:42:20 AM Detected live" at bounding box center [775, 541] width 1310 height 40
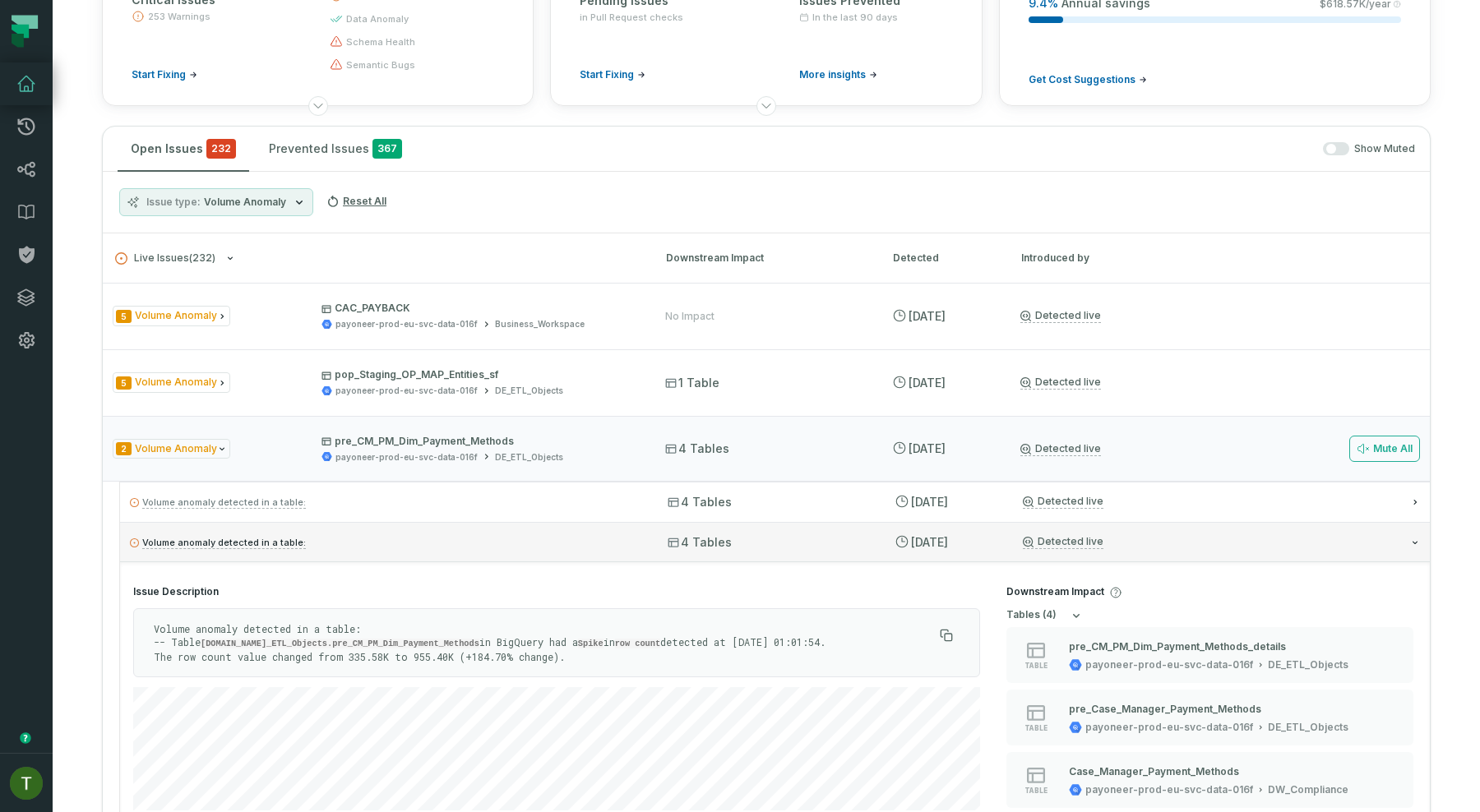
scroll to position [14, 0]
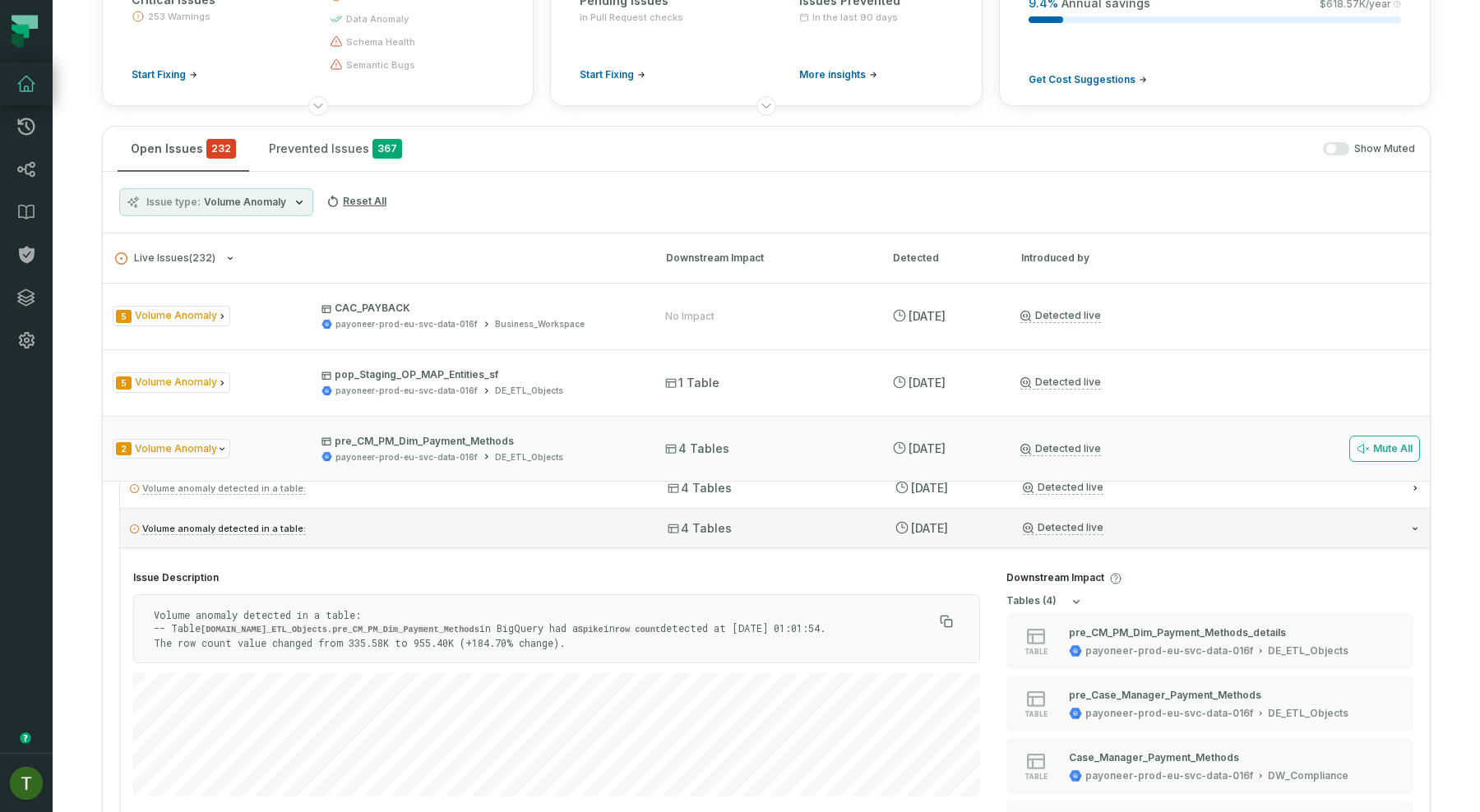
click at [470, 523] on p "Volume anomaly detected in a table:" at bounding box center [384, 529] width 508 height 19
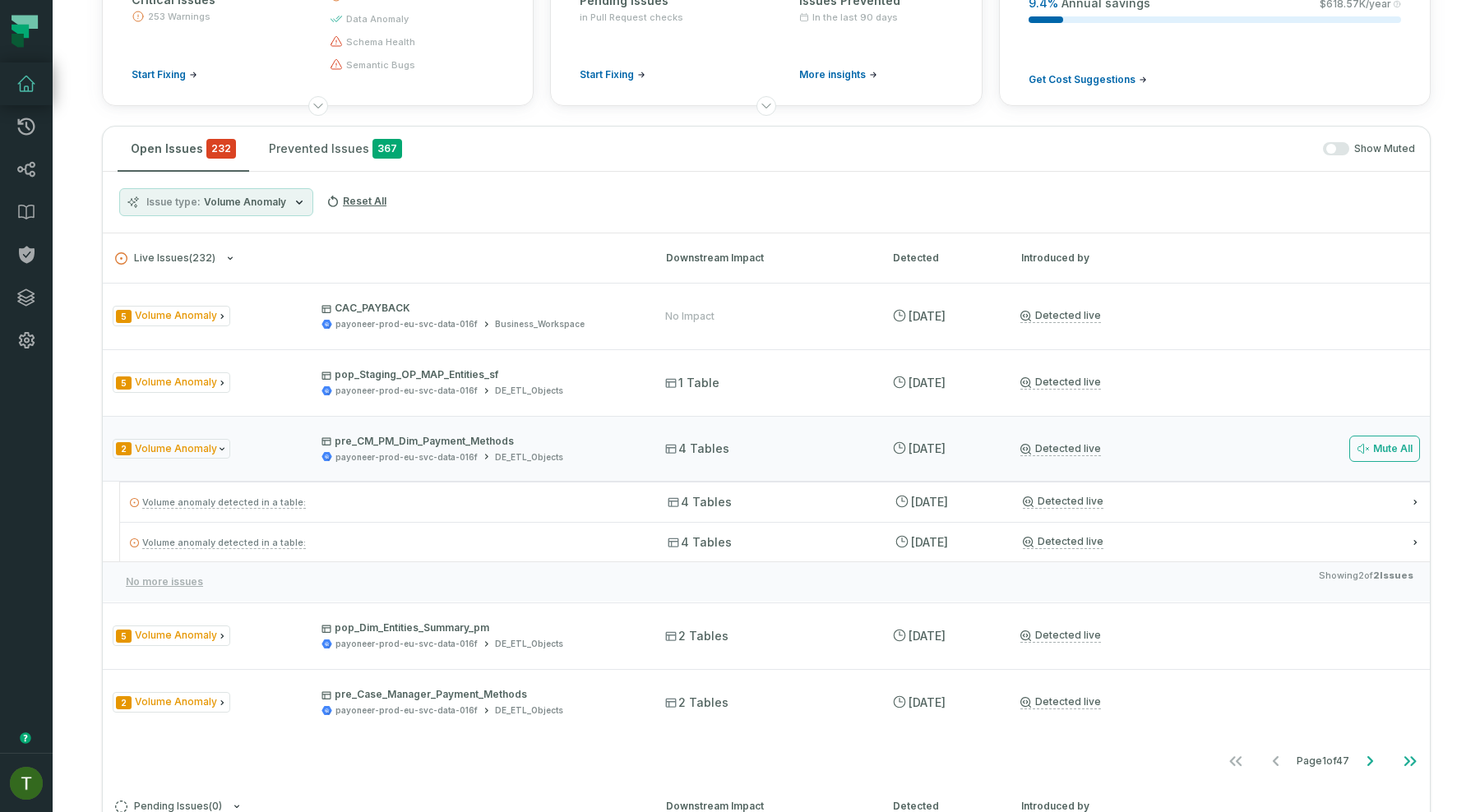
click at [275, 209] on button "Issue type Volume Anomaly" at bounding box center [216, 203] width 194 height 28
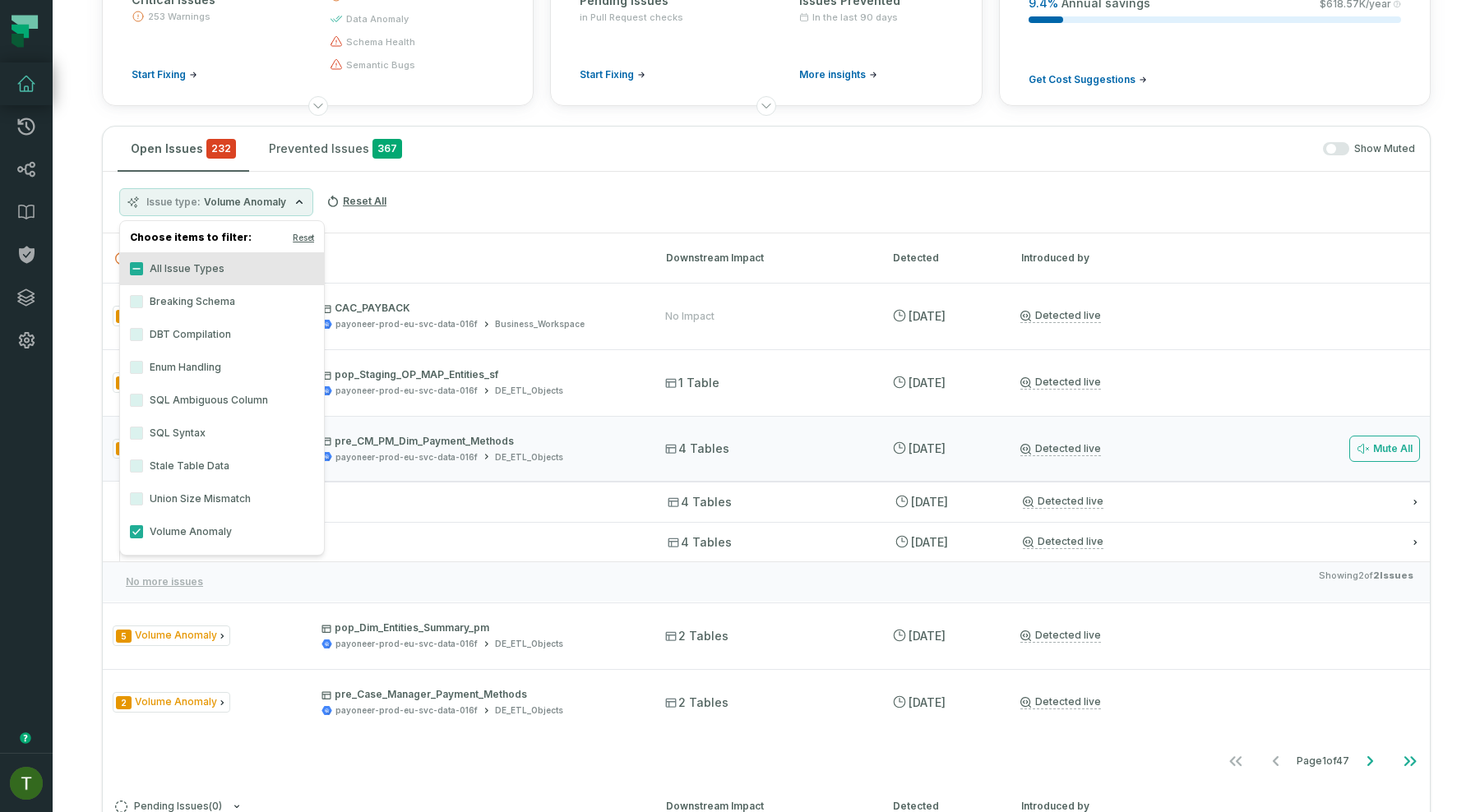
click at [161, 531] on label "Volume Anomaly" at bounding box center [222, 531] width 204 height 33
click at [143, 531] on button "Volume Anomaly" at bounding box center [136, 531] width 13 height 13
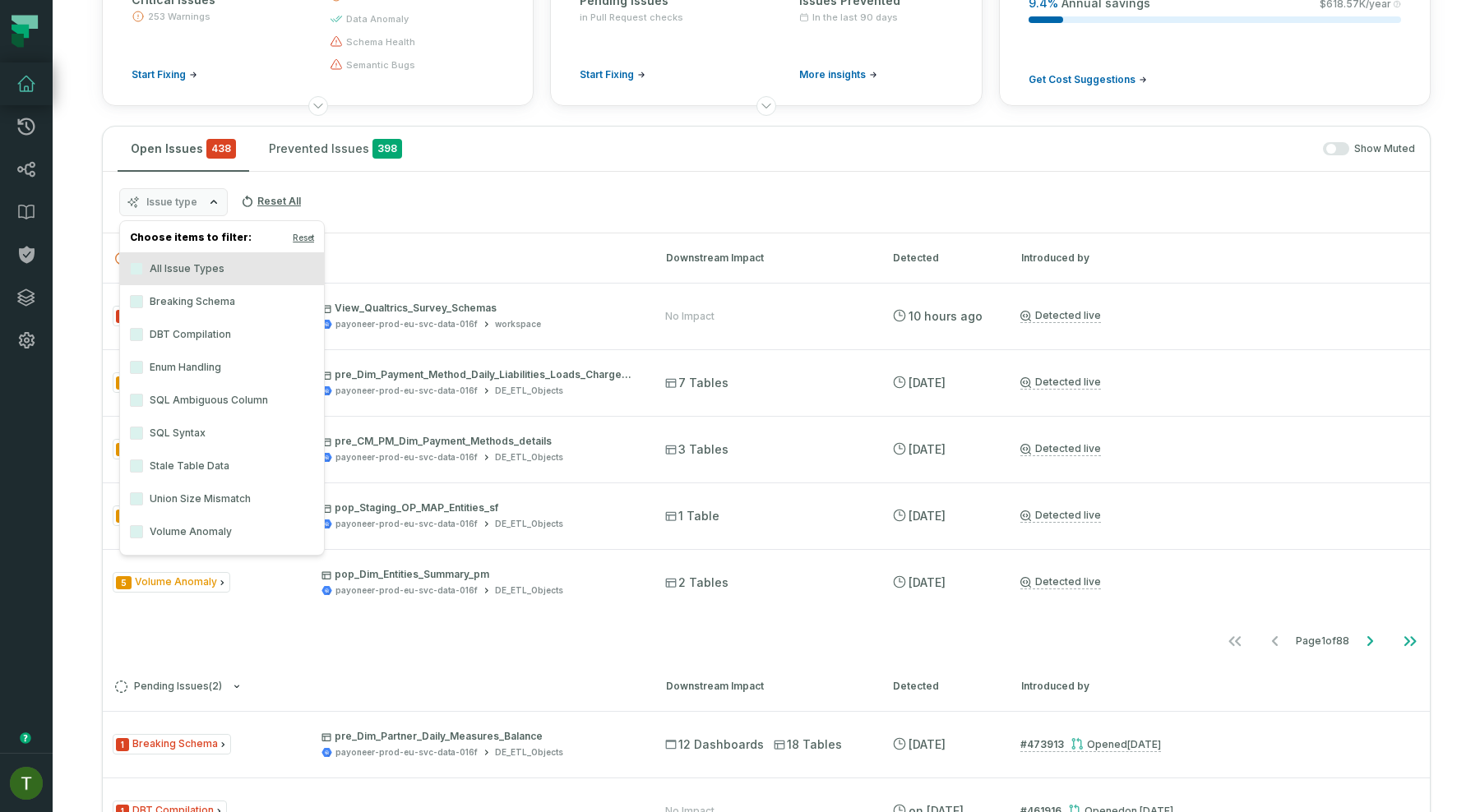
click at [186, 373] on label "Enum Handling" at bounding box center [222, 367] width 204 height 33
click at [143, 373] on button "Enum Handling" at bounding box center [136, 367] width 13 height 13
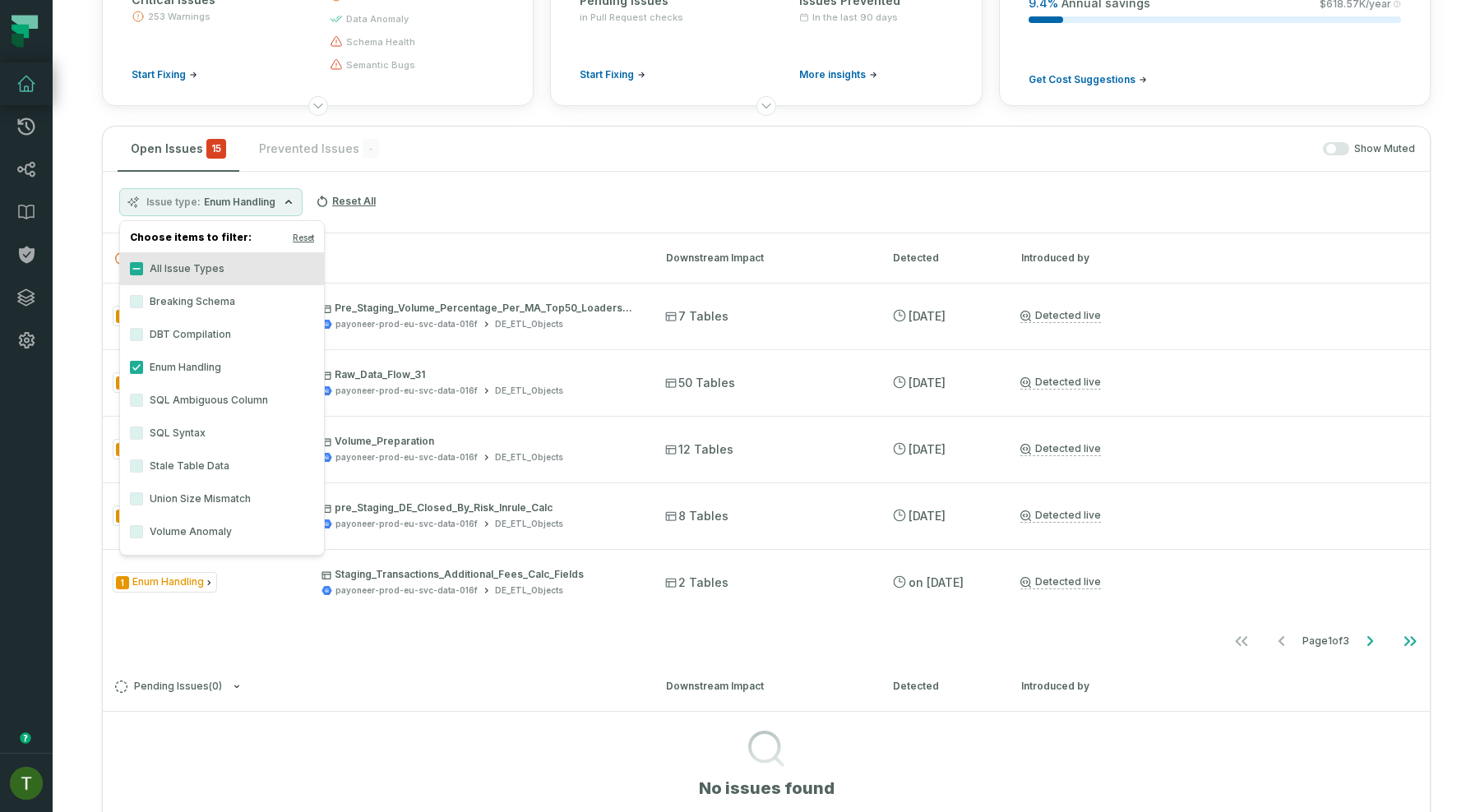
click at [492, 214] on div "Issue type Enum Handling Reset All" at bounding box center [766, 203] width 1327 height 62
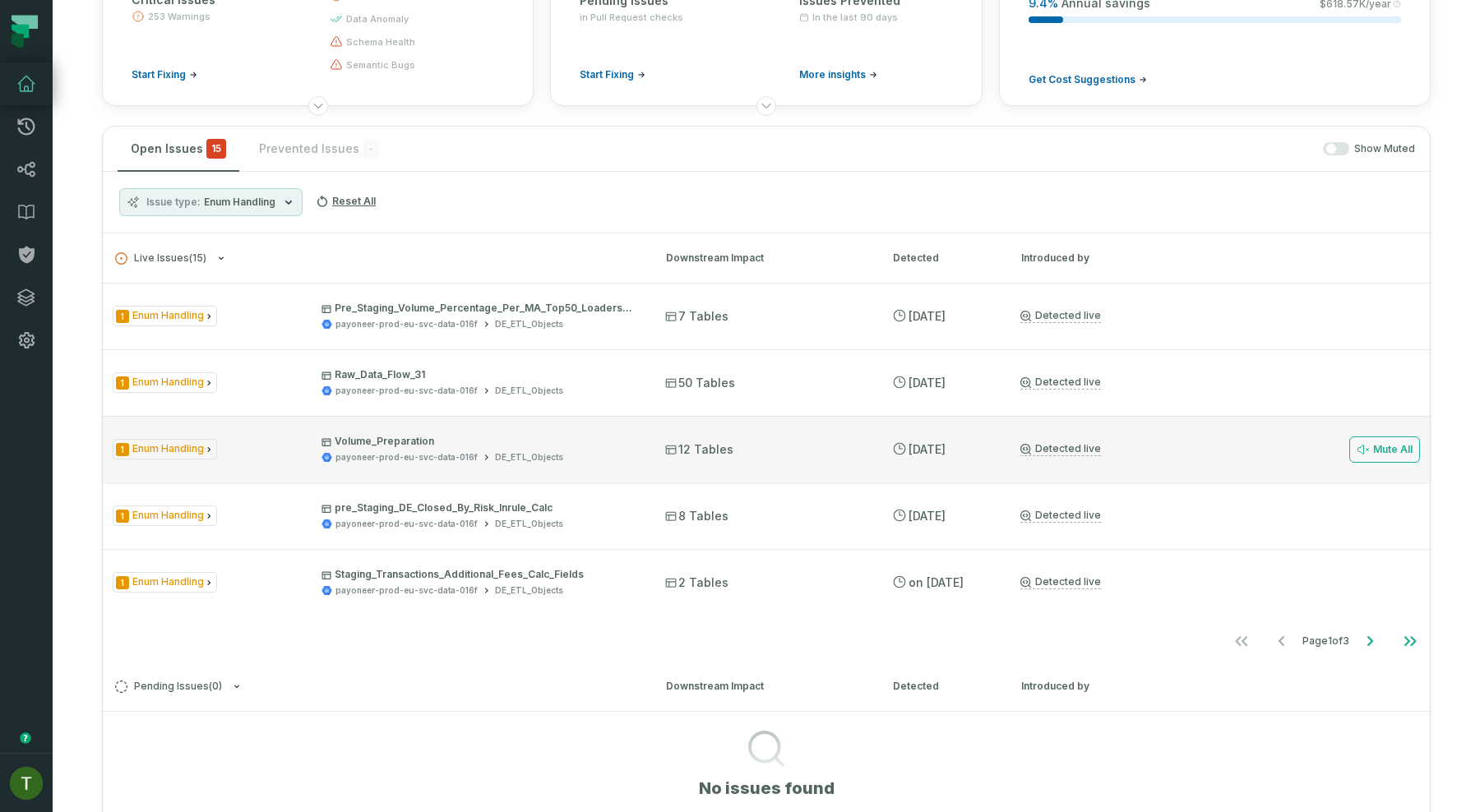
click at [579, 461] on div "payoneer-prod-eu-svc-data-016f DE_ETL_Objects" at bounding box center [478, 458] width 314 height 12
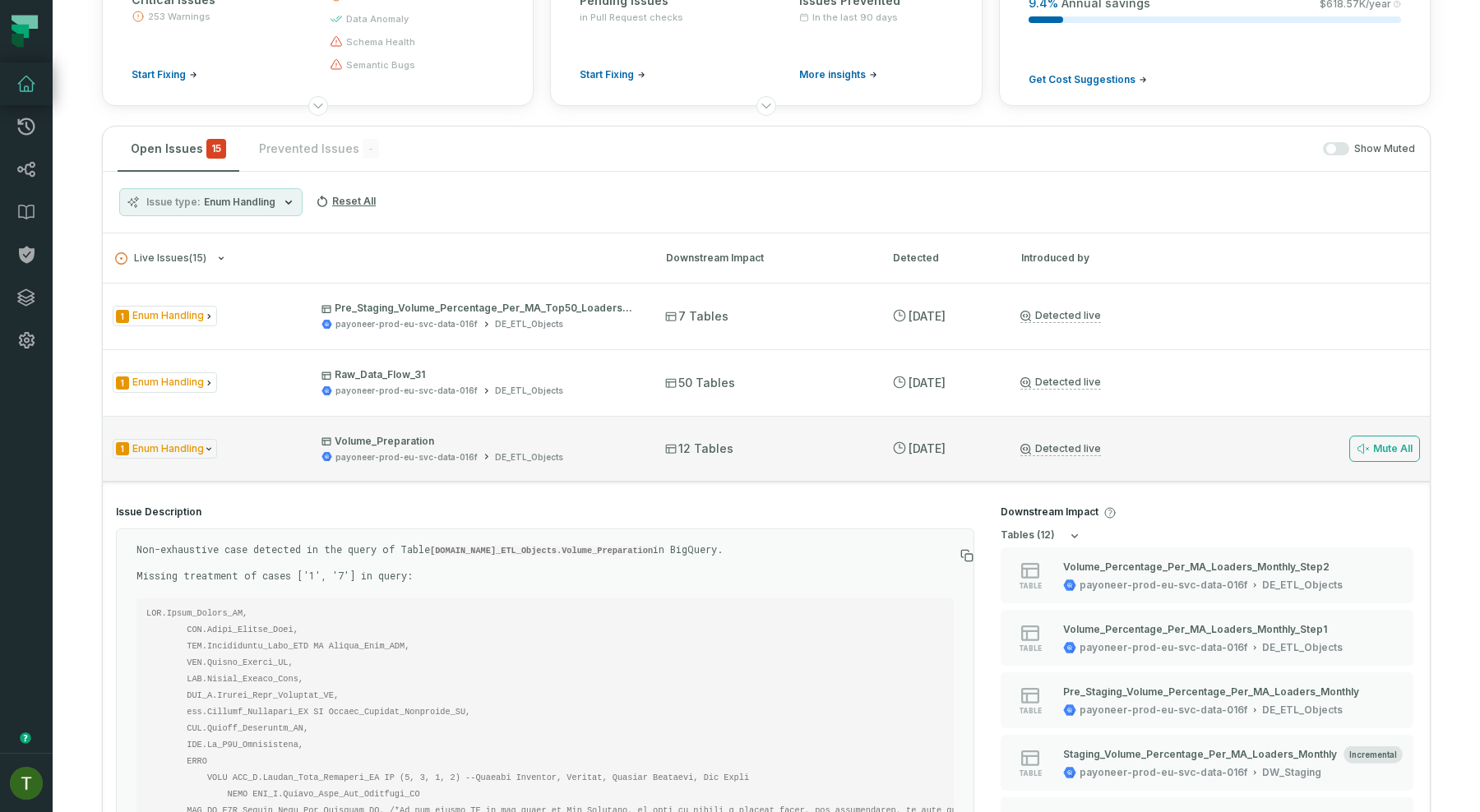
click at [601, 452] on div "payoneer-prod-eu-svc-data-016f DE_ETL_Objects" at bounding box center [478, 458] width 314 height 12
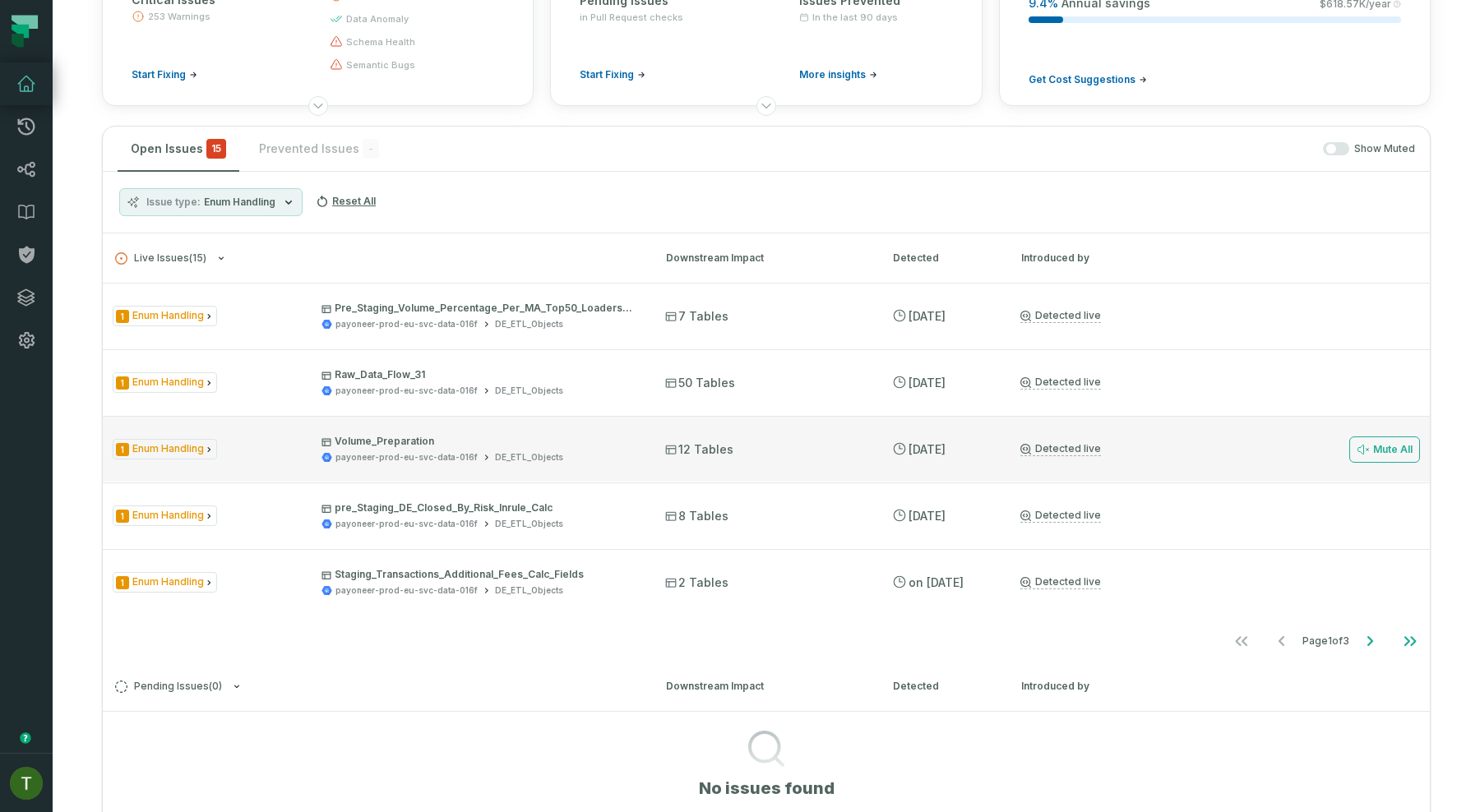
click at [596, 466] on div "1 Enum Handling Volume_Preparation payoneer-prod-eu-svc-data-016f DE_ETL_Object…" at bounding box center [766, 449] width 1327 height 66
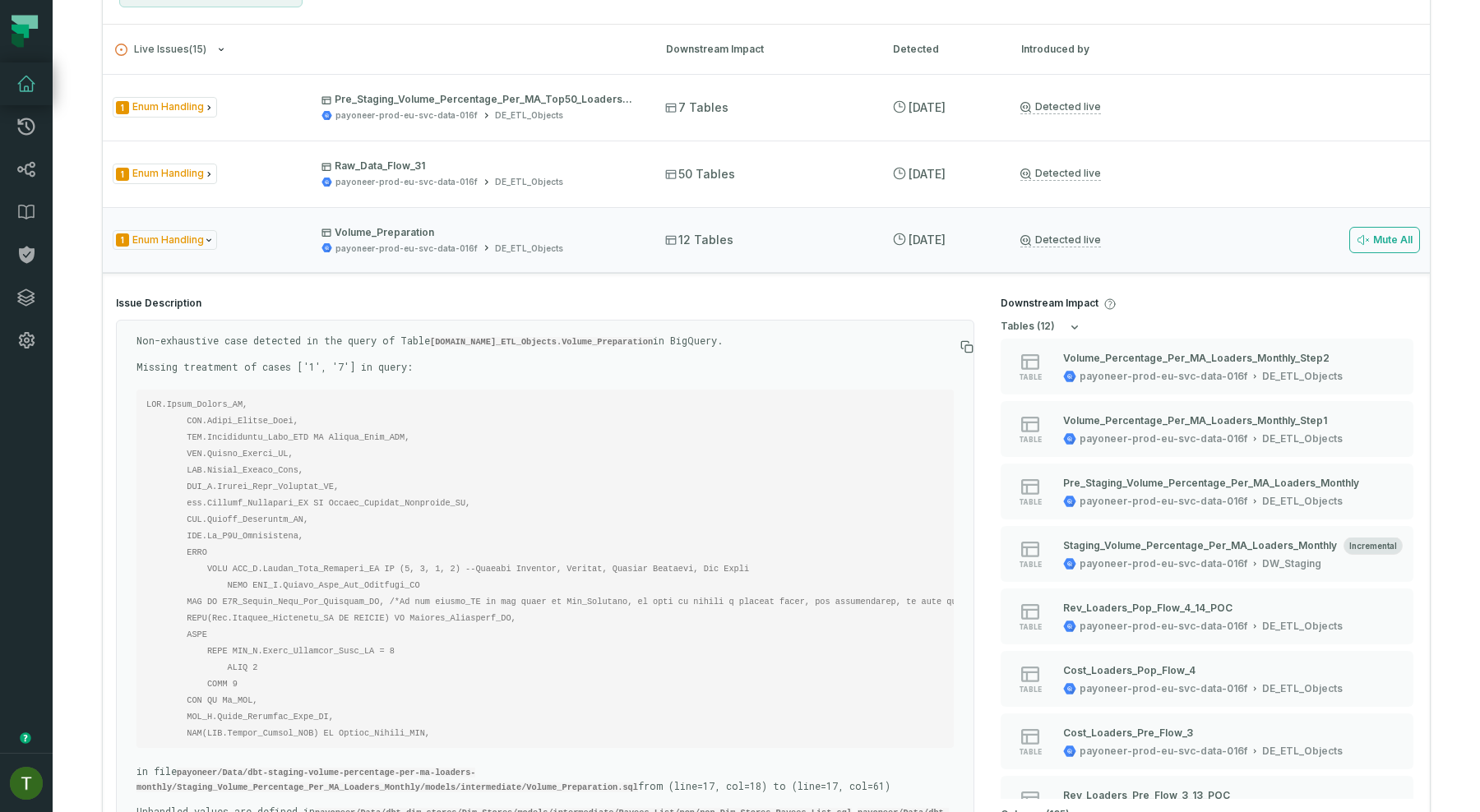
scroll to position [420, 0]
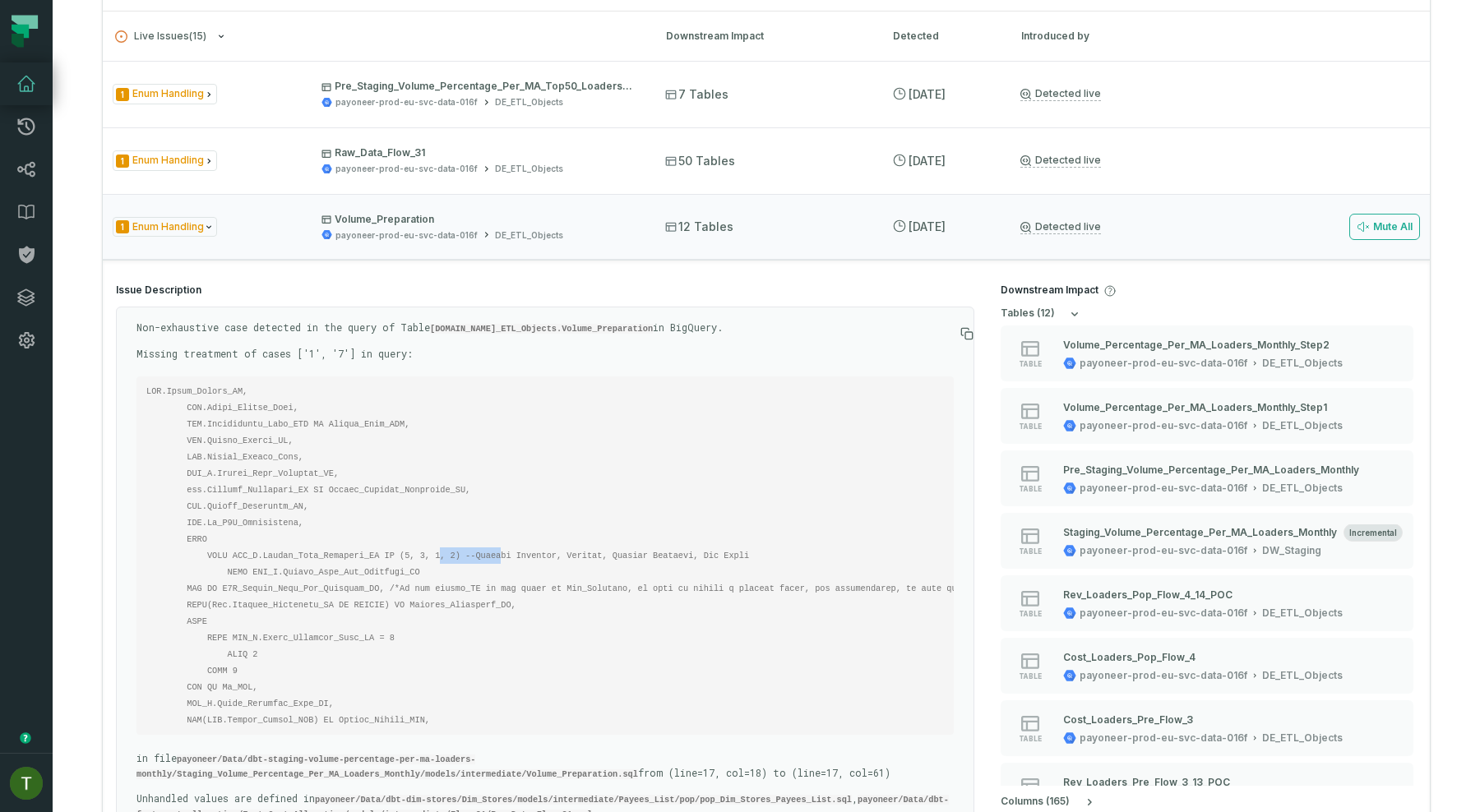
drag, startPoint x: 402, startPoint y: 556, endPoint x: 461, endPoint y: 556, distance: 59.0
click at [461, 556] on code at bounding box center [663, 555] width 1034 height 338
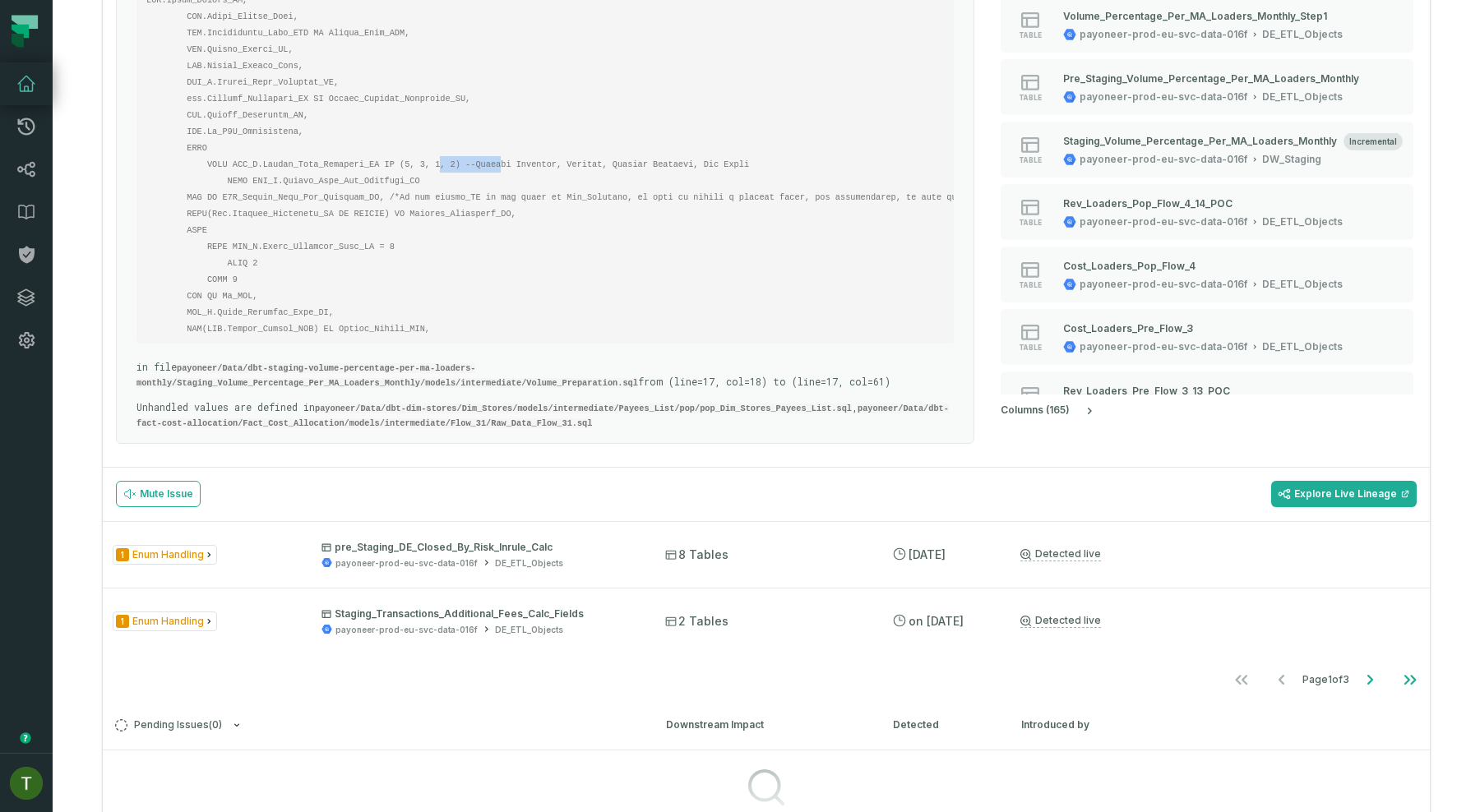
scroll to position [915, 0]
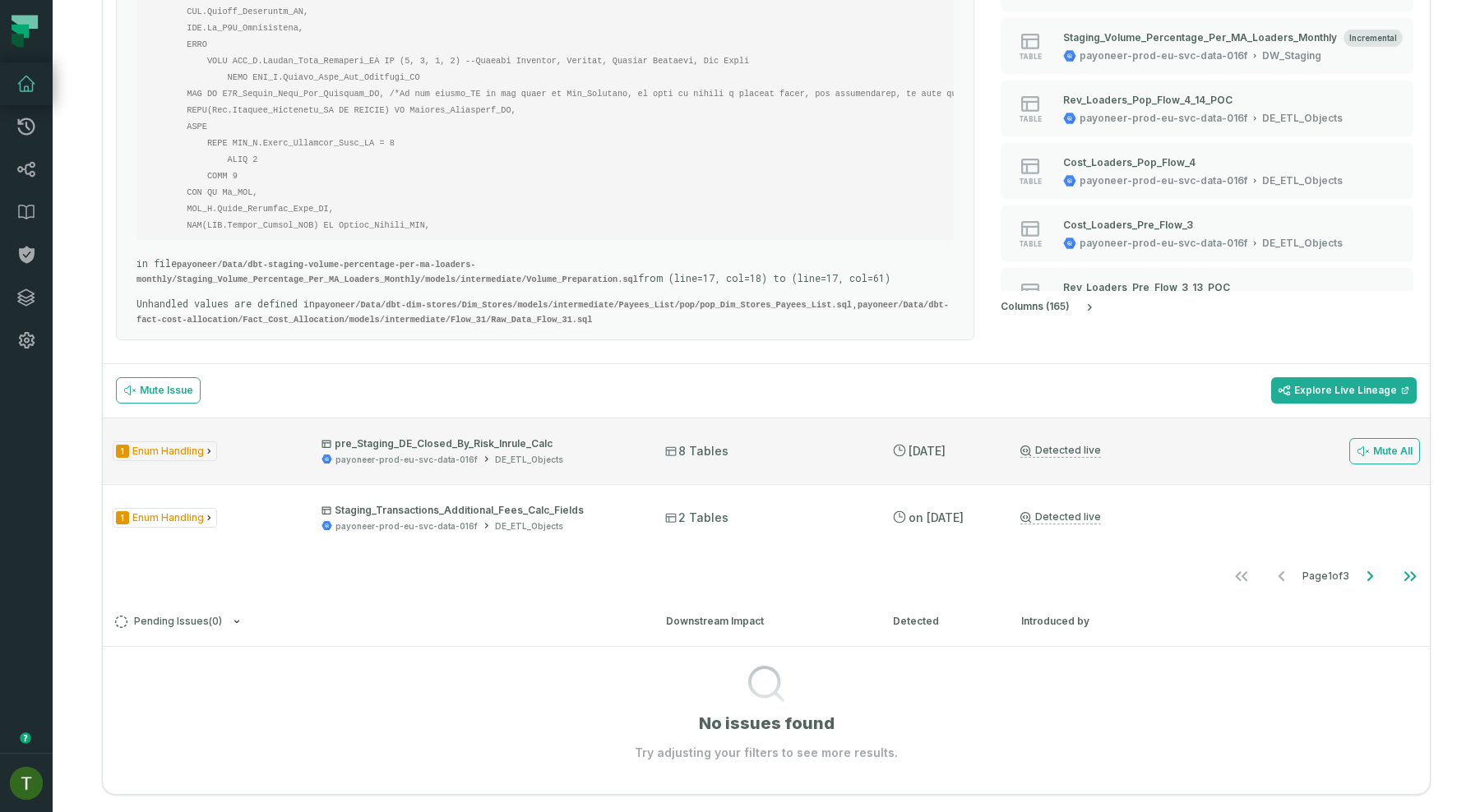
click at [561, 443] on p "pre_Staging_DE_Closed_By_Risk_Inrule_Calc" at bounding box center [478, 444] width 314 height 13
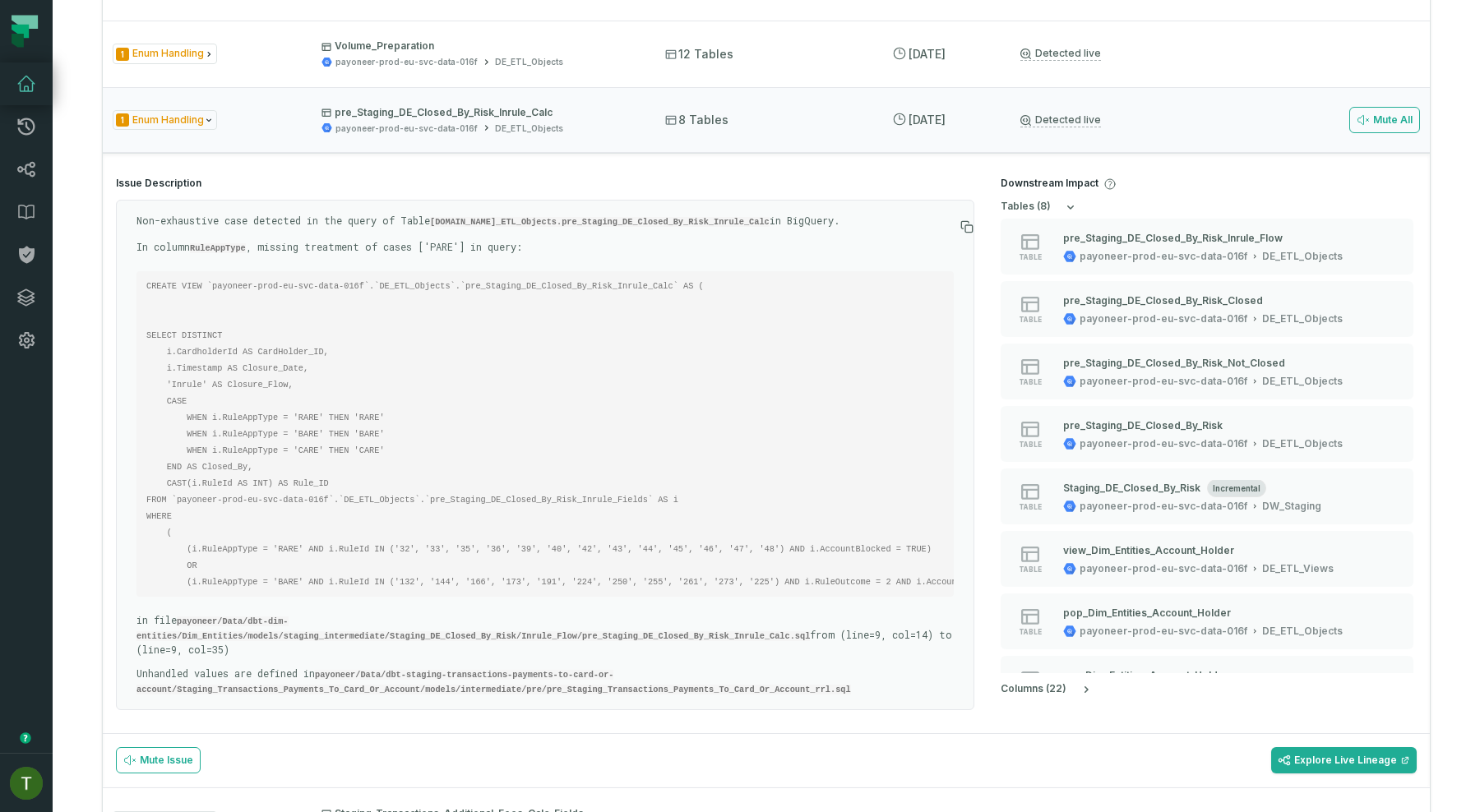
scroll to position [592, 0]
click at [713, 224] on code "payoneer-prod-eu-svc-data-016f.DE_ETL_Objects.pre_Staging_DE_Closed_By_Risk_Inr…" at bounding box center [599, 223] width 339 height 10
click at [442, 257] on p "In column RuleAppType , missing treatment of cases ['PARE'] in query:" at bounding box center [545, 249] width 817 height 15
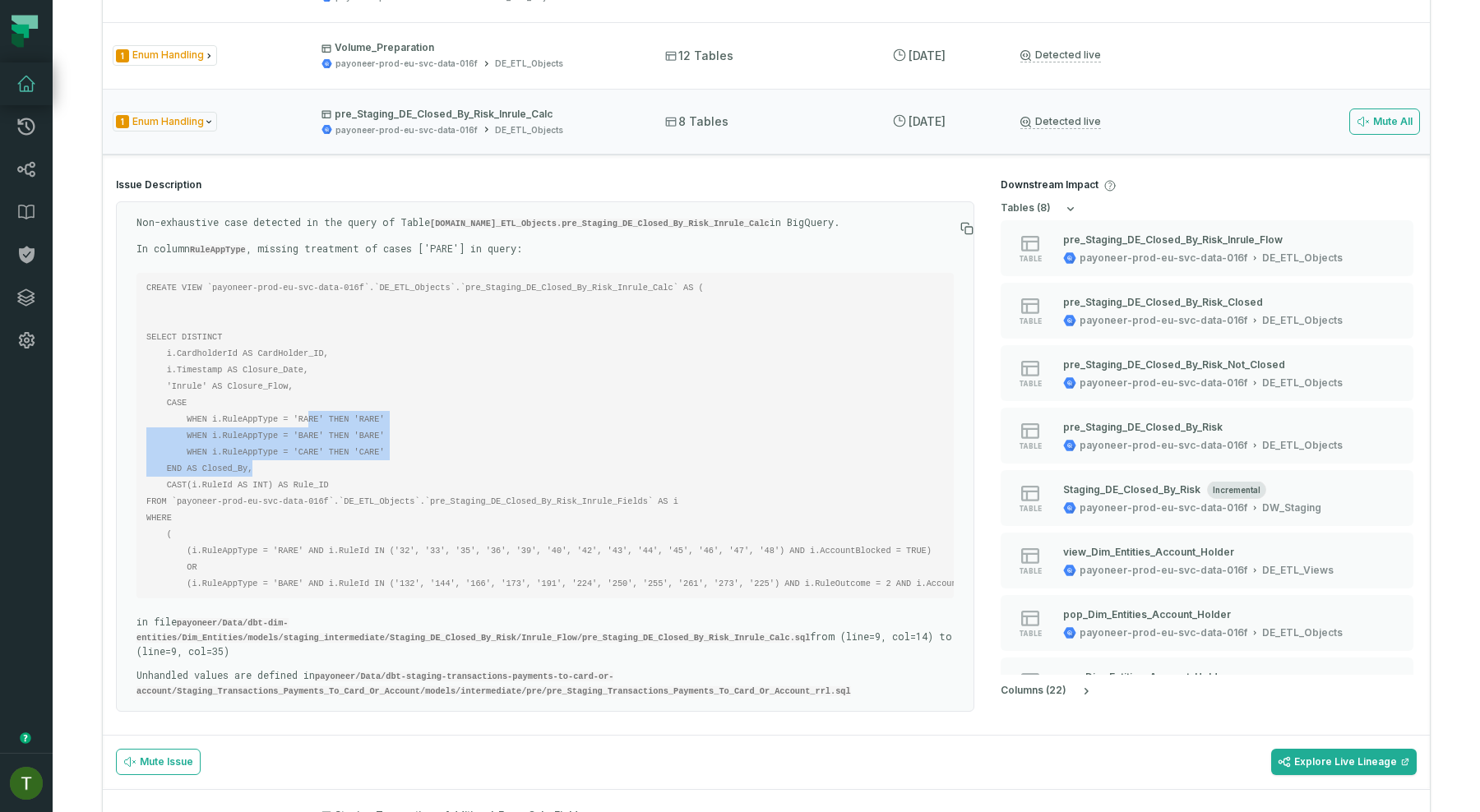
drag, startPoint x: 391, startPoint y: 482, endPoint x: 310, endPoint y: 435, distance: 93.6
click at [310, 435] on pre "CREATE VIEW `payoneer-prod-eu-svc-data-016f`.`DE_ETL_Objects`.`pre_Staging_DE_C…" at bounding box center [545, 436] width 817 height 326
click at [310, 435] on code "CREATE VIEW `payoneer-prod-eu-svc-data-016f`.`DE_ETL_Objects`.`pre_Staging_DE_C…" at bounding box center [592, 435] width 891 height 305
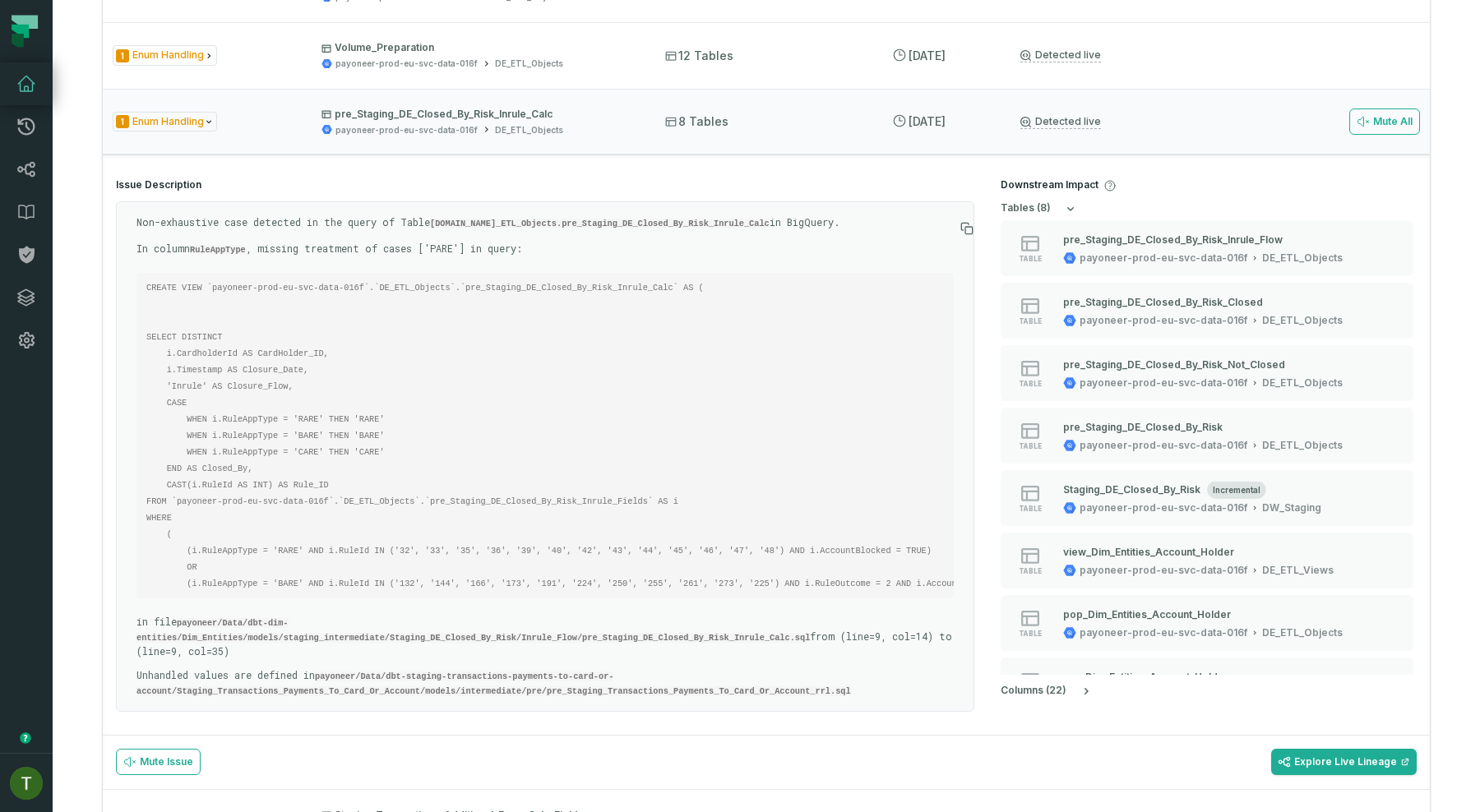
click at [447, 257] on p "In column RuleAppType , missing treatment of cases ['PARE'] in query:" at bounding box center [545, 249] width 817 height 15
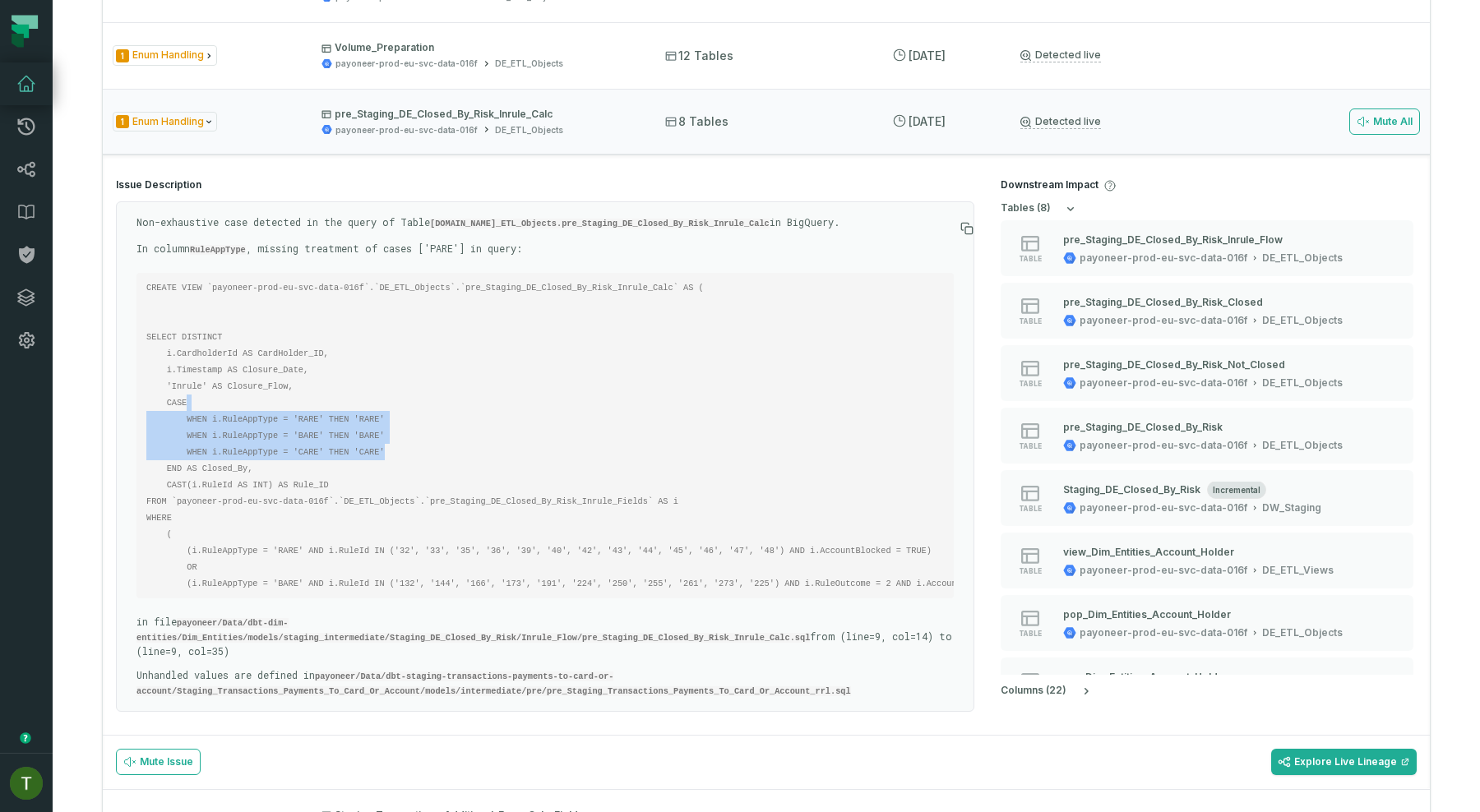
drag, startPoint x: 396, startPoint y: 469, endPoint x: 255, endPoint y: 416, distance: 150.6
click at [255, 416] on pre "CREATE VIEW `payoneer-prod-eu-svc-data-016f`.`DE_ETL_Objects`.`pre_Staging_DE_C…" at bounding box center [545, 436] width 817 height 326
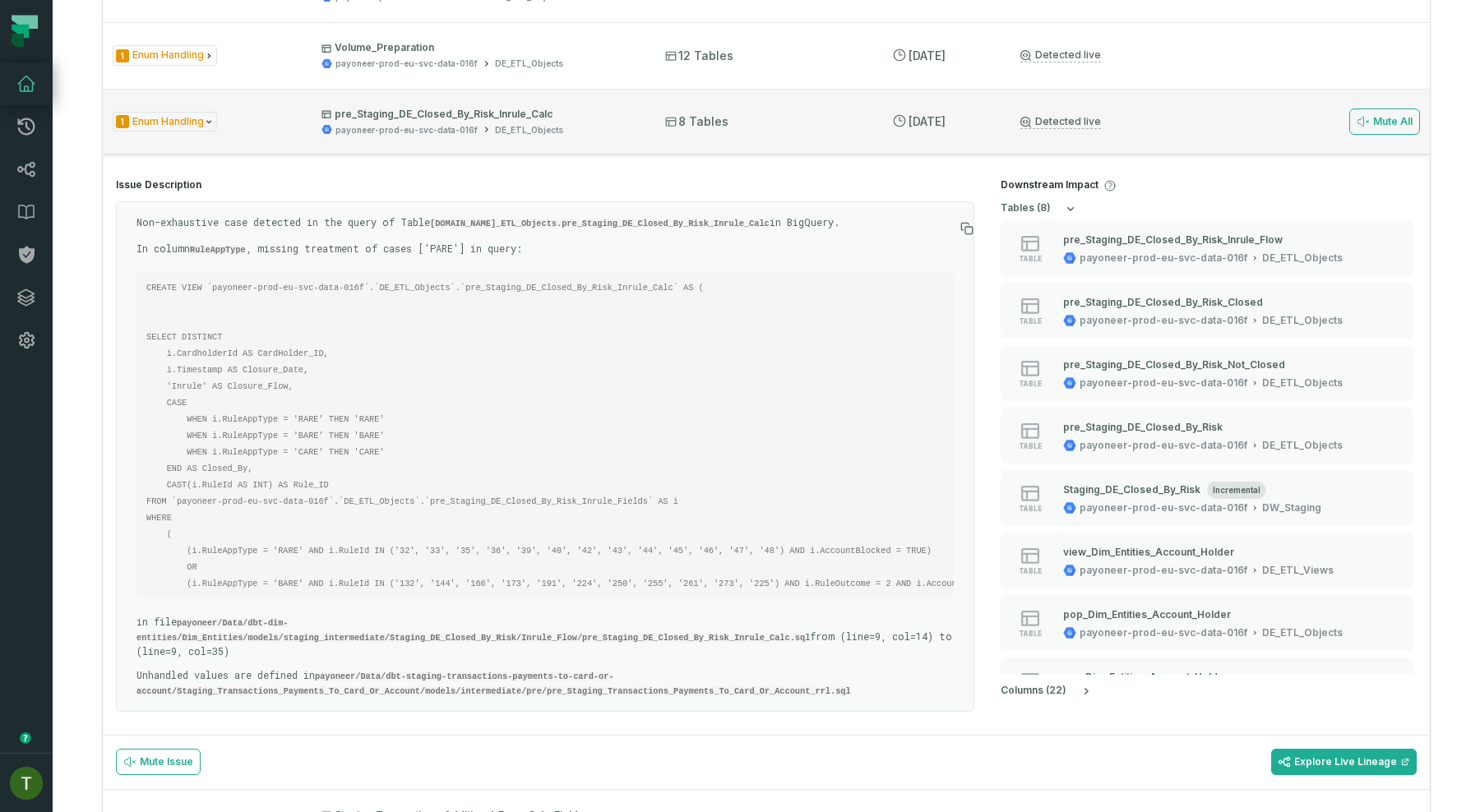
click at [593, 146] on div "1 Enum Handling pre_Staging_DE_Closed_By_Risk_Inrule_Calc payoneer-prod-eu-svc-…" at bounding box center [766, 121] width 1327 height 66
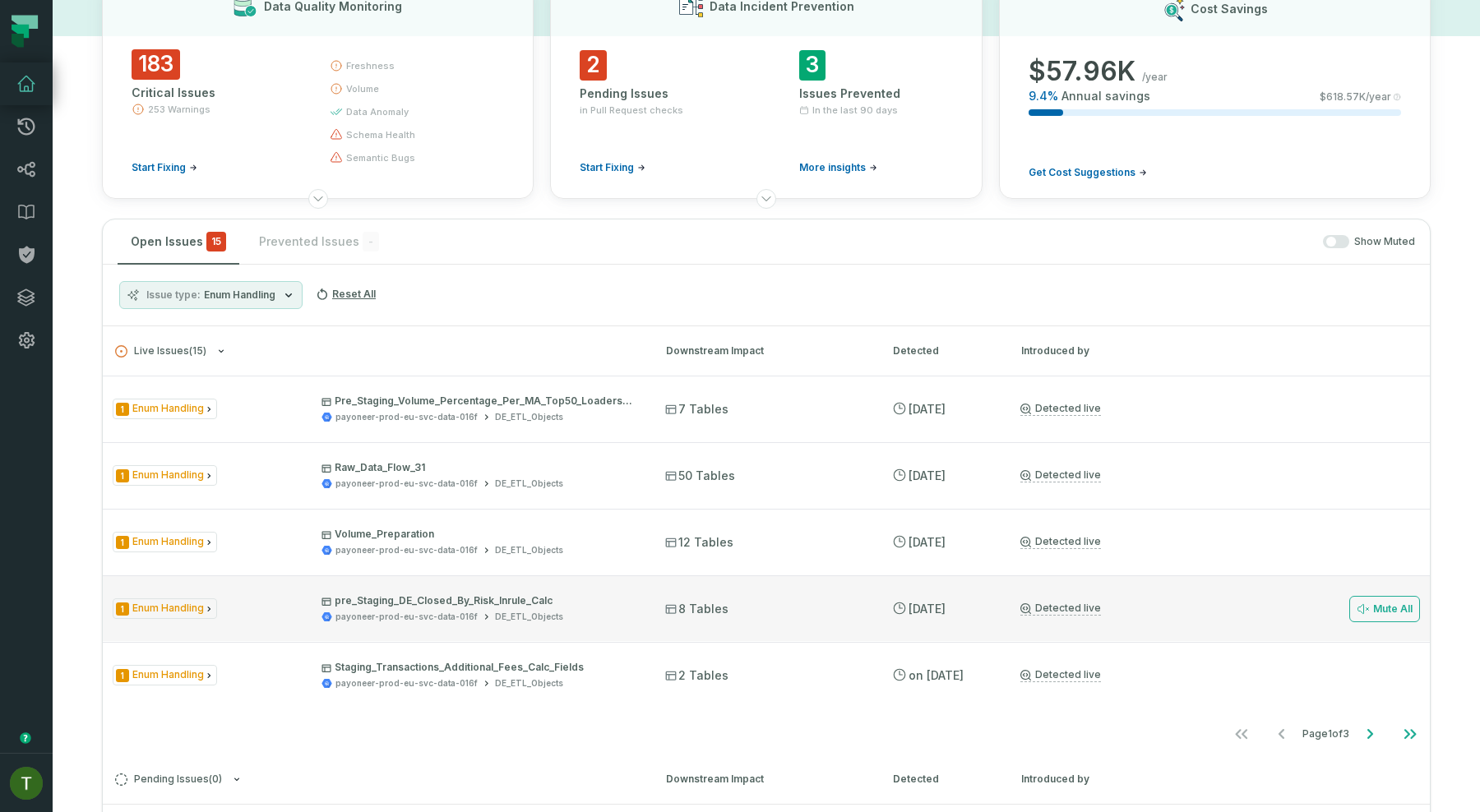
scroll to position [94, 0]
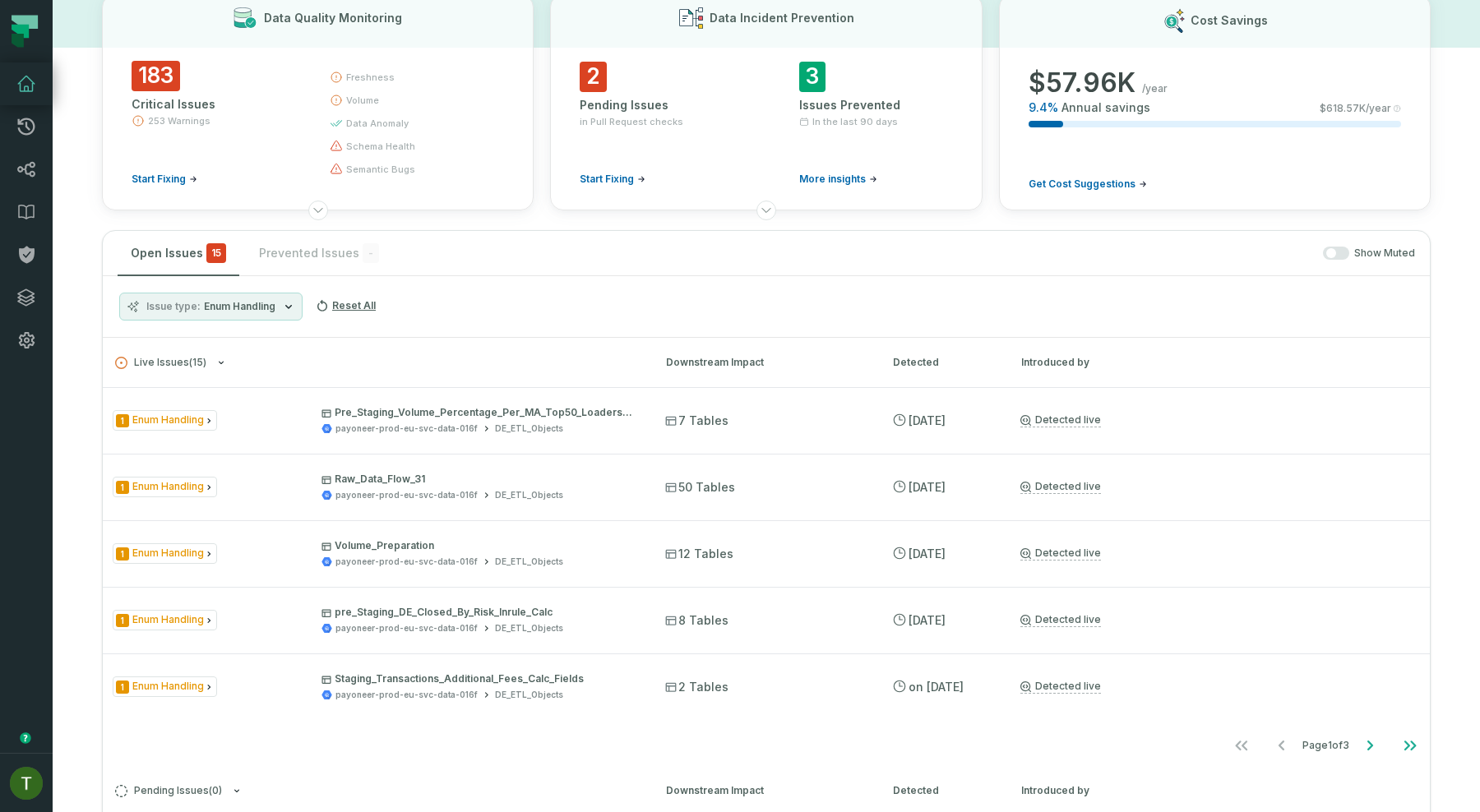
click at [273, 300] on span "Enum Handling" at bounding box center [239, 306] width 72 height 13
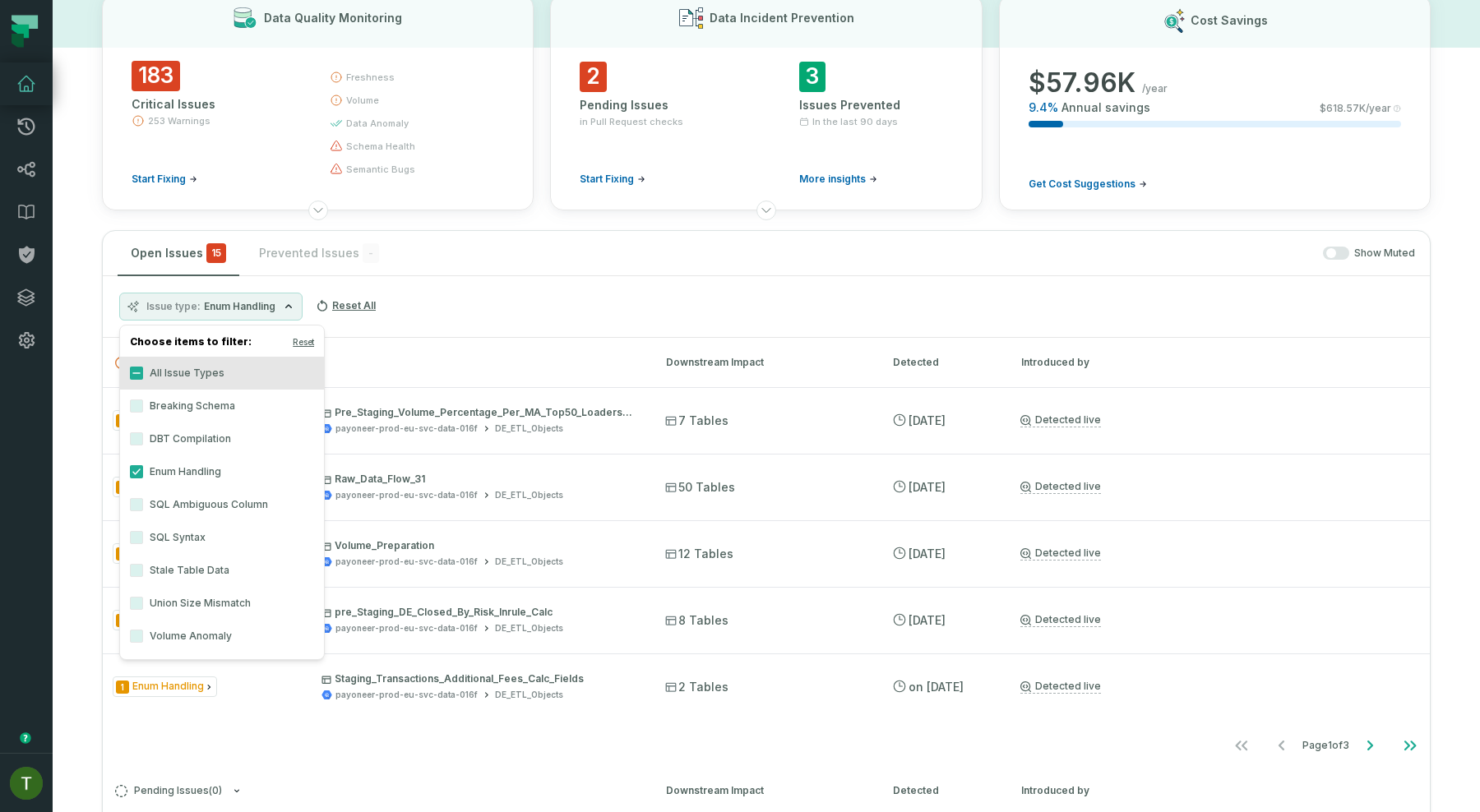
click at [143, 469] on label "Enum Handling" at bounding box center [222, 471] width 204 height 33
click at [143, 469] on button "Enum Handling" at bounding box center [136, 471] width 13 height 13
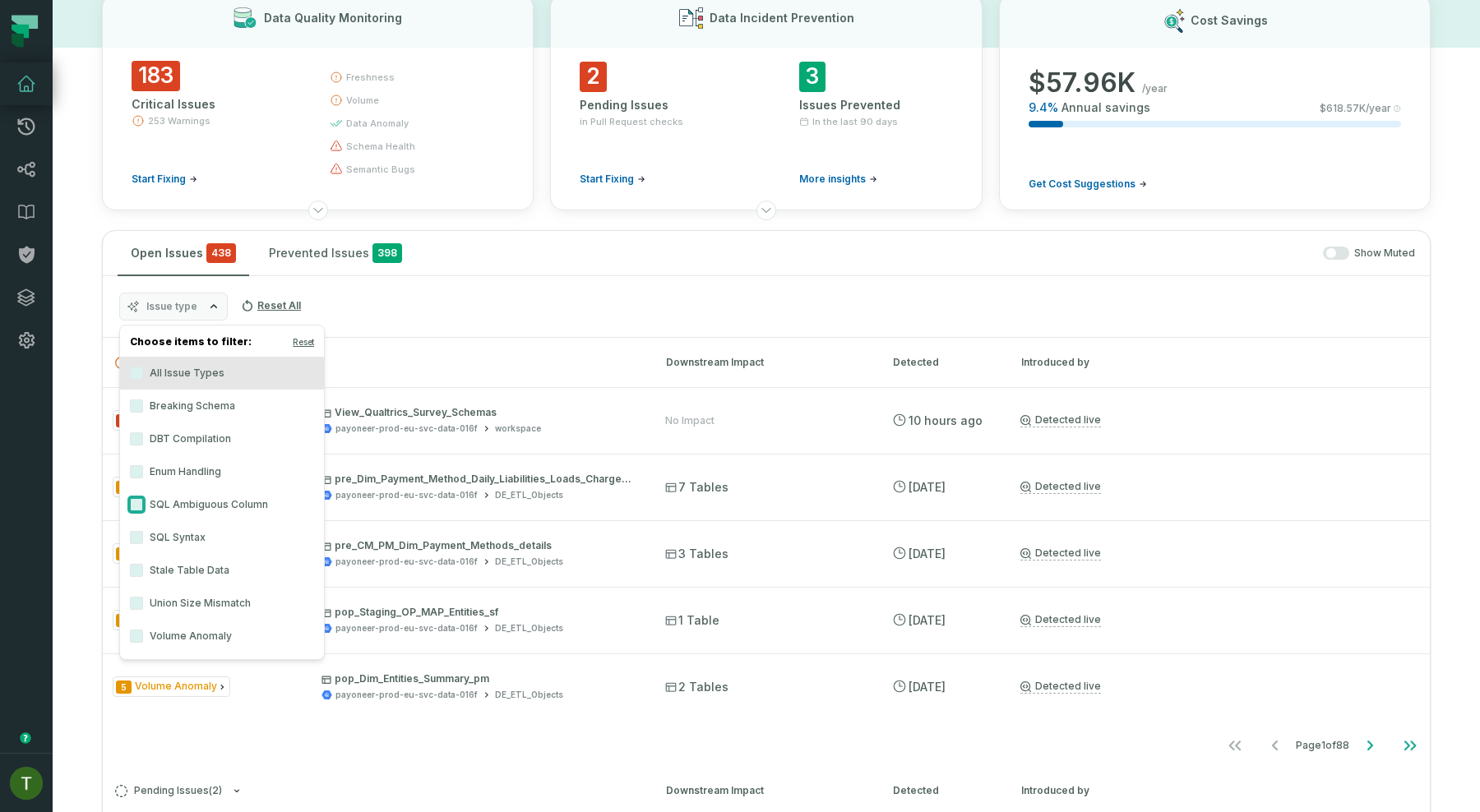
click at [138, 506] on button "SQL Ambiguous Column" at bounding box center [136, 505] width 13 height 13
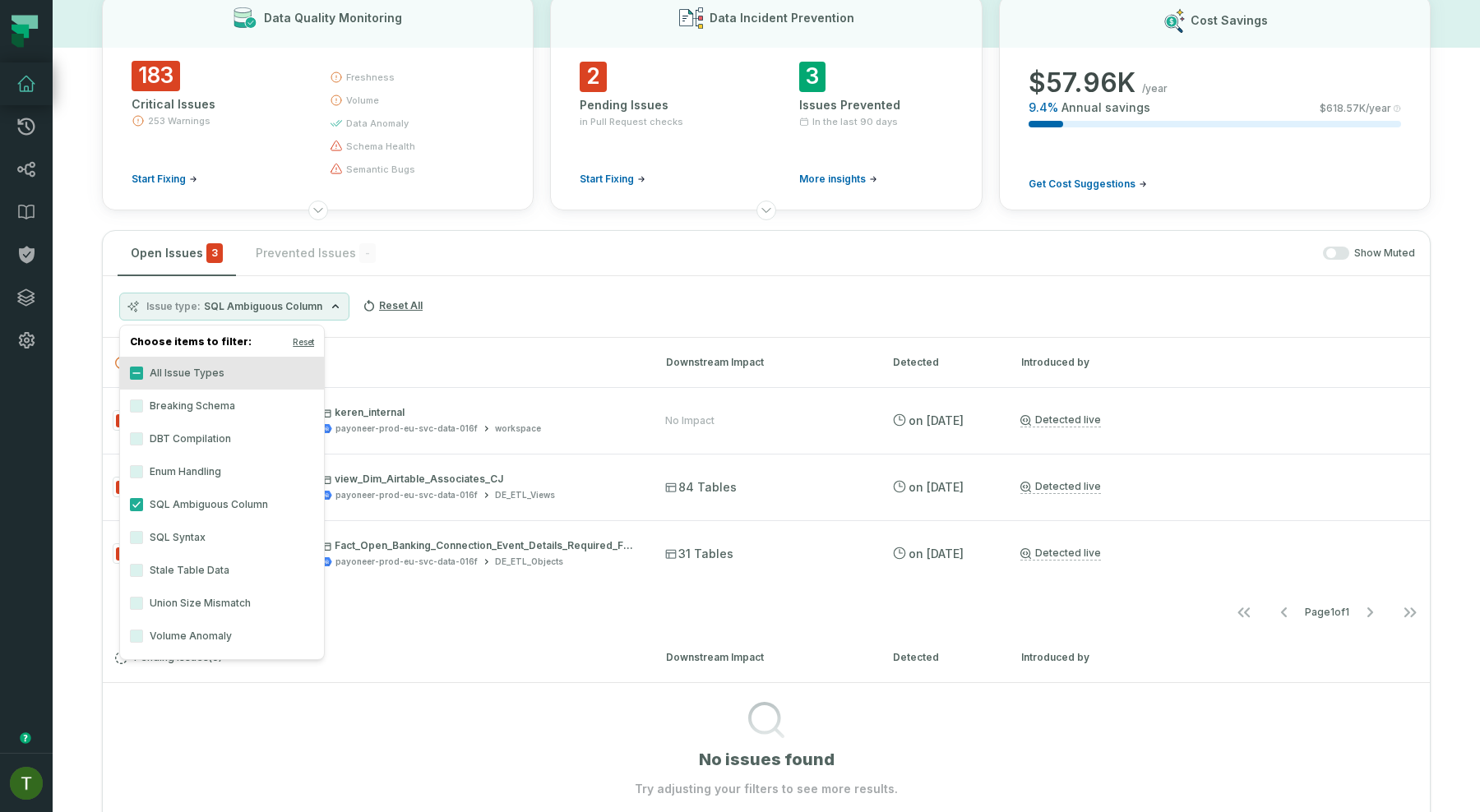
click at [543, 336] on div "Issue type SQL Ambiguous Column Reset All" at bounding box center [766, 307] width 1327 height 62
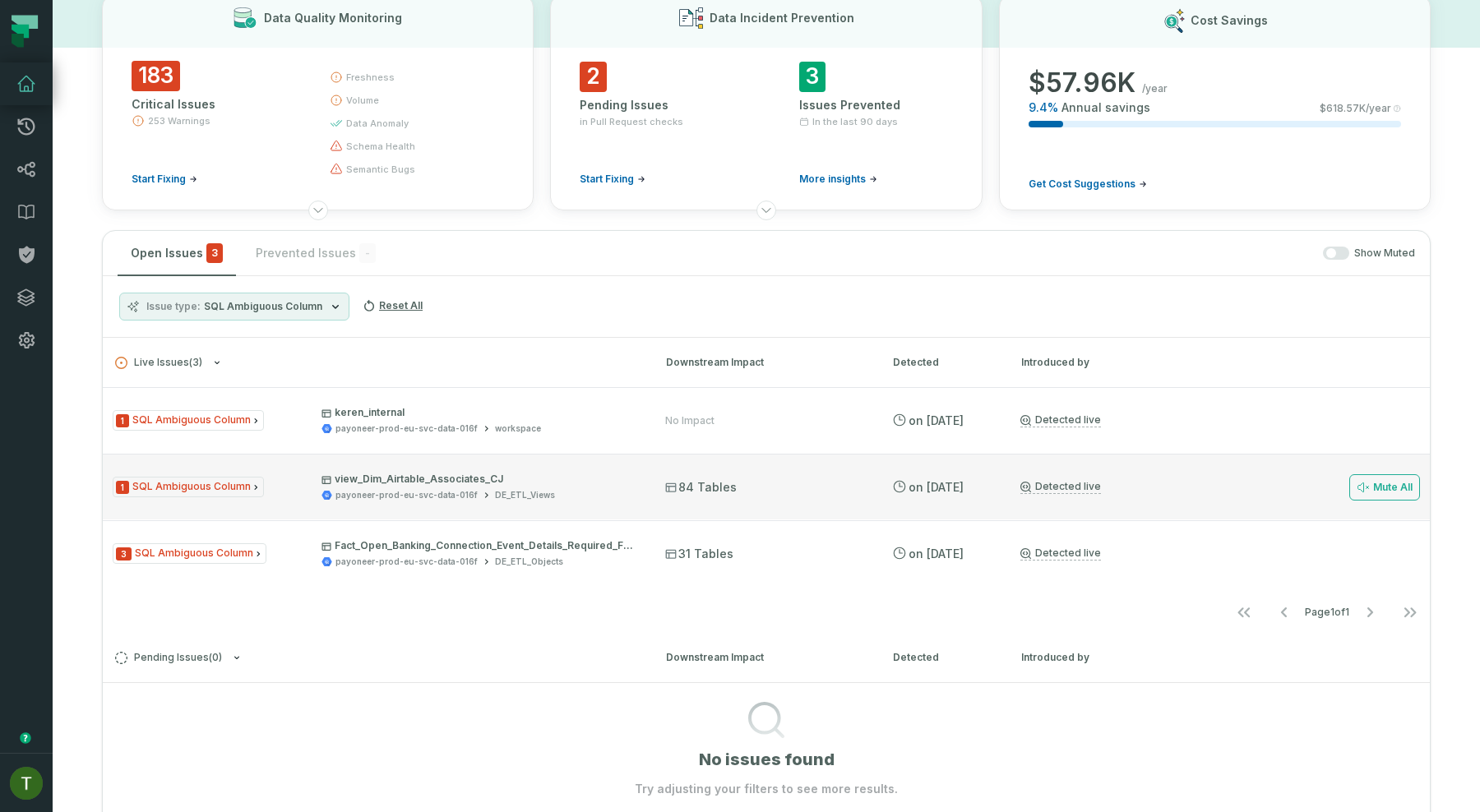
click at [496, 464] on div "1 SQL Ambiguous Column view_Dim_Airtable_Associates_CJ payoneer-prod-eu-svc-dat…" at bounding box center [766, 486] width 1327 height 66
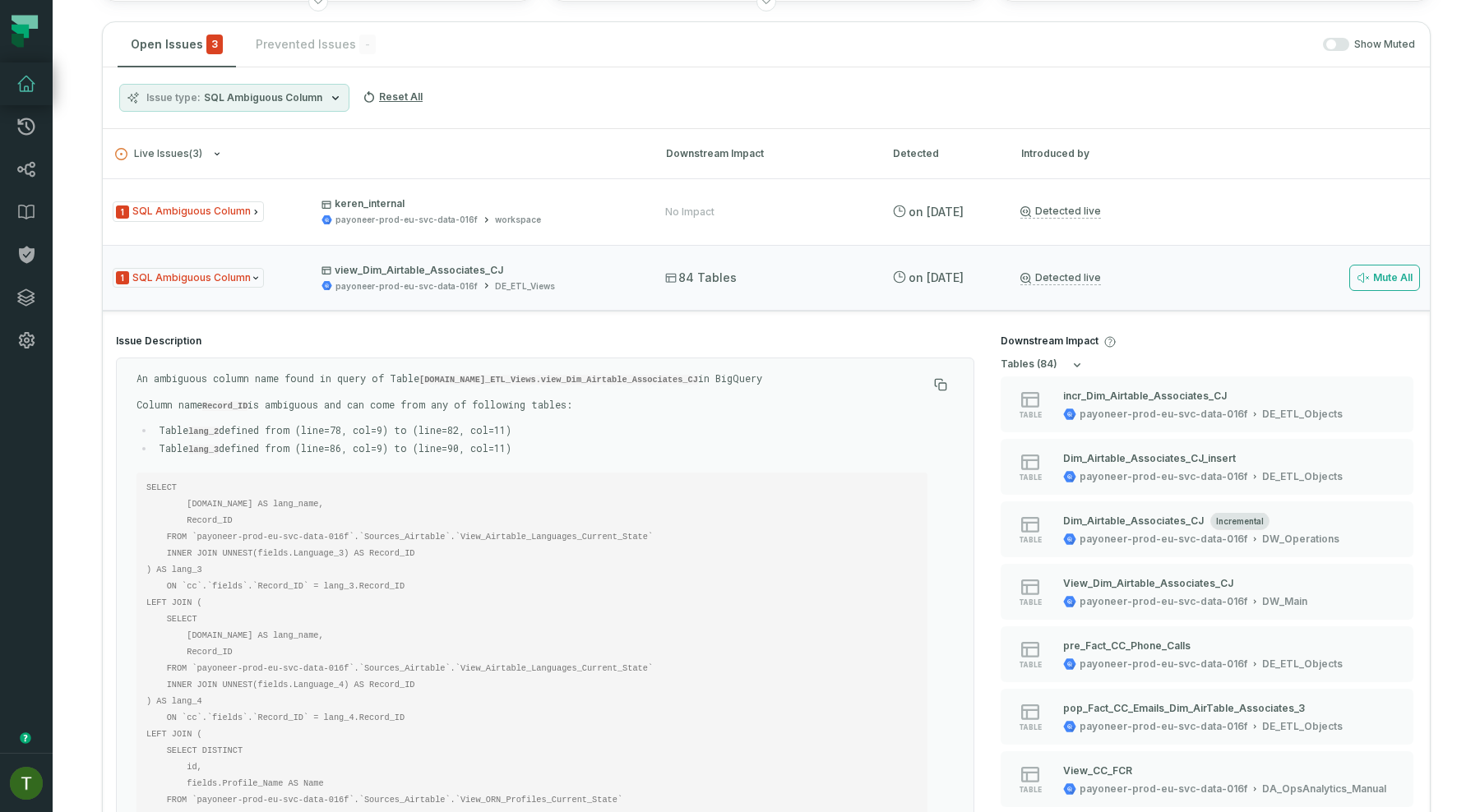
scroll to position [302, 0]
click at [556, 270] on p "view_Dim_Airtable_Associates_CJ" at bounding box center [478, 271] width 314 height 13
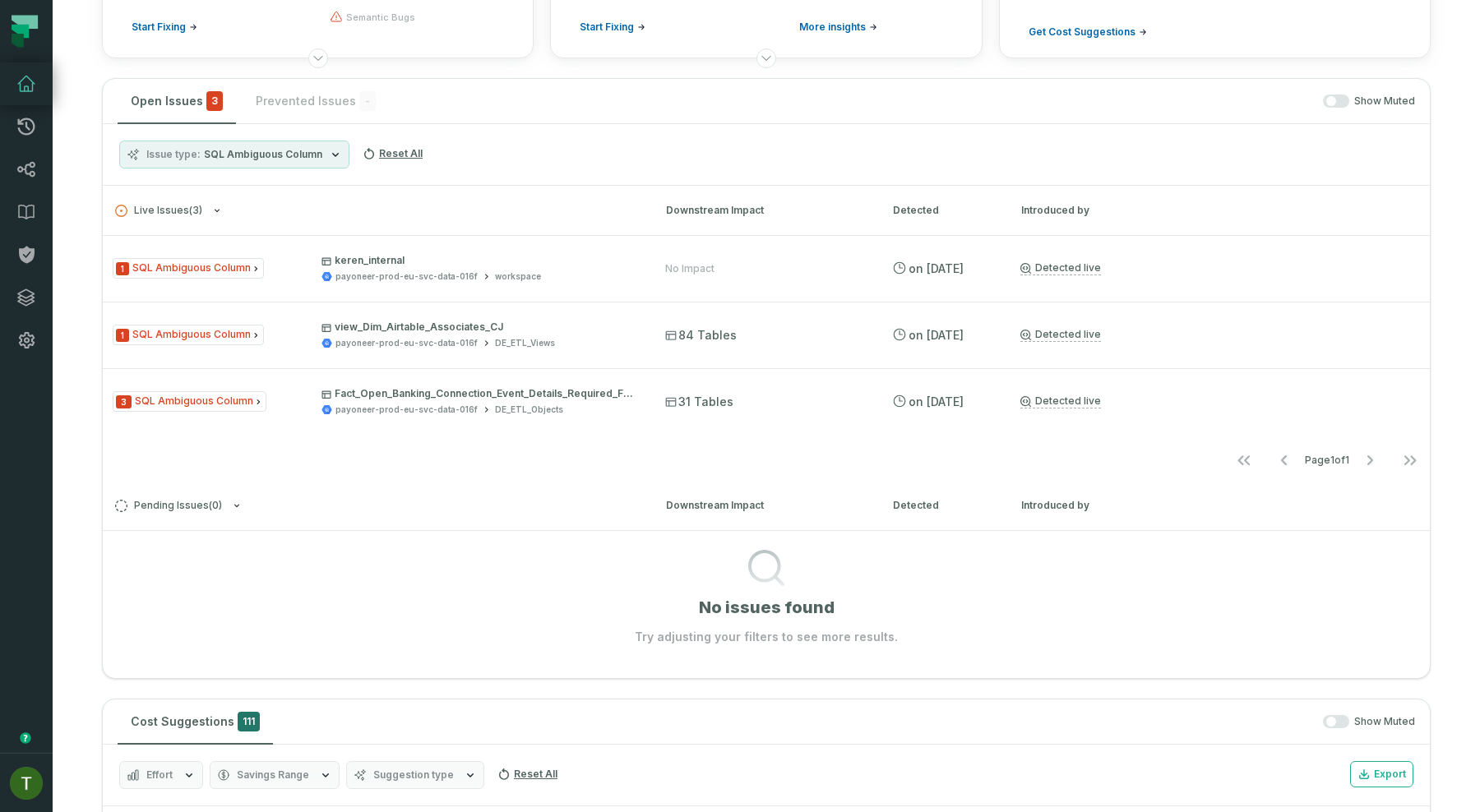
scroll to position [283, 0]
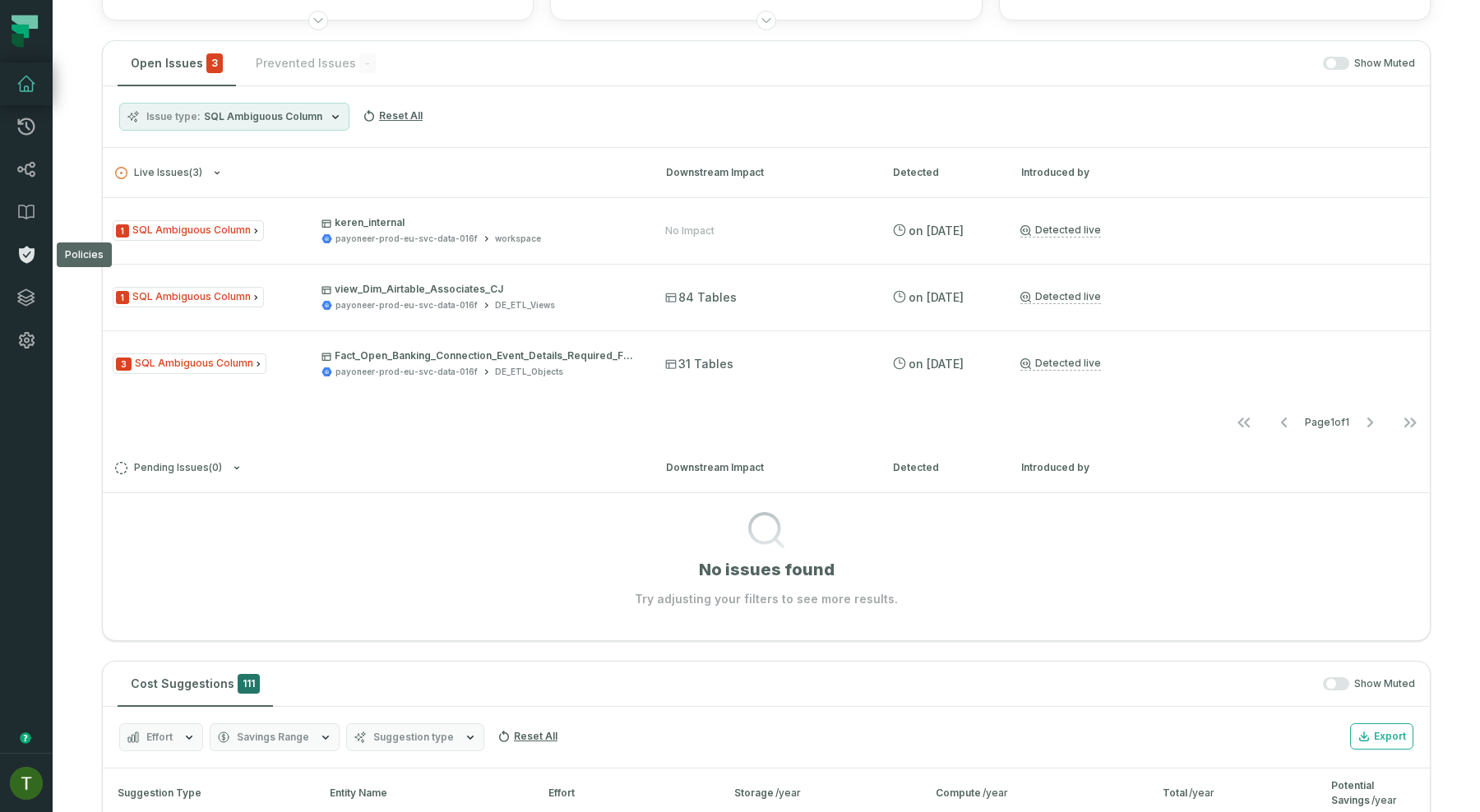
click at [19, 259] on icon at bounding box center [27, 255] width 19 height 19
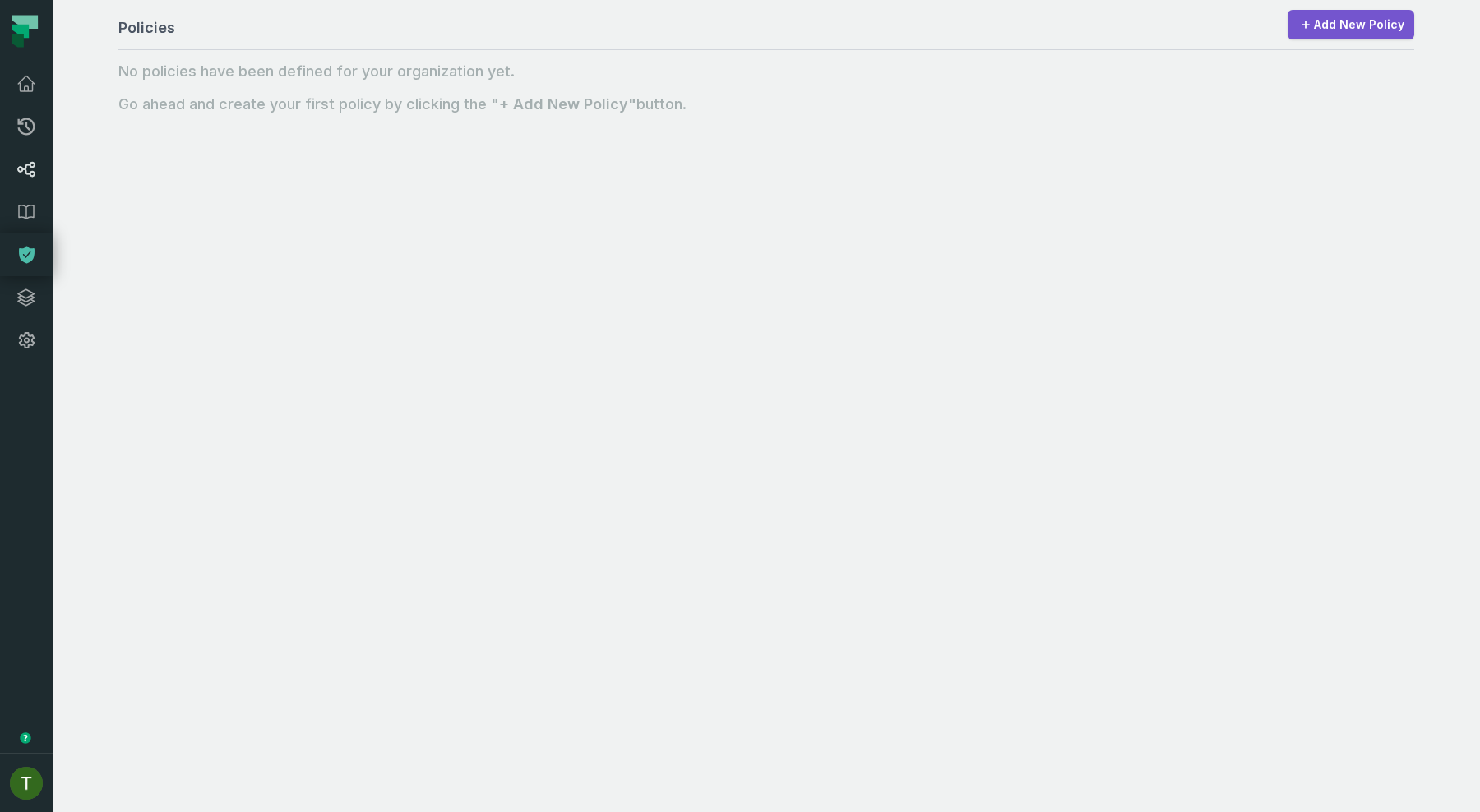
click at [22, 180] on link "Lineage" at bounding box center [26, 169] width 52 height 43
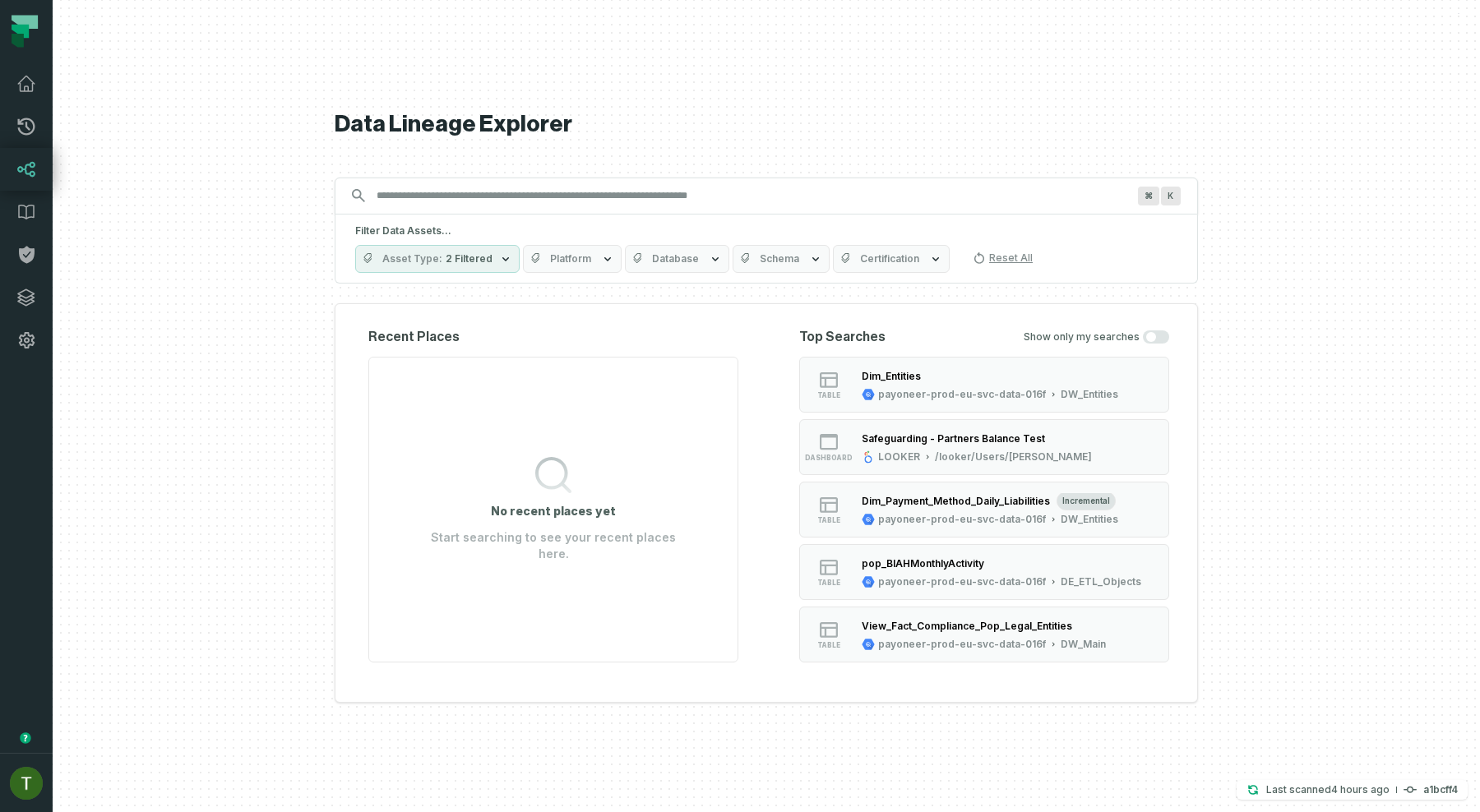
click at [556, 197] on input "Discovery Provider cmdk menu" at bounding box center [751, 196] width 770 height 27
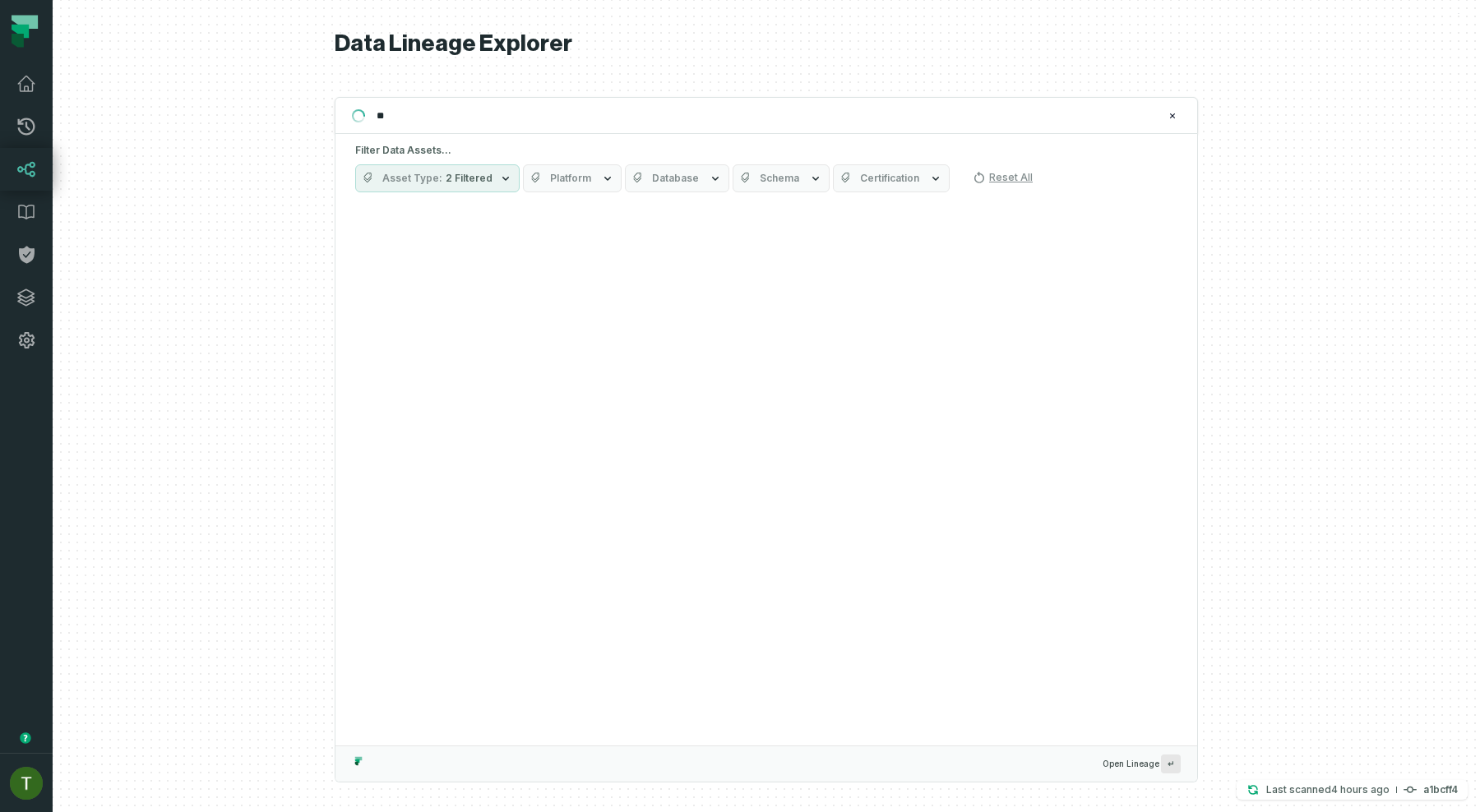
type input "*"
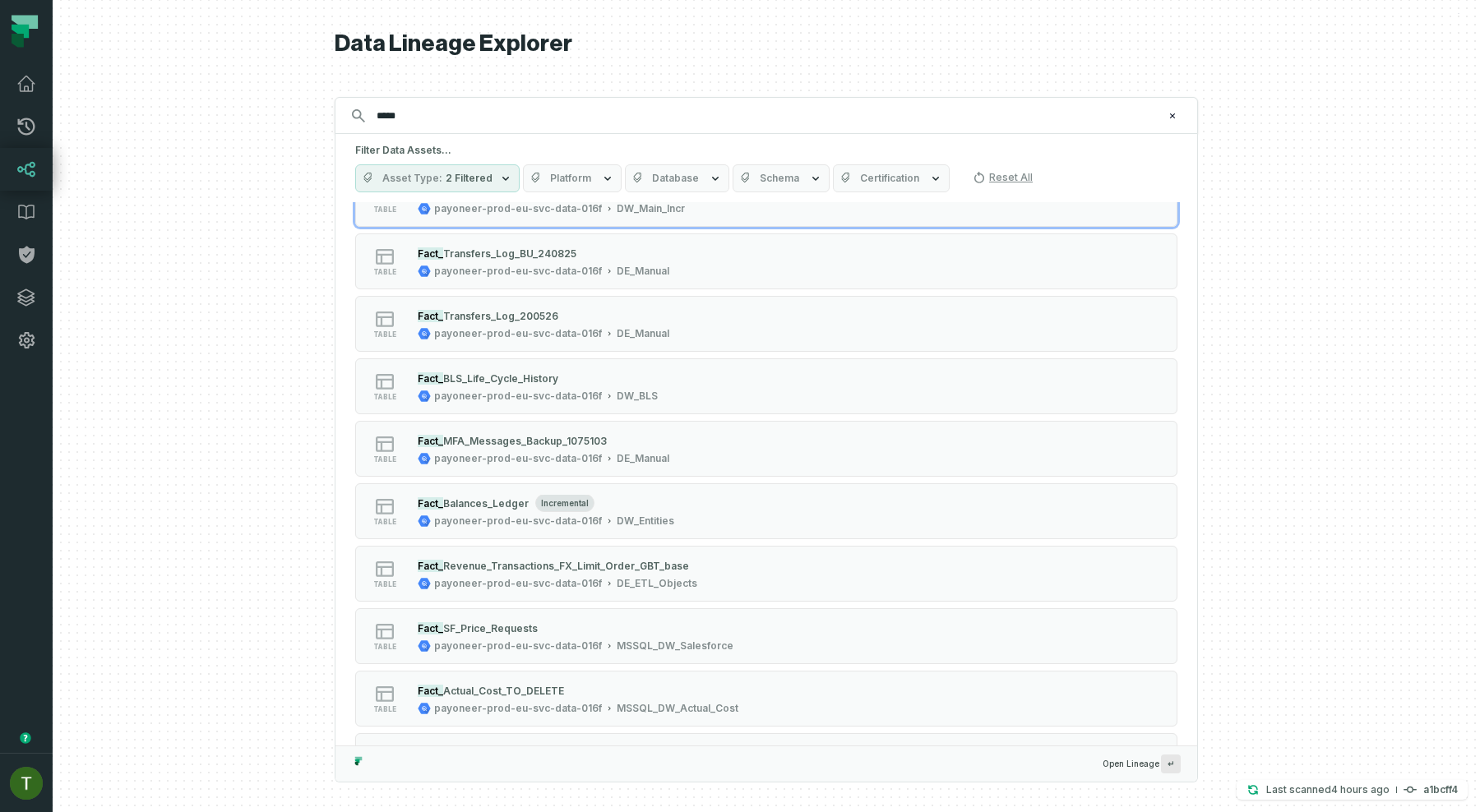
scroll to position [375, 0]
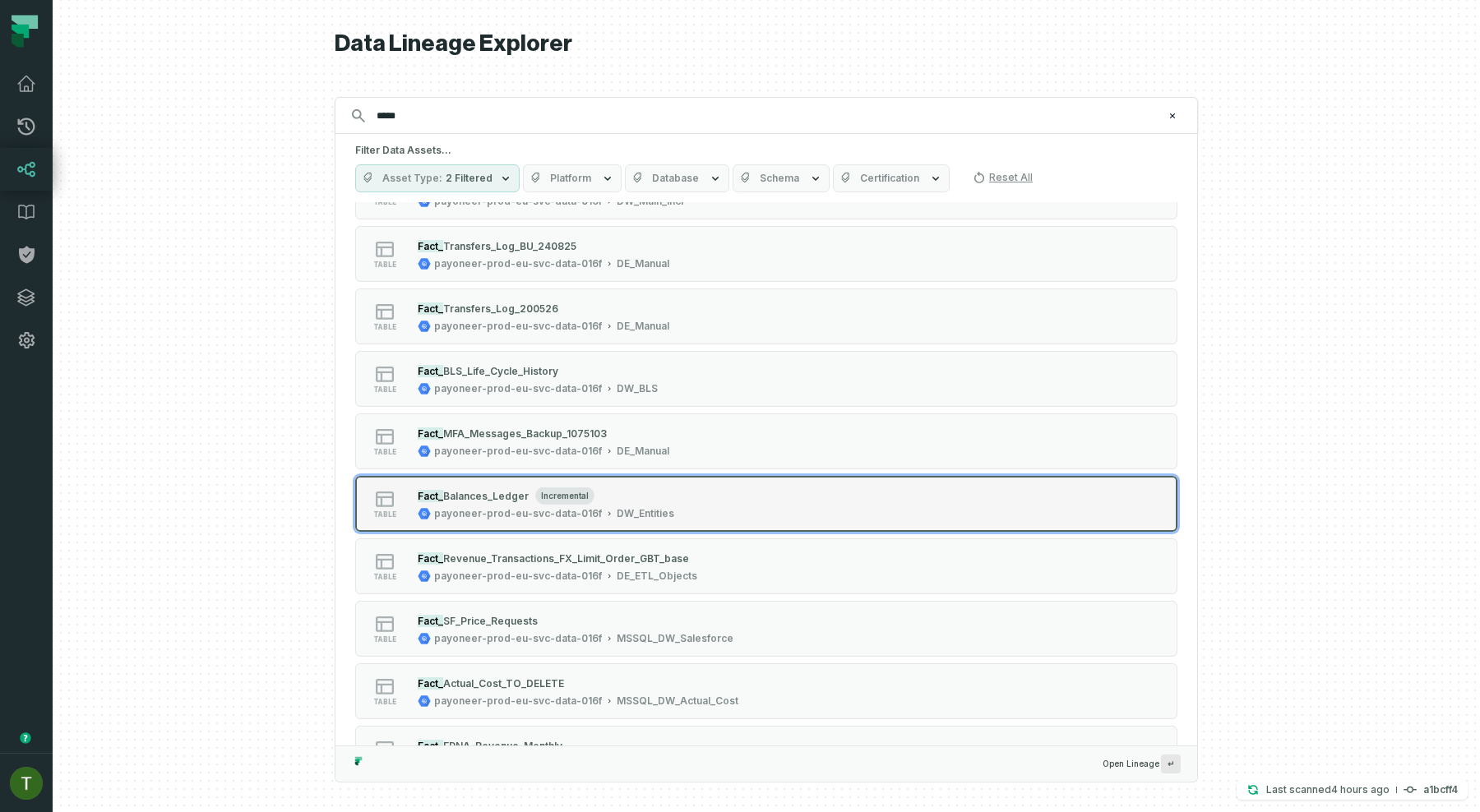
type input "*****"
click at [694, 503] on div "table Fact_ Balances_Ledger incremental payoneer-prod-eu-svc-data-016f DW_Entit…" at bounding box center [564, 503] width 411 height 33
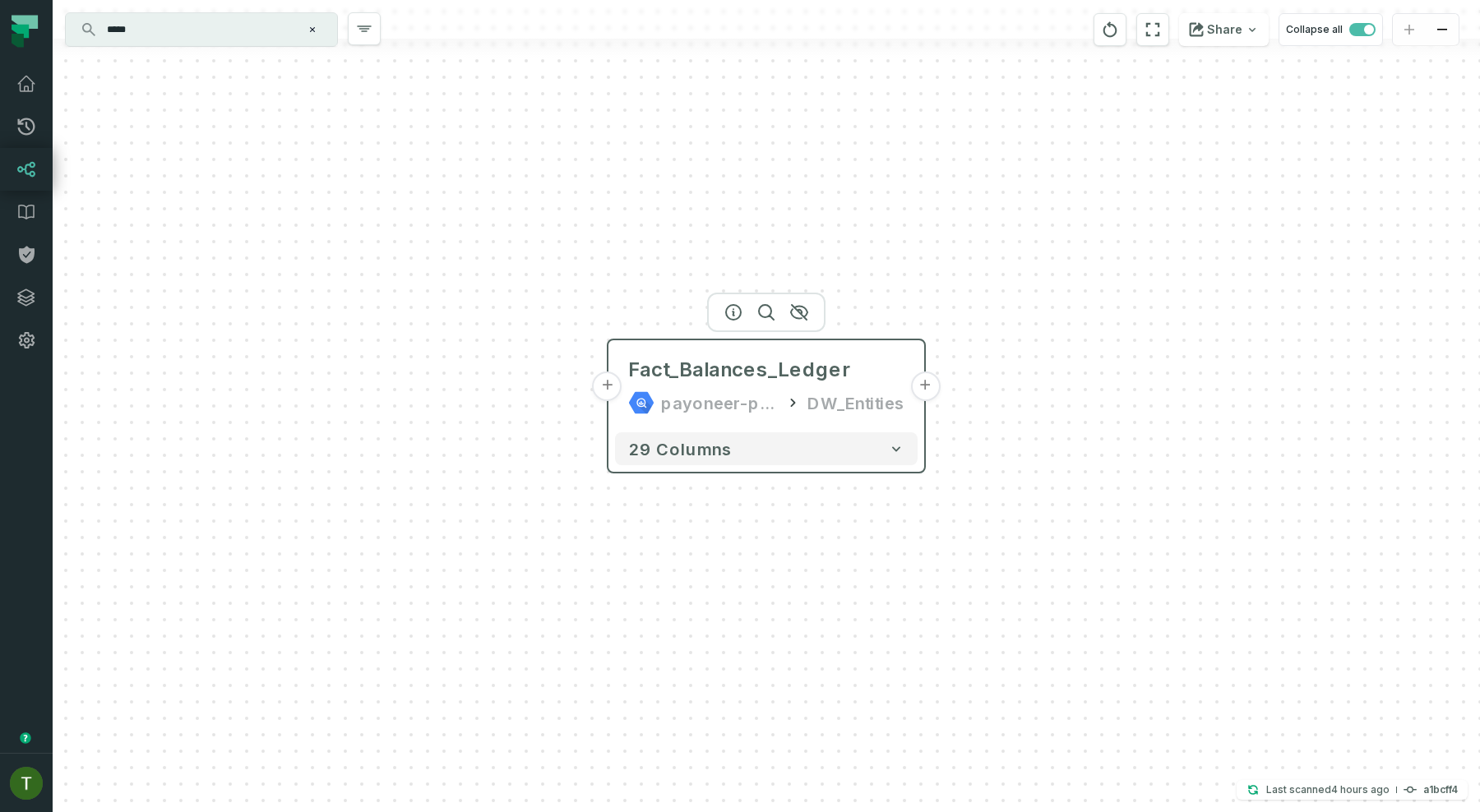
click at [732, 397] on div "payoneer-prod-eu-svc-data-016f" at bounding box center [719, 403] width 117 height 27
click at [724, 305] on icon "button" at bounding box center [733, 313] width 19 height 19
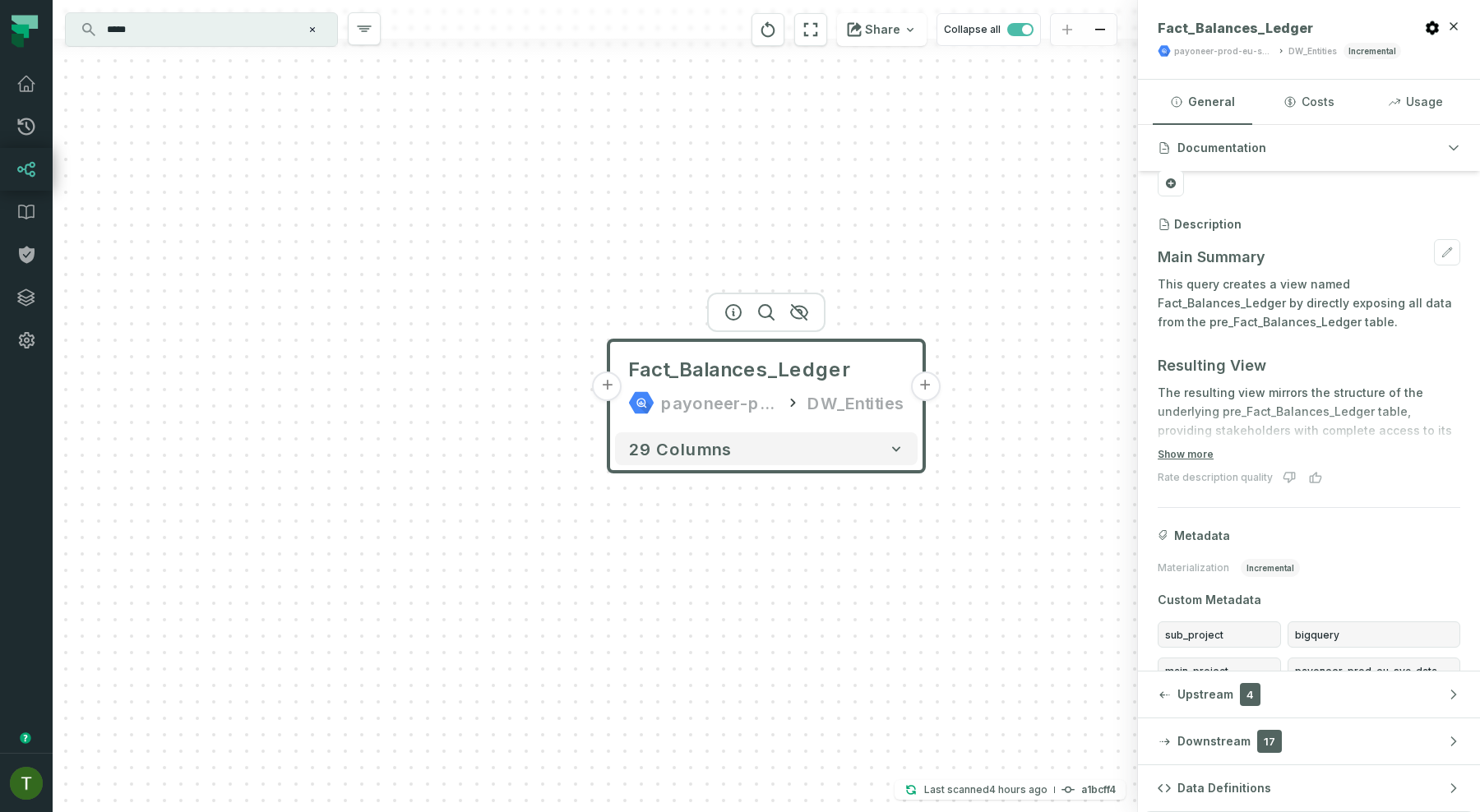
scroll to position [112, 0]
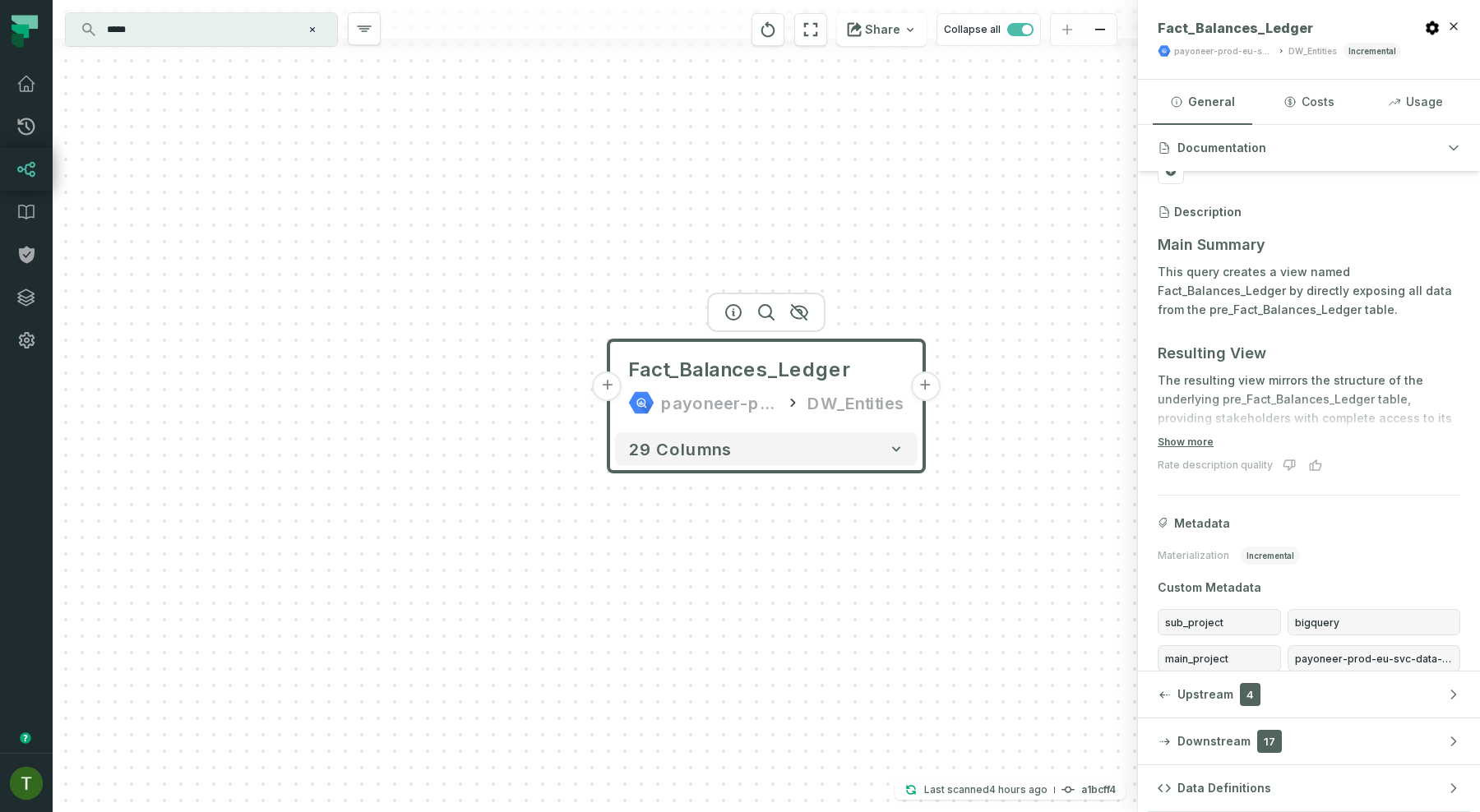
click at [1211, 441] on form "Main Summary This query creates a view named Fact_Balances_Ledger by directly e…" at bounding box center [1309, 337] width 303 height 222
click at [1202, 441] on button "Show more" at bounding box center [1185, 442] width 56 height 13
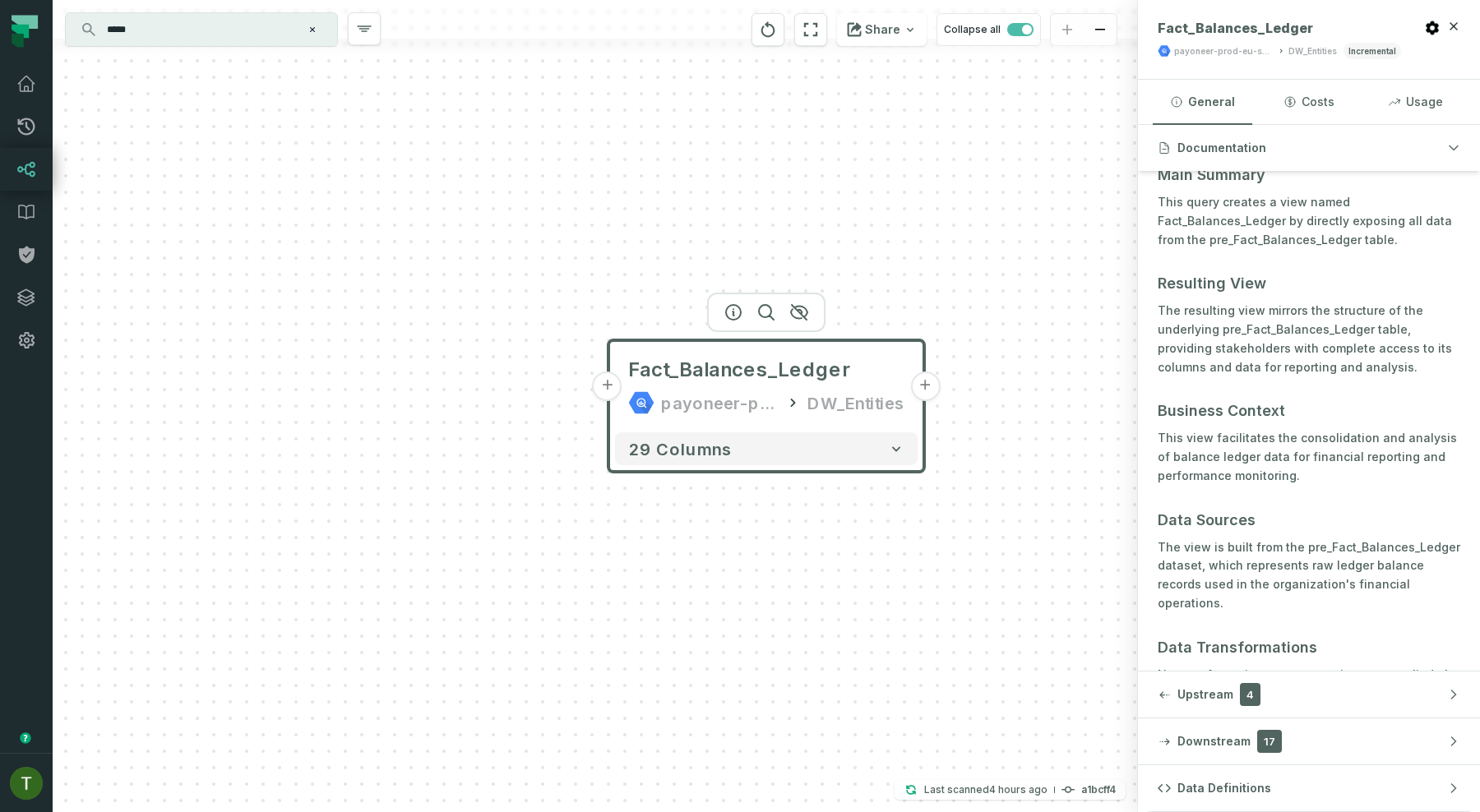
scroll to position [0, 0]
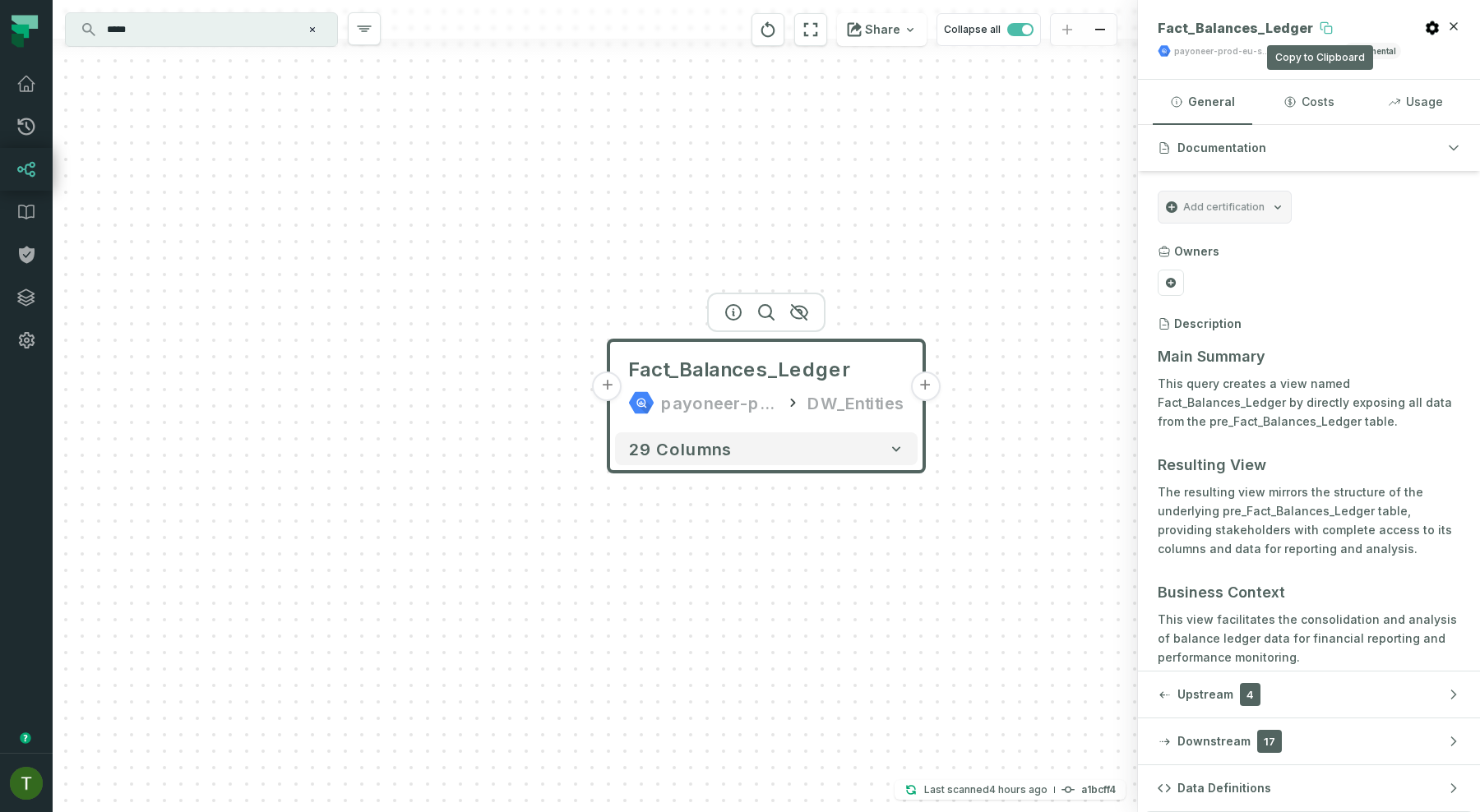
click at [1320, 26] on icon at bounding box center [1326, 27] width 13 height 13
click at [18, 219] on icon at bounding box center [27, 212] width 19 height 19
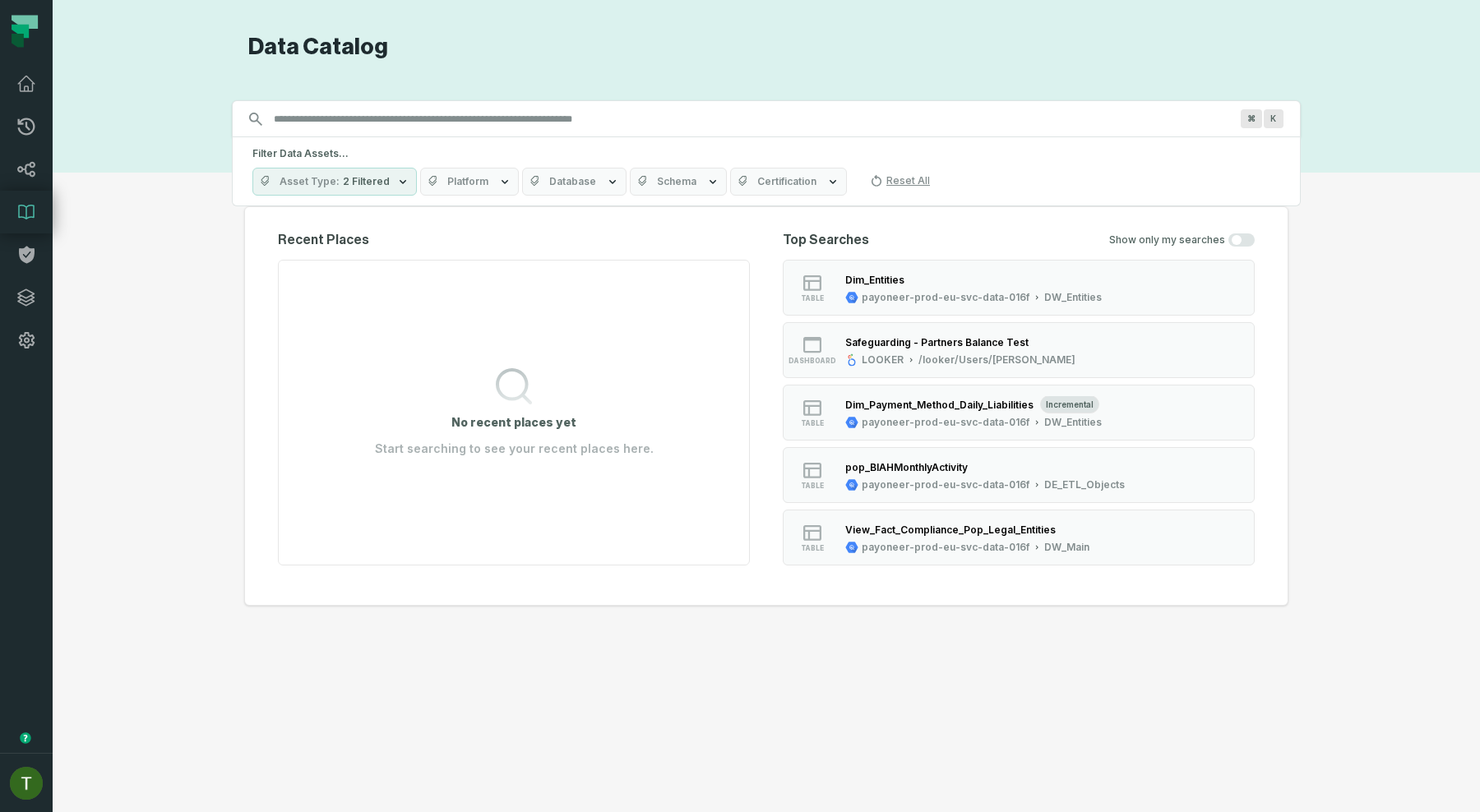
click at [375, 126] on input "Discovery Provider cmdk menu" at bounding box center [751, 120] width 975 height 27
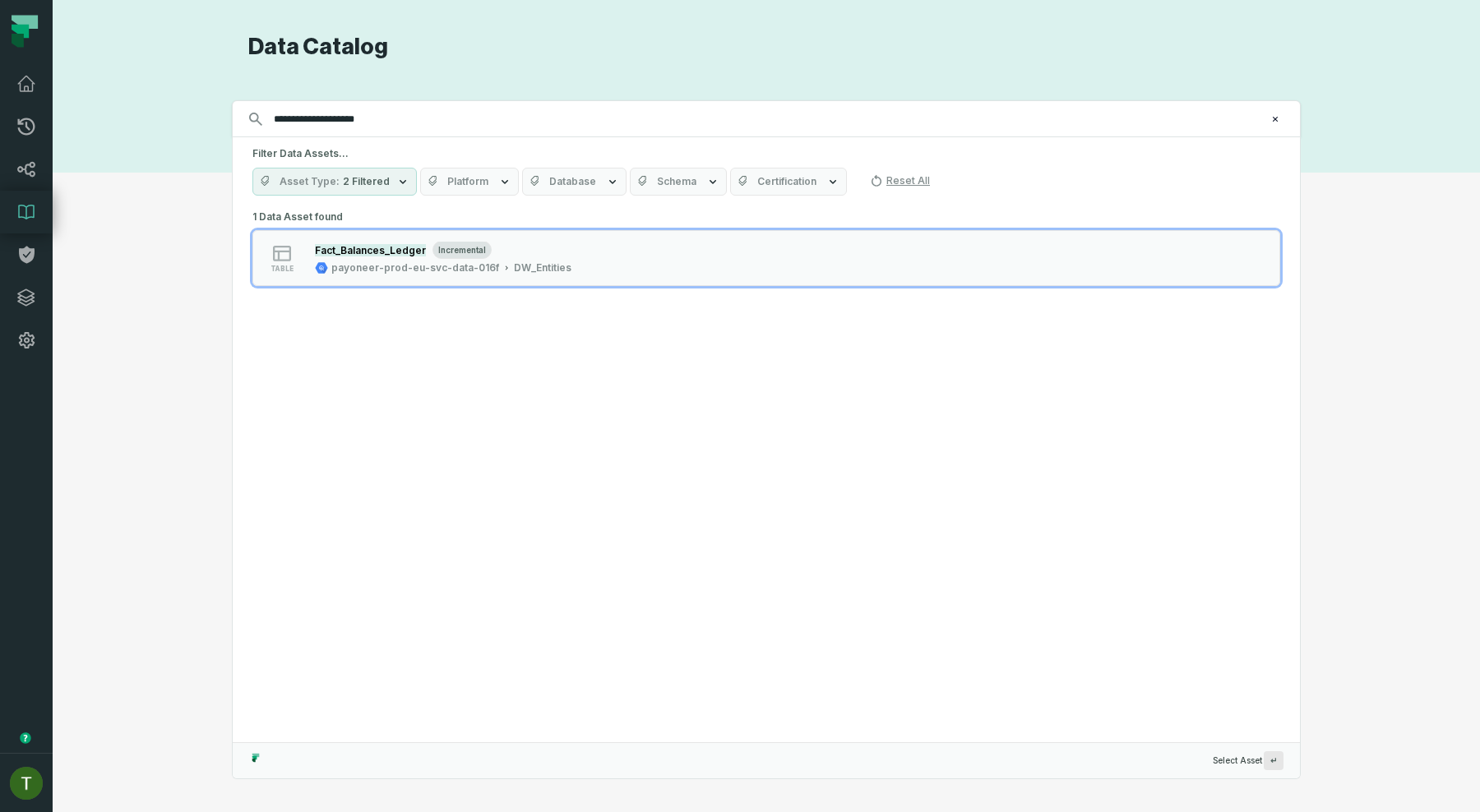
type input "**********"
click at [446, 226] on div "1 Data Asset found table Fact_Balances_Ledger incremental payoneer-prod-eu-svc-…" at bounding box center [766, 256] width 1027 height 102
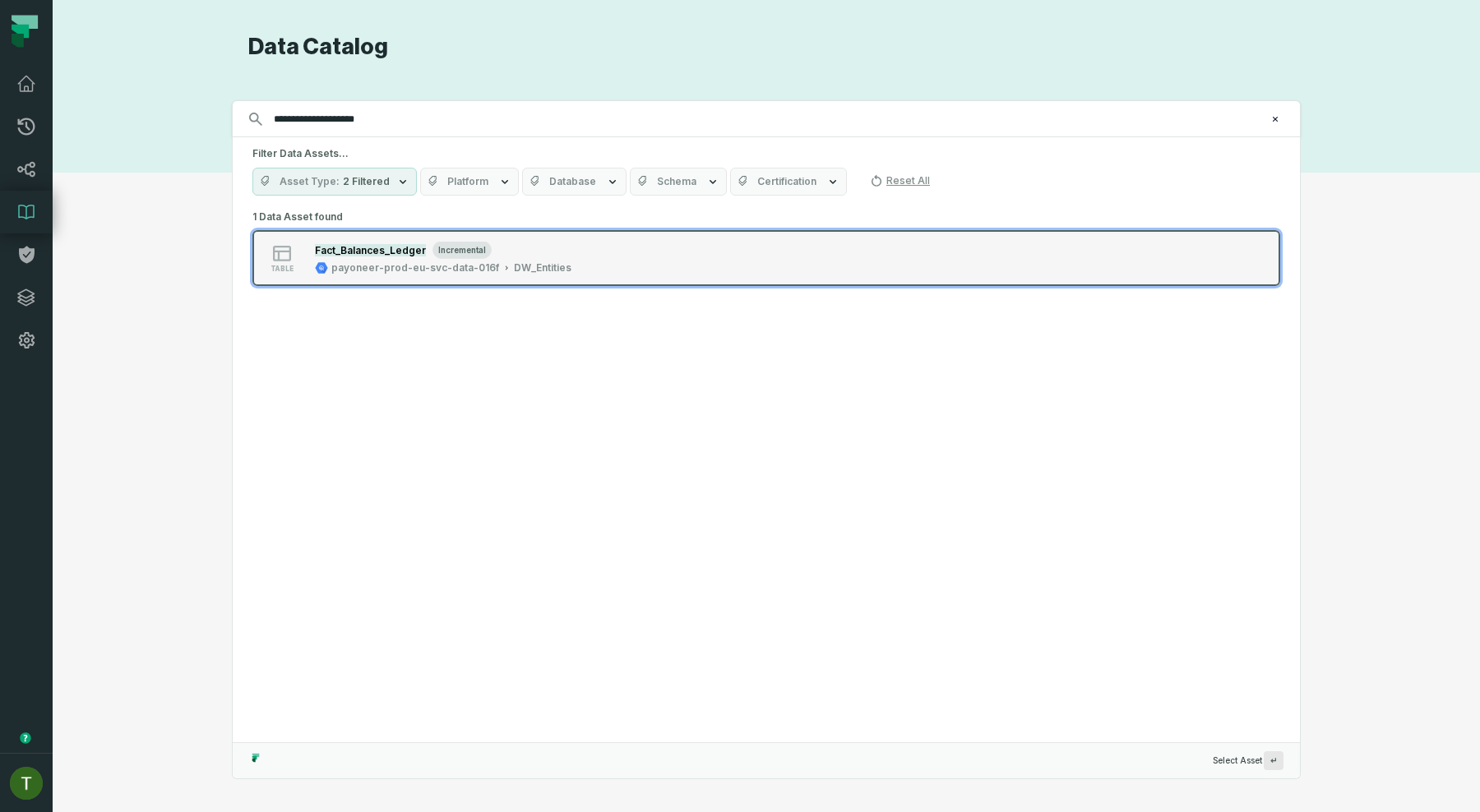
click at [441, 240] on button "table Fact_Balances_Ledger incremental payoneer-prod-eu-svc-data-016f DW_Entiti…" at bounding box center [766, 258] width 1027 height 56
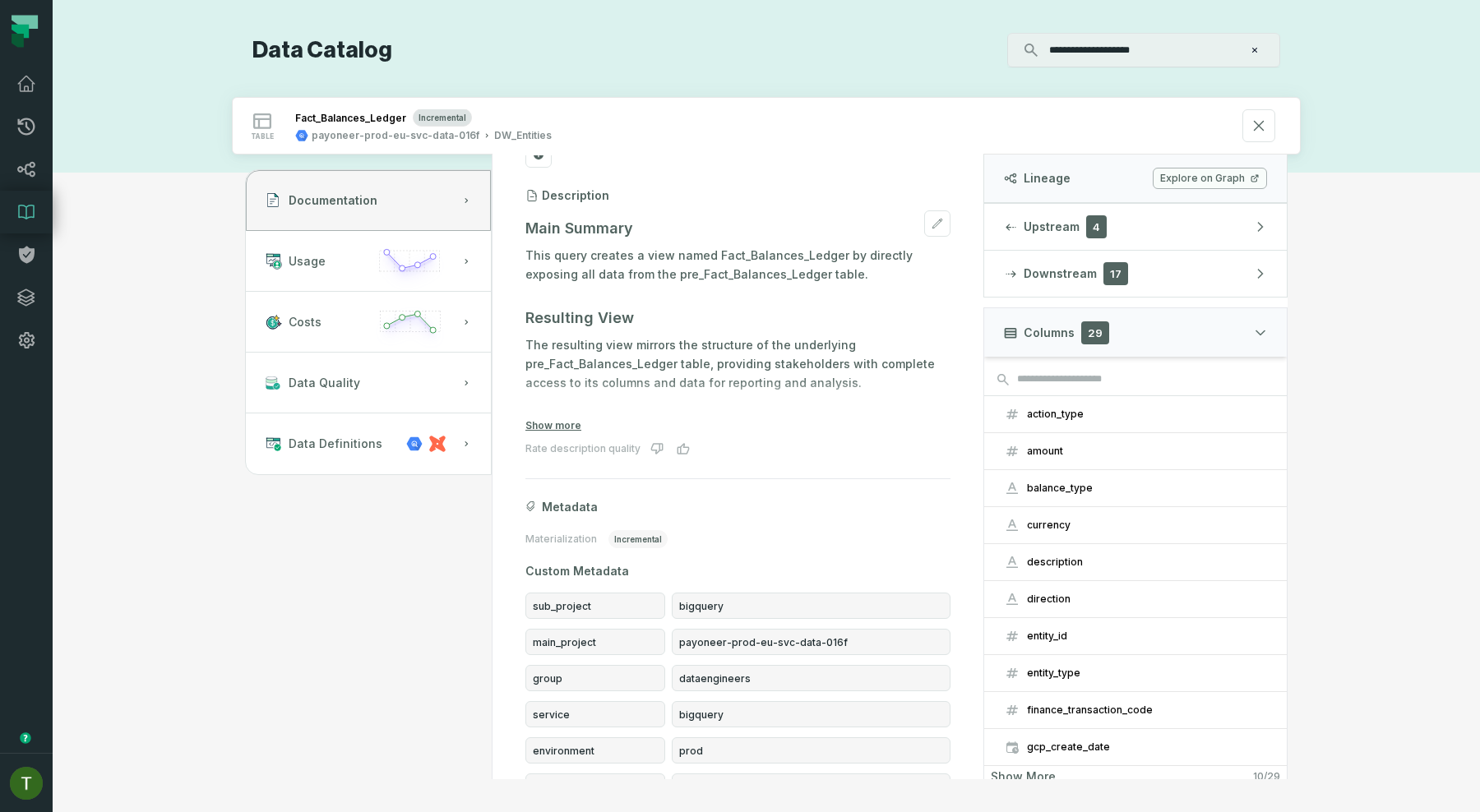
scroll to position [189, 0]
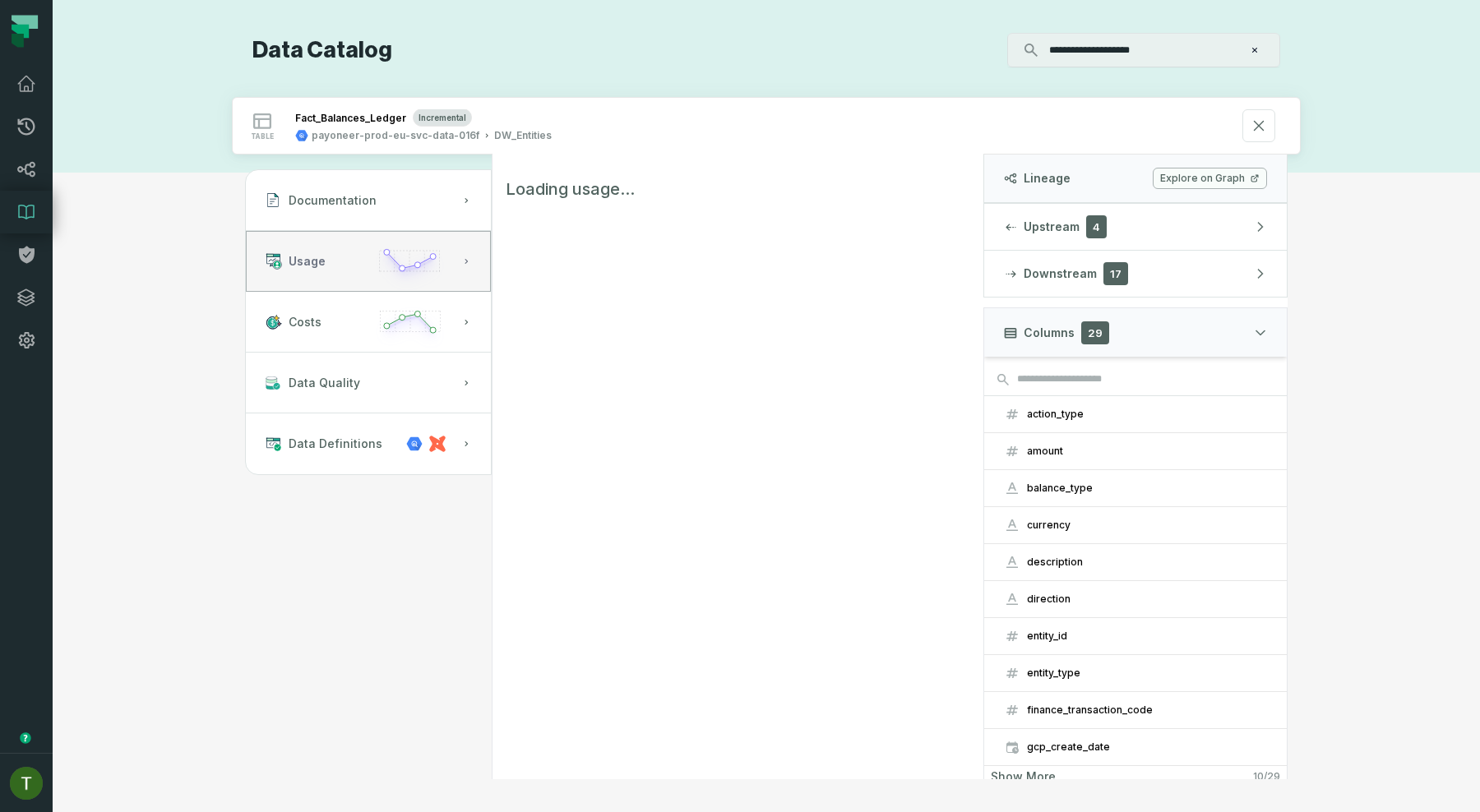
click at [407, 254] on icon "button" at bounding box center [410, 267] width 76 height 47
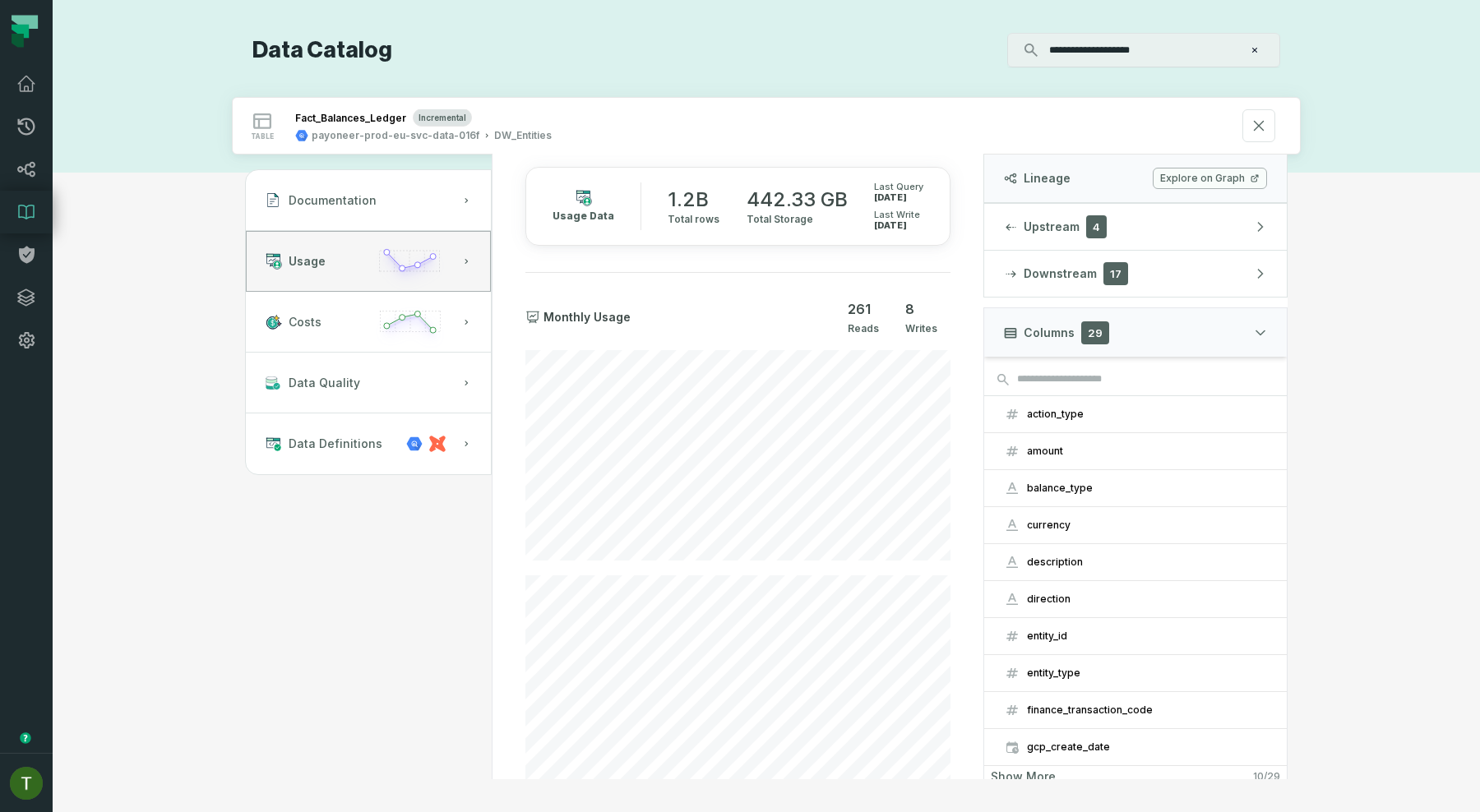
scroll to position [0, 0]
click at [426, 207] on button "Documentation" at bounding box center [368, 200] width 245 height 61
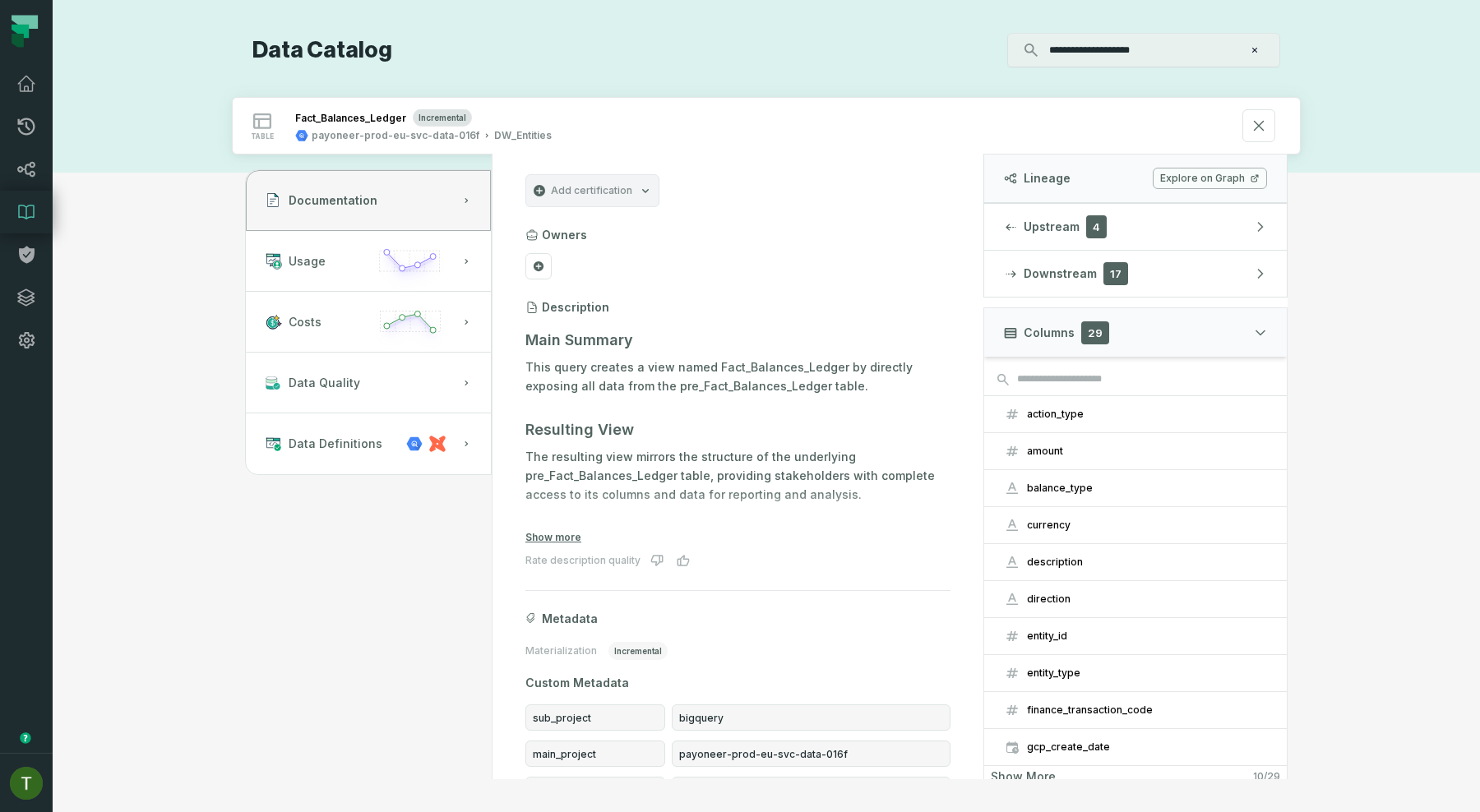
click at [631, 192] on div "Add certification" at bounding box center [592, 190] width 134 height 33
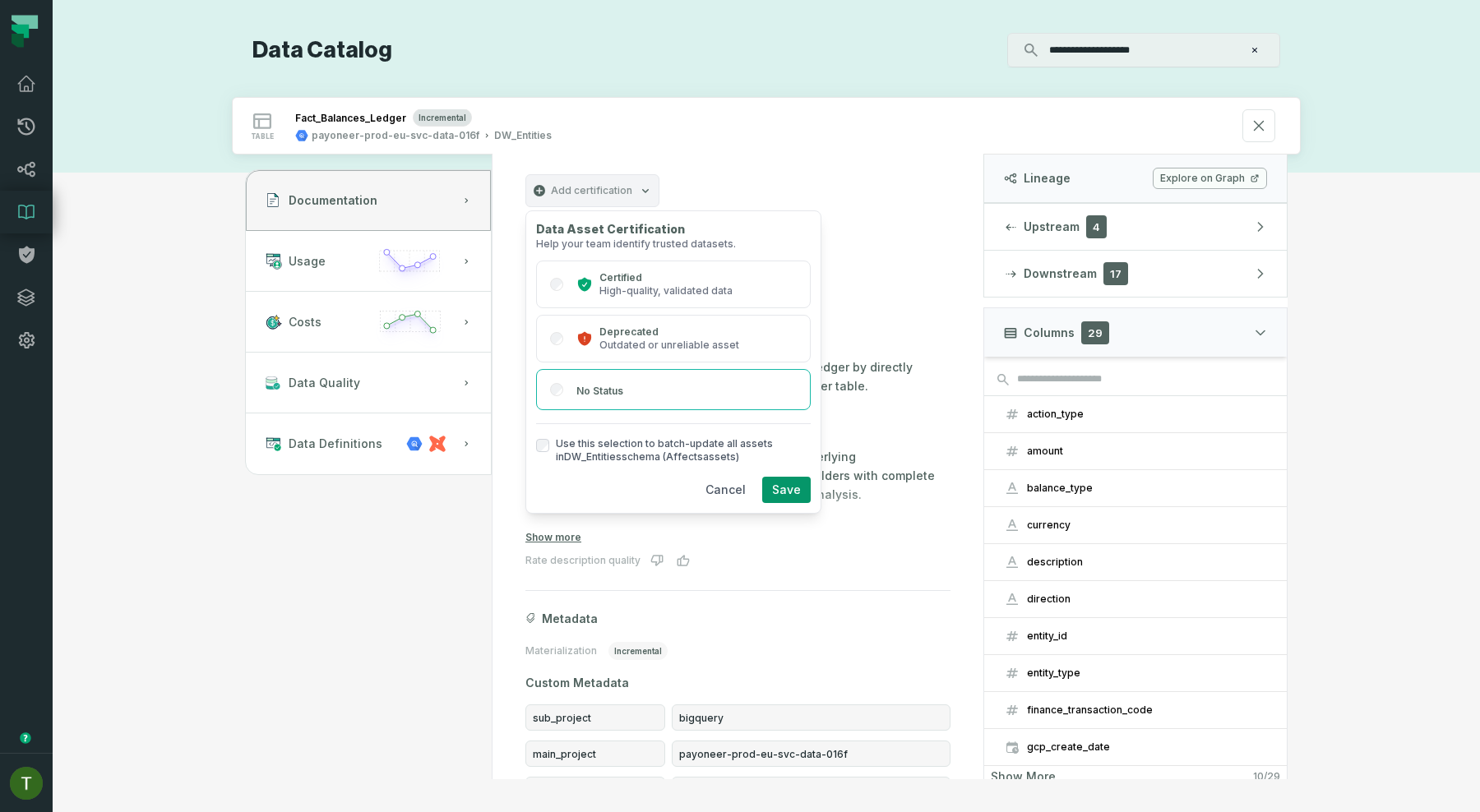
click at [629, 190] on div "Add certification" at bounding box center [592, 190] width 134 height 33
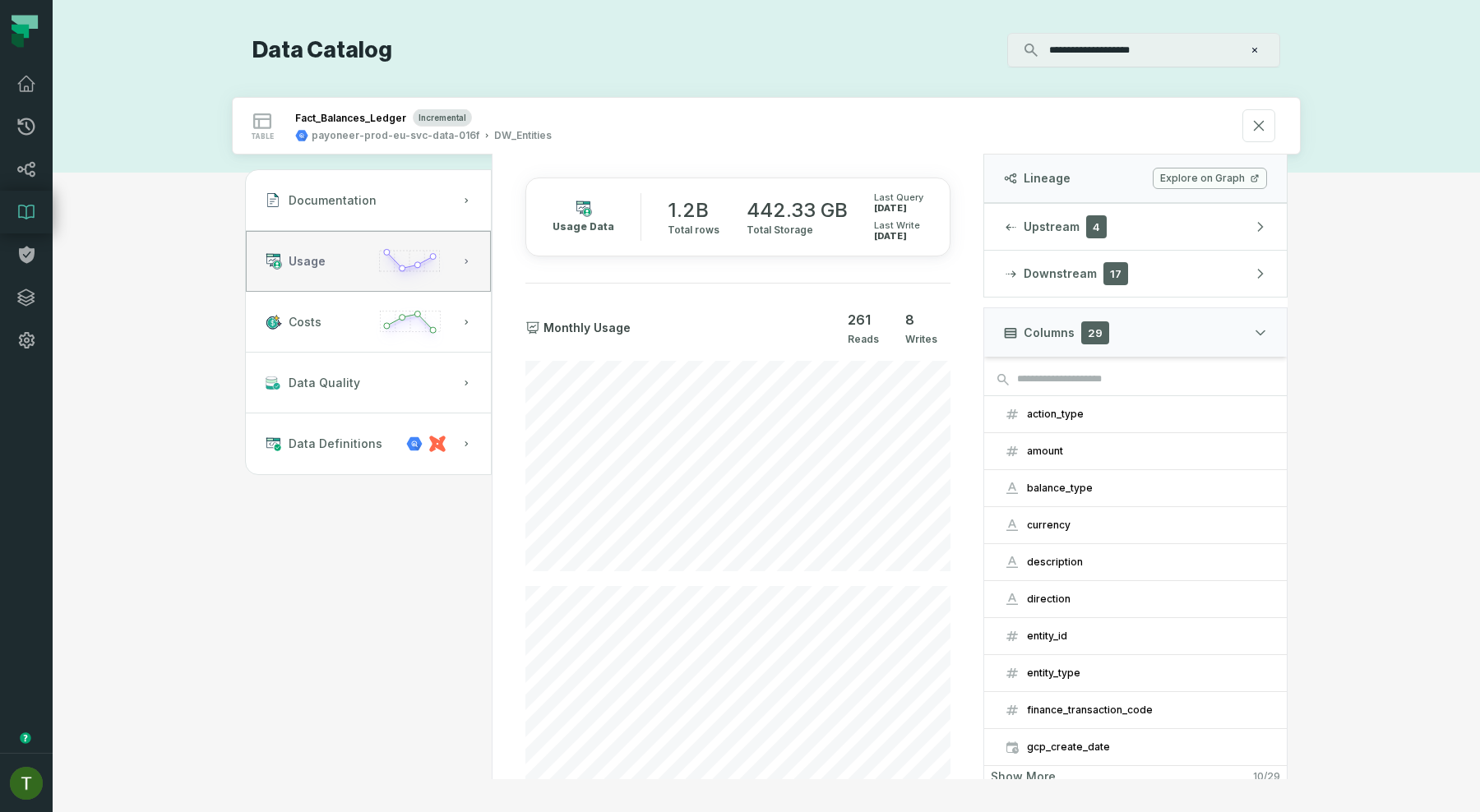
click at [406, 281] on icon "button" at bounding box center [410, 267] width 76 height 47
click at [17, 258] on icon at bounding box center [27, 255] width 19 height 19
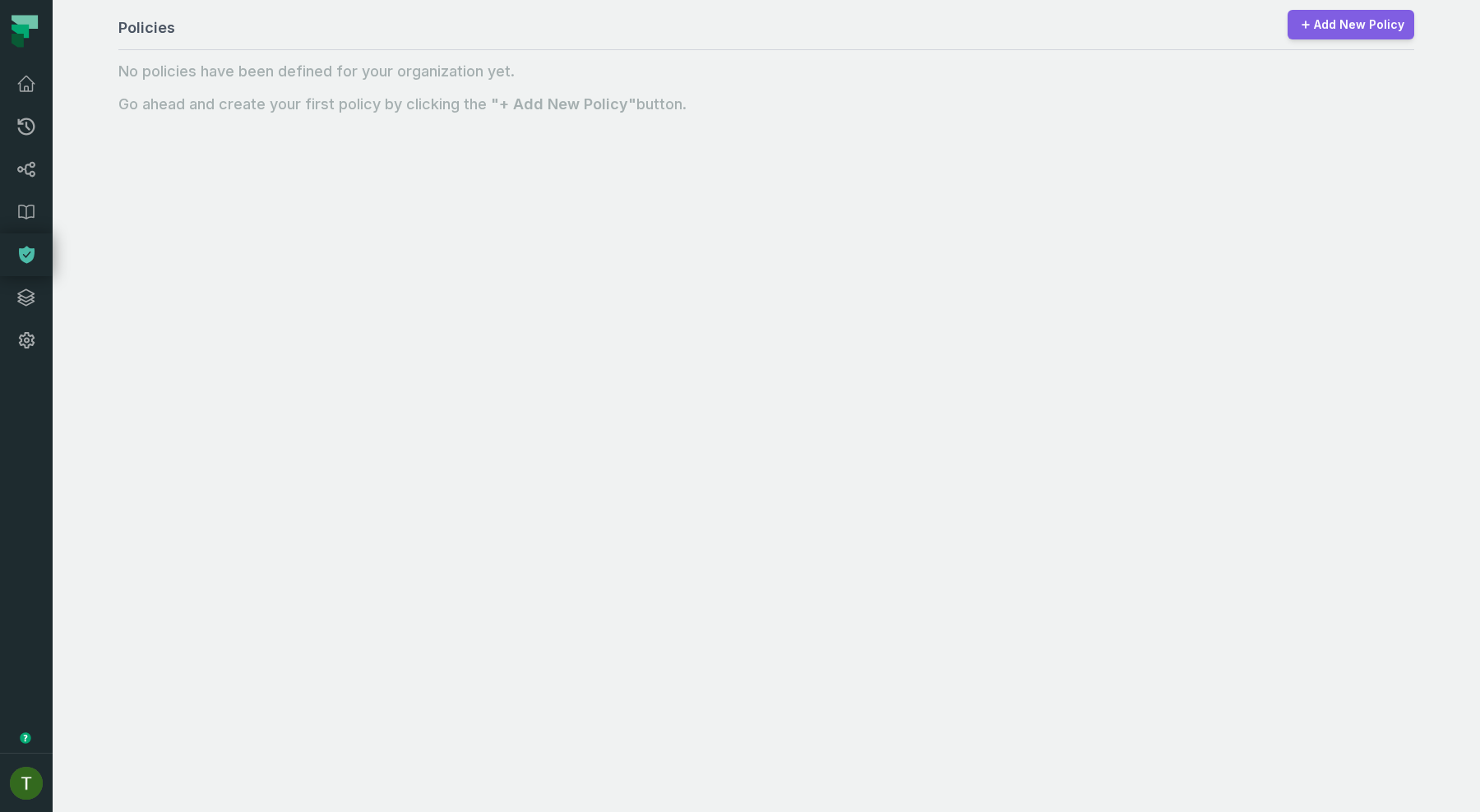
click at [1369, 15] on link "Add New Policy" at bounding box center [1351, 24] width 127 height 29
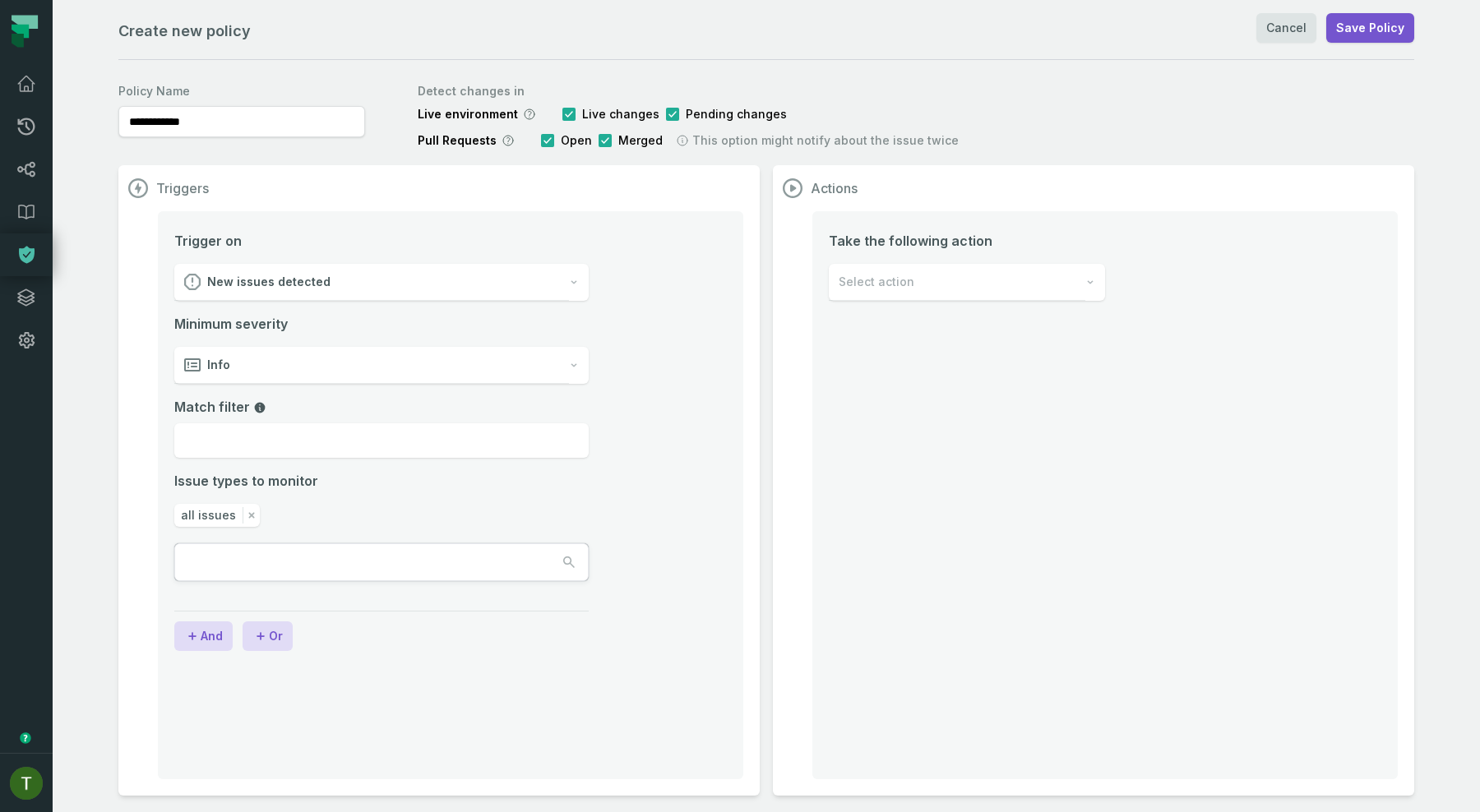
click at [333, 274] on div "New issues detected" at bounding box center [372, 282] width 395 height 37
click at [338, 367] on div "Lineage entity changed" at bounding box center [382, 360] width 413 height 37
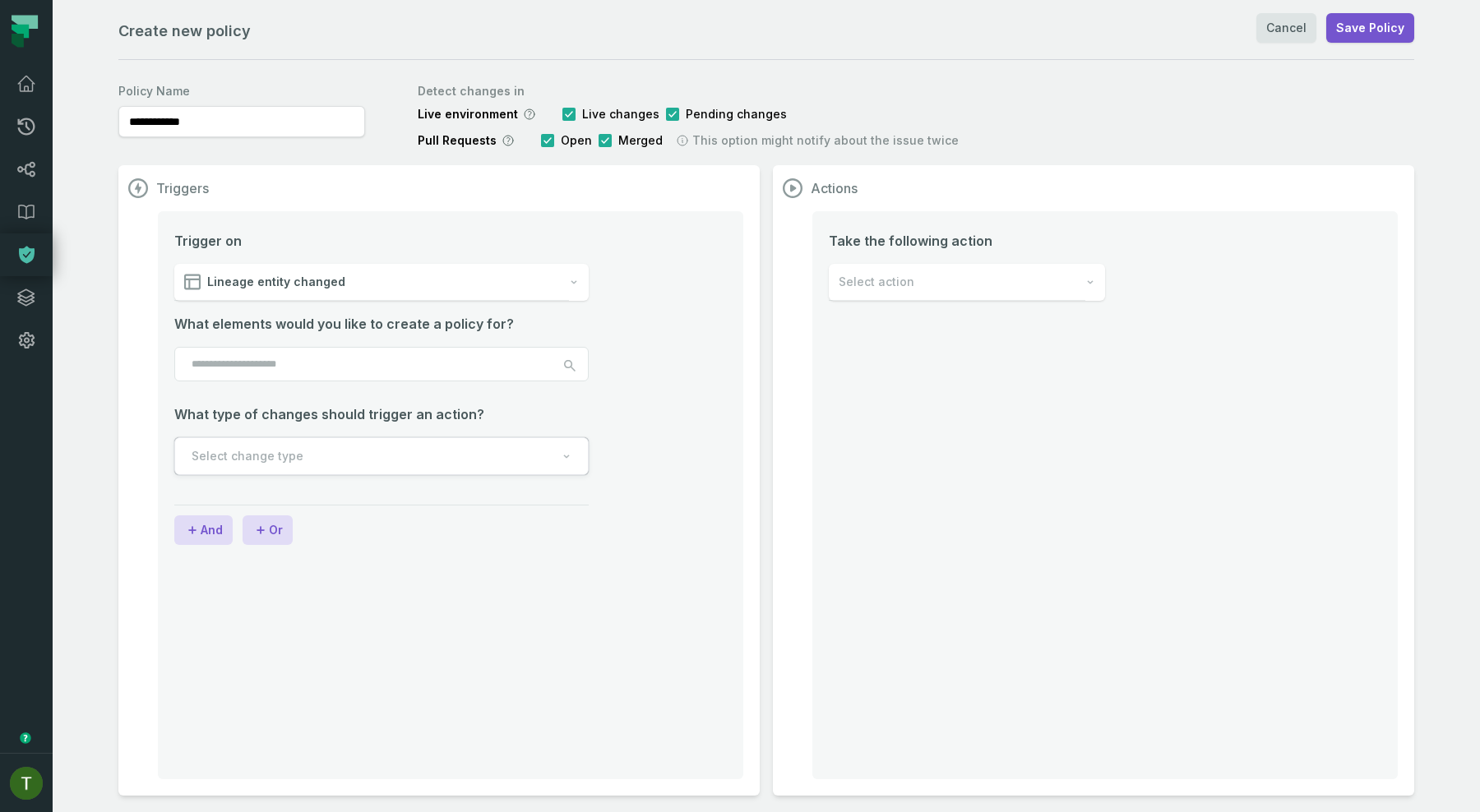
click at [336, 367] on input "search" at bounding box center [382, 364] width 415 height 35
click at [307, 459] on button "Select change type" at bounding box center [382, 456] width 415 height 38
click at [266, 328] on div "What elements would you like to create a policy for? What type of changes shoul…" at bounding box center [382, 396] width 415 height 163
click at [312, 450] on button "Select change type" at bounding box center [382, 456] width 415 height 38
click at [322, 541] on span "Direct or upstream changes" at bounding box center [329, 534] width 136 height 17
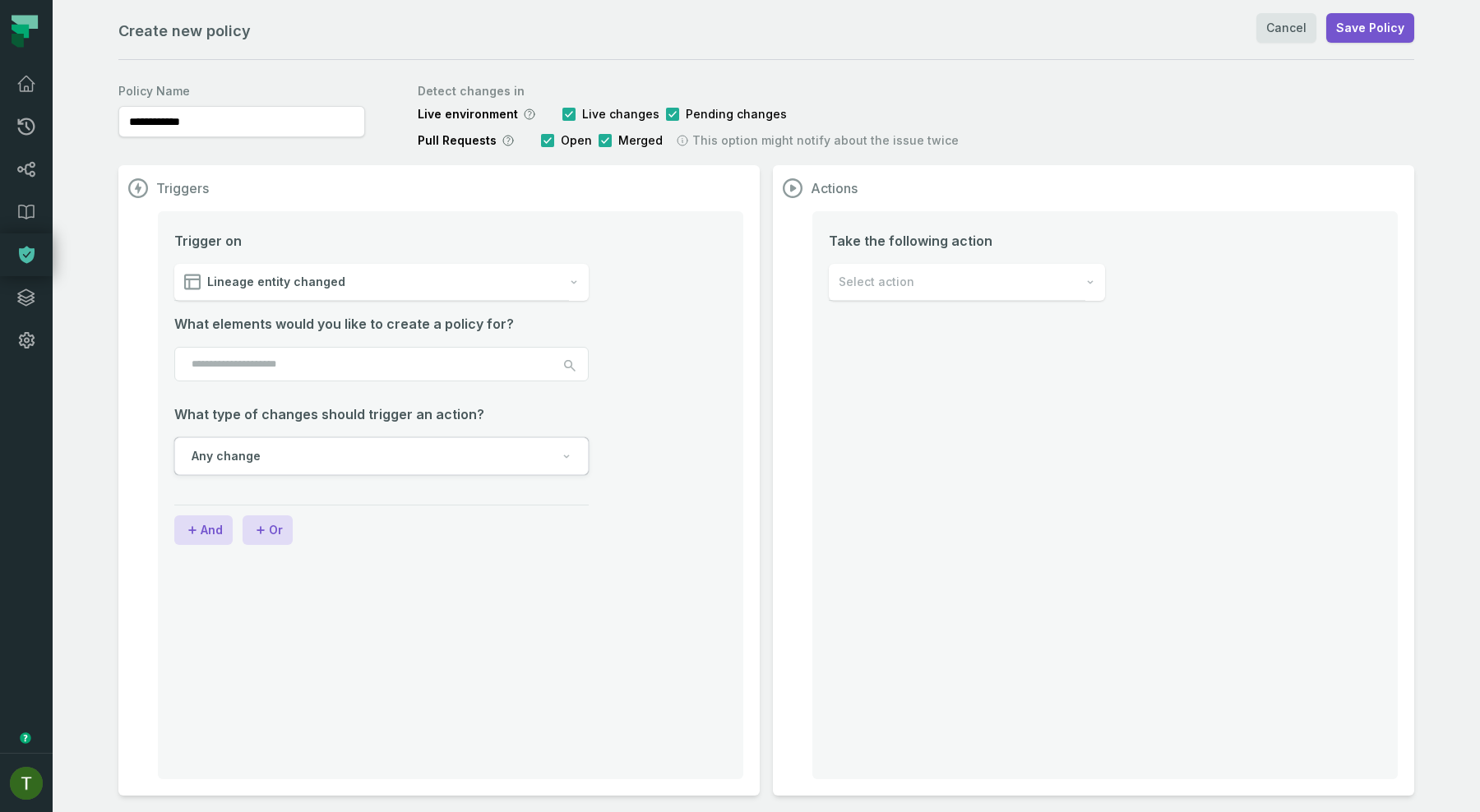
click at [296, 373] on input "search" at bounding box center [382, 364] width 415 height 35
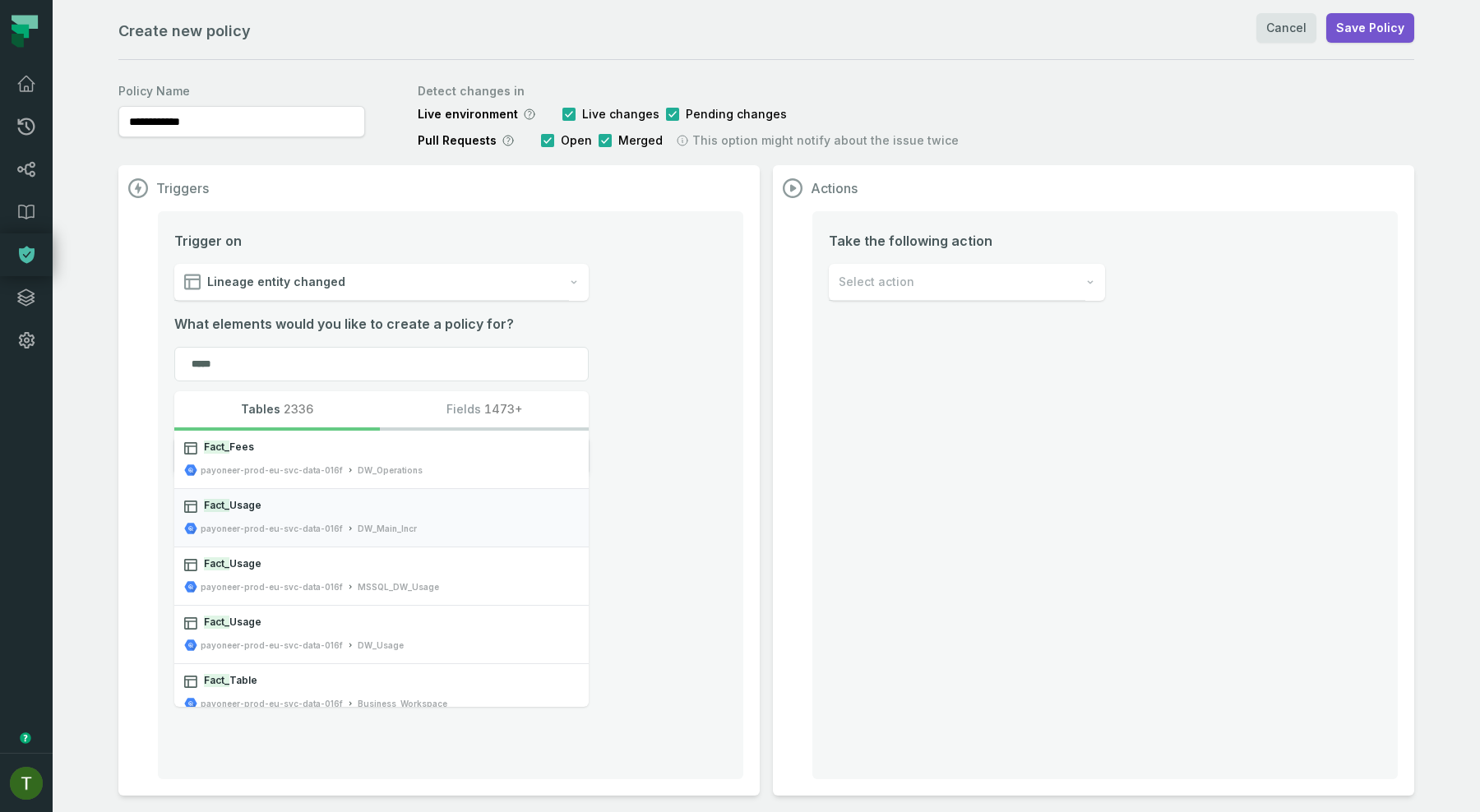
type input "*****"
click at [266, 510] on span "Fact_ Usage" at bounding box center [391, 506] width 375 height 15
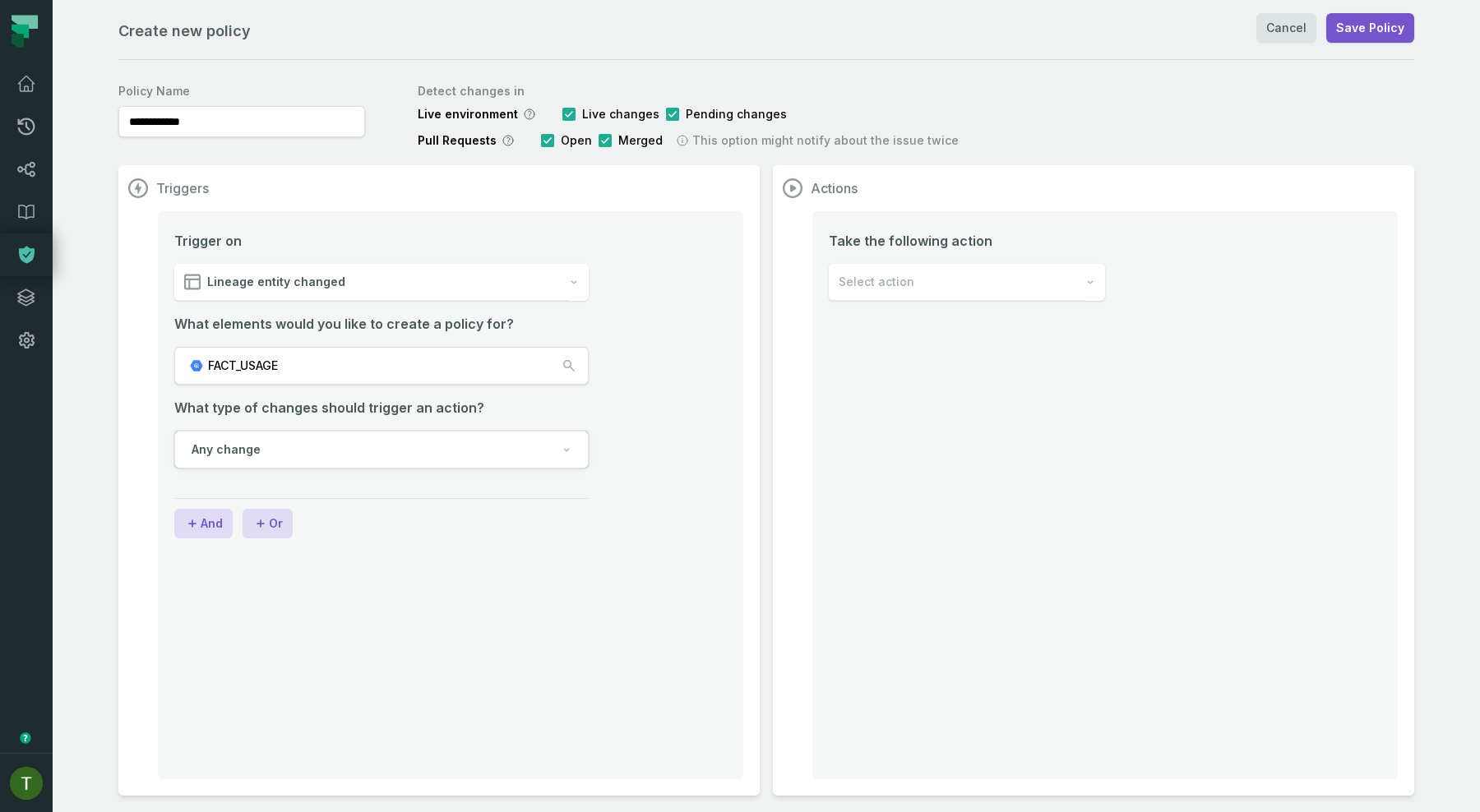
click at [884, 281] on span "Select action" at bounding box center [876, 282] width 75 height 17
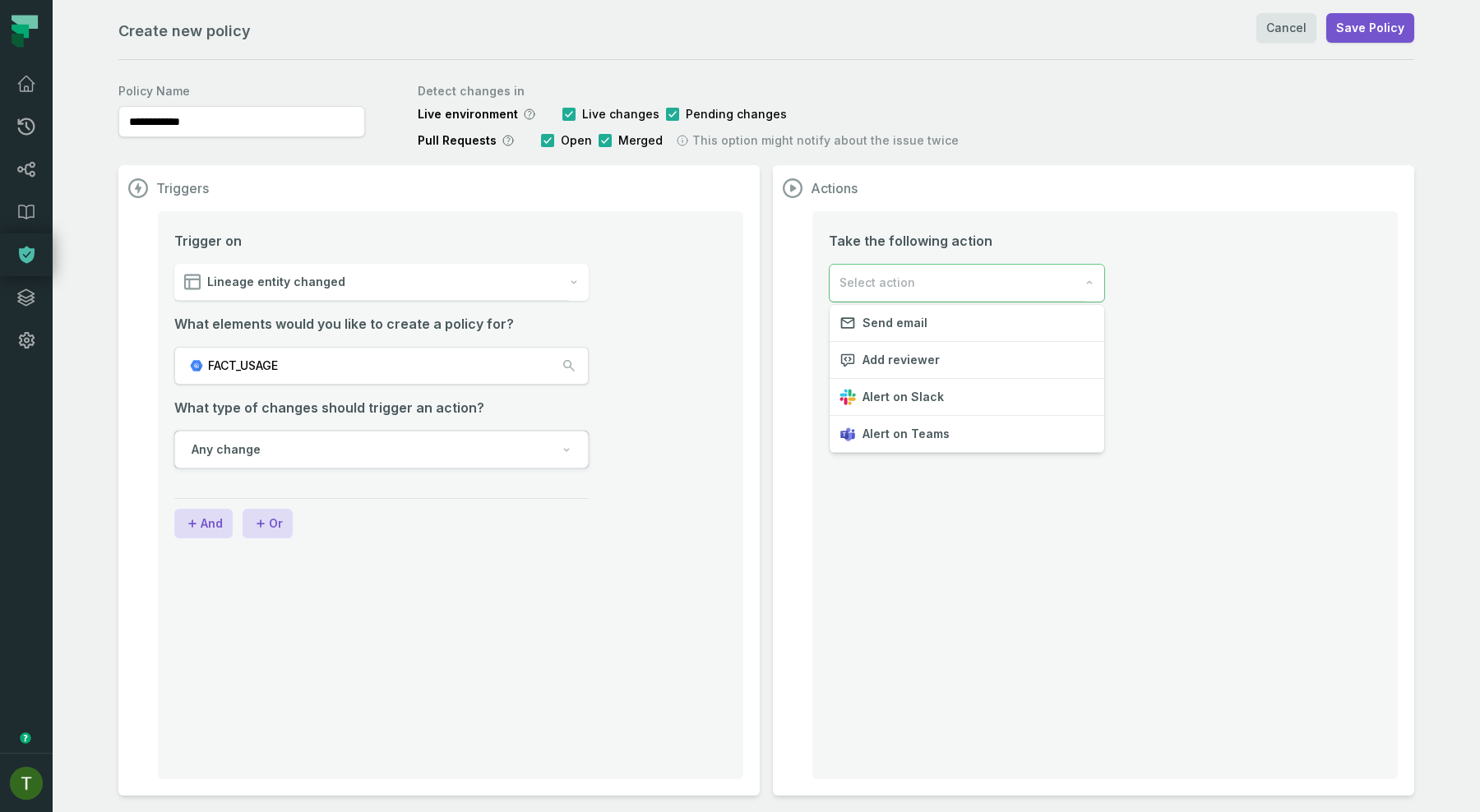
click at [1072, 514] on div "Take the following action Select action" at bounding box center [1104, 495] width 585 height 568
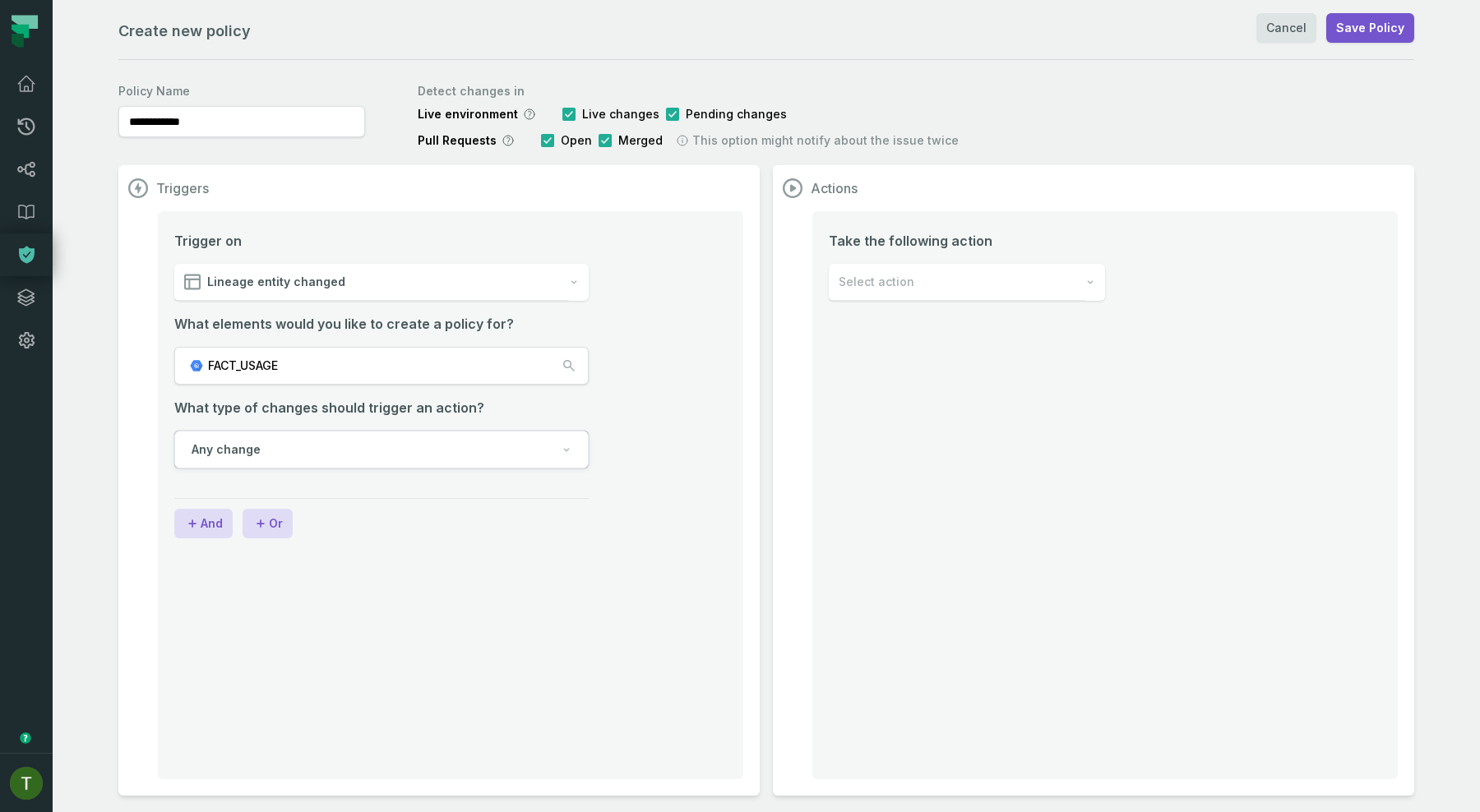
click at [293, 288] on span "Lineage entity changed" at bounding box center [276, 282] width 138 height 17
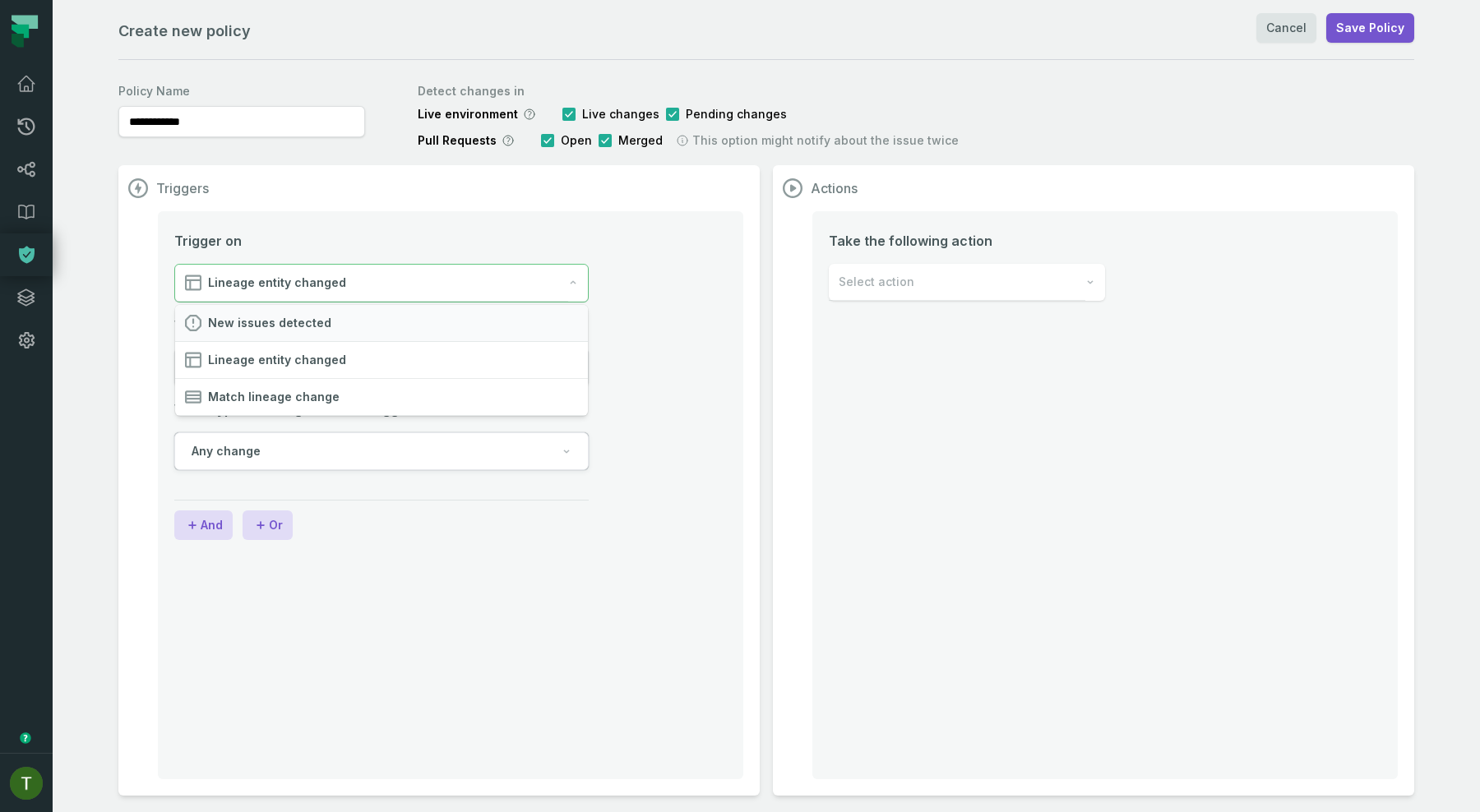
click at [296, 319] on span "New issues detected" at bounding box center [269, 323] width 123 height 17
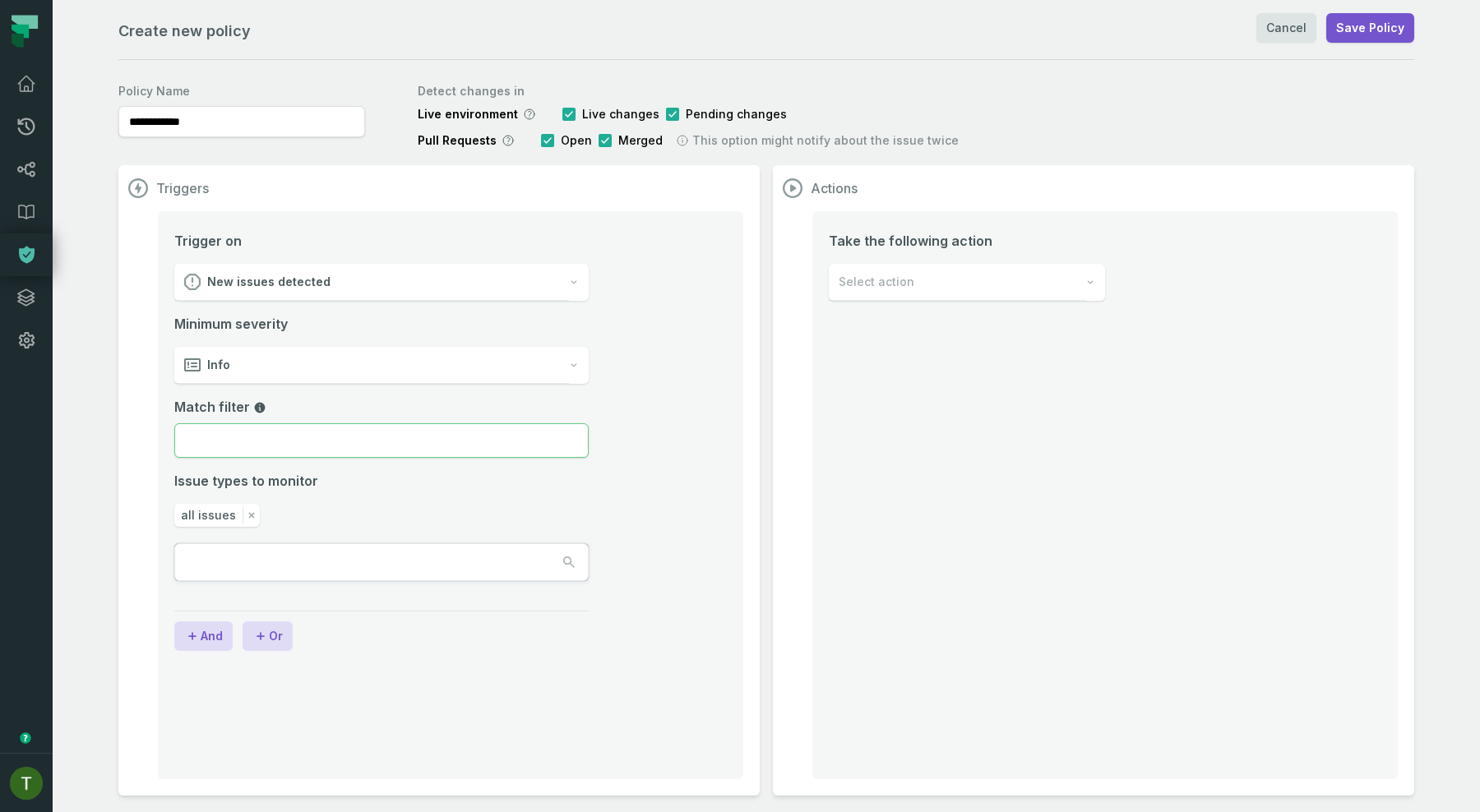
click at [271, 433] on input "Match filter" at bounding box center [382, 440] width 415 height 35
click at [299, 436] on input "Match filter" at bounding box center [382, 440] width 415 height 35
click at [207, 476] on span "Issue types to monitor" at bounding box center [246, 481] width 143 height 19
click at [279, 543] on div "Minimum severity Info Match filter Issue types to monitor all issues" at bounding box center [382, 448] width 415 height 267
click at [272, 549] on input "text" at bounding box center [249, 562] width 148 height 36
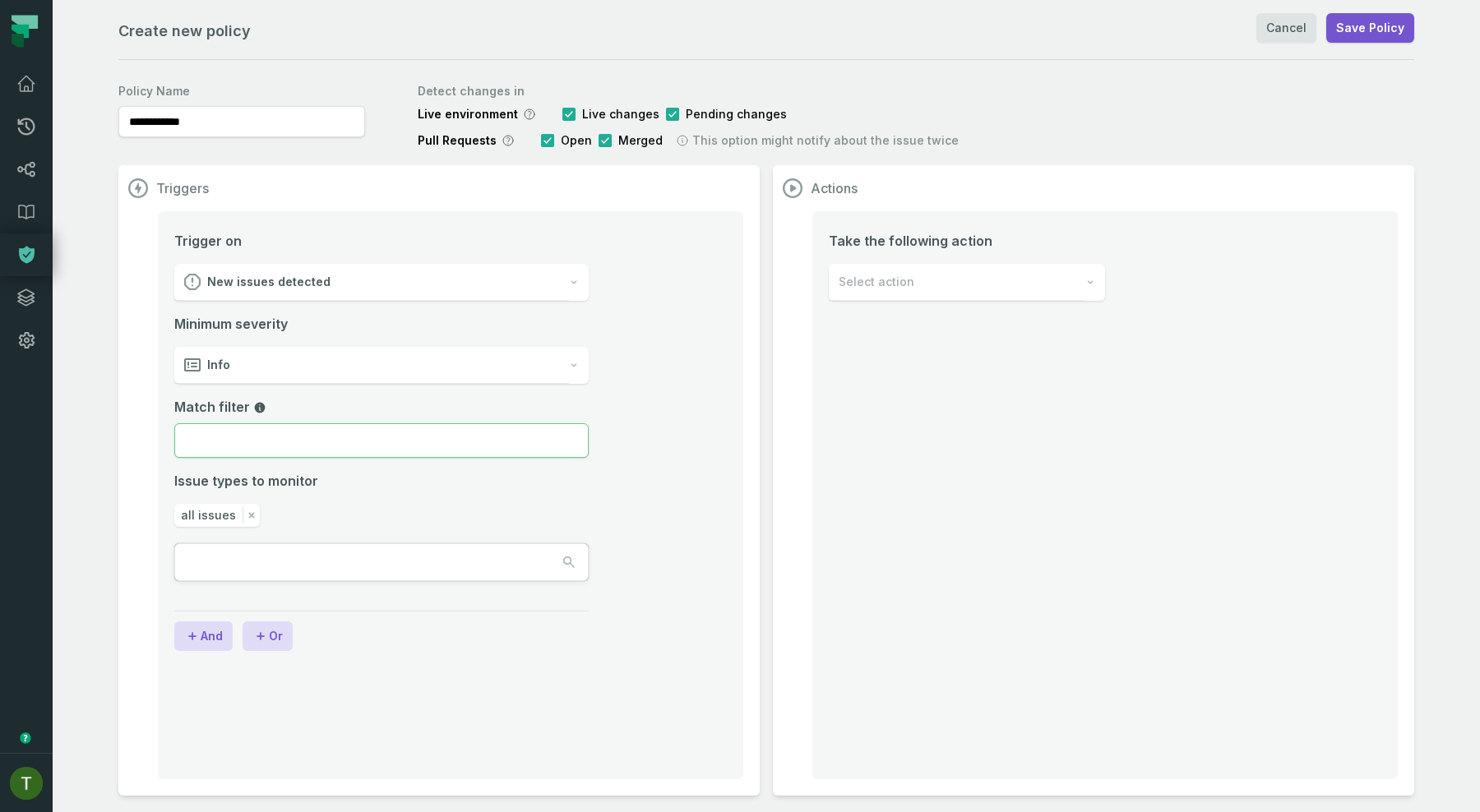
click at [258, 442] on input "Match filter" at bounding box center [382, 440] width 415 height 35
type input "*"
type input "**********"
click at [524, 378] on div "Info" at bounding box center [372, 366] width 395 height 37
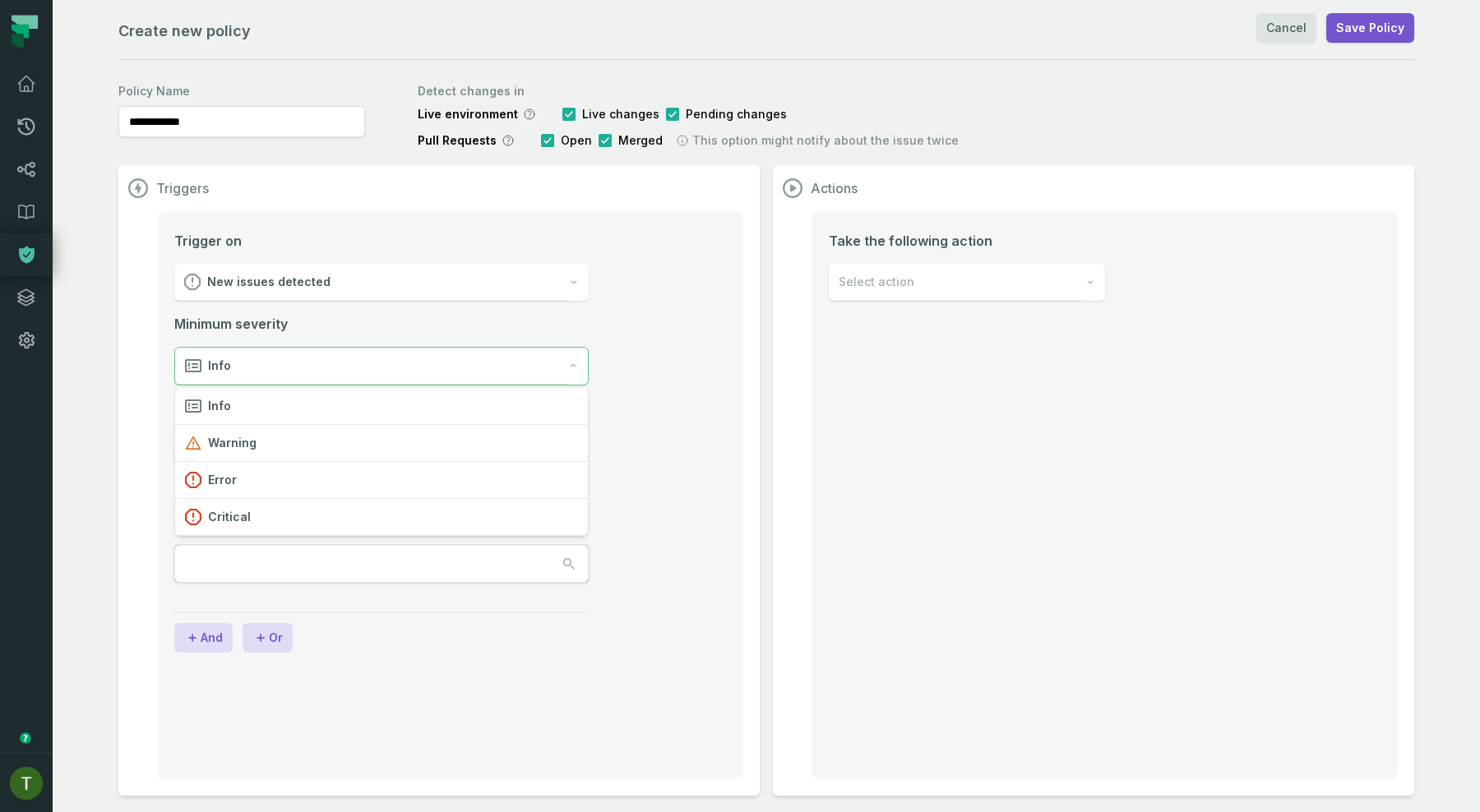
click at [667, 352] on li "**********" at bounding box center [451, 427] width 553 height 392
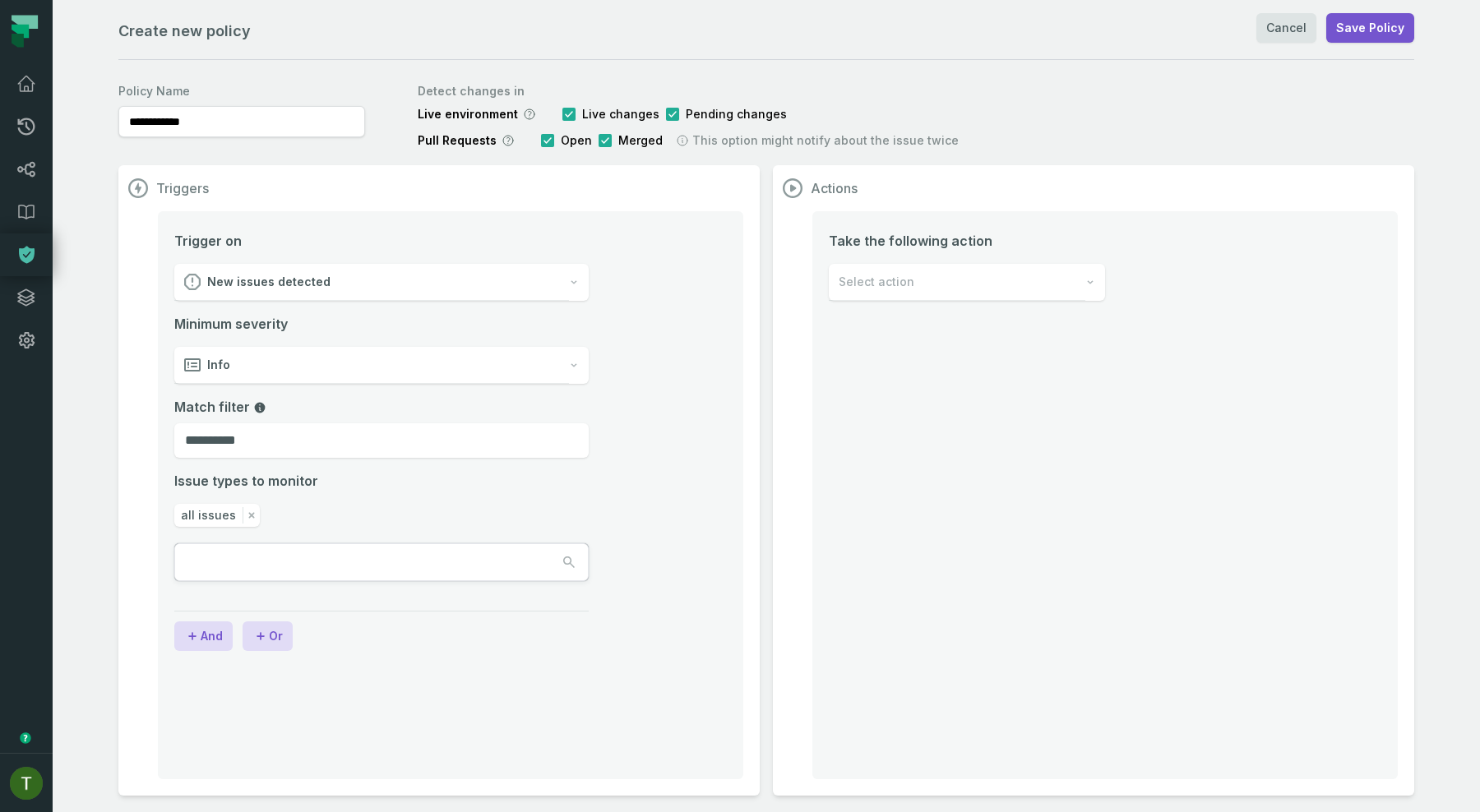
click at [667, 352] on li "**********" at bounding box center [451, 426] width 553 height 391
click at [24, 219] on icon at bounding box center [27, 212] width 19 height 19
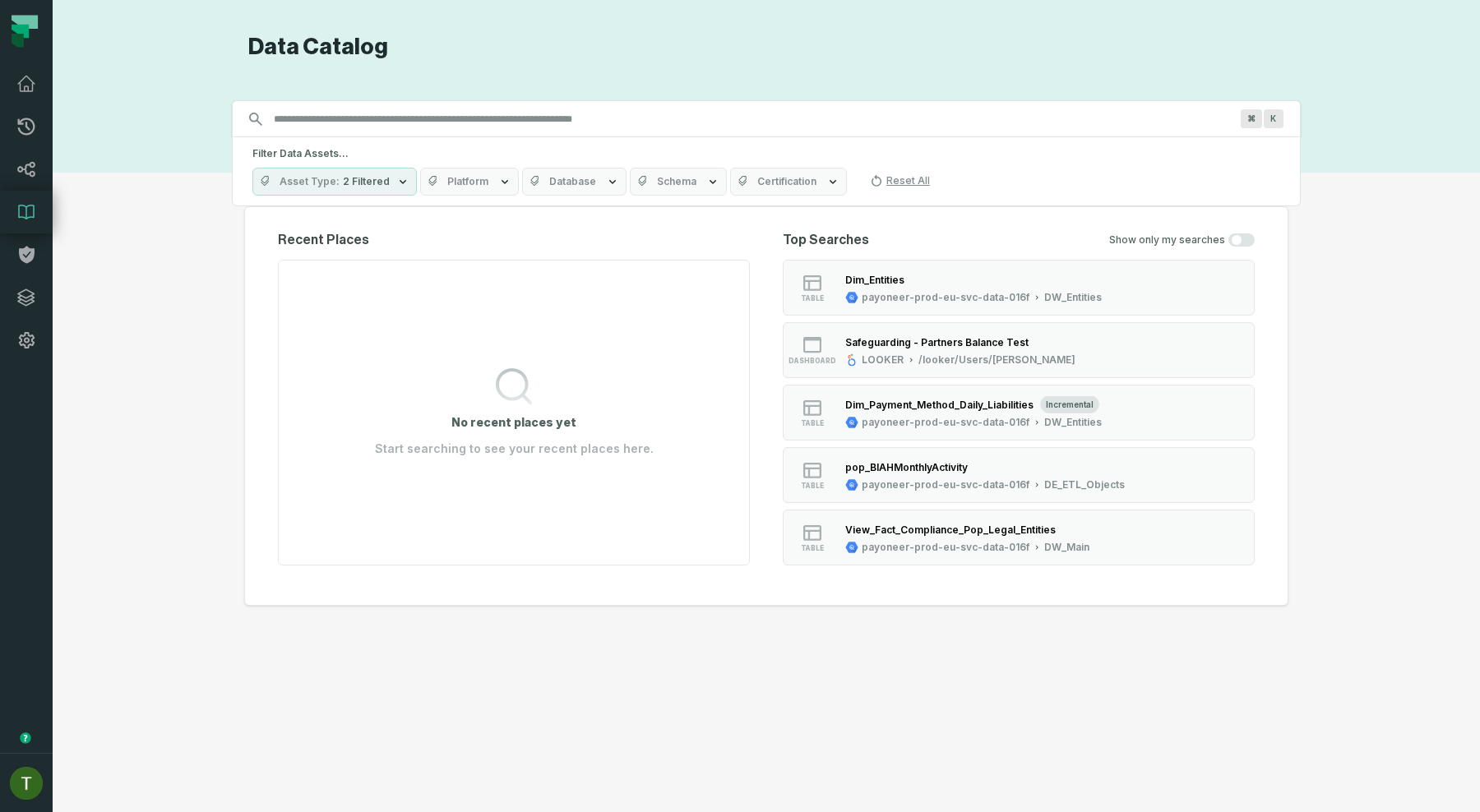
click at [738, 183] on icon "button" at bounding box center [744, 182] width 13 height 13
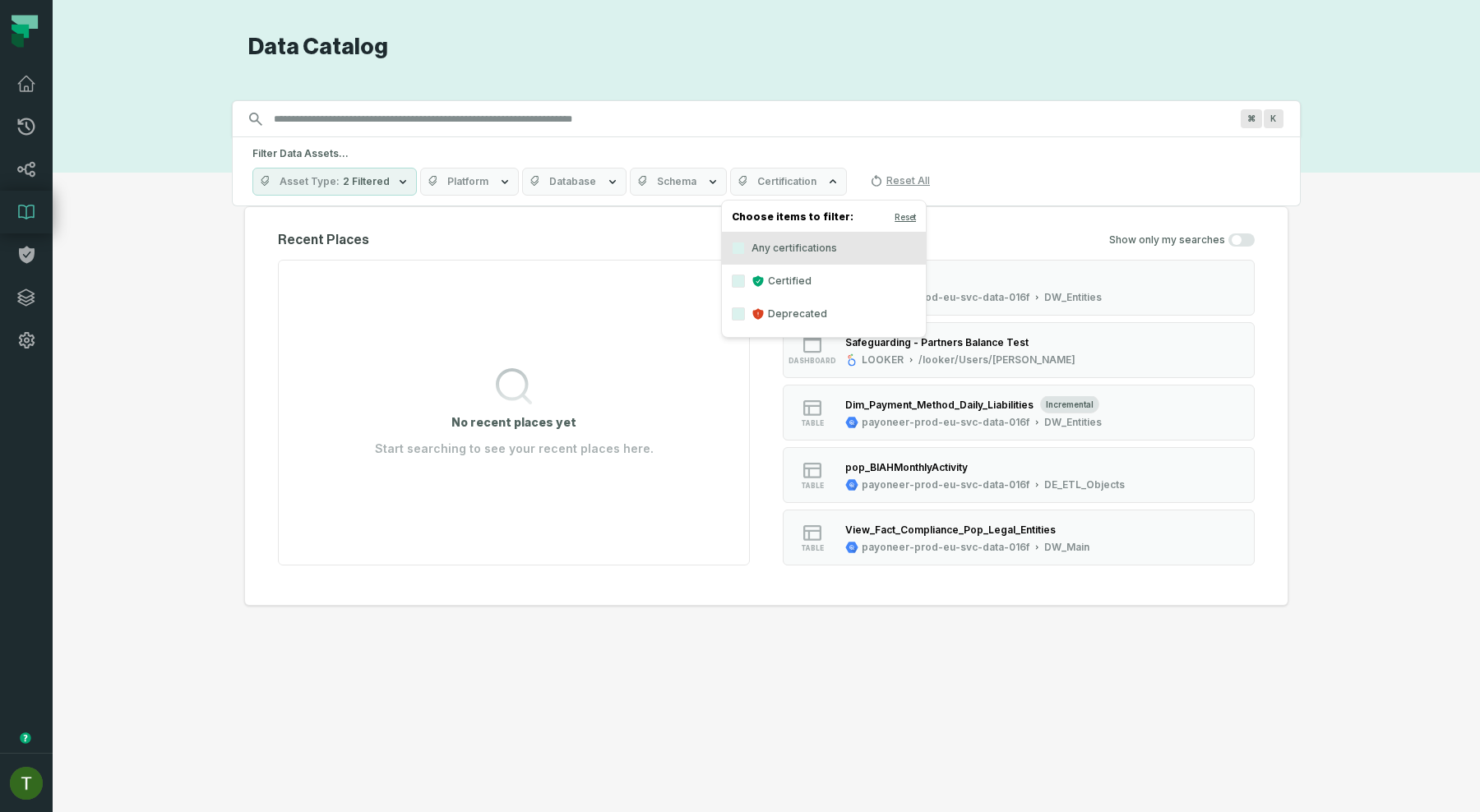
click at [740, 183] on icon "button" at bounding box center [744, 182] width 13 height 13
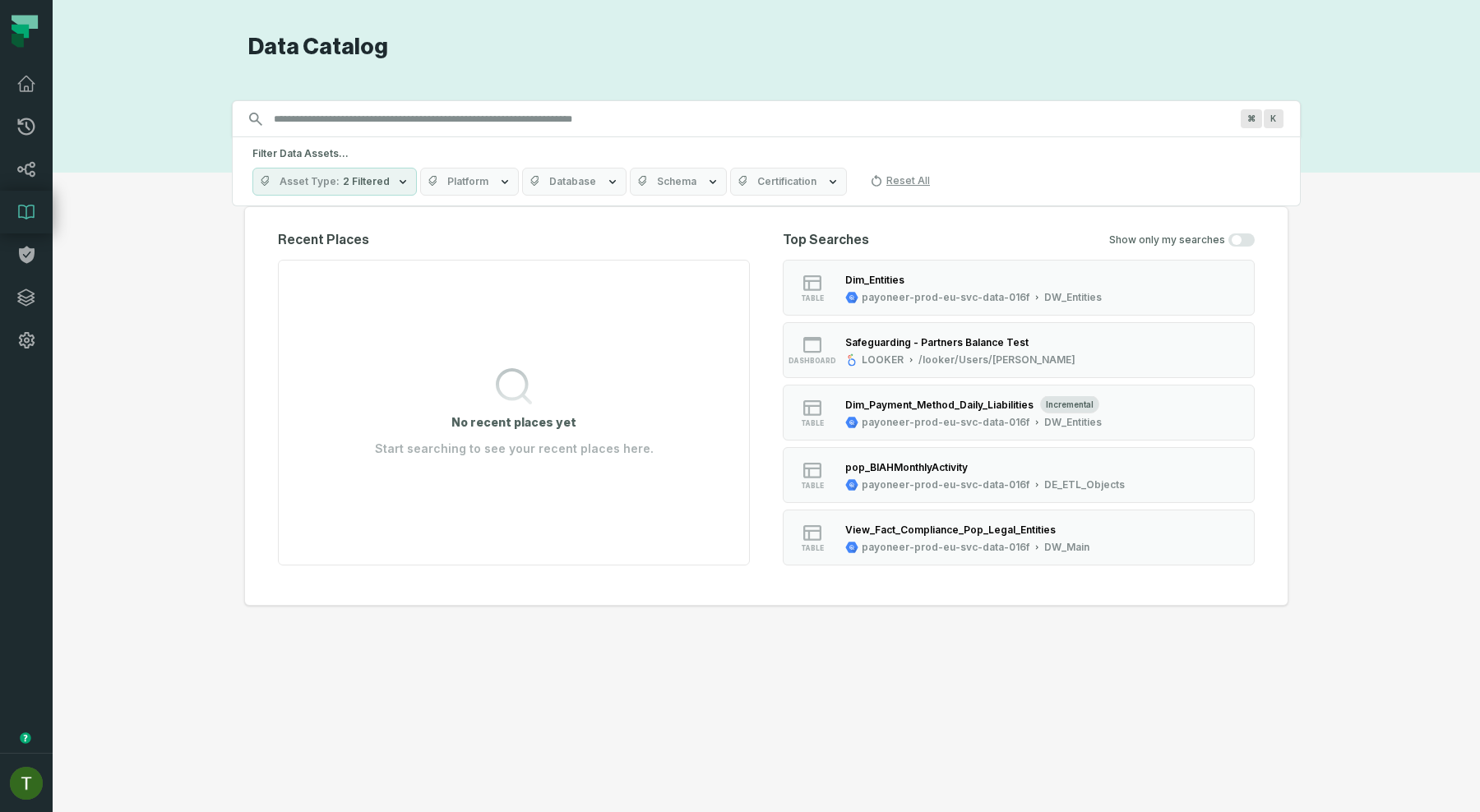
click at [775, 191] on button "Certification" at bounding box center [788, 182] width 117 height 28
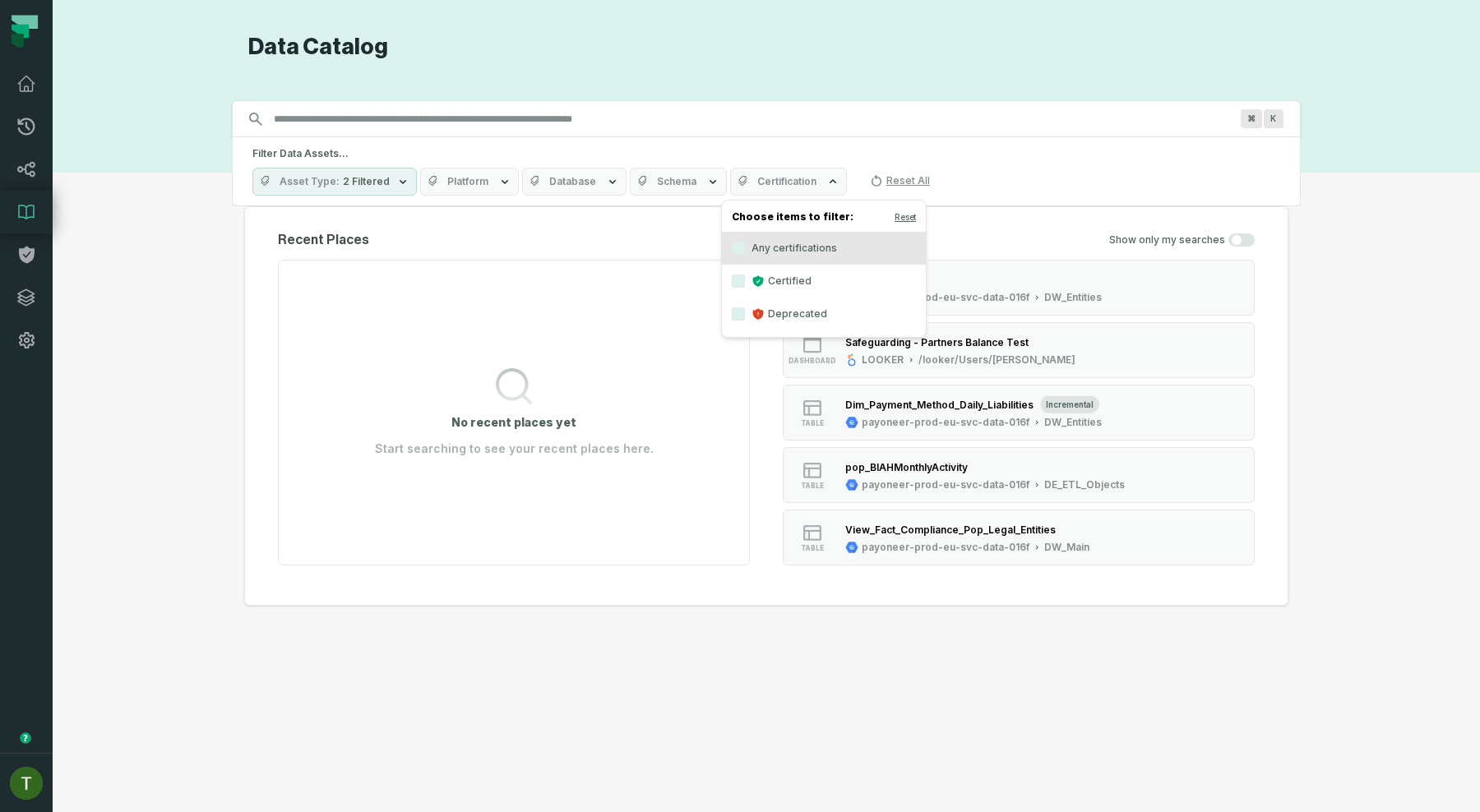
click at [776, 187] on span "Certification" at bounding box center [786, 182] width 59 height 13
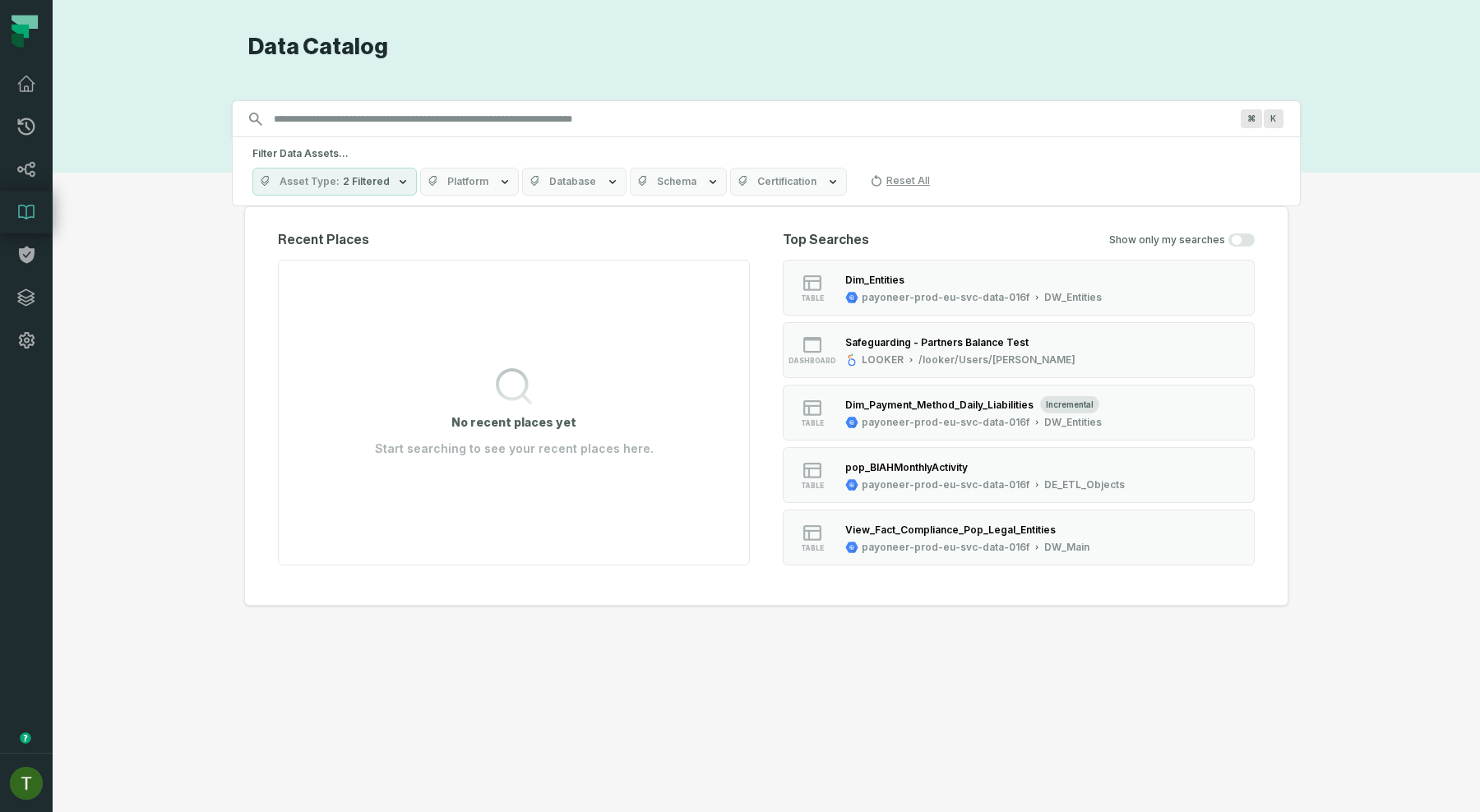
click at [772, 185] on span "Certification" at bounding box center [786, 182] width 59 height 13
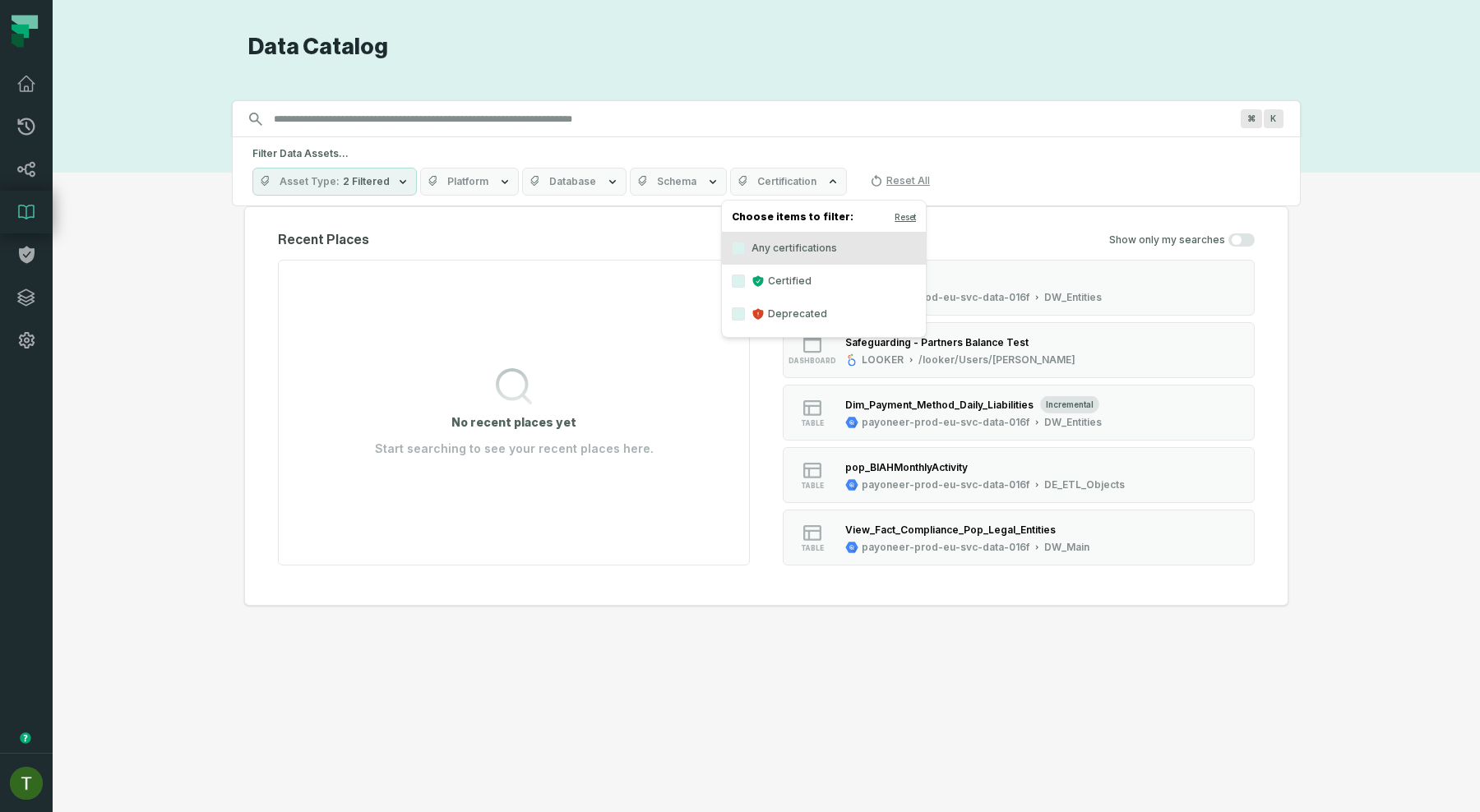
click at [774, 278] on label "Certified" at bounding box center [824, 281] width 204 height 33
click at [745, 278] on button "Certified" at bounding box center [738, 281] width 13 height 13
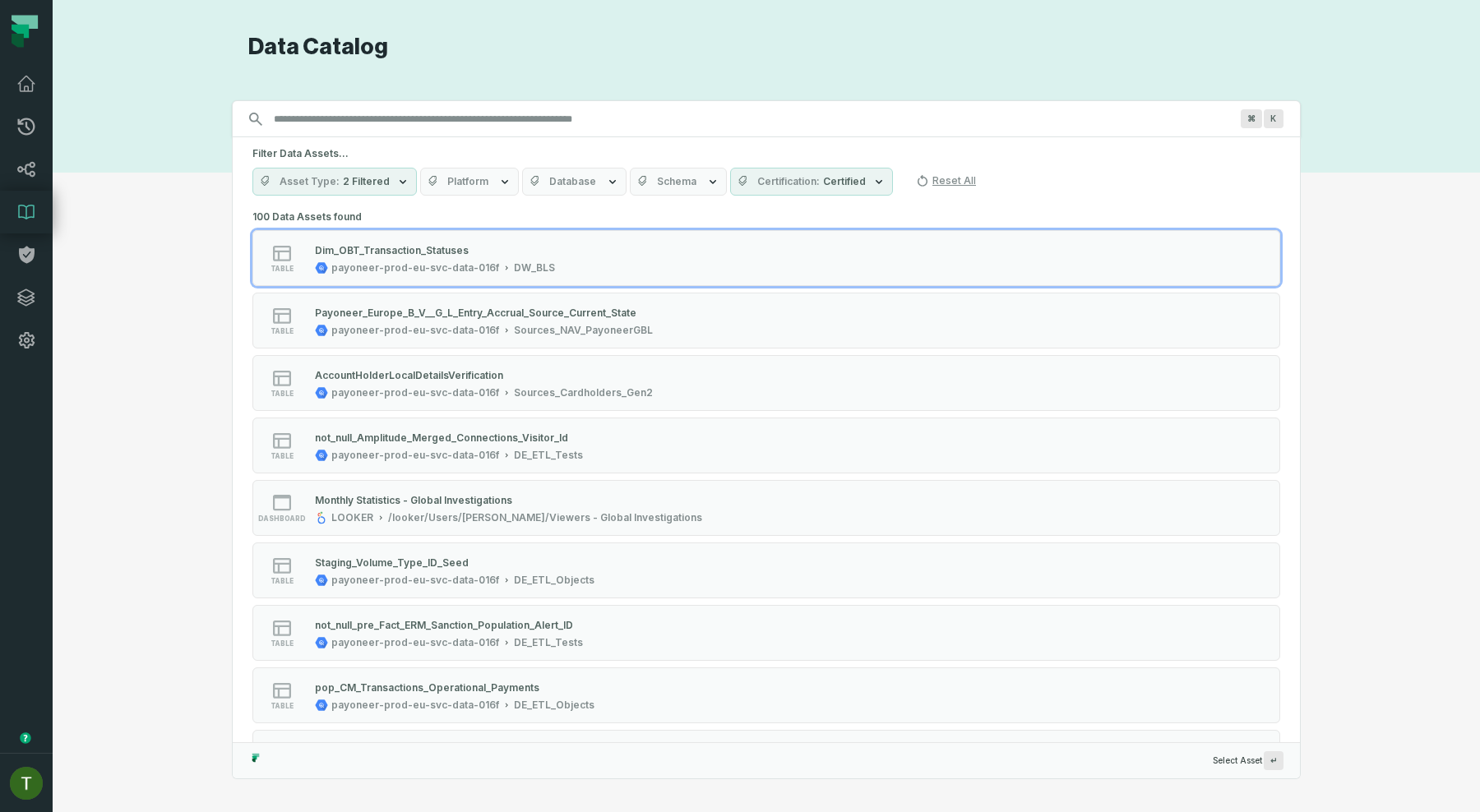
click at [783, 149] on h5 "Filter Data Assets..." at bounding box center [766, 153] width 1027 height 13
click at [765, 189] on button "Certification Certified" at bounding box center [811, 182] width 163 height 28
click at [741, 281] on button "Certified" at bounding box center [738, 281] width 13 height 13
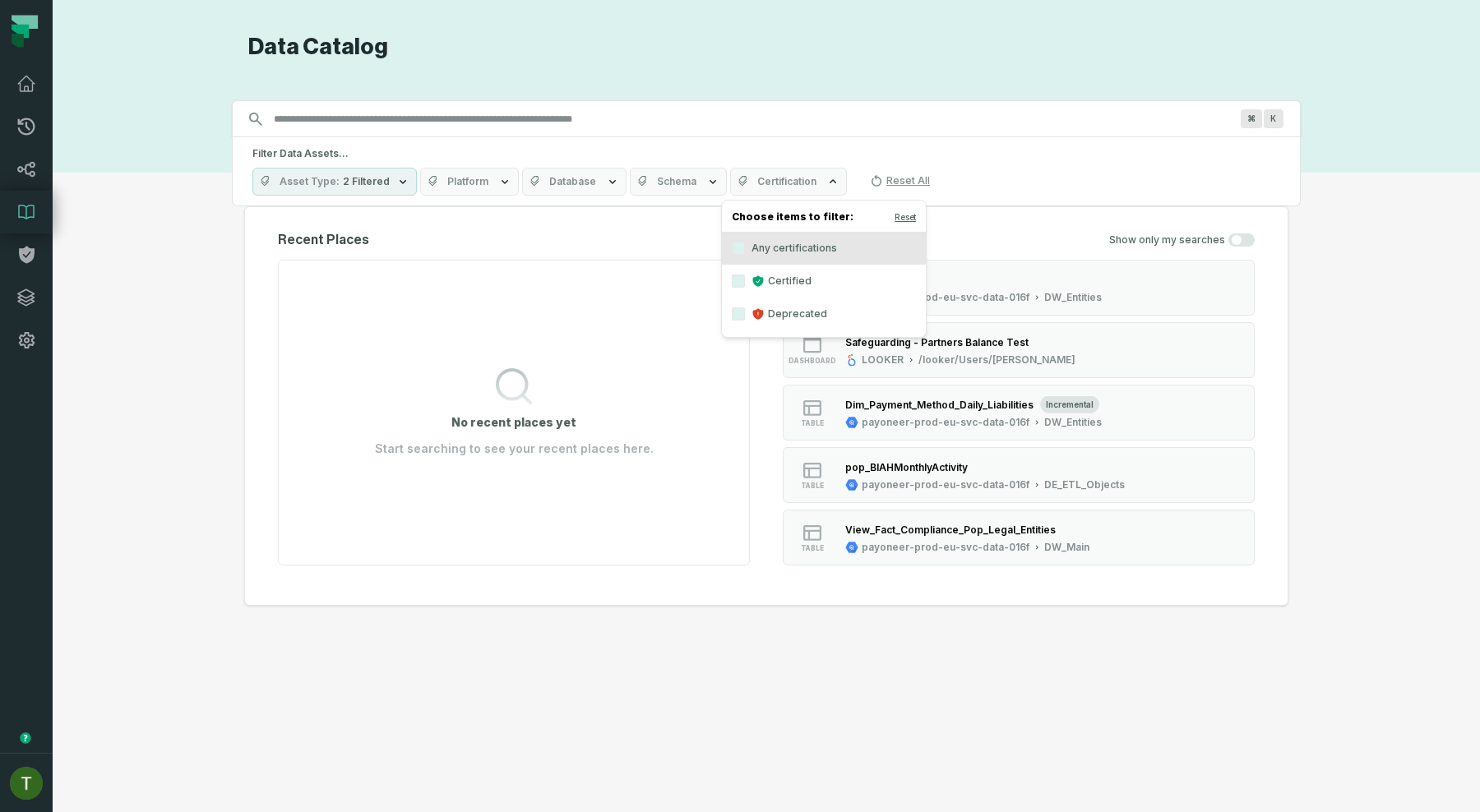
click at [786, 242] on label "Any certifications" at bounding box center [824, 248] width 204 height 33
click at [745, 242] on button "Any certifications" at bounding box center [738, 248] width 13 height 13
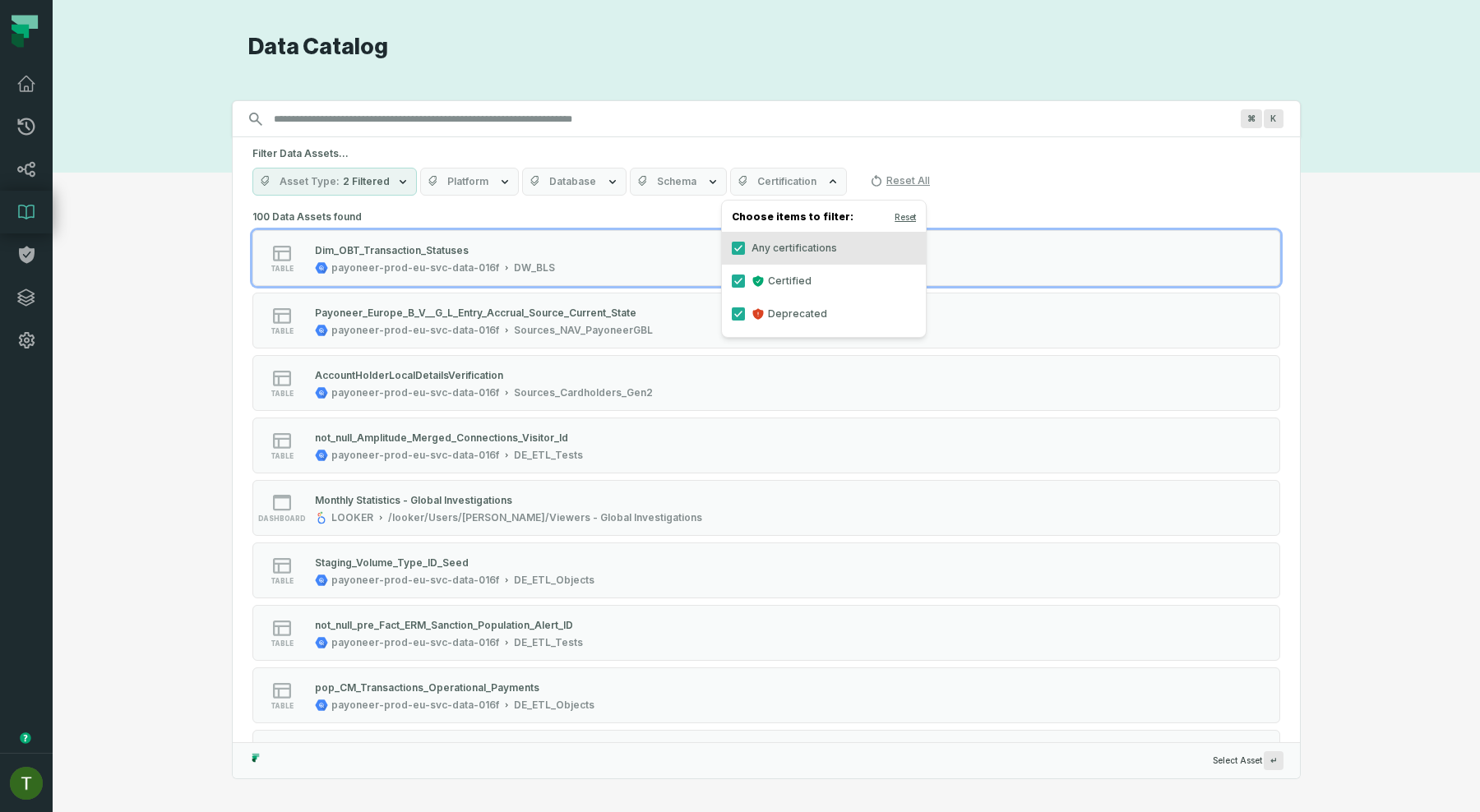
click at [862, 148] on h5 "Filter Data Assets..." at bounding box center [766, 153] width 1027 height 13
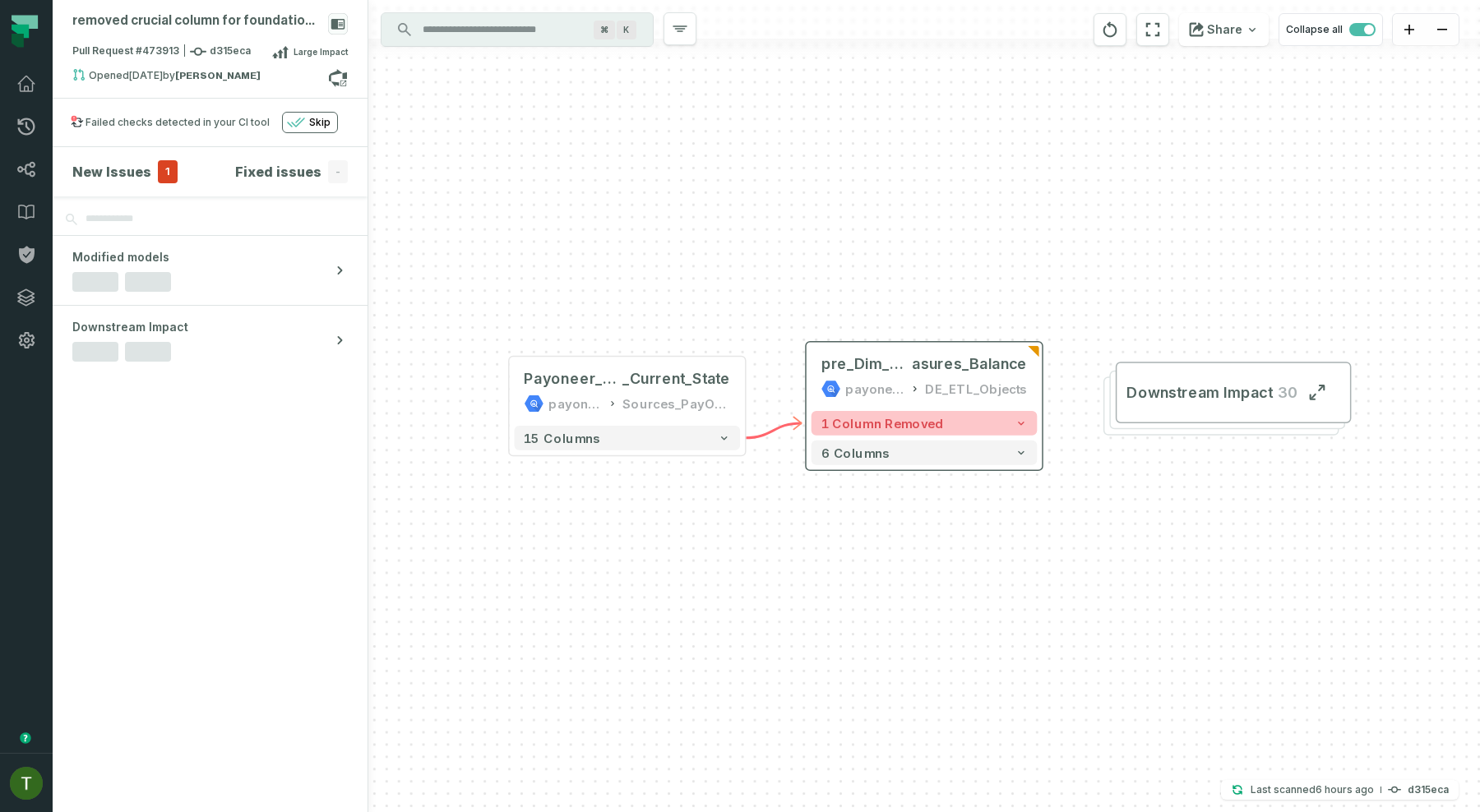
click at [842, 431] on button "1 column removed" at bounding box center [924, 423] width 226 height 25
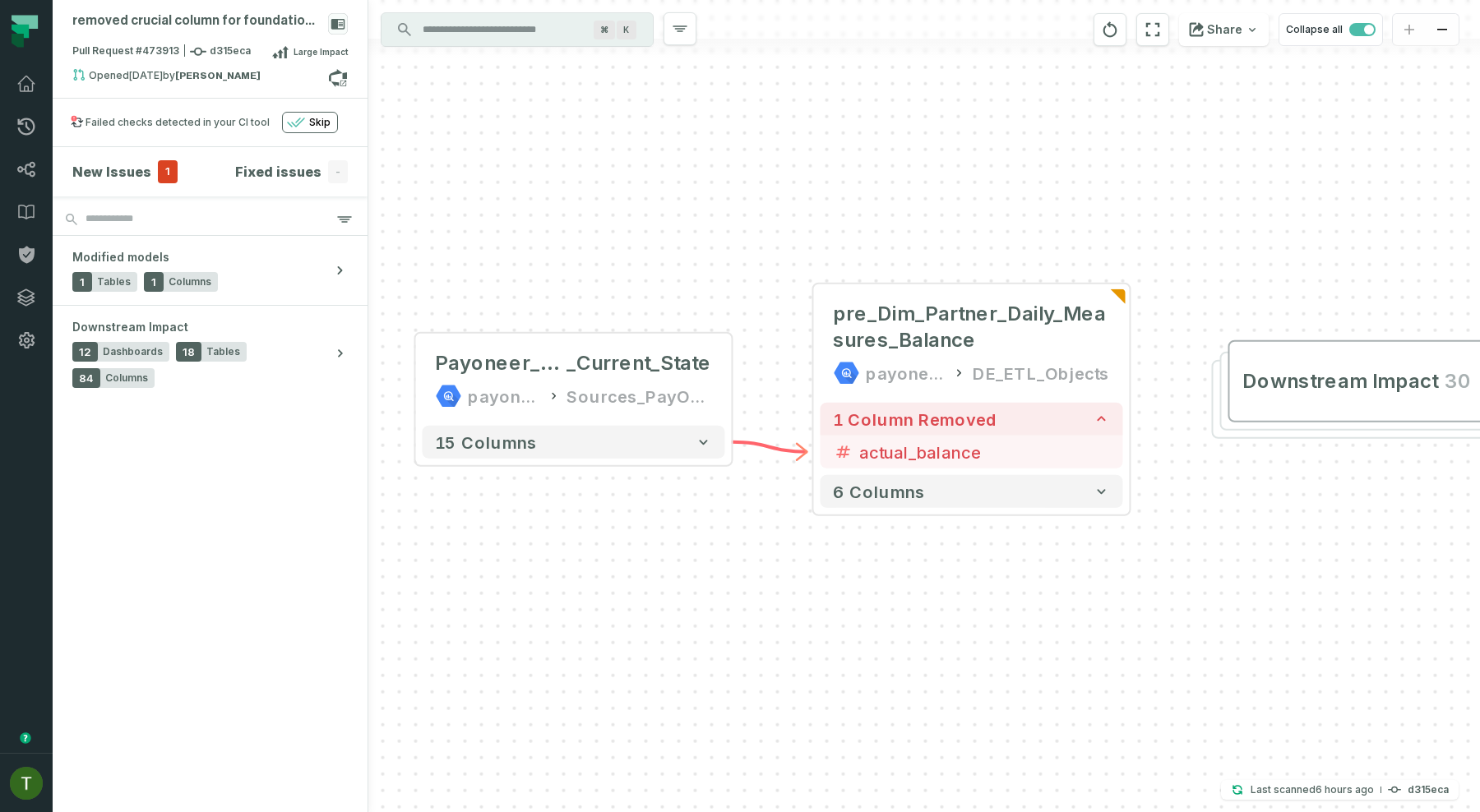
drag, startPoint x: 844, startPoint y: 262, endPoint x: 821, endPoint y: 194, distance: 71.8
click at [821, 194] on div "+ pre_Dim_Partner_Daily_Measures_Balance payoneer-prod-eu-svc-data-016f DE_ETL_…" at bounding box center [924, 406] width 1112 height 812
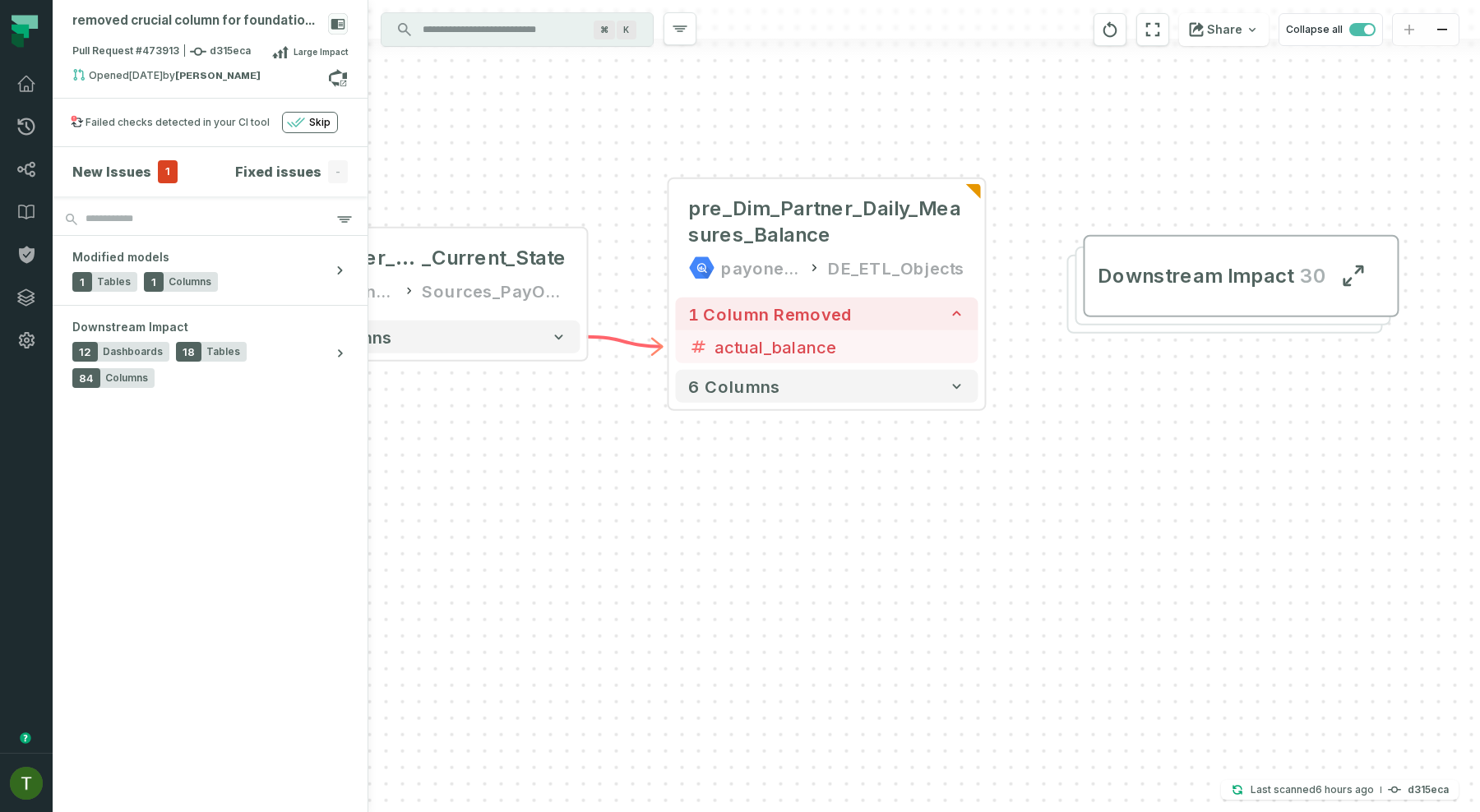
drag, startPoint x: 980, startPoint y: 635, endPoint x: 833, endPoint y: 562, distance: 164.1
click at [835, 562] on div "+ pre_Dim_Partner_Daily_Measures_Balance payoneer-prod-eu-svc-data-016f DE_ETL_…" at bounding box center [924, 406] width 1112 height 812
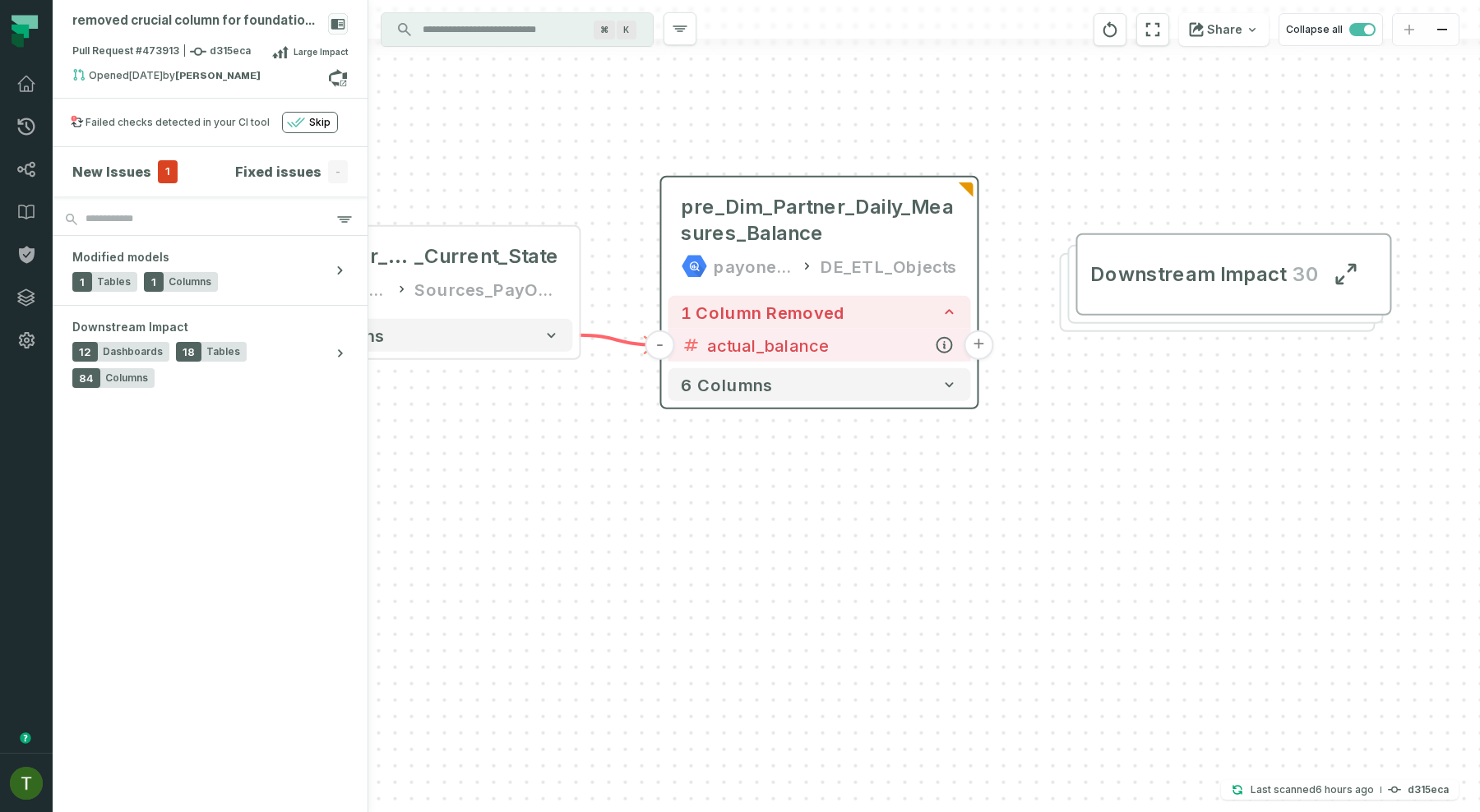
click at [980, 344] on button "+" at bounding box center [978, 344] width 29 height 29
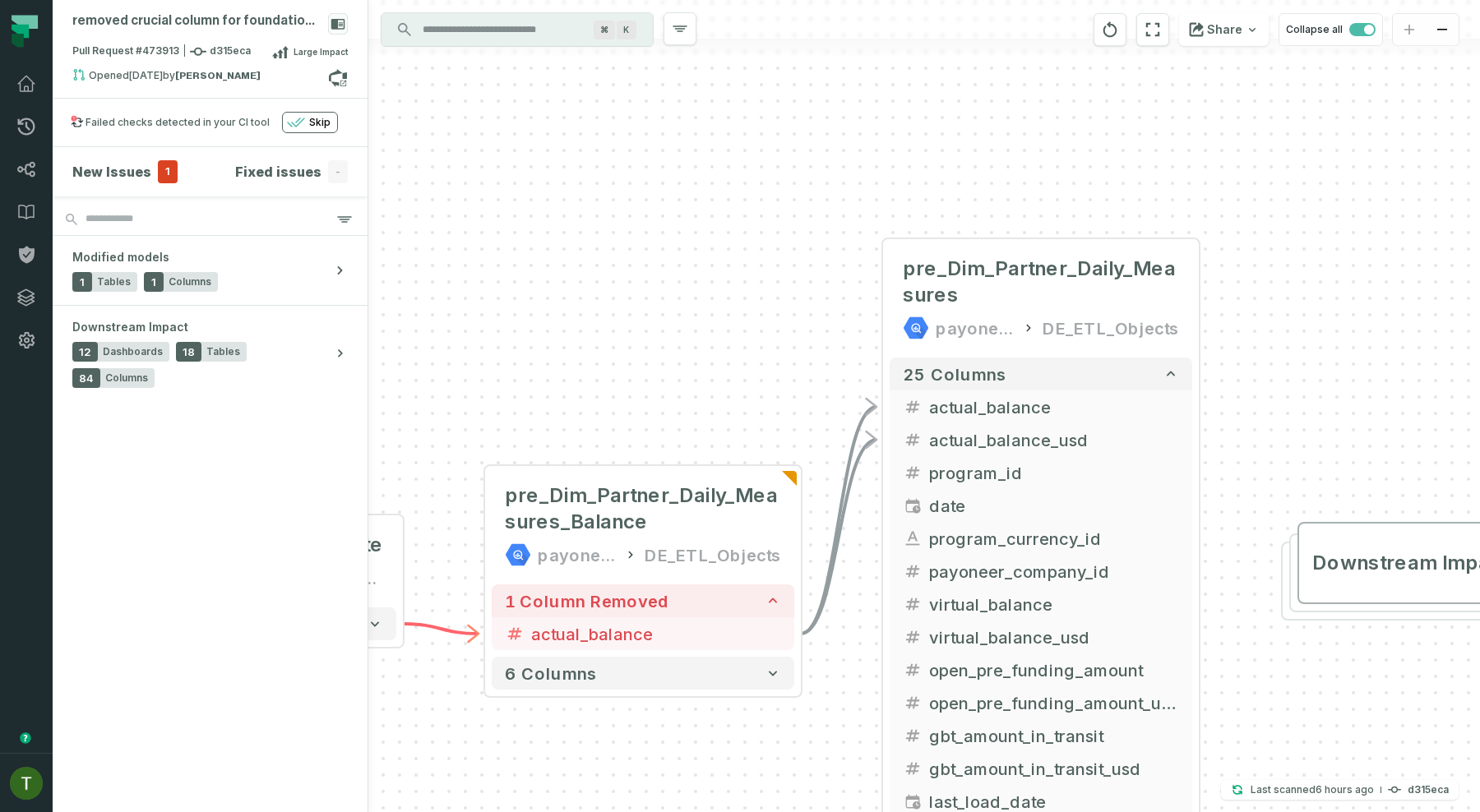
drag, startPoint x: 625, startPoint y: 348, endPoint x: 817, endPoint y: 157, distance: 270.8
click at [817, 157] on div "+ pre_Dim_Partner_Daily_Measures payoneer-prod-eu-svc-data-016f DE_ETL_Objects …" at bounding box center [924, 406] width 1112 height 812
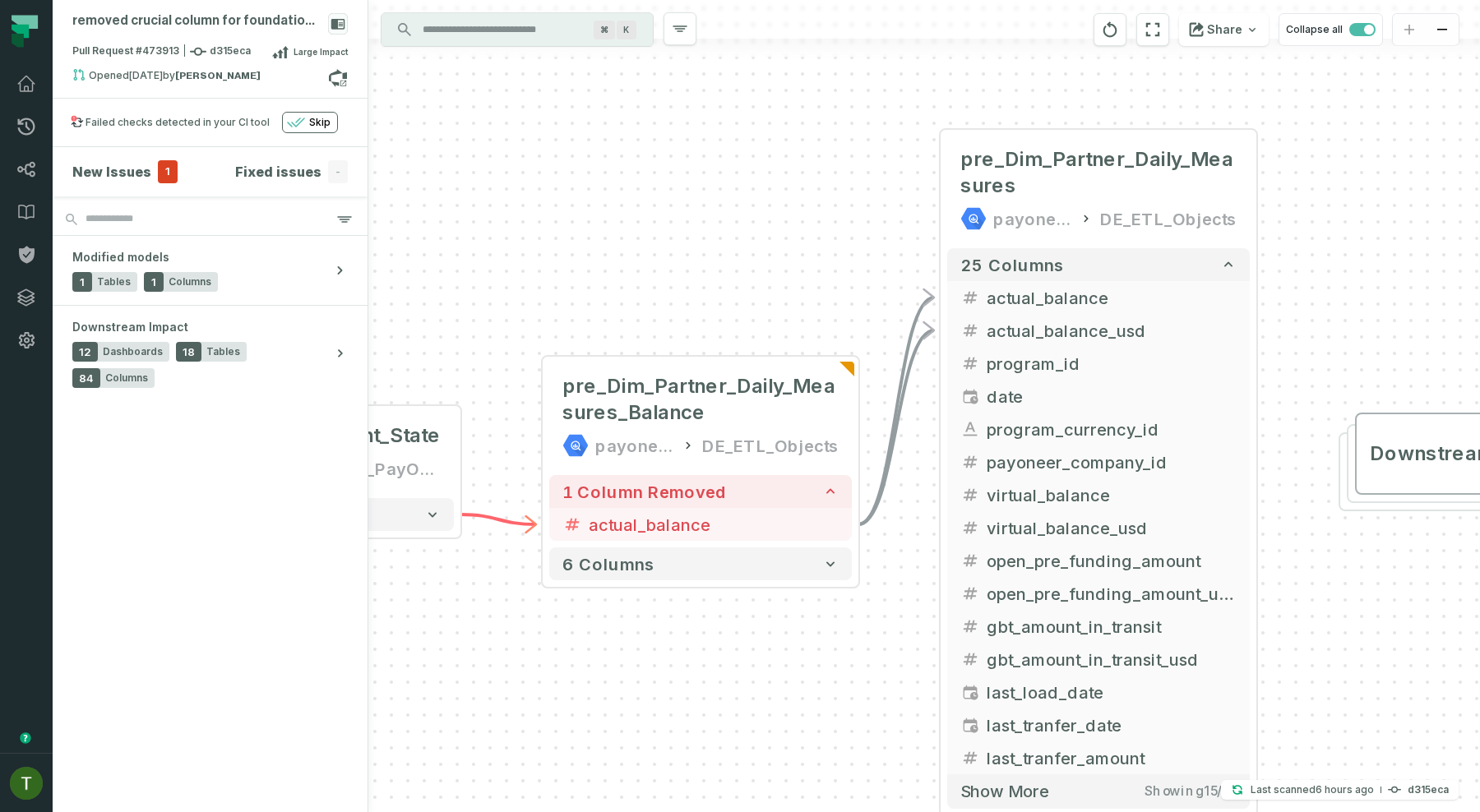
drag, startPoint x: 865, startPoint y: 634, endPoint x: 842, endPoint y: 581, distance: 57.8
click at [842, 581] on div "+ pre_Dim_Partner_Daily_Measures payoneer-prod-eu-svc-data-016f DE_ETL_Objects …" at bounding box center [924, 406] width 1112 height 812
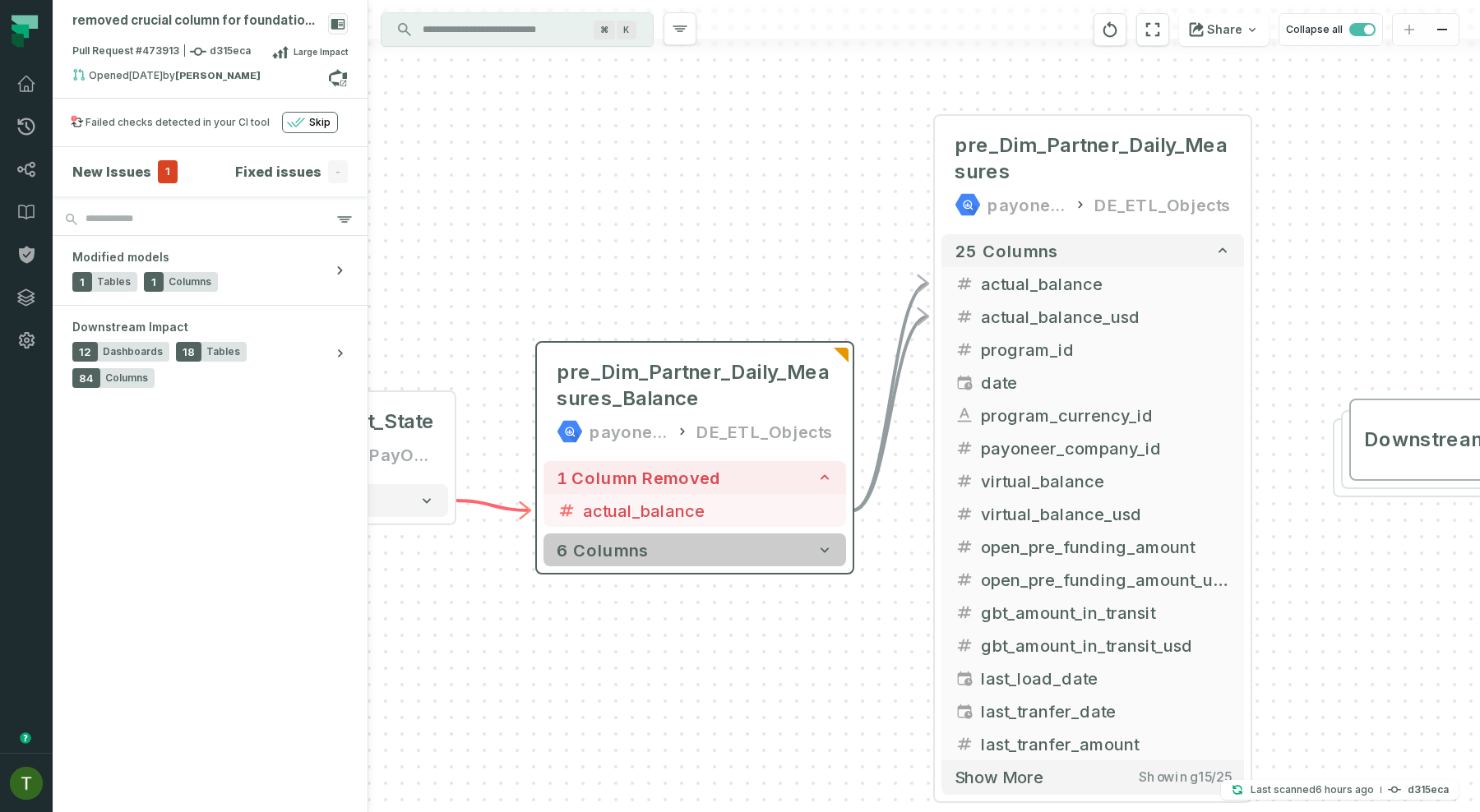
click at [764, 555] on button "6 columns" at bounding box center [695, 549] width 303 height 33
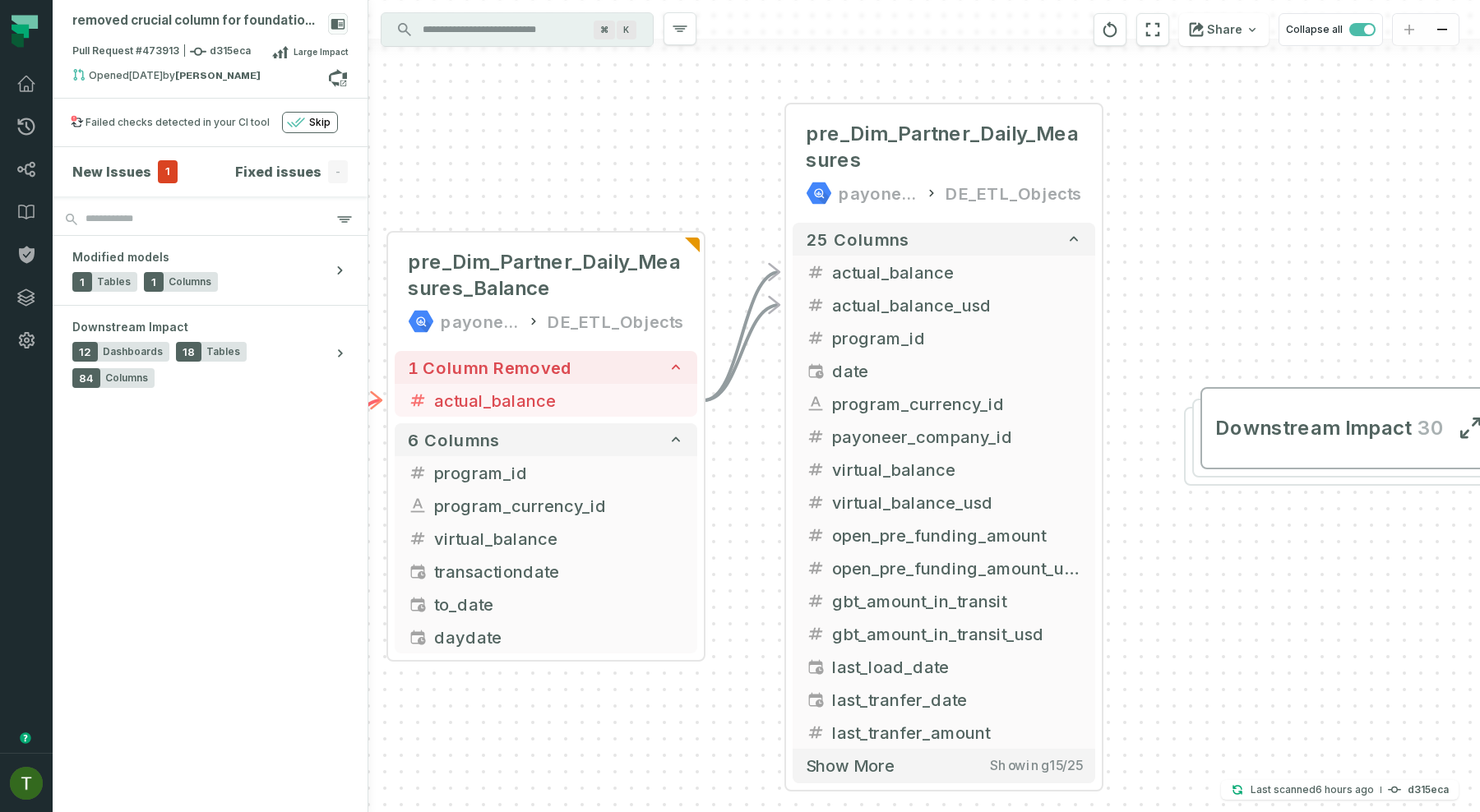
drag, startPoint x: 1299, startPoint y: 406, endPoint x: 1138, endPoint y: 287, distance: 200.2
click at [1138, 287] on div "+ pre_Dim_Partner_Daily_Measures payoneer-prod-eu-svc-data-016f DE_ETL_Objects …" at bounding box center [924, 406] width 1112 height 812
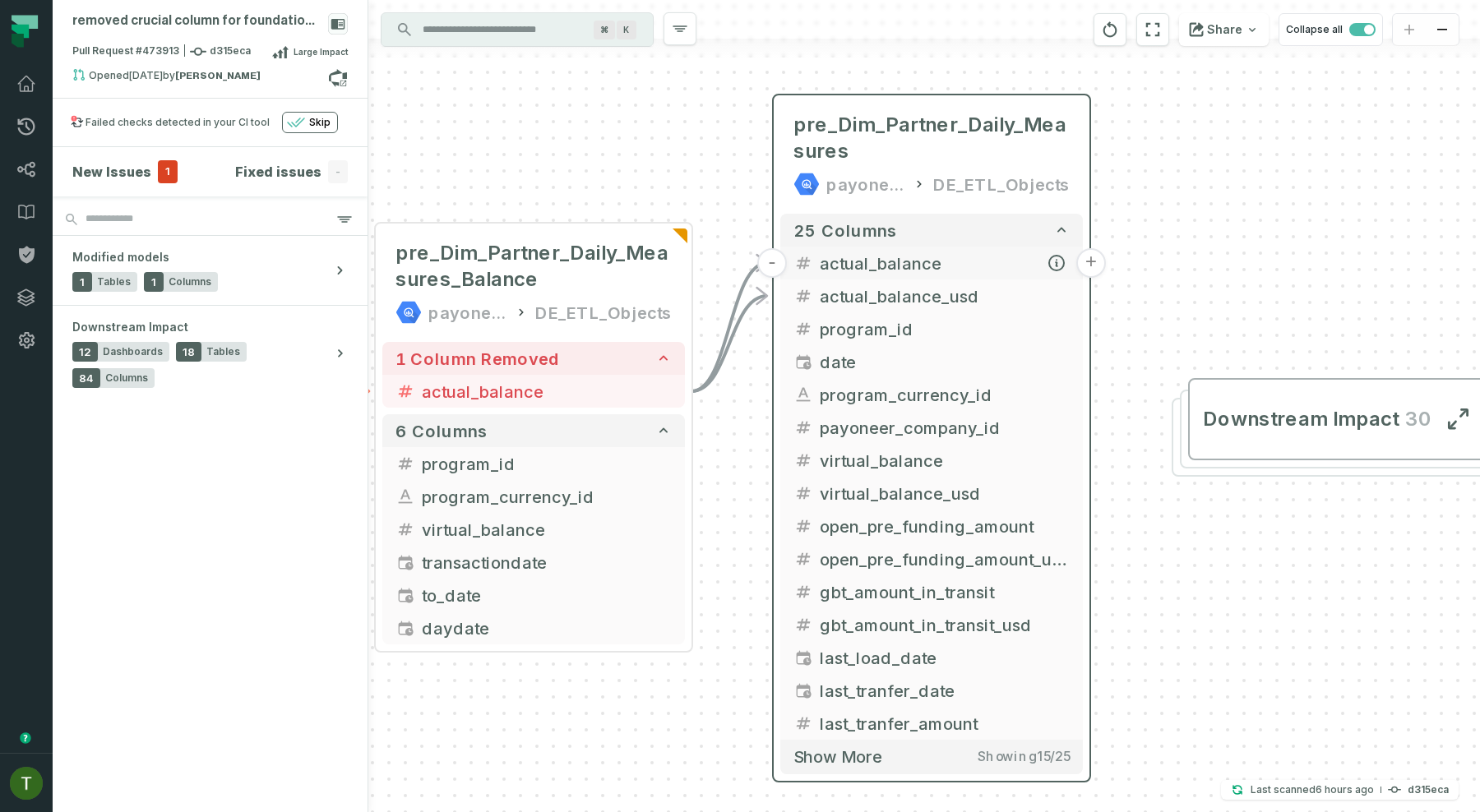
click at [1092, 264] on button "+" at bounding box center [1090, 262] width 29 height 29
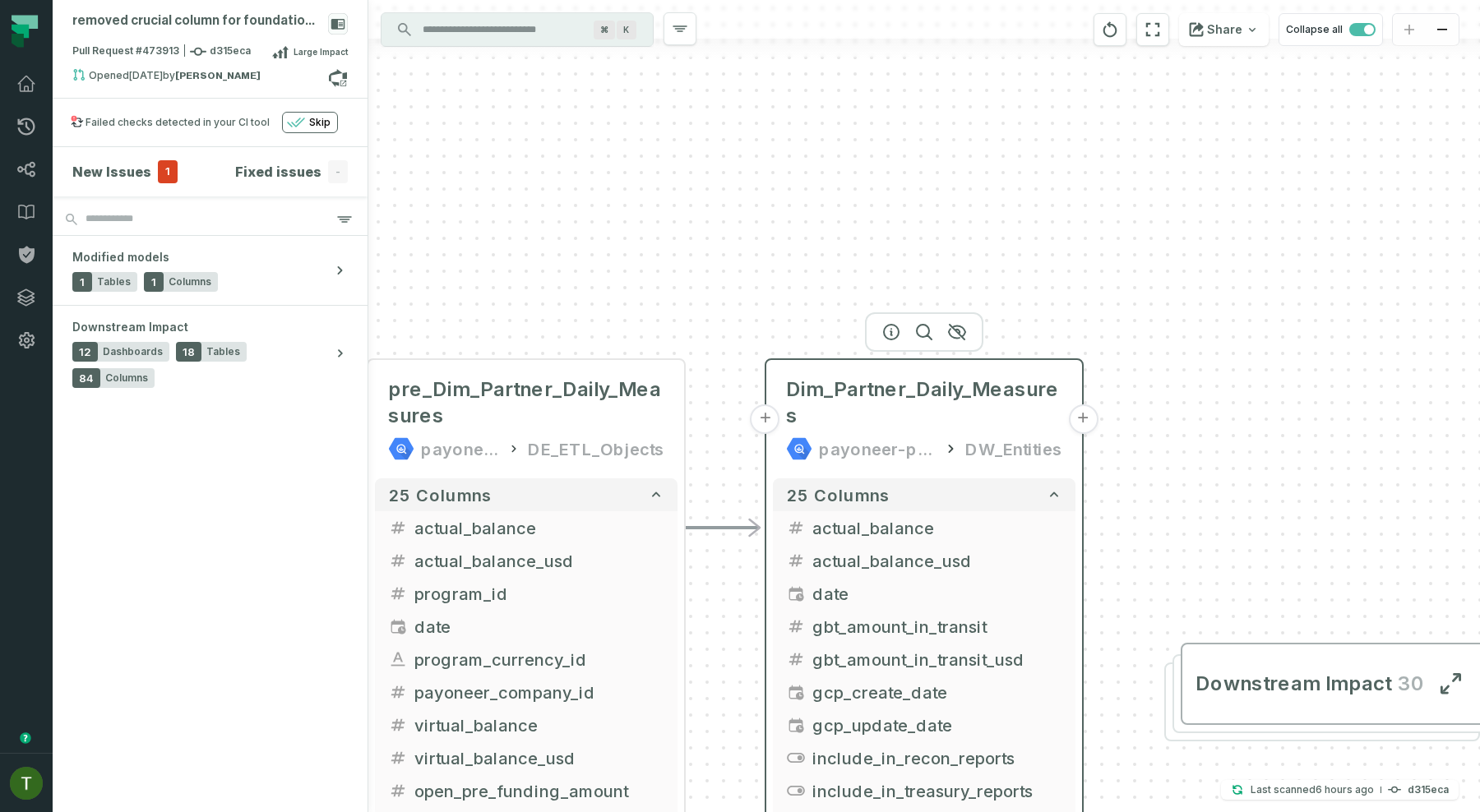
click at [1075, 433] on header "+ Dim_Partner_Daily_Measures payoneer-prod-eu-svc-data-016f DW_Entities +" at bounding box center [924, 416] width 315 height 112
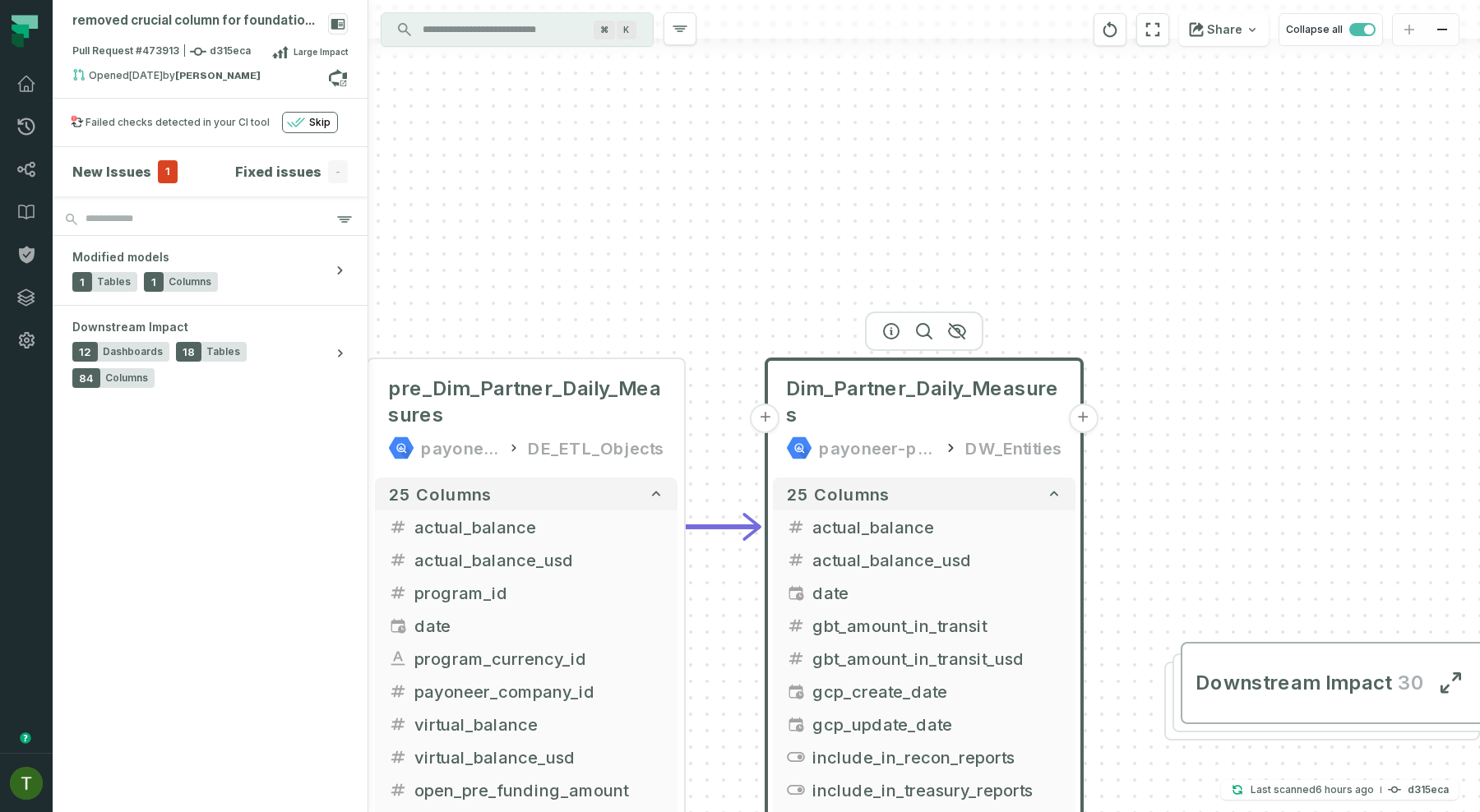
click at [1077, 430] on button "+" at bounding box center [1082, 418] width 29 height 29
click at [1081, 427] on button "+" at bounding box center [1082, 418] width 29 height 29
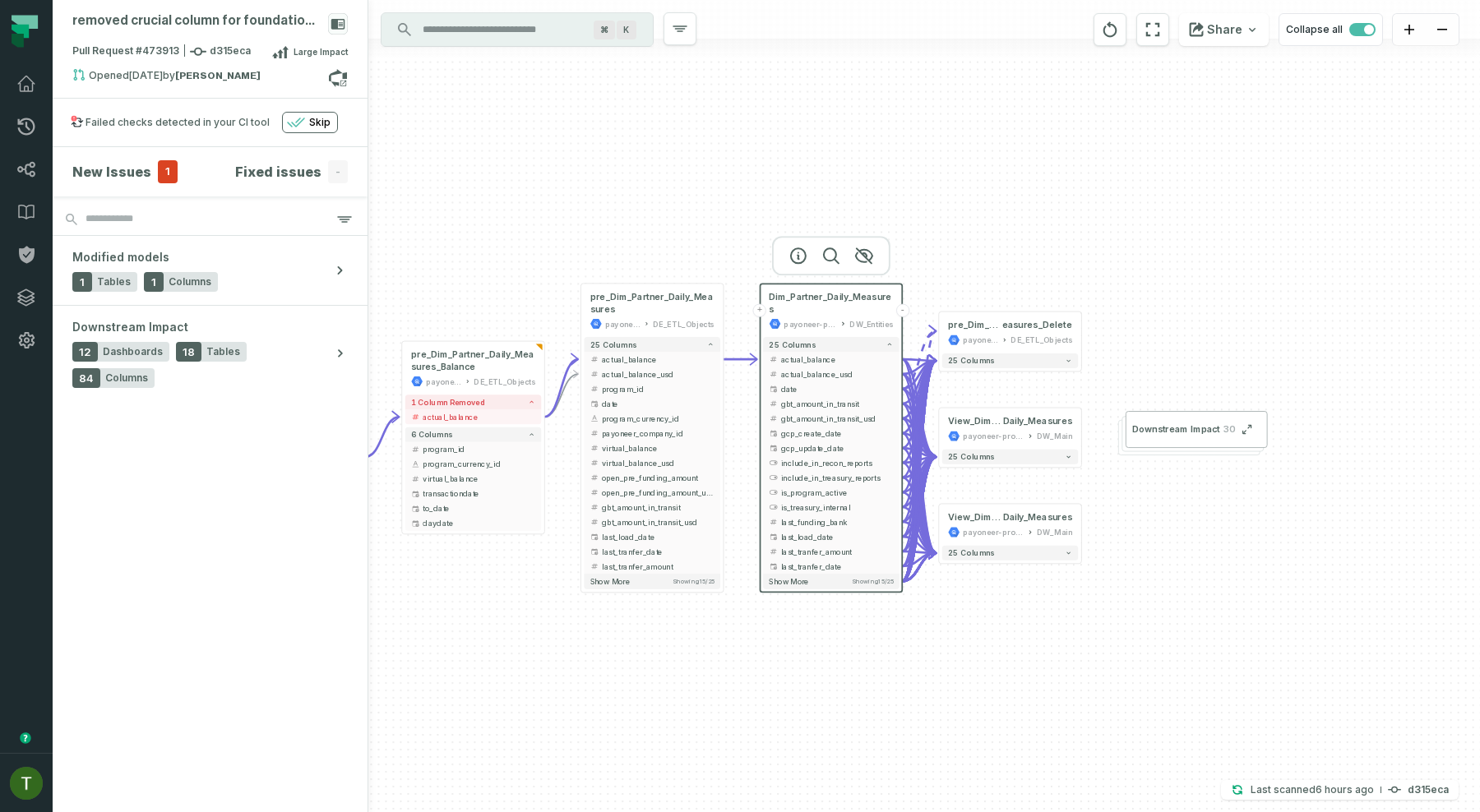
click at [1189, 355] on div "+ pre_Dim_Partner_Daily_M easures_Delete payoneer-prod-eu-svc-data-016f DE_ETL_…" at bounding box center [924, 406] width 1112 height 812
click at [659, 296] on span "pre_Dim_Partner_Daily_Measures" at bounding box center [653, 302] width 124 height 24
click at [653, 298] on span "pre_Dim_Partner_Daily_Measures" at bounding box center [652, 302] width 124 height 24
click at [644, 303] on span "pre_Dim_Partner_Daily_Measures" at bounding box center [652, 303] width 124 height 24
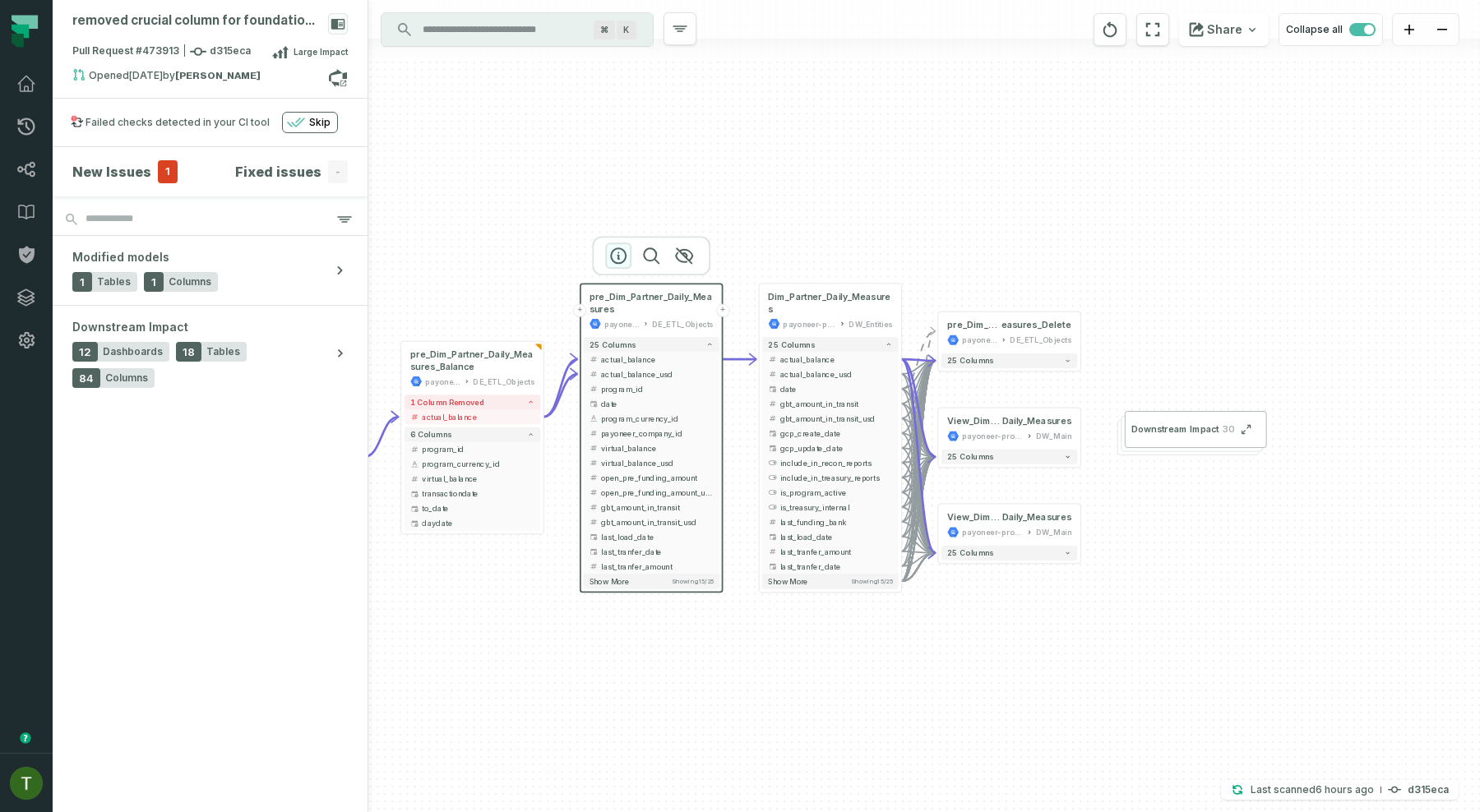
click at [623, 254] on icon "button" at bounding box center [618, 256] width 19 height 19
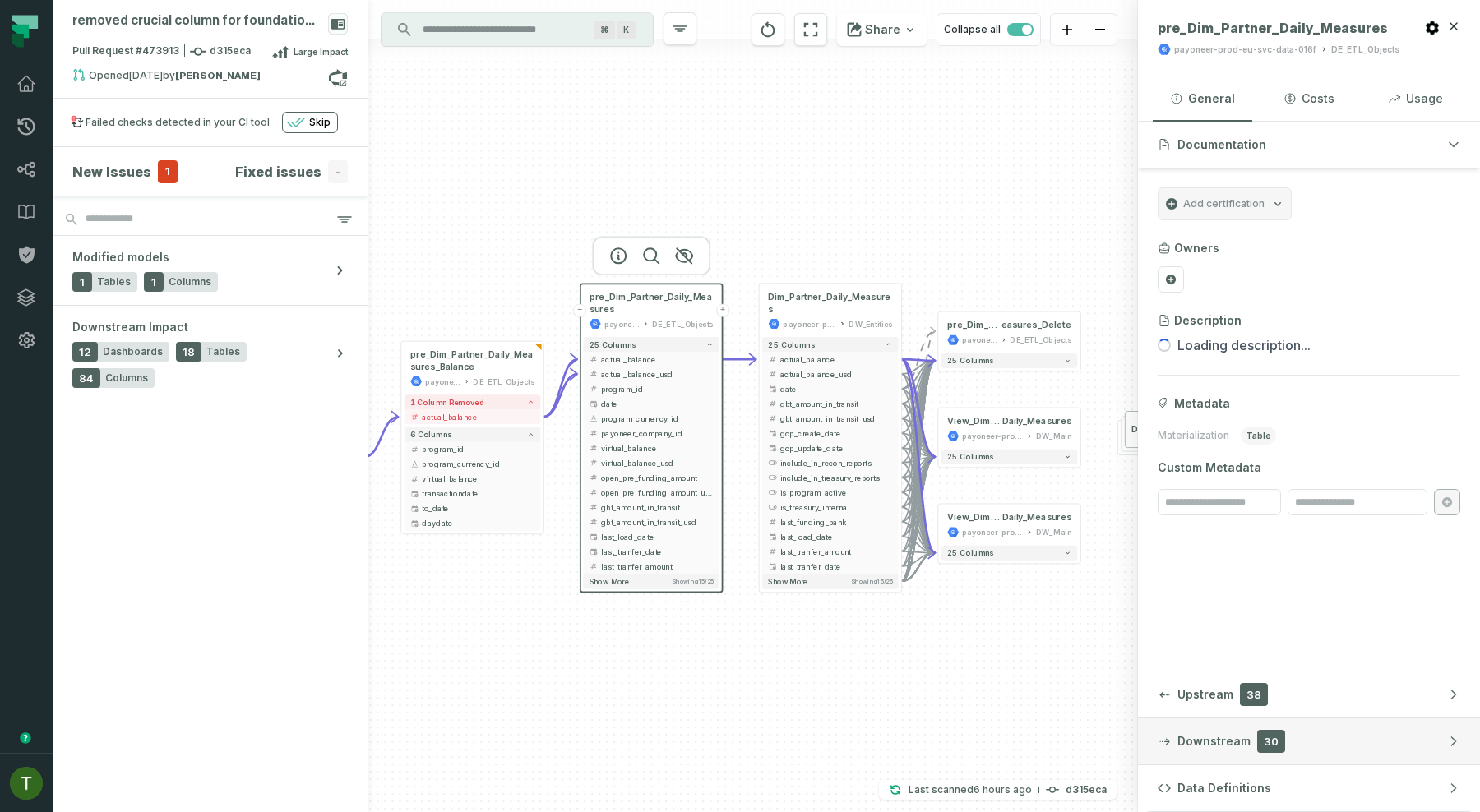
click at [1229, 743] on span "Downstream" at bounding box center [1213, 741] width 74 height 17
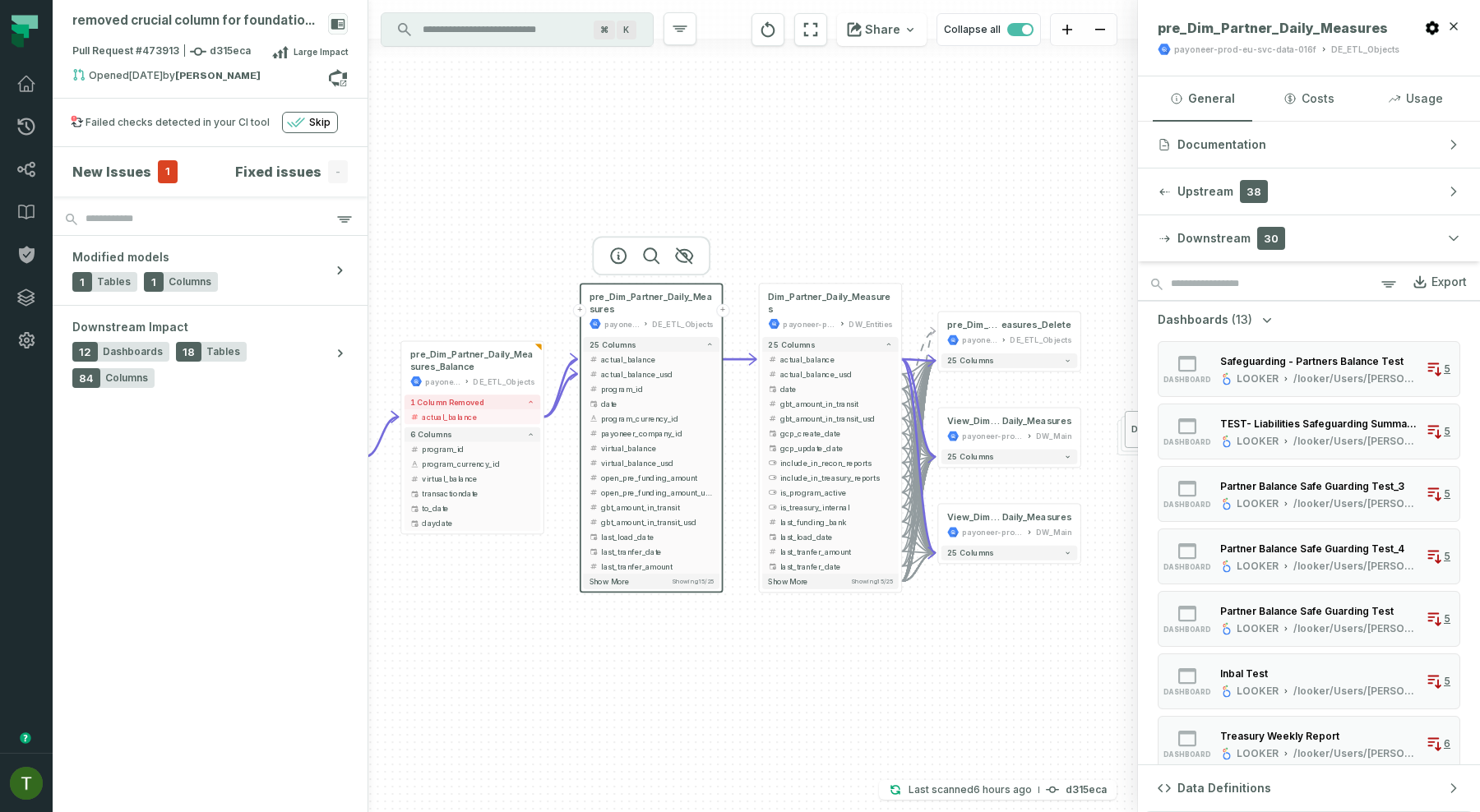
click at [1042, 584] on div "+ pre_Dim_Partner_Daily_M easures_Delete payoneer-prod-eu-svc-data-016f DE_ETL_…" at bounding box center [753, 406] width 770 height 812
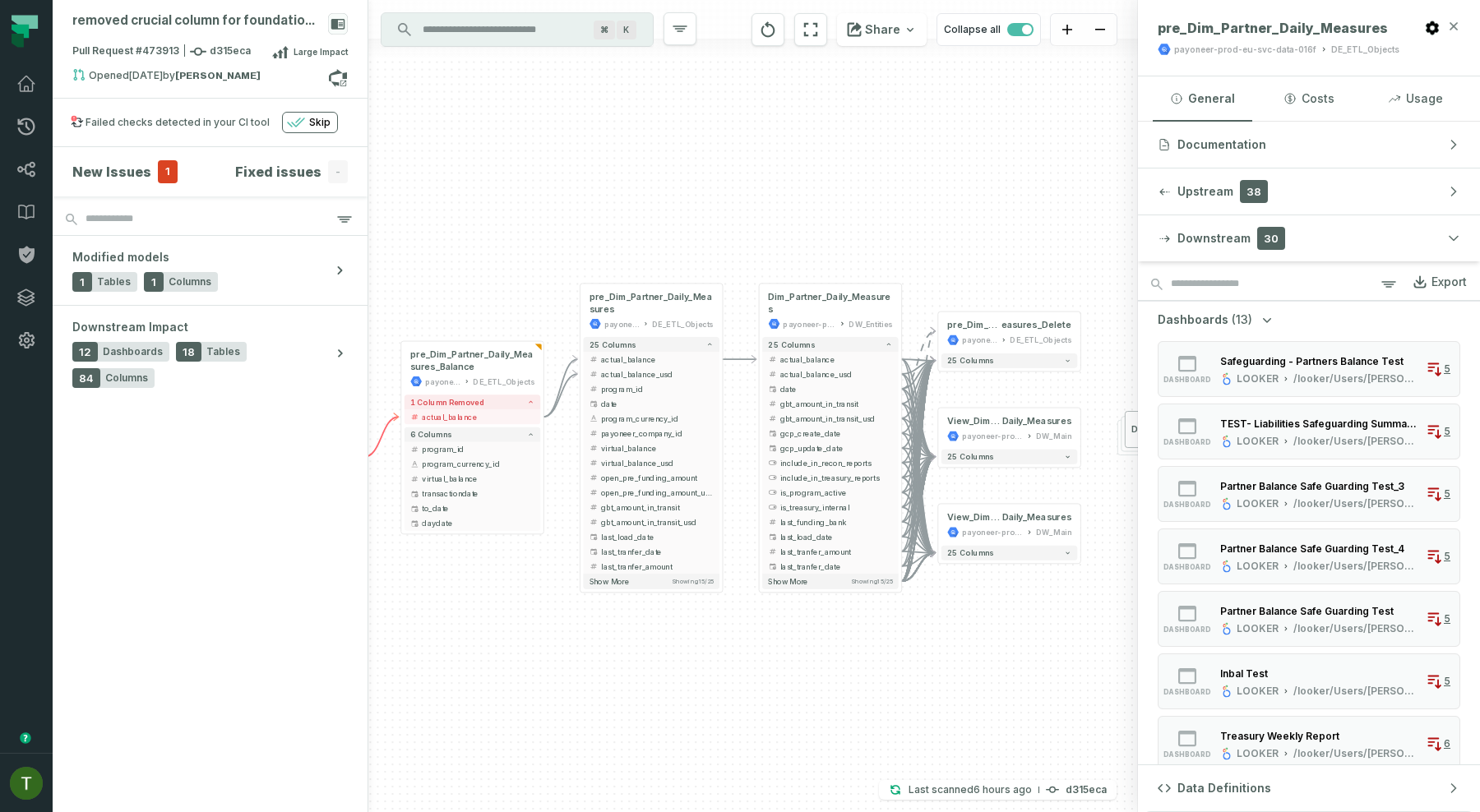
click at [1454, 32] on div at bounding box center [1442, 37] width 36 height 36
click at [1454, 32] on icon "button" at bounding box center [1453, 26] width 13 height 13
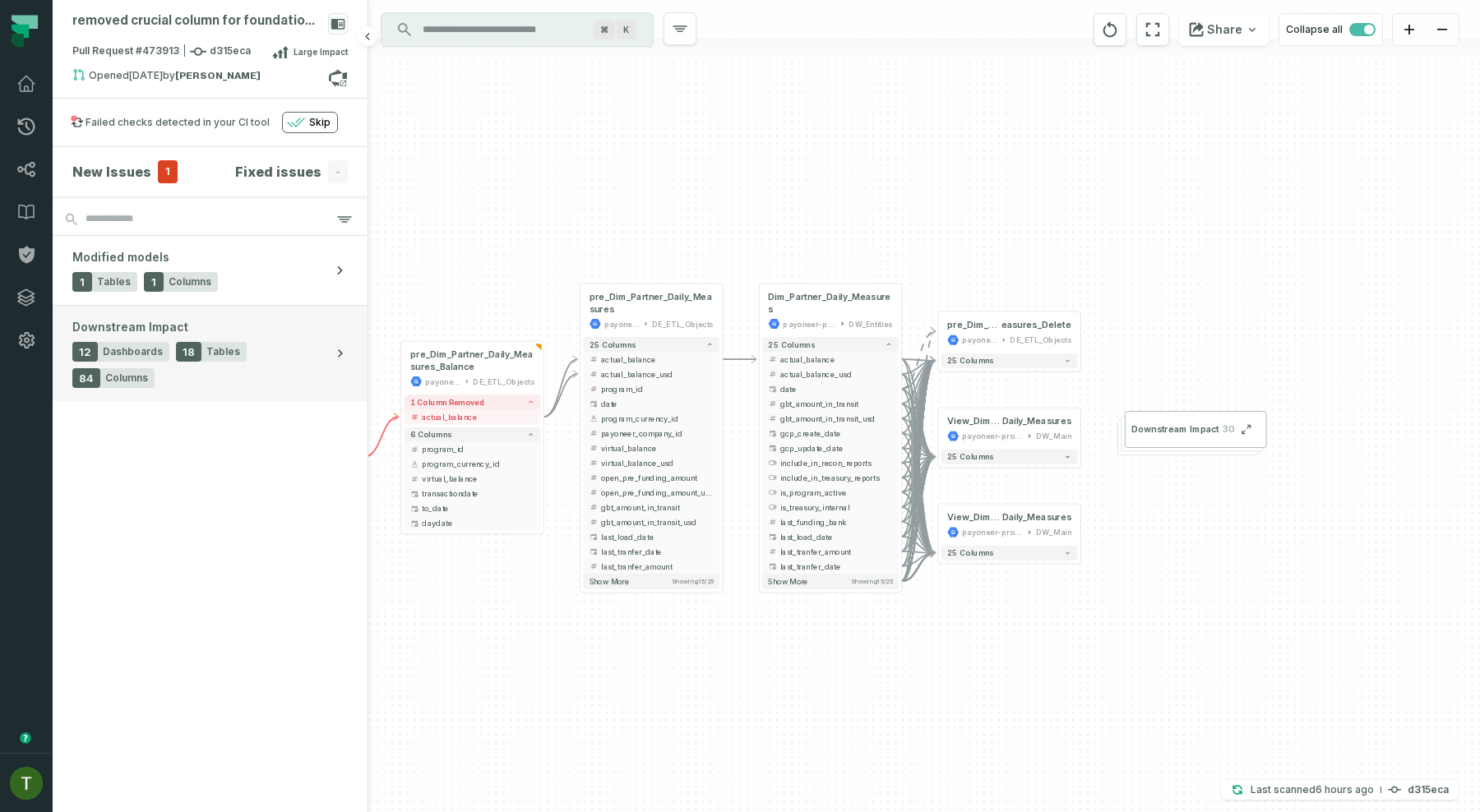
click at [163, 342] on div "12 Dashboards" at bounding box center [121, 352] width 97 height 19
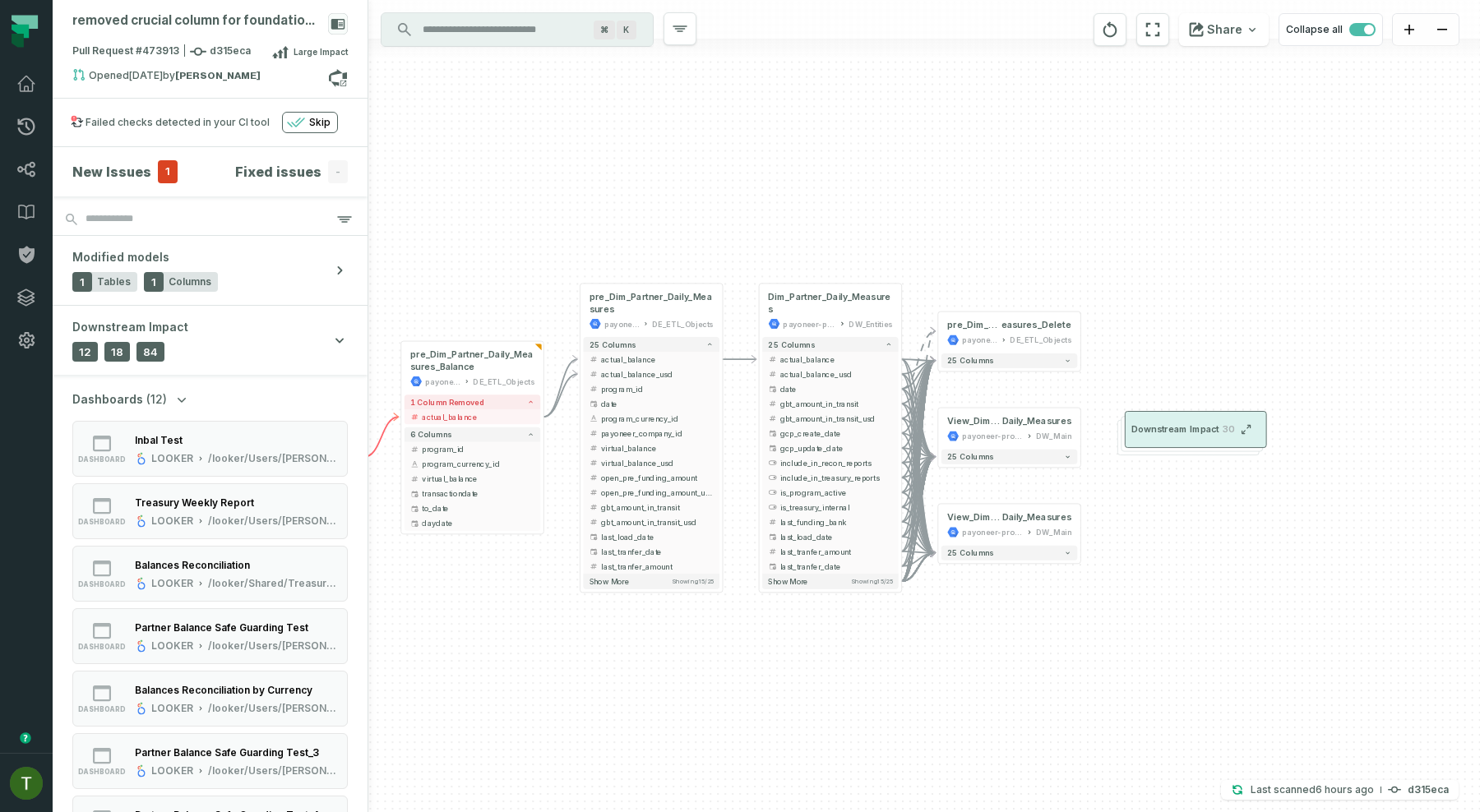
click at [1242, 434] on icon "button" at bounding box center [1244, 432] width 4 height 4
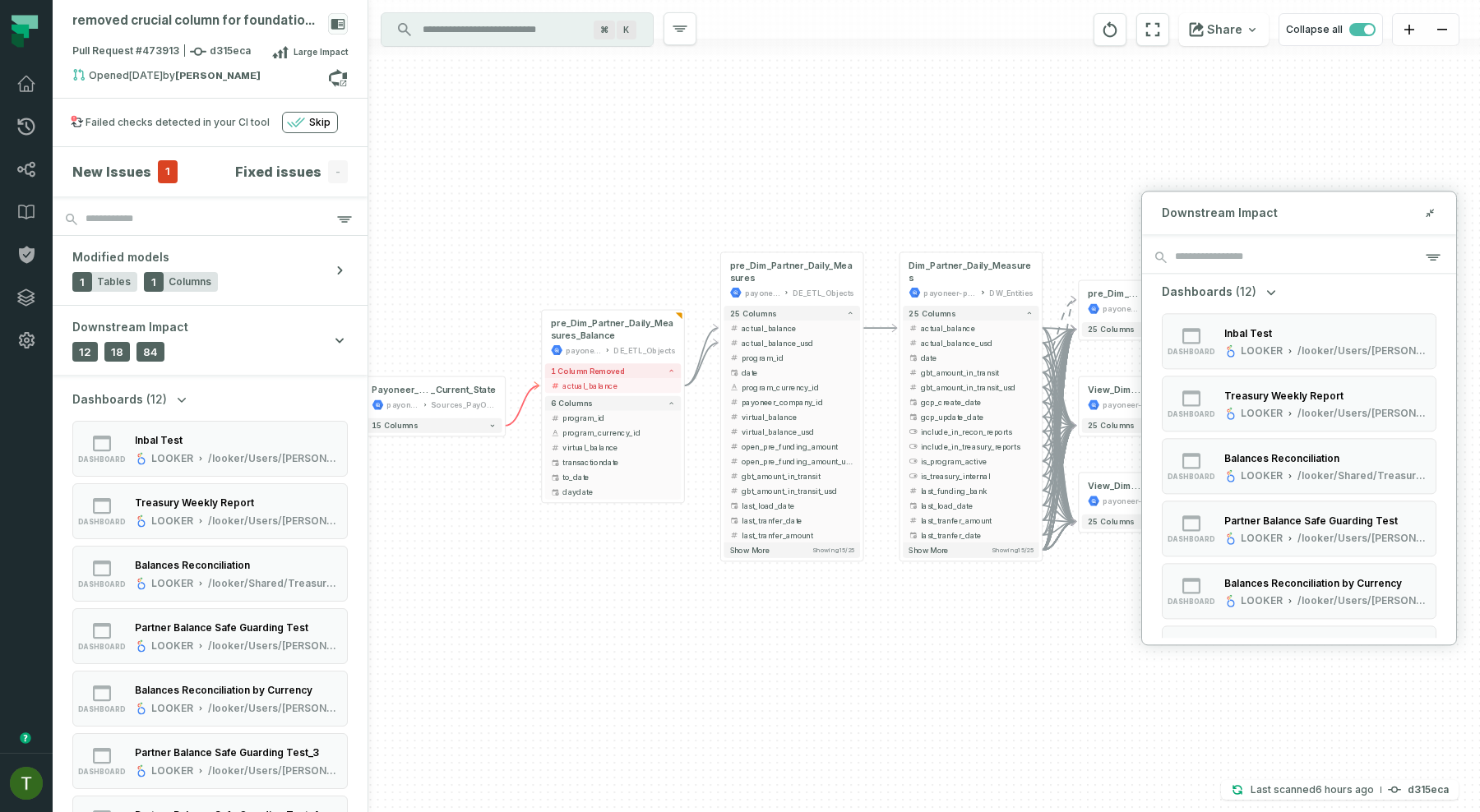
drag, startPoint x: 469, startPoint y: 178, endPoint x: 811, endPoint y: 121, distance: 346.7
click at [809, 121] on div "+ pre_Dim_Partner_Daily_M easures_Delete payoneer-prod-eu-svc-data-016f DE_ETL_…" at bounding box center [924, 406] width 1112 height 812
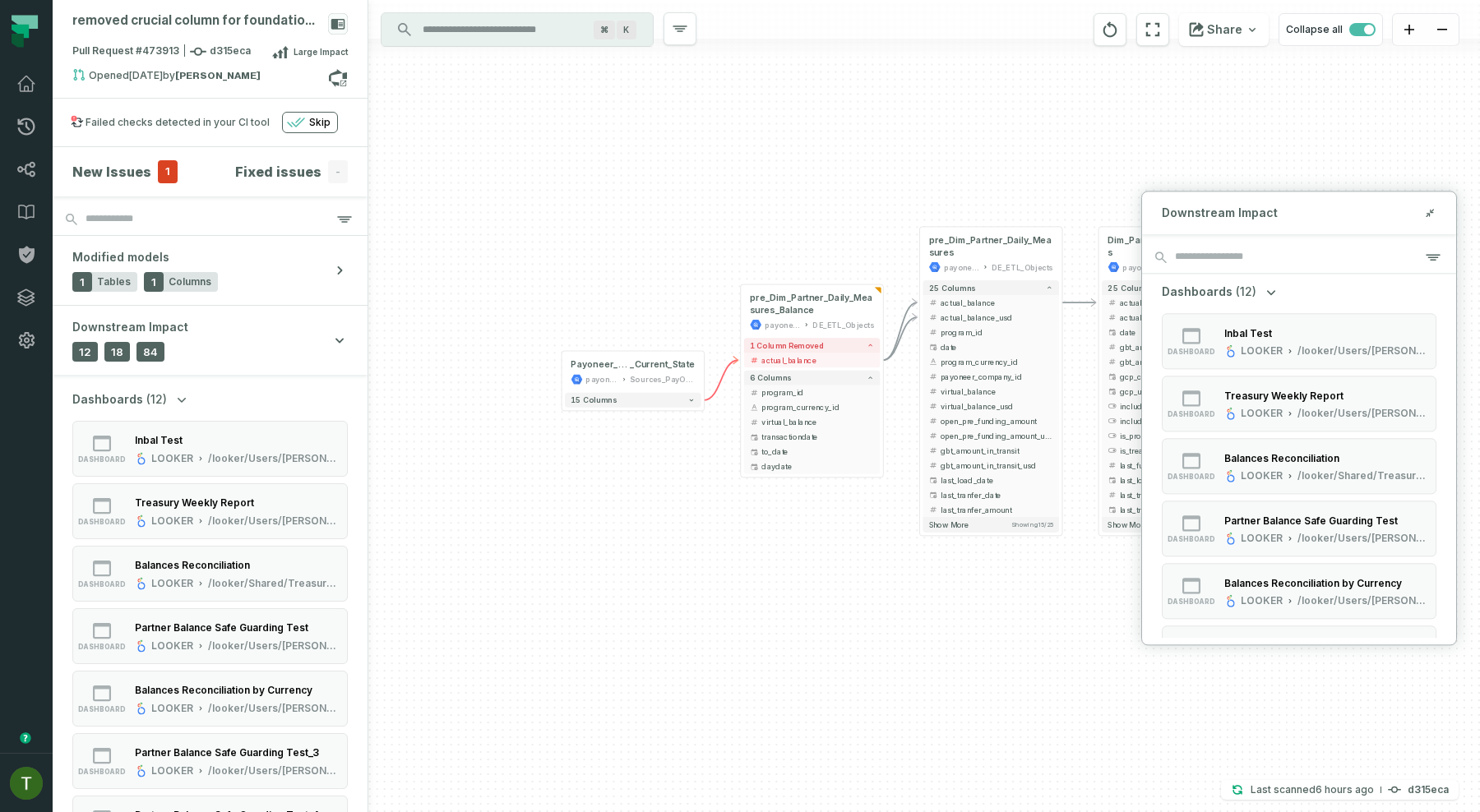
drag, startPoint x: 790, startPoint y: 213, endPoint x: 720, endPoint y: 213, distance: 70.0
click at [720, 213] on div "+ pre_Dim_Partner_Daily_M easures_Delete payoneer-prod-eu-svc-data-016f DE_ETL_…" at bounding box center [924, 406] width 1112 height 812
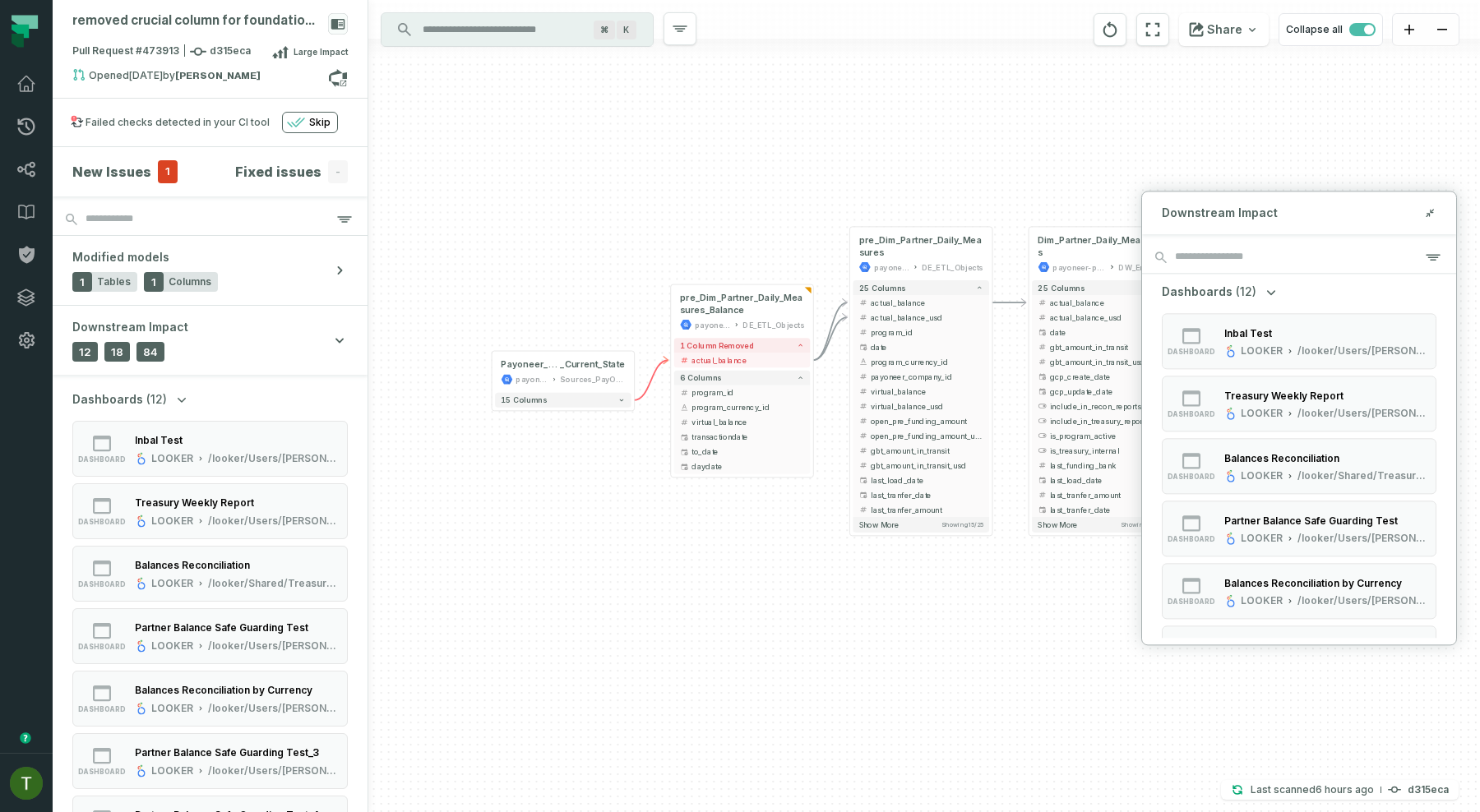
click at [137, 169] on h4 "New Issues" at bounding box center [112, 172] width 79 height 19
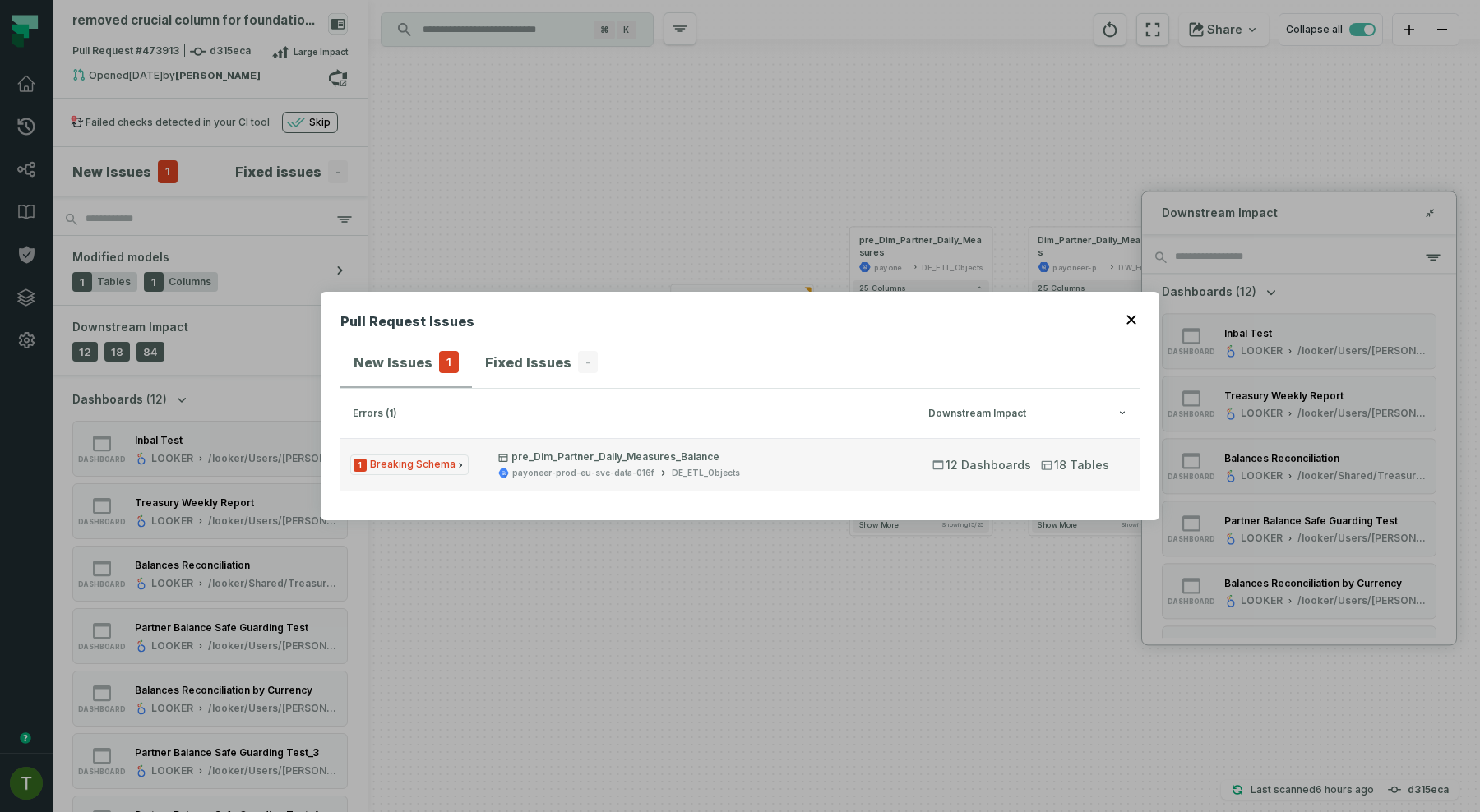
click at [678, 462] on p "pre_Dim_Partner_Daily_Measures_Balance" at bounding box center [701, 457] width 405 height 13
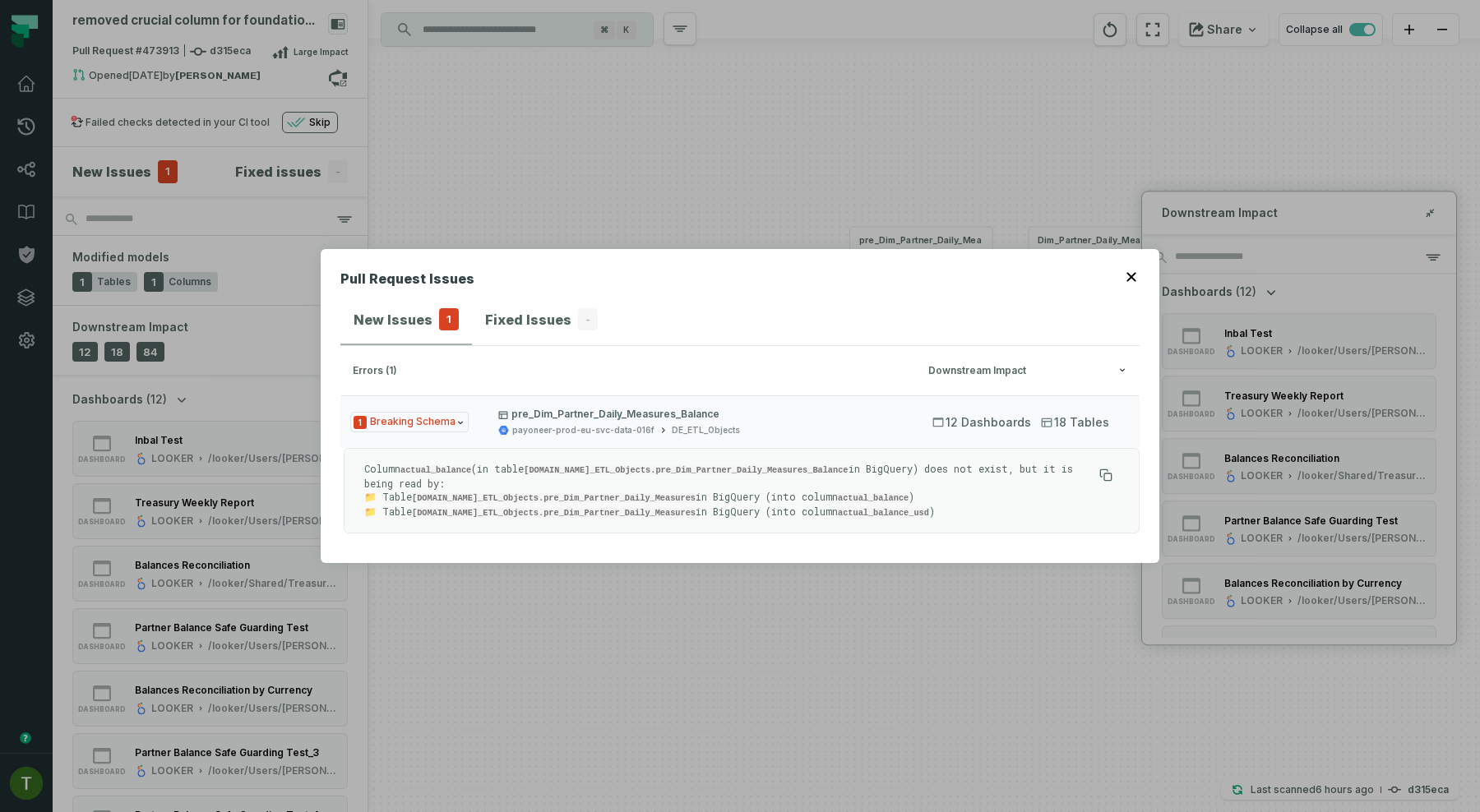
click at [454, 471] on code "actual_balance" at bounding box center [436, 469] width 71 height 10
drag, startPoint x: 359, startPoint y: 482, endPoint x: 441, endPoint y: 476, distance: 82.2
click at [441, 476] on div "Column actual_balance (in table [DOMAIN_NAME]_ETL_Objects.pre_Dim_Partner_Daily…" at bounding box center [741, 491] width 796 height 86
click at [441, 476] on p "Column actual_balance (in table [DOMAIN_NAME]_ETL_Objects.pre_Dim_Partner_Daily…" at bounding box center [728, 491] width 728 height 58
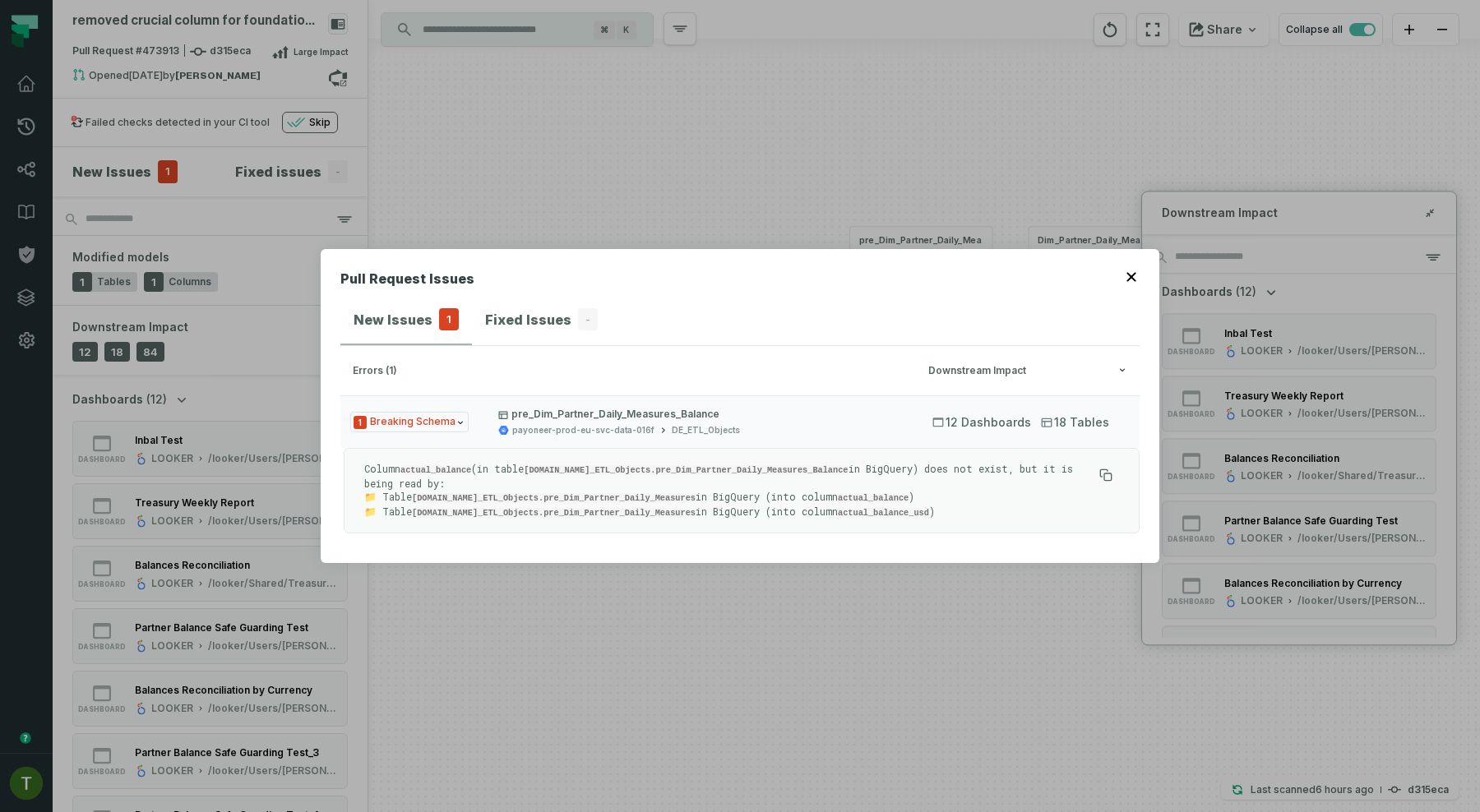
click at [520, 487] on p "Column actual_balance (in table [DOMAIN_NAME]_ETL_Objects.pre_Dim_Partner_Daily…" at bounding box center [728, 491] width 728 height 58
click at [477, 492] on p "Column actual_balance (in table [DOMAIN_NAME]_ETL_Objects.pre_Dim_Partner_Daily…" at bounding box center [728, 491] width 728 height 58
click at [508, 491] on p "Column actual_balance (in table [DOMAIN_NAME]_ETL_Objects.pre_Dim_Partner_Daily…" at bounding box center [728, 491] width 728 height 58
click at [744, 487] on p "Column actual_balance (in table [DOMAIN_NAME]_ETL_Objects.pre_Dim_Partner_Daily…" at bounding box center [728, 491] width 728 height 58
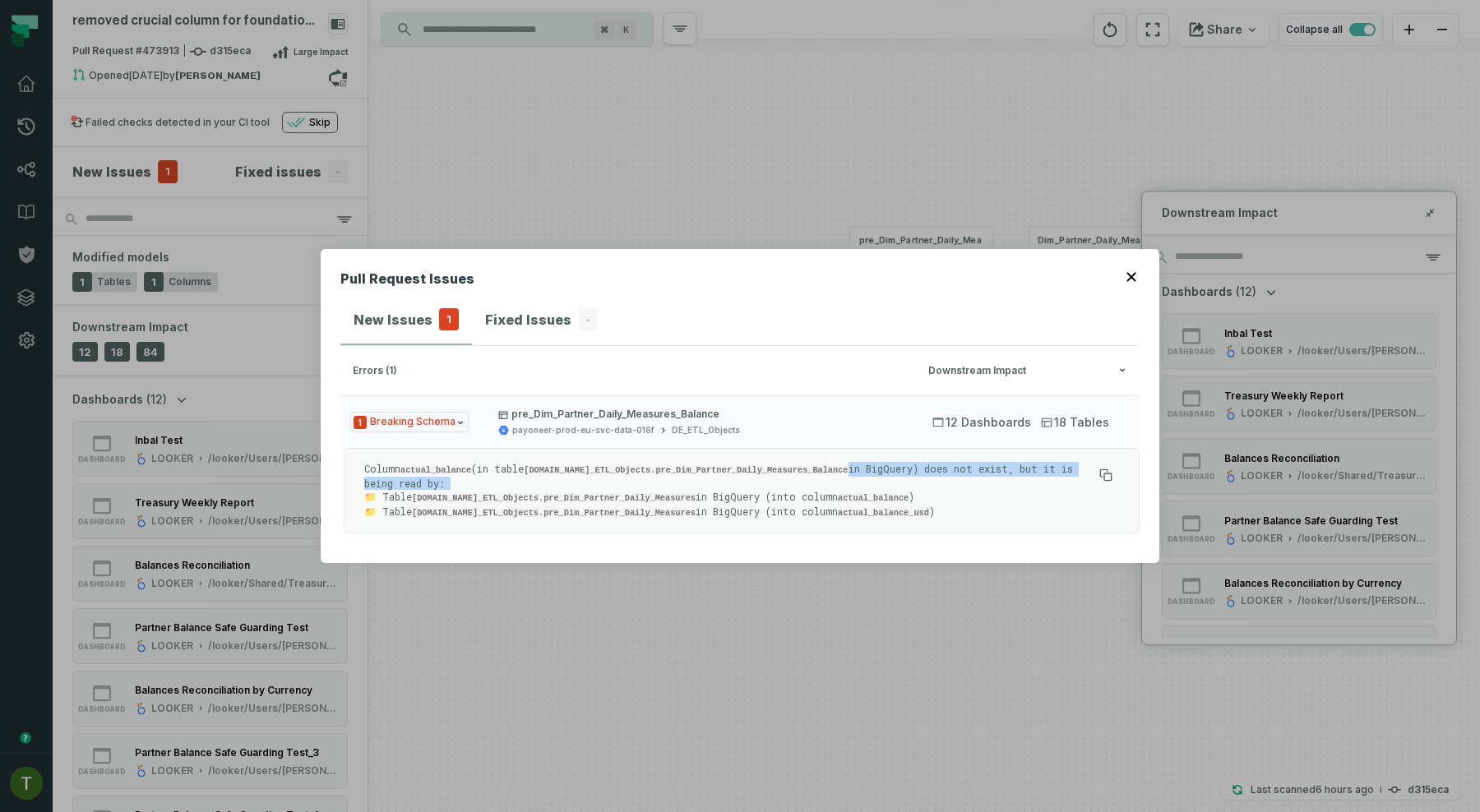
click at [744, 487] on p "Column actual_balance (in table [DOMAIN_NAME]_ETL_Objects.pre_Dim_Partner_Daily…" at bounding box center [728, 491] width 728 height 58
click at [695, 510] on code "[DOMAIN_NAME]_ETL_Objects.pre_Dim_Partner_Daily_Measures" at bounding box center [554, 513] width 283 height 10
click at [992, 424] on span "12 Dashboards" at bounding box center [981, 422] width 98 height 17
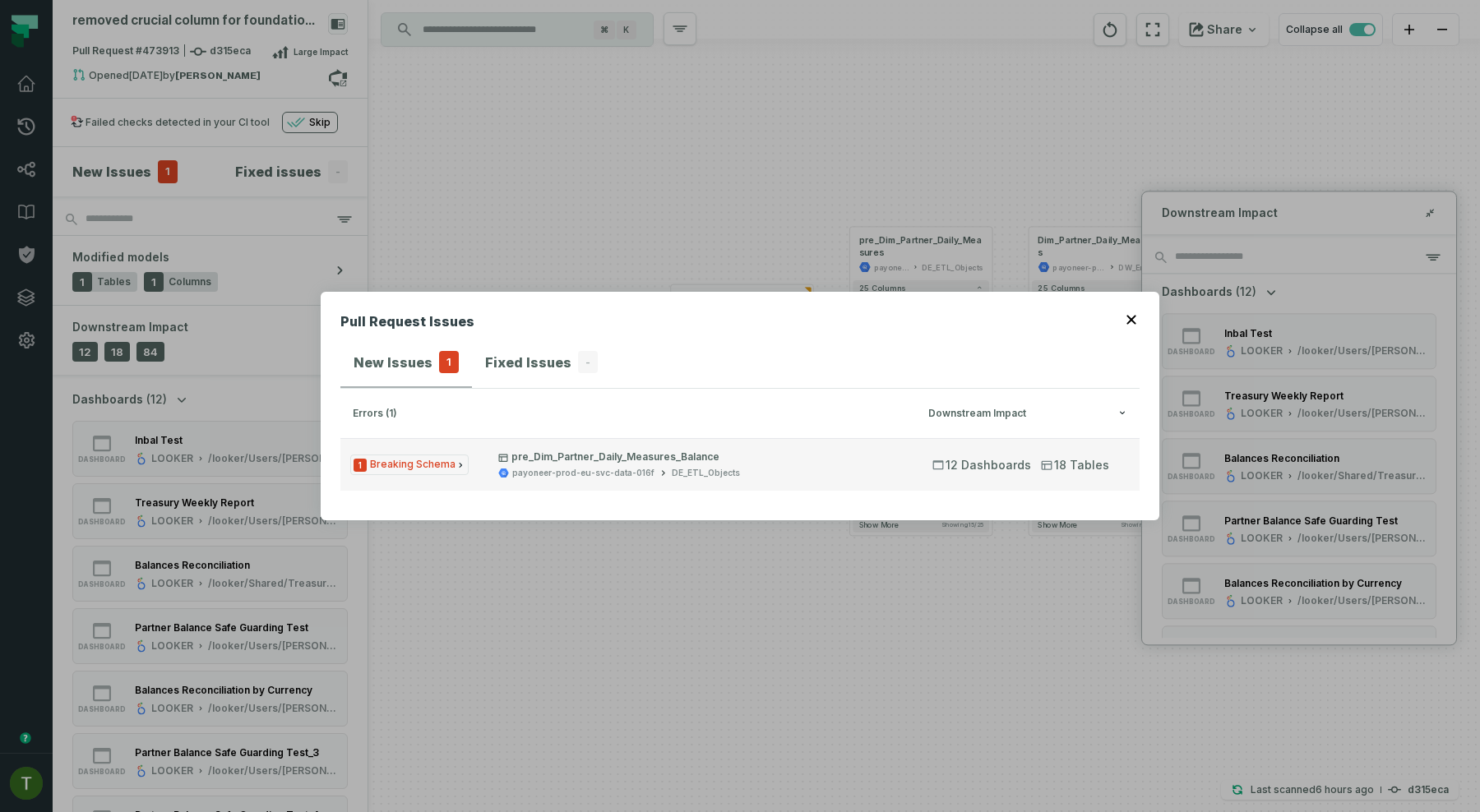
click at [956, 450] on button "1 Breaking Schema pre_Dim_Partner_Daily_Measures_Balance payoneer-prod-eu-svc-d…" at bounding box center [740, 464] width 799 height 52
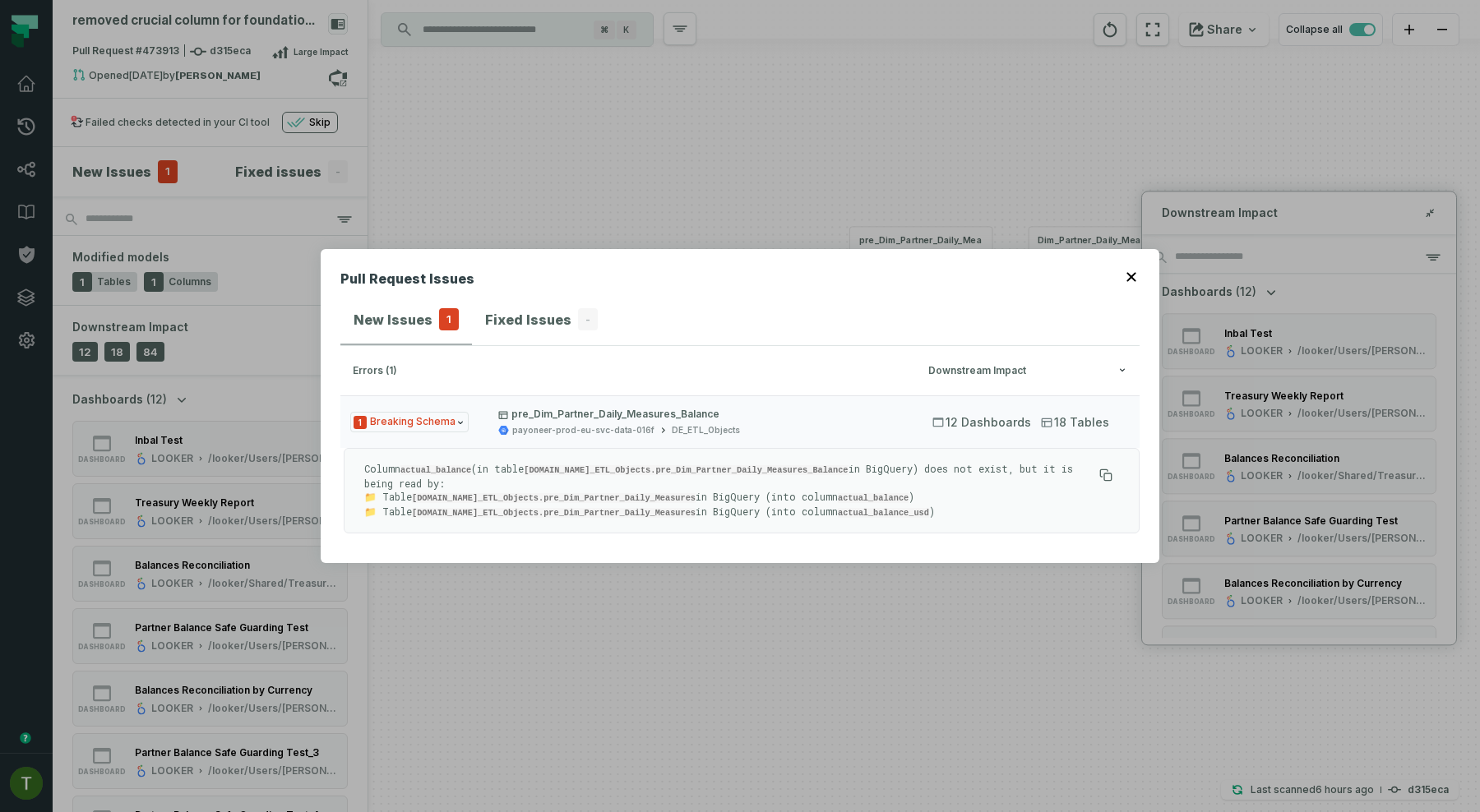
click at [1133, 277] on icon "button" at bounding box center [1131, 276] width 9 height 9
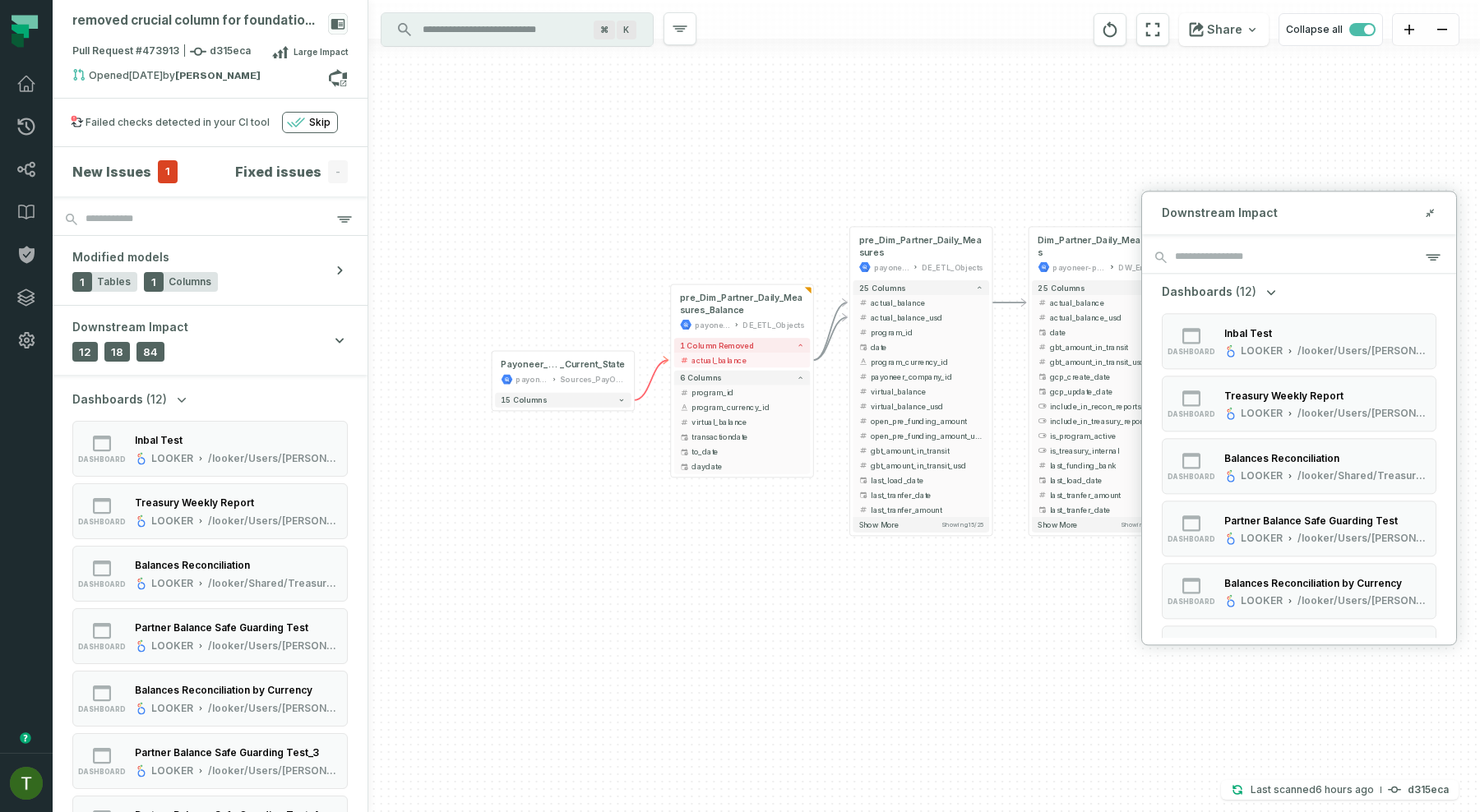
click at [443, 195] on div "+ pre_Dim_Partner_Daily_M easures_Delete payoneer-prod-eu-svc-data-016f DE_ETL_…" at bounding box center [924, 406] width 1112 height 812
click at [212, 72] on strong "[PERSON_NAME]" at bounding box center [218, 75] width 86 height 10
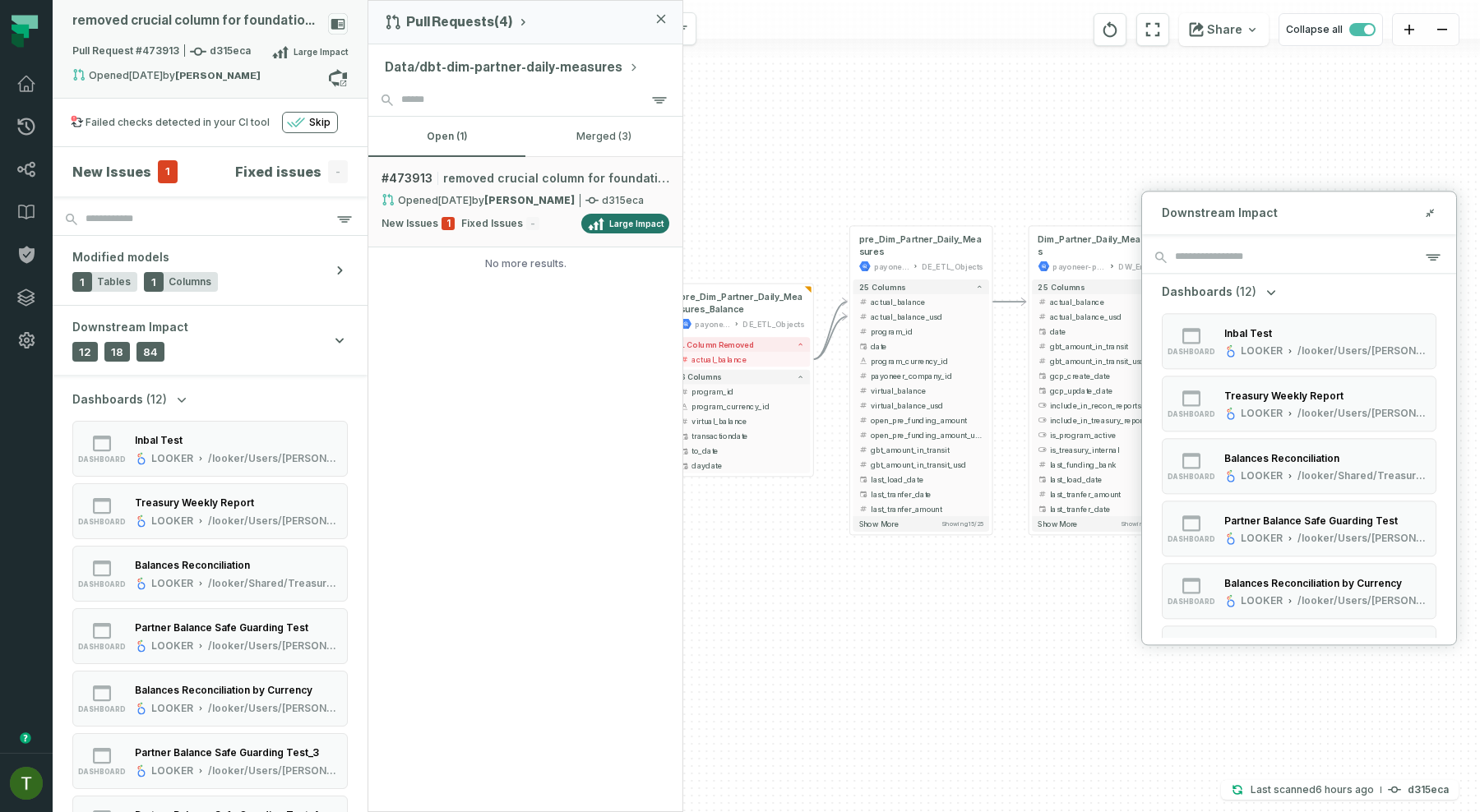
click at [242, 61] on div "Pull Request #473913 d315eca Large Impact" at bounding box center [210, 55] width 275 height 27
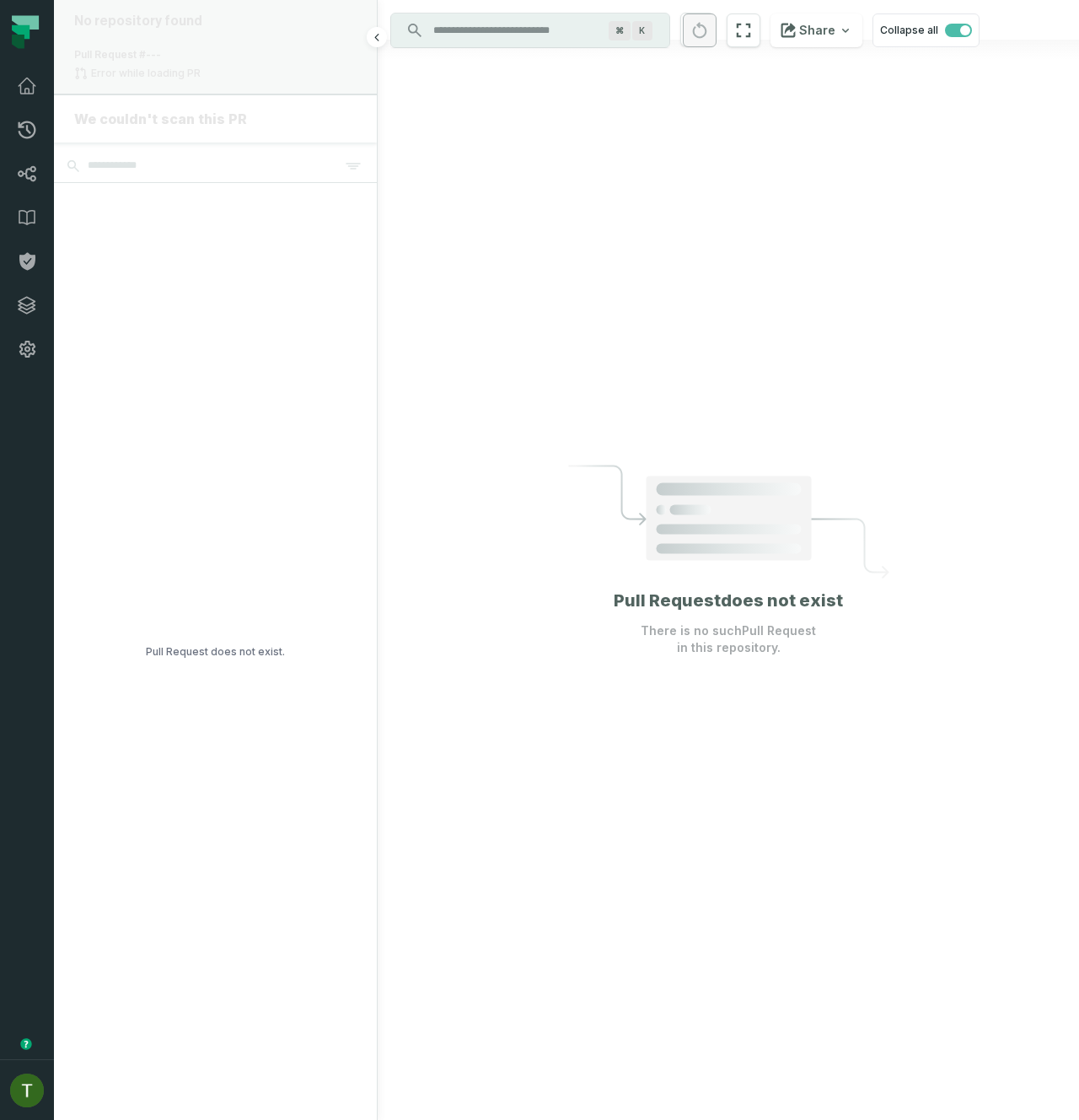
click at [54, 64] on div "No repository found Pull Request #--- Error while loading PR" at bounding box center [215, 47] width 323 height 94
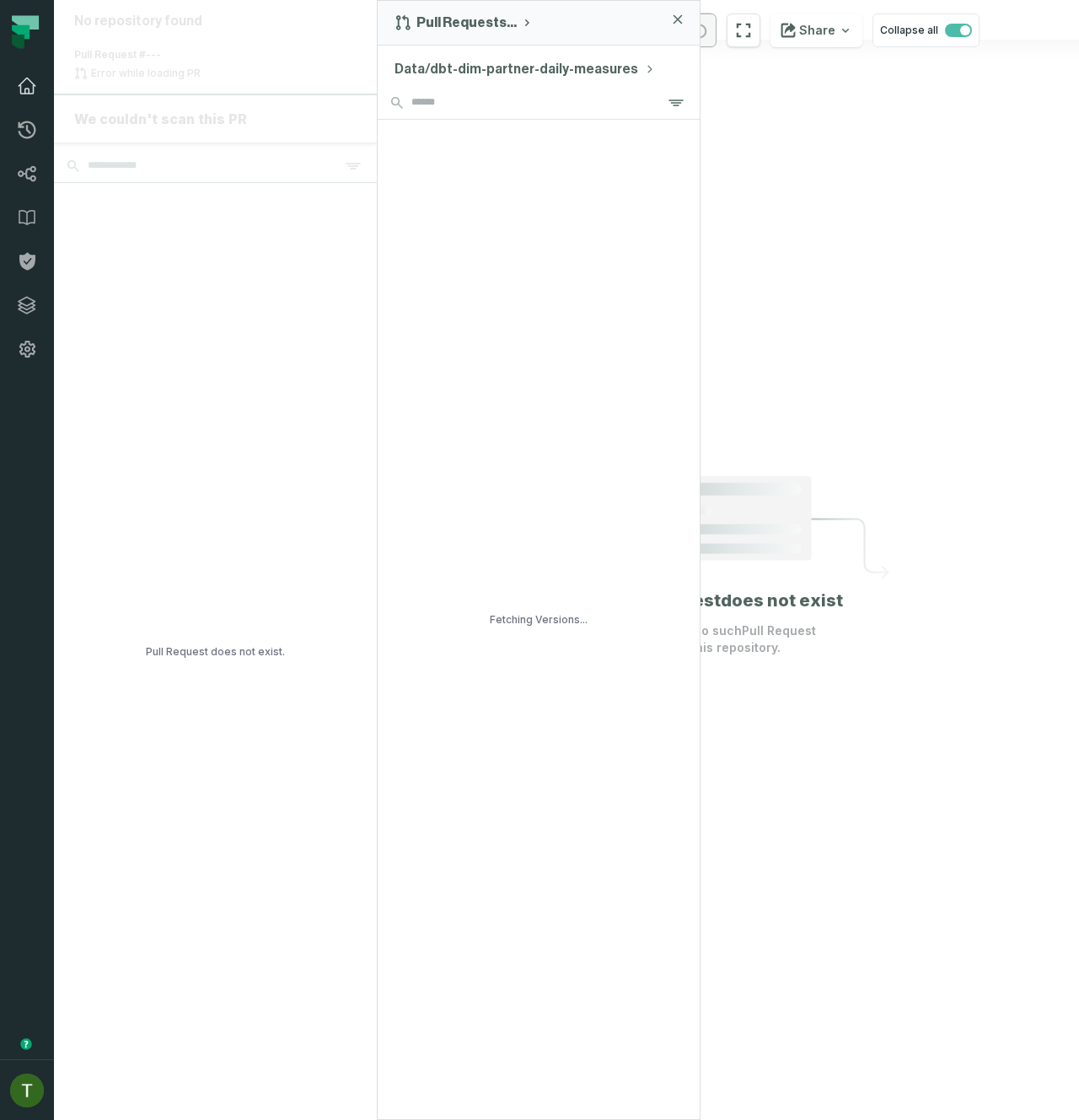
click at [33, 74] on link "Dashboard" at bounding box center [26, 86] width 54 height 44
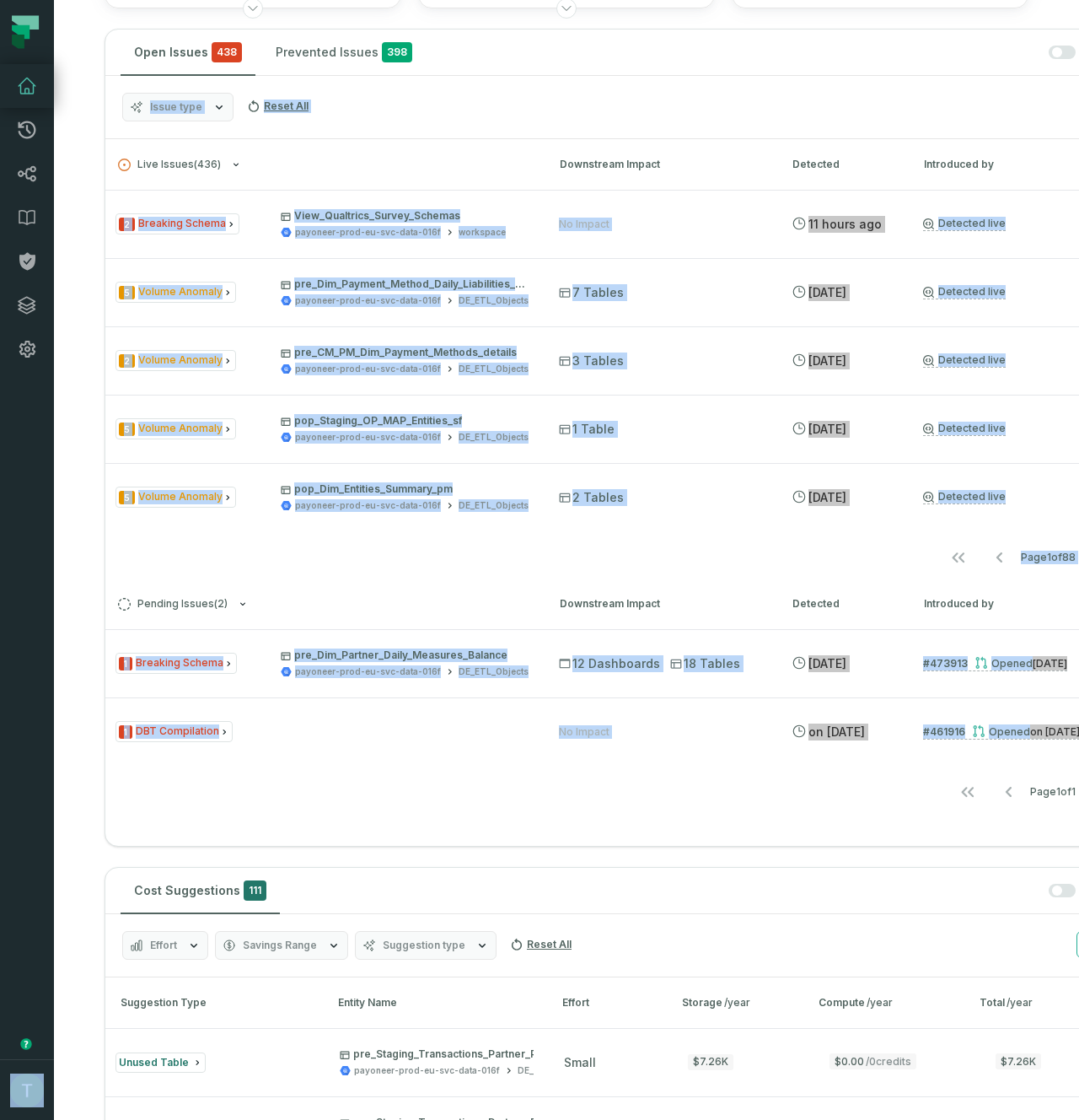
drag, startPoint x: 642, startPoint y: 828, endPoint x: -278, endPoint y: 698, distance: 929.1
click at [0, 698] on html "Pull Requests Dashboard Lineage Data Catalog Policies Integrations Settings [PE…" at bounding box center [540, 560] width 1079 height 1120
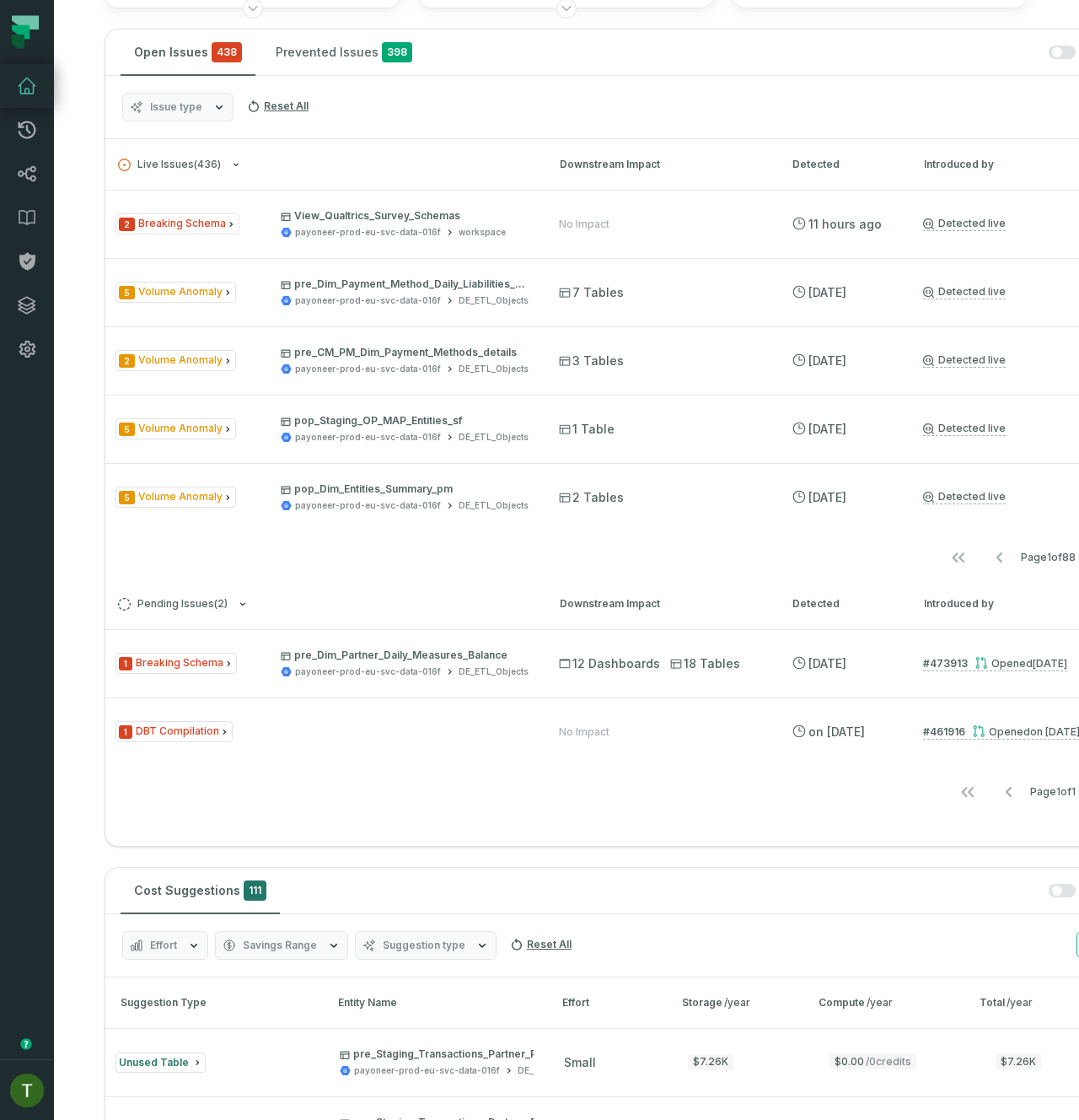
click at [476, 55] on div "Show Muted" at bounding box center [787, 53] width 711 height 15
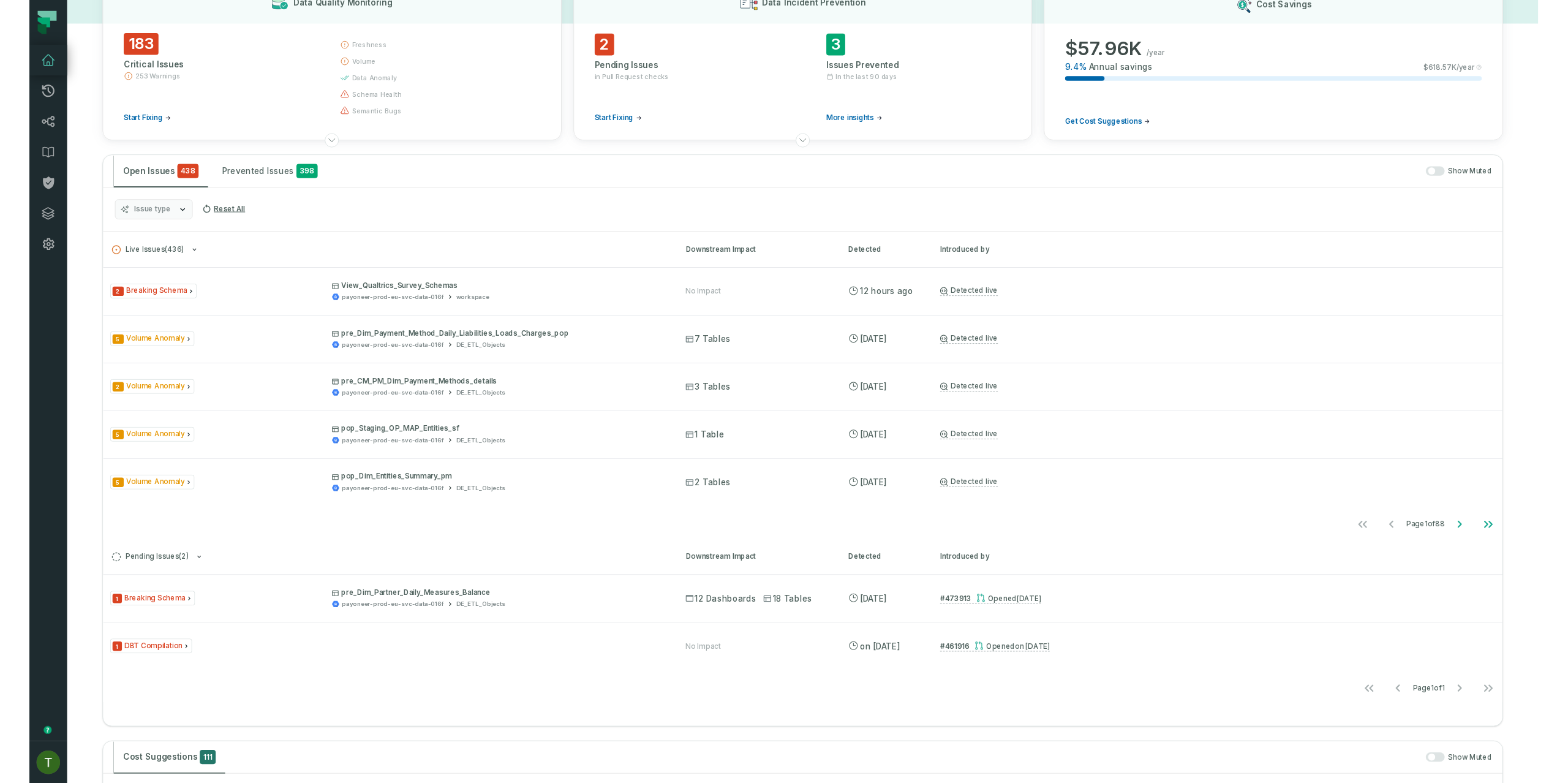
scroll to position [221, 0]
